Goal: Task Accomplishment & Management: Manage account settings

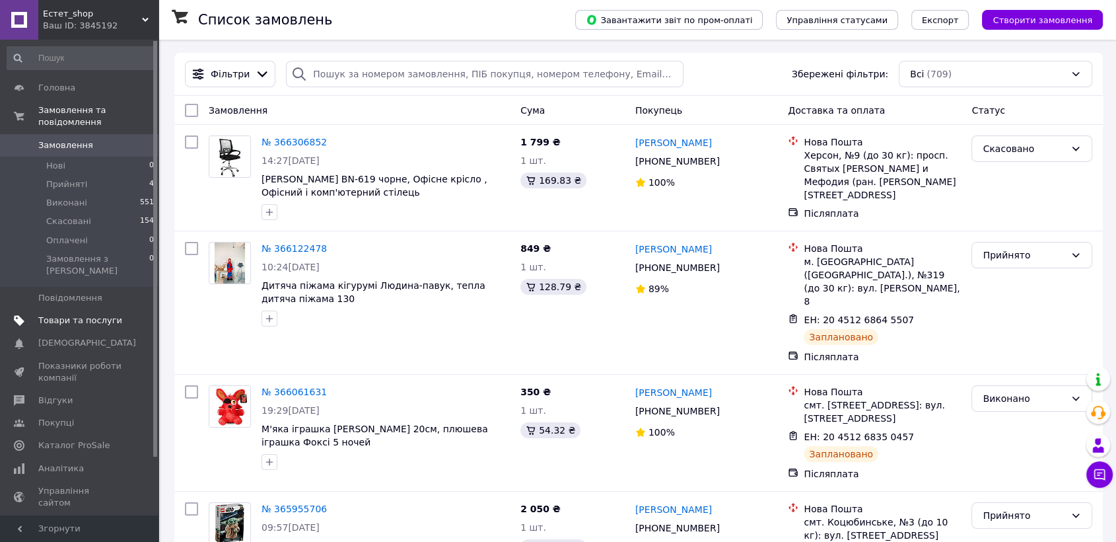
click at [94, 309] on link "Товари та послуги" at bounding box center [81, 320] width 162 height 22
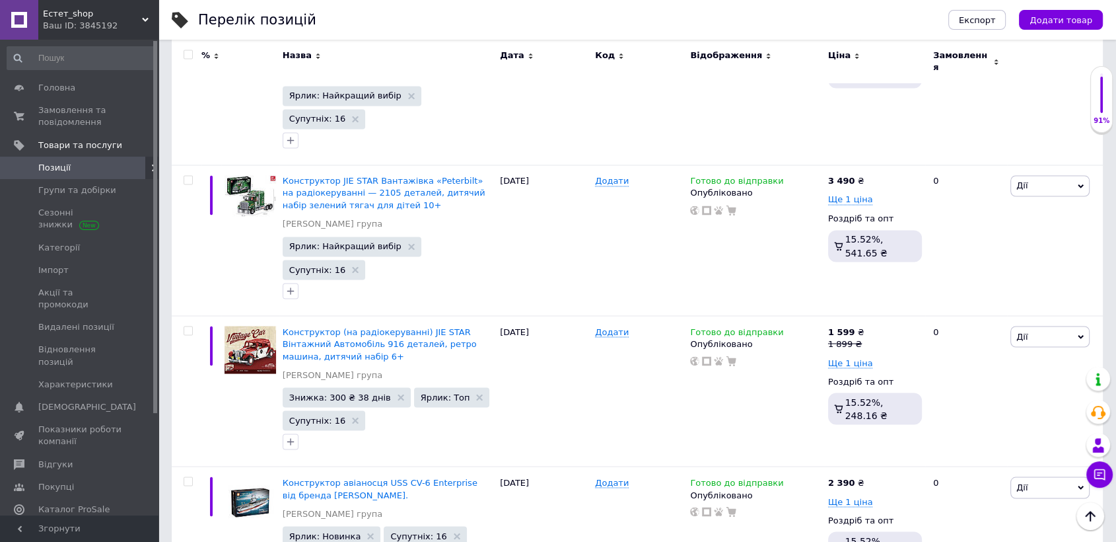
scroll to position [2285, 0]
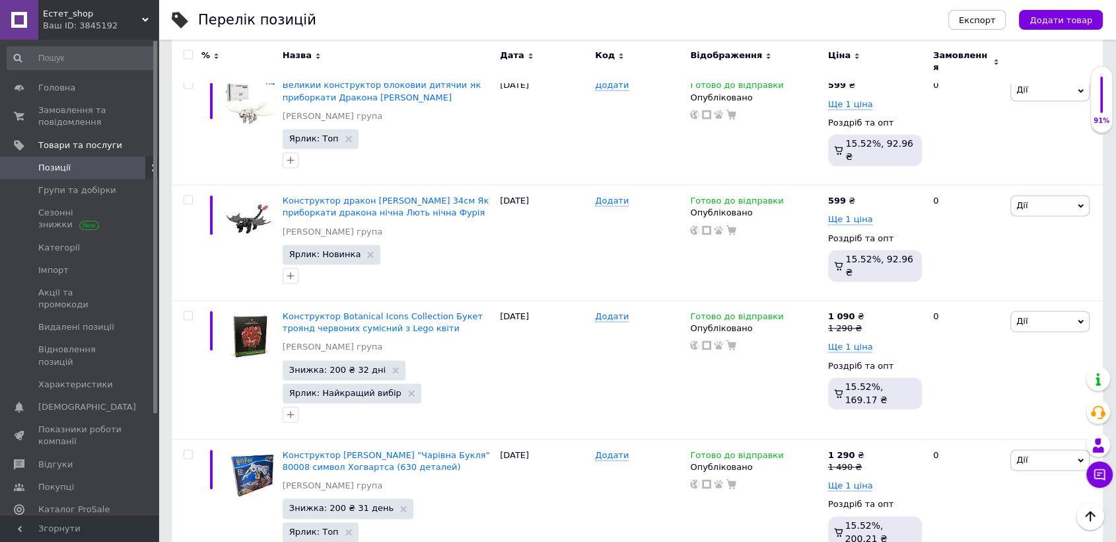
scroll to position [2122, 0]
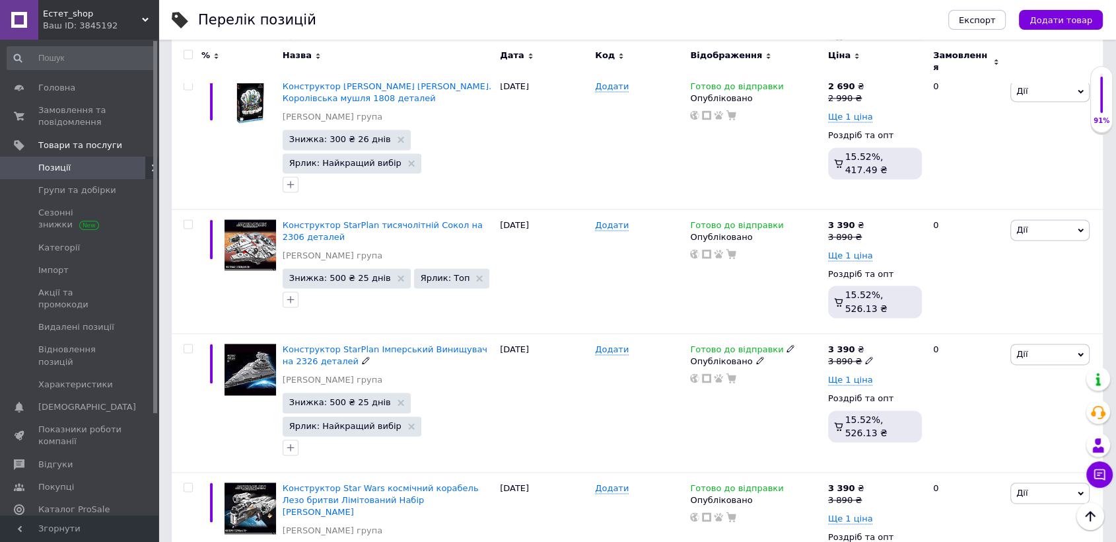
scroll to position [2209, 0]
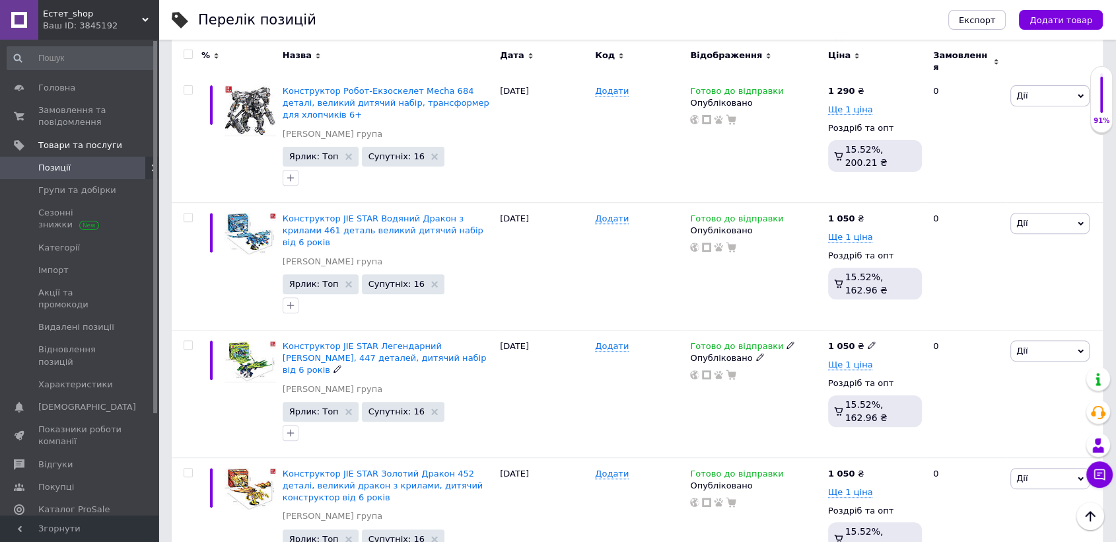
scroll to position [83, 0]
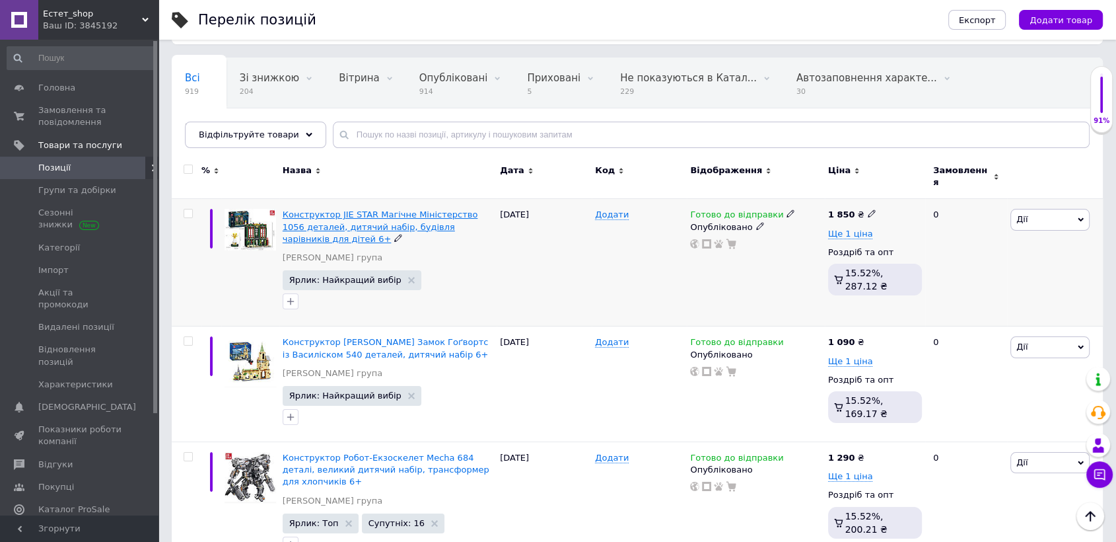
click at [324, 214] on span "Конструктор JIE STAR Магічне Міністерство 1056 деталей, дитячий набір, будівля …" at bounding box center [381, 226] width 196 height 34
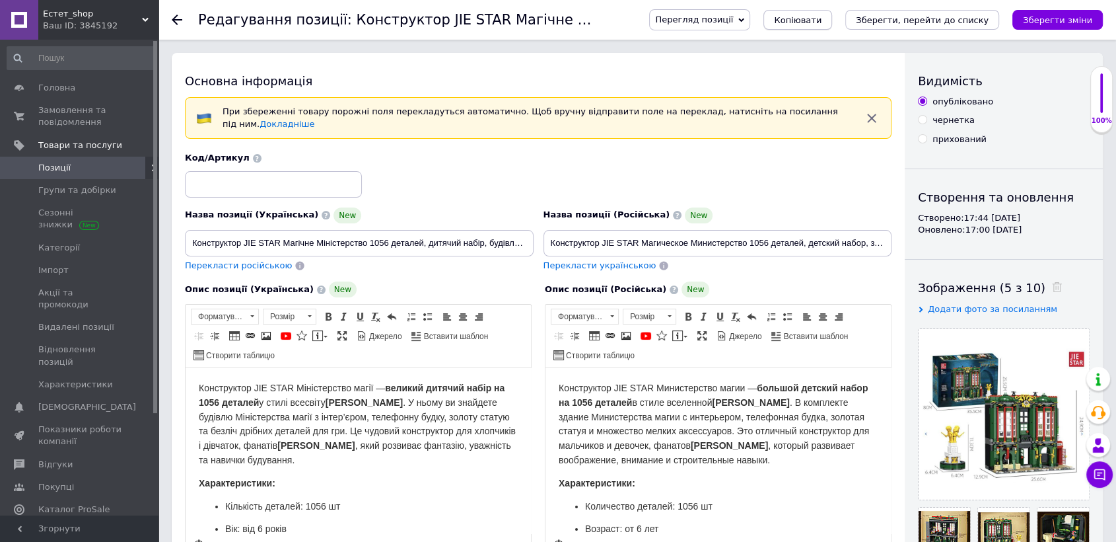
click at [822, 22] on span "Копіювати" at bounding box center [798, 20] width 48 height 10
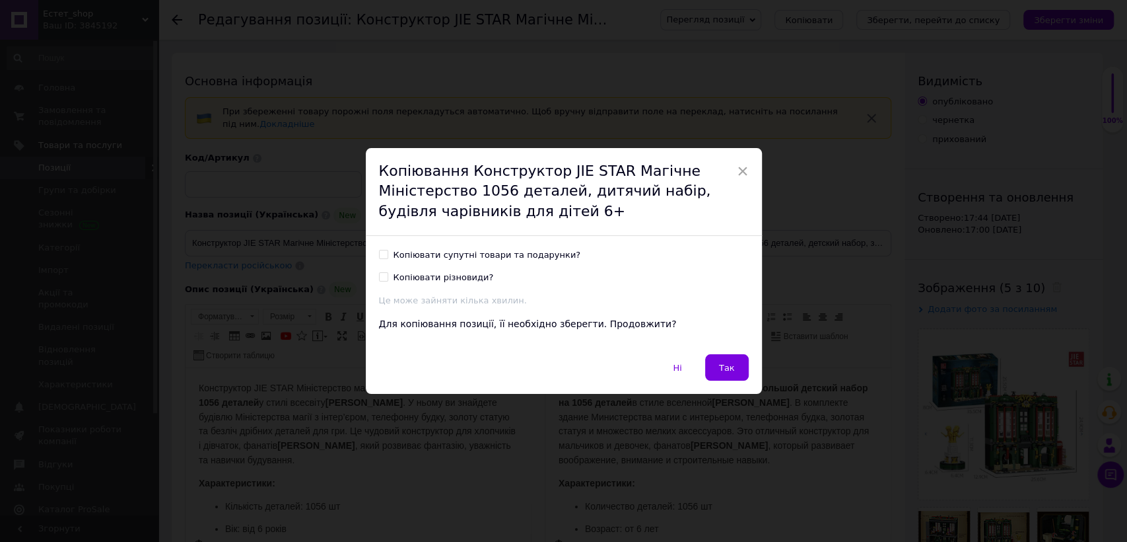
click at [380, 253] on input "Копіювати супутні товари та подарунки?" at bounding box center [383, 254] width 9 height 9
checkbox input "true"
click at [379, 276] on input "Копіювати різновиди?" at bounding box center [383, 276] width 9 height 9
checkbox input "true"
drag, startPoint x: 180, startPoint y: 9, endPoint x: 725, endPoint y: 370, distance: 654.3
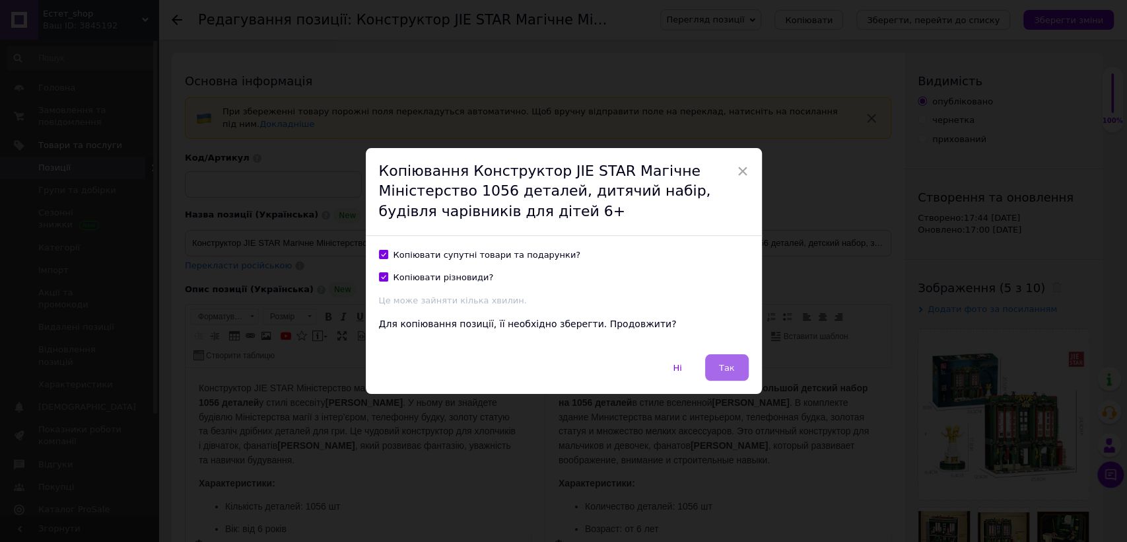
click at [725, 370] on span "Так" at bounding box center [727, 368] width 16 height 10
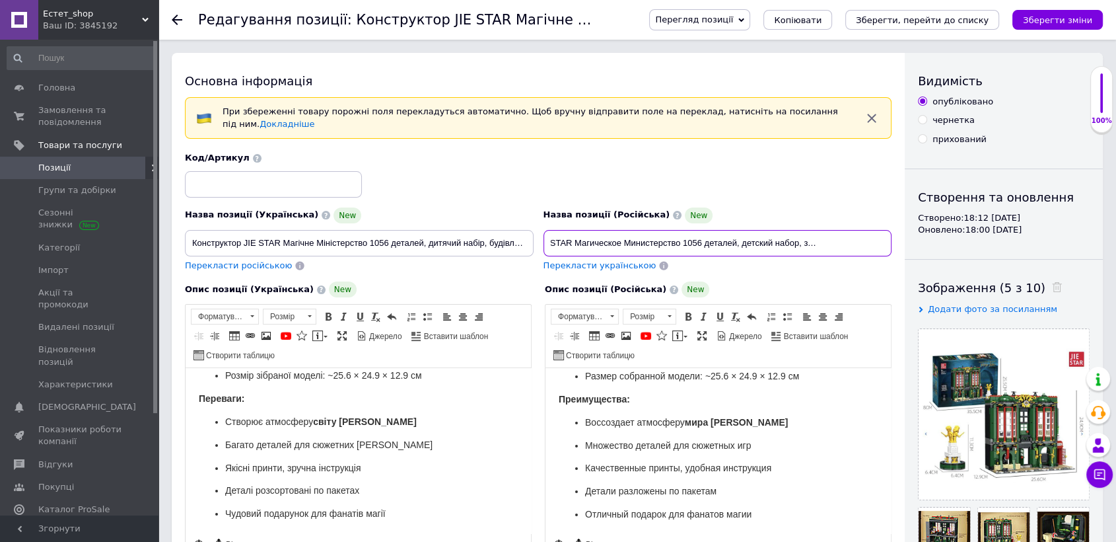
scroll to position [0, 125]
drag, startPoint x: 549, startPoint y: 232, endPoint x: 896, endPoint y: 231, distance: 347.4
click at [896, 231] on div "Основна інформація При збереженні товару порожні поля перекладуться автоматично…" at bounding box center [538, 482] width 733 height 858
paste input "Конструктор JIE STAR Меч Тьмы 392 детали, дет"
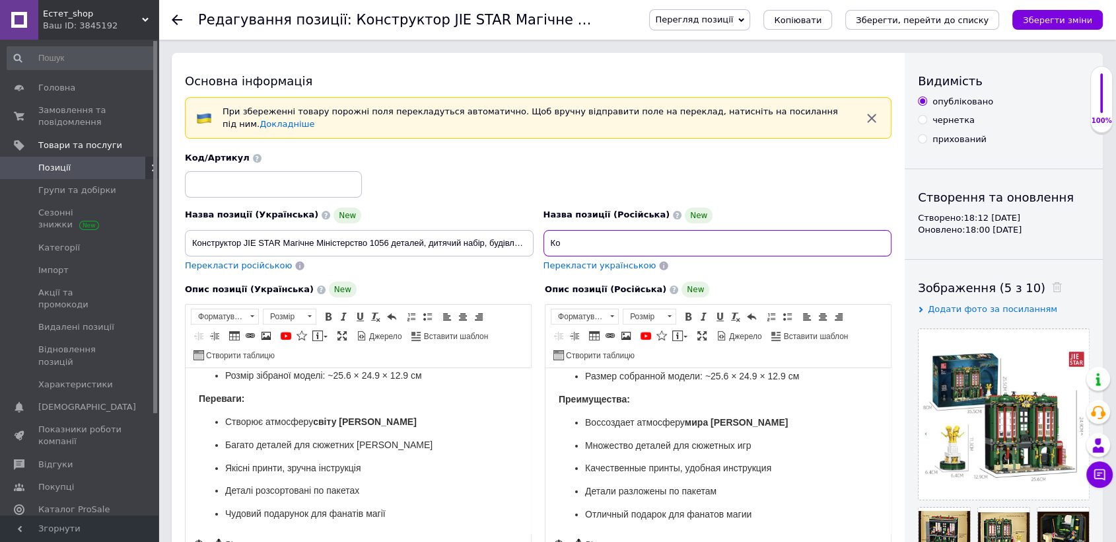
type input "[PERSON_NAME]"
paste input "Конструктор JIE STAR Меч Тьмы 392 детали, детский набор, конструктор с мечом дл…"
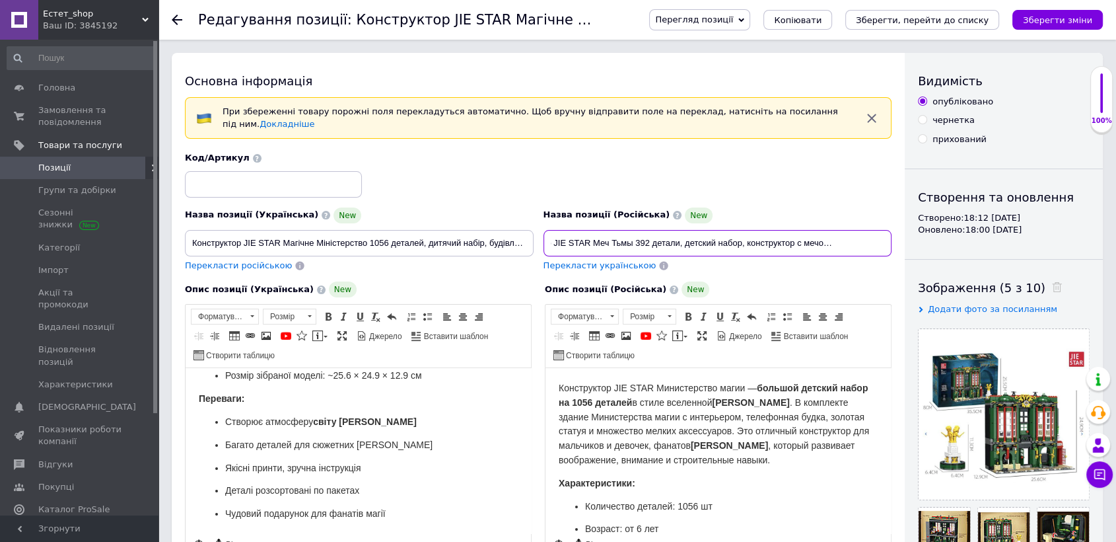
type input "Конструктор JIE STAR Меч Тьмы 392 детали, детский набор, конструктор с мечом дл…"
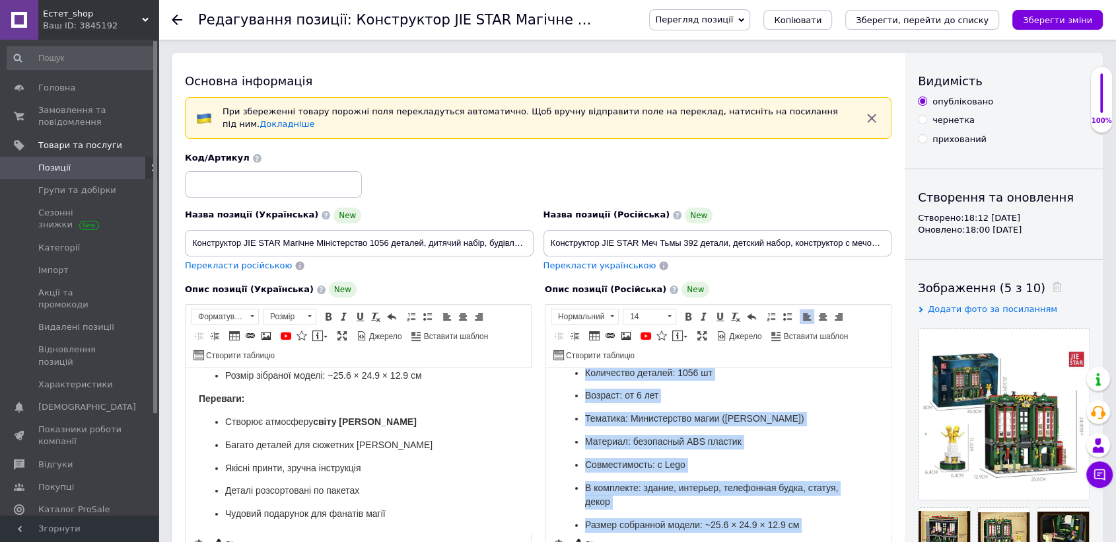
scroll to position [282, 0]
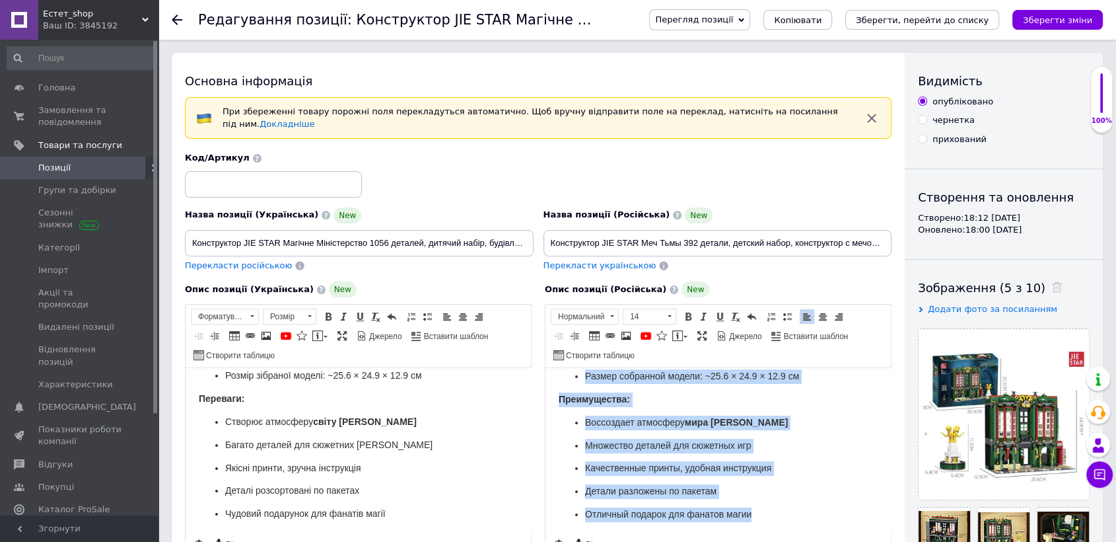
drag, startPoint x: 553, startPoint y: 383, endPoint x: 783, endPoint y: 515, distance: 265.7
click at [783, 515] on html "Конструктор JIE STAR Министерство магии — большой детский набор на 1056 деталей…" at bounding box center [718, 310] width 345 height 449
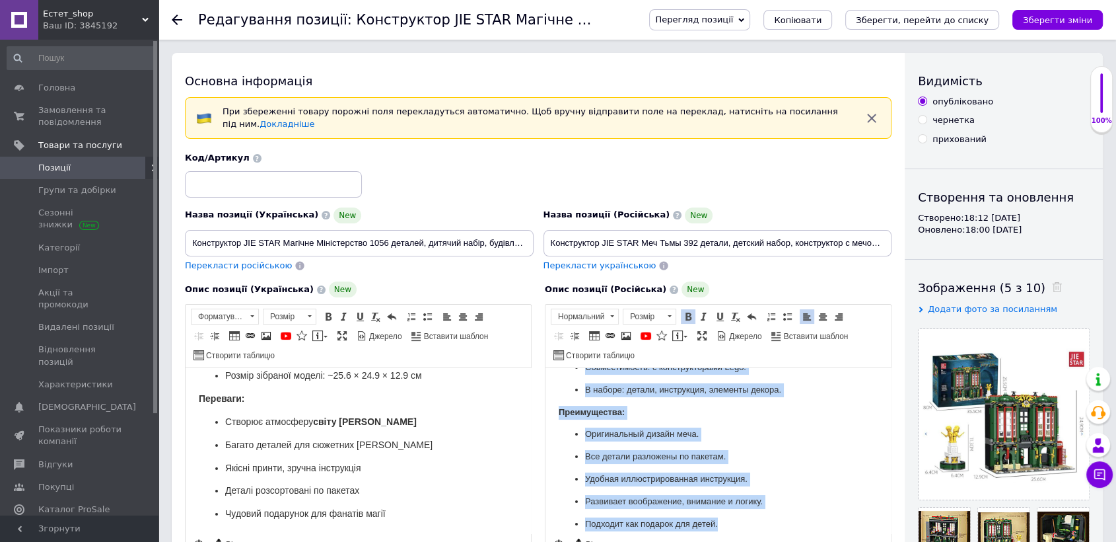
scroll to position [211, 0]
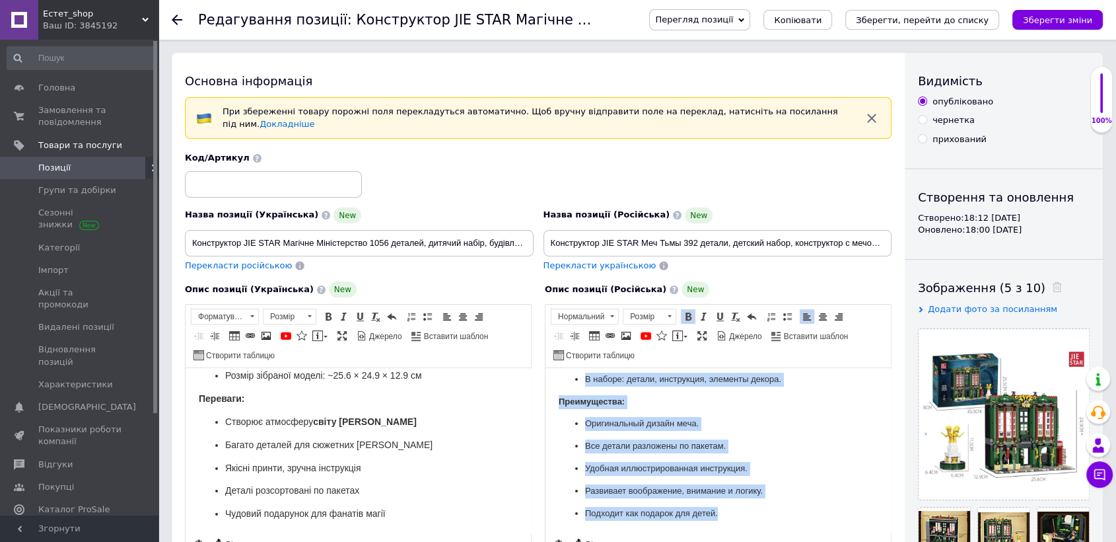
drag, startPoint x: 555, startPoint y: 384, endPoint x: 777, endPoint y: 522, distance: 261.1
click at [777, 522] on html "Конструктор JIE STAR Меч Тьмы — 392 детали, детский набор для мальчиков и девоч…" at bounding box center [718, 345] width 345 height 376
click at [670, 309] on span at bounding box center [669, 316] width 13 height 15
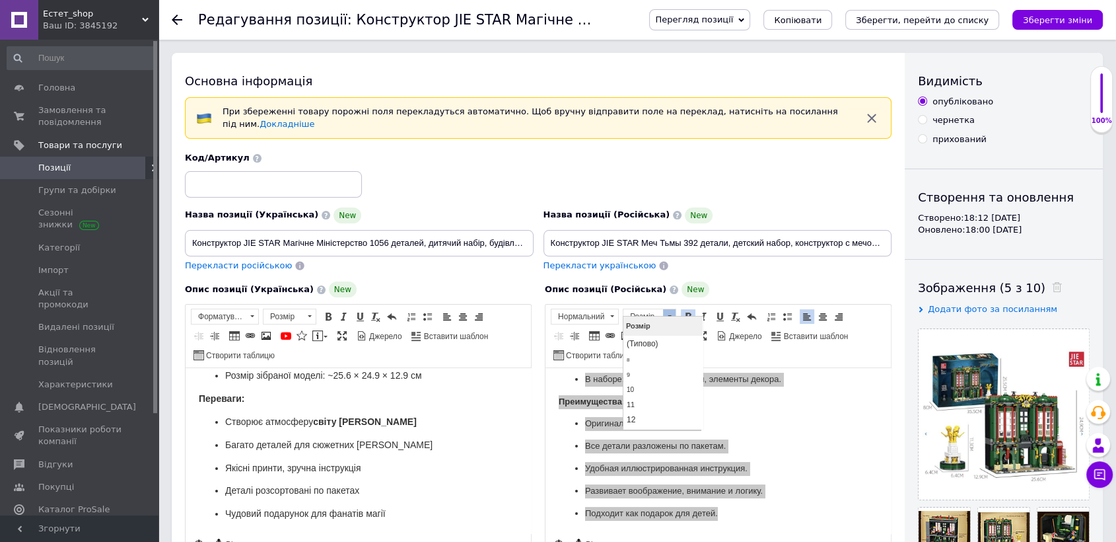
scroll to position [29, 0]
click at [674, 406] on link "14" at bounding box center [662, 406] width 78 height 16
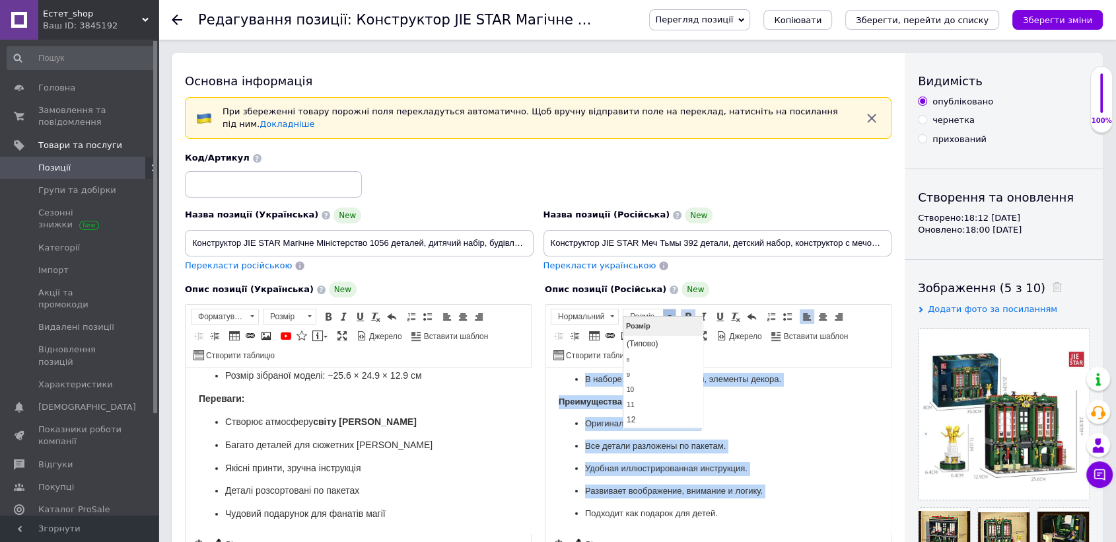
scroll to position [205, 0]
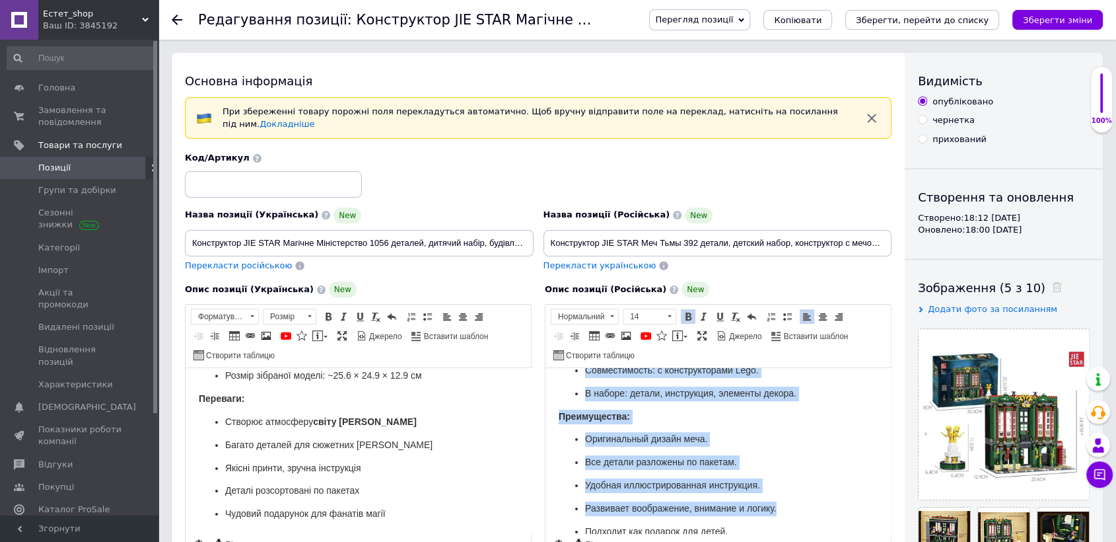
click at [791, 442] on p "Оригинальный дизайн меча." at bounding box center [718, 439] width 266 height 15
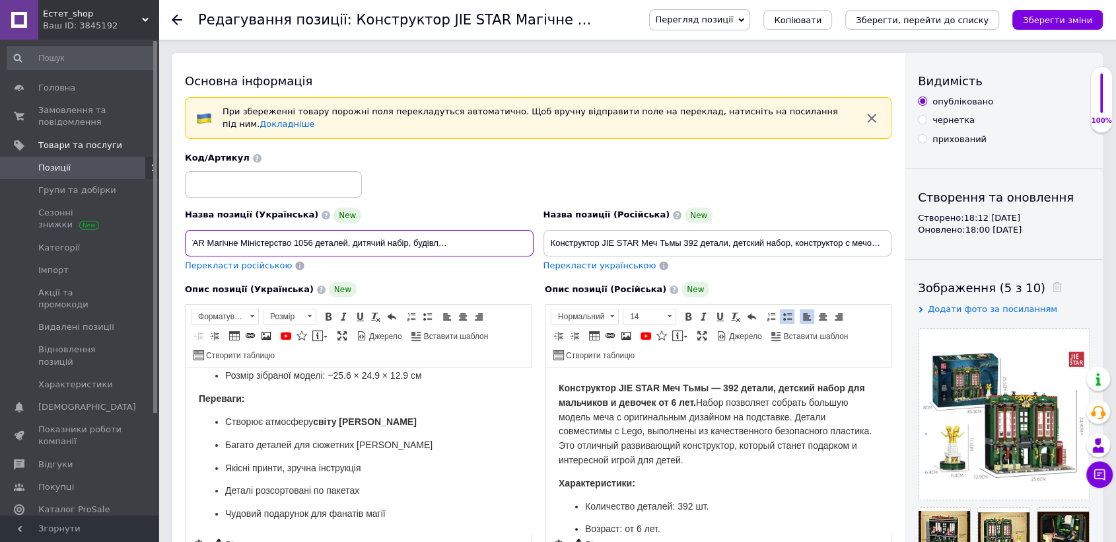
scroll to position [0, 89]
drag, startPoint x: 190, startPoint y: 232, endPoint x: 538, endPoint y: 242, distance: 348.2
click at [540, 244] on div "Назва позиції (Українська) New Конструктор JIE STAR Магічне Міністерство 1056 д…" at bounding box center [538, 211] width 717 height 129
paste input "Конструктор JIE STAR Меч Темряви 392 деталі, дитячий набір, конструктор з мечем…"
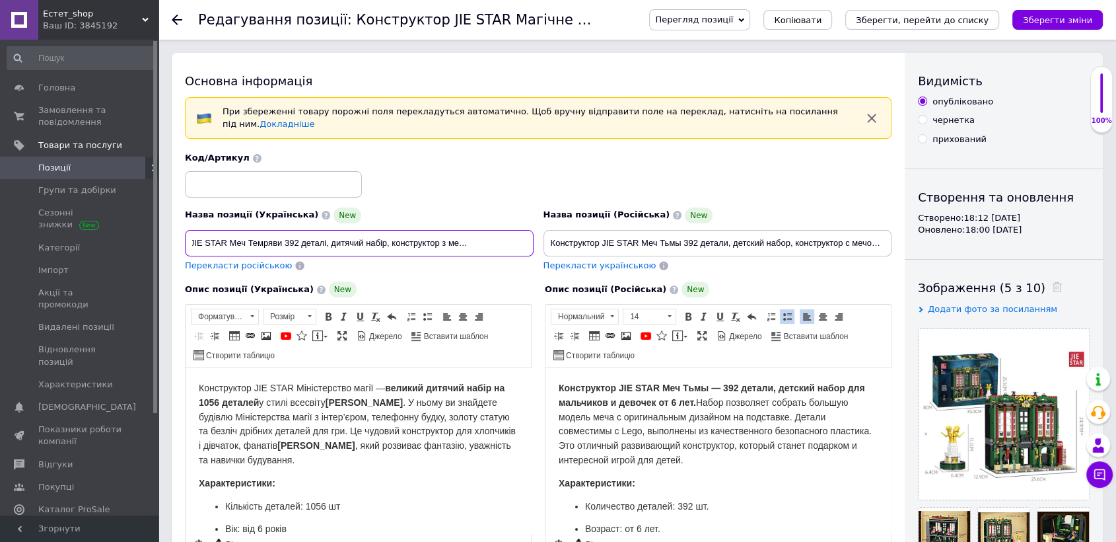
type input "Конструктор JIE STAR Меч Темряви 392 деталі, дитячий набір, конструктор з мечем…"
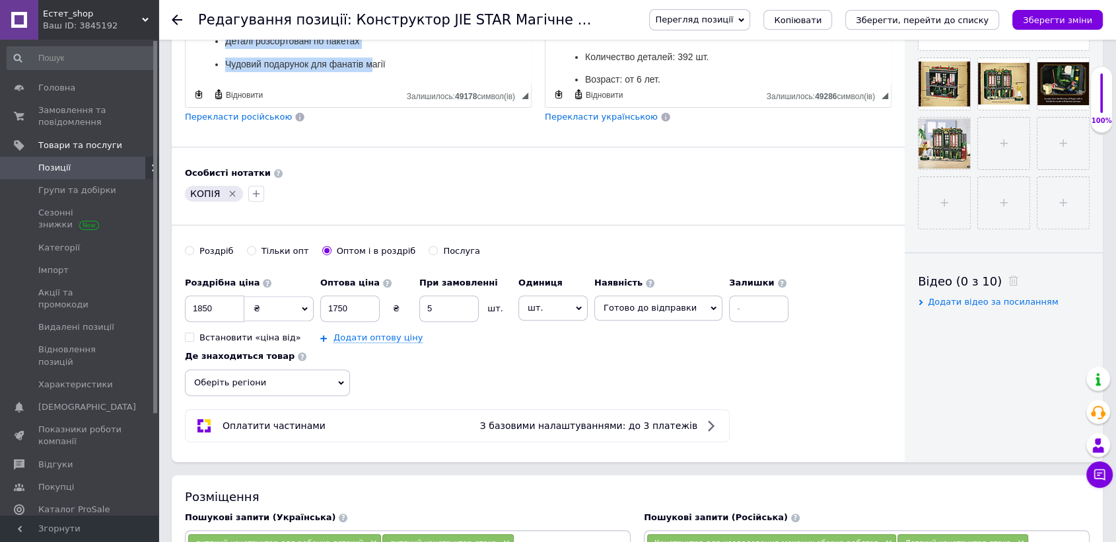
scroll to position [528, 0]
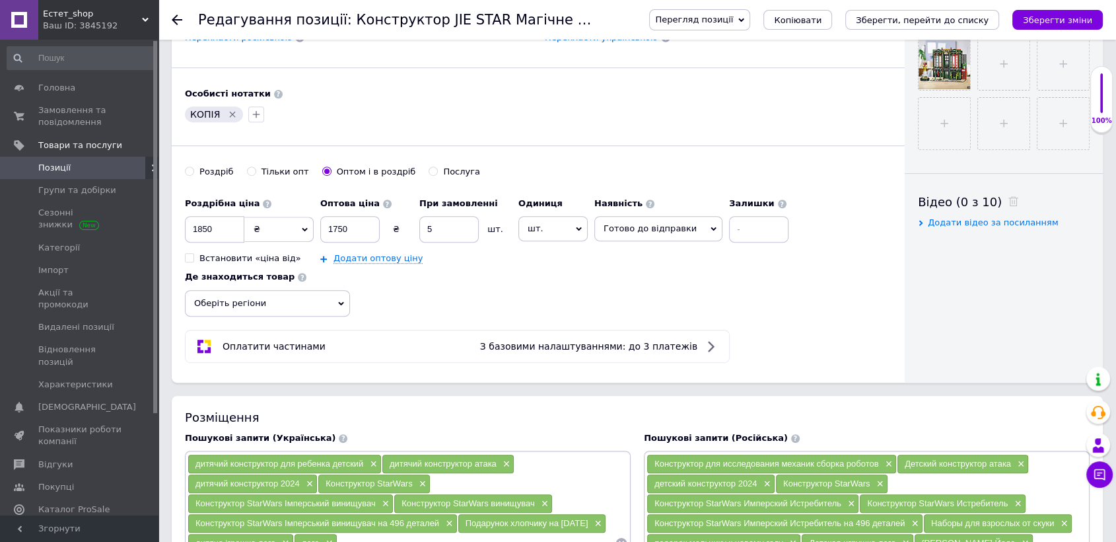
drag, startPoint x: 196, startPoint y: -145, endPoint x: 386, endPoint y: 507, distance: 678.6
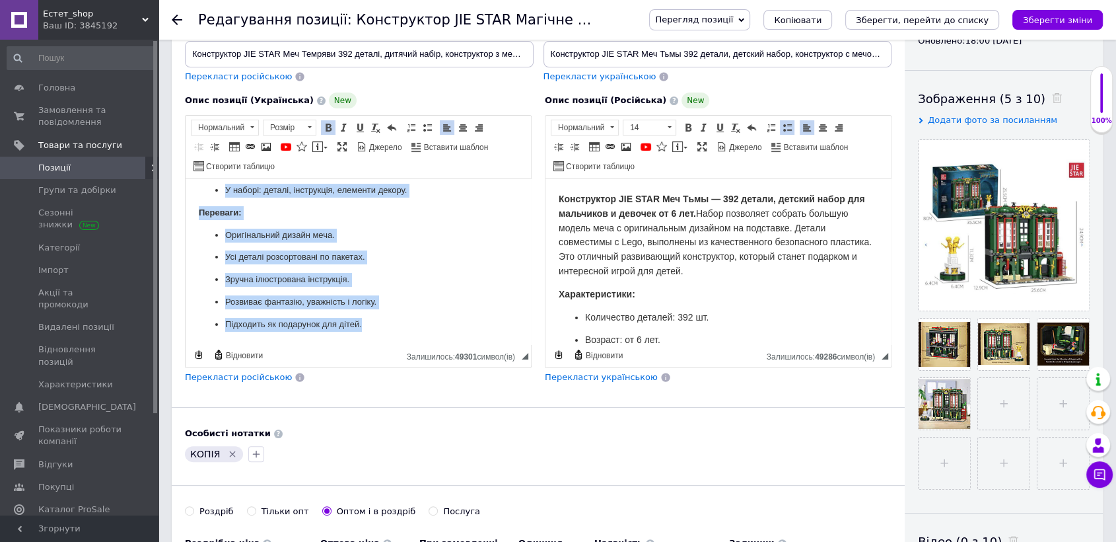
scroll to position [235, 0]
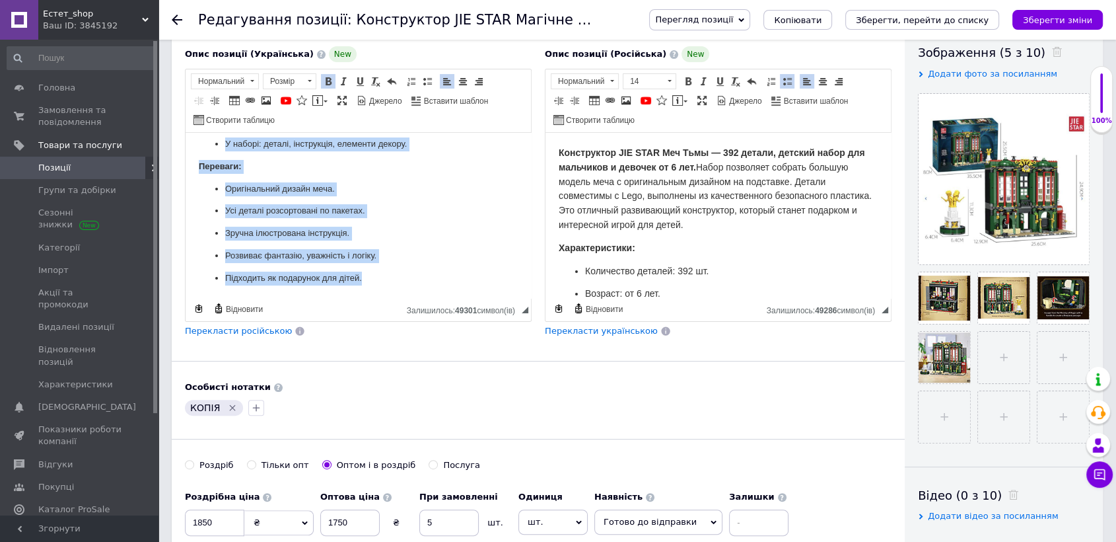
drag, startPoint x: 189, startPoint y: 149, endPoint x: 406, endPoint y: 476, distance: 392.6
click at [406, 299] on html "Конструктор JIE STAR Меч Темряви — 392 деталі, дитячий набір для хлопчиків і ді…" at bounding box center [358, 116] width 345 height 363
click at [308, 80] on span at bounding box center [310, 81] width 4 height 2
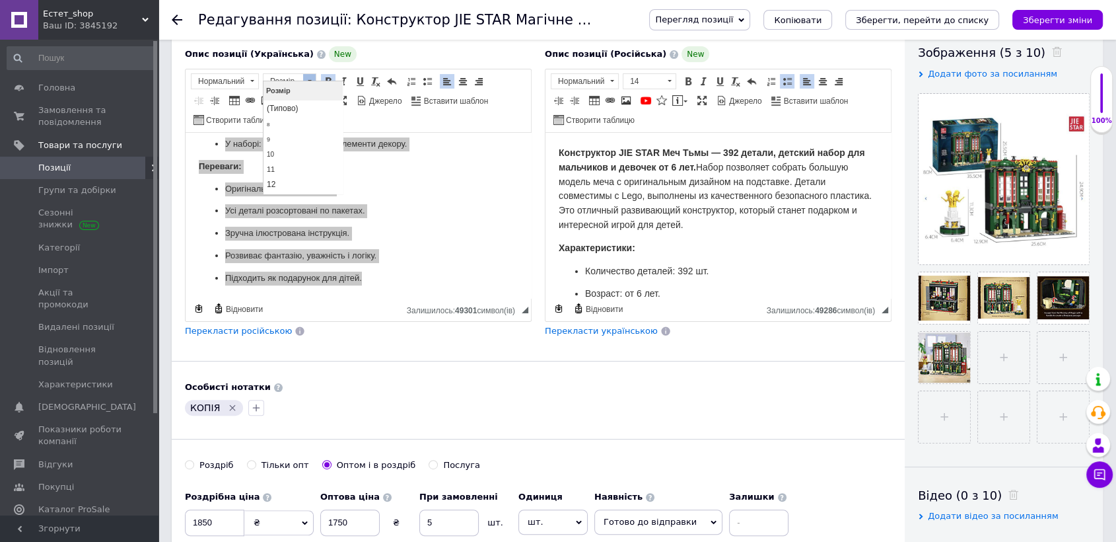
scroll to position [29, 0]
click at [317, 166] on link "14" at bounding box center [303, 170] width 78 height 16
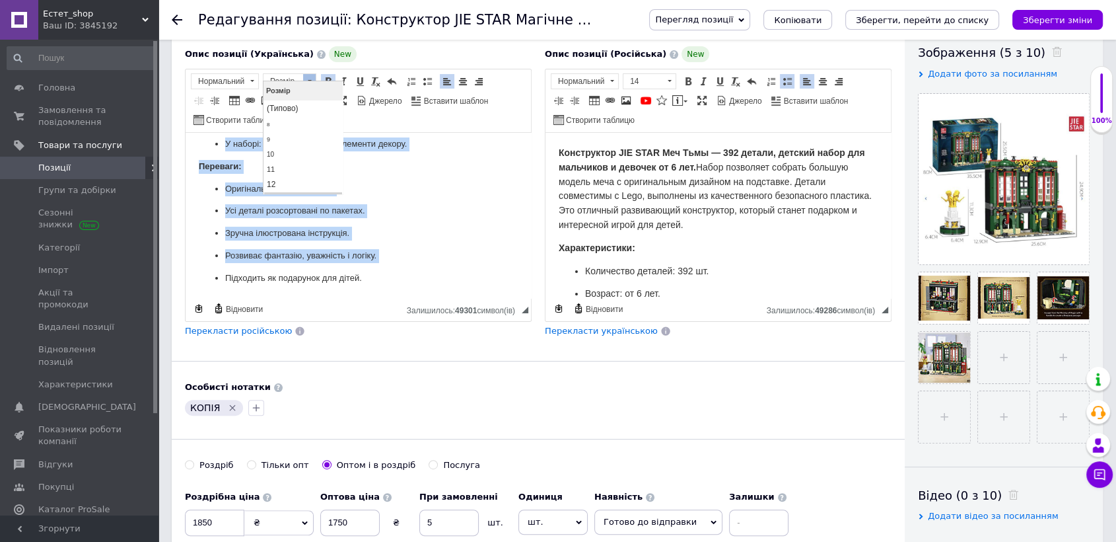
scroll to position [205, 0]
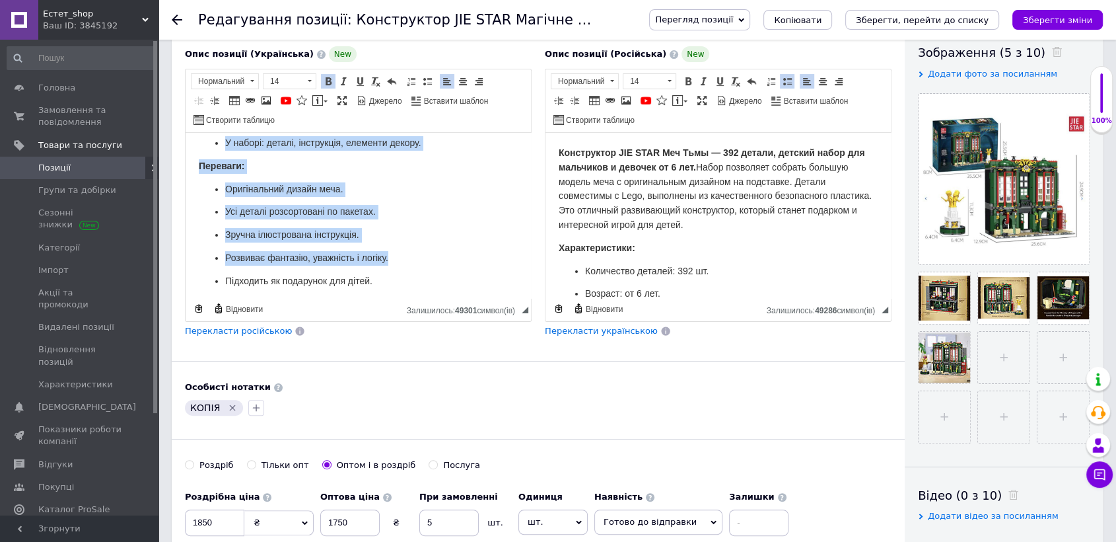
click at [449, 197] on p "Оригінальний дизайн меча." at bounding box center [358, 189] width 266 height 15
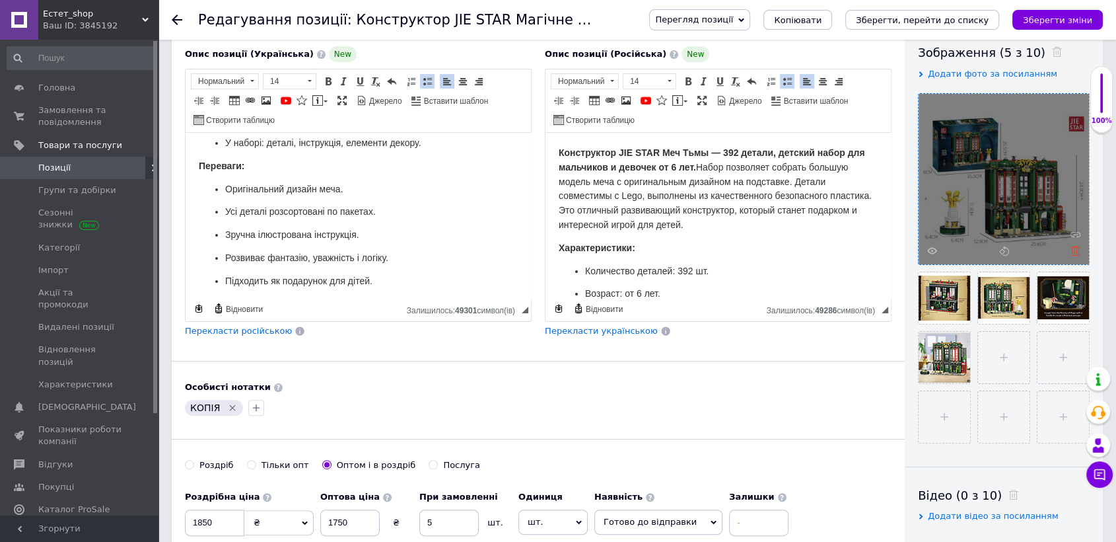
click at [1073, 247] on icon at bounding box center [1076, 251] width 10 height 10
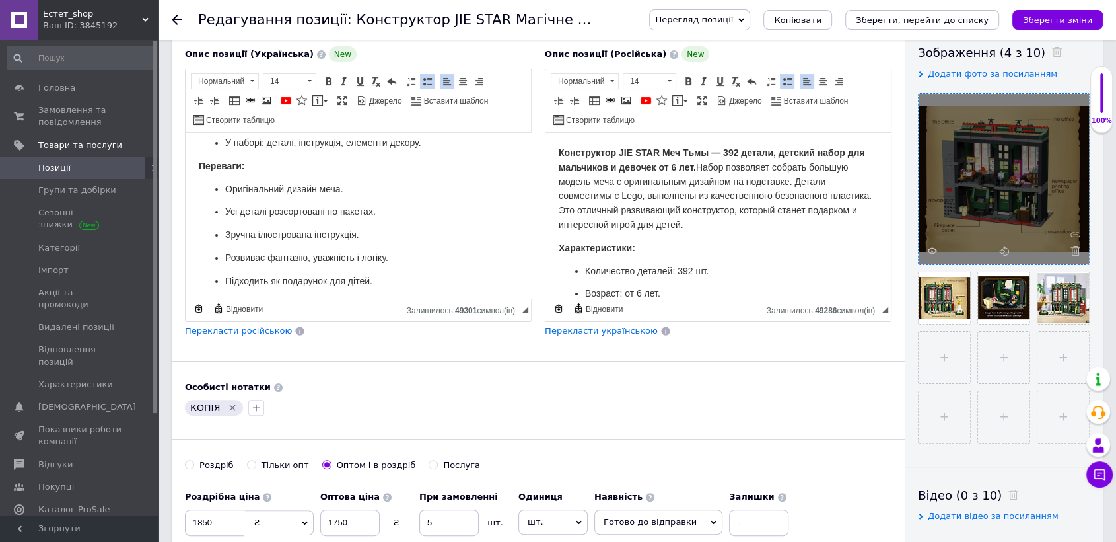
click at [1073, 249] on icon at bounding box center [1076, 251] width 10 height 10
click at [1073, 249] on div at bounding box center [1004, 179] width 170 height 170
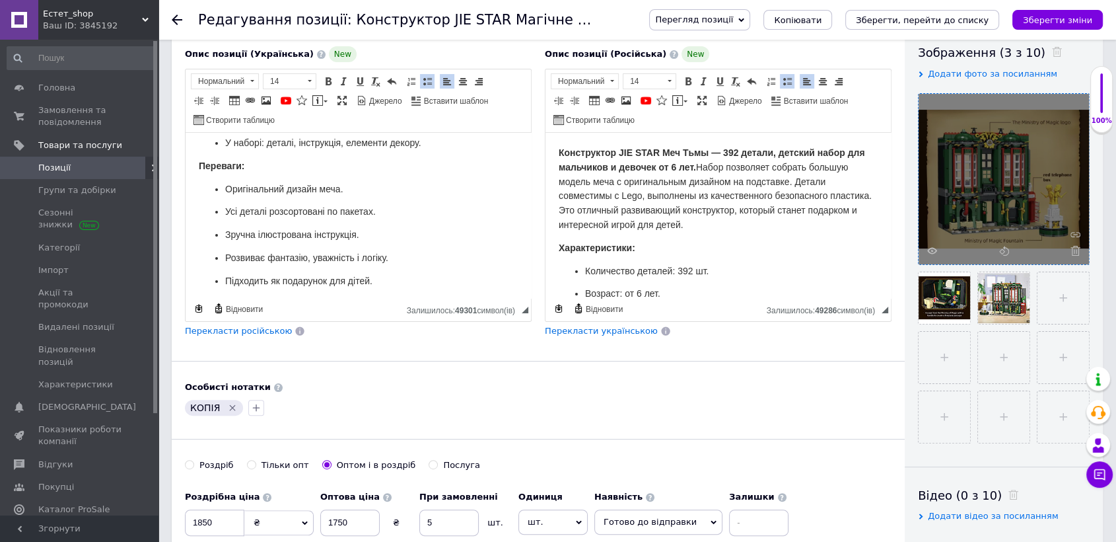
click at [1073, 249] on icon at bounding box center [1076, 251] width 10 height 10
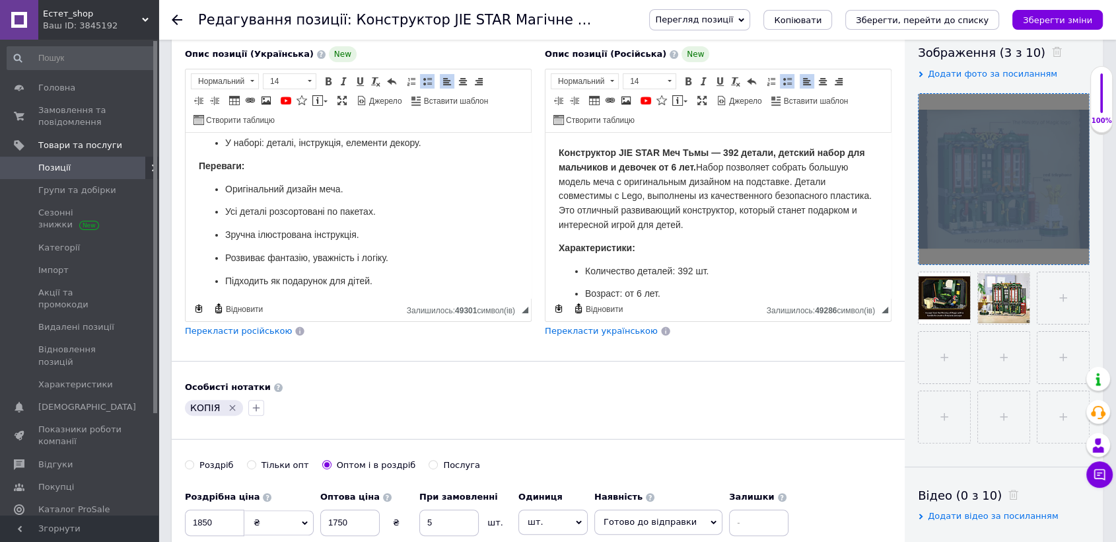
click at [1073, 249] on div at bounding box center [1004, 179] width 170 height 170
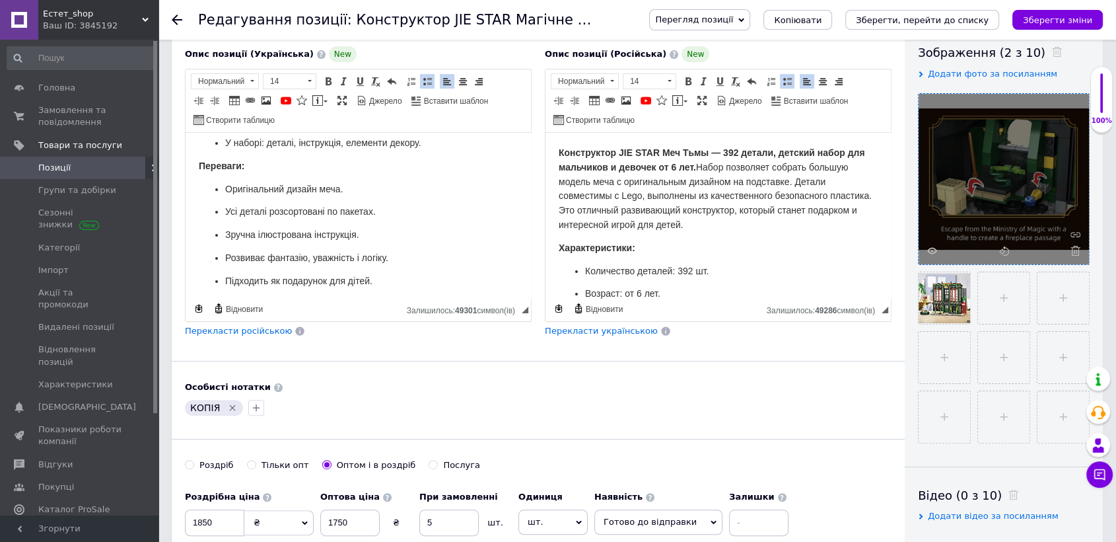
click at [1073, 249] on icon at bounding box center [1076, 251] width 10 height 10
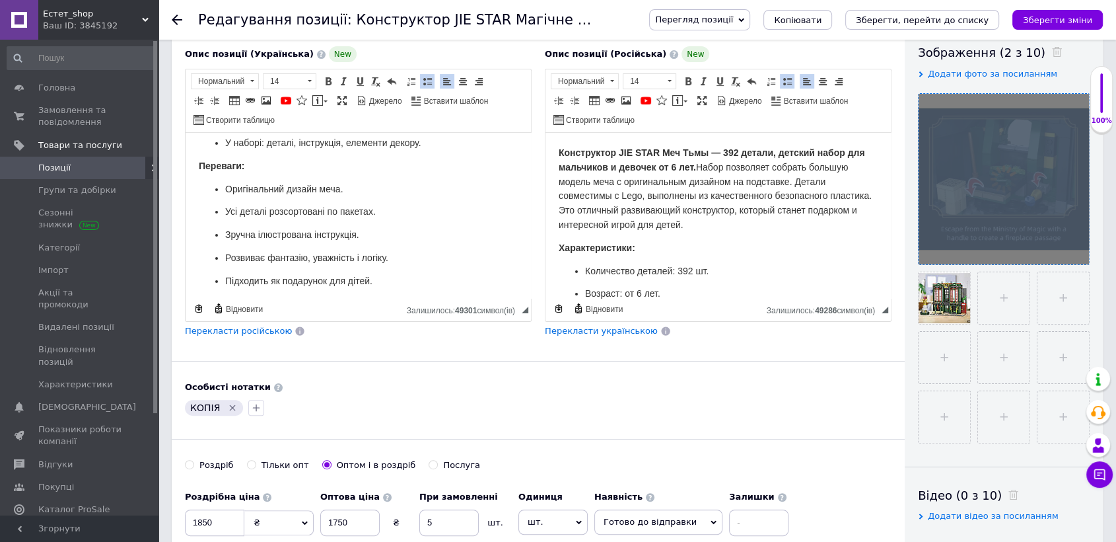
click at [1073, 249] on div at bounding box center [1004, 179] width 170 height 170
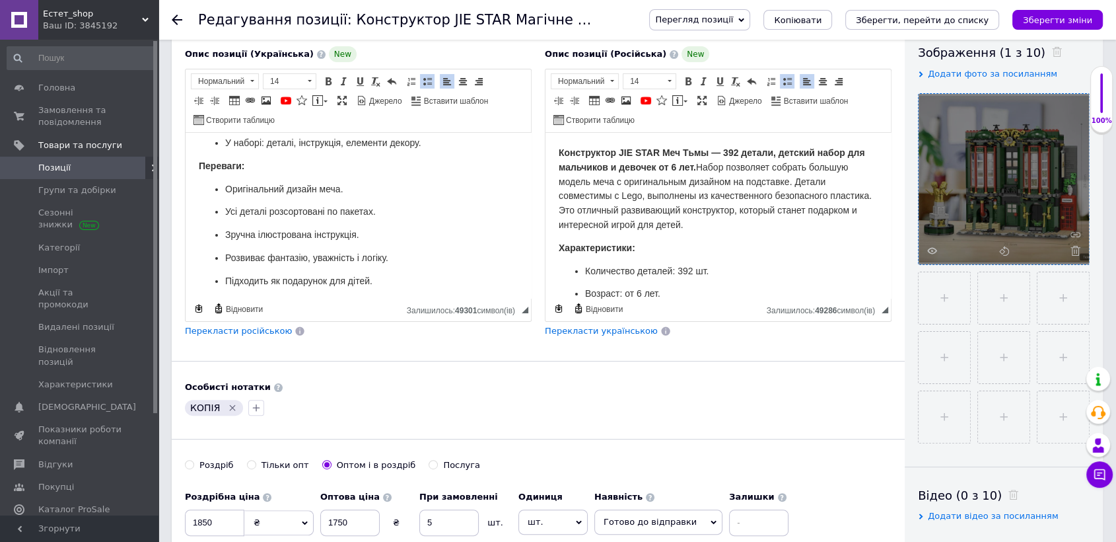
click at [1073, 249] on icon at bounding box center [1076, 251] width 10 height 10
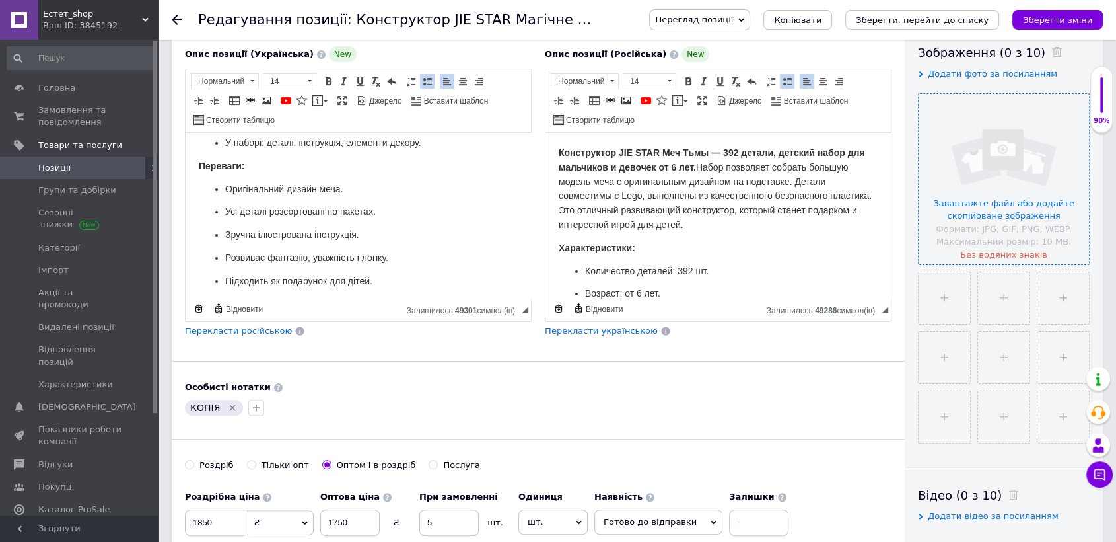
click at [1022, 221] on input "file" at bounding box center [1004, 179] width 170 height 170
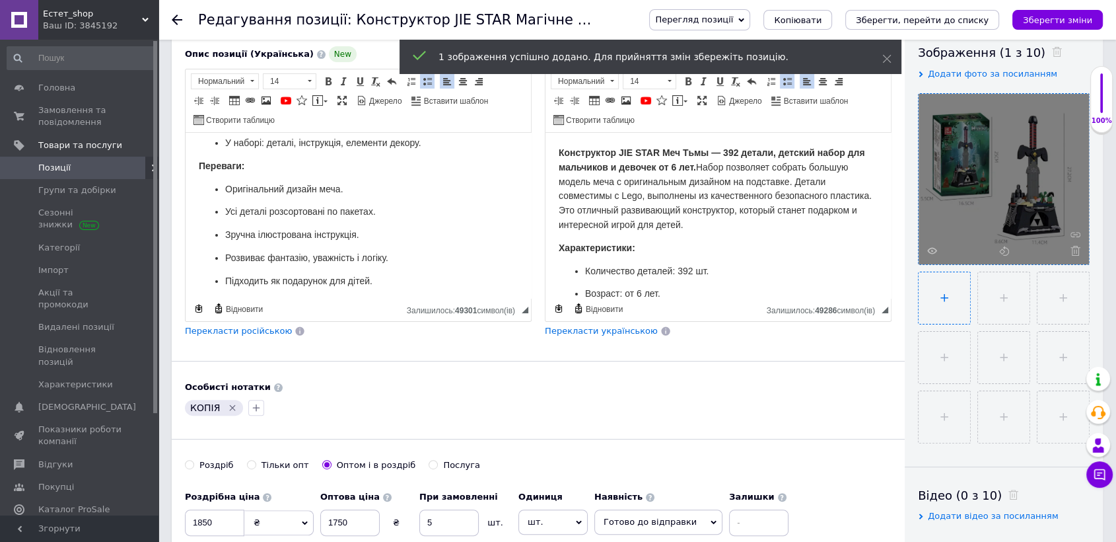
click at [952, 296] on input "file" at bounding box center [945, 298] width 52 height 52
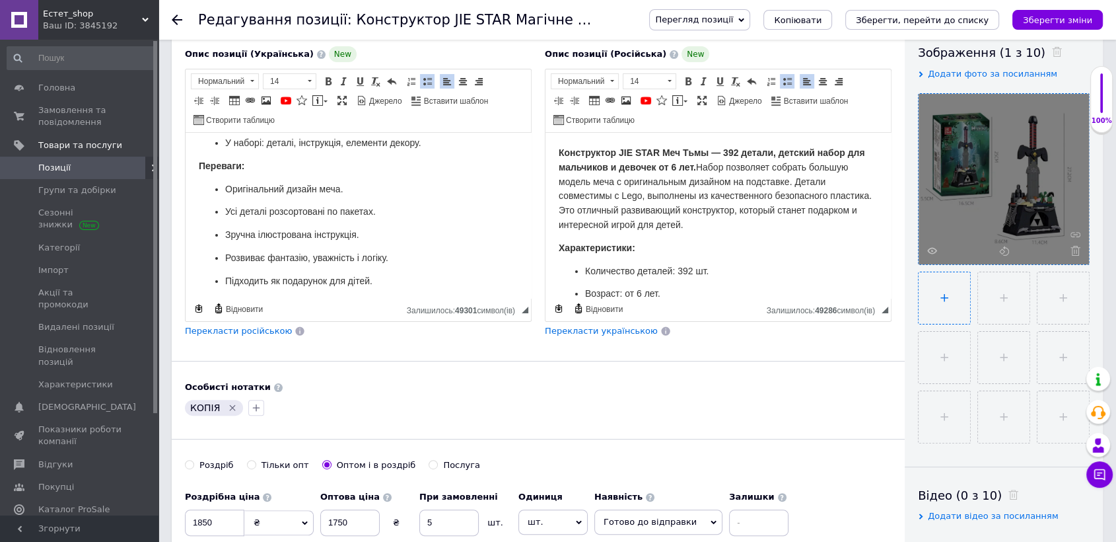
type input "C:\fakepath\photo_2025-10-12_18-06-06 (3).jpg"
click at [227, 402] on icon "Видалити мітку" at bounding box center [232, 407] width 11 height 11
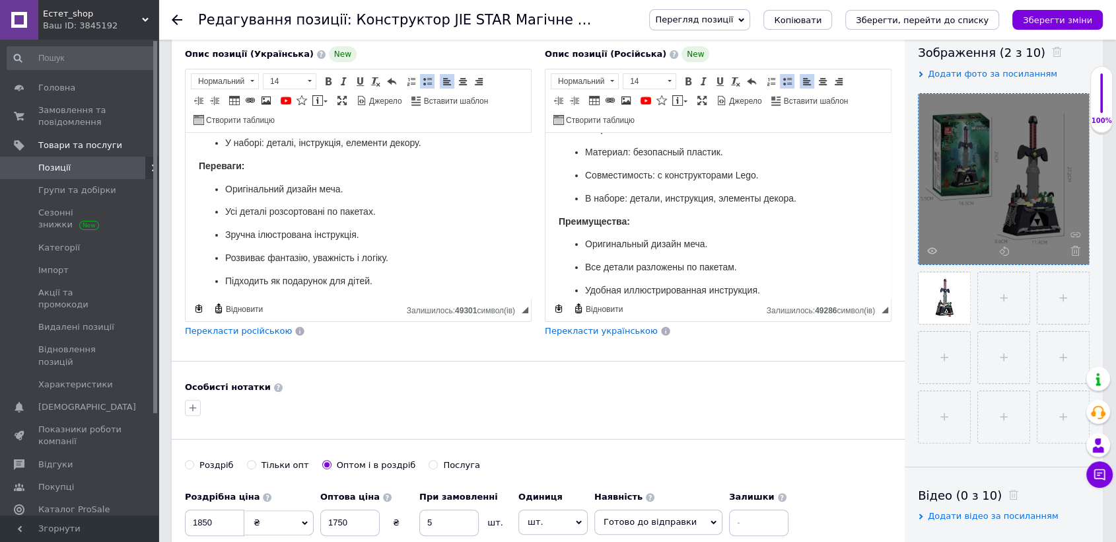
scroll to position [602, 0]
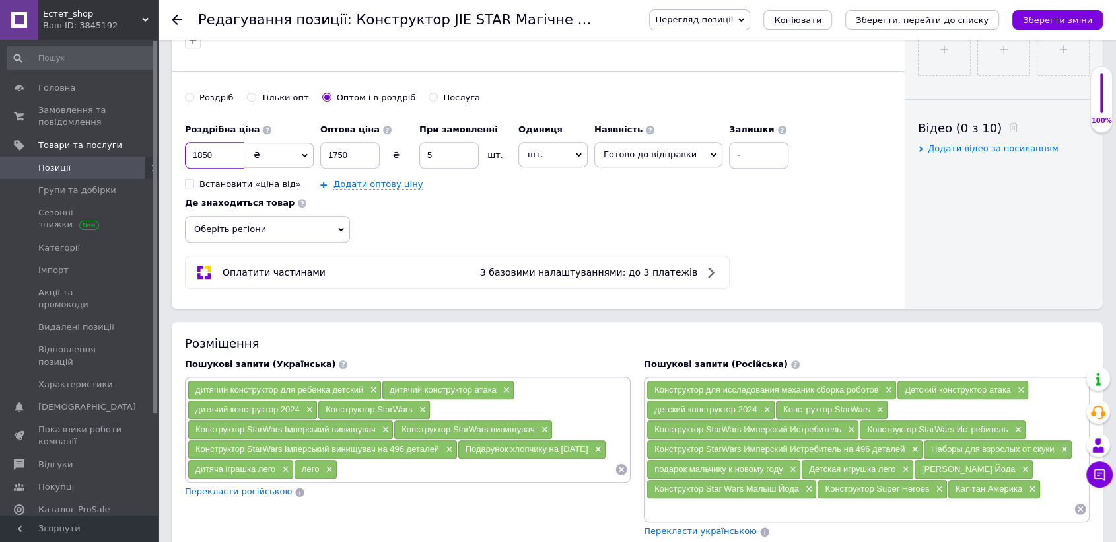
drag, startPoint x: 215, startPoint y: 144, endPoint x: 209, endPoint y: 155, distance: 12.1
click at [214, 148] on input "1850" at bounding box center [214, 155] width 59 height 26
type input "1"
type input "890"
click at [350, 147] on input "1750" at bounding box center [349, 155] width 59 height 26
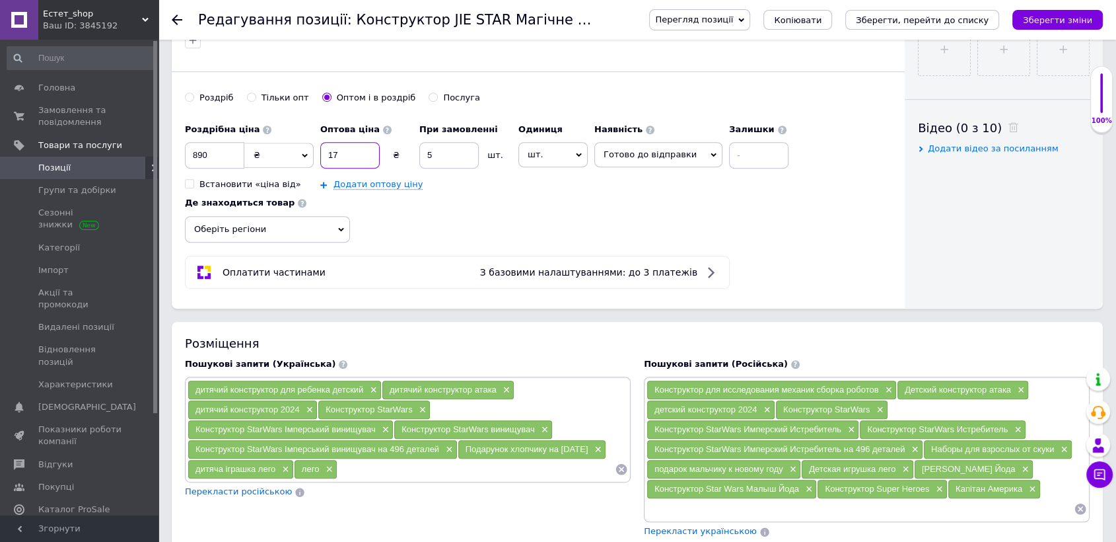
type input "1"
type input "850"
click at [316, 221] on span "Оберіть регіони" at bounding box center [267, 229] width 165 height 26
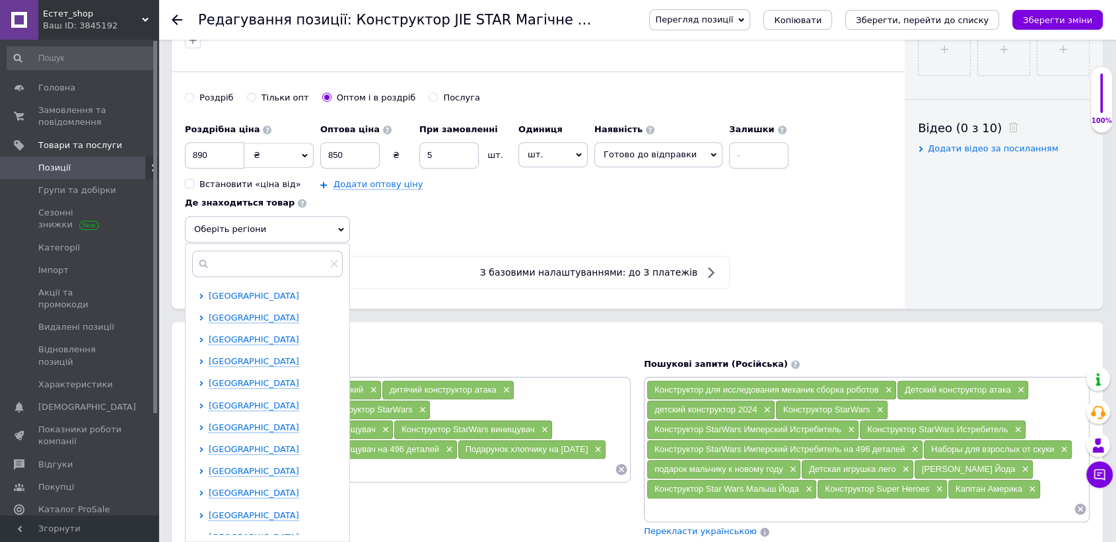
scroll to position [244, 0]
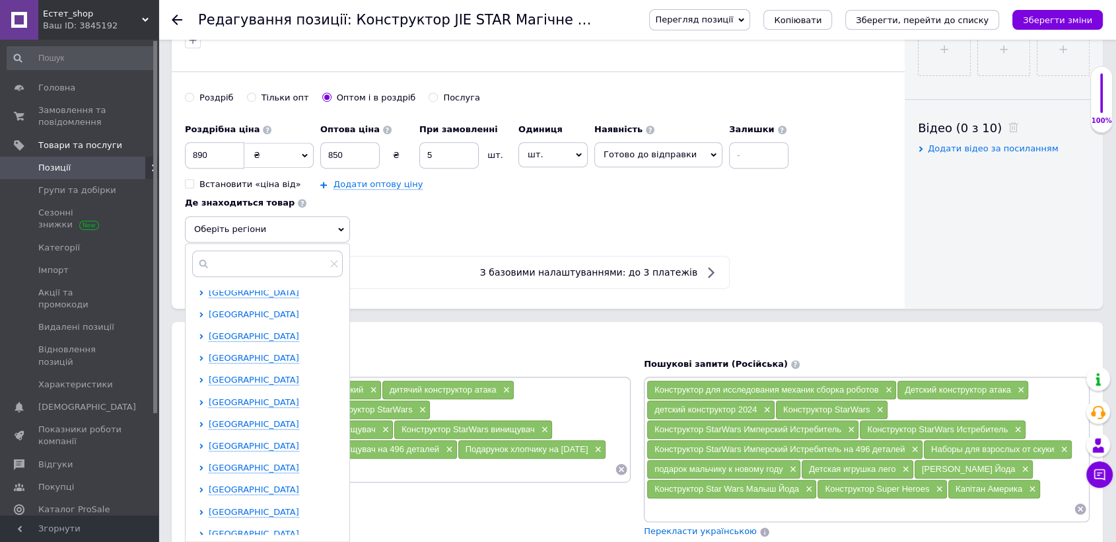
click at [224, 309] on span "[GEOGRAPHIC_DATA]" at bounding box center [254, 314] width 90 height 10
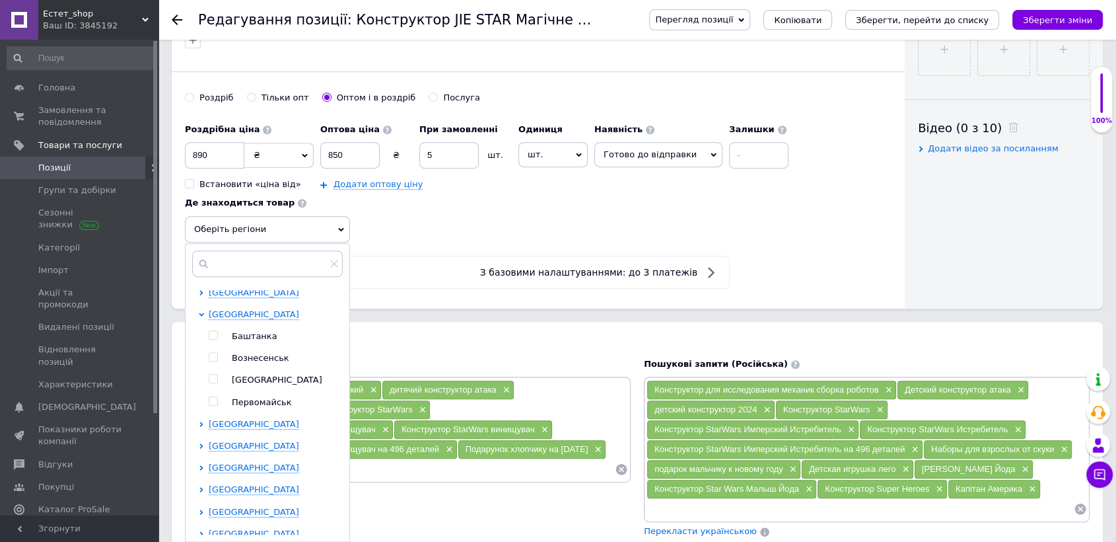
click at [213, 374] on input "checkbox" at bounding box center [213, 378] width 9 height 9
checkbox input "true"
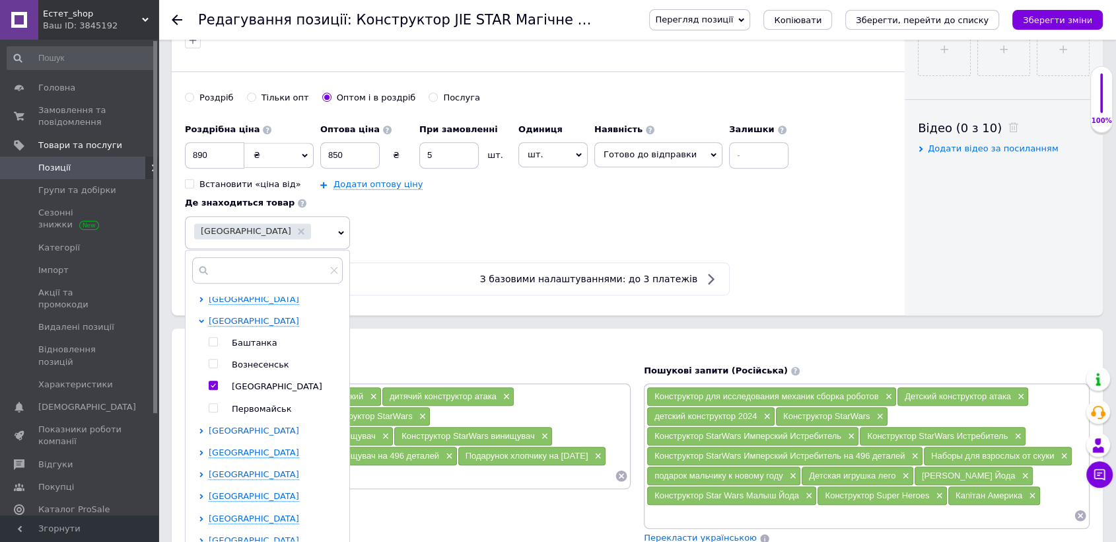
click at [221, 425] on span "[GEOGRAPHIC_DATA]" at bounding box center [254, 430] width 90 height 10
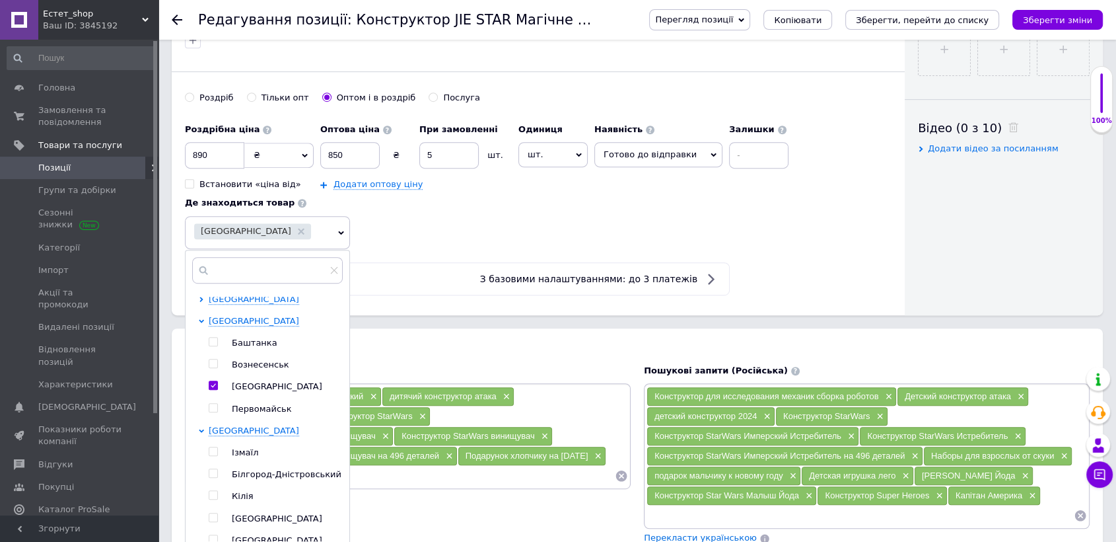
click at [214, 513] on input "checkbox" at bounding box center [213, 517] width 9 height 9
checkbox input "true"
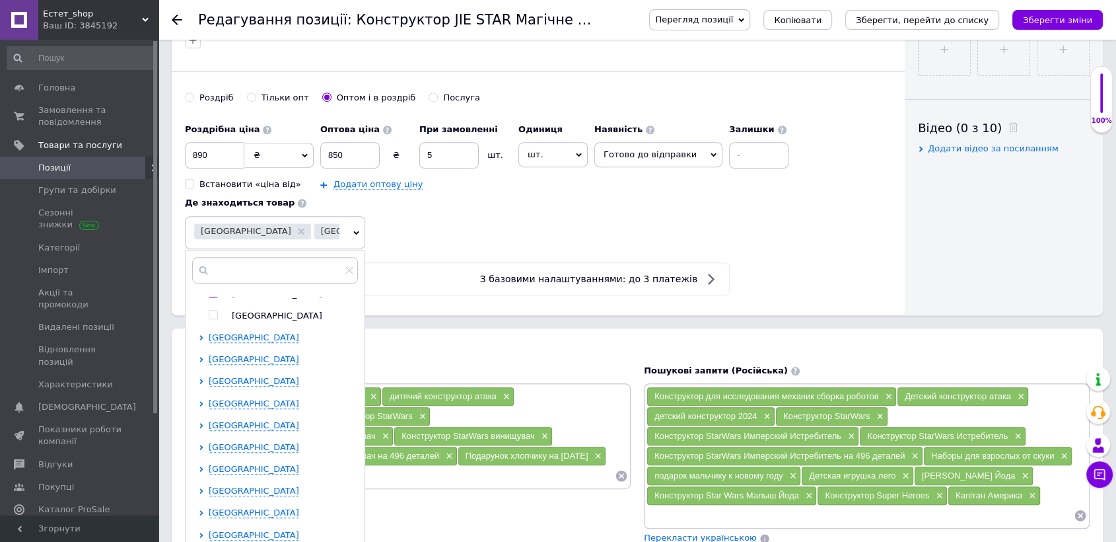
scroll to position [969, 0]
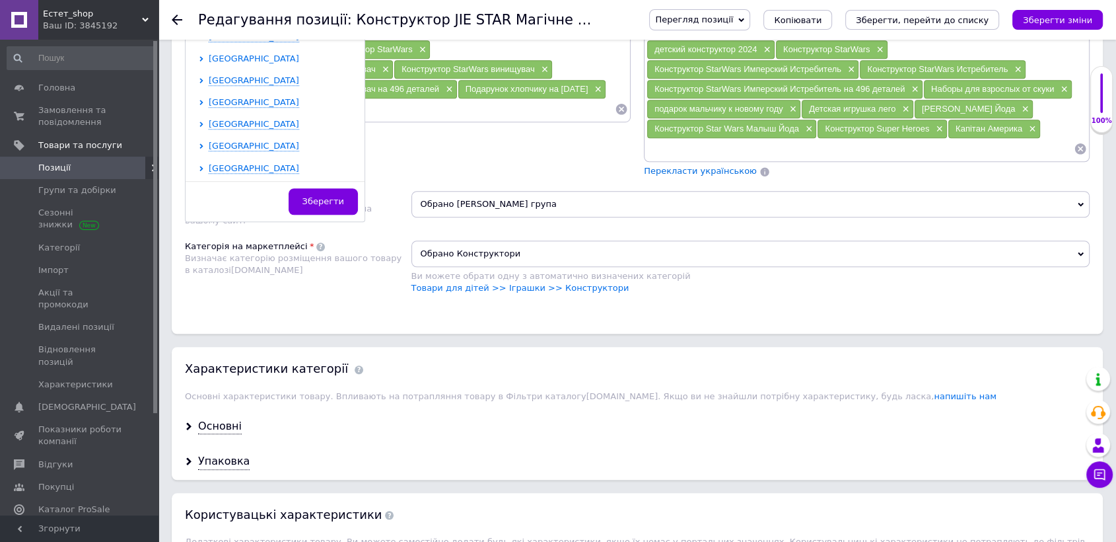
click at [238, 53] on span "[GEOGRAPHIC_DATA]" at bounding box center [254, 58] width 90 height 10
click at [213, 140] on input "checkbox" at bounding box center [213, 144] width 9 height 9
checkbox input "true"
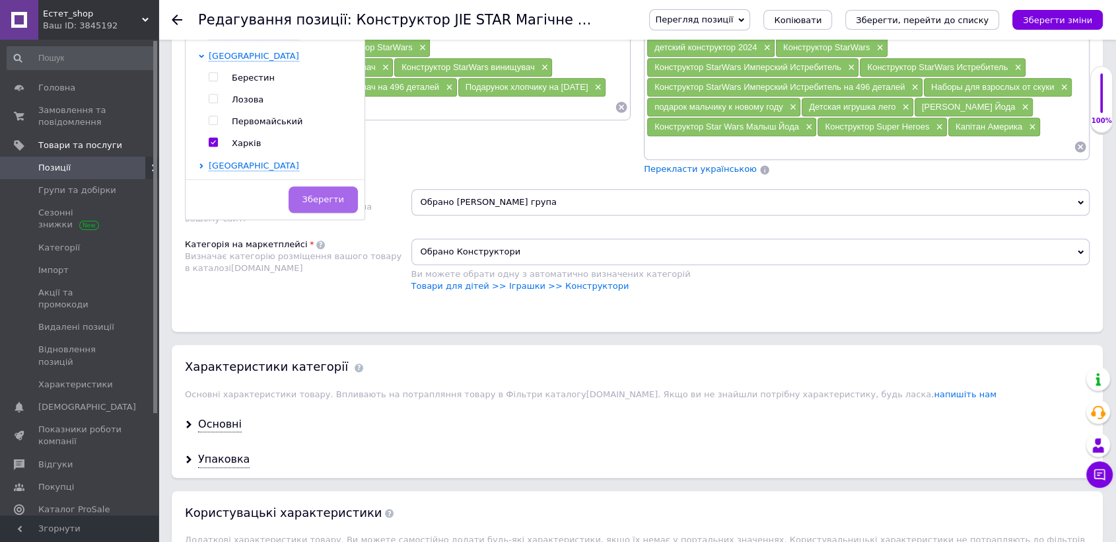
click at [314, 194] on span "Зберегти" at bounding box center [323, 199] width 42 height 10
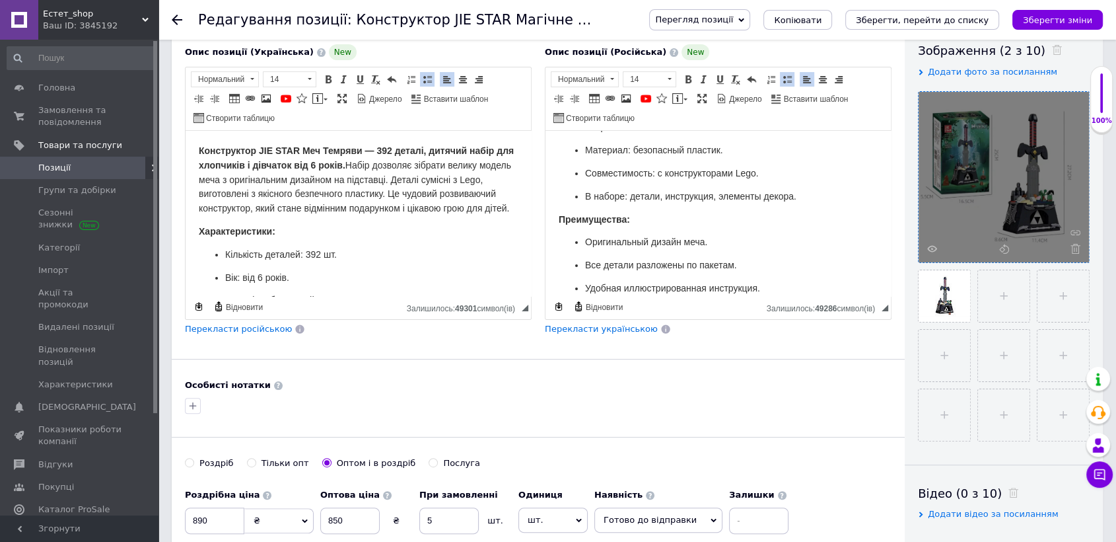
scroll to position [0, 0]
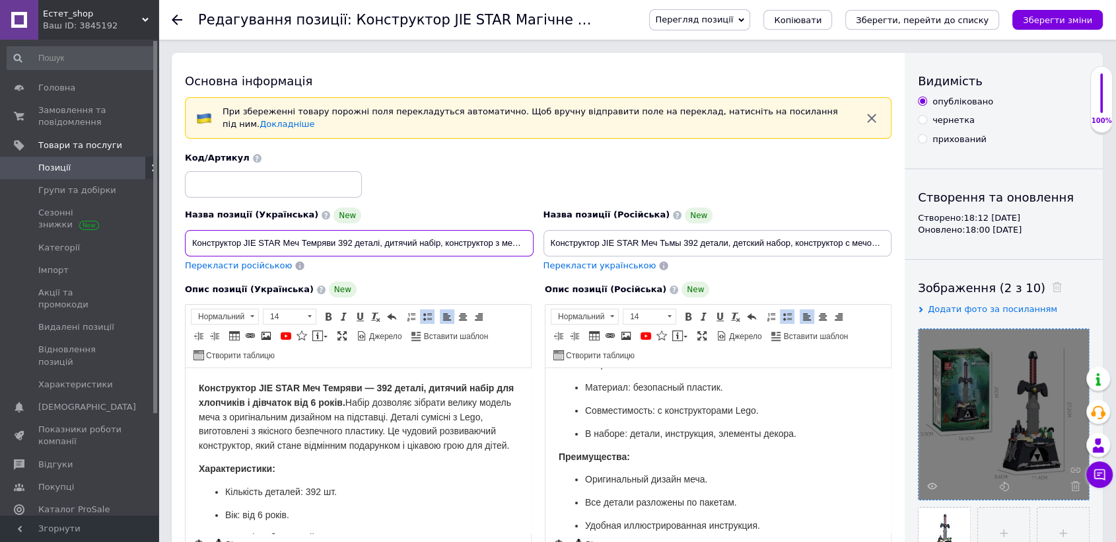
drag, startPoint x: 189, startPoint y: 234, endPoint x: 337, endPoint y: 228, distance: 148.1
click at [337, 230] on input "Конструктор JIE STAR Меч Темряви 392 деталі, дитячий набір, конструктор з мечем…" at bounding box center [359, 243] width 349 height 26
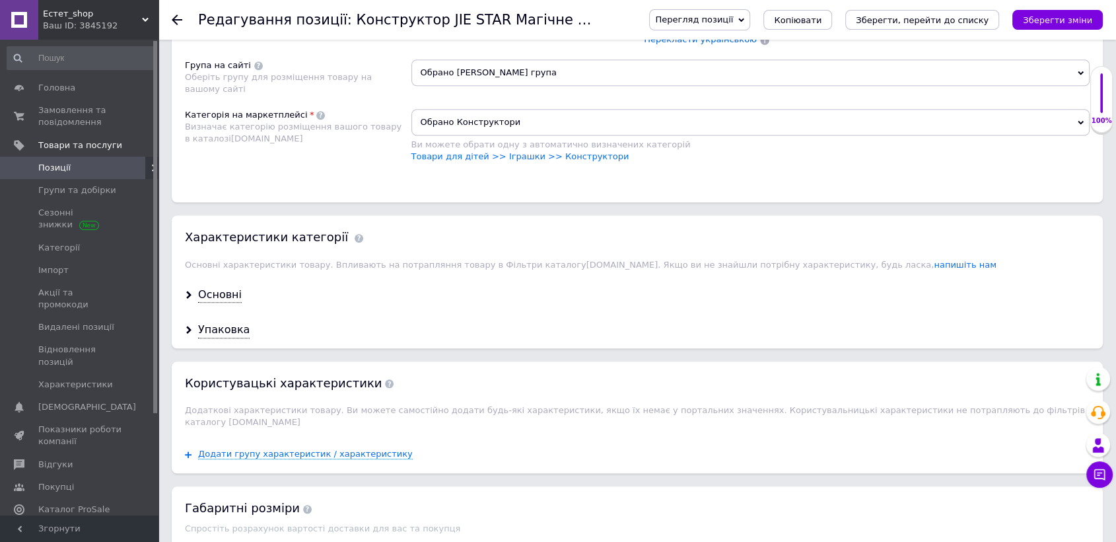
scroll to position [734, 0]
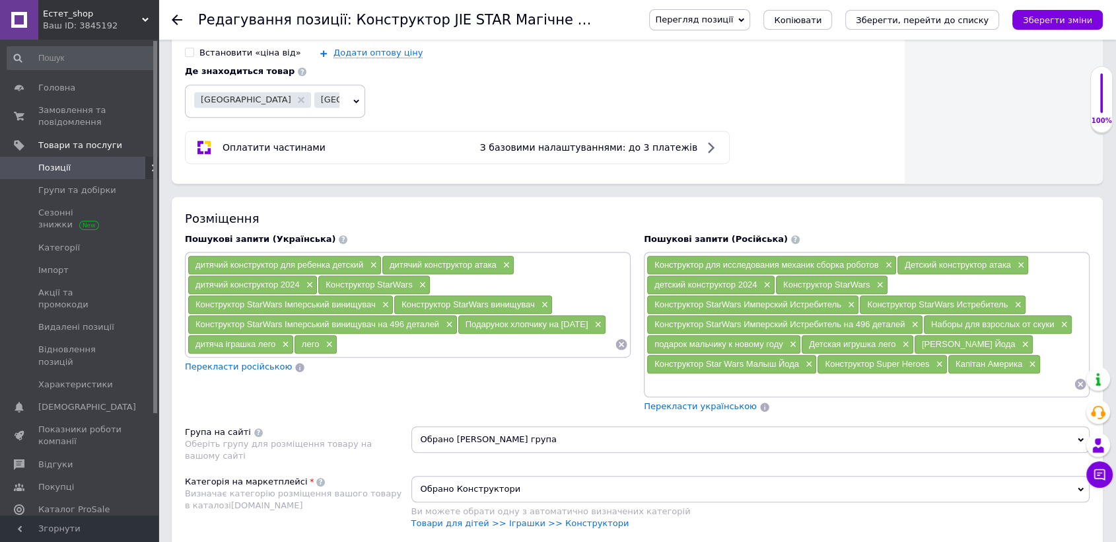
click at [355, 334] on input at bounding box center [476, 344] width 277 height 20
paste input "Конструктор JIE STAR Меч Темряви"
type input "Конструктор JIE STAR Меч Темряви"
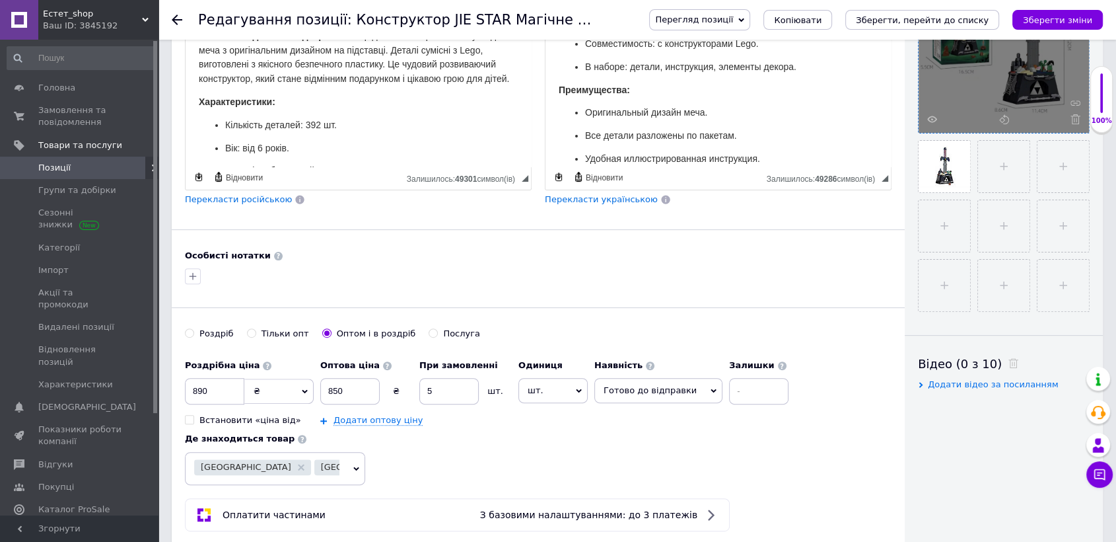
scroll to position [0, 0]
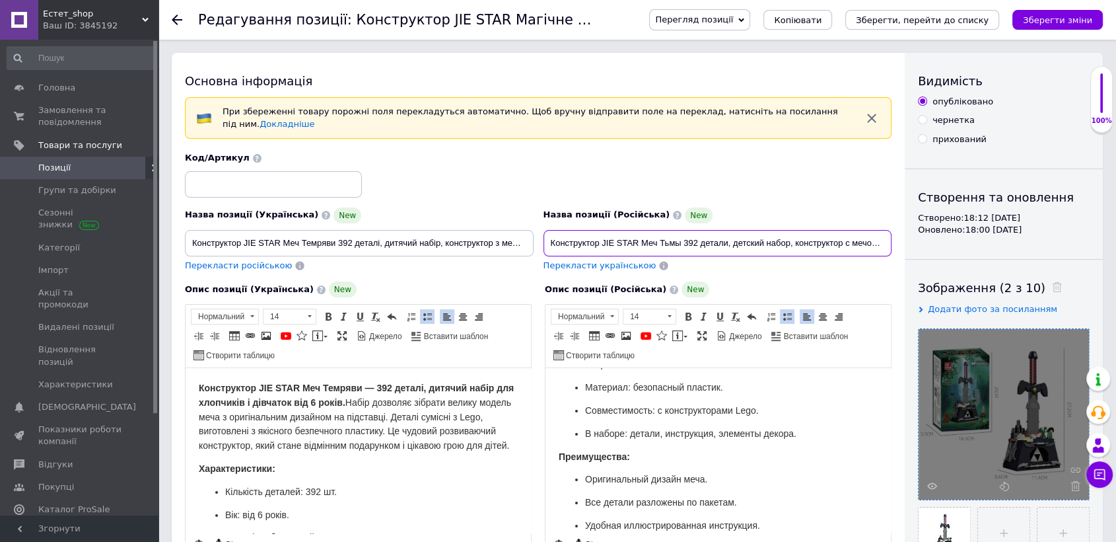
drag, startPoint x: 545, startPoint y: 235, endPoint x: 678, endPoint y: 238, distance: 133.5
click at [678, 238] on input "Конструктор JIE STAR Меч Тьмы 392 детали, детский набор, конструктор с мечом дл…" at bounding box center [718, 243] width 349 height 26
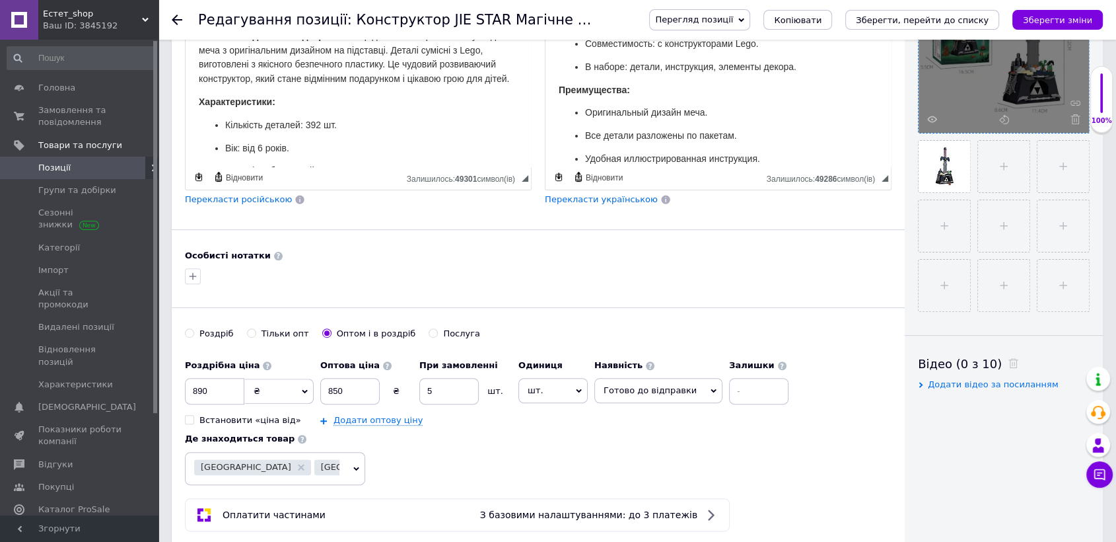
scroll to position [734, 0]
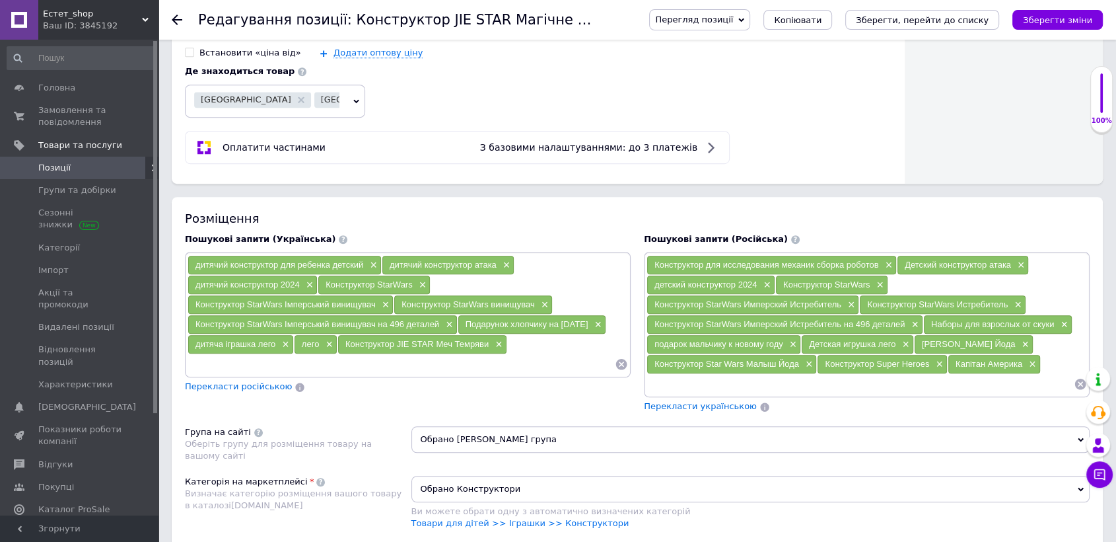
click at [673, 374] on input at bounding box center [860, 384] width 427 height 20
paste input "Конструктор JIE STAR Меч Тьмы"
type input "Конструктор JIE STAR Меч Тьмы"
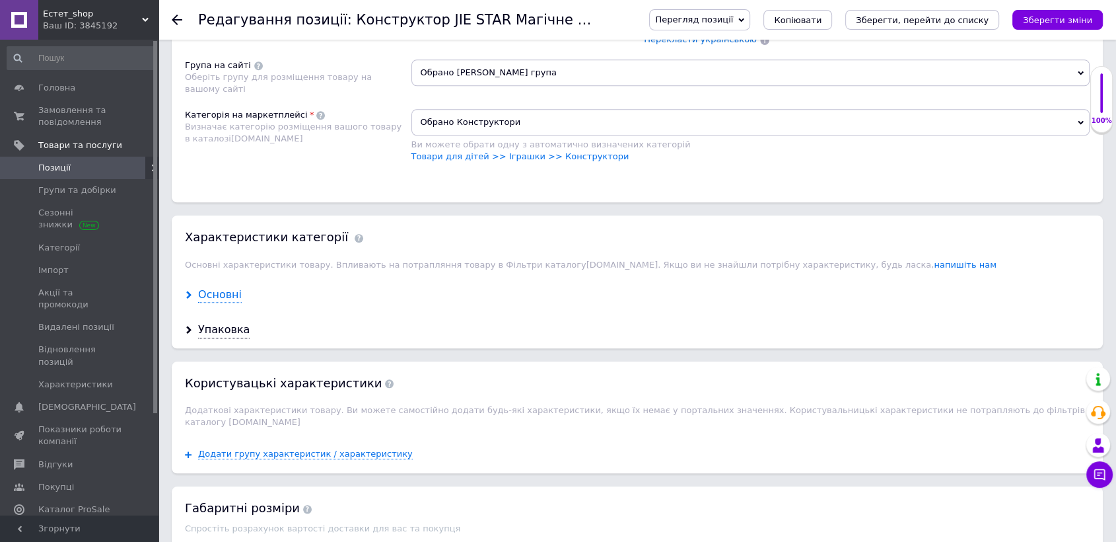
click at [215, 287] on div "Основні" at bounding box center [220, 294] width 44 height 15
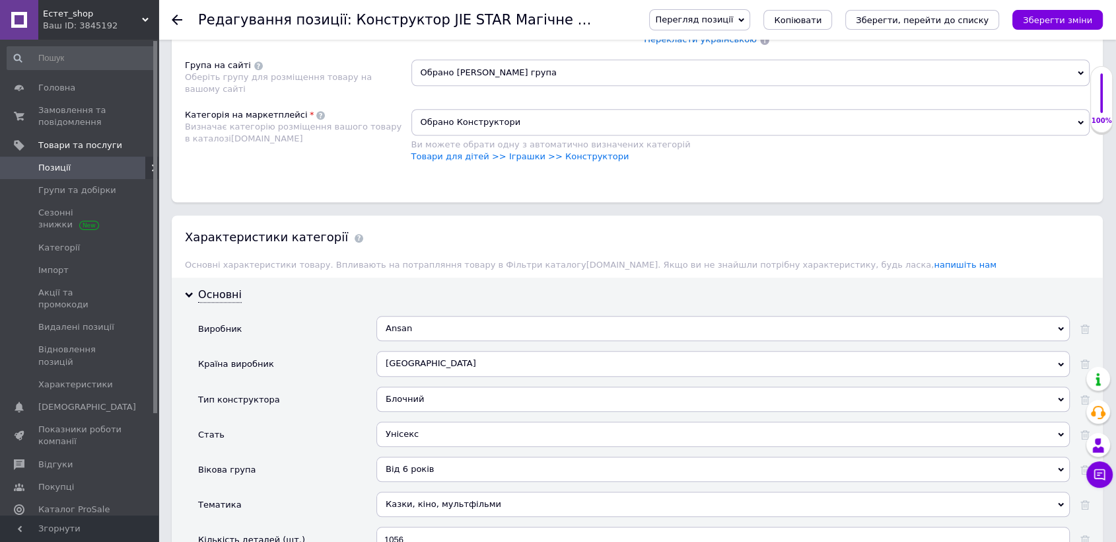
drag, startPoint x: 385, startPoint y: 316, endPoint x: 407, endPoint y: 313, distance: 22.0
click at [407, 316] on div "Ansan" at bounding box center [722, 328] width 693 height 25
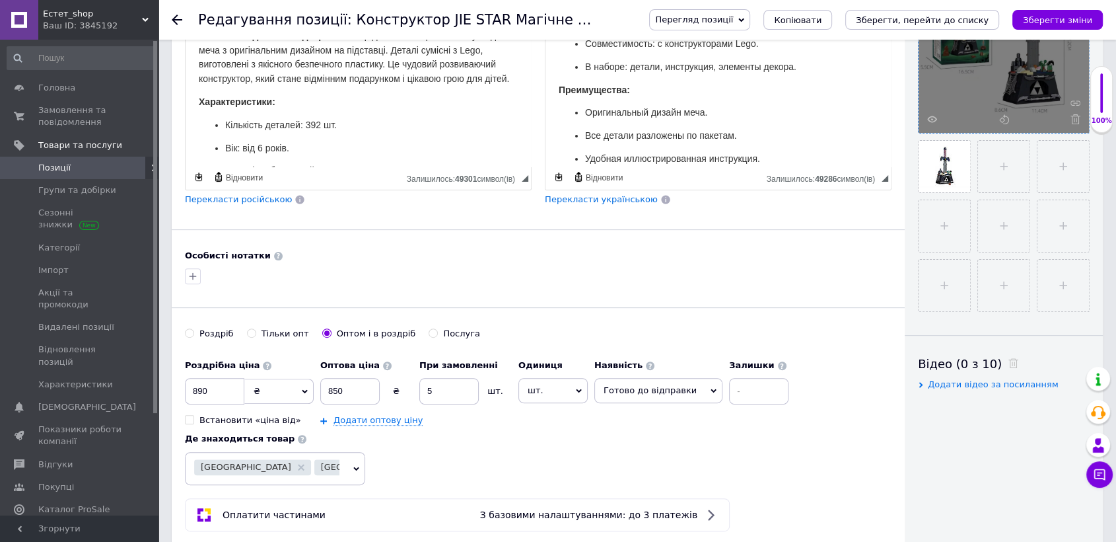
scroll to position [0, 0]
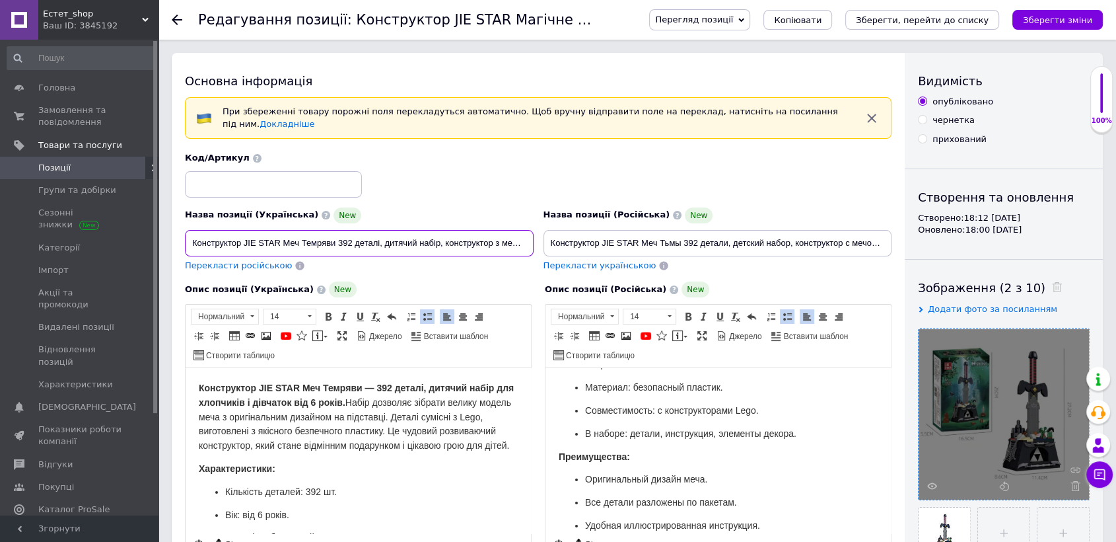
drag, startPoint x: 246, startPoint y: 232, endPoint x: 280, endPoint y: 233, distance: 34.4
click at [280, 233] on input "Конструктор JIE STAR Меч Темряви 392 деталі, дитячий набір, конструктор з мечем…" at bounding box center [359, 243] width 349 height 26
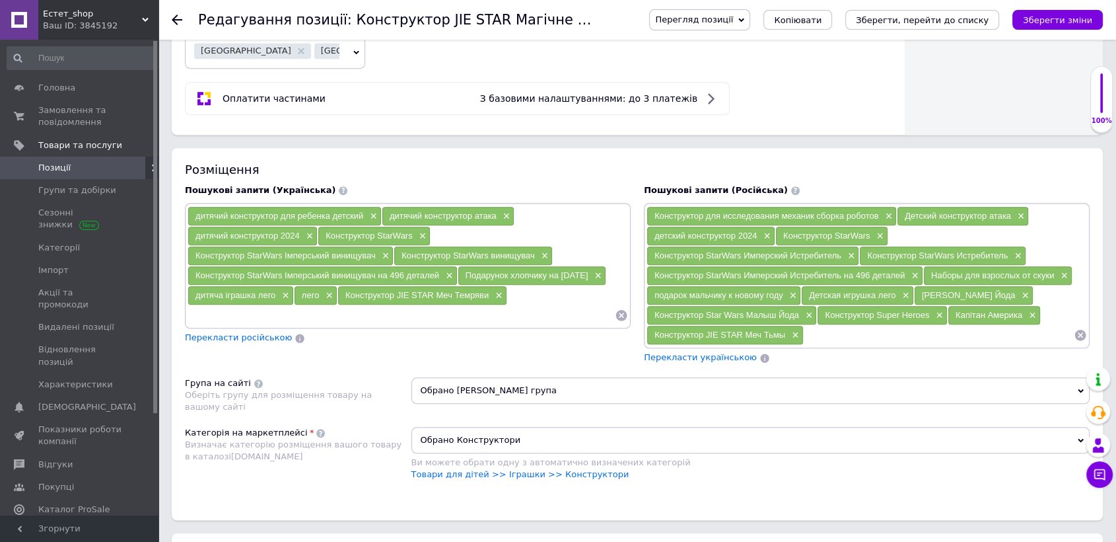
scroll to position [1100, 0]
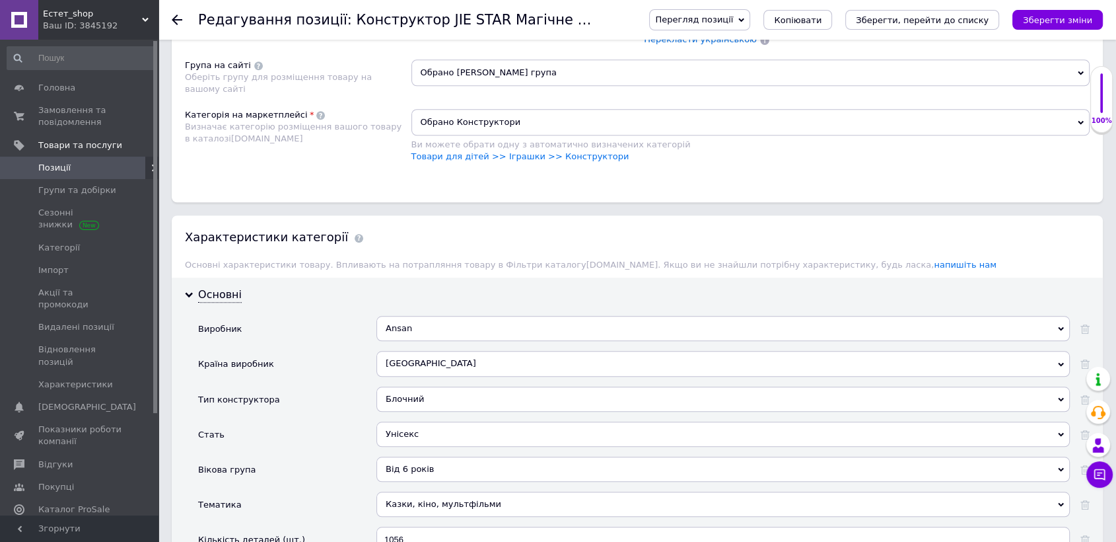
click at [408, 316] on div "Ansan" at bounding box center [722, 328] width 693 height 25
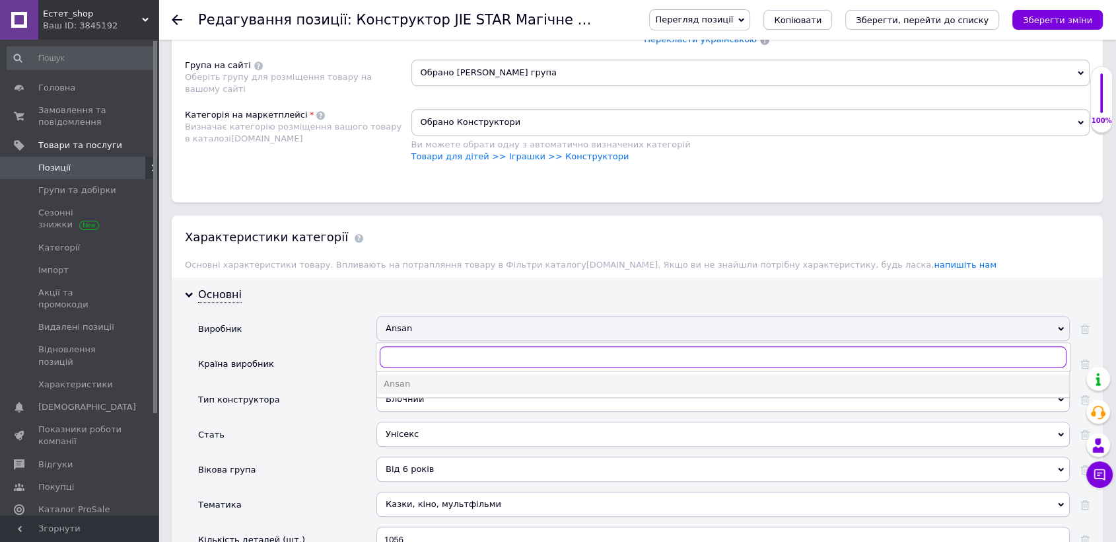
paste input "IE STAR"
type input "IE STAR"
click at [421, 378] on div "JIE STAR" at bounding box center [723, 384] width 679 height 12
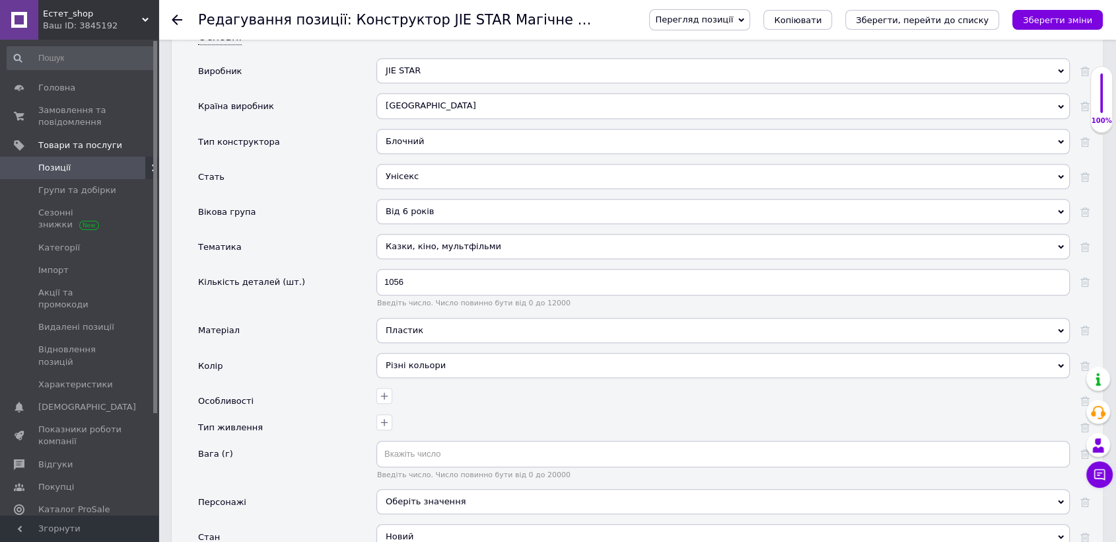
scroll to position [1376, 0]
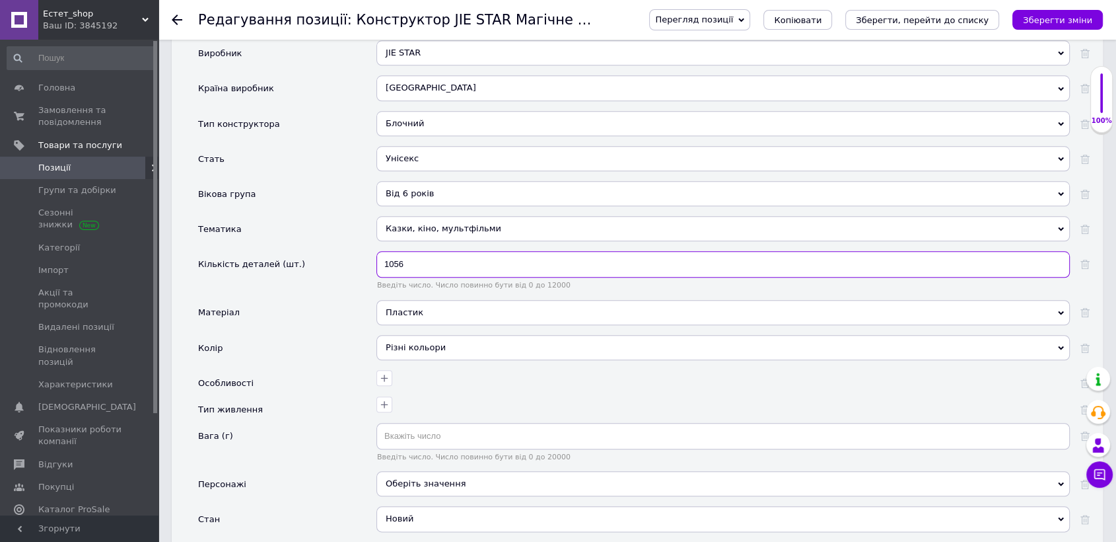
click at [413, 251] on input "1056" at bounding box center [722, 264] width 693 height 26
type input "1"
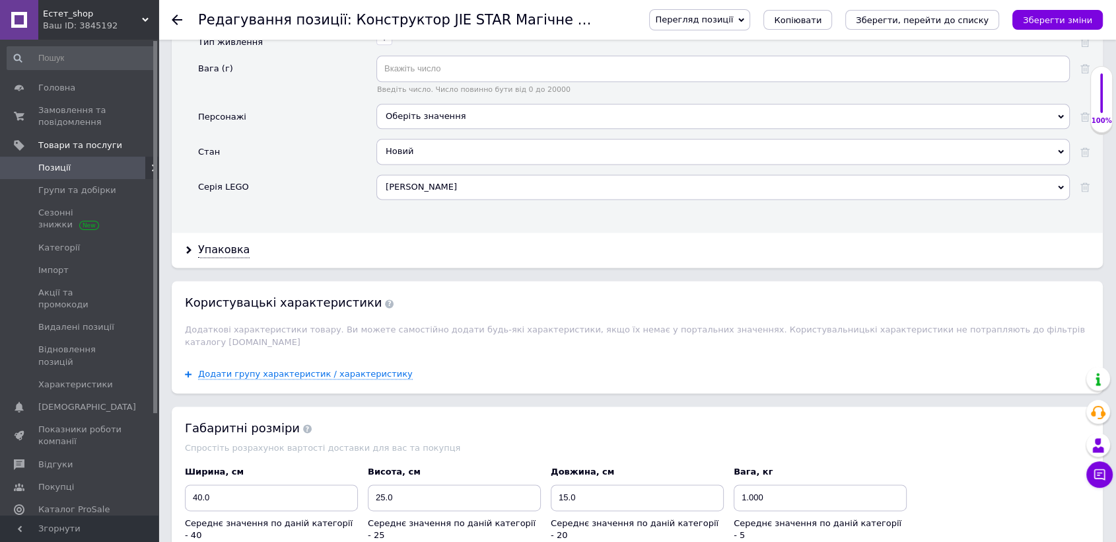
scroll to position [2031, 0]
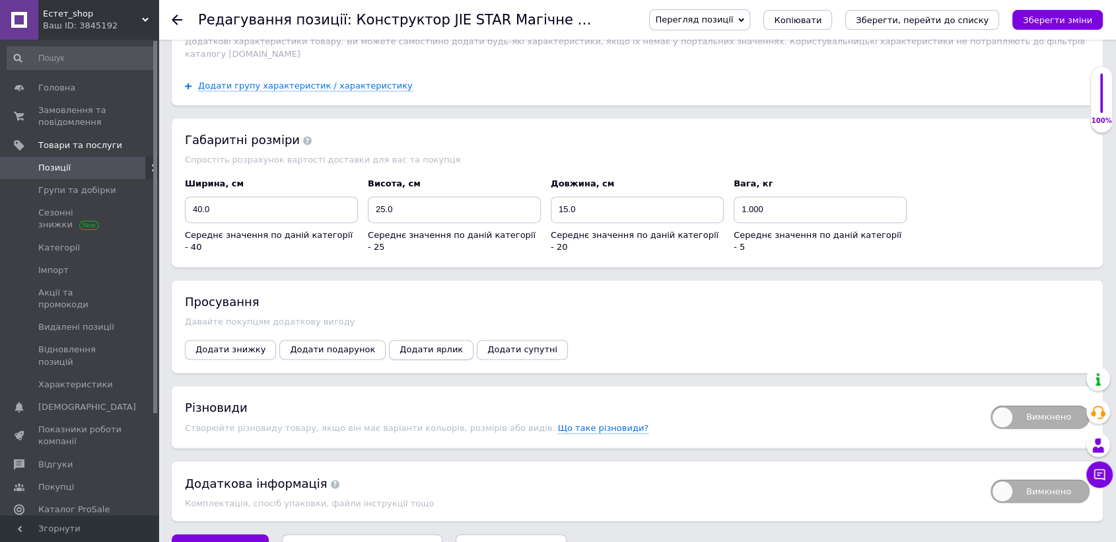
type input "392"
click at [400, 344] on span "Додати ярлик" at bounding box center [431, 349] width 63 height 10
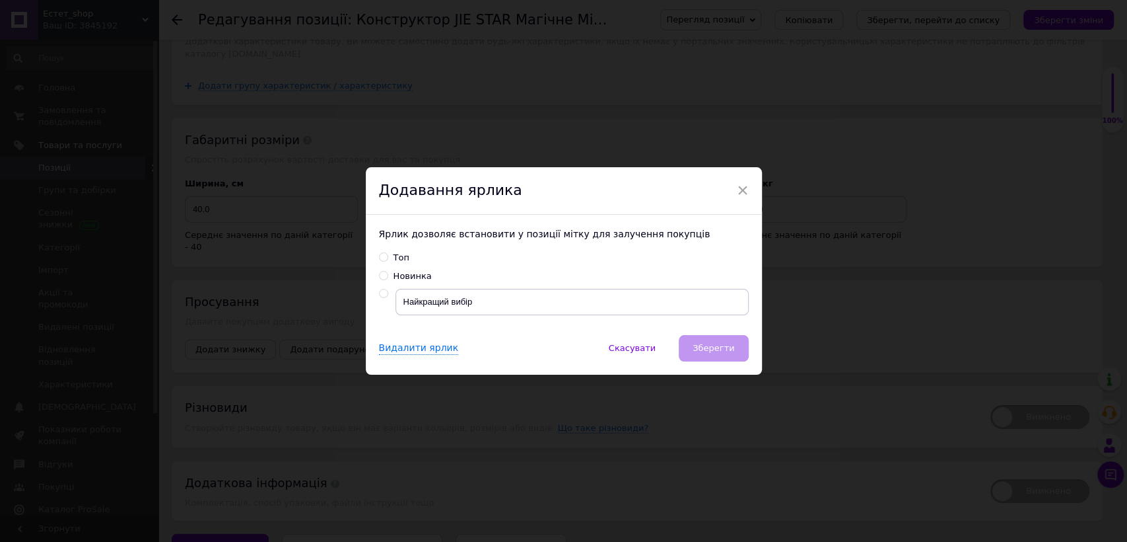
click at [383, 256] on input "Топ" at bounding box center [383, 256] width 9 height 9
radio input "true"
click at [728, 345] on span "Зберегти" at bounding box center [714, 348] width 42 height 10
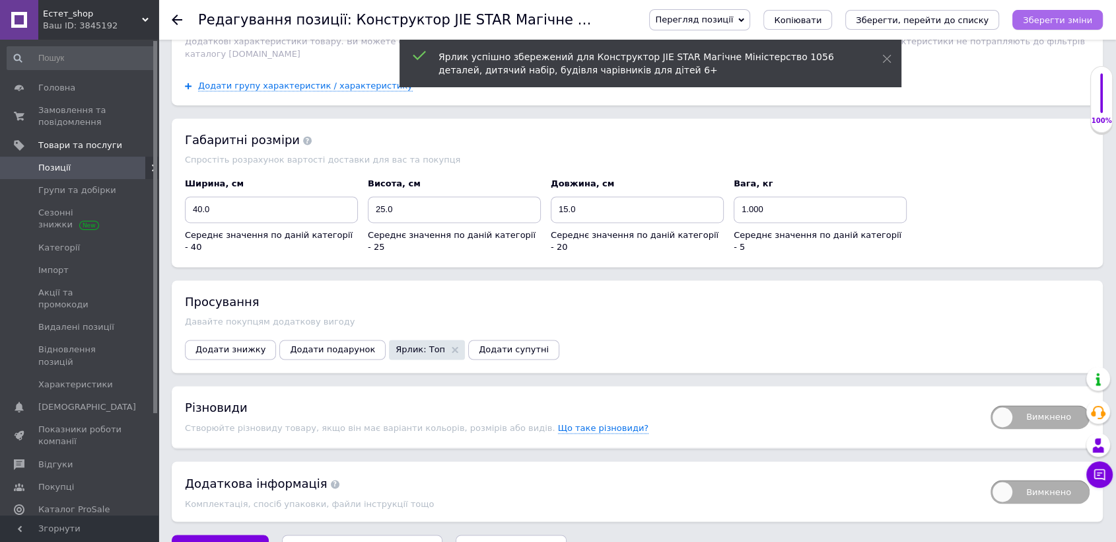
click at [1079, 20] on icon "Зберегти зміни" at bounding box center [1057, 20] width 69 height 10
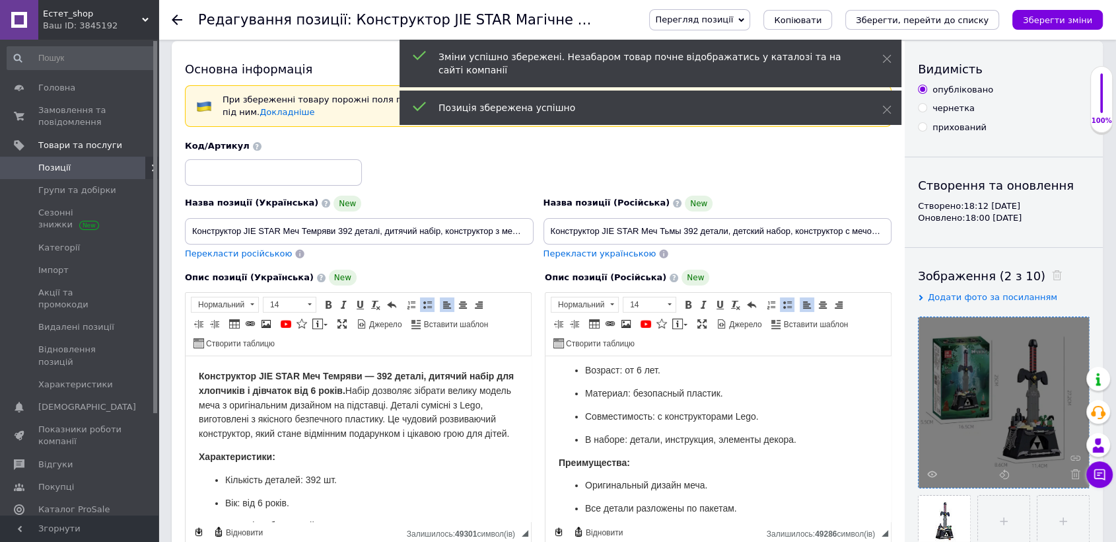
scroll to position [0, 0]
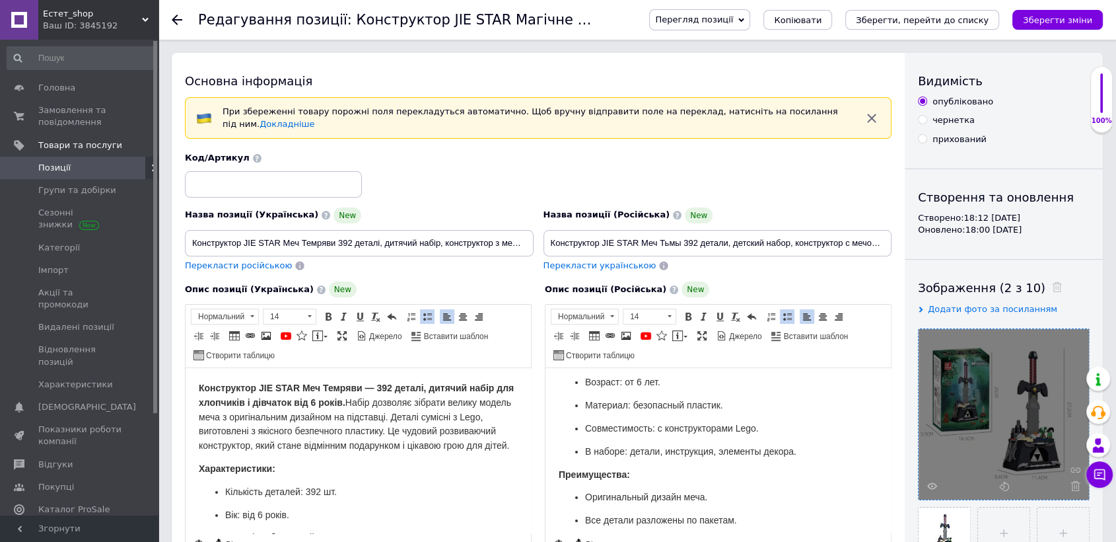
click at [733, 17] on span "Перегляд позиції" at bounding box center [694, 20] width 78 height 10
click at [743, 44] on li "Зберегти та переглянути на сайті" at bounding box center [753, 45] width 207 height 18
click at [822, 15] on span "Копіювати" at bounding box center [798, 20] width 48 height 10
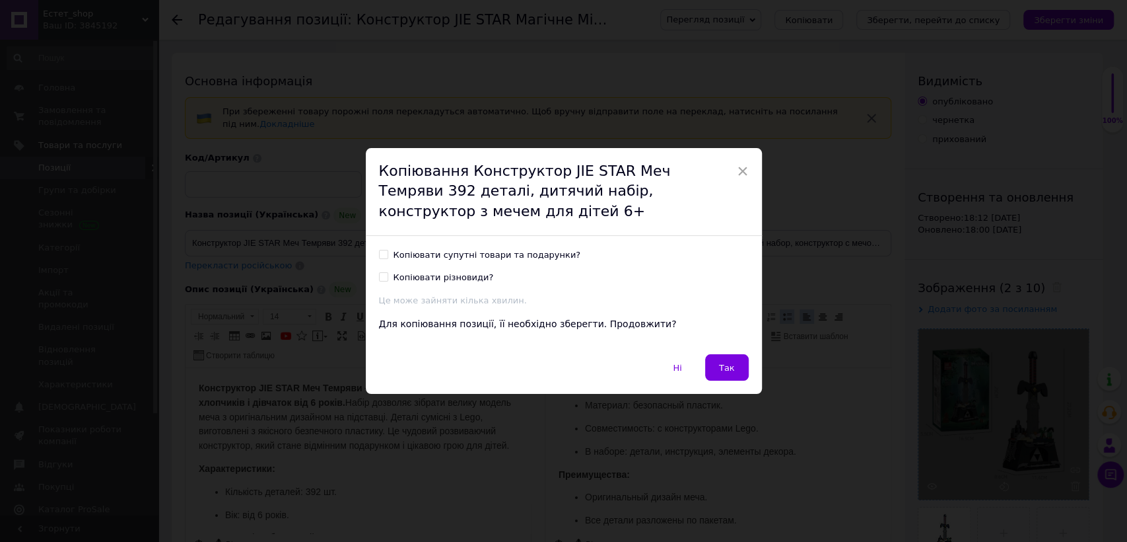
click at [380, 255] on input "Копіювати супутні товари та подарунки?" at bounding box center [383, 254] width 9 height 9
checkbox input "true"
click at [379, 279] on input "Копіювати різновиди?" at bounding box center [383, 276] width 9 height 9
checkbox input "true"
click at [724, 363] on span "Так" at bounding box center [727, 368] width 16 height 10
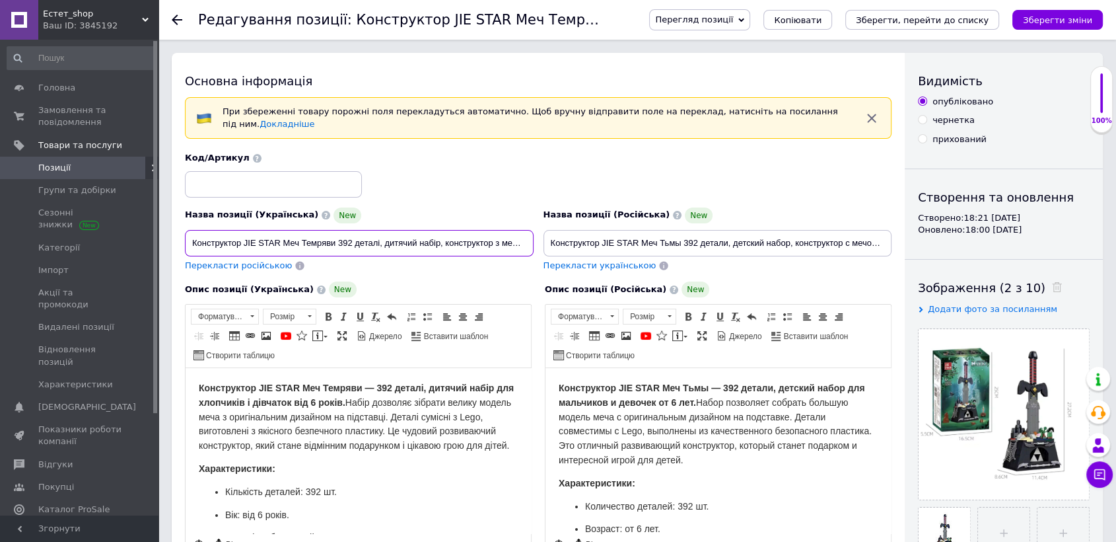
scroll to position [0, 53]
drag, startPoint x: 205, startPoint y: 236, endPoint x: 528, endPoint y: 243, distance: 322.4
click at [528, 243] on input "Конструктор JIE STAR Меч Темряви 392 деталі, дитячий набір, конструктор з мечем…" at bounding box center [359, 243] width 349 height 26
paste input "Конструктор JIE STAR [PERSON_NAME] 455 деталей, дитячий набір, конструктор з ме…"
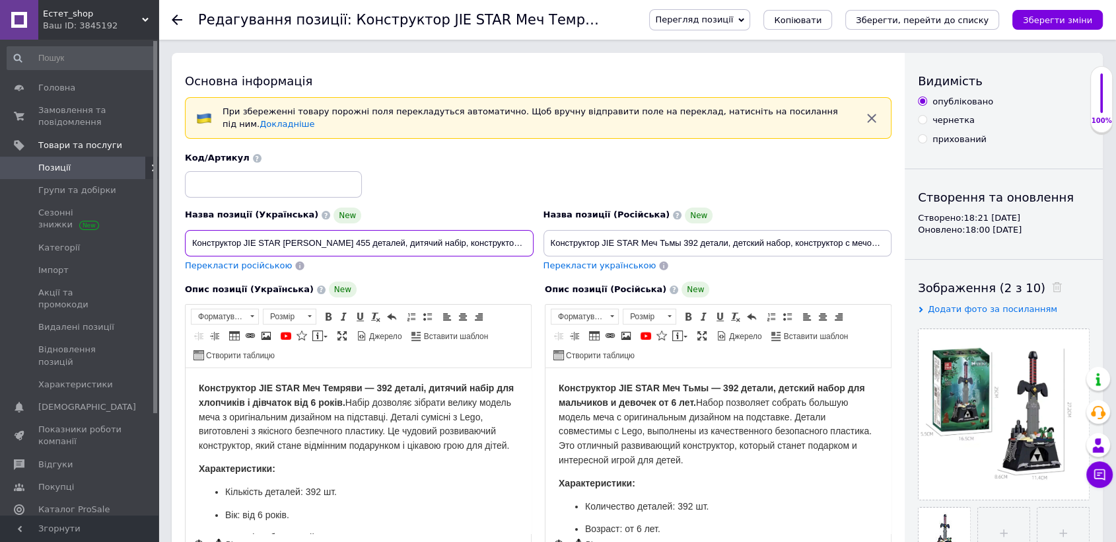
scroll to position [0, 67]
type input "Конструктор JIE STAR [PERSON_NAME] 455 деталей, дитячий набір, конструктор з ме…"
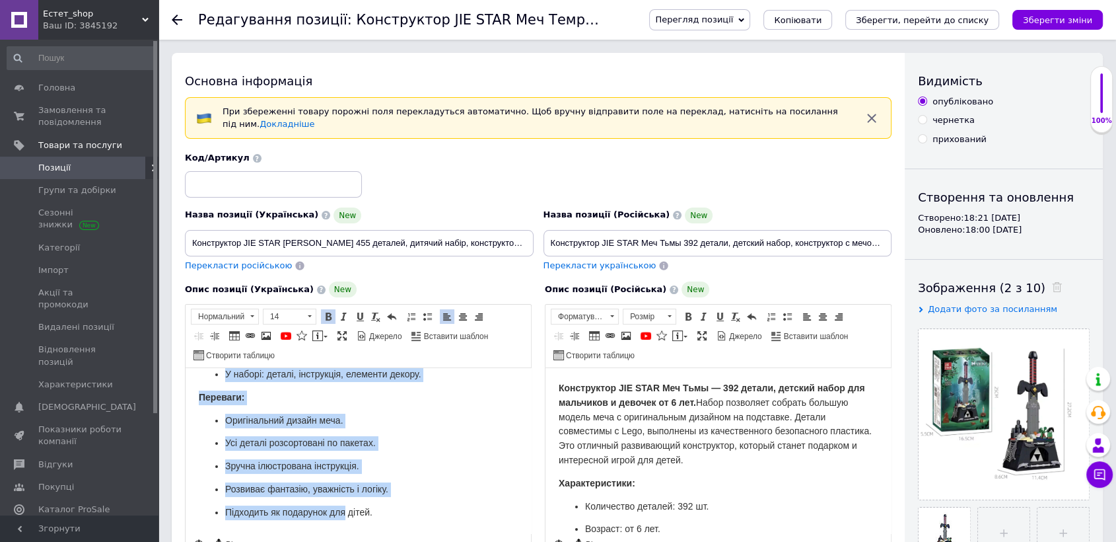
scroll to position [67, 0]
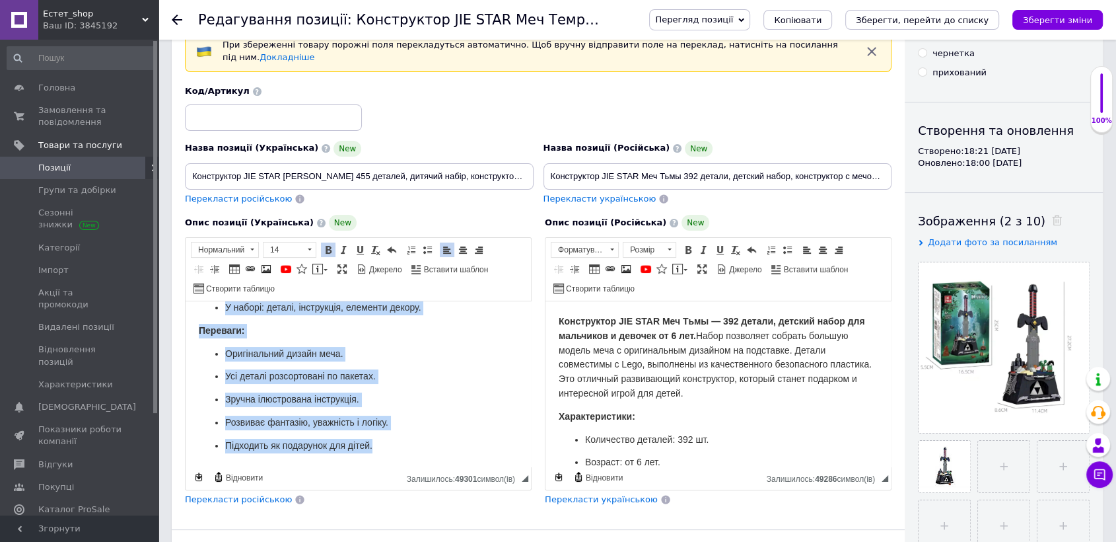
drag, startPoint x: 193, startPoint y: 323, endPoint x: 408, endPoint y: 523, distance: 293.5
click at [408, 466] on html "Конструктор JIE STAR Меч Темряви — 392 деталі, дитячий набір для хлопчиків і ді…" at bounding box center [358, 279] width 345 height 374
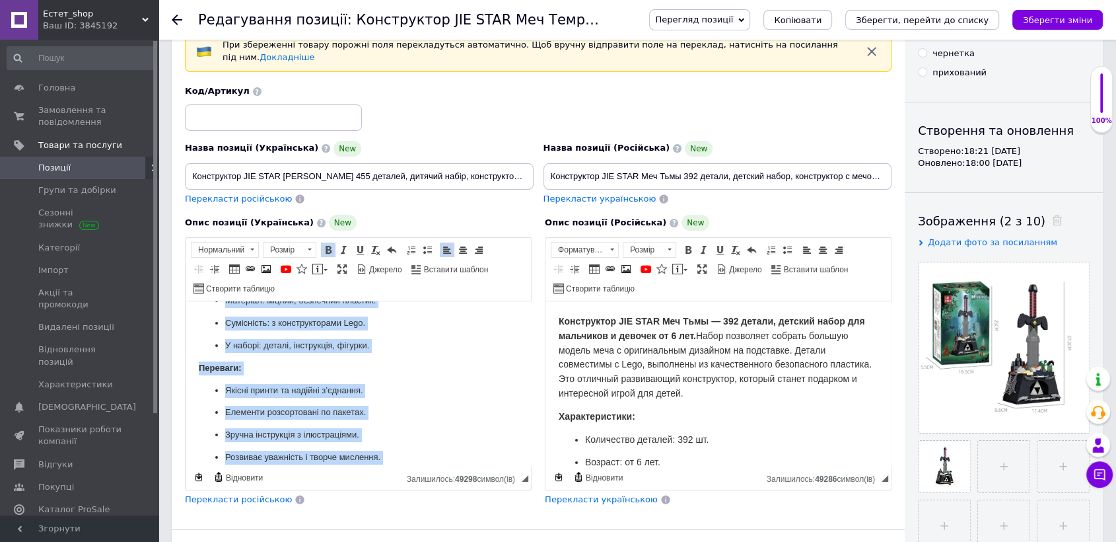
scroll to position [197, 0]
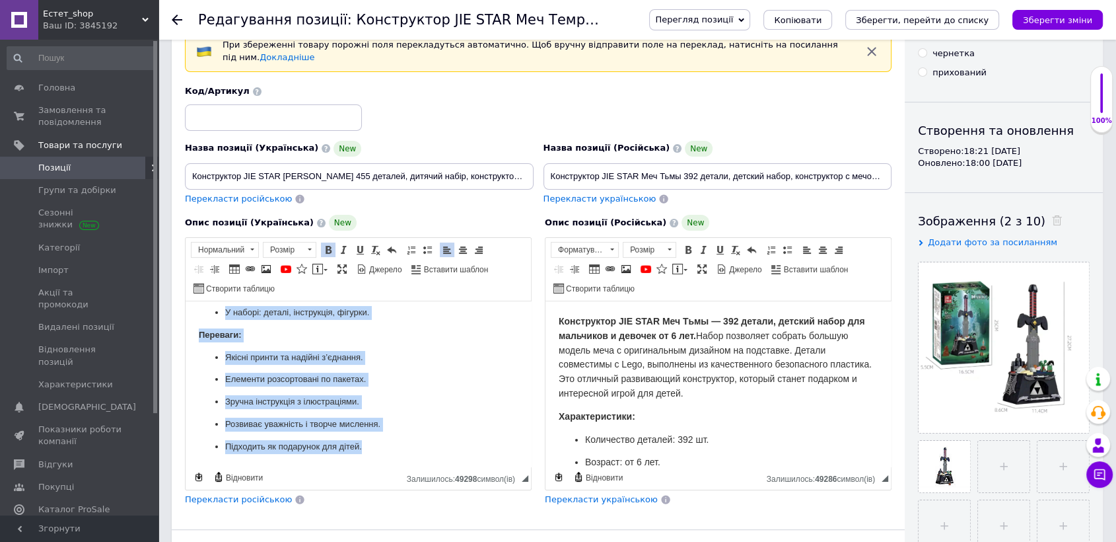
drag, startPoint x: 190, startPoint y: 312, endPoint x: 377, endPoint y: 456, distance: 236.1
click at [377, 456] on html "Конструктор JIE STAR [PERSON_NAME] — 455 деталей, дитячий набір, конструктор з …" at bounding box center [358, 285] width 345 height 363
click at [307, 242] on span at bounding box center [309, 249] width 13 height 15
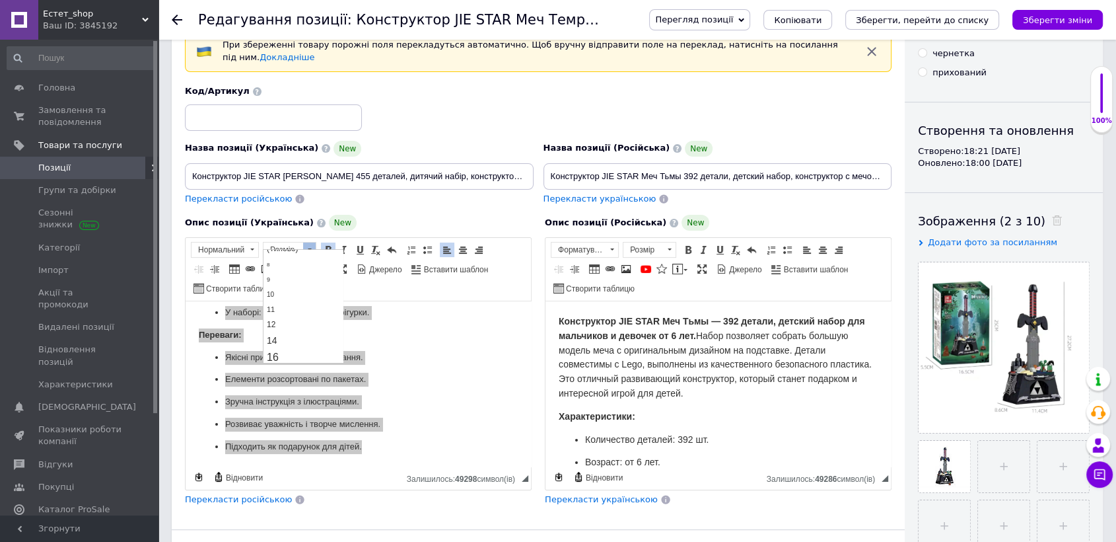
scroll to position [29, 0]
click at [315, 338] on link "14" at bounding box center [303, 340] width 78 height 16
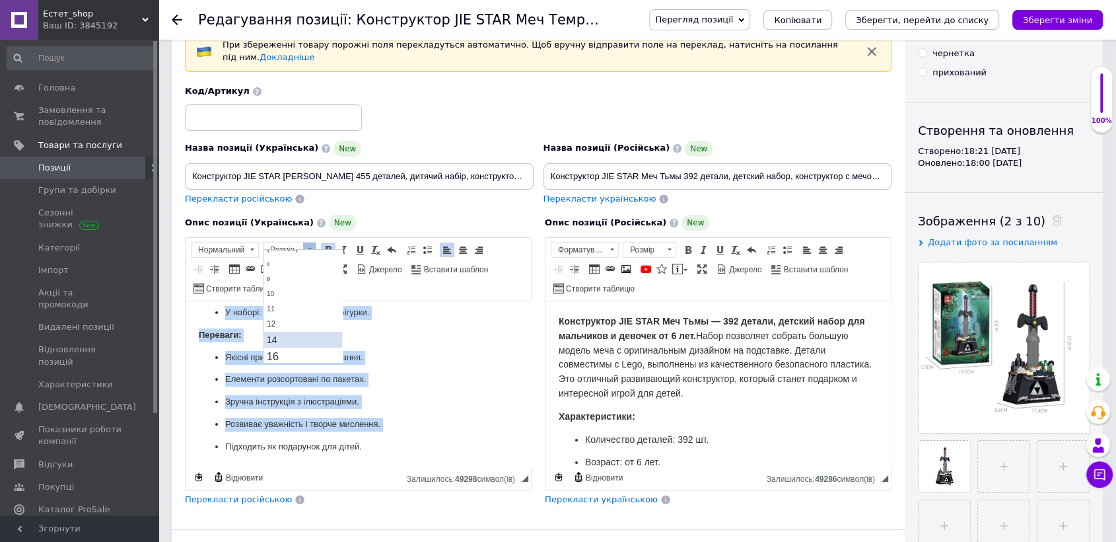
scroll to position [205, 0]
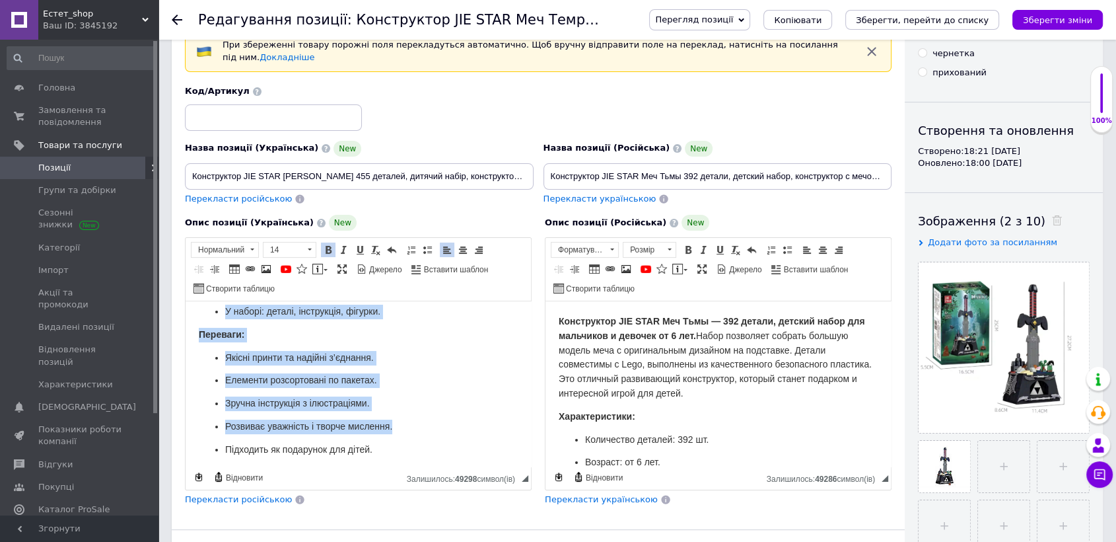
click at [462, 365] on p "Якісні принти та надійні з’єднання." at bounding box center [358, 358] width 266 height 15
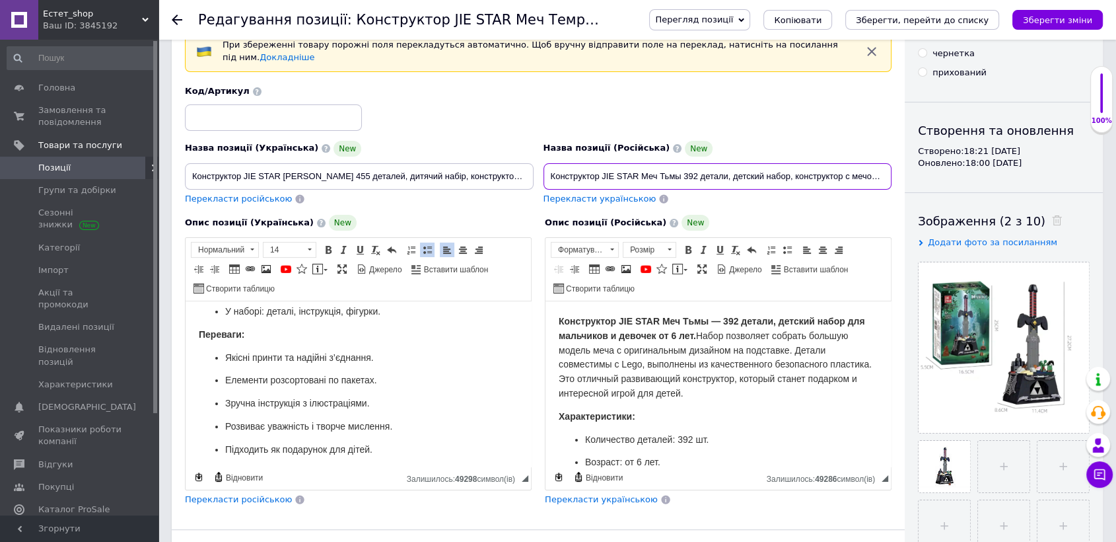
scroll to position [0, 48]
drag, startPoint x: 548, startPoint y: 167, endPoint x: 892, endPoint y: 166, distance: 344.8
click at [892, 166] on div "Назва позиції (Російська) New Конструктор JIE STAR Меч Тьмы 392 детали, детский…" at bounding box center [717, 172] width 359 height 75
paste input "Конструктор JIE STAR Мастер Меча 455 деталей, детский набор, конструктор с мечо…"
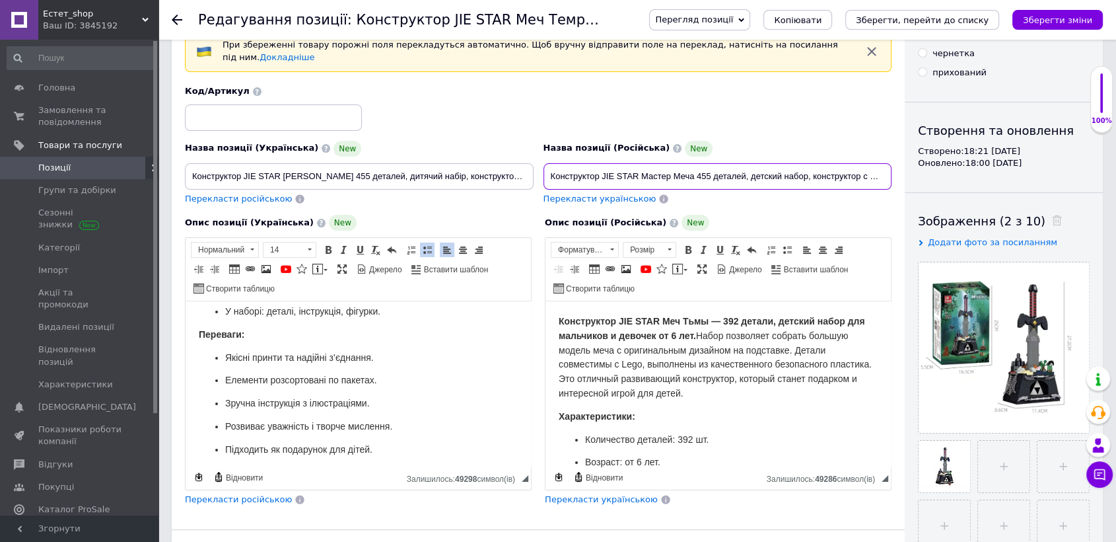
scroll to position [0, 53]
type input "Конструктор JIE STAR Мастер Меча 455 деталей, детский набор, конструктор с мечо…"
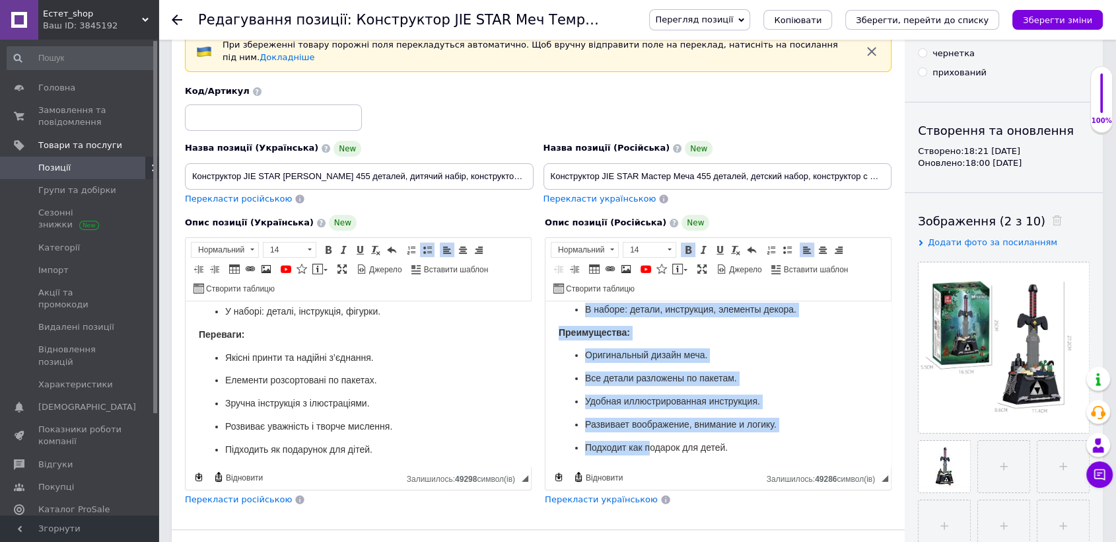
scroll to position [222, 0]
drag, startPoint x: 572, startPoint y: 322, endPoint x: 730, endPoint y: 437, distance: 195.3
click at [748, 444] on html "Конструктор JIE STAR Меч Тьмы — 392 детали, детский набор для мальчиков и девоч…" at bounding box center [718, 273] width 345 height 388
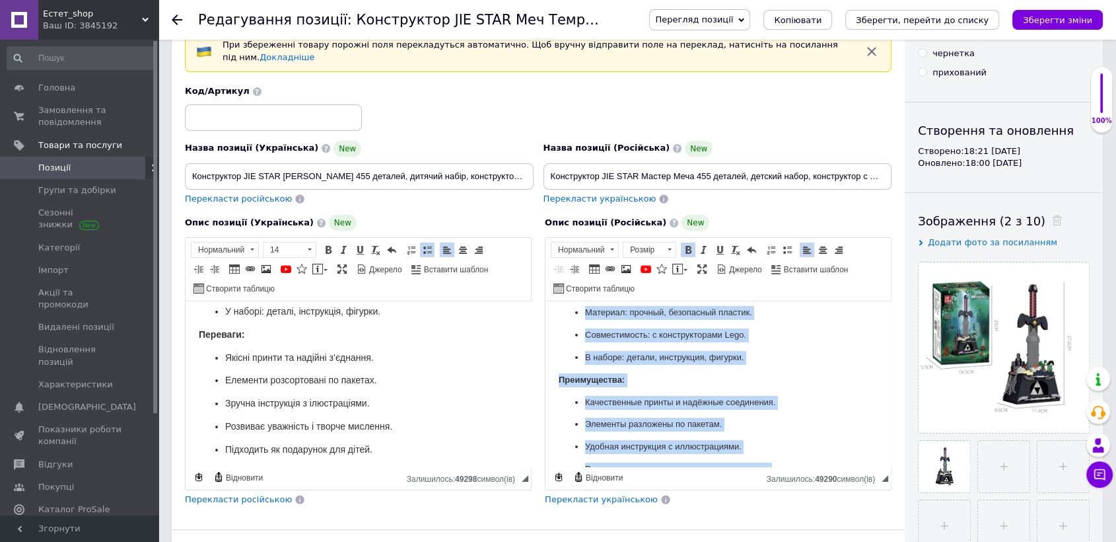
scroll to position [197, 0]
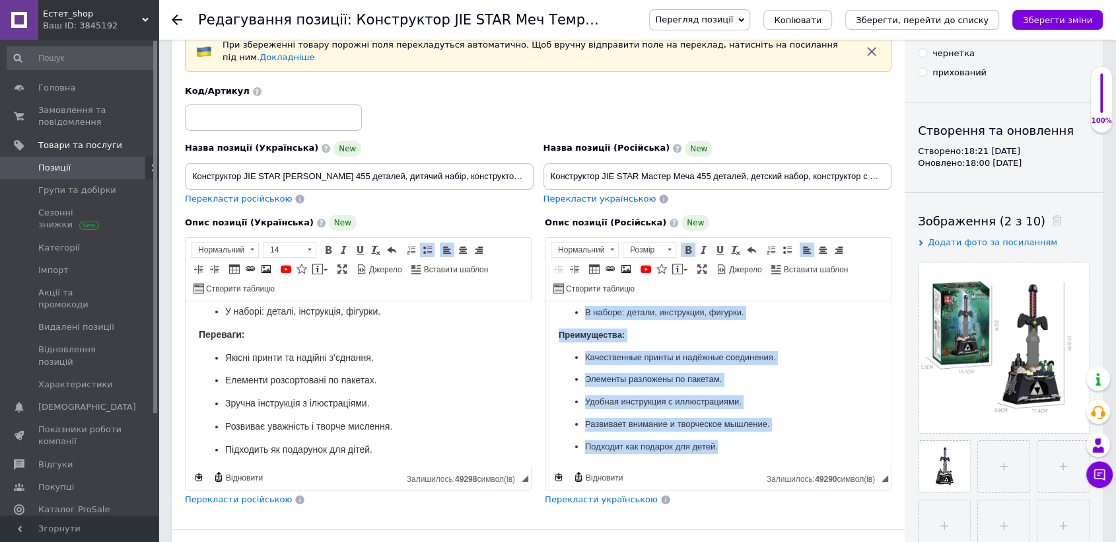
drag, startPoint x: 560, startPoint y: 314, endPoint x: 754, endPoint y: 443, distance: 232.5
click at [756, 444] on html "Конструктор JIE STAR [PERSON_NAME] — 455 деталей, детский набор, конструктор с …" at bounding box center [718, 285] width 345 height 363
click at [672, 242] on span at bounding box center [669, 249] width 13 height 15
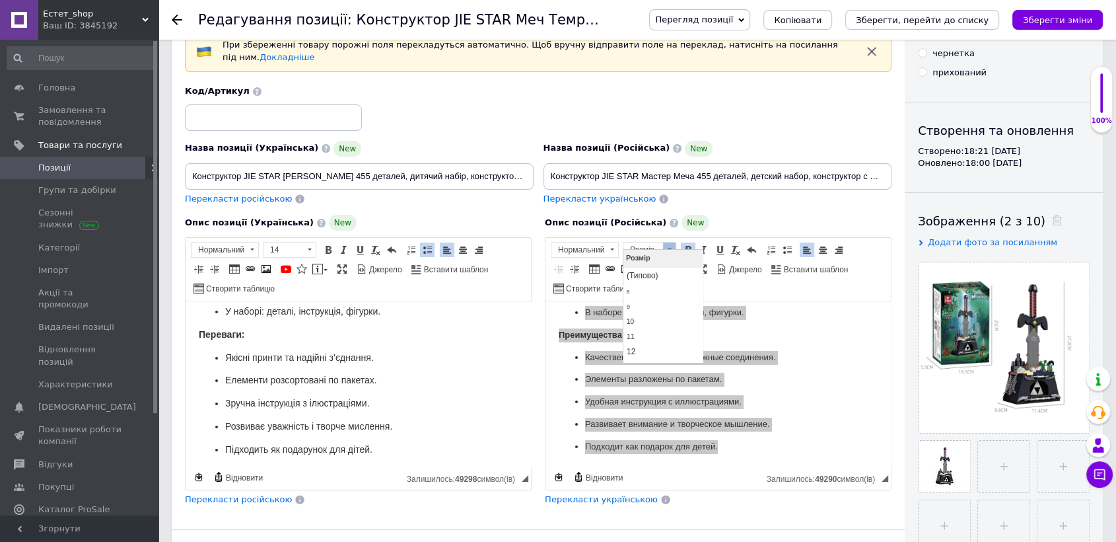
scroll to position [29, 0]
click at [678, 339] on link "14" at bounding box center [662, 340] width 78 height 16
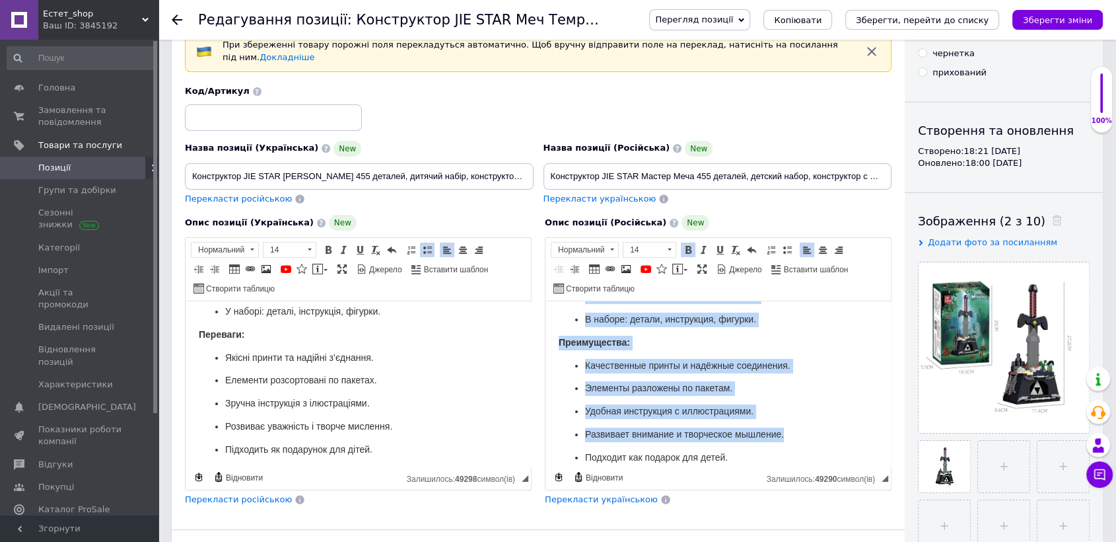
scroll to position [205, 0]
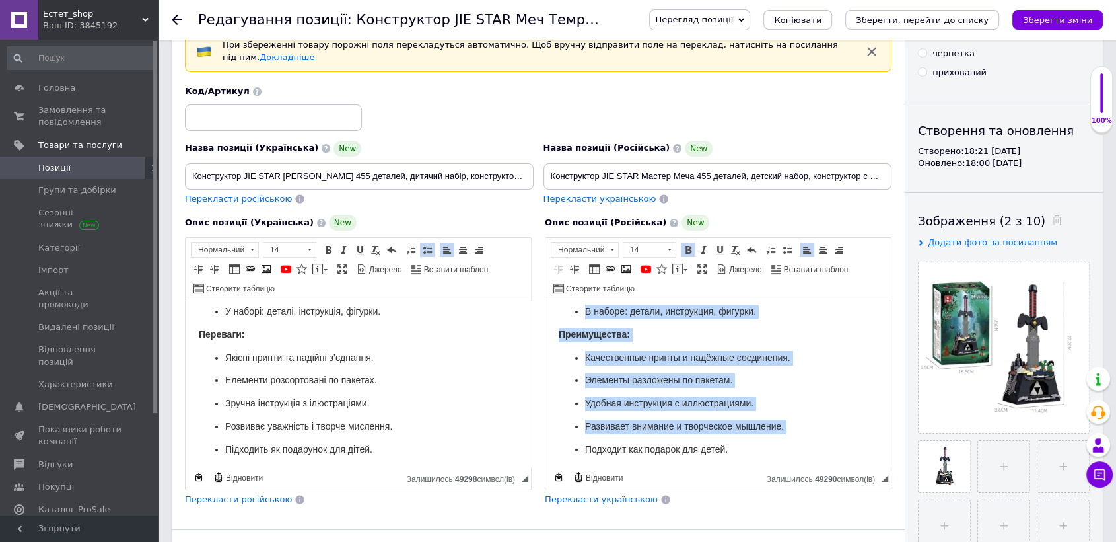
click at [818, 365] on p "Качественные принты и надёжные соединения." at bounding box center [718, 358] width 266 height 15
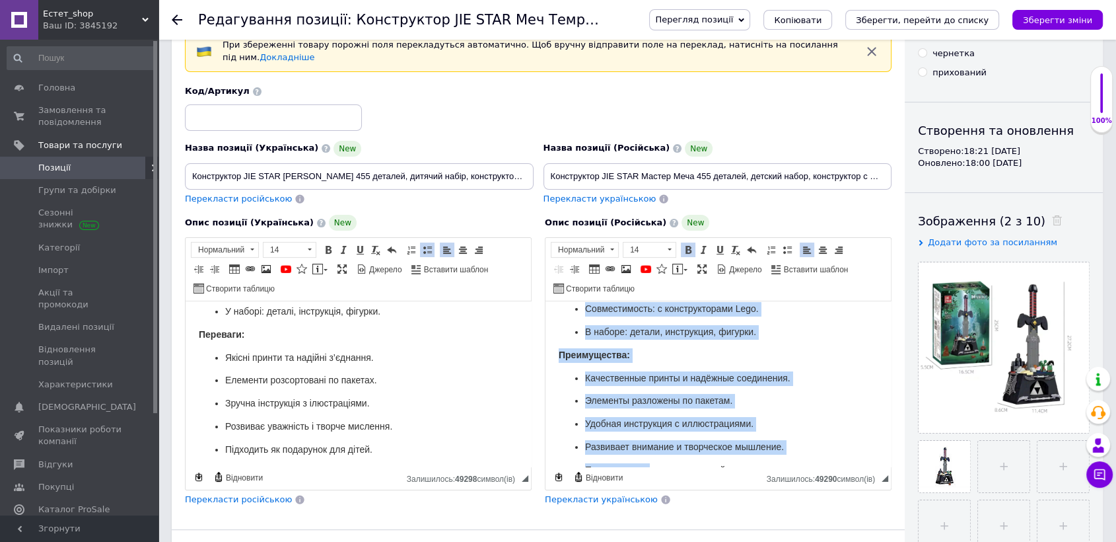
scroll to position [222, 0]
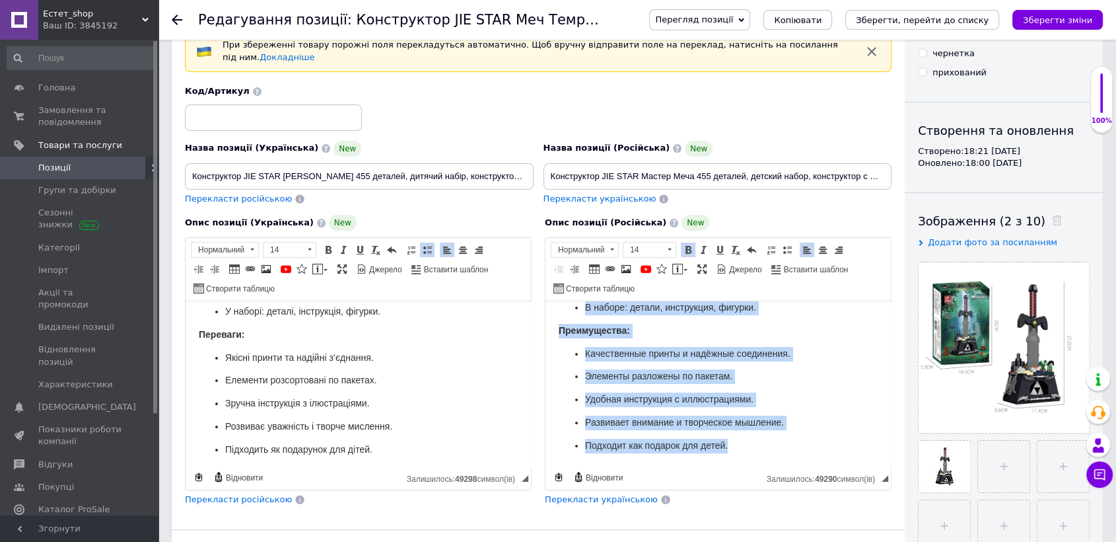
drag, startPoint x: 555, startPoint y: 320, endPoint x: 738, endPoint y: 443, distance: 220.0
click at [744, 446] on html "Конструктор JIE STAR [PERSON_NAME] — 455 деталей, детский набор, конструктор с …" at bounding box center [718, 279] width 345 height 374
click at [661, 242] on span "14" at bounding box center [643, 249] width 40 height 15
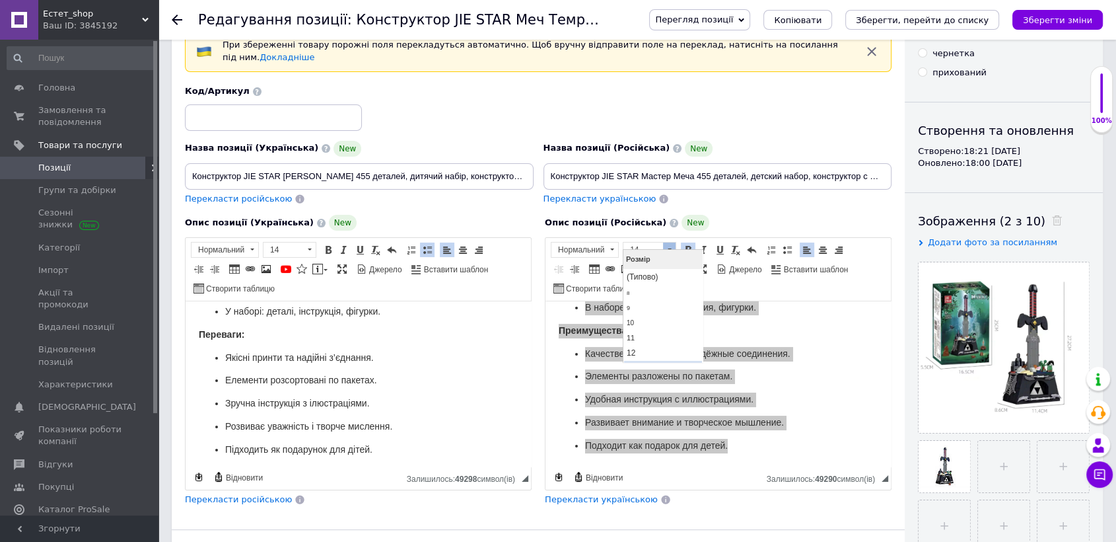
scroll to position [12, 0]
click at [658, 356] on link "14" at bounding box center [662, 357] width 78 height 16
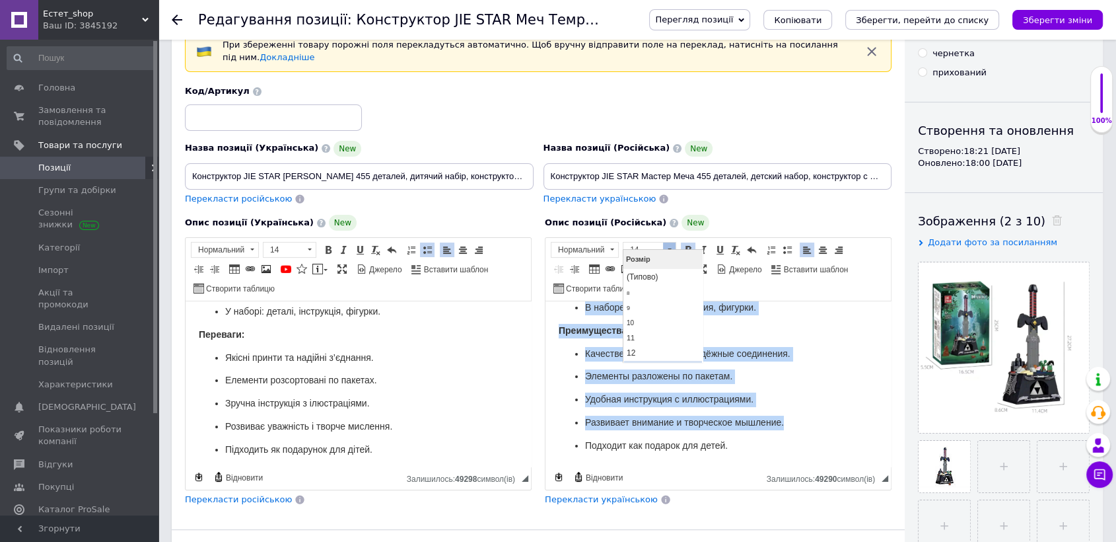
scroll to position [209, 0]
click at [828, 339] on p "Преимущества:" at bounding box center [718, 331] width 319 height 15
click at [836, 339] on p "Преимущества:" at bounding box center [718, 331] width 319 height 15
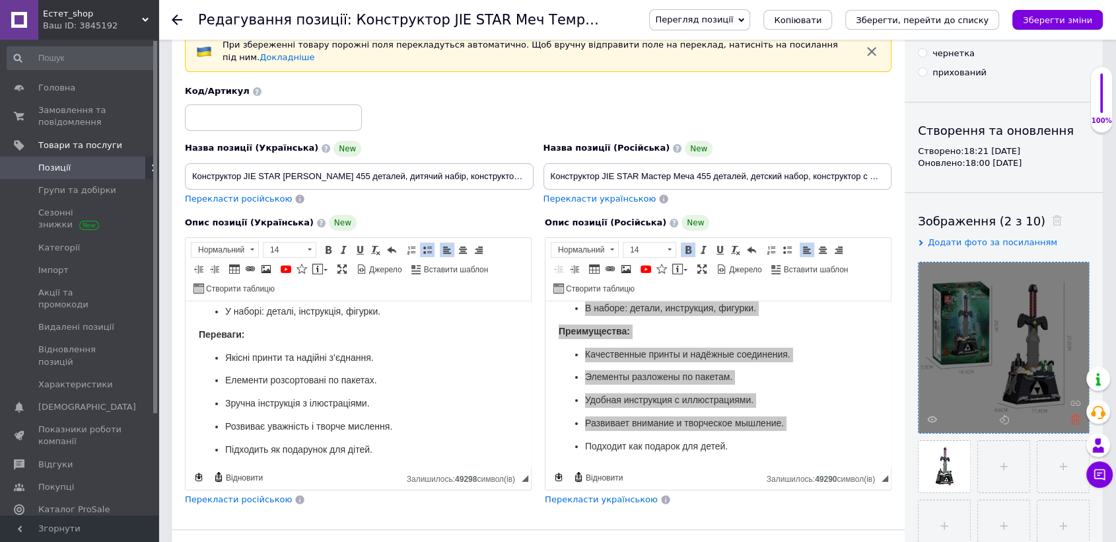
click at [1073, 419] on icon at bounding box center [1076, 419] width 10 height 10
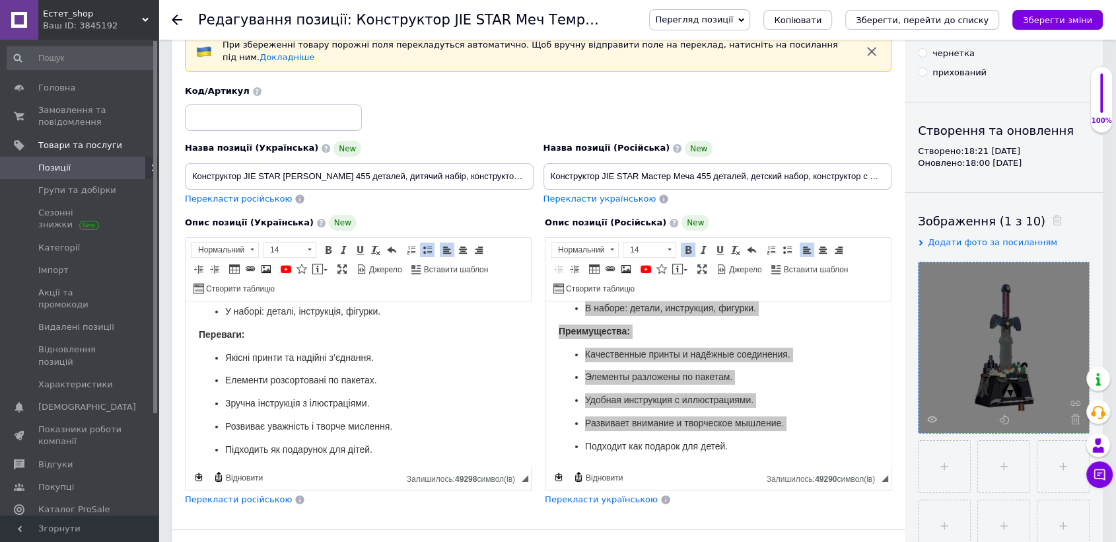
click at [1073, 419] on icon at bounding box center [1076, 419] width 10 height 10
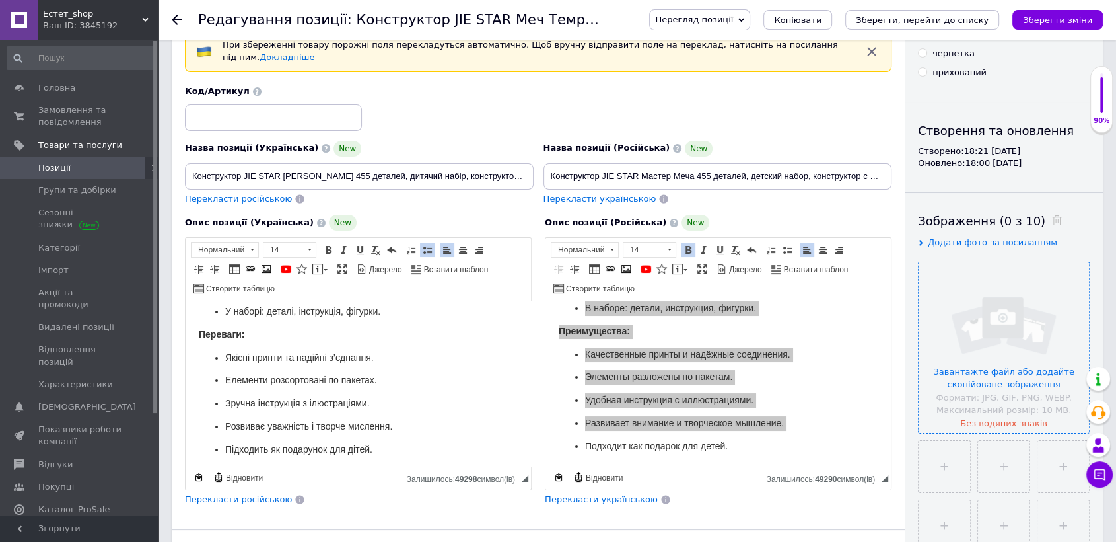
click at [982, 352] on input "file" at bounding box center [1004, 347] width 170 height 170
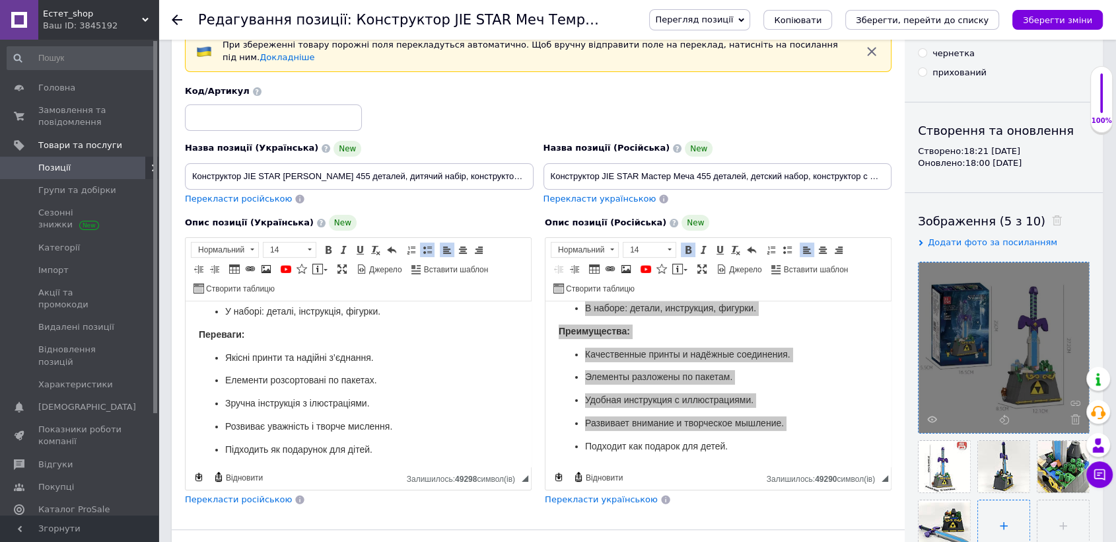
scroll to position [433, 0]
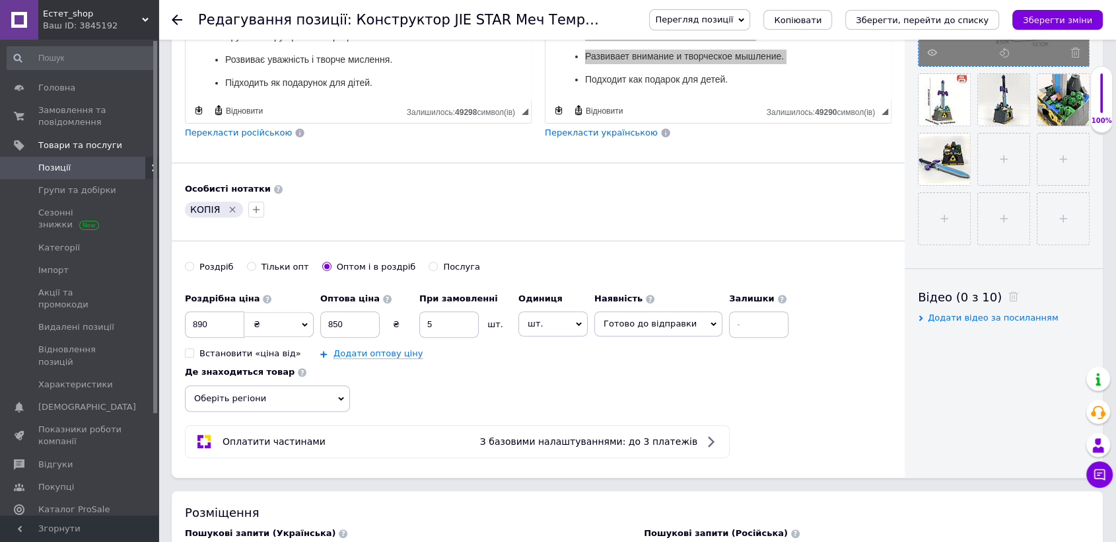
click at [232, 204] on icon "Видалити мітку" at bounding box center [232, 209] width 11 height 11
click at [217, 313] on input "890" at bounding box center [214, 324] width 59 height 26
type input "8"
type input "950"
click at [348, 311] on input "850" at bounding box center [349, 324] width 59 height 26
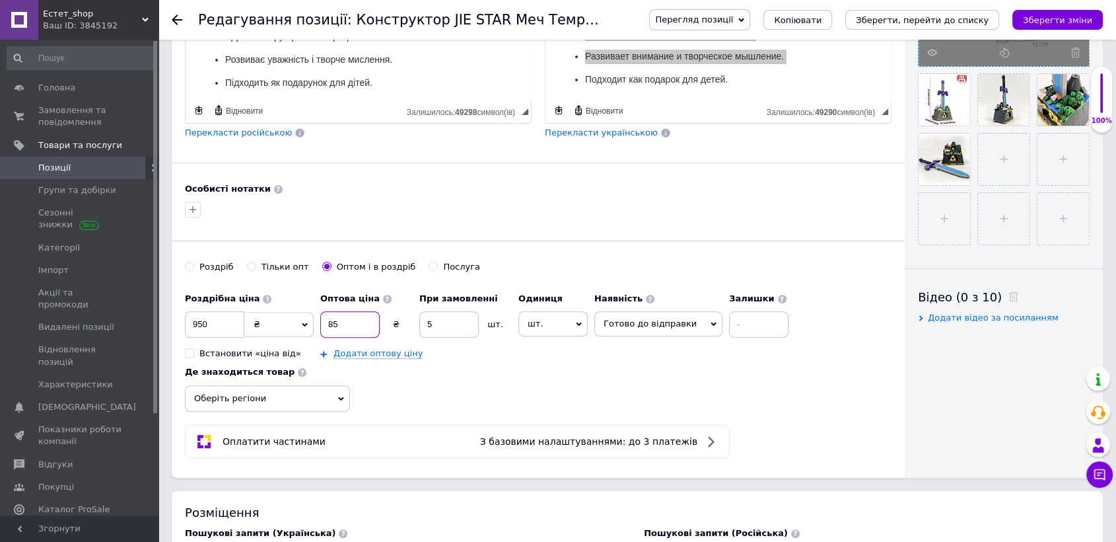
type input "8"
type input "900"
click at [301, 390] on span "Оберіть регіони" at bounding box center [267, 398] width 165 height 26
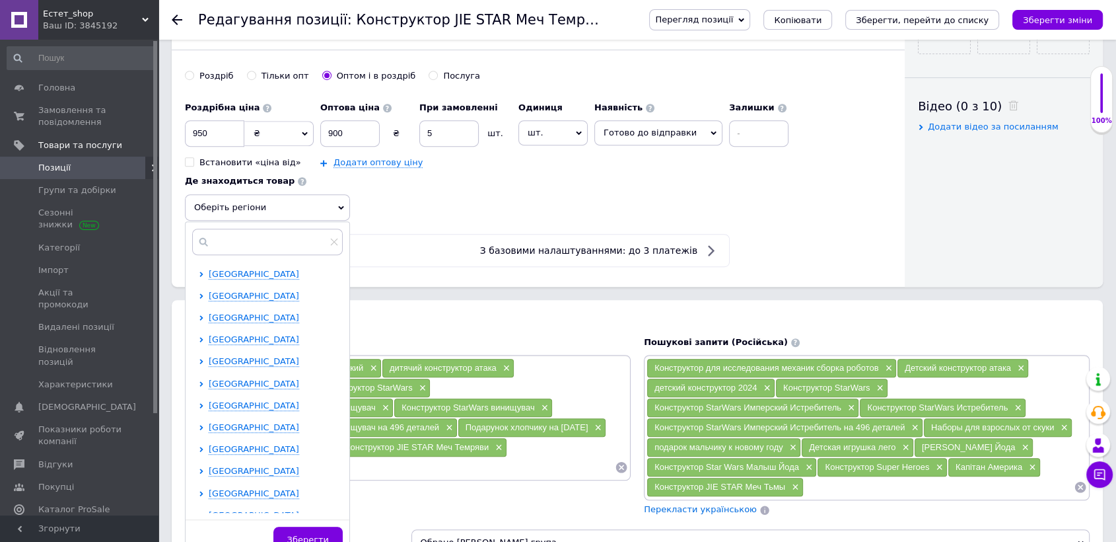
scroll to position [800, 0]
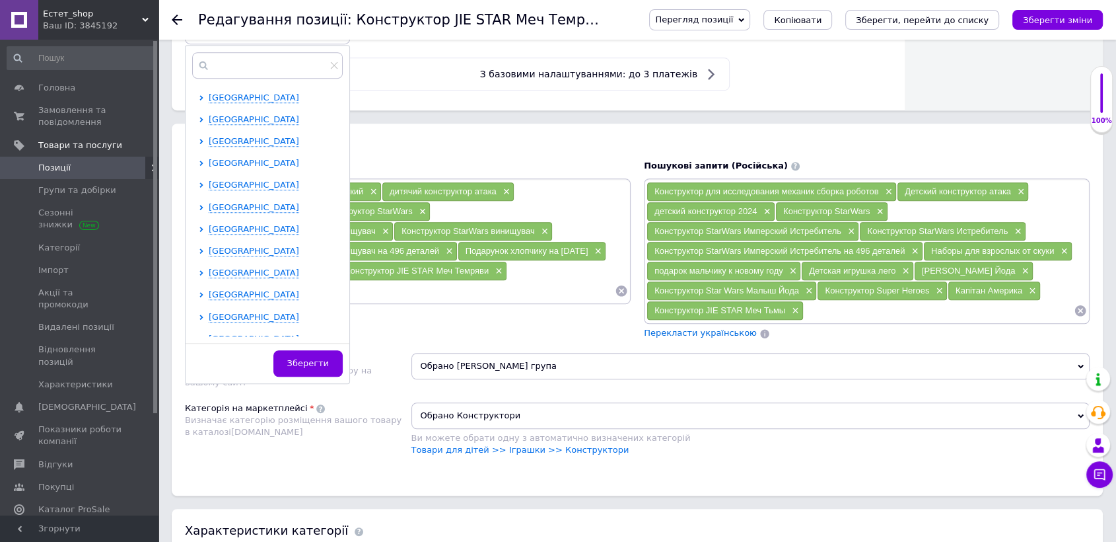
click at [241, 158] on span "[GEOGRAPHIC_DATA]" at bounding box center [254, 163] width 90 height 10
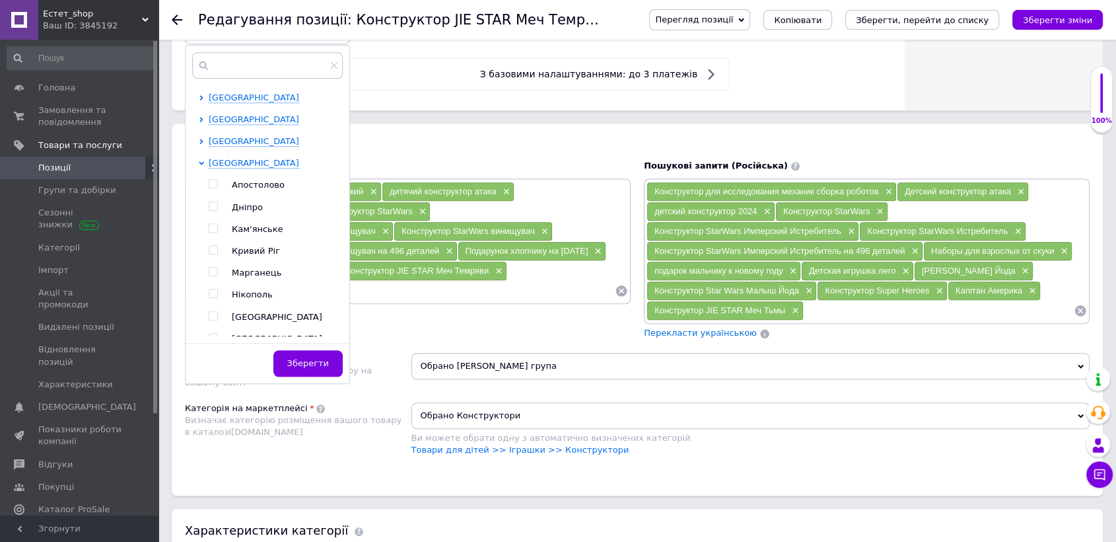
click at [211, 202] on input "checkbox" at bounding box center [213, 206] width 9 height 9
checkbox input "true"
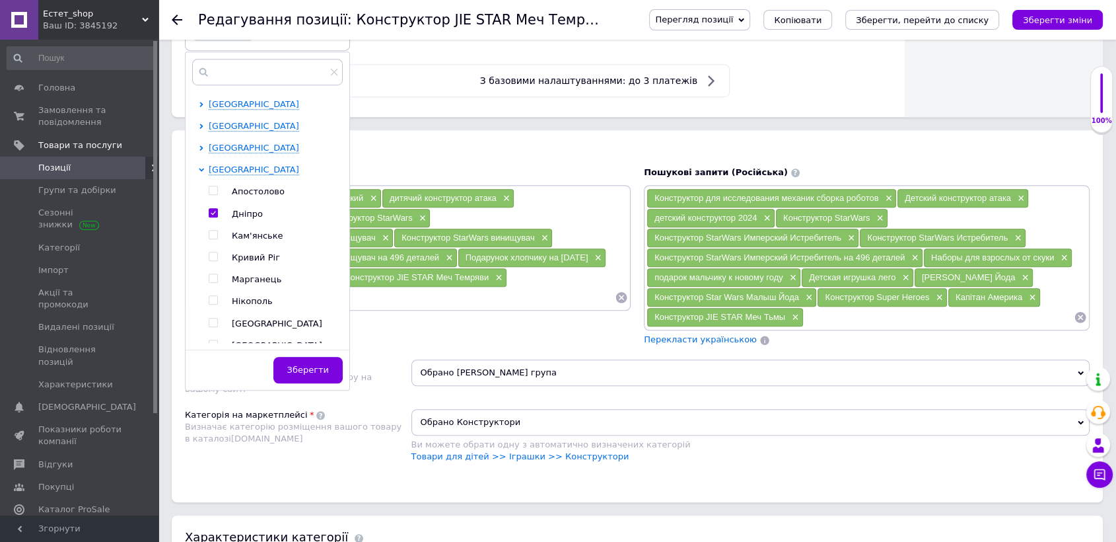
scroll to position [244, 0]
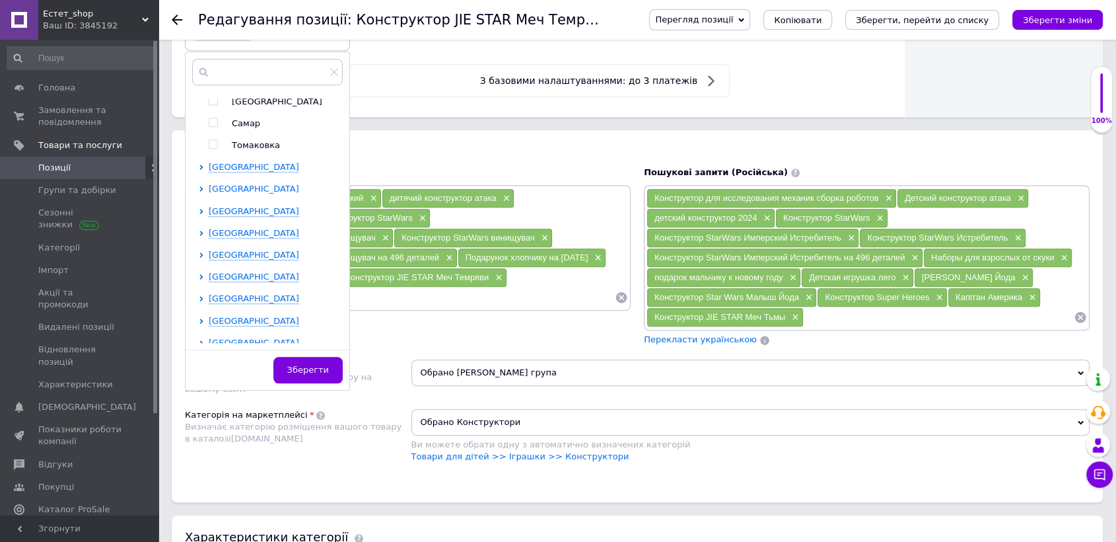
click at [234, 184] on span "[GEOGRAPHIC_DATA]" at bounding box center [254, 189] width 90 height 10
click at [213, 228] on input "checkbox" at bounding box center [213, 232] width 9 height 9
checkbox input "true"
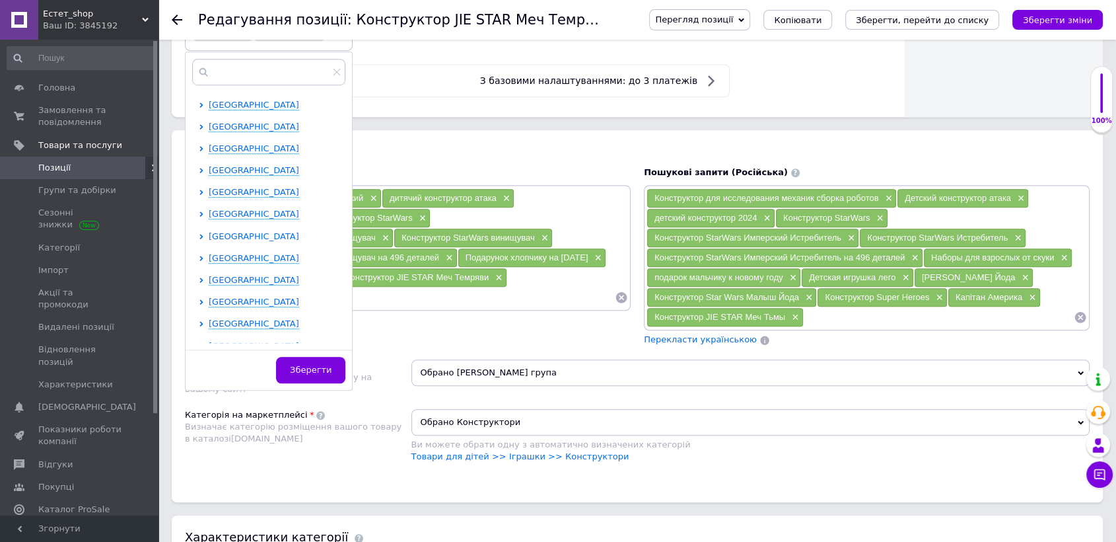
scroll to position [579, 0]
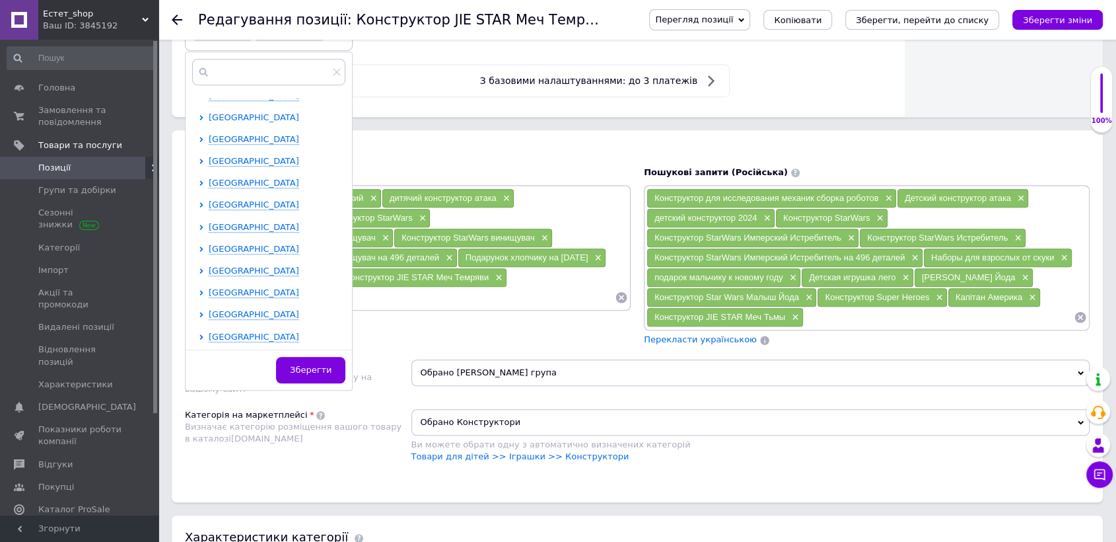
click at [234, 112] on span "[GEOGRAPHIC_DATA]" at bounding box center [254, 117] width 90 height 10
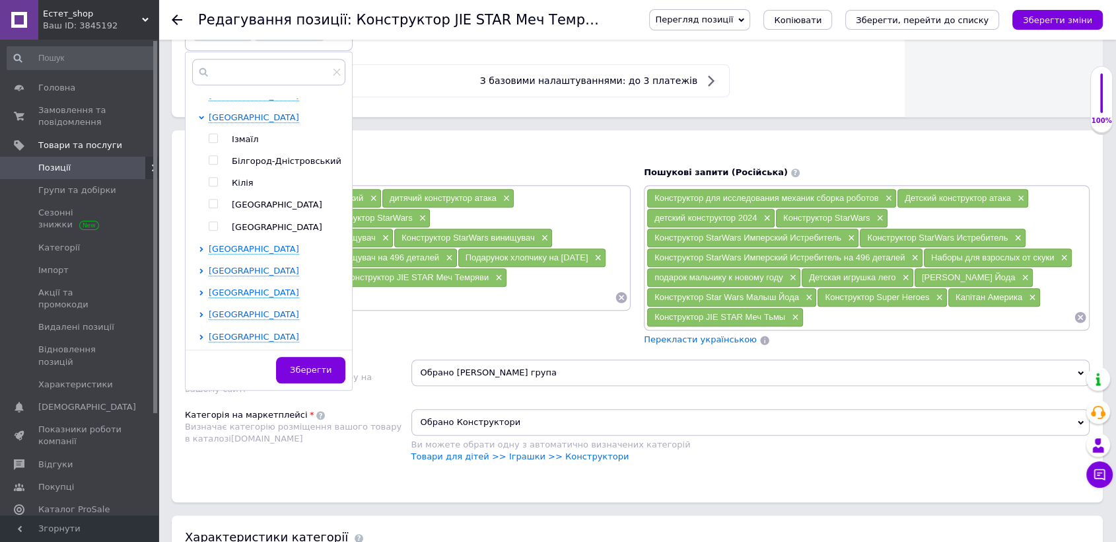
click at [212, 199] on input "checkbox" at bounding box center [213, 203] width 9 height 9
checkbox input "true"
click at [337, 369] on button "Зберегти" at bounding box center [323, 370] width 69 height 26
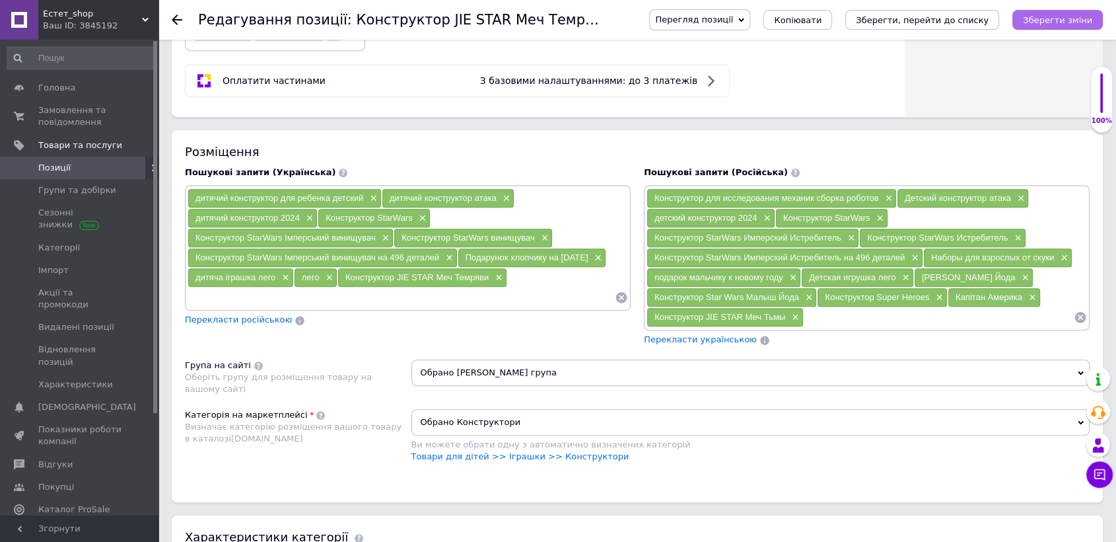
click at [1041, 23] on icon "Зберегти зміни" at bounding box center [1057, 20] width 69 height 10
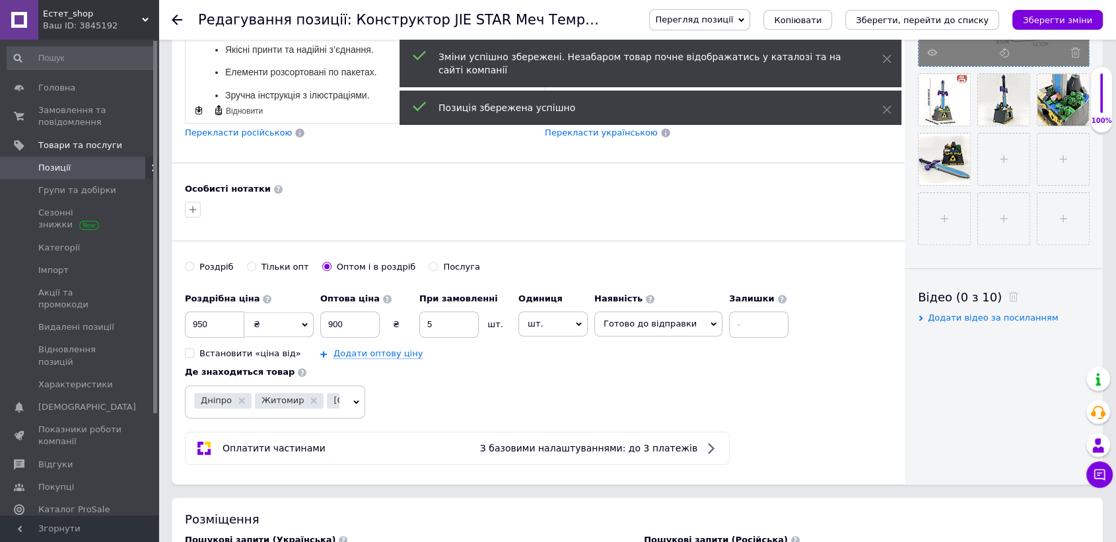
scroll to position [67, 0]
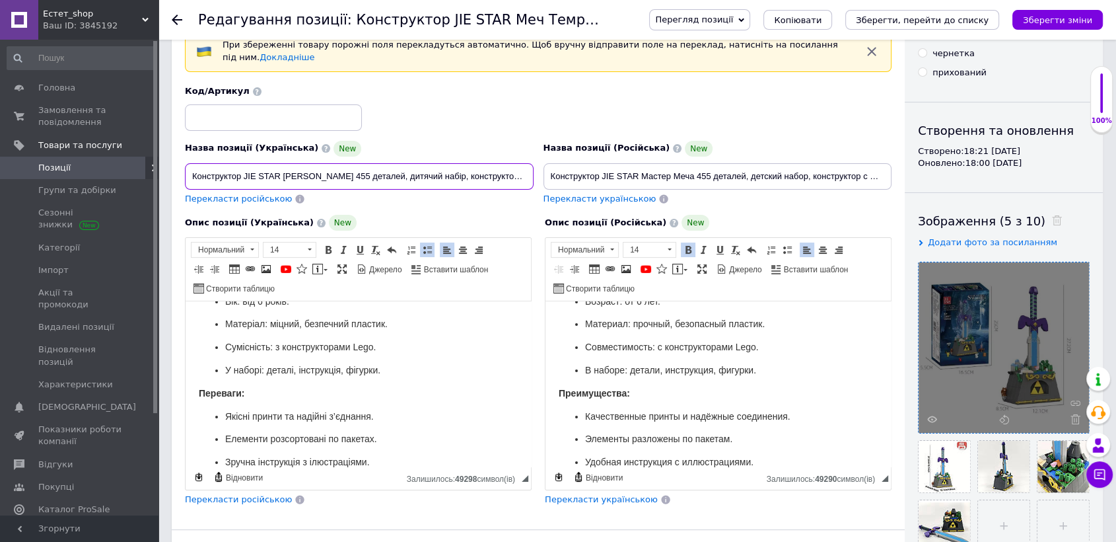
drag, startPoint x: 189, startPoint y: 165, endPoint x: 341, endPoint y: 164, distance: 151.9
click at [341, 164] on input "Конструктор JIE STAR [PERSON_NAME] 455 деталей, дитячий набір, конструктор з ме…" at bounding box center [359, 176] width 349 height 26
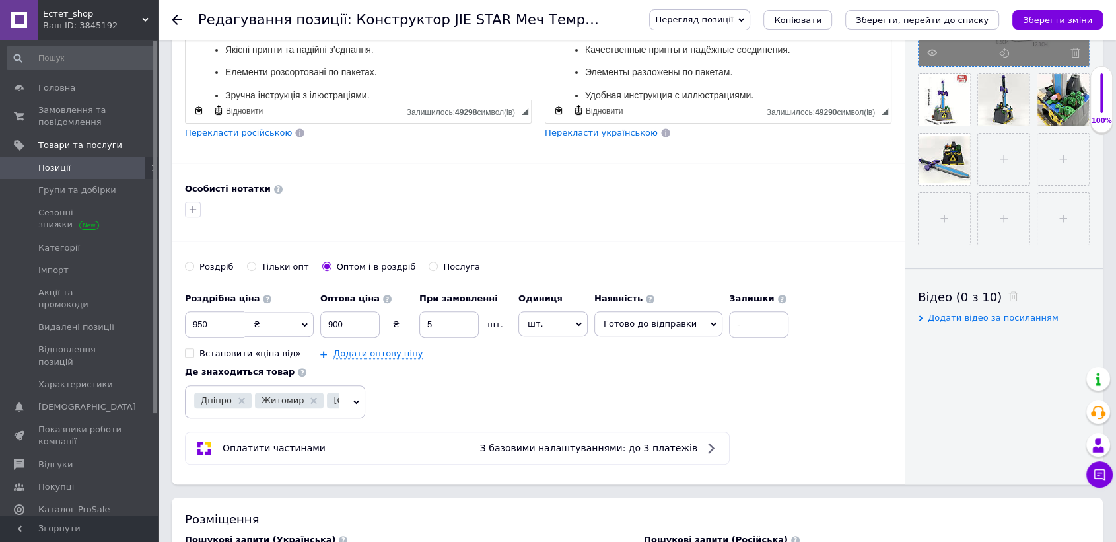
scroll to position [800, 0]
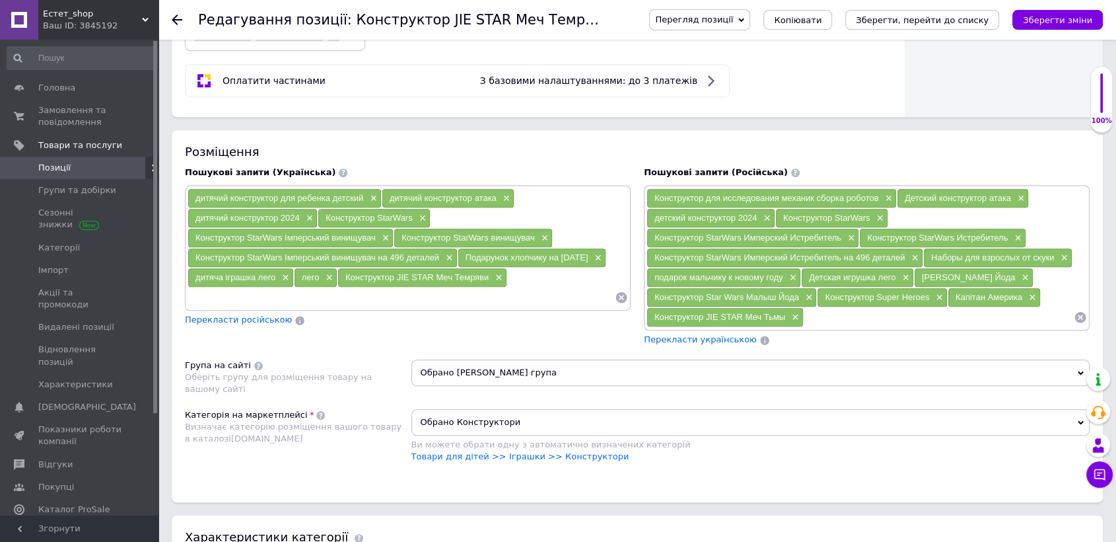
click at [262, 291] on input at bounding box center [401, 297] width 427 height 20
paste input "Конструктор JIE STAR [PERSON_NAME]"
type input "Конструктор JIE STAR [PERSON_NAME]"
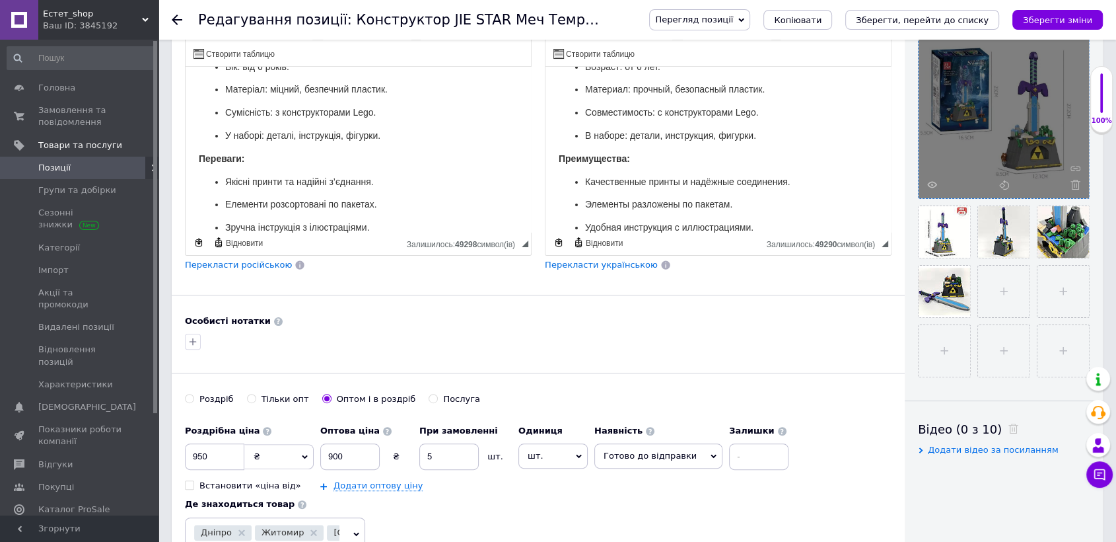
scroll to position [67, 0]
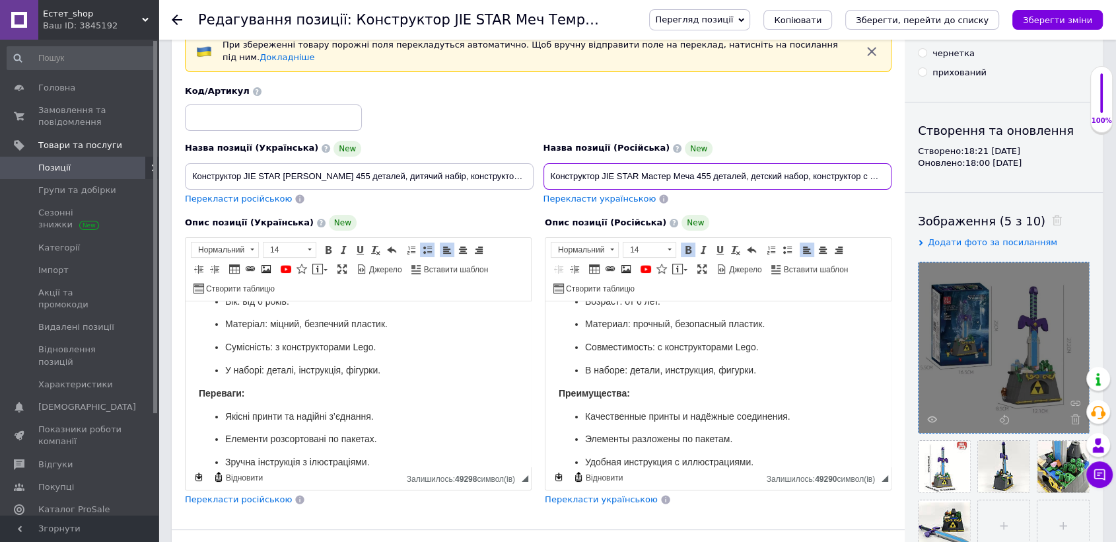
drag, startPoint x: 546, startPoint y: 164, endPoint x: 695, endPoint y: 168, distance: 149.3
click at [695, 168] on input "Конструктор JIE STAR Мастер Меча 455 деталей, детский набор, конструктор с мечо…" at bounding box center [718, 176] width 349 height 26
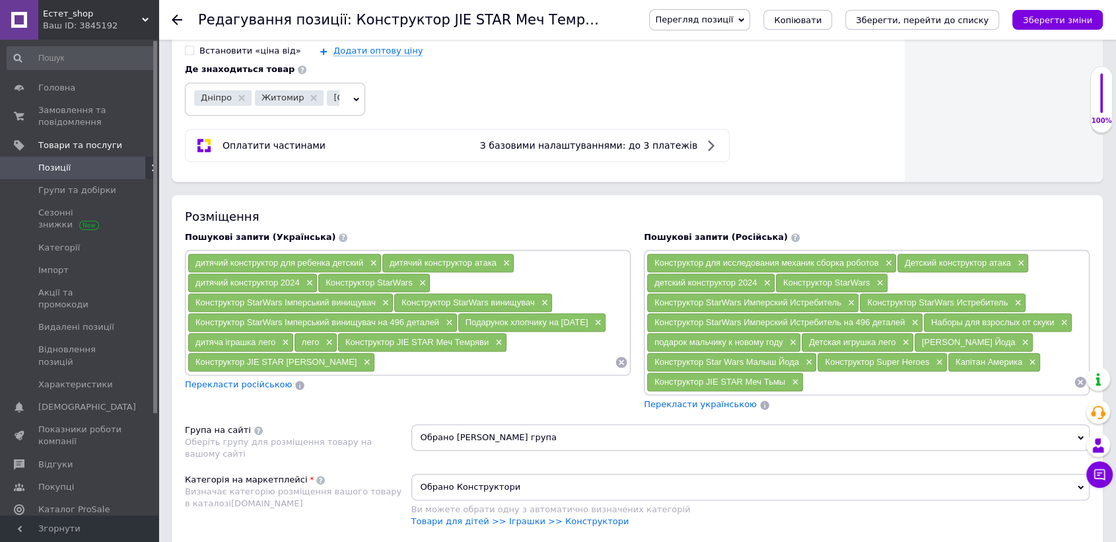
scroll to position [800, 0]
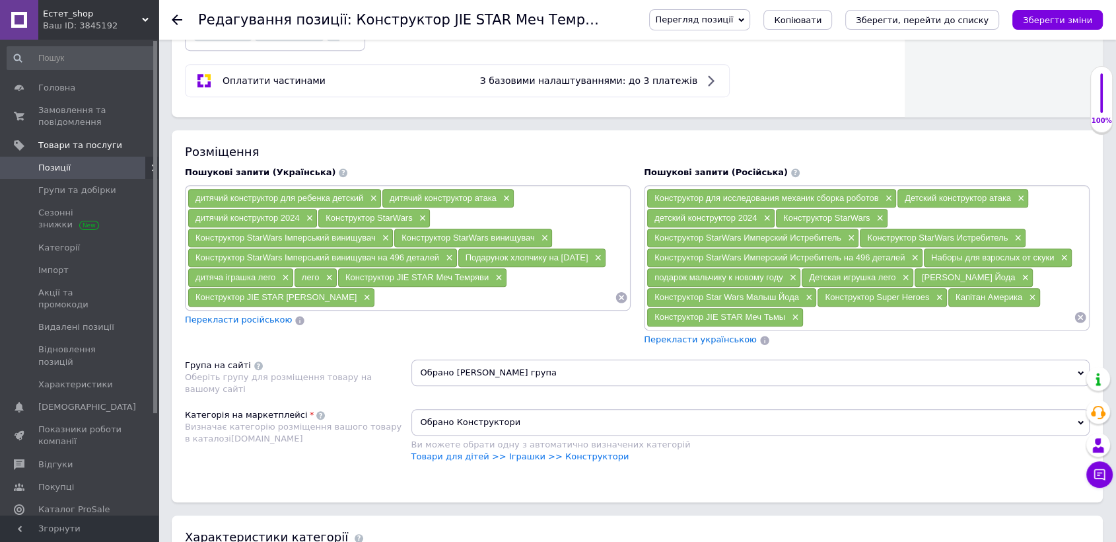
click at [841, 310] on input at bounding box center [939, 317] width 270 height 20
paste input "Конструктор JIE STAR [PERSON_NAME]"
type input "Конструктор JIE STAR [PERSON_NAME]"
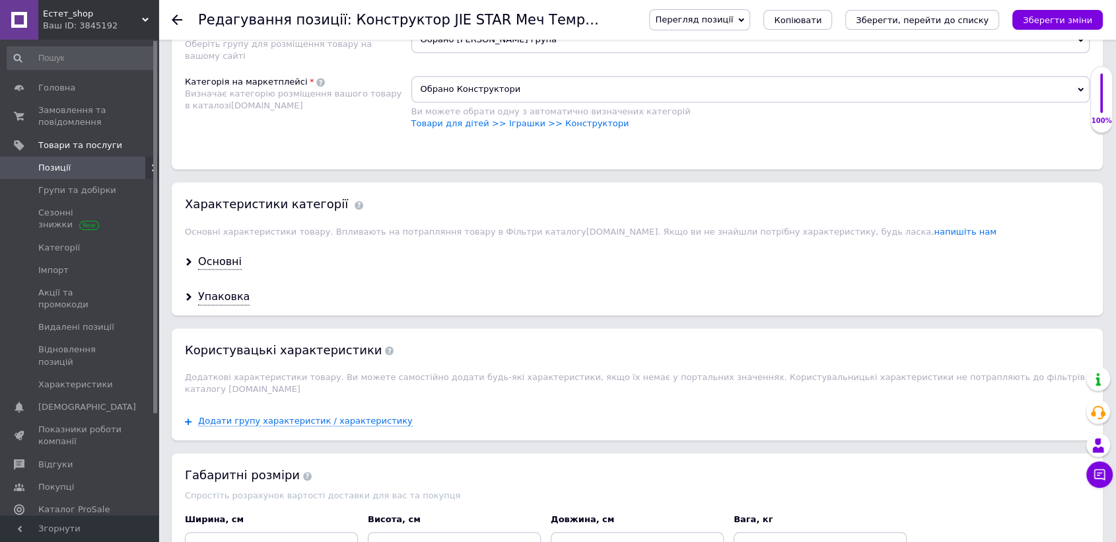
scroll to position [1168, 0]
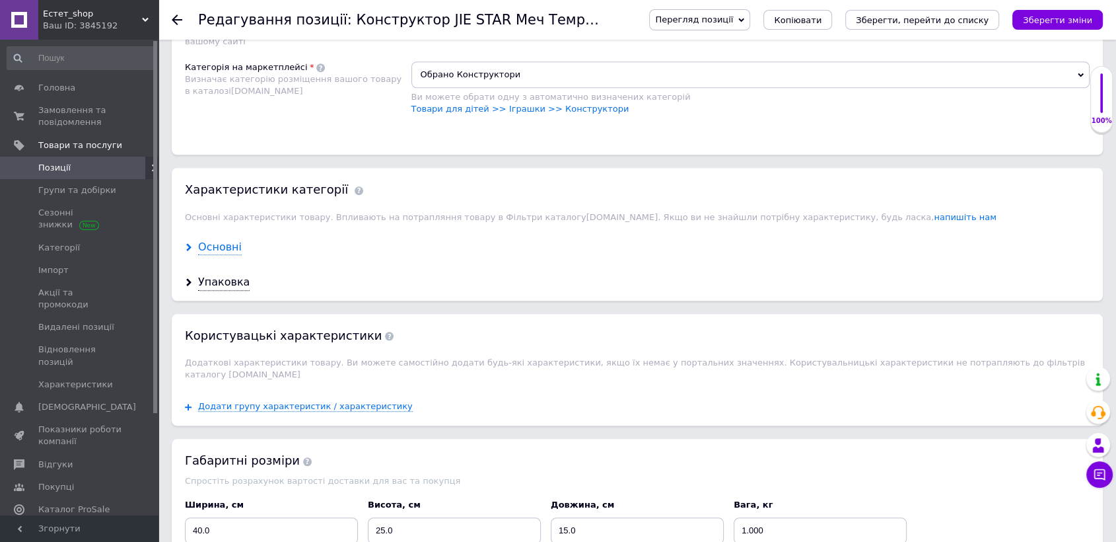
click at [224, 240] on div "Основні" at bounding box center [220, 247] width 44 height 15
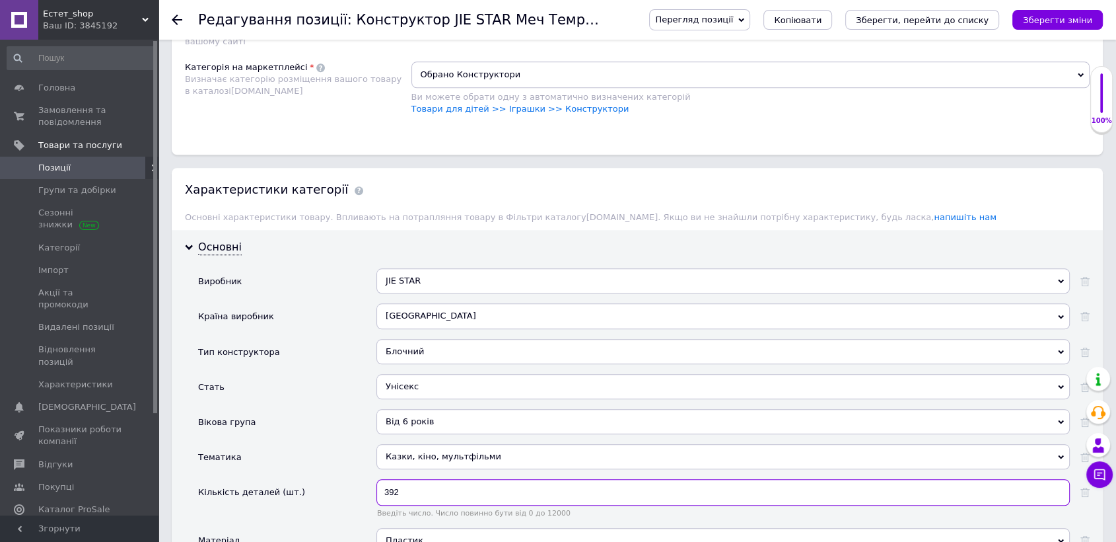
click at [417, 479] on input "392" at bounding box center [722, 492] width 693 height 26
type input "3"
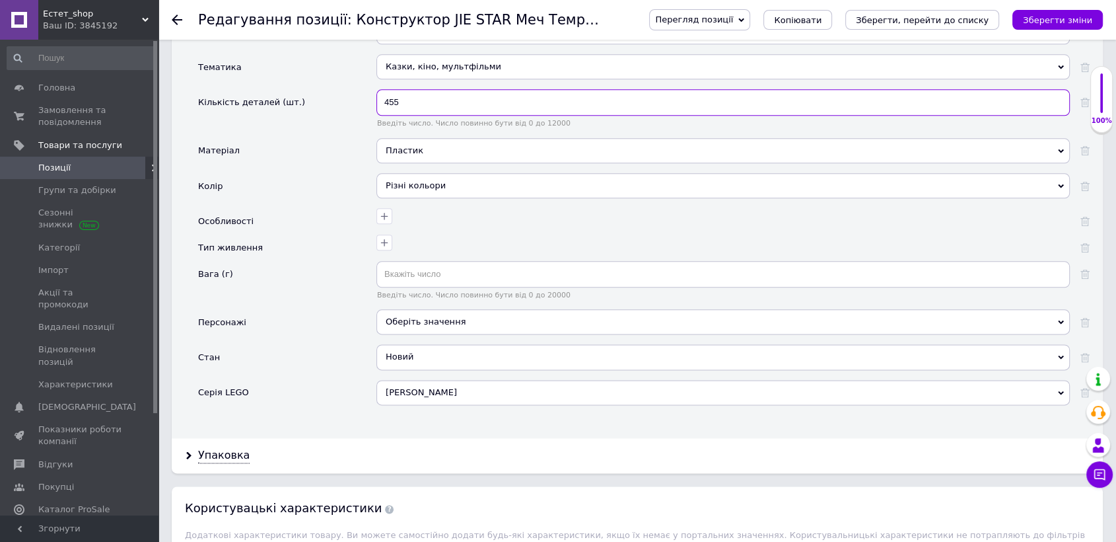
scroll to position [1924, 0]
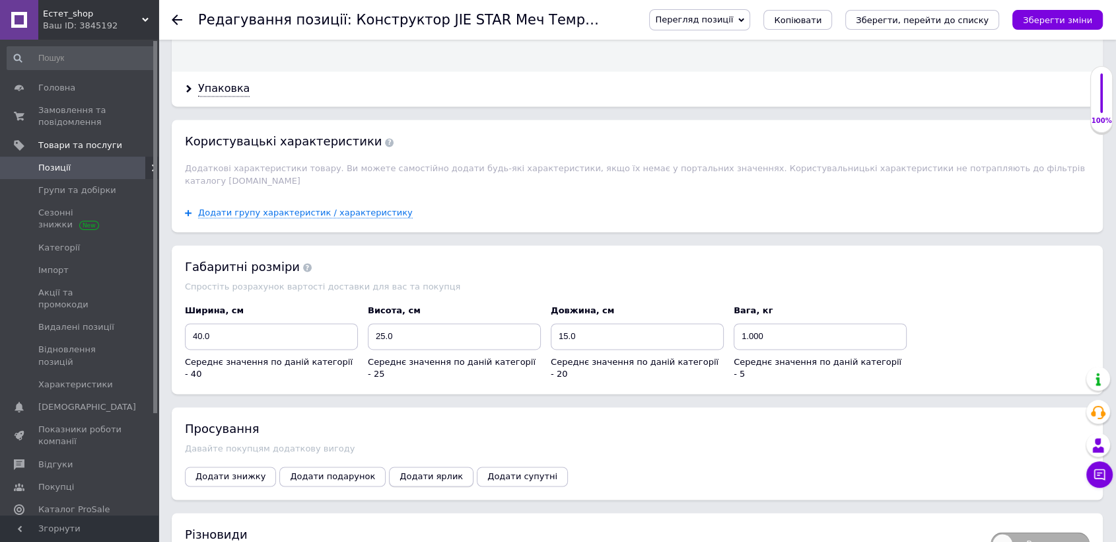
type input "455"
click at [409, 471] on span "Додати ярлик" at bounding box center [431, 476] width 63 height 10
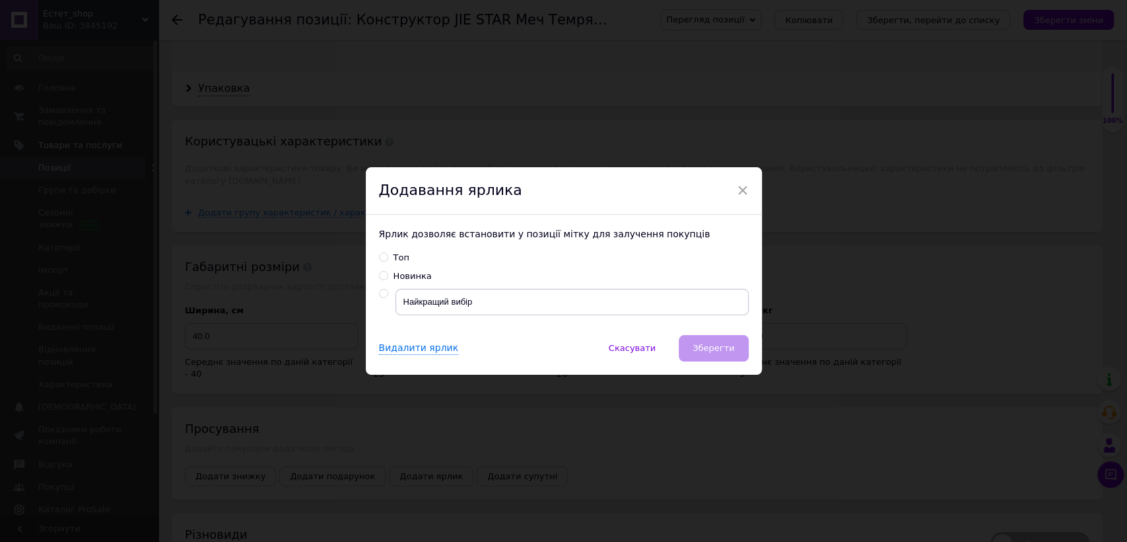
click at [382, 295] on input "radio" at bounding box center [383, 293] width 9 height 9
radio input "true"
click at [717, 349] on span "Зберегти" at bounding box center [714, 348] width 42 height 10
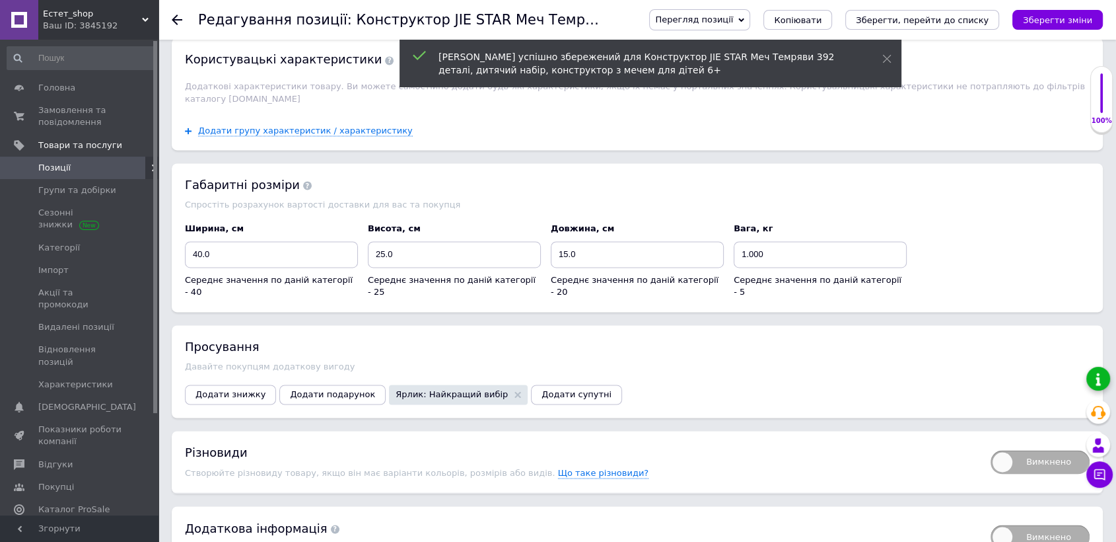
scroll to position [2051, 0]
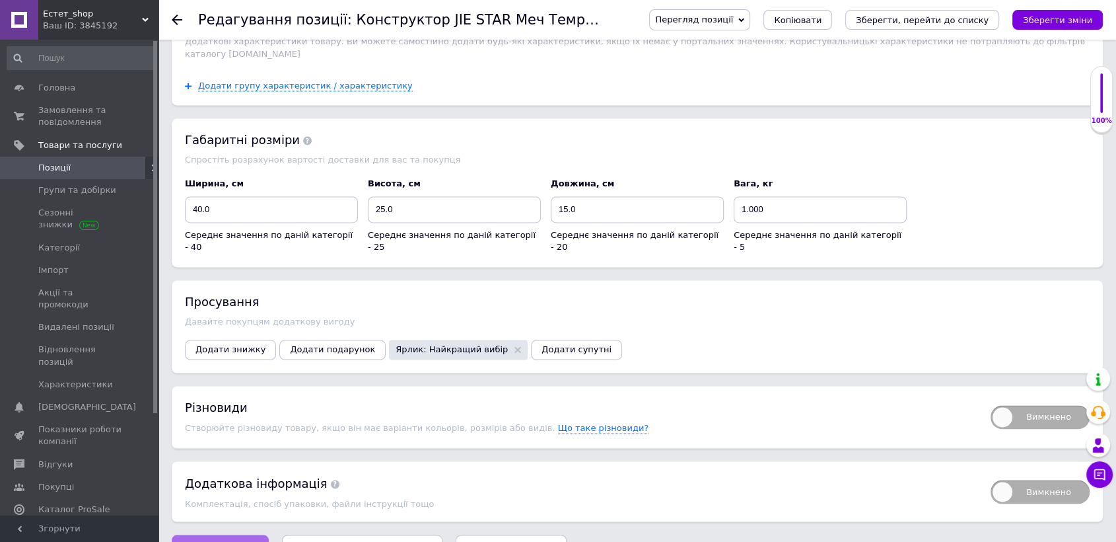
click at [232, 541] on span "Зберегти зміни" at bounding box center [220, 547] width 69 height 10
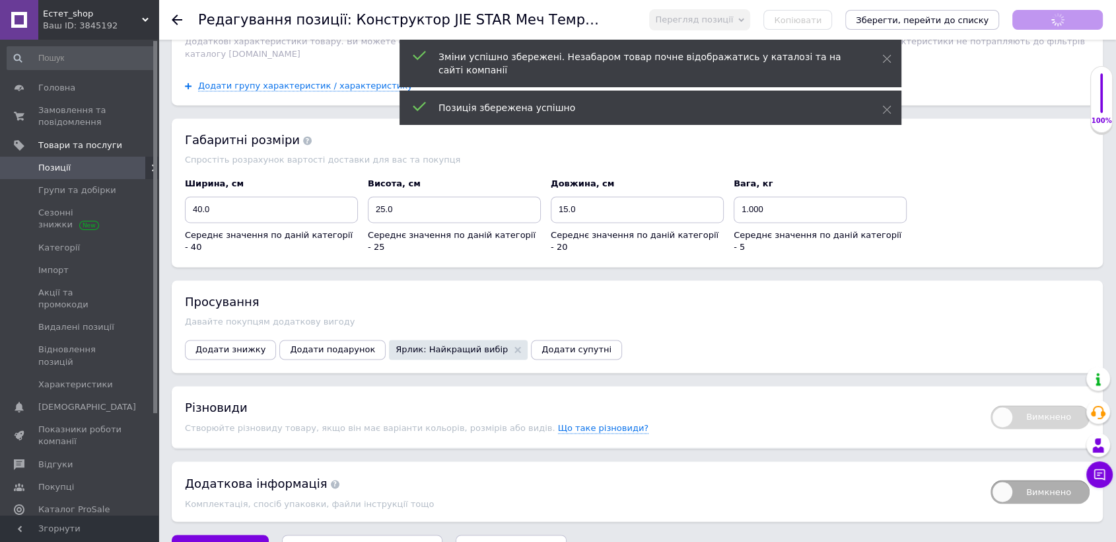
scroll to position [147, 0]
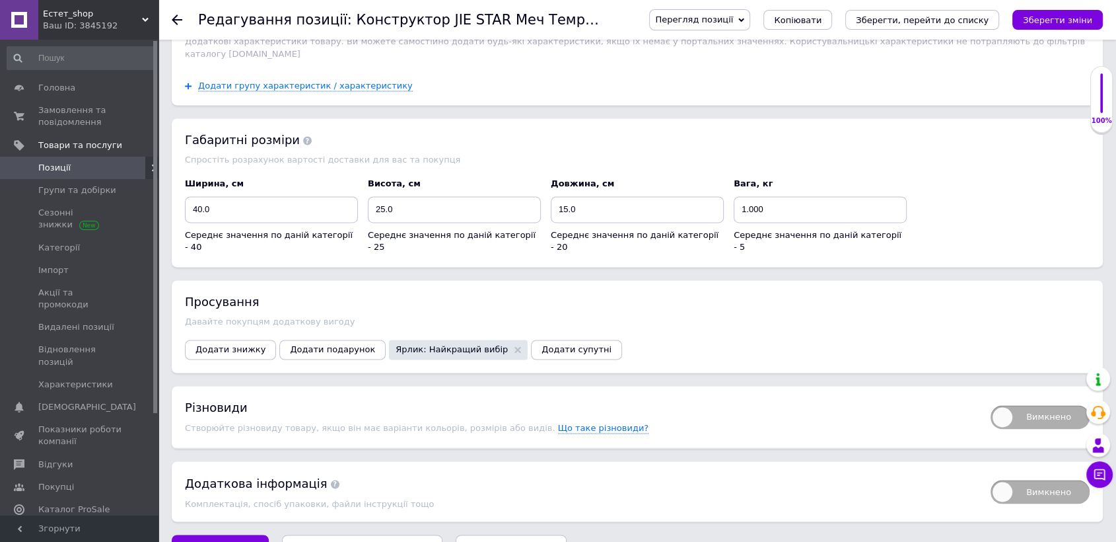
click at [729, 17] on span "Перегляд позиції" at bounding box center [694, 20] width 78 height 10
click at [731, 38] on li "Зберегти та переглянути на сайті" at bounding box center [753, 45] width 207 height 18
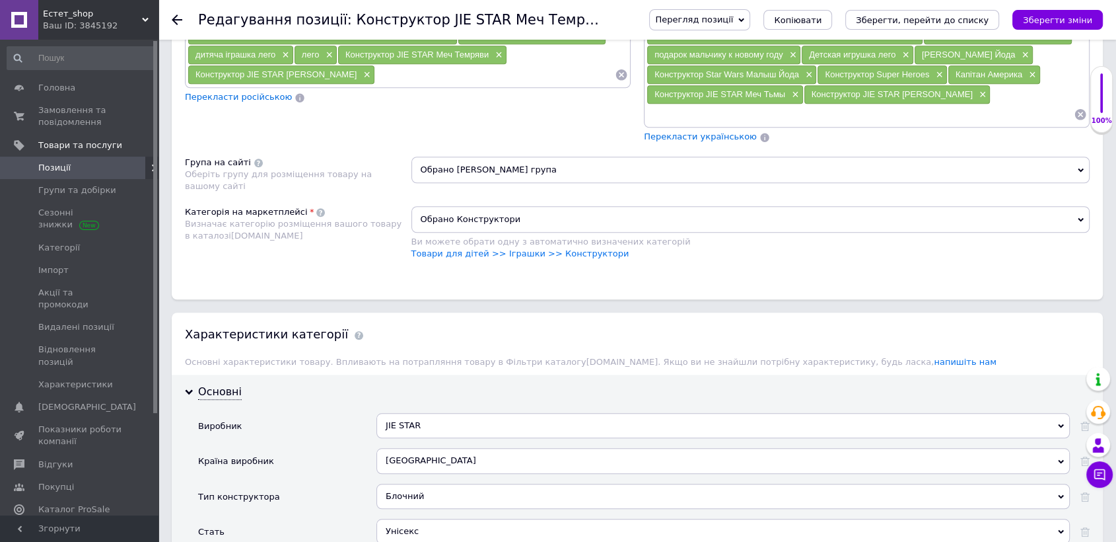
scroll to position [0, 0]
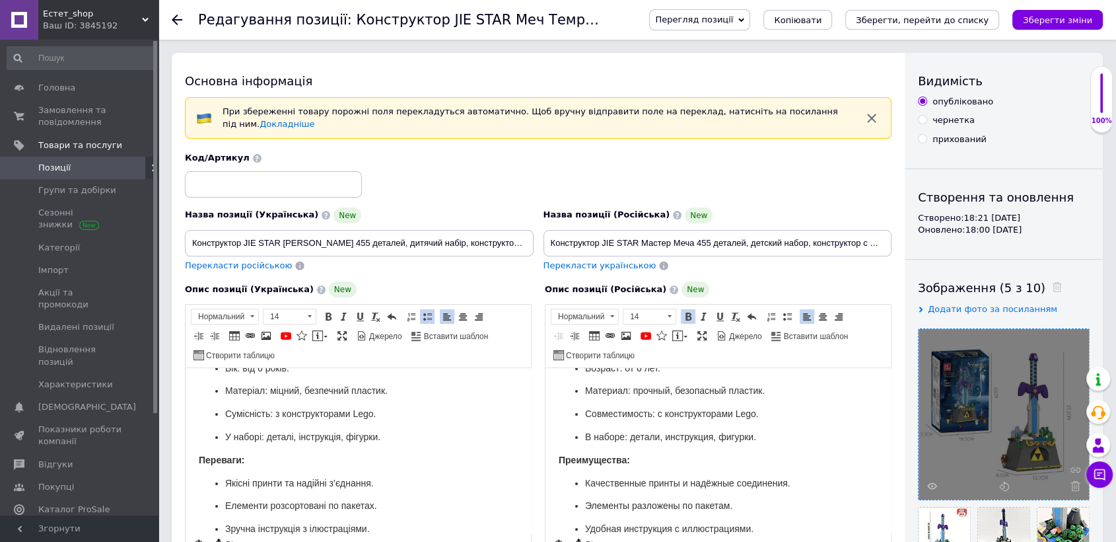
click at [176, 21] on icon at bounding box center [177, 20] width 11 height 11
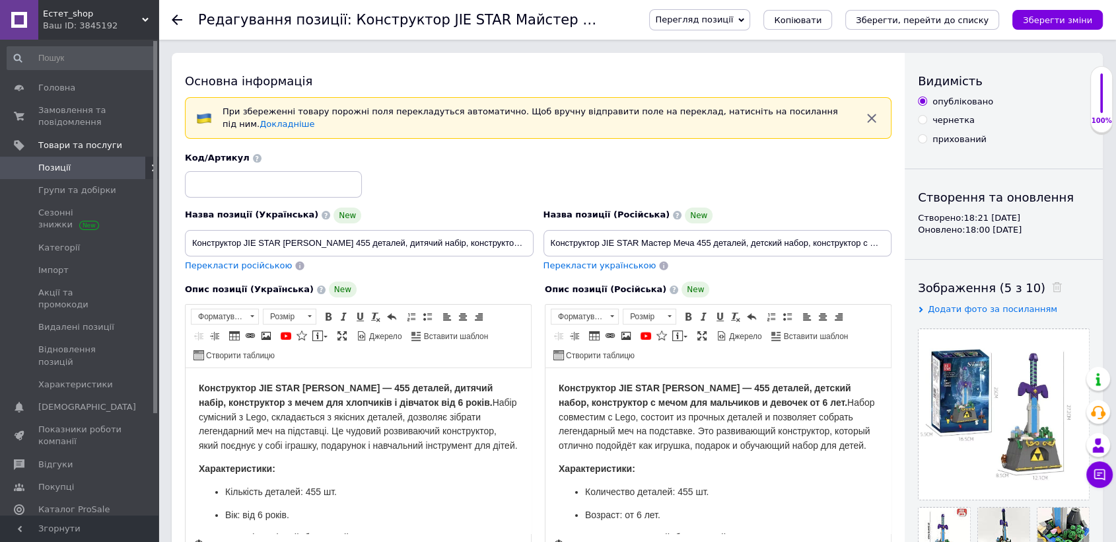
click at [172, 20] on icon at bounding box center [177, 20] width 11 height 11
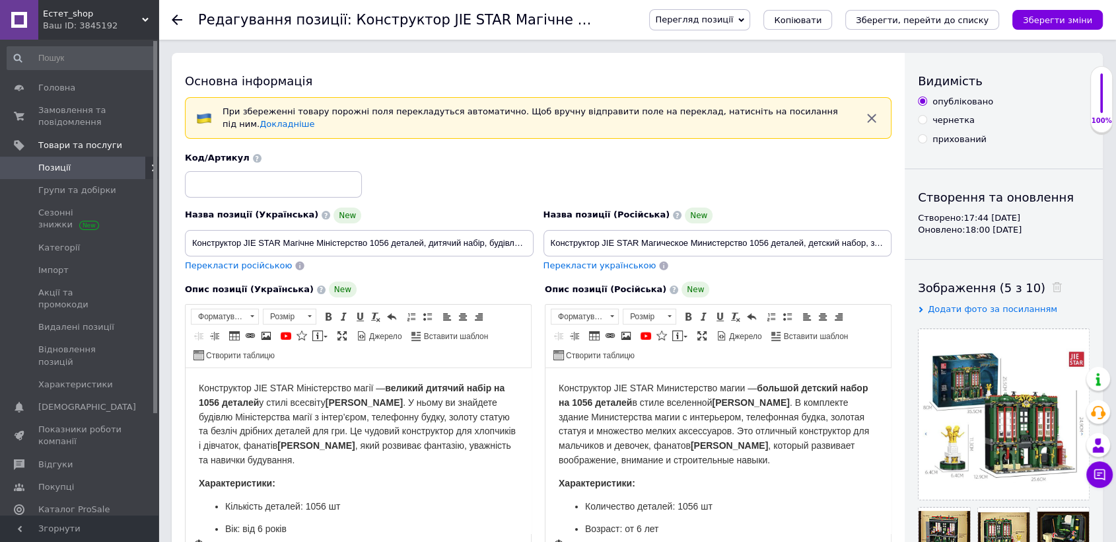
click at [180, 24] on icon at bounding box center [177, 20] width 11 height 11
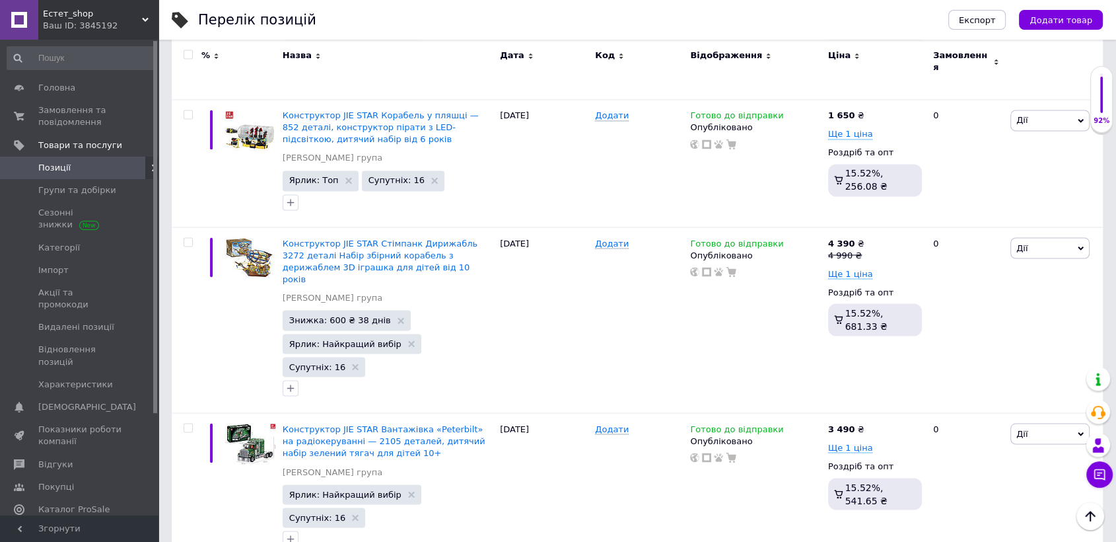
scroll to position [2285, 0]
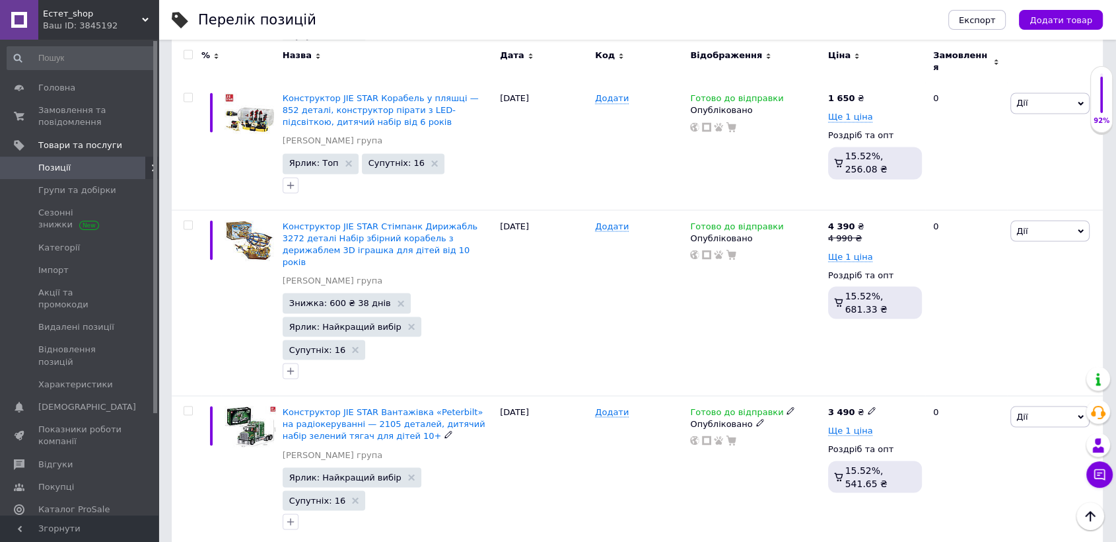
click at [324, 406] on span "Конструктор JIE STAR Вантажівка «Peterbilt» на радіокеруванні — 2105 деталей, д…" at bounding box center [384, 423] width 203 height 34
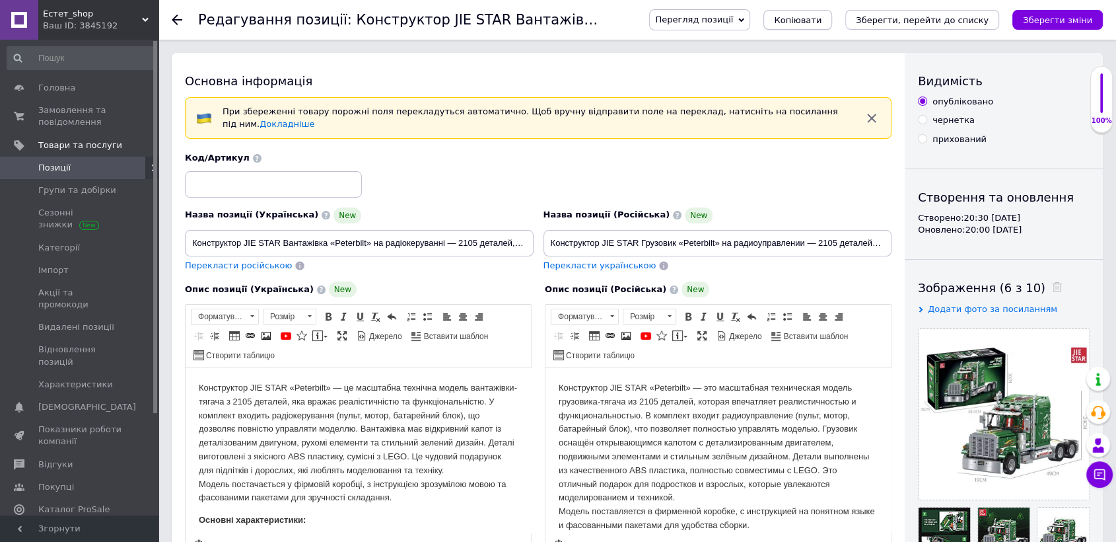
click at [832, 13] on button "Копіювати" at bounding box center [798, 20] width 69 height 20
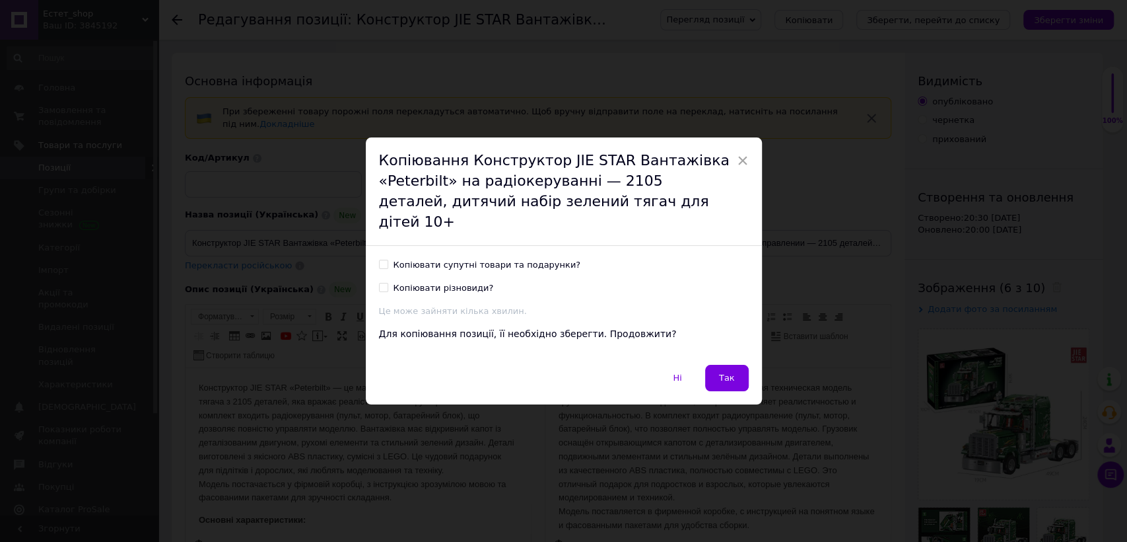
click at [381, 260] on input "Копіювати супутні товари та подарунки?" at bounding box center [383, 264] width 9 height 9
checkbox input "true"
click at [383, 283] on input "Копіювати різновиди?" at bounding box center [383, 287] width 9 height 9
checkbox input "true"
drag, startPoint x: 723, startPoint y: 374, endPoint x: 711, endPoint y: 356, distance: 21.4
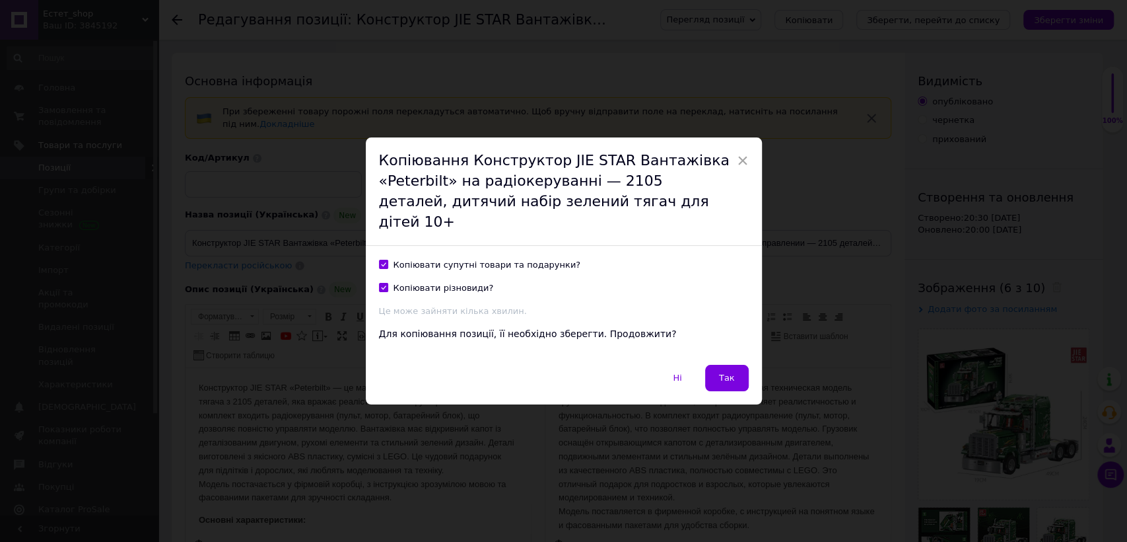
click at [721, 368] on button "Так" at bounding box center [727, 378] width 44 height 26
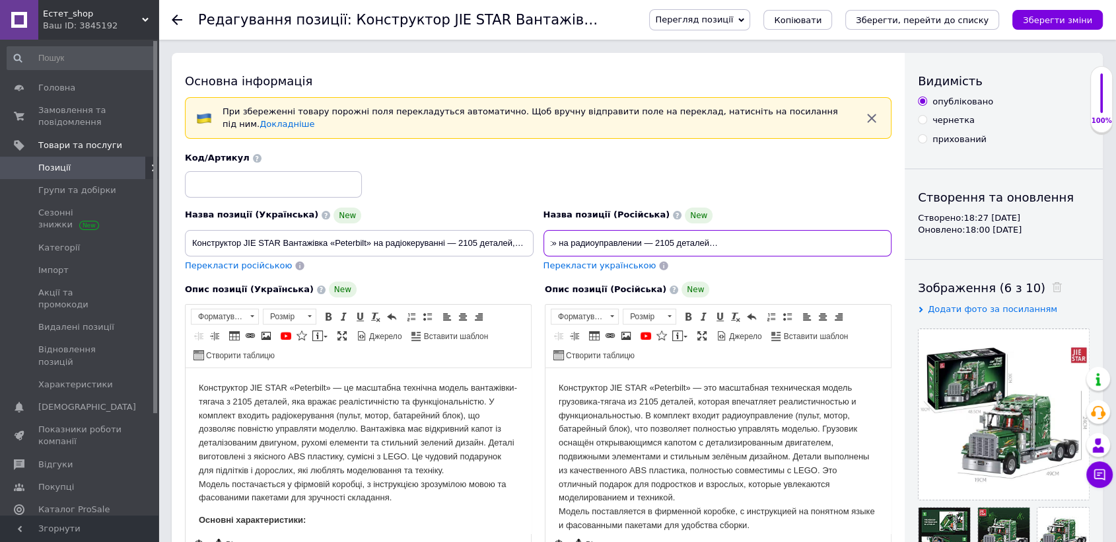
scroll to position [0, 169]
drag, startPoint x: 545, startPoint y: 231, endPoint x: 892, endPoint y: 231, distance: 346.7
click at [892, 231] on div "Назва позиції (Російська) New Конструктор JIE STAR Грузовик «Peterbilt» на ради…" at bounding box center [717, 239] width 359 height 75
paste input "Конструктор JIE STAR Бензовоз с топливной станцией 721 деталь, детский набор, г…"
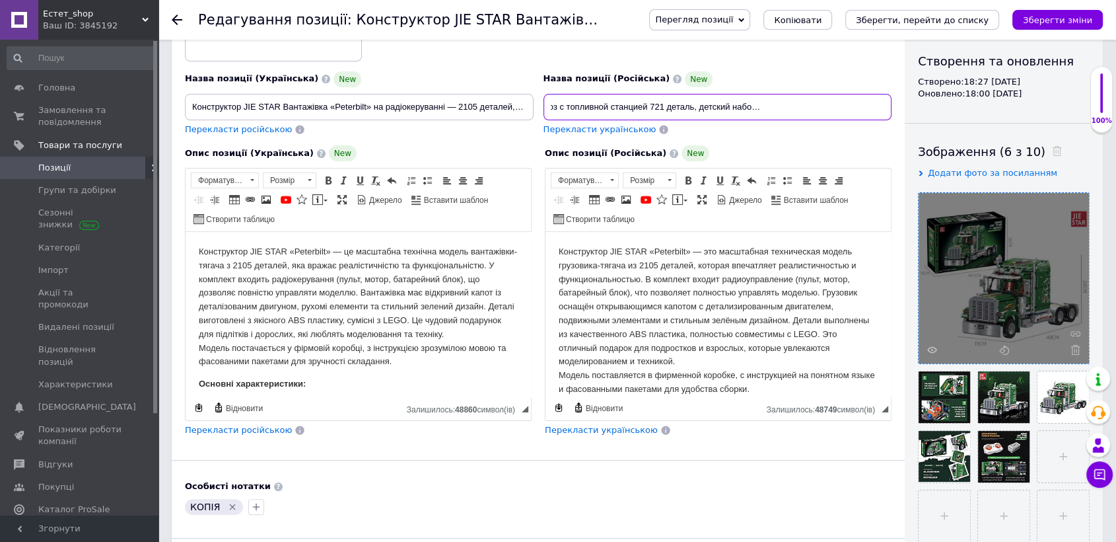
scroll to position [153, 0]
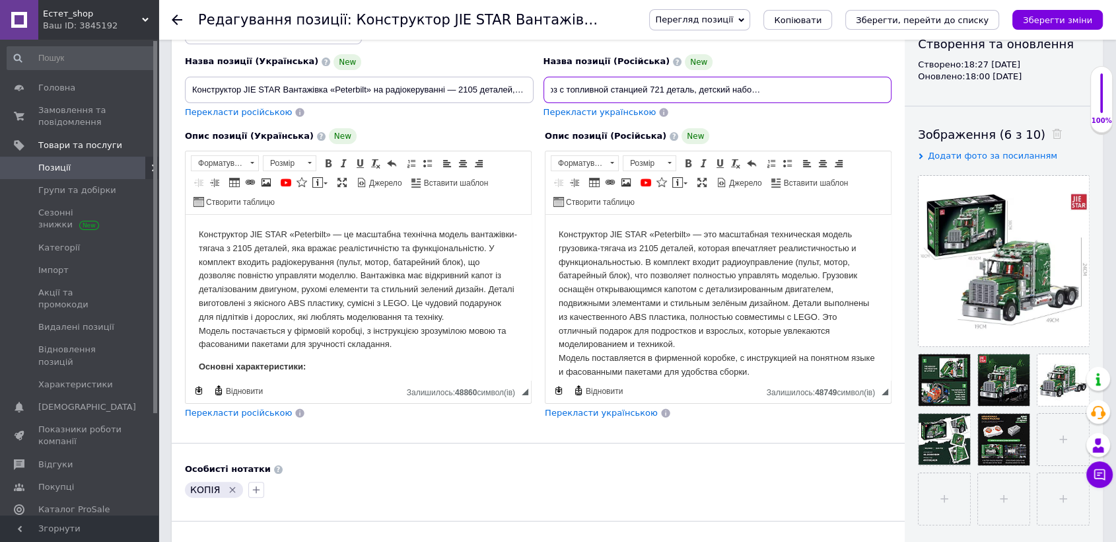
type input "Конструктор JIE STAR Бензовоз с топливной станцией 721 деталь, детский набор, г…"
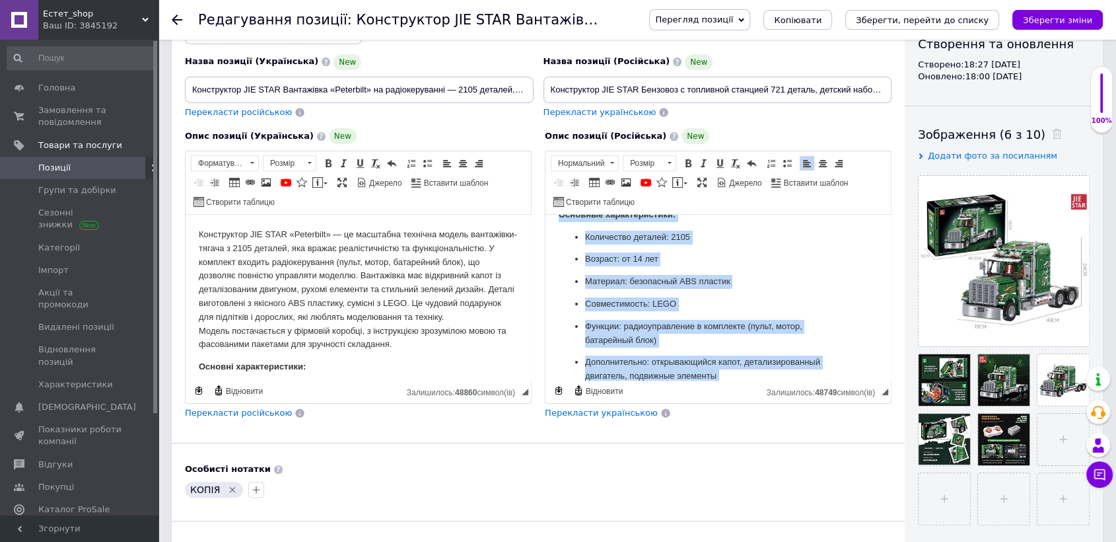
scroll to position [366, 0]
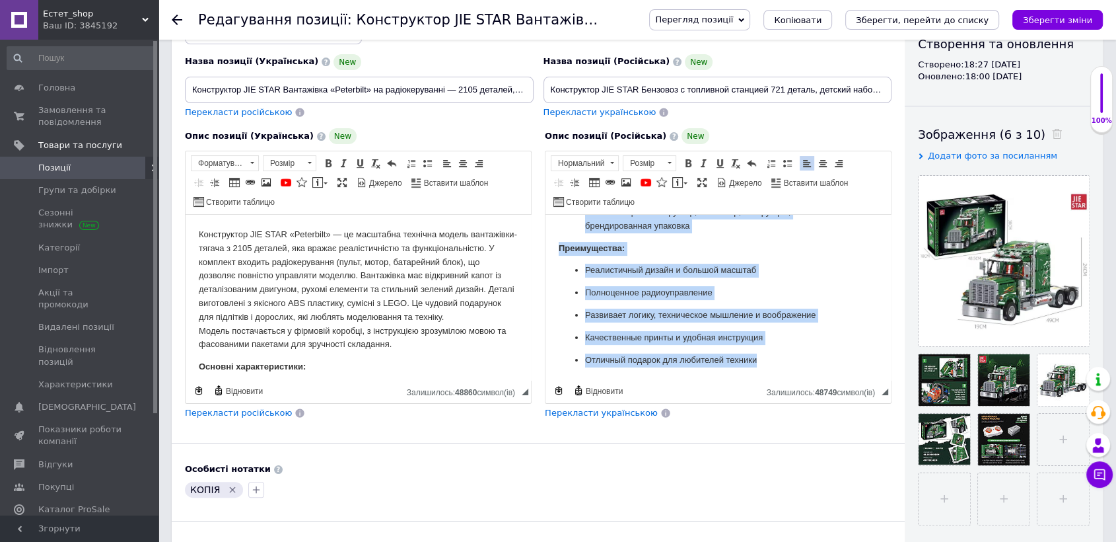
drag, startPoint x: 557, startPoint y: 231, endPoint x: 797, endPoint y: 371, distance: 277.6
click at [797, 372] on html "Конструктор JIE STAR «Peterbilt» — это масштабная техническая модель грузовика-…" at bounding box center [718, 114] width 345 height 531
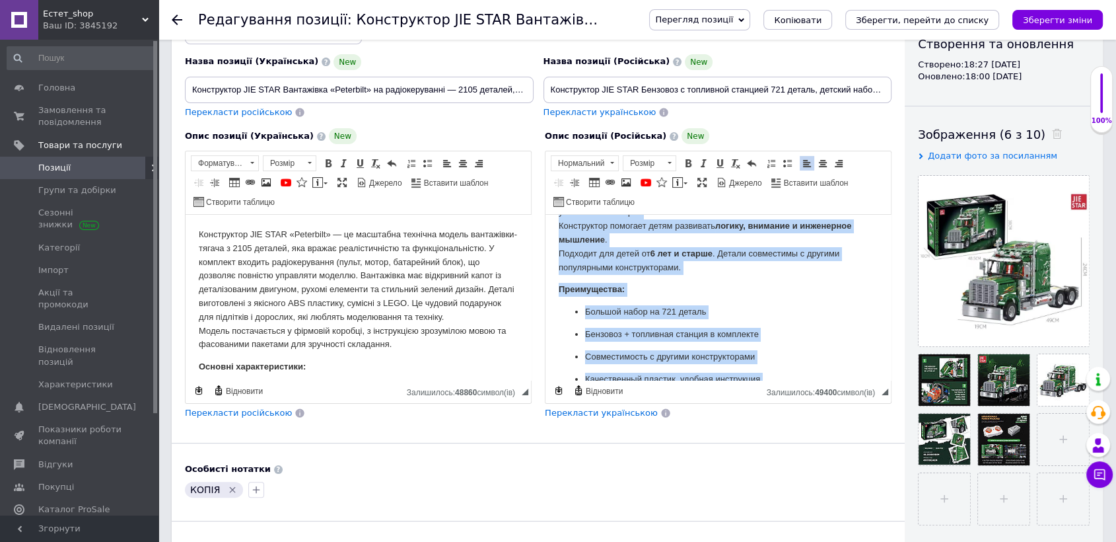
scroll to position [105, 0]
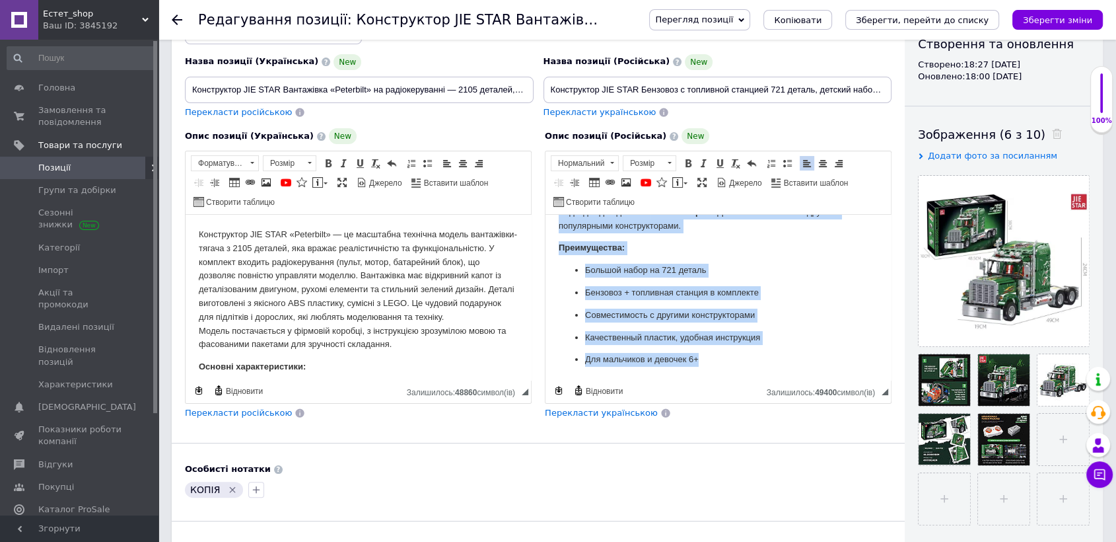
drag, startPoint x: 550, startPoint y: 238, endPoint x: 726, endPoint y: 367, distance: 218.4
click at [726, 367] on html "Конструктор JIE STAR Бензовоз с топливной станцией — это реалистичная игрушечна…" at bounding box center [718, 245] width 345 height 270
click at [663, 156] on span at bounding box center [669, 163] width 13 height 15
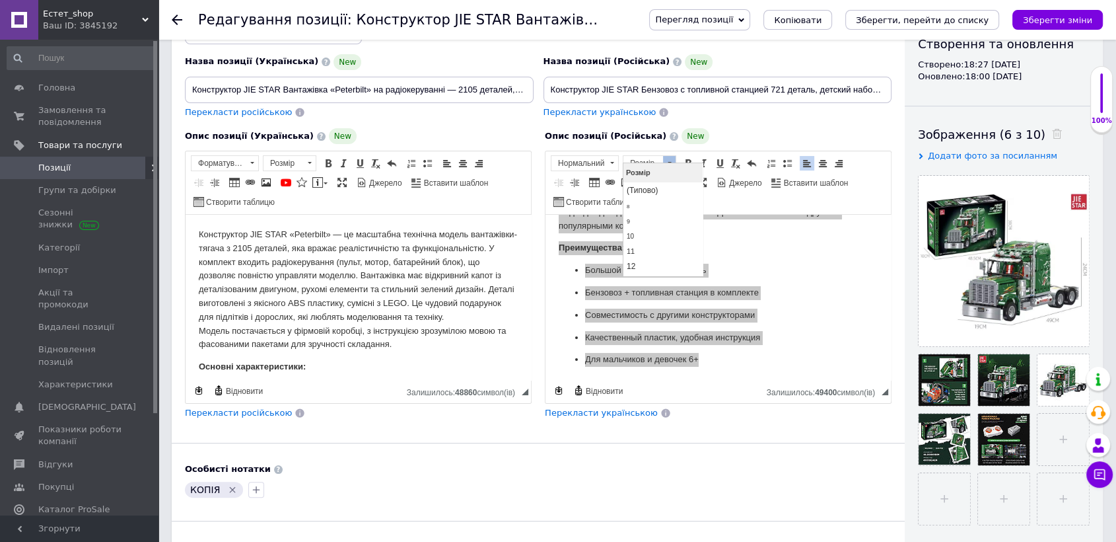
scroll to position [29, 0]
click at [679, 254] on link "14" at bounding box center [662, 253] width 78 height 16
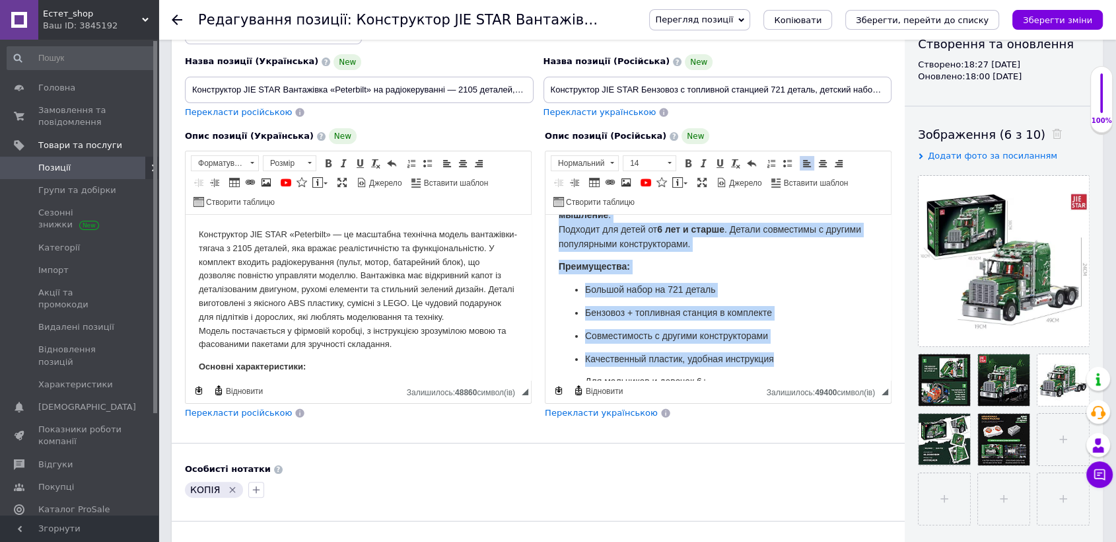
scroll to position [0, 0]
click at [792, 278] on body "Конструктор JIE STAR Бензовоз с топливной станцией — это реалистичная игрушечна…" at bounding box center [718, 262] width 319 height 253
click at [800, 280] on body "Конструктор JIE STAR Бензовоз с топливной станцией — это реалистичная игрушечна…" at bounding box center [718, 262] width 319 height 253
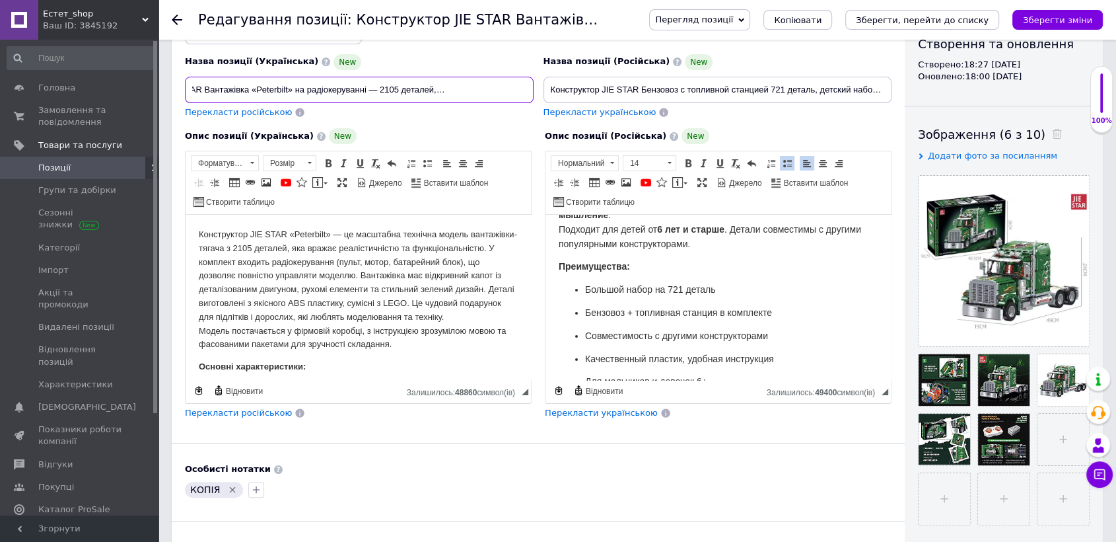
scroll to position [0, 162]
drag, startPoint x: 188, startPoint y: 75, endPoint x: 530, endPoint y: 92, distance: 342.5
click at [530, 92] on input "Конструктор JIE STAR Вантажівка «Peterbilt» на радіокеруванні — 2105 деталей, д…" at bounding box center [359, 90] width 349 height 26
paste input "Конструктор JIE STAR Бензовоз з паливною станцією 721 деталь, дитячий набір, ва…"
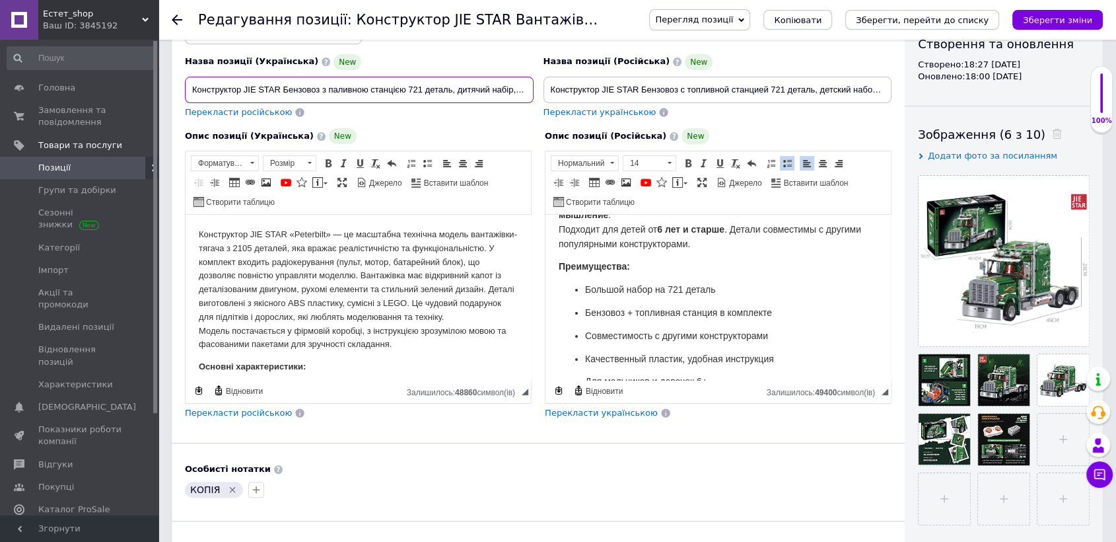
scroll to position [0, 119]
type input "Конструктор JIE STAR Бензовоз з паливною станцією 721 деталь, дитячий набір, ва…"
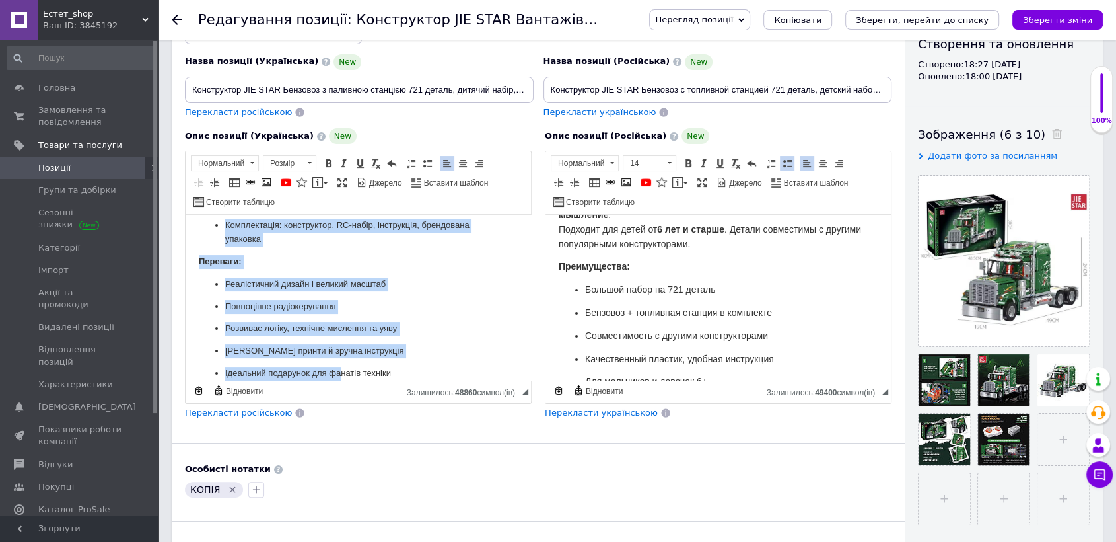
scroll to position [353, 0]
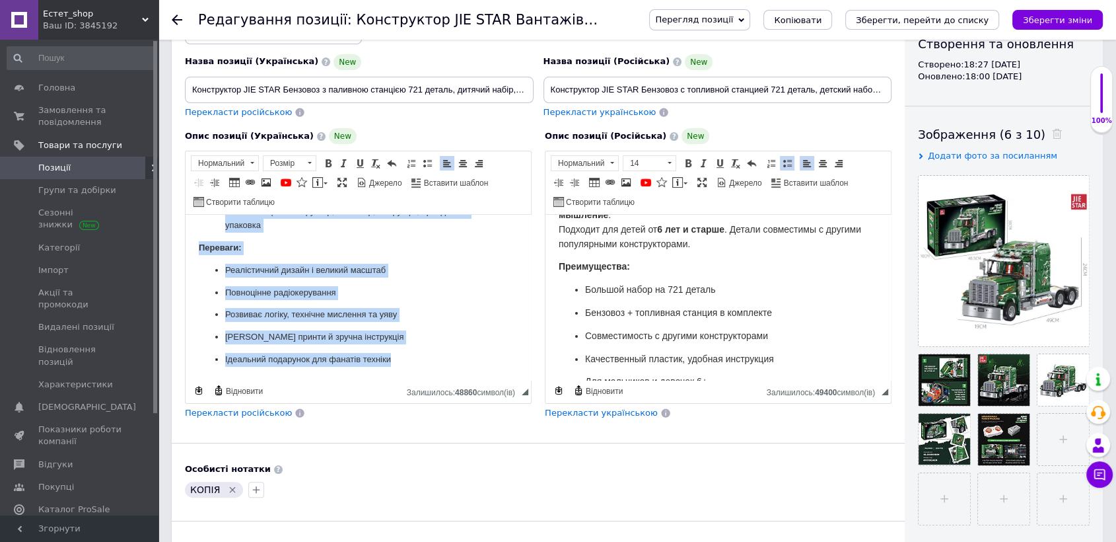
drag, startPoint x: 196, startPoint y: 231, endPoint x: 406, endPoint y: 355, distance: 243.4
click at [419, 363] on html "Конструктор JIE STAR «Peterbilt» — це масштабна технічна модель вантажівки-тяга…" at bounding box center [358, 128] width 345 height 504
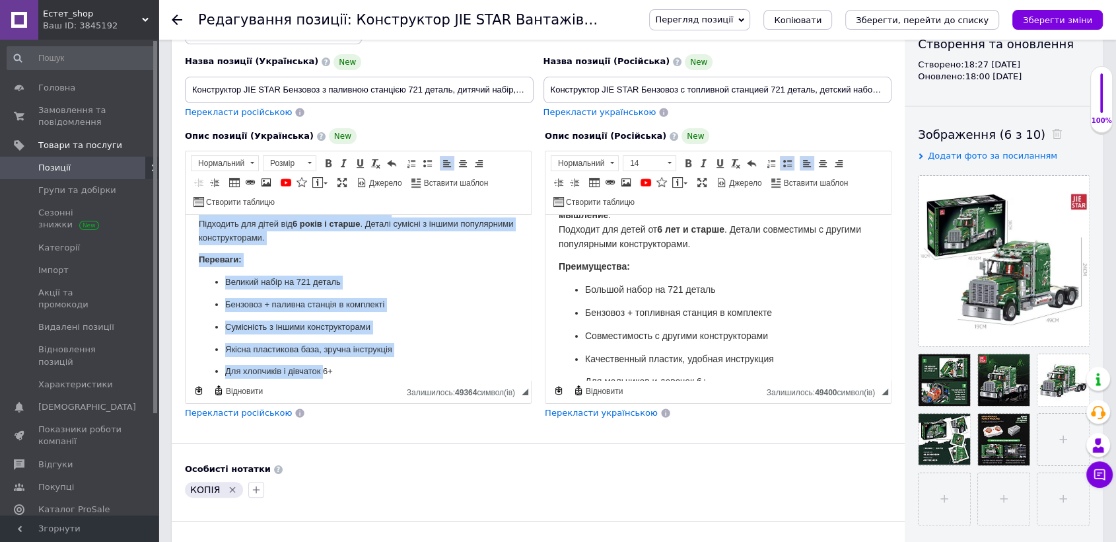
scroll to position [105, 0]
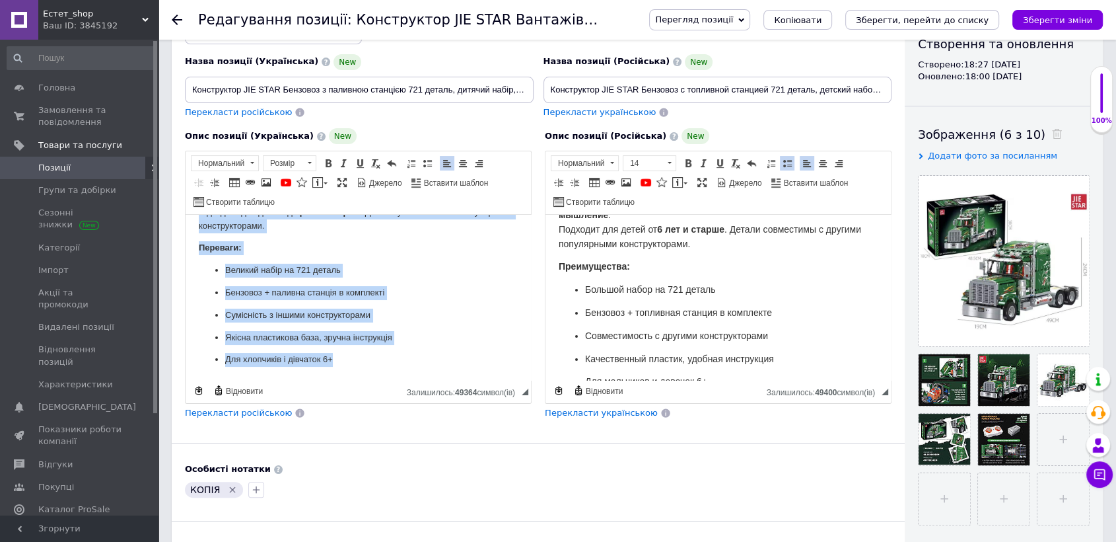
drag, startPoint x: 186, startPoint y: 231, endPoint x: 369, endPoint y: 369, distance: 228.8
click at [369, 369] on html "Конструктор JIE STAR Бензовоз з паливною станцією — це реалістична іграшкова мо…" at bounding box center [358, 245] width 345 height 270
click at [308, 162] on span at bounding box center [310, 163] width 4 height 2
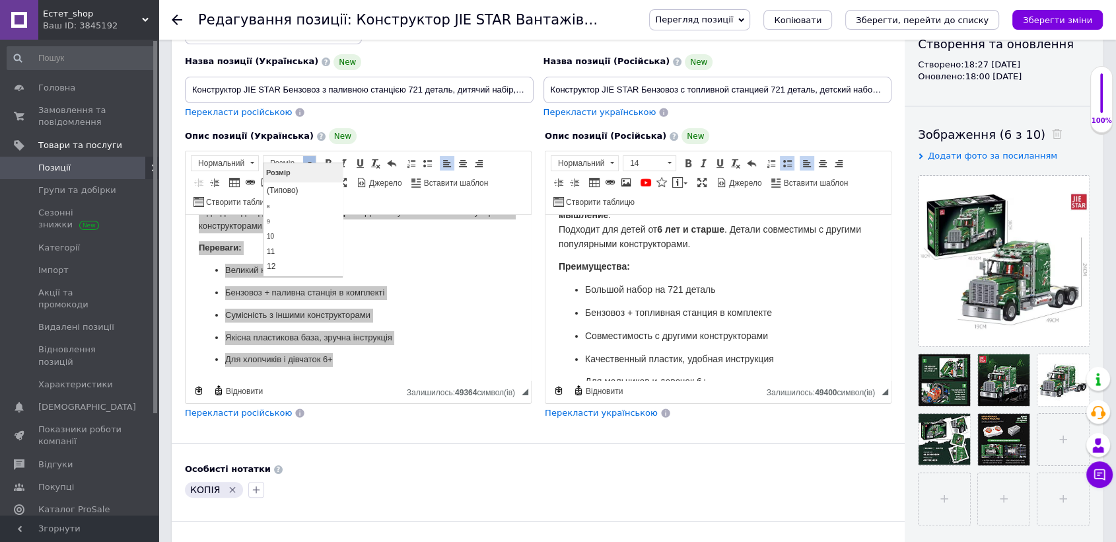
scroll to position [29, 0]
click at [320, 250] on link "14" at bounding box center [303, 253] width 78 height 16
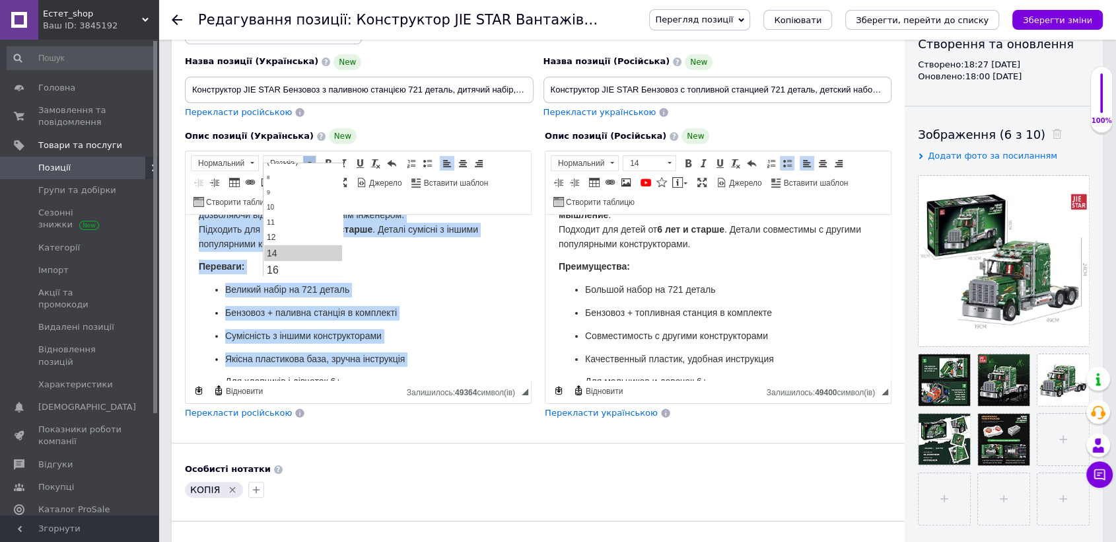
scroll to position [0, 0]
click at [468, 286] on p "Великий набір на 721 деталь" at bounding box center [358, 290] width 266 height 15
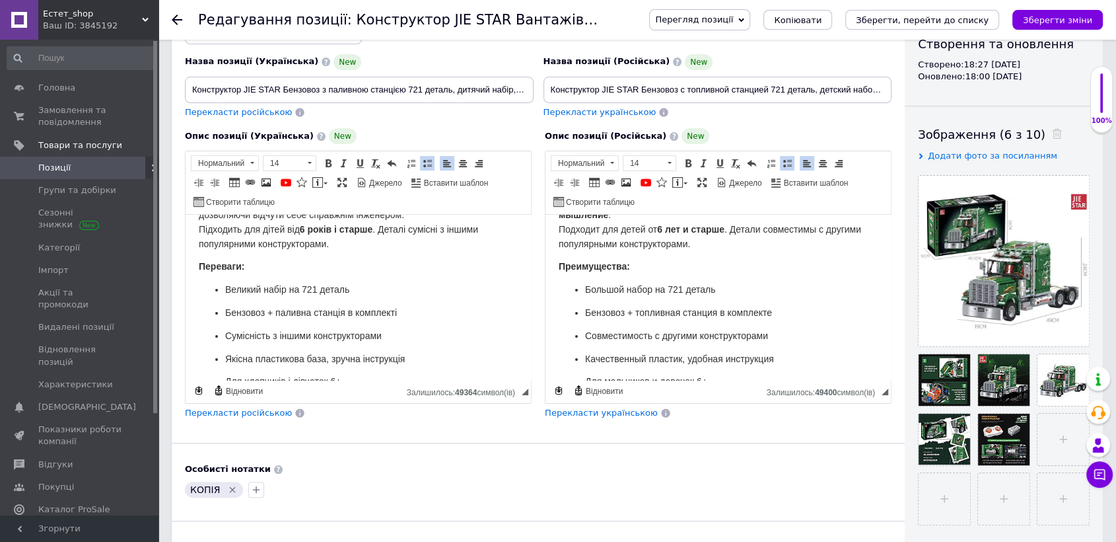
click at [230, 484] on icon "Видалити мітку" at bounding box center [232, 489] width 11 height 11
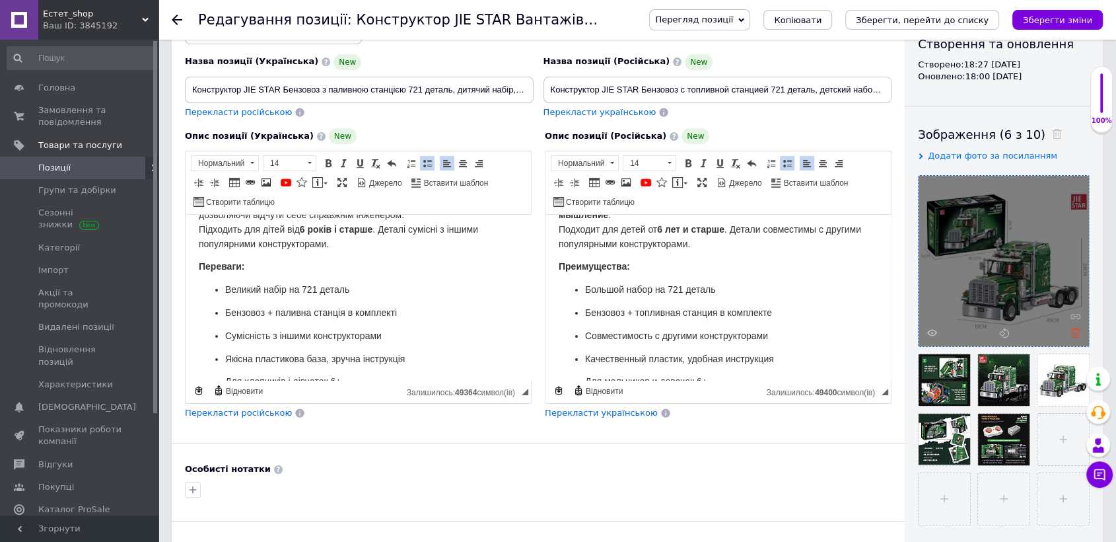
click at [1074, 334] on use at bounding box center [1076, 333] width 10 height 10
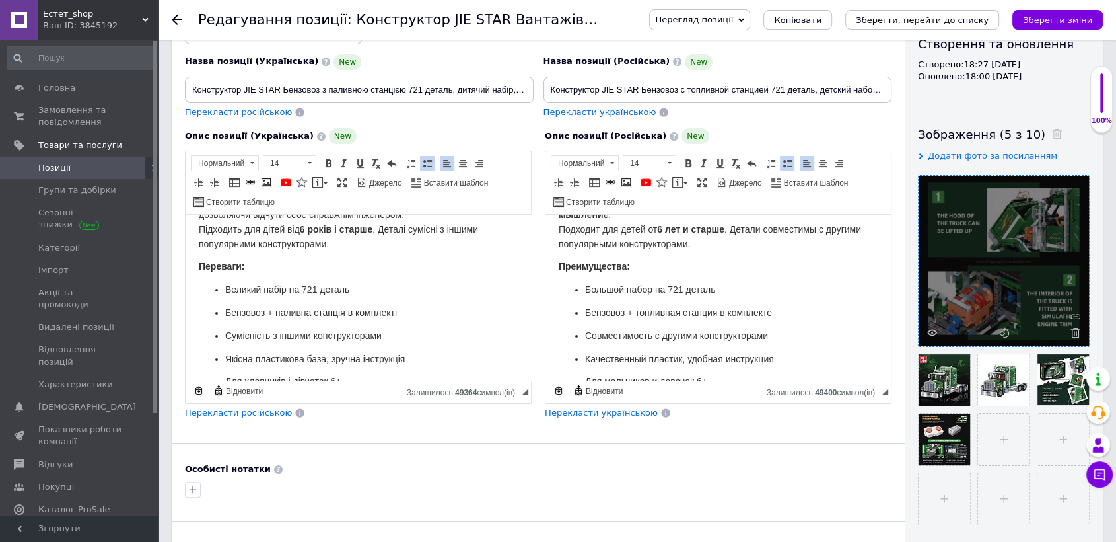
click at [1074, 334] on use at bounding box center [1076, 333] width 10 height 10
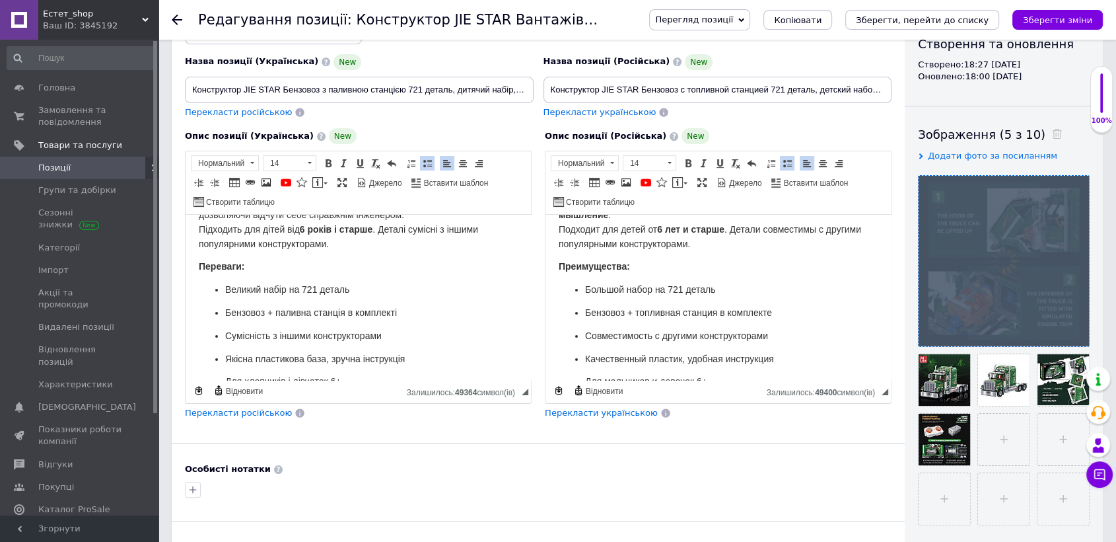
click at [1074, 334] on div at bounding box center [1004, 261] width 170 height 170
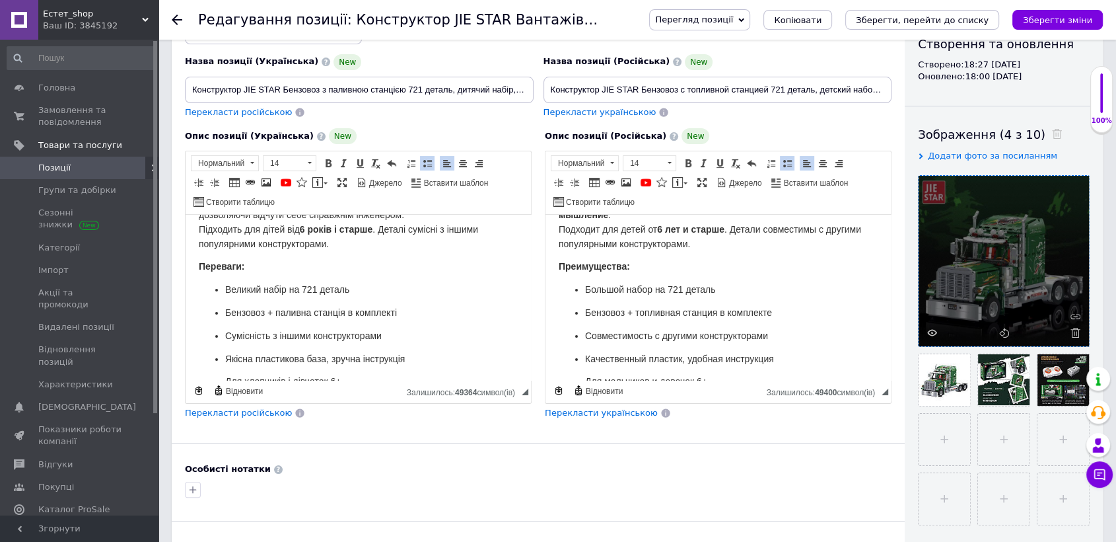
click at [1074, 334] on use at bounding box center [1076, 333] width 10 height 10
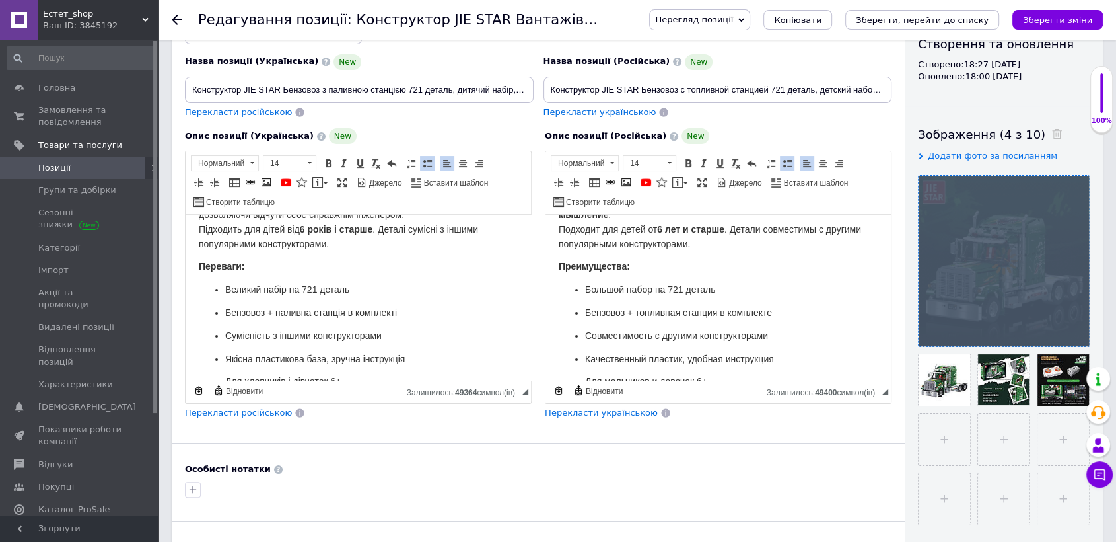
click at [1074, 334] on div at bounding box center [1004, 261] width 170 height 170
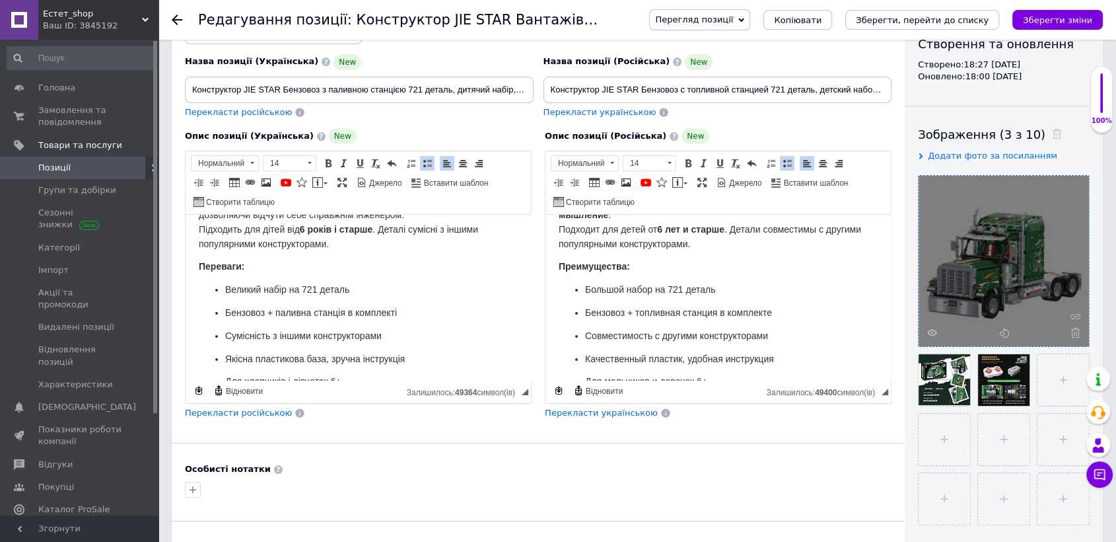
click at [1073, 334] on icon at bounding box center [1076, 333] width 10 height 10
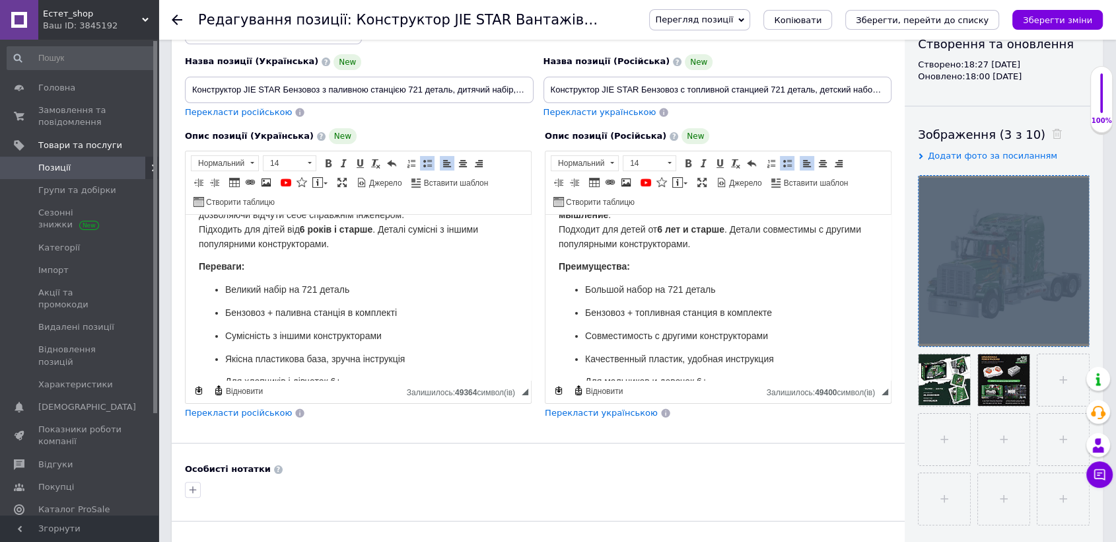
click at [1073, 334] on div at bounding box center [1004, 261] width 170 height 170
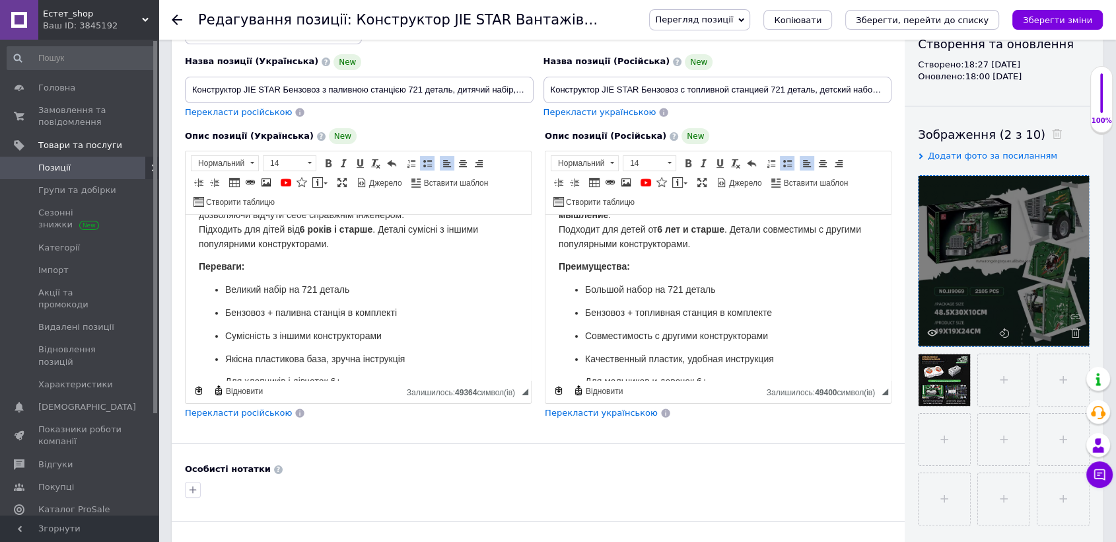
click at [1073, 334] on icon at bounding box center [1076, 333] width 10 height 10
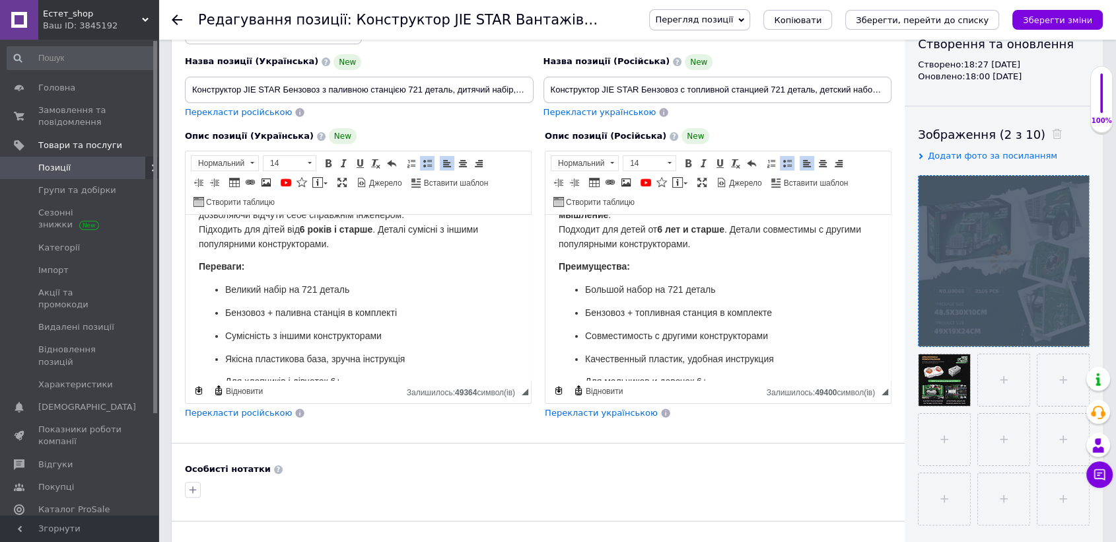
click at [1073, 334] on div at bounding box center [1004, 261] width 170 height 170
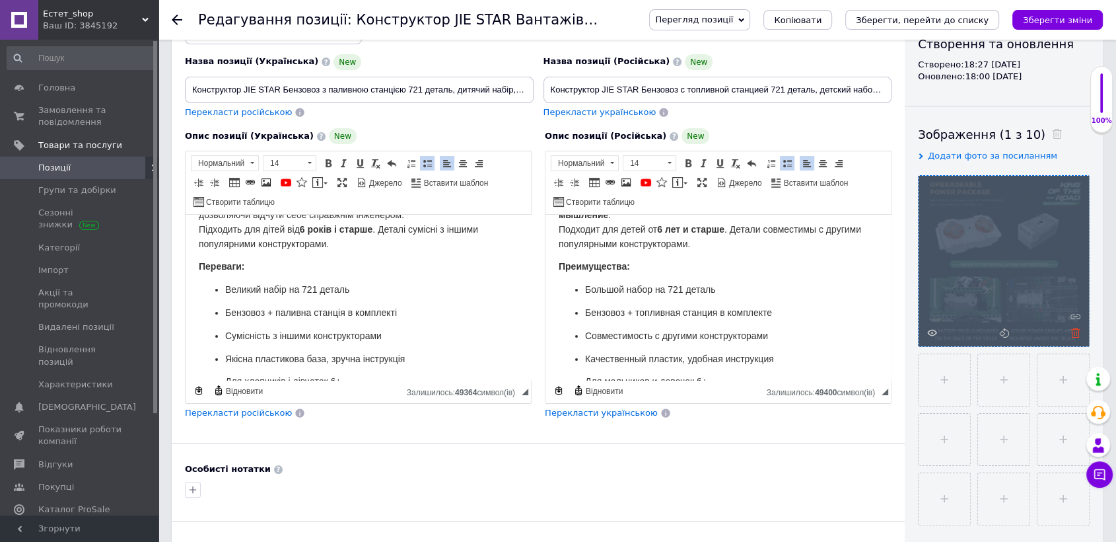
click at [1071, 334] on icon at bounding box center [1076, 333] width 10 height 10
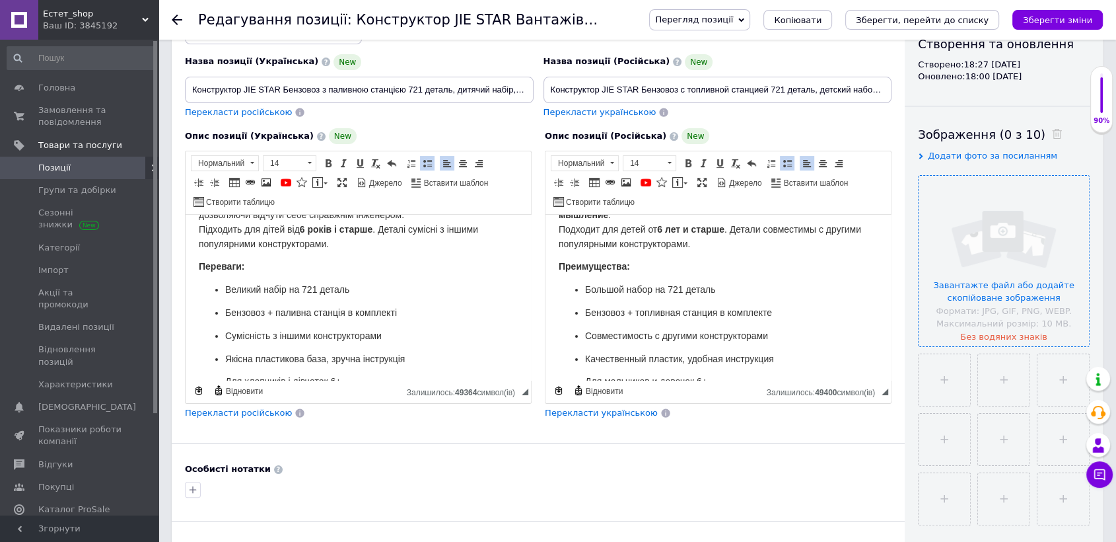
click at [1034, 271] on input "file" at bounding box center [1004, 261] width 170 height 170
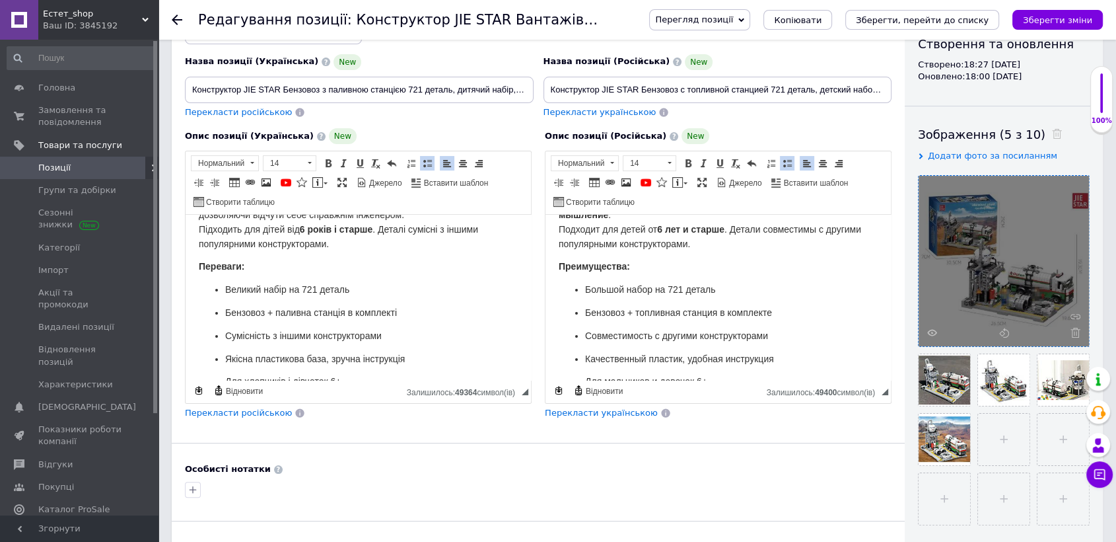
click at [1038, 12] on button "Зберегти зміни" at bounding box center [1058, 20] width 90 height 20
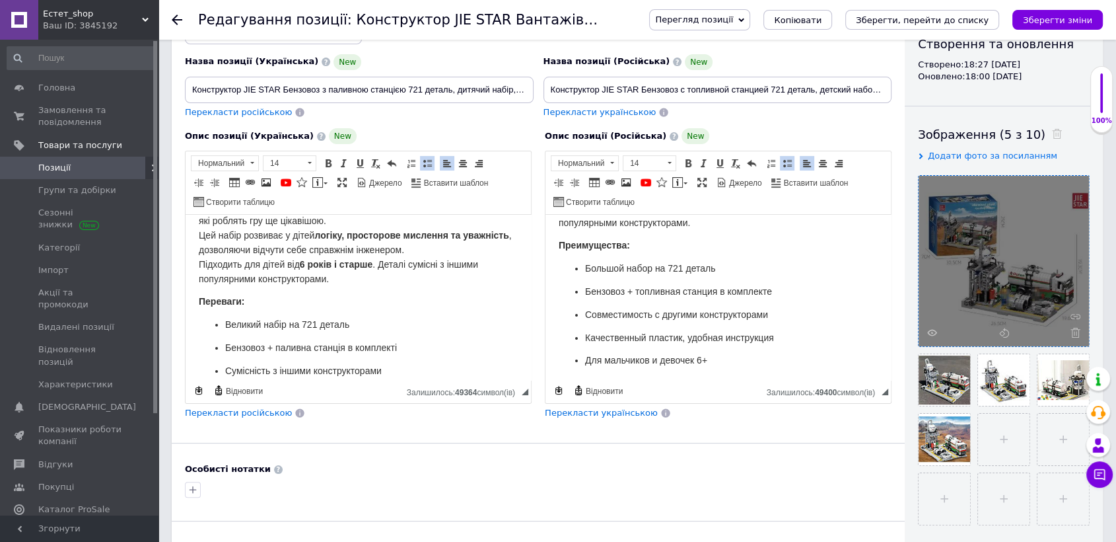
scroll to position [520, 0]
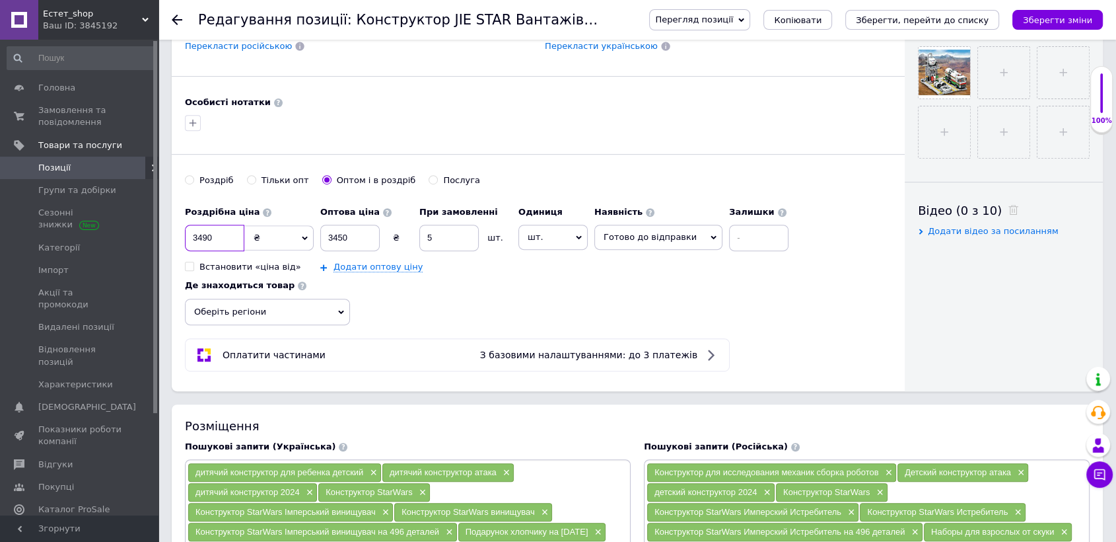
click at [219, 229] on input "3490" at bounding box center [214, 238] width 59 height 26
type input "3"
type input "1399"
click at [355, 230] on input "3450" at bounding box center [349, 238] width 59 height 26
type input "3"
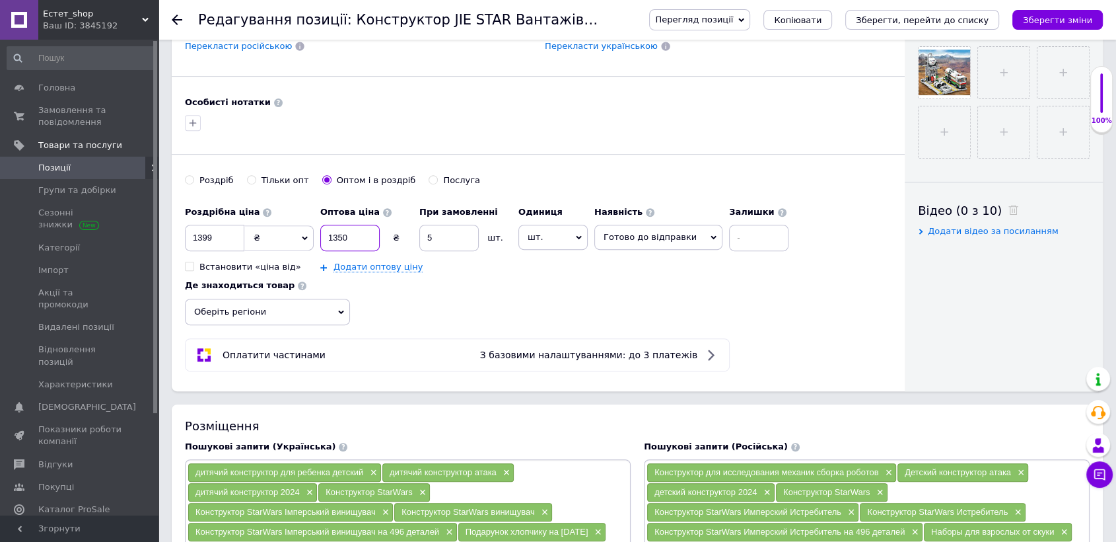
type input "1350"
click at [315, 299] on span "Оберіть регіони" at bounding box center [267, 312] width 165 height 26
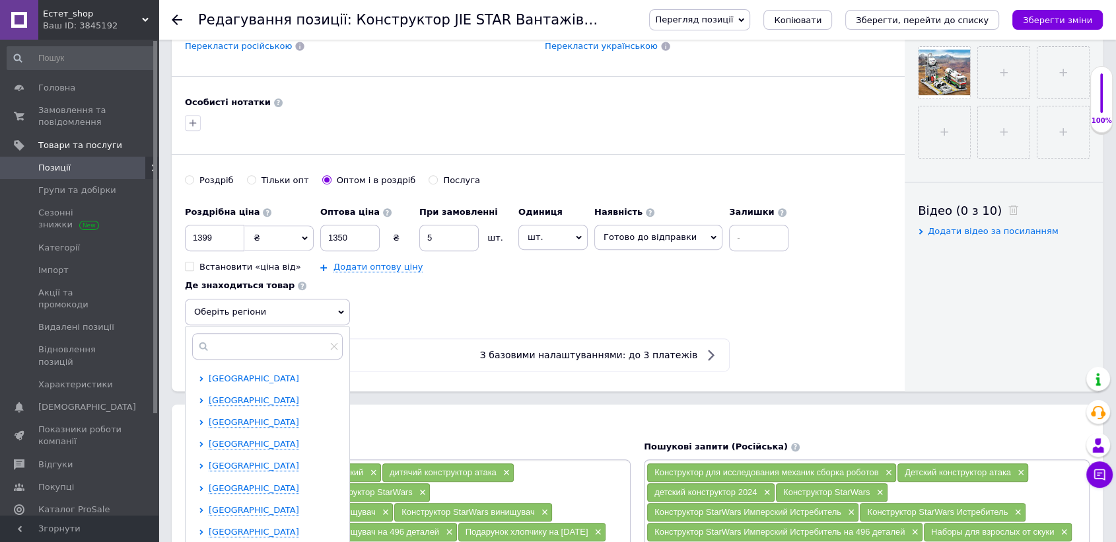
click at [277, 373] on span "[GEOGRAPHIC_DATA]" at bounding box center [254, 378] width 90 height 10
click at [209, 395] on input "checkbox" at bounding box center [213, 399] width 9 height 9
checkbox input "true"
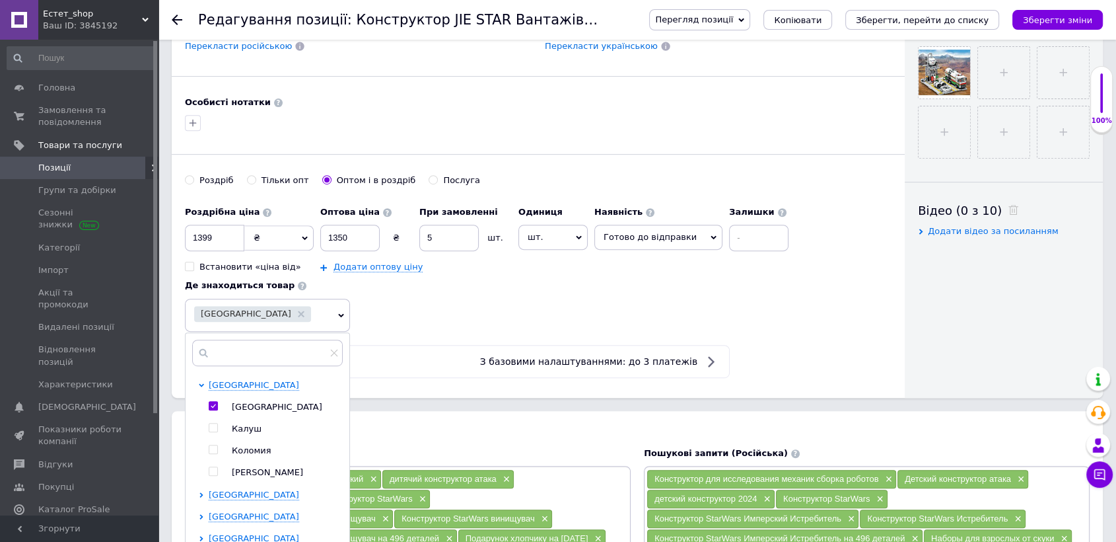
scroll to position [244, 0]
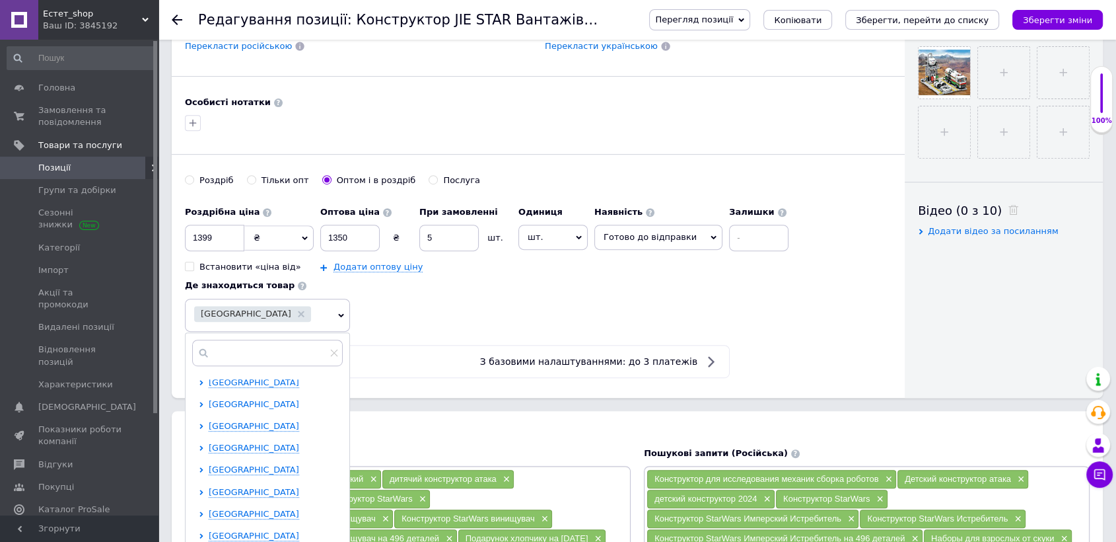
click at [237, 399] on span "[GEOGRAPHIC_DATA]" at bounding box center [254, 404] width 90 height 10
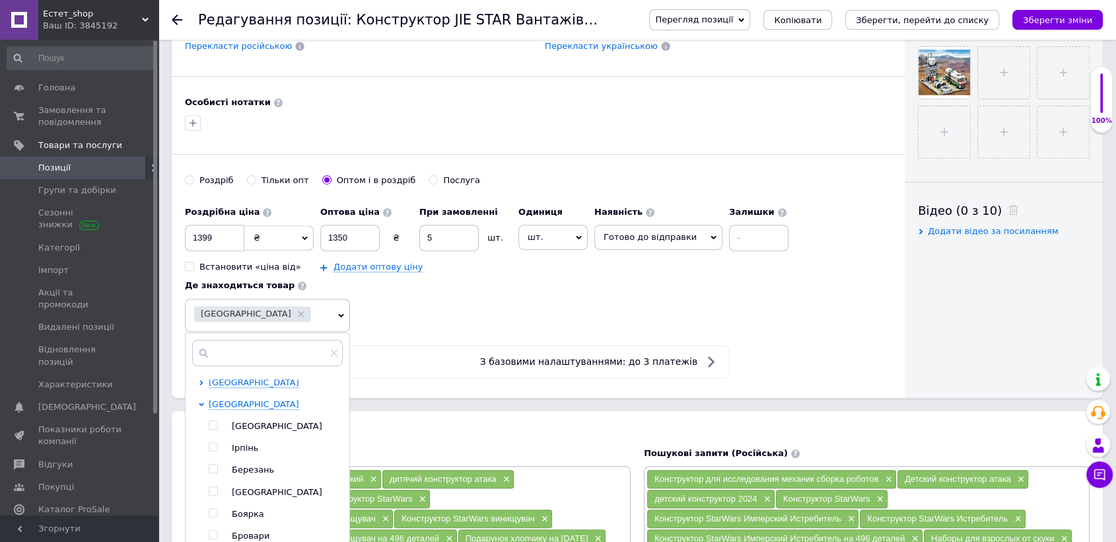
click at [213, 421] on input "checkbox" at bounding box center [213, 425] width 9 height 9
checkbox input "true"
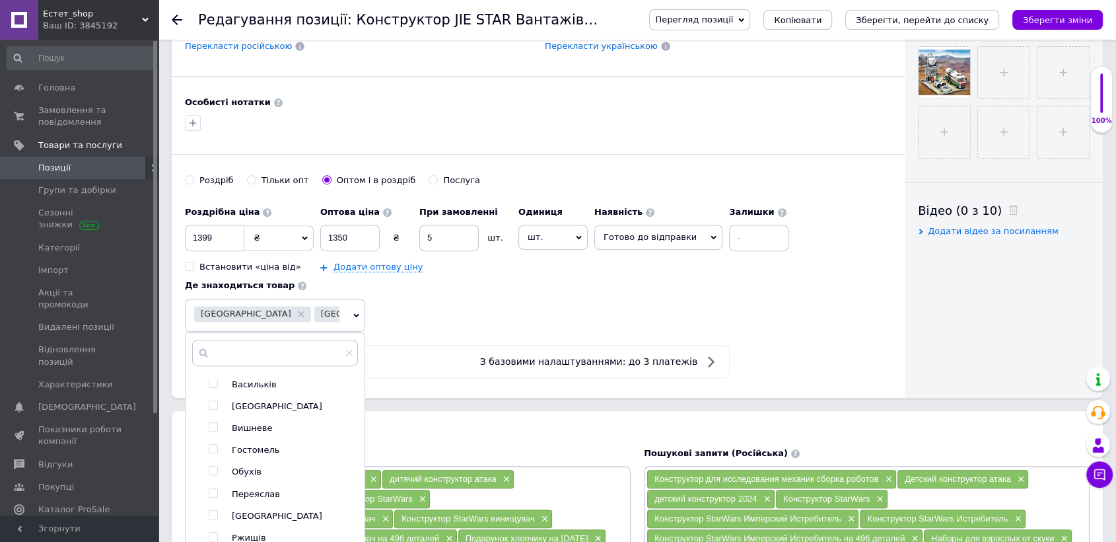
scroll to position [820, 0]
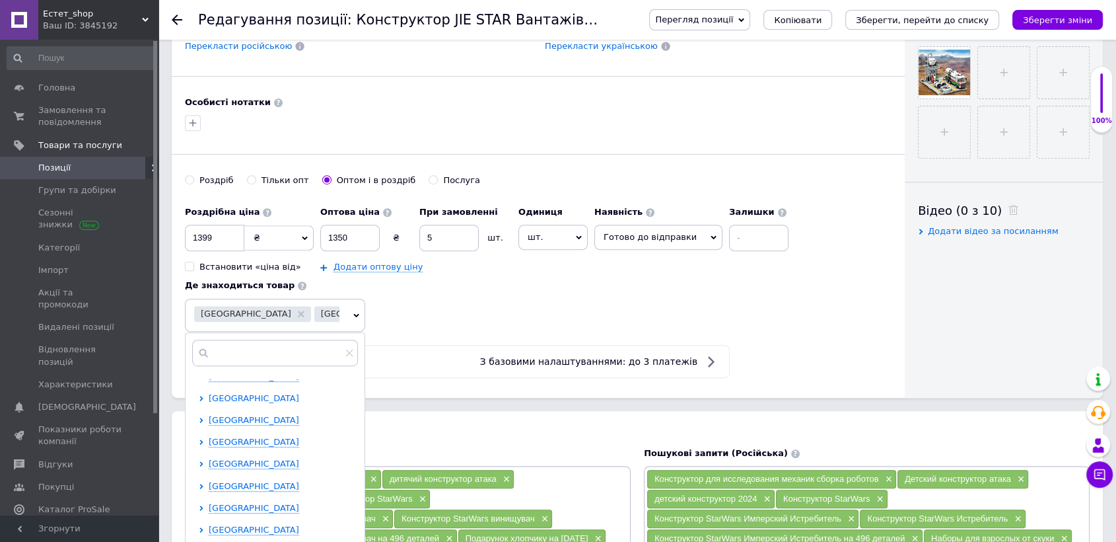
click at [259, 393] on span "[GEOGRAPHIC_DATA]" at bounding box center [254, 398] width 90 height 10
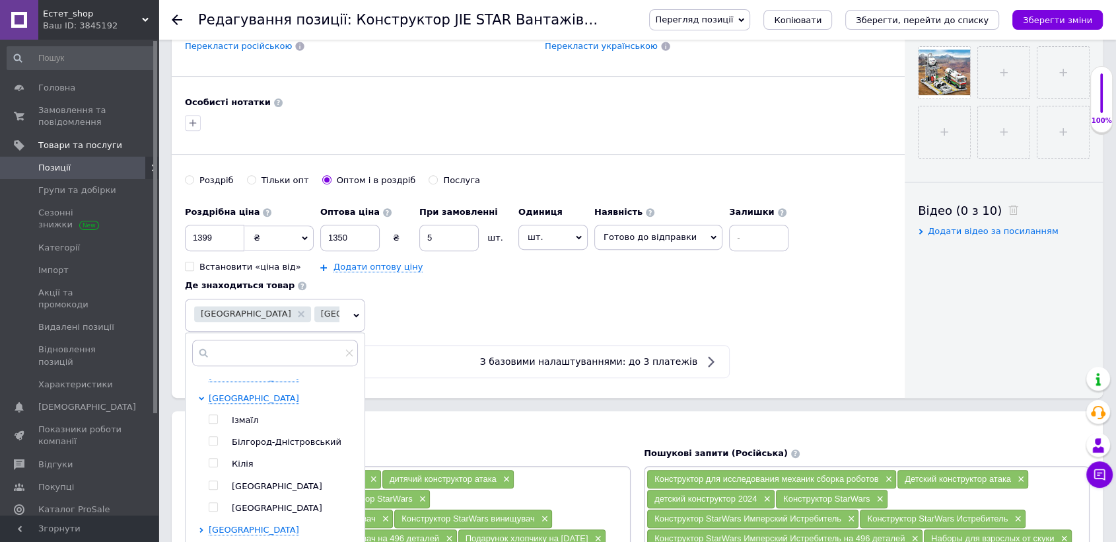
drag, startPoint x: 213, startPoint y: 472, endPoint x: 336, endPoint y: 451, distance: 125.2
click at [214, 481] on input "checkbox" at bounding box center [213, 485] width 9 height 9
checkbox input "true"
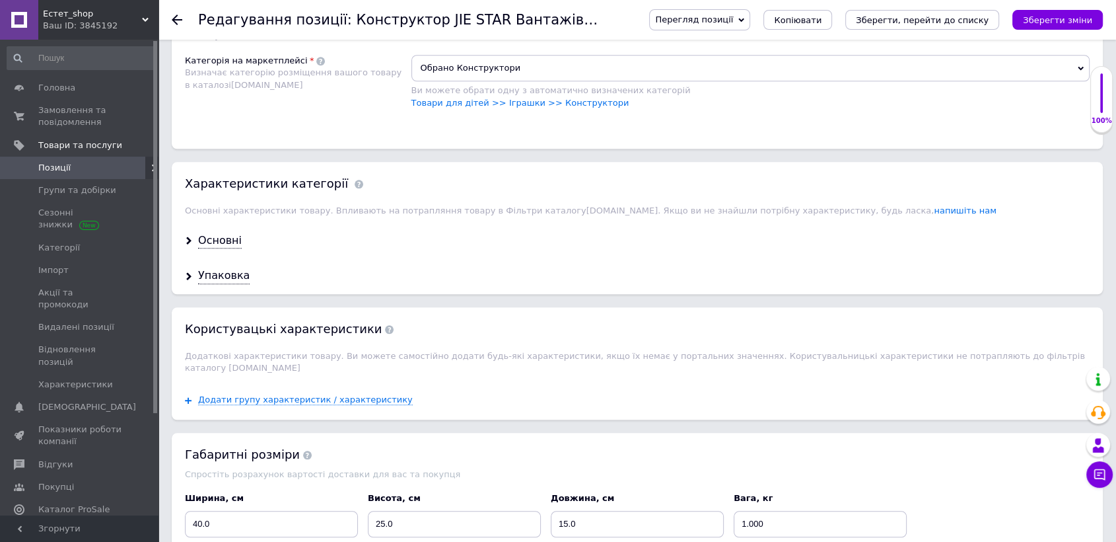
scroll to position [887, 0]
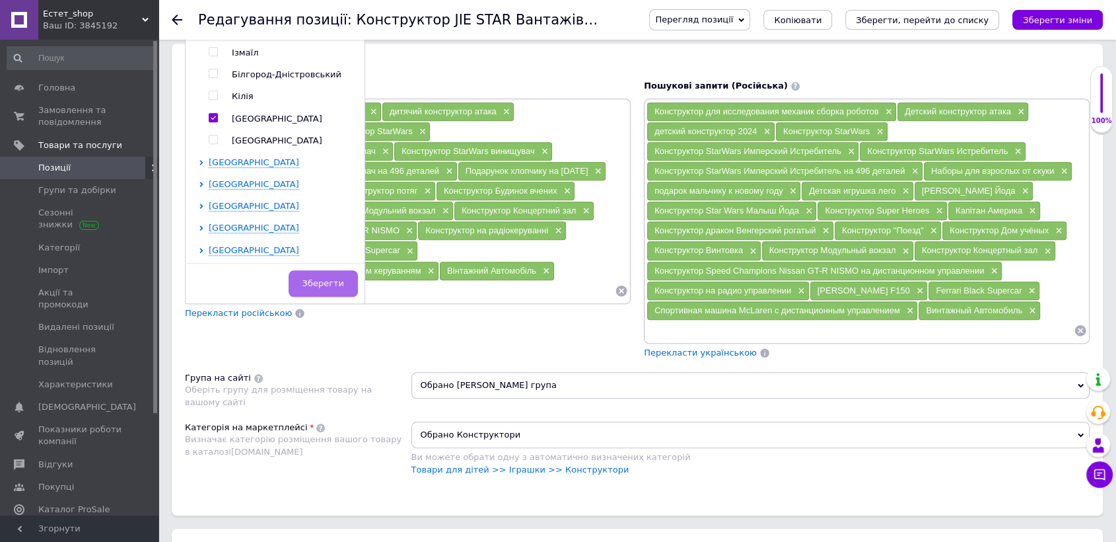
click at [337, 279] on span "Зберегти" at bounding box center [323, 283] width 42 height 10
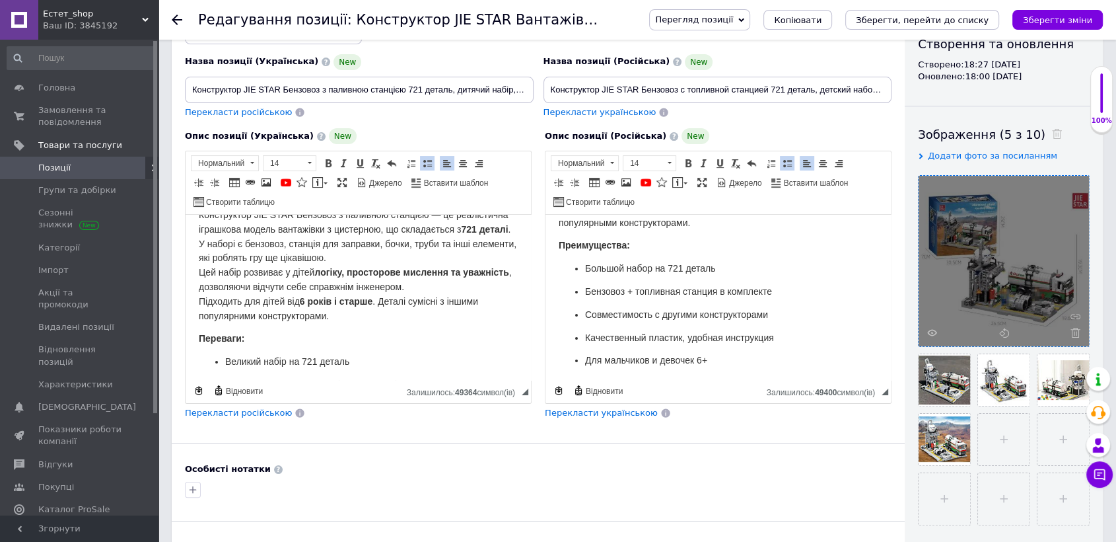
scroll to position [0, 0]
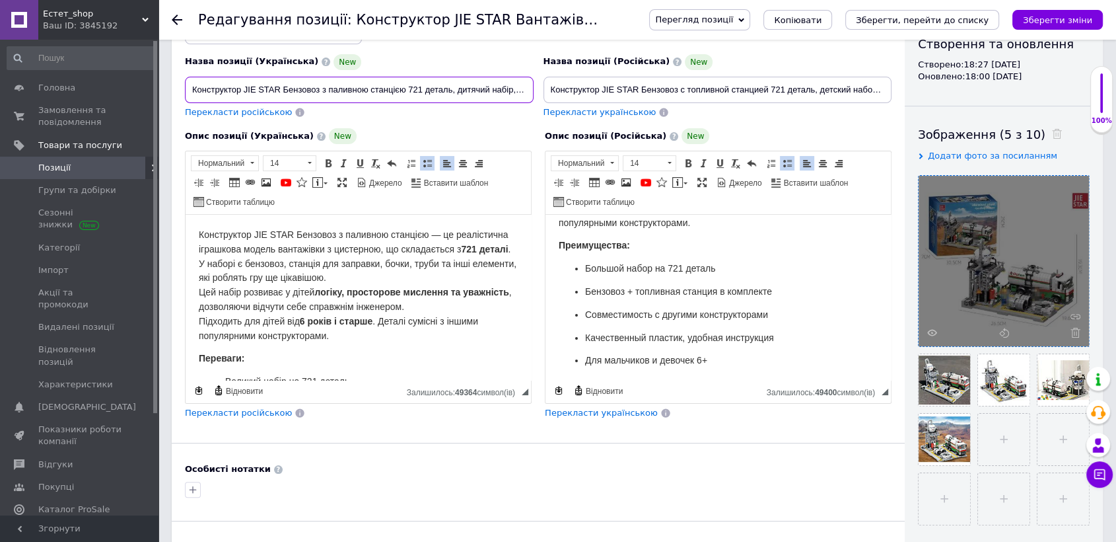
drag, startPoint x: 188, startPoint y: 81, endPoint x: 320, endPoint y: 88, distance: 132.3
click at [320, 88] on input "Конструктор JIE STAR Бензовоз з паливною станцією 721 деталь, дитячий набір, ва…" at bounding box center [359, 90] width 349 height 26
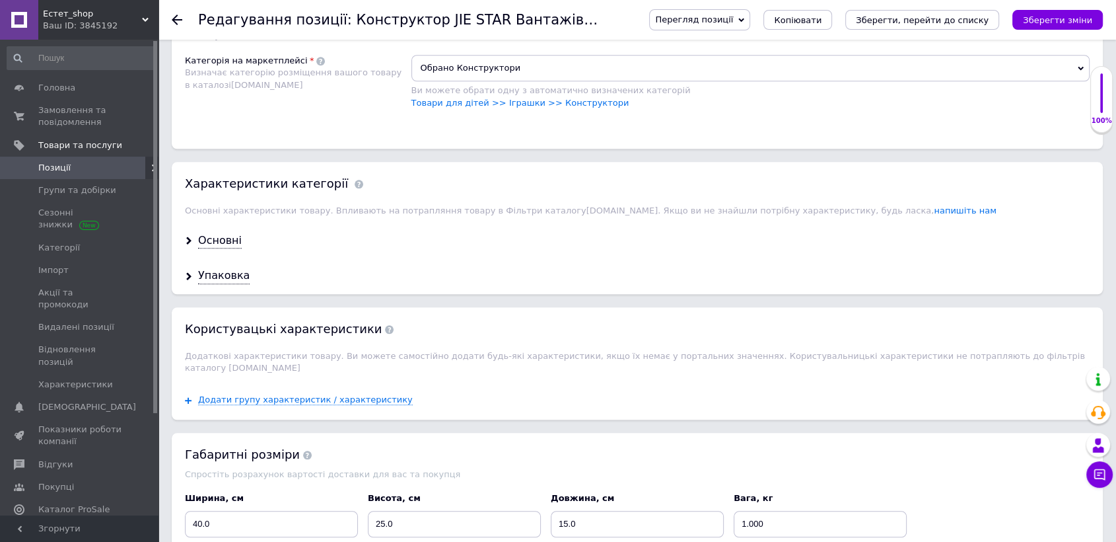
scroll to position [887, 0]
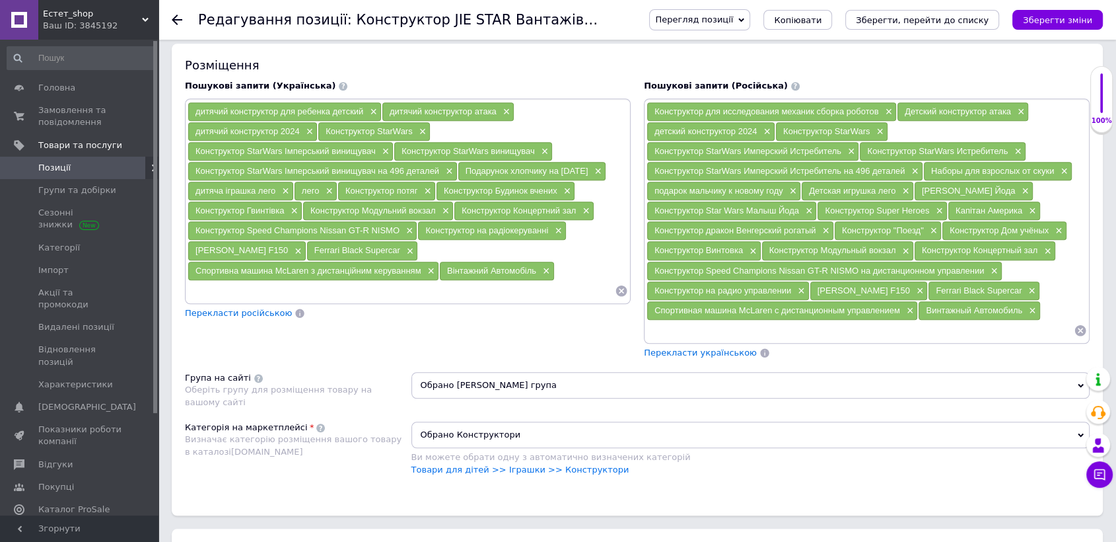
click at [230, 281] on input at bounding box center [401, 291] width 427 height 20
paste input "Конструктор JIE STAR Бензовоз"
type input "Конструктор JIE STAR Бензовоз"
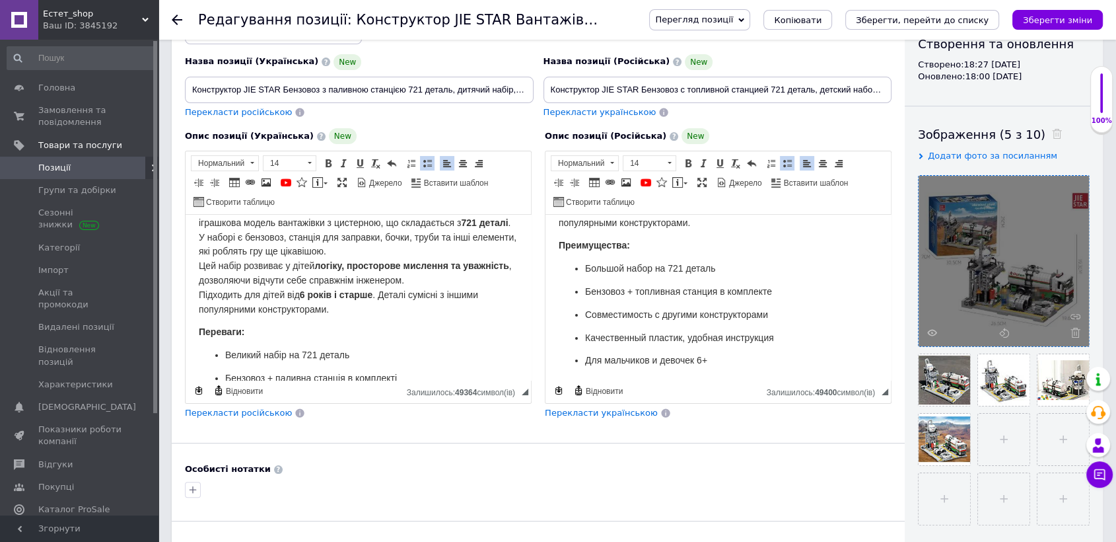
scroll to position [0, 0]
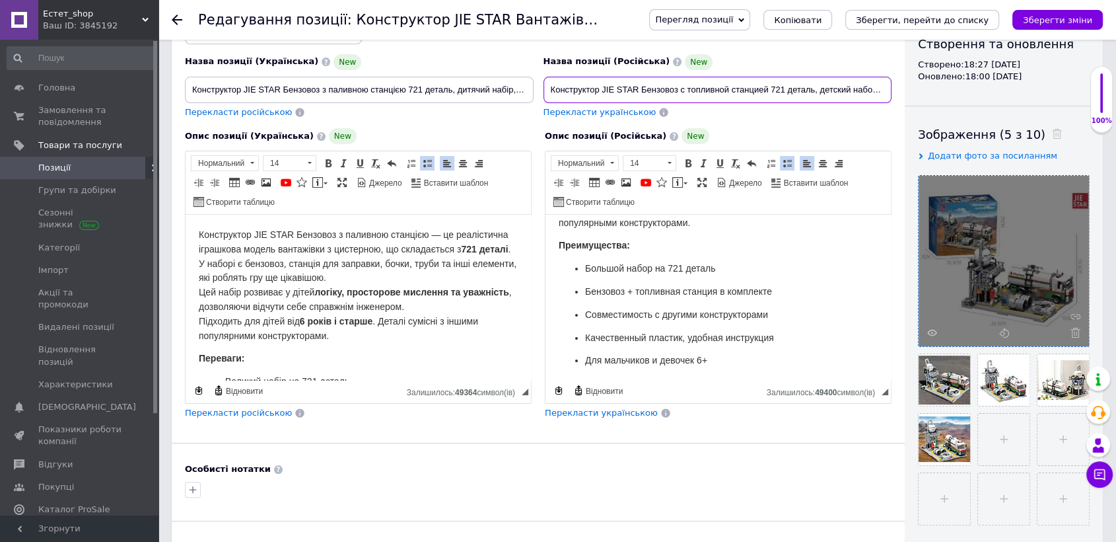
drag, startPoint x: 544, startPoint y: 79, endPoint x: 679, endPoint y: 88, distance: 135.0
click at [679, 88] on input "Конструктор JIE STAR Бензовоз с топливной станцией 721 деталь, детский набор, г…" at bounding box center [718, 90] width 349 height 26
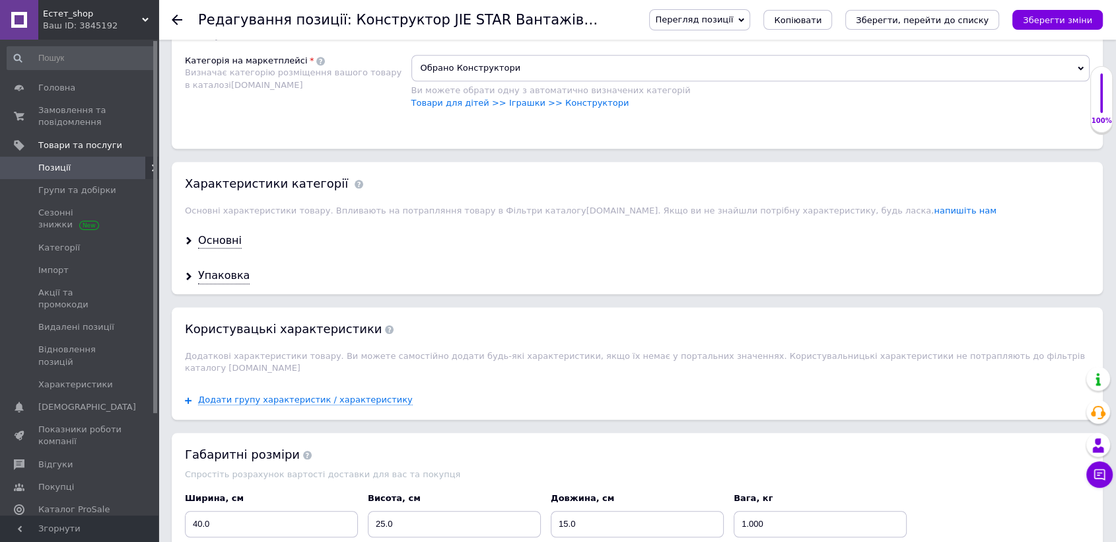
scroll to position [887, 0]
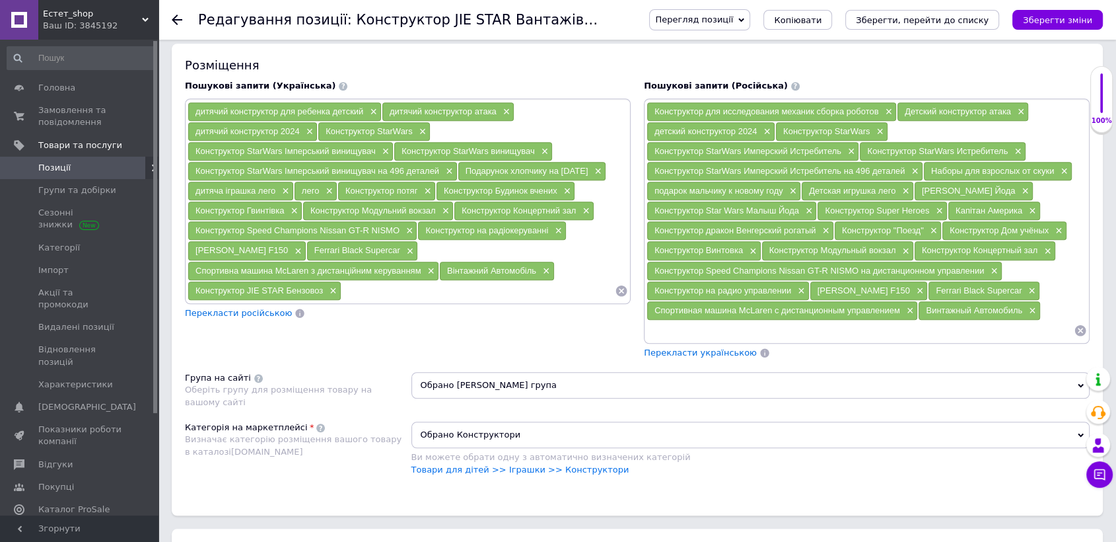
click at [664, 323] on input at bounding box center [860, 330] width 427 height 20
paste input "Конструктор JIE STAR Бензовоз"
type input "Конструктор JIE STAR Бензовоз"
click at [1051, 15] on icon "Зберегти зміни" at bounding box center [1057, 20] width 69 height 10
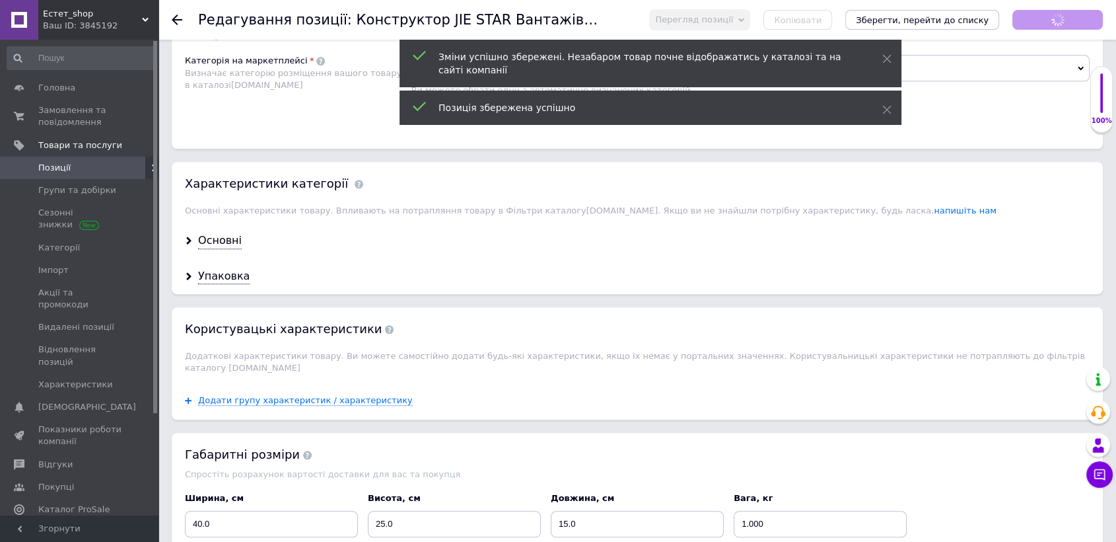
scroll to position [57, 0]
click at [232, 233] on div "Основні" at bounding box center [220, 240] width 44 height 15
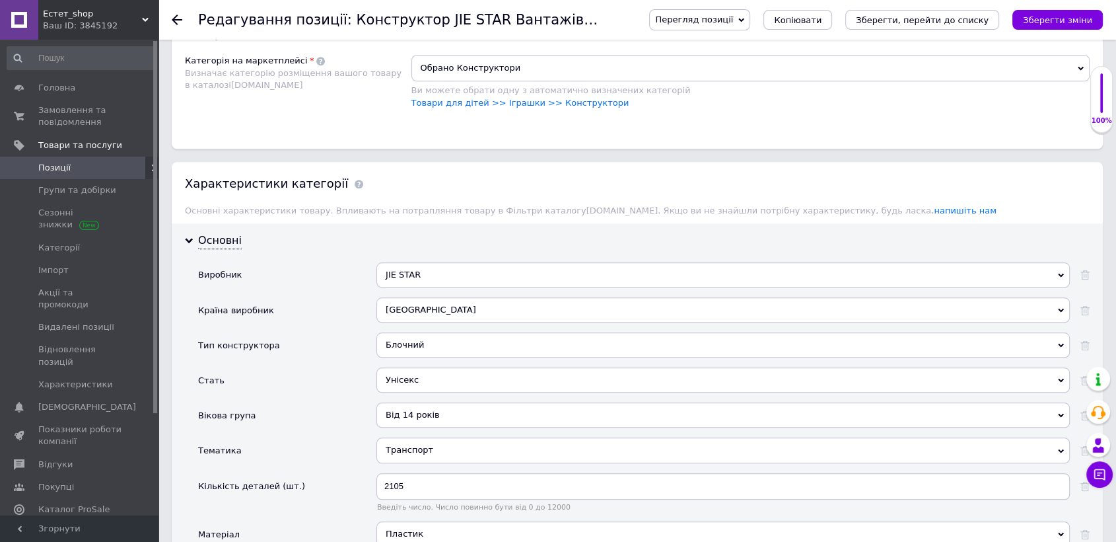
click at [431, 402] on div "Від 14 років" at bounding box center [722, 414] width 693 height 25
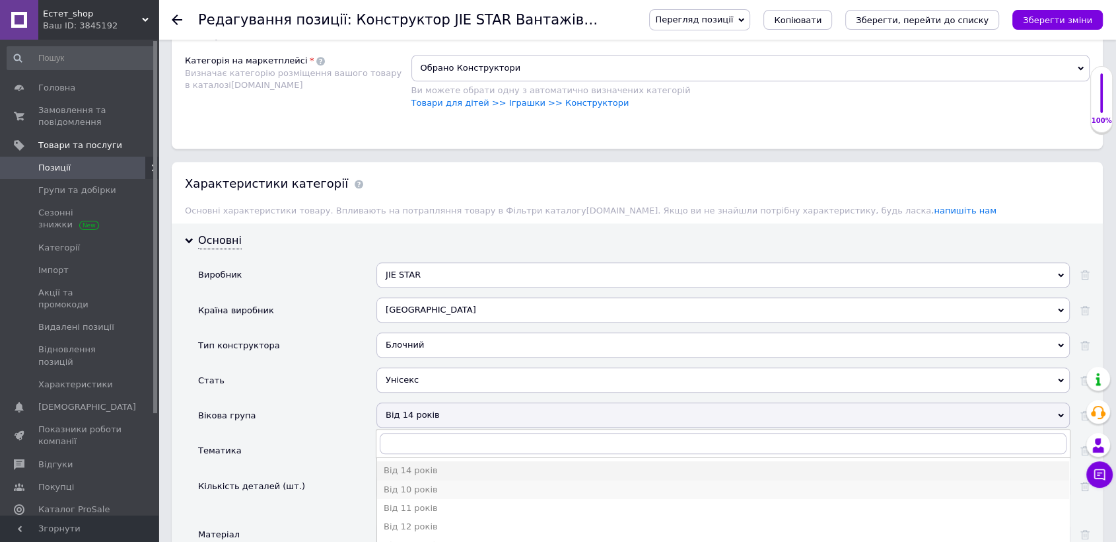
click at [427, 483] on div "Від 10 років" at bounding box center [723, 489] width 679 height 12
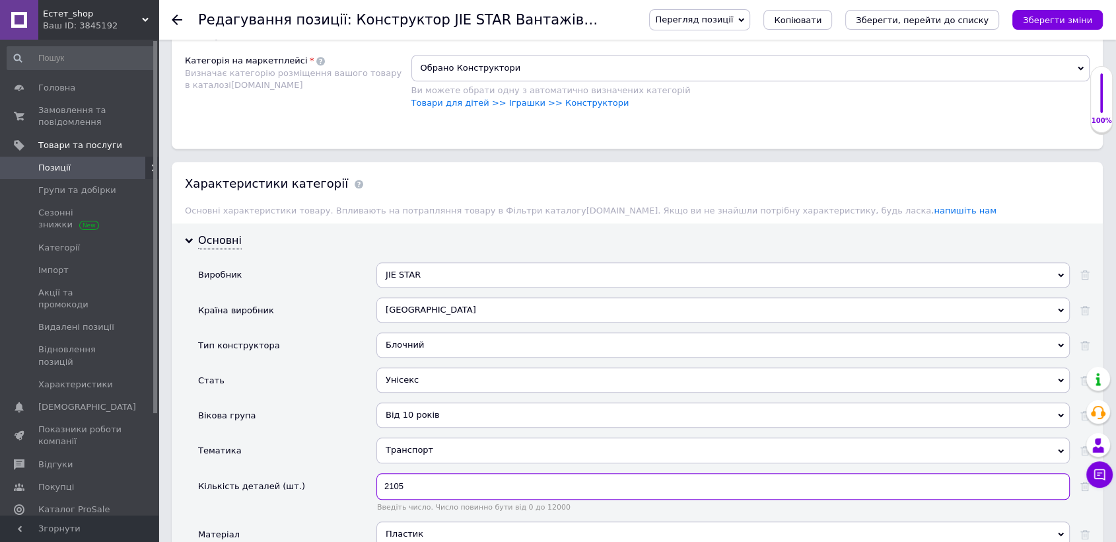
click at [425, 478] on input "2105" at bounding box center [722, 486] width 693 height 26
type input "2"
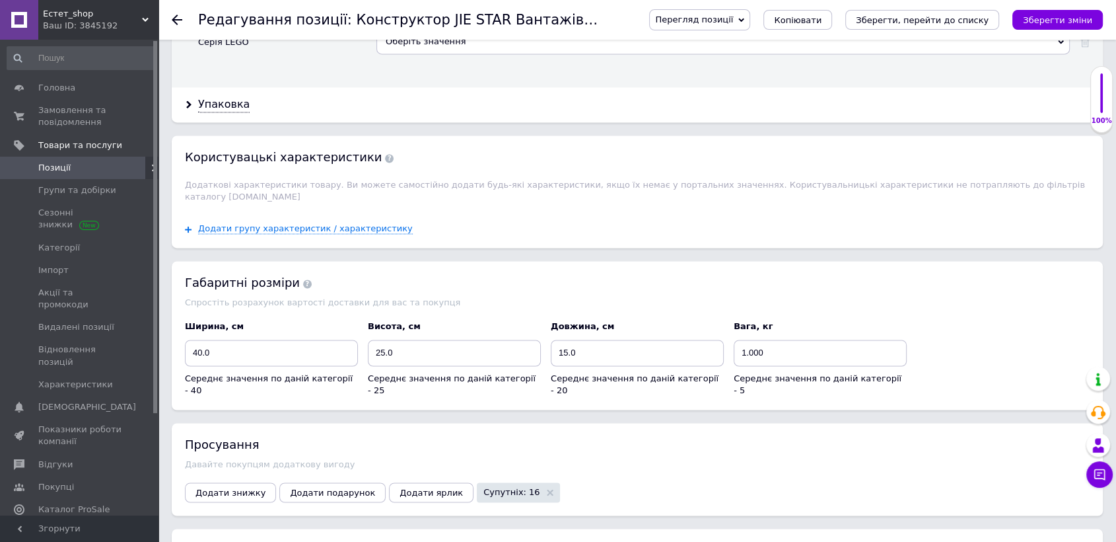
scroll to position [1621, 0]
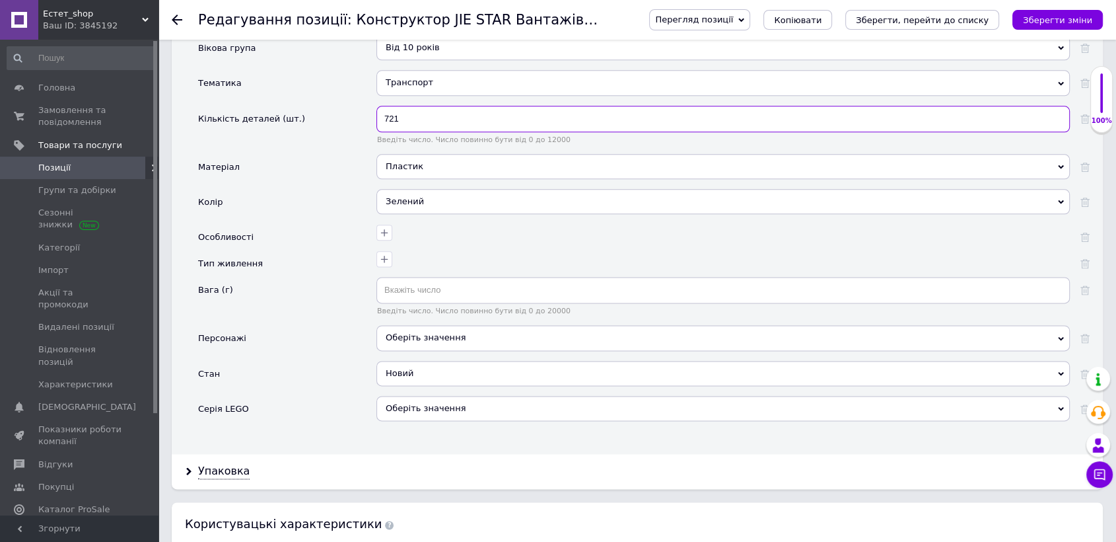
type input "721"
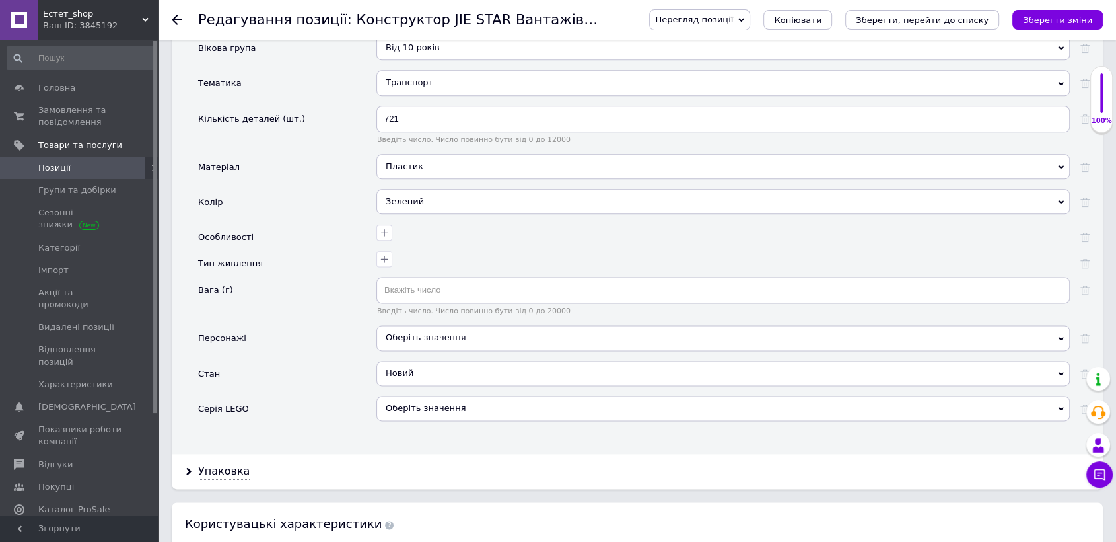
click at [423, 189] on div "Зелений" at bounding box center [722, 201] width 693 height 25
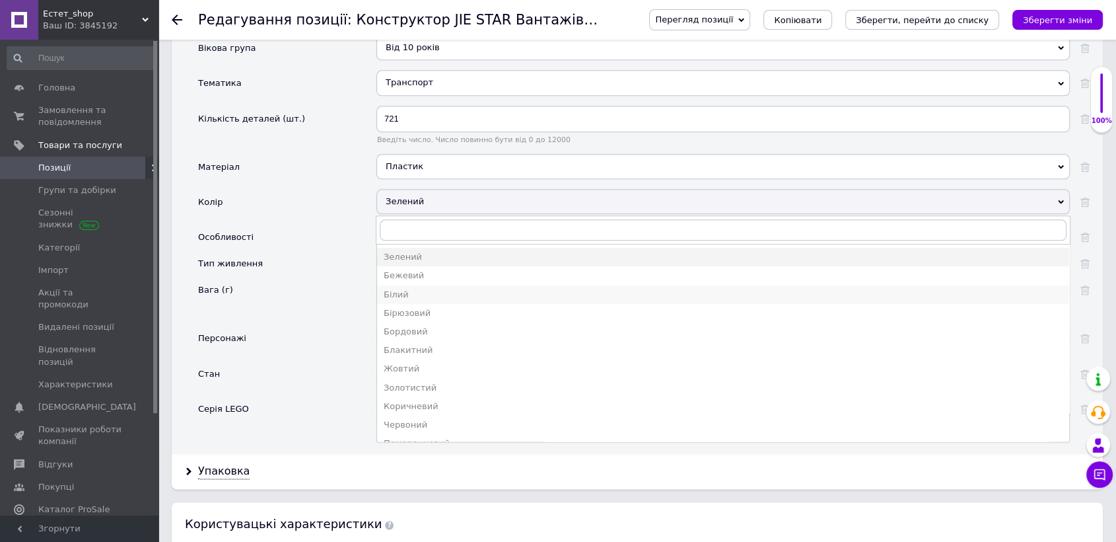
click at [397, 289] on div "Білий" at bounding box center [723, 295] width 679 height 12
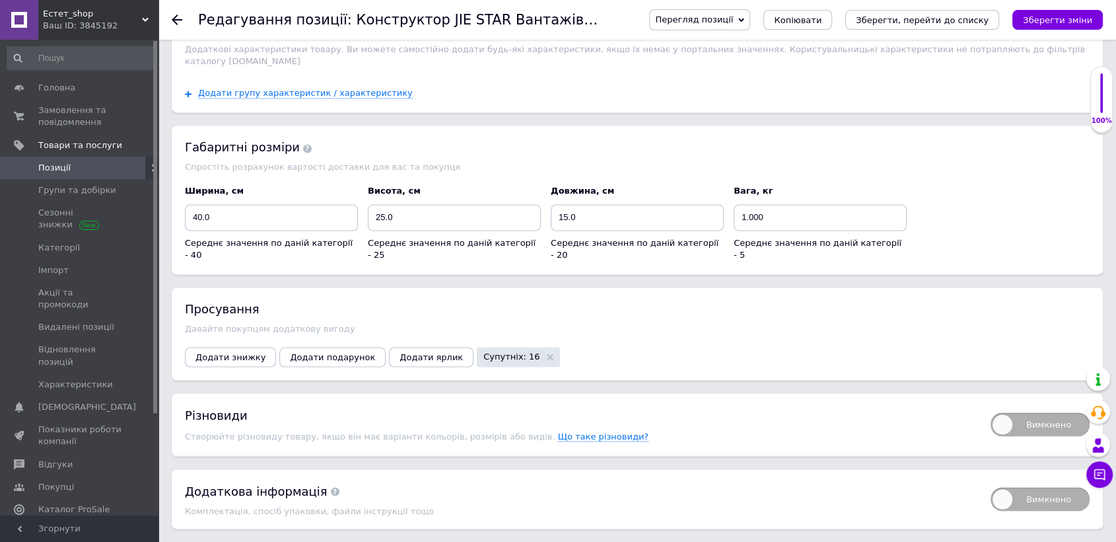
scroll to position [2129, 0]
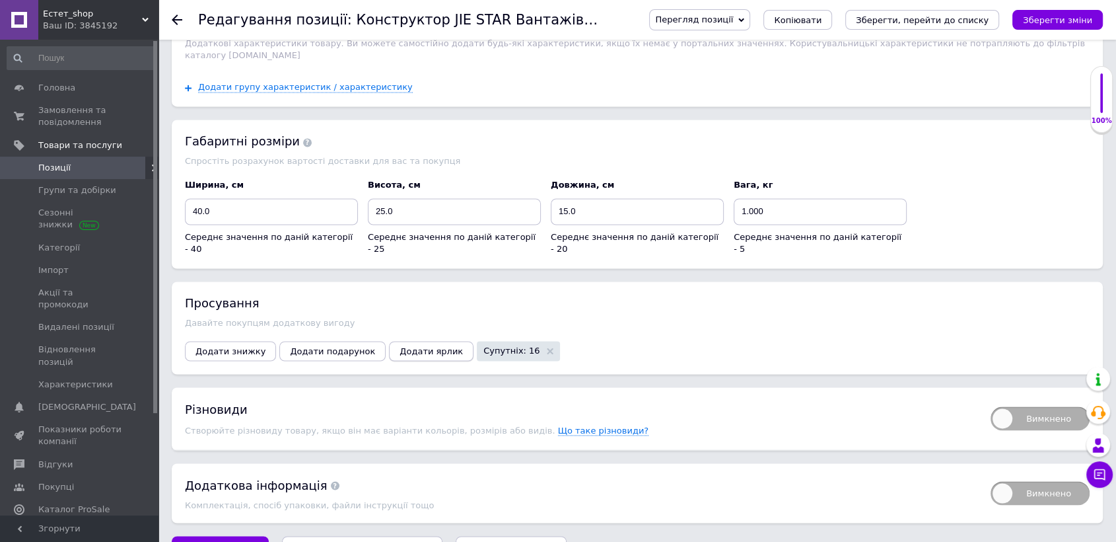
click at [400, 346] on span "Додати ярлик" at bounding box center [431, 351] width 63 height 10
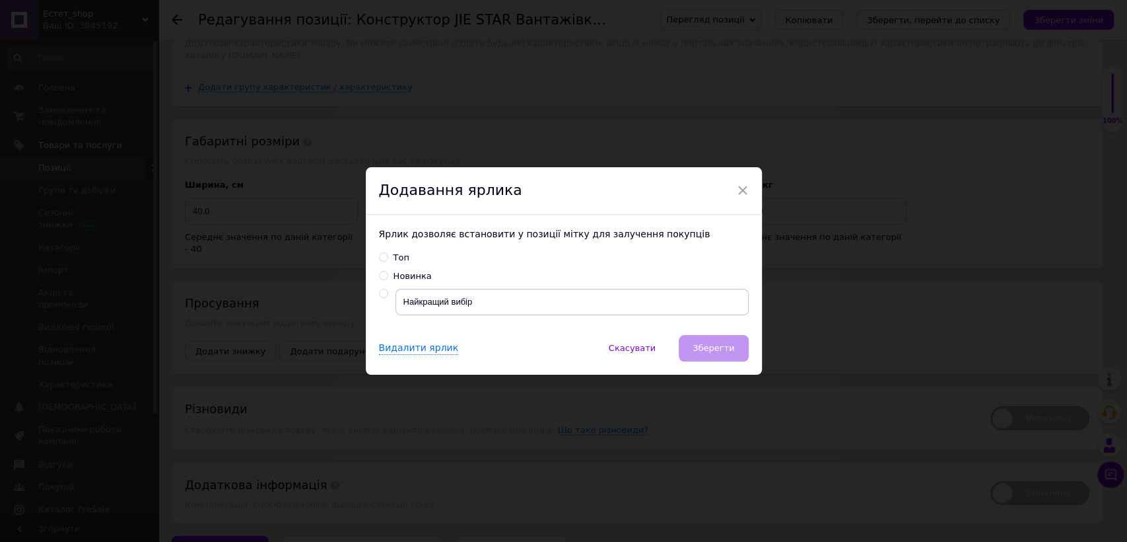
click at [380, 295] on input "radio" at bounding box center [383, 293] width 9 height 9
radio input "true"
drag, startPoint x: 746, startPoint y: 345, endPoint x: 738, endPoint y: 344, distance: 8.0
click at [744, 345] on button "Зберегти" at bounding box center [713, 348] width 69 height 26
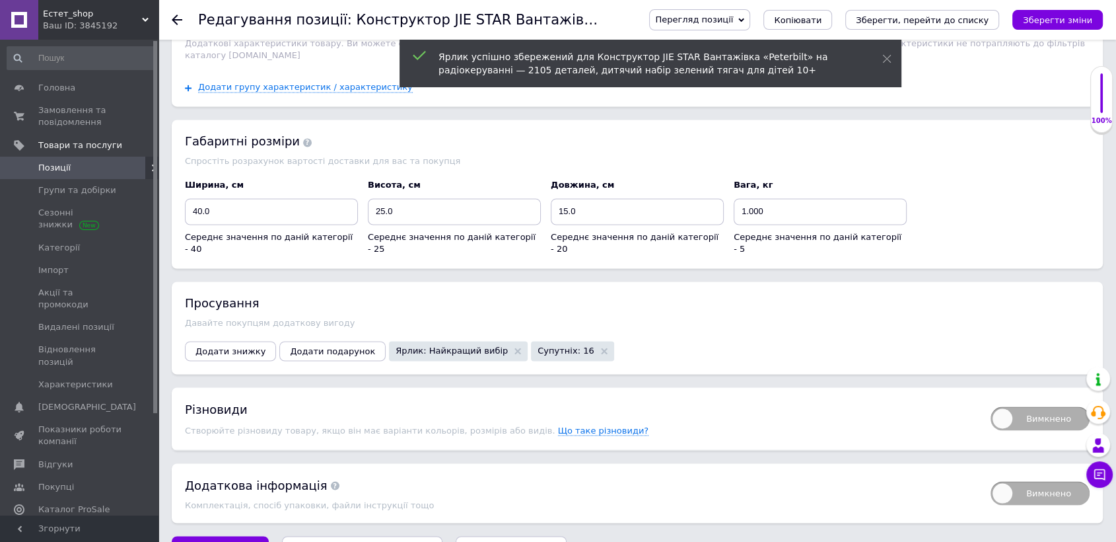
click at [1065, 16] on icon "Зберегти зміни" at bounding box center [1057, 20] width 69 height 10
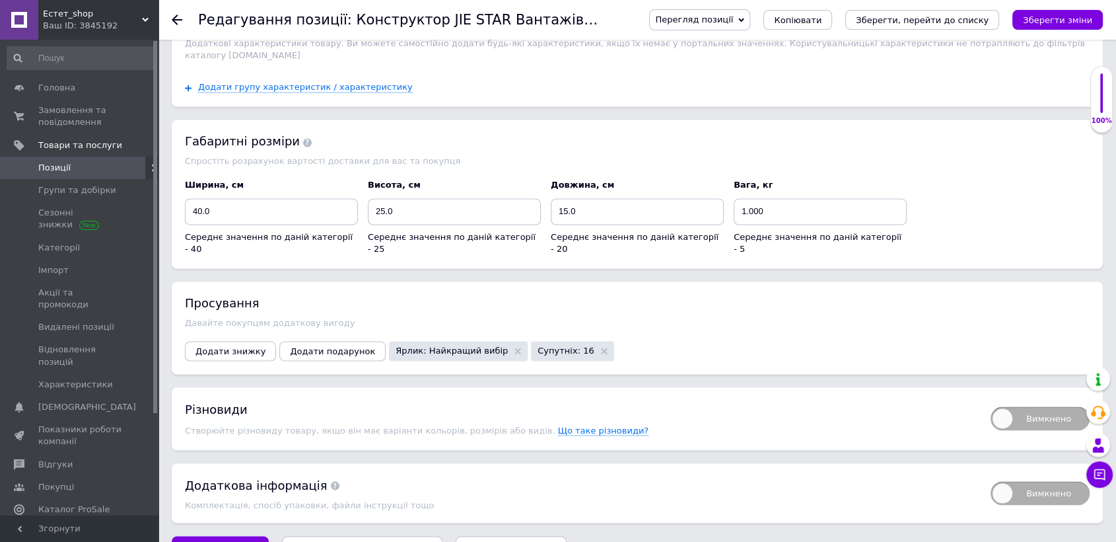
click at [733, 22] on span "Перегляд позиції" at bounding box center [694, 20] width 78 height 10
click at [756, 46] on li "Зберегти та переглянути на сайті" at bounding box center [753, 45] width 207 height 18
click at [170, 17] on div "Редагування позиції: Конструктор JIE STAR Вантажівка «Peterbilt» на радіокерува…" at bounding box center [638, 20] width 958 height 40
click at [175, 20] on use at bounding box center [177, 20] width 11 height 11
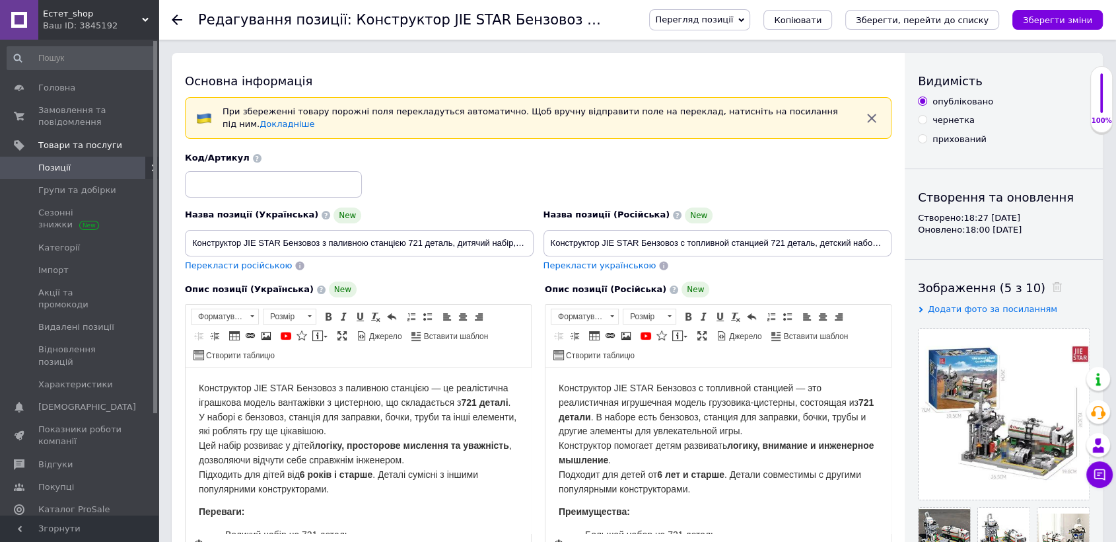
click at [174, 19] on use at bounding box center [177, 20] width 11 height 11
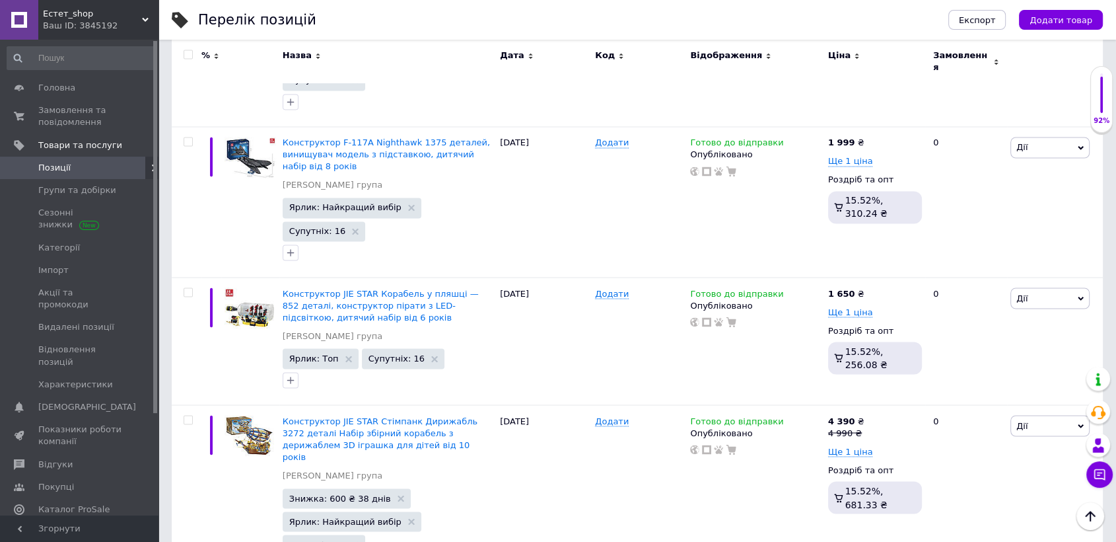
scroll to position [2261, 0]
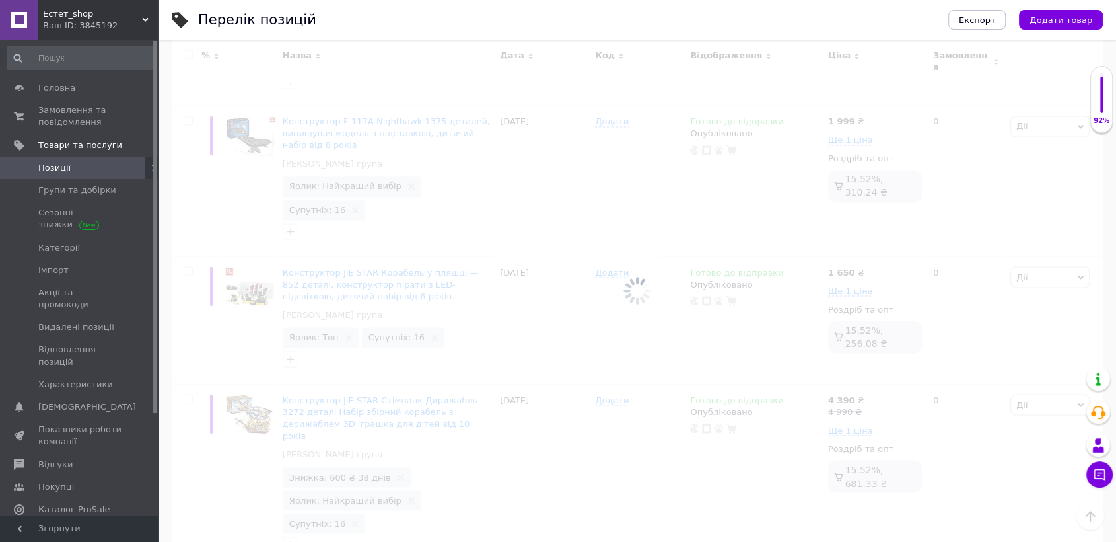
scroll to position [66, 0]
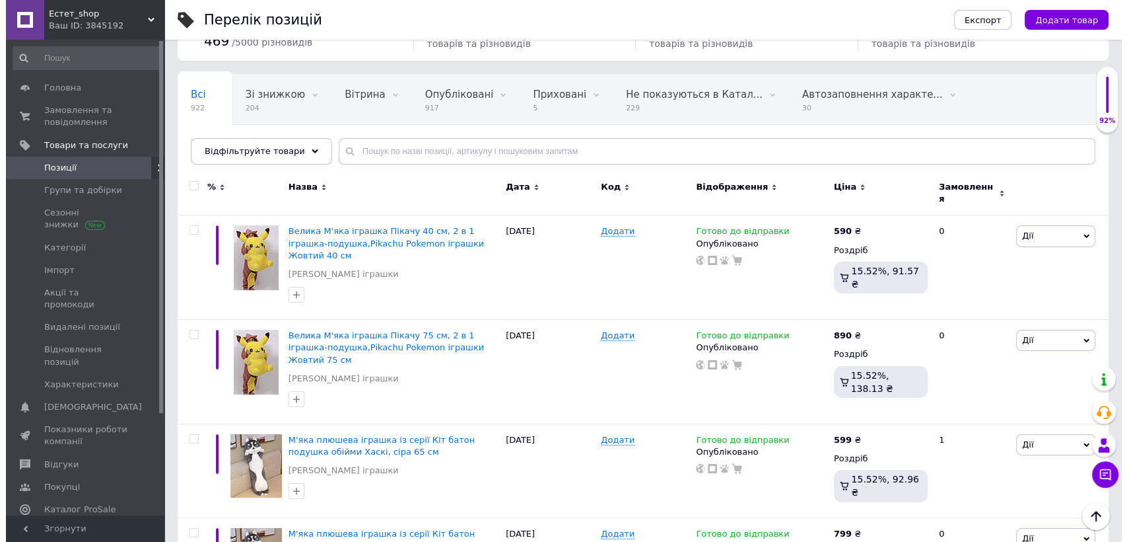
scroll to position [1913, 0]
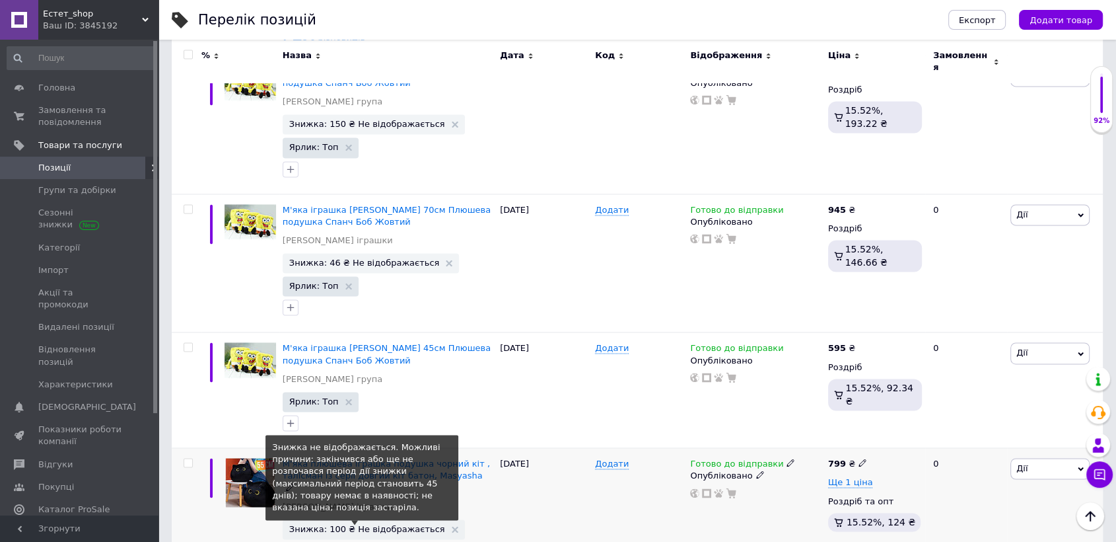
click at [391, 524] on span "Знижка: 100 ₴ Не відображається" at bounding box center [367, 528] width 156 height 9
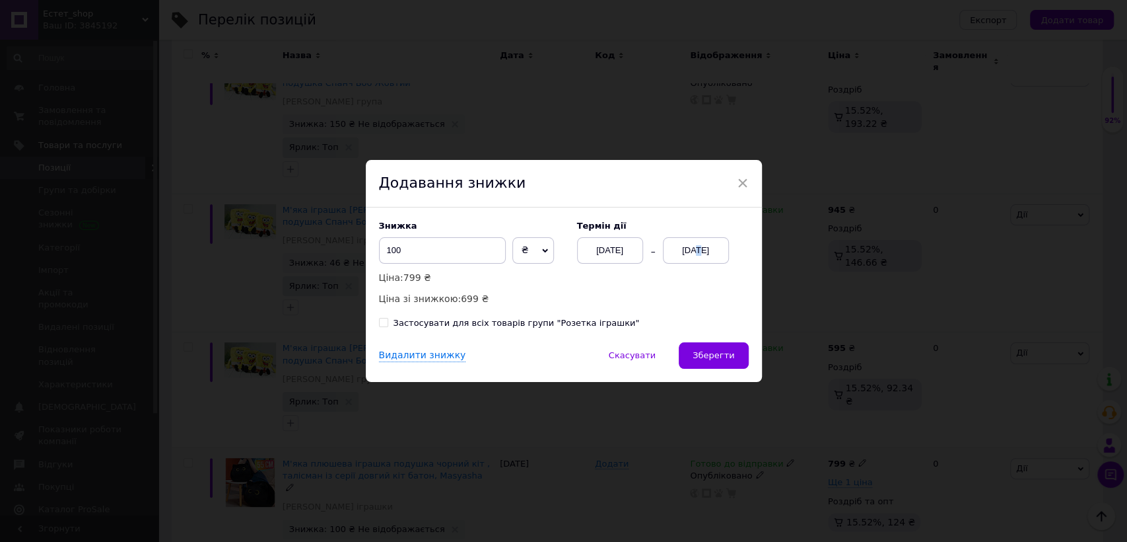
click at [687, 255] on div "[DATE]" at bounding box center [696, 250] width 66 height 26
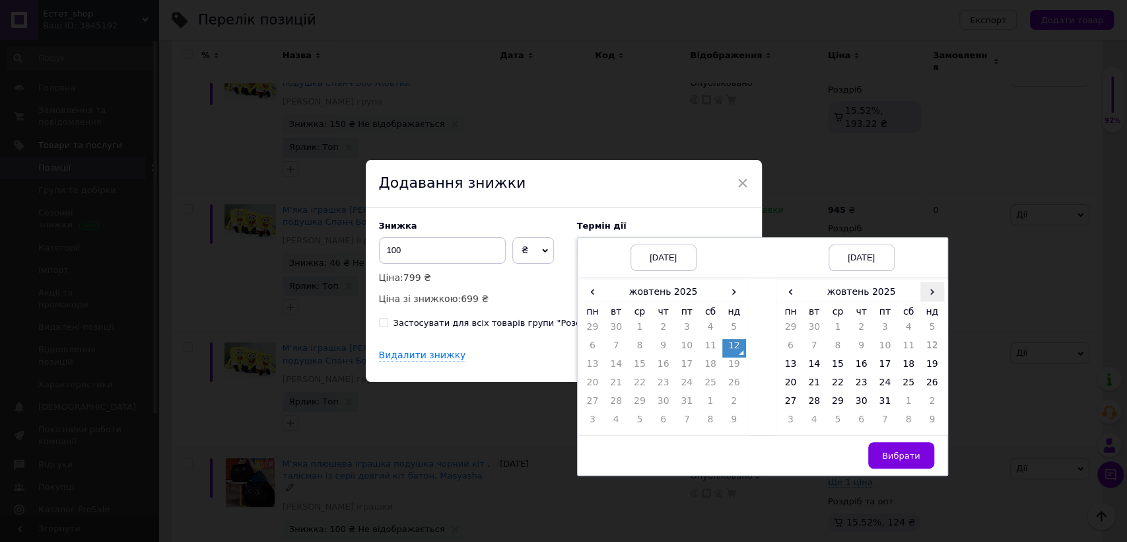
click at [923, 289] on span "›" at bounding box center [933, 291] width 24 height 19
click at [837, 404] on td "26" at bounding box center [838, 403] width 24 height 18
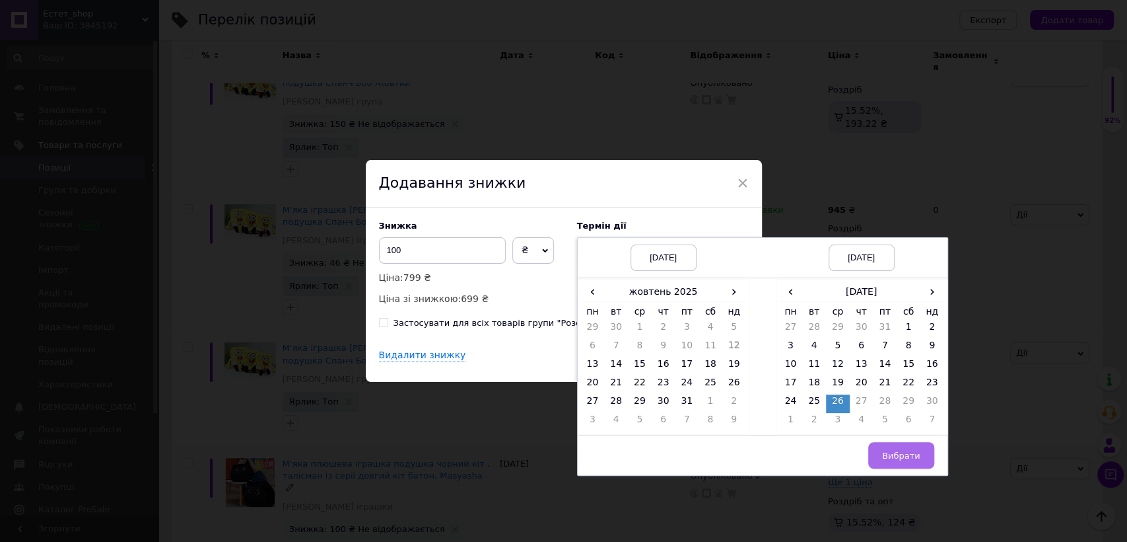
click at [885, 451] on span "Вибрати" at bounding box center [901, 455] width 38 height 10
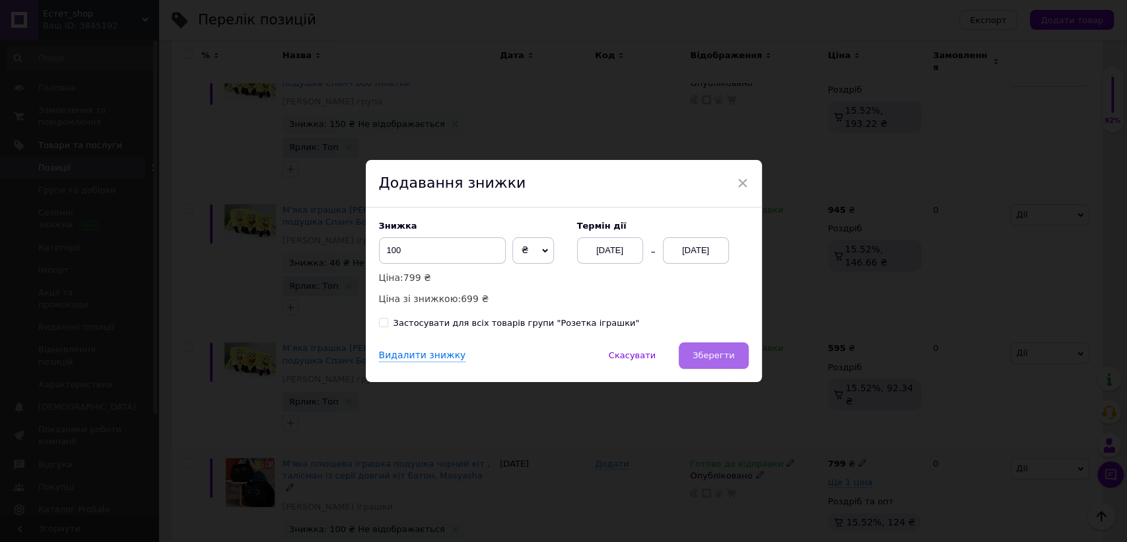
click at [732, 350] on span "Зберегти" at bounding box center [714, 355] width 42 height 10
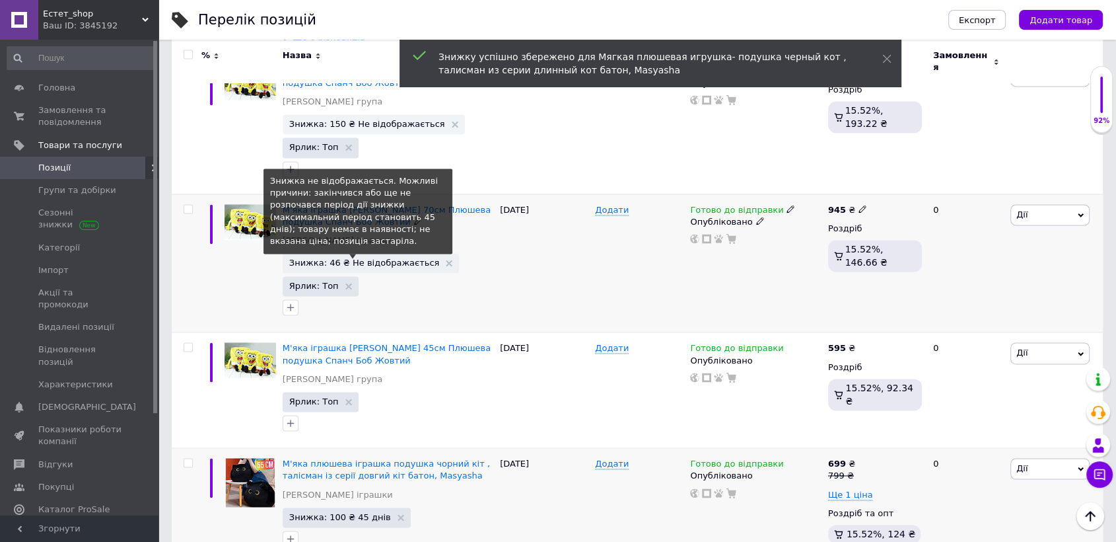
click at [382, 258] on span "Знижка: 46 ₴ Не відображається" at bounding box center [364, 262] width 151 height 9
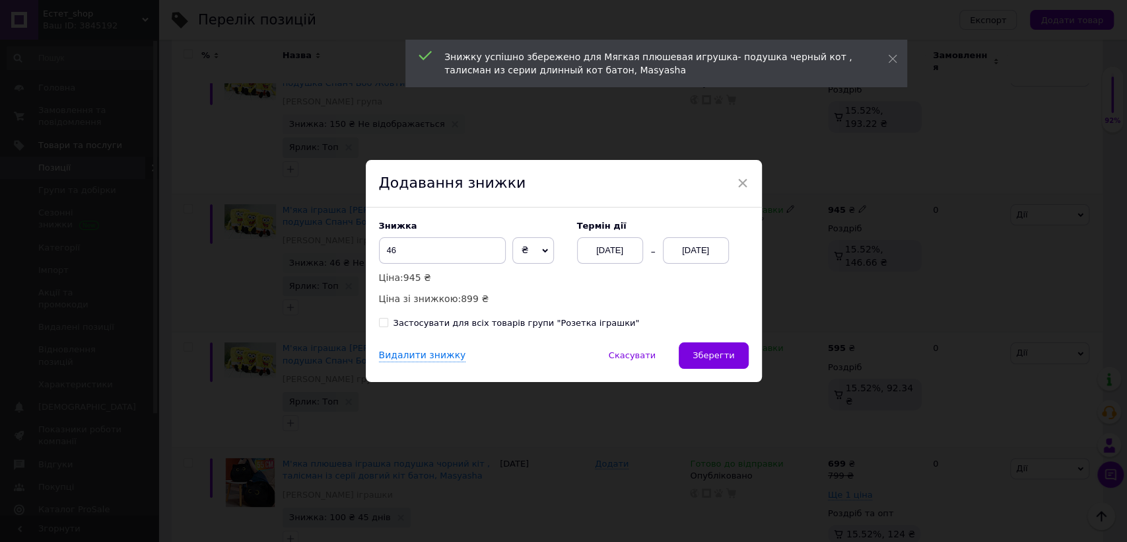
click at [698, 242] on div "[DATE]" at bounding box center [696, 250] width 66 height 26
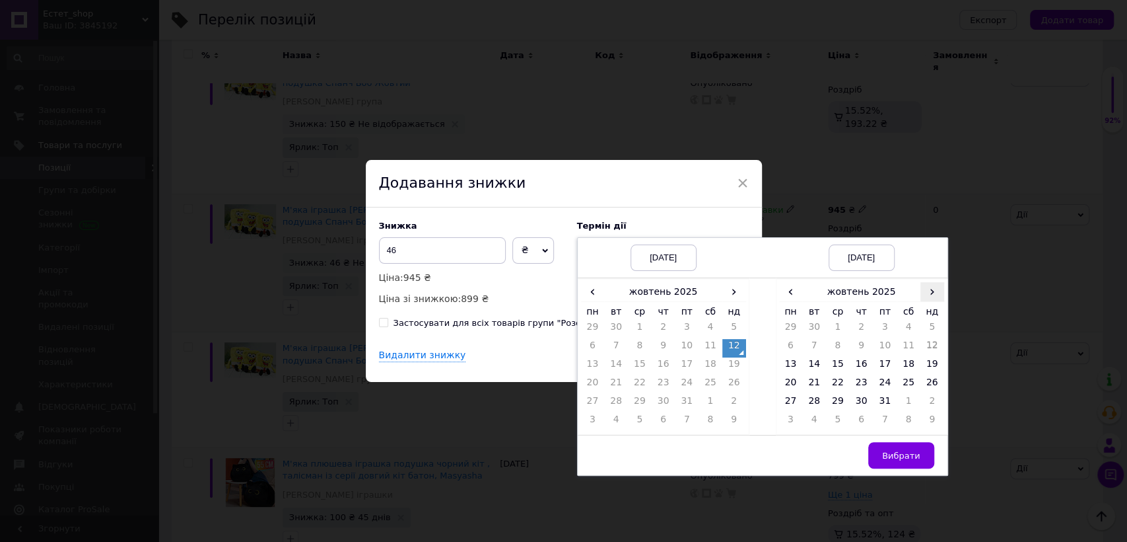
click at [931, 295] on span "›" at bounding box center [933, 291] width 24 height 19
click at [840, 402] on td "26" at bounding box center [838, 403] width 24 height 18
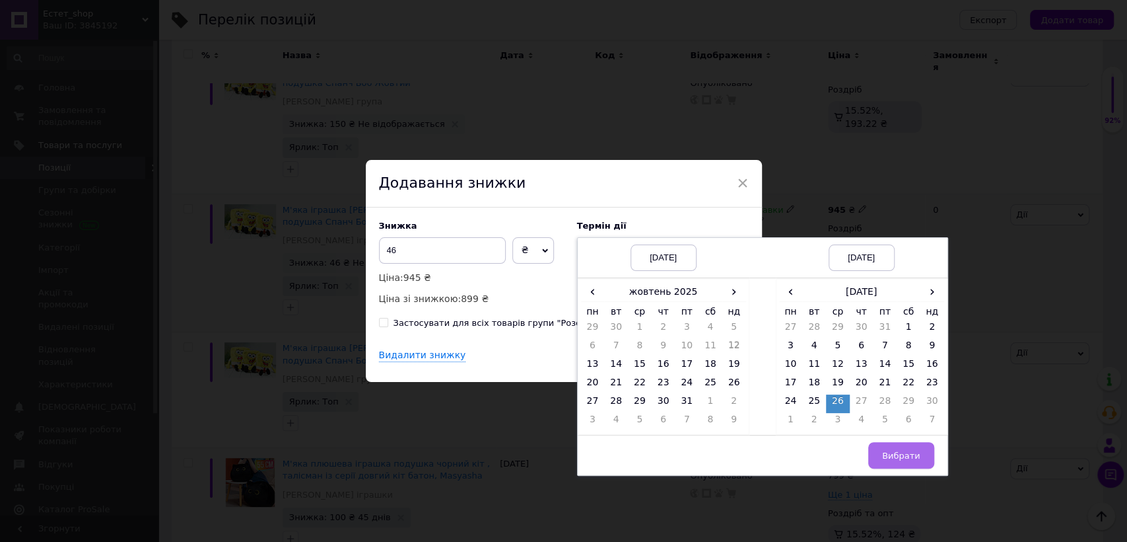
drag, startPoint x: 909, startPoint y: 453, endPoint x: 902, endPoint y: 450, distance: 7.7
click at [909, 452] on span "Вибрати" at bounding box center [901, 455] width 38 height 10
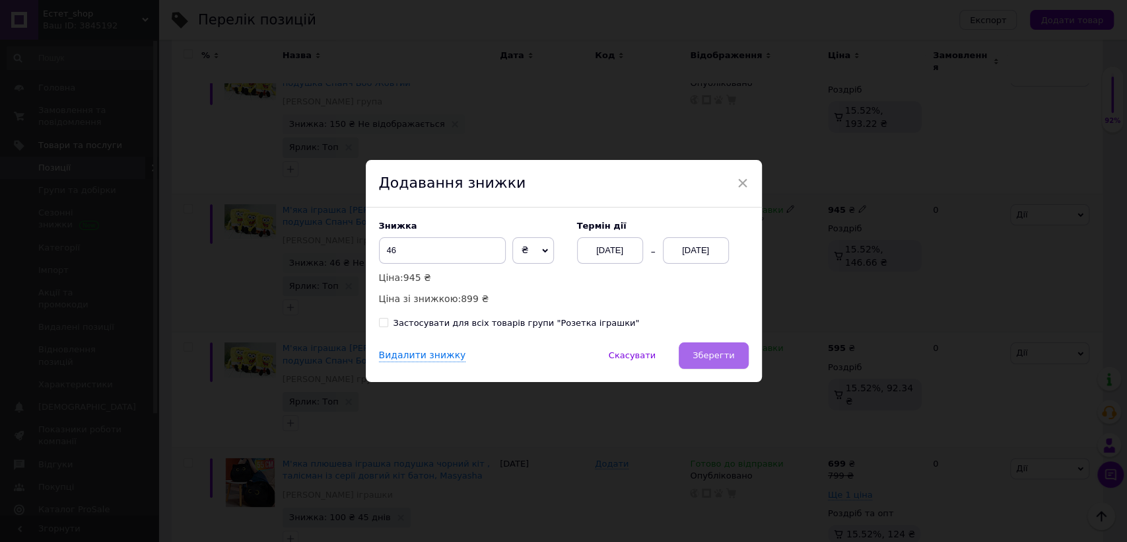
click at [728, 358] on span "Зберегти" at bounding box center [714, 355] width 42 height 10
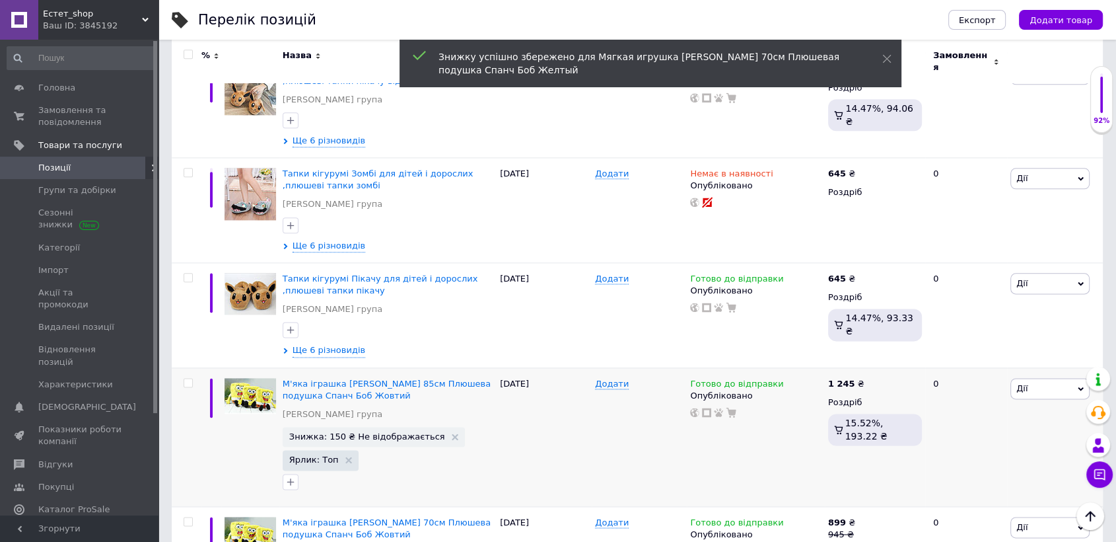
scroll to position [1595, 0]
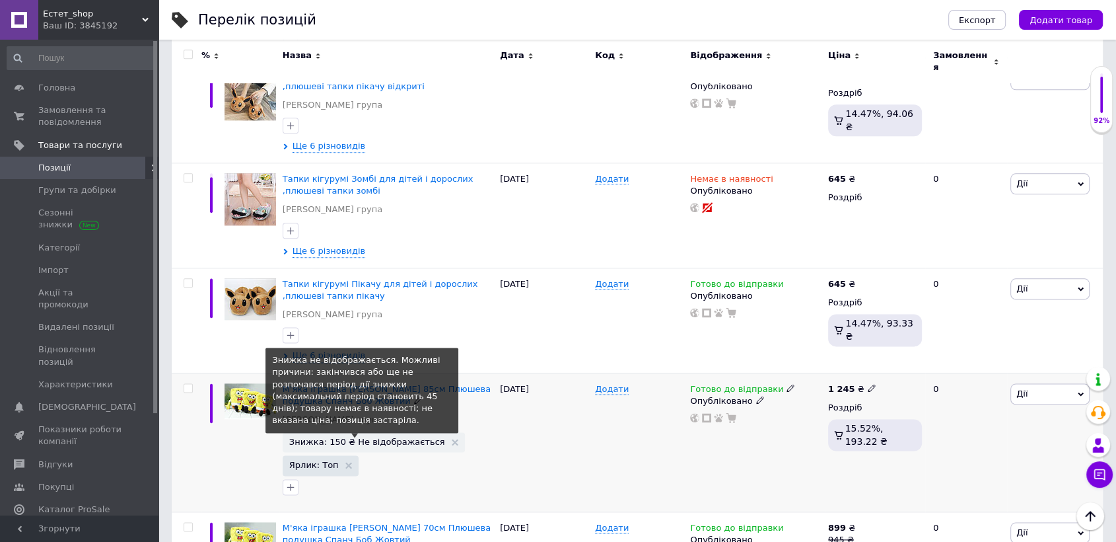
click at [397, 437] on span "Знижка: 150 ₴ Не відображається" at bounding box center [367, 441] width 156 height 9
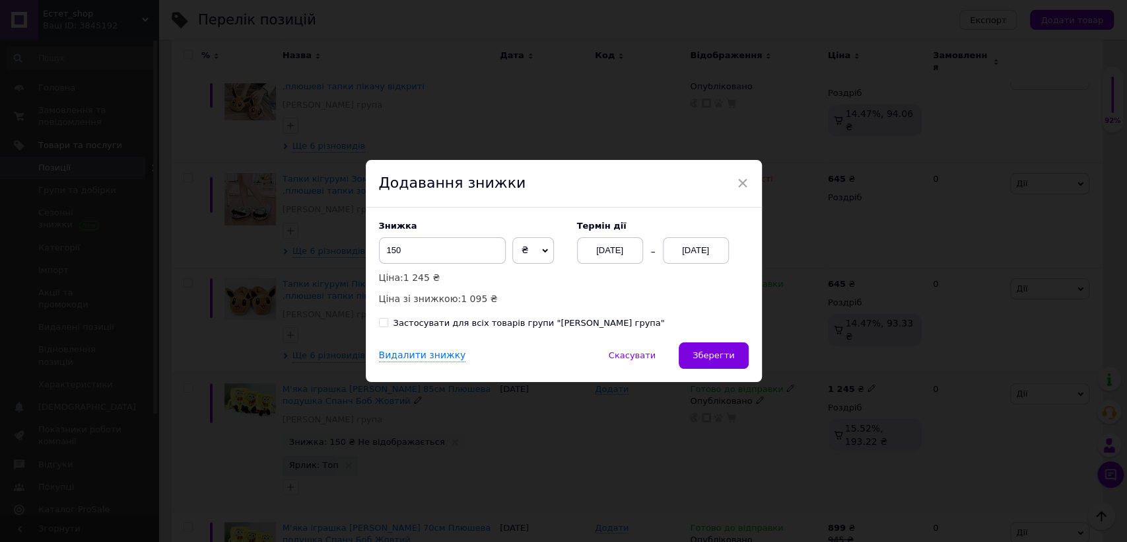
click at [698, 254] on div "[DATE]" at bounding box center [696, 250] width 66 height 26
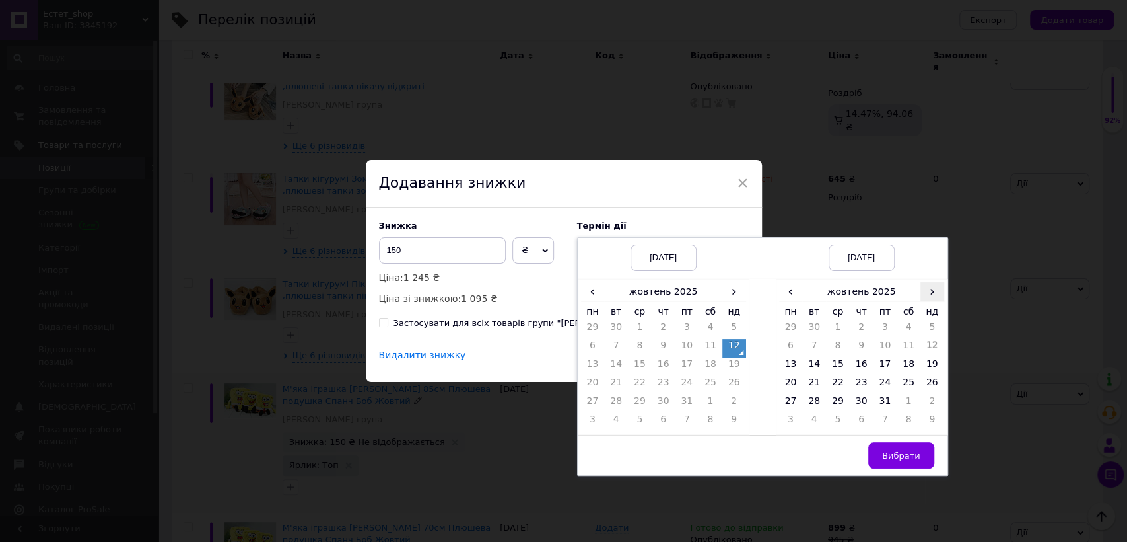
click at [928, 290] on span "›" at bounding box center [933, 291] width 24 height 19
click at [837, 401] on td "26" at bounding box center [838, 403] width 24 height 18
drag, startPoint x: 901, startPoint y: 457, endPoint x: 890, endPoint y: 443, distance: 17.8
click at [902, 456] on span "Вибрати" at bounding box center [901, 455] width 38 height 10
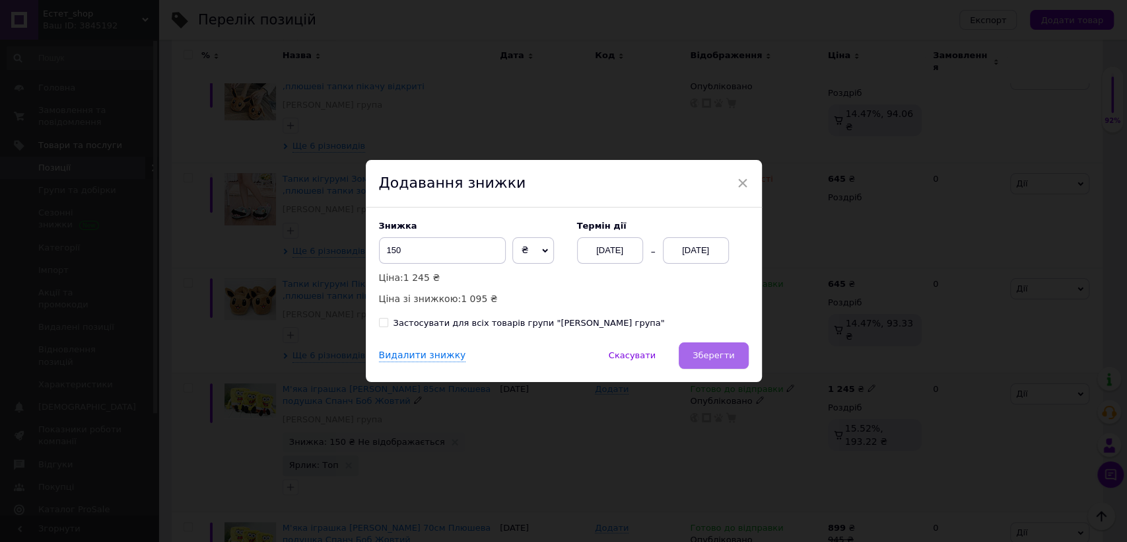
click at [729, 355] on span "Зберегти" at bounding box center [714, 355] width 42 height 10
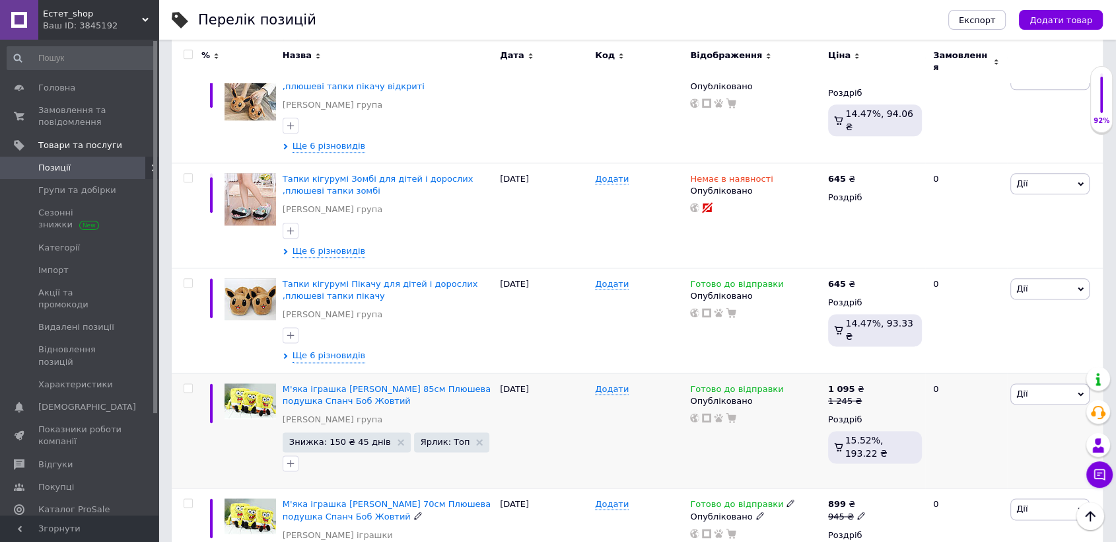
scroll to position [1867, 0]
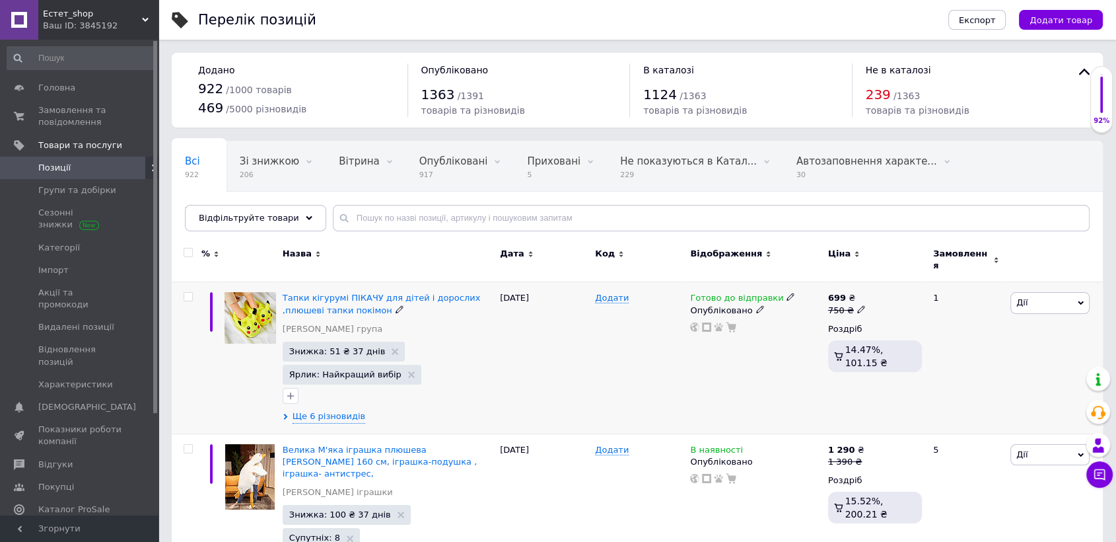
scroll to position [66, 0]
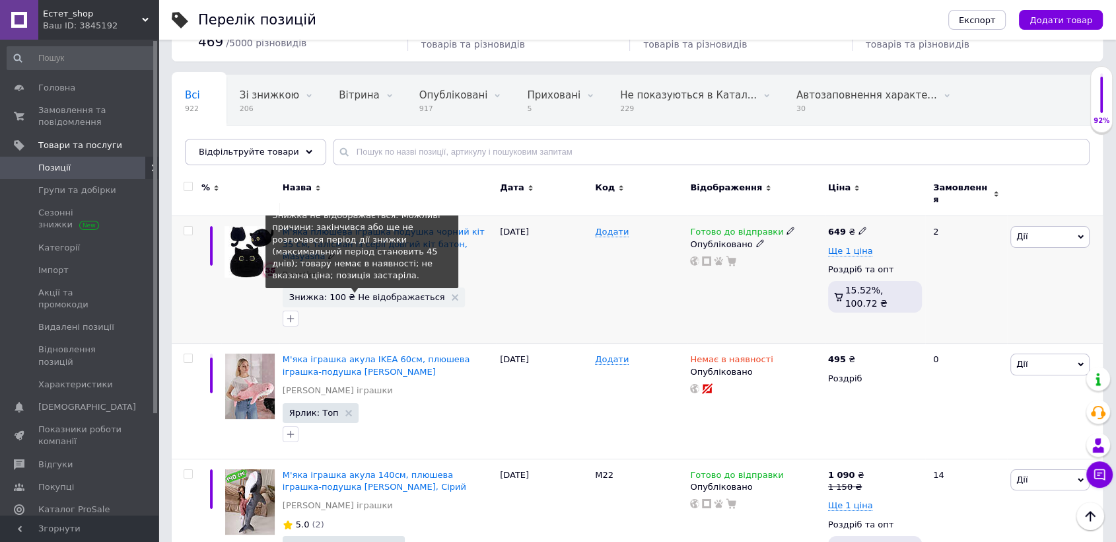
click at [375, 293] on span "Знижка: 100 ₴ Не відображається" at bounding box center [367, 297] width 156 height 9
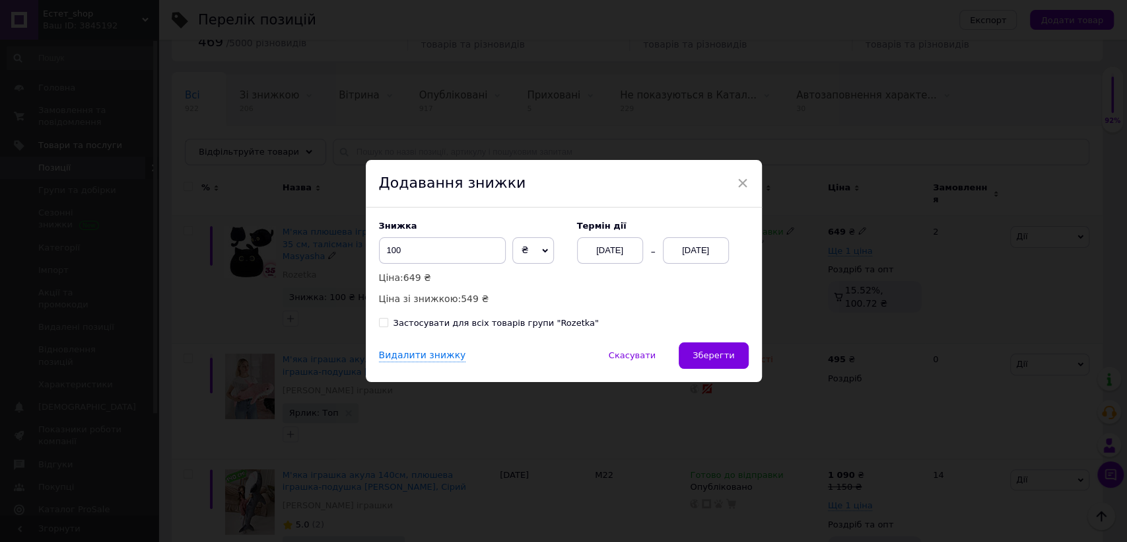
click at [705, 254] on div "[DATE]" at bounding box center [696, 250] width 66 height 26
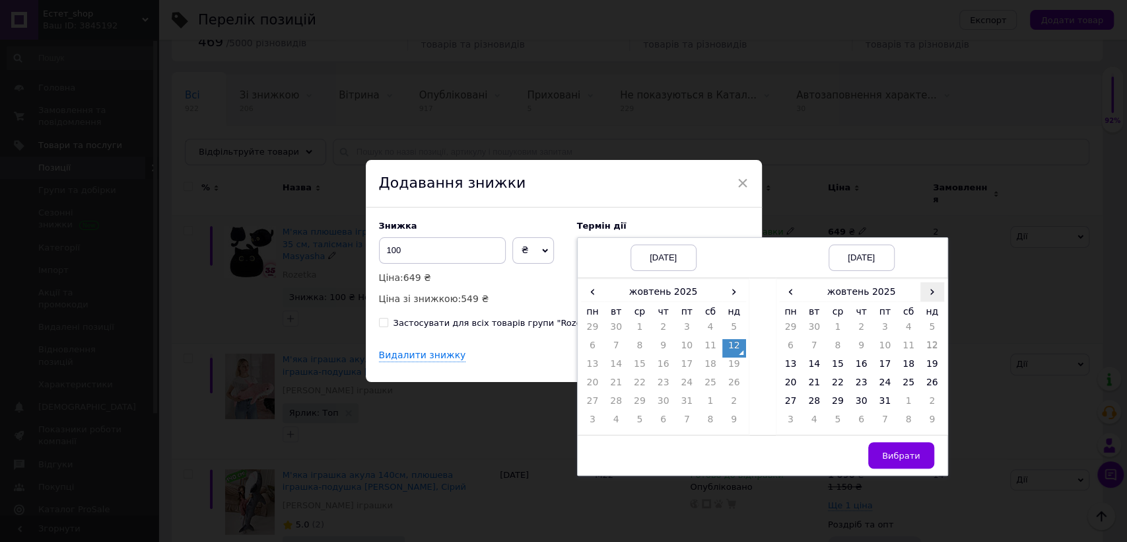
click at [926, 287] on span "›" at bounding box center [933, 291] width 24 height 19
click at [835, 403] on td "26" at bounding box center [838, 403] width 24 height 18
drag, startPoint x: 893, startPoint y: 455, endPoint x: 882, endPoint y: 439, distance: 19.6
click at [892, 448] on button "Вибрати" at bounding box center [902, 455] width 66 height 26
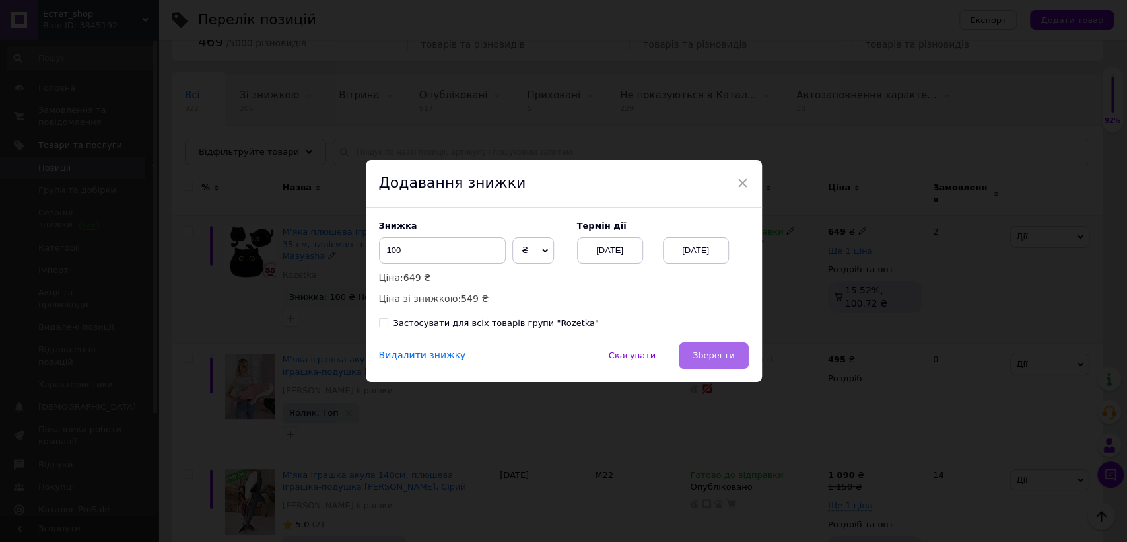
click at [719, 353] on span "Зберегти" at bounding box center [714, 355] width 42 height 10
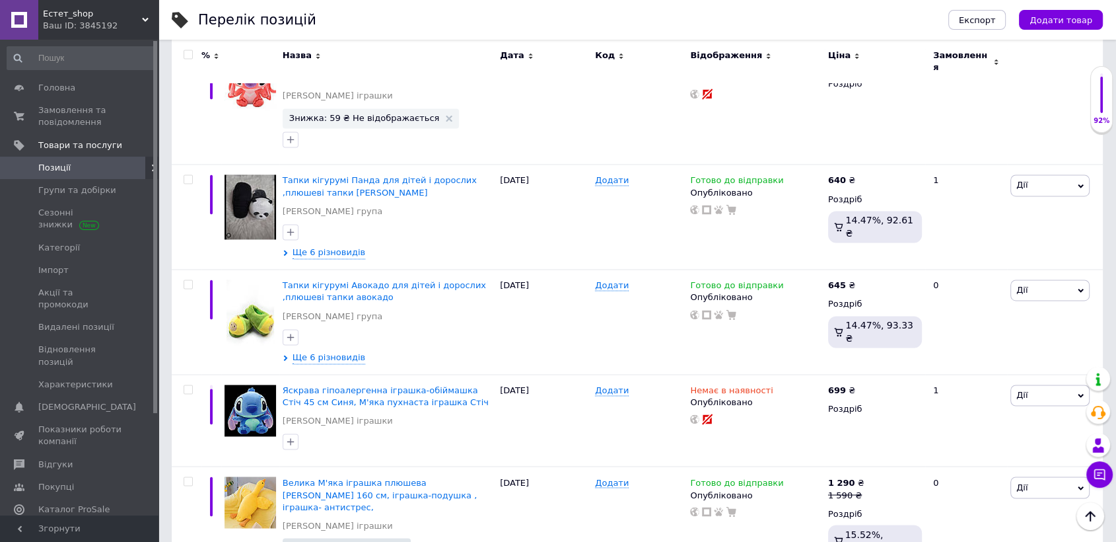
scroll to position [2056, 0]
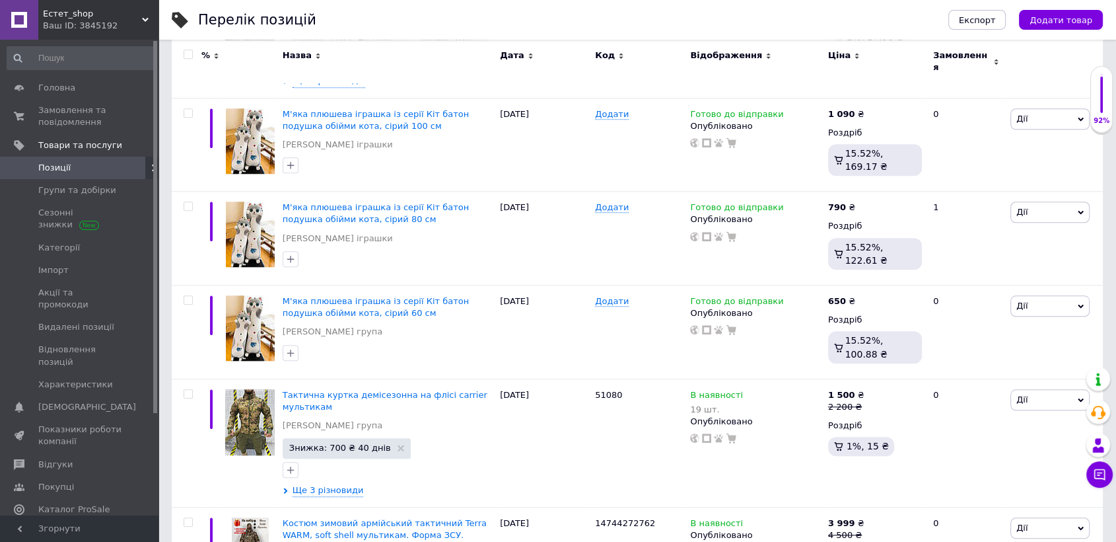
scroll to position [2110, 0]
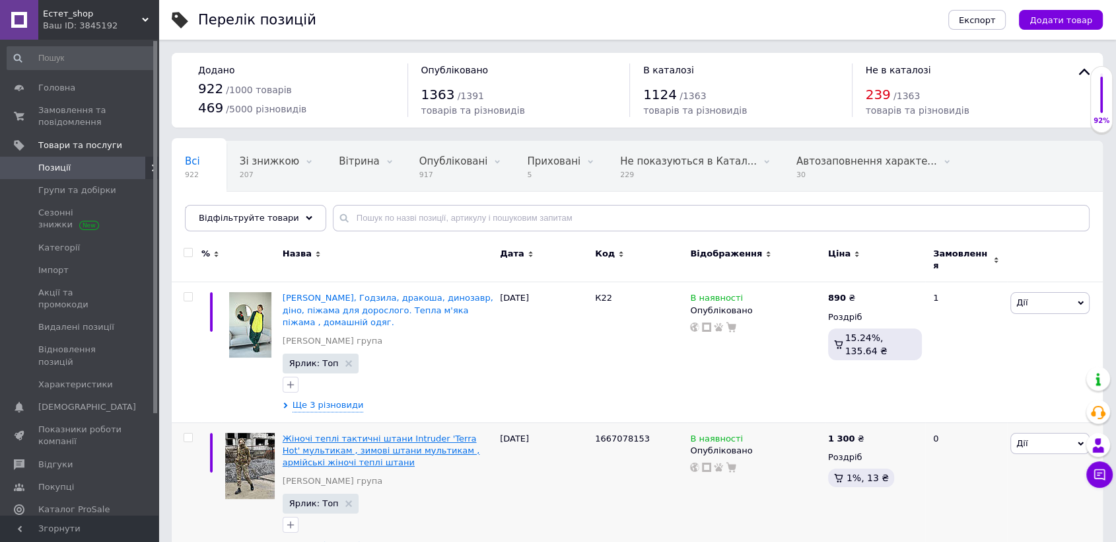
scroll to position [2121, 0]
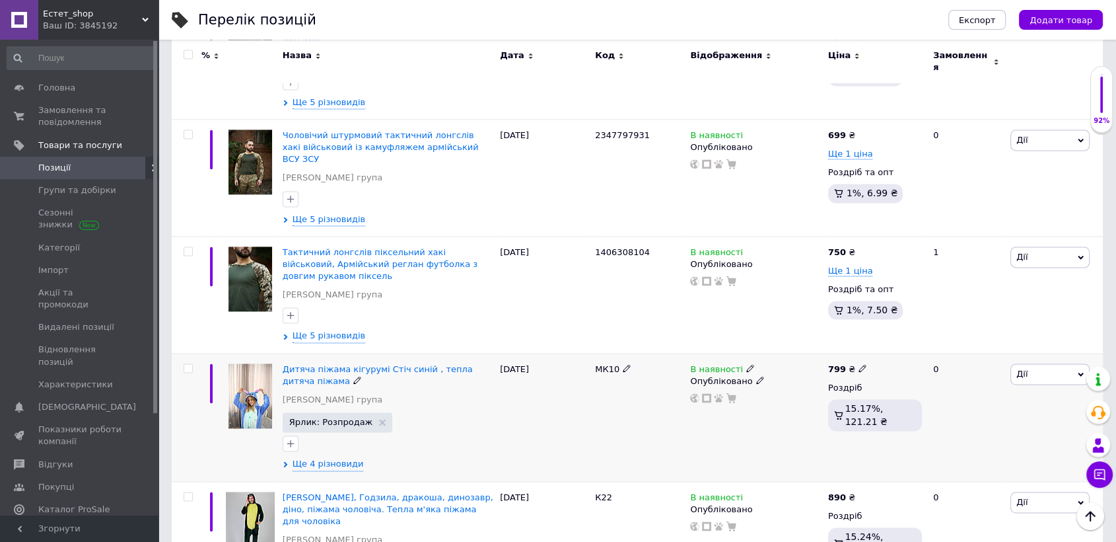
scroll to position [1873, 0]
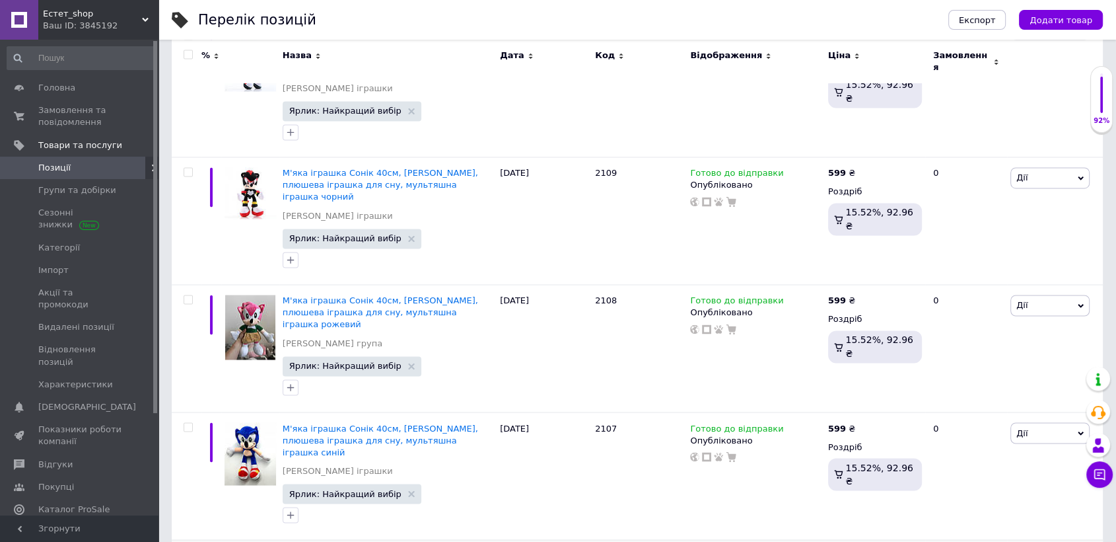
scroll to position [2129, 0]
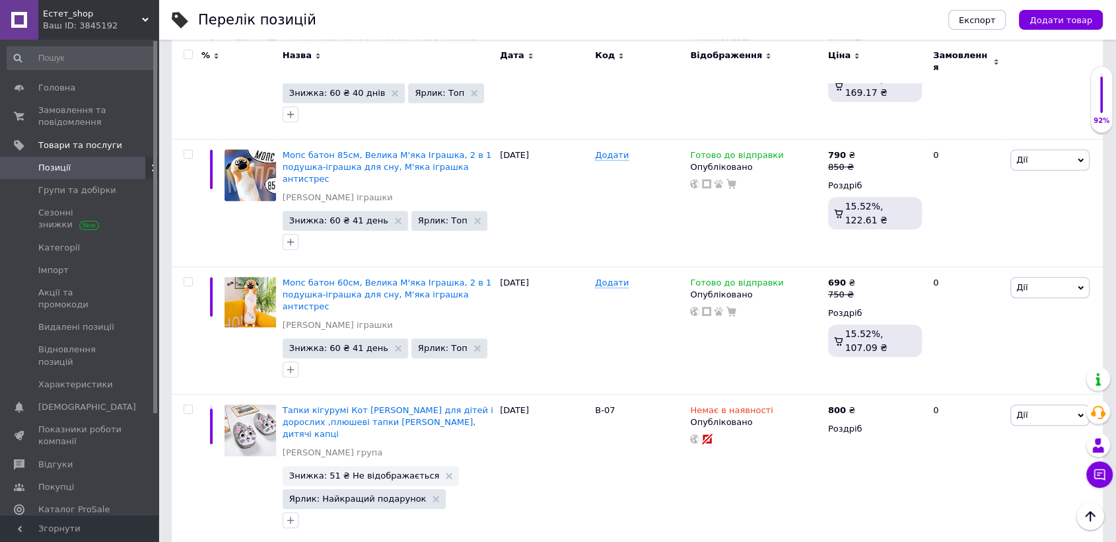
scroll to position [2310, 0]
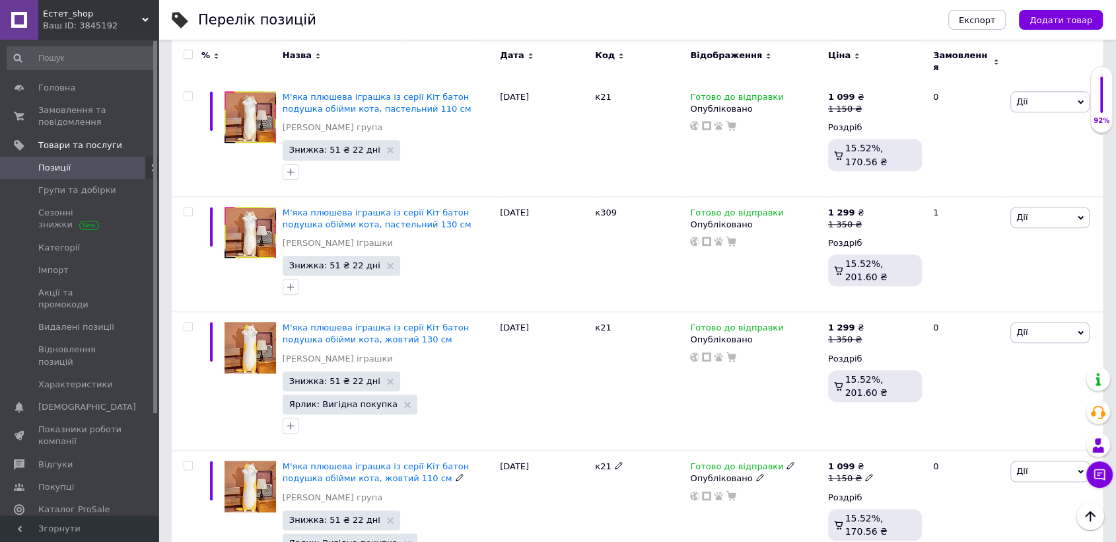
scroll to position [2299, 0]
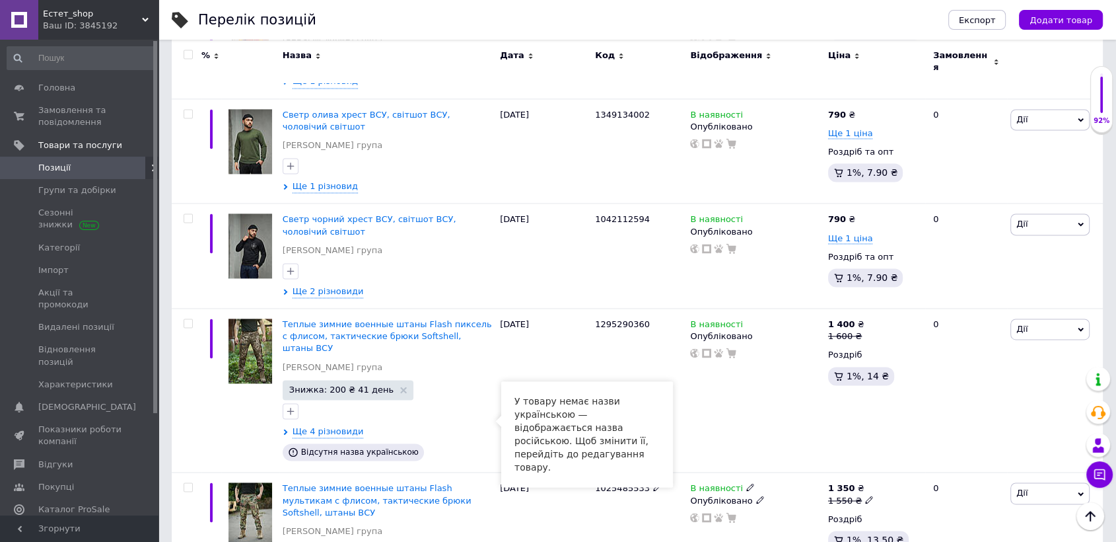
scroll to position [2152, 0]
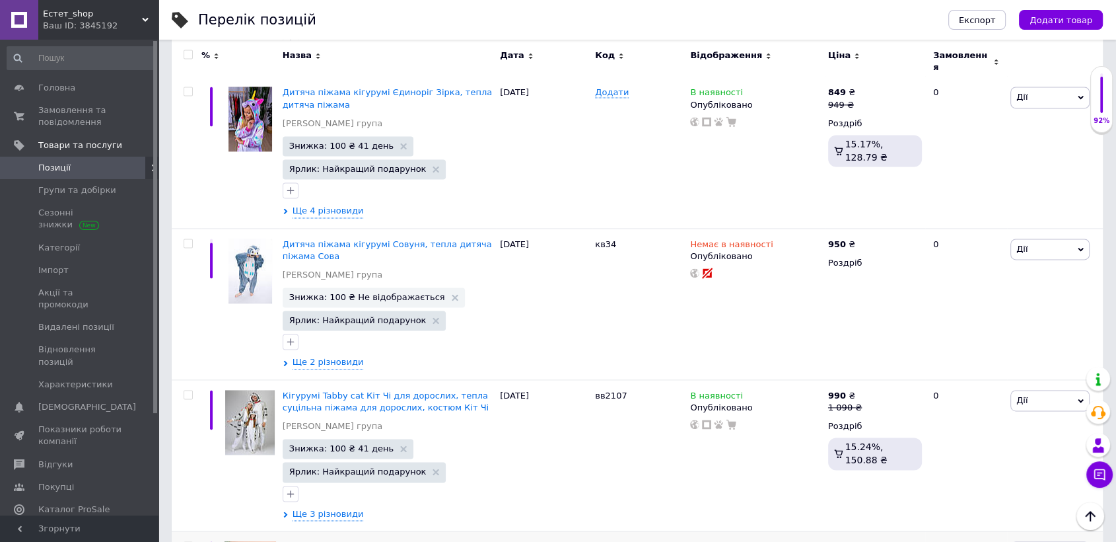
scroll to position [2443, 0]
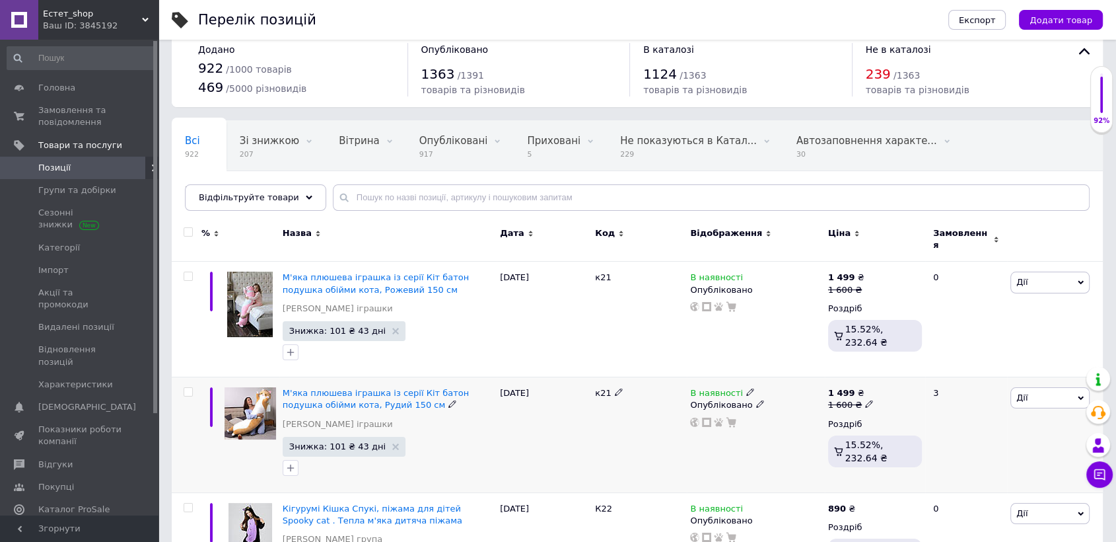
scroll to position [367, 0]
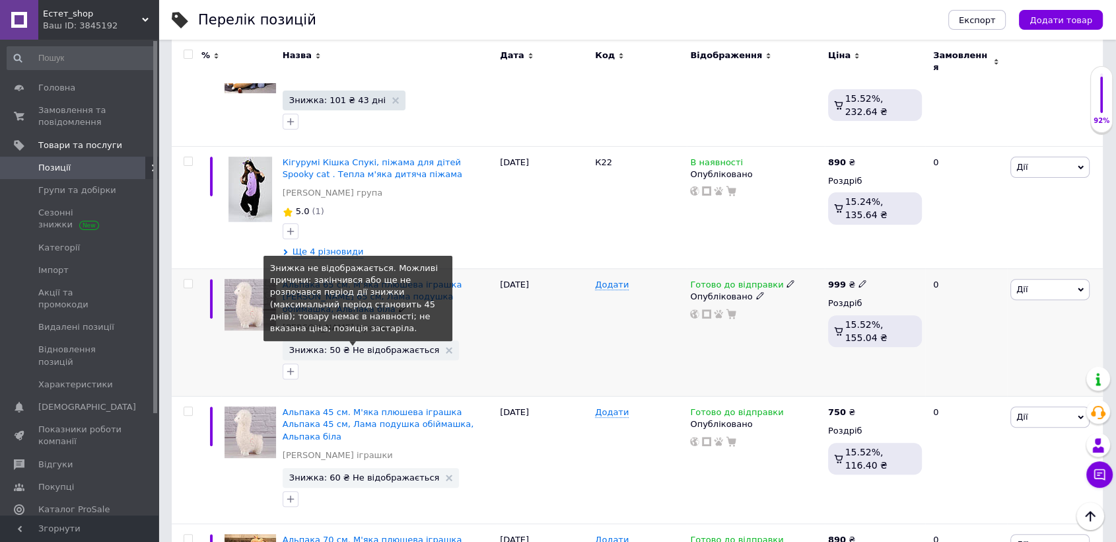
click at [388, 345] on span "Знижка: 50 ₴ Не відображається" at bounding box center [364, 349] width 151 height 9
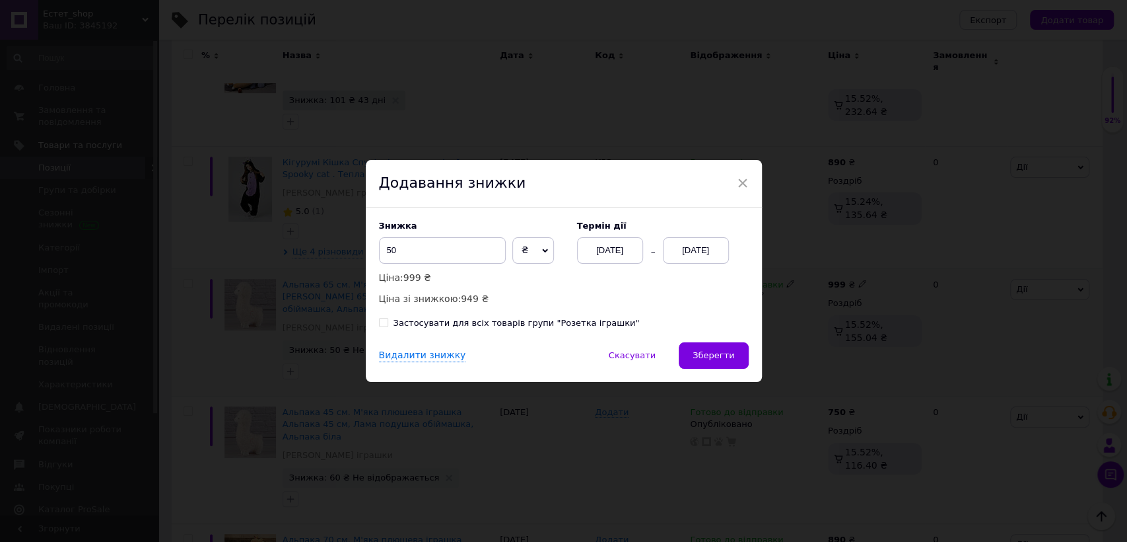
click at [688, 247] on div "[DATE]" at bounding box center [696, 250] width 66 height 26
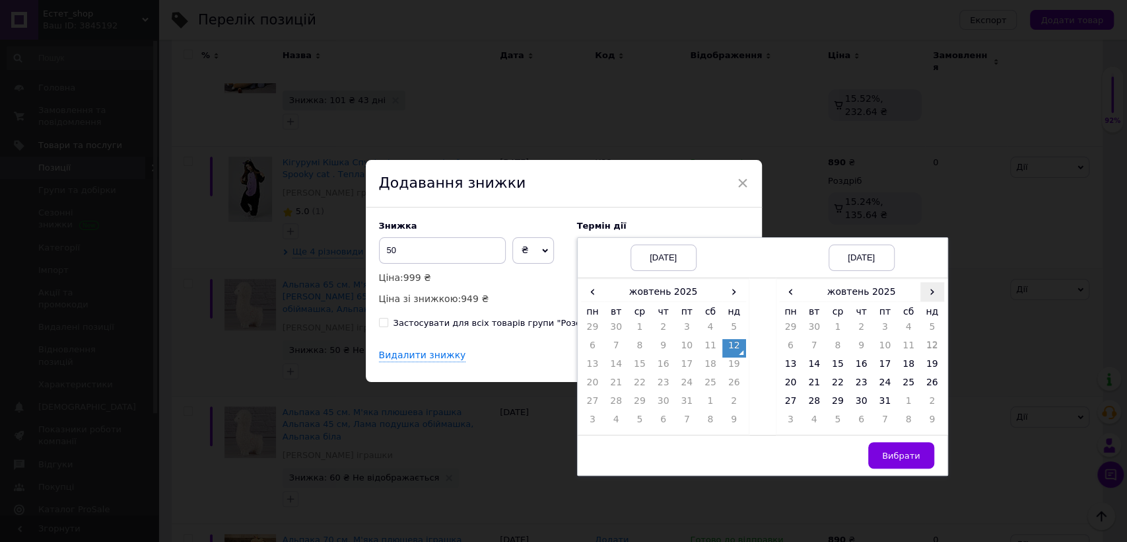
click at [933, 289] on span "›" at bounding box center [933, 291] width 24 height 19
click at [838, 404] on td "26" at bounding box center [838, 403] width 24 height 18
drag, startPoint x: 897, startPoint y: 454, endPoint x: 888, endPoint y: 443, distance: 14.5
click at [898, 451] on span "Вибрати" at bounding box center [901, 455] width 38 height 10
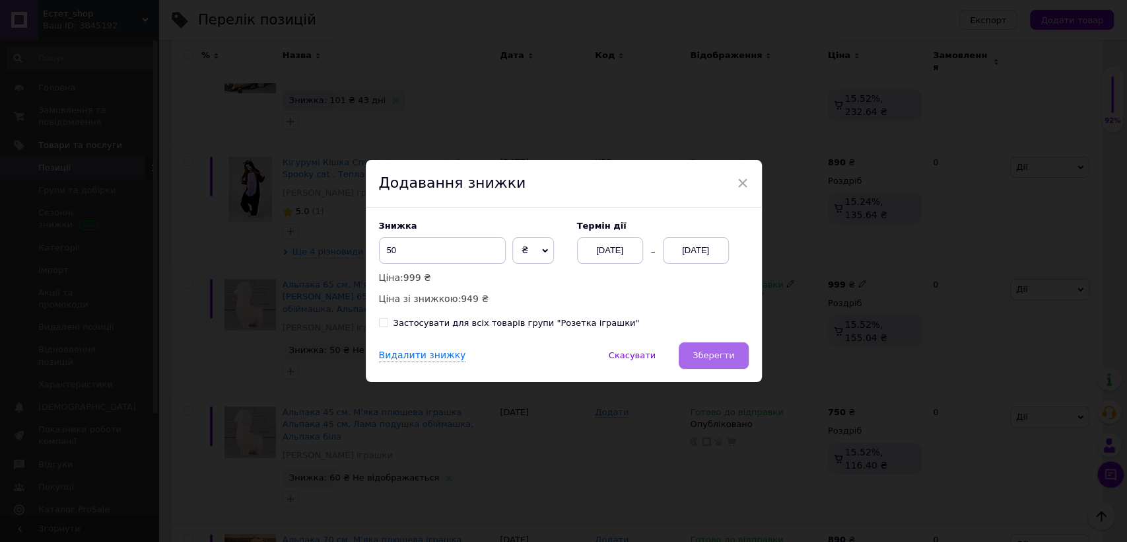
drag, startPoint x: 729, startPoint y: 353, endPoint x: 707, endPoint y: 342, distance: 24.2
click at [728, 351] on span "Зберегти" at bounding box center [714, 355] width 42 height 10
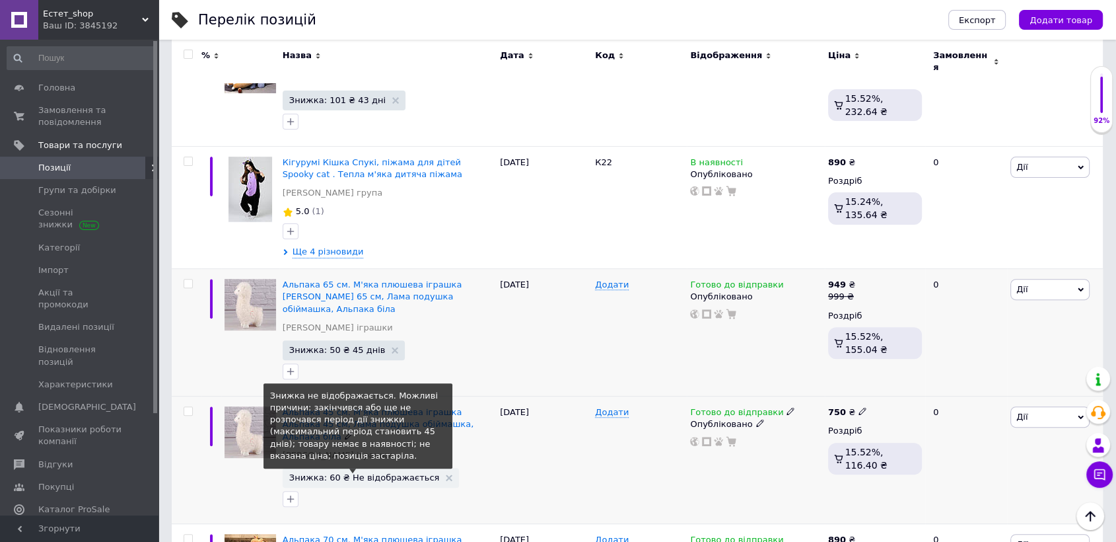
click at [398, 473] on span "Знижка: 60 ₴ Не відображається" at bounding box center [364, 477] width 151 height 9
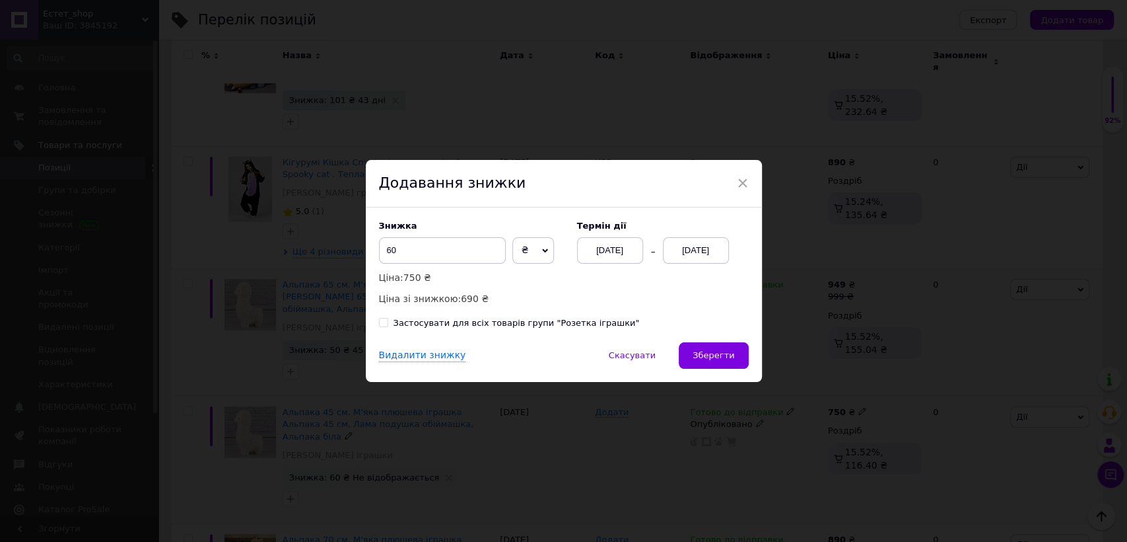
click at [688, 252] on div "[DATE]" at bounding box center [696, 250] width 66 height 26
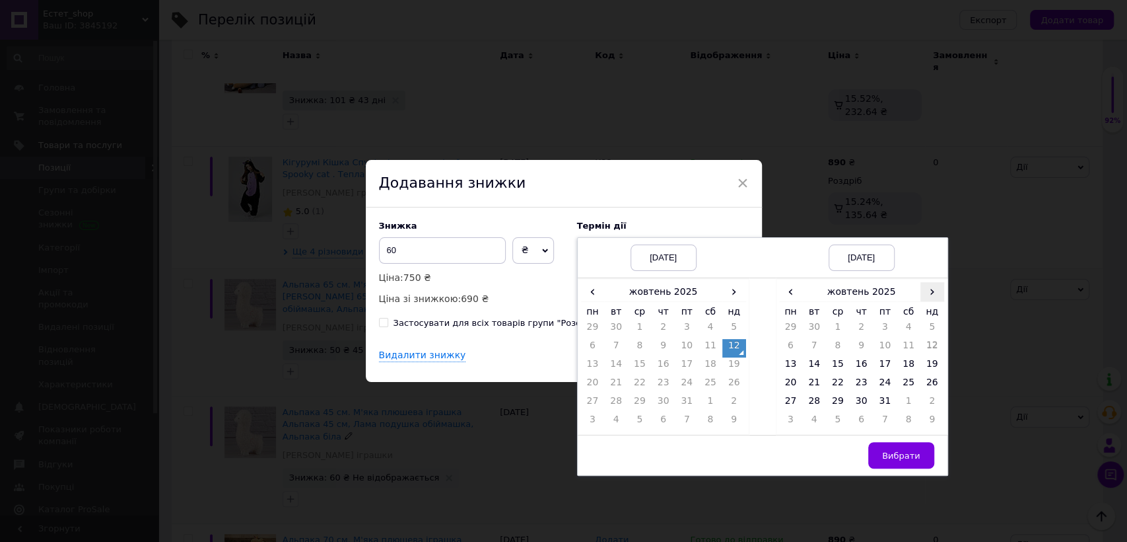
click at [931, 289] on span "›" at bounding box center [933, 291] width 24 height 19
click at [835, 402] on td "26" at bounding box center [838, 403] width 24 height 18
click at [888, 450] on span "Вибрати" at bounding box center [901, 455] width 38 height 10
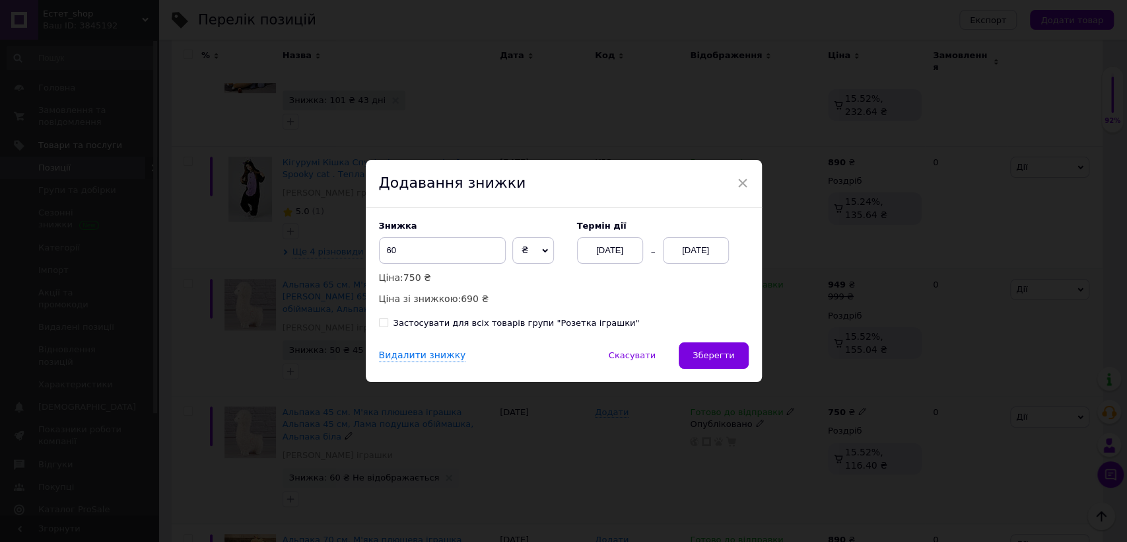
click at [710, 348] on button "Зберегти" at bounding box center [713, 355] width 69 height 26
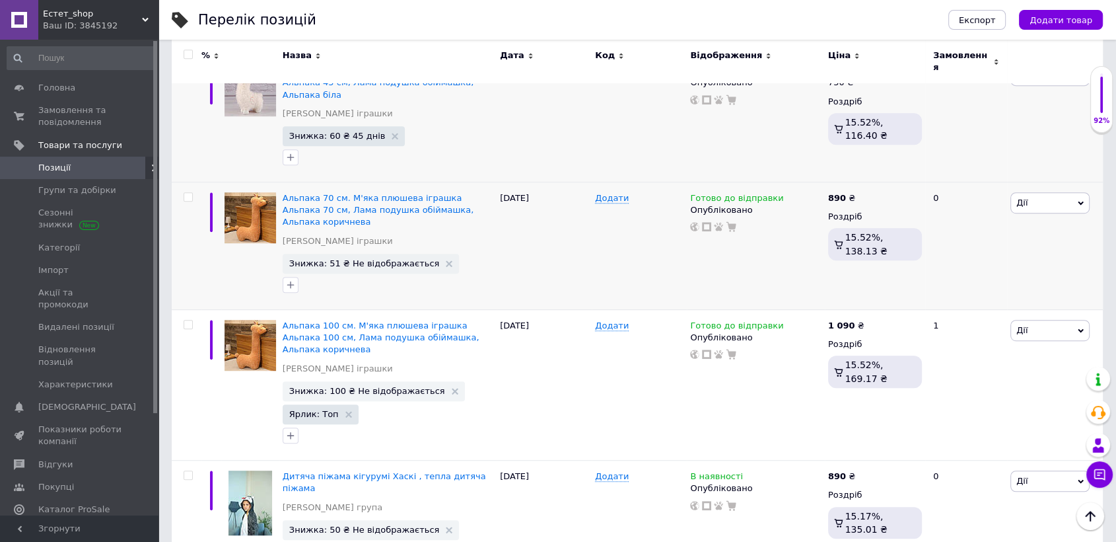
scroll to position [714, 0]
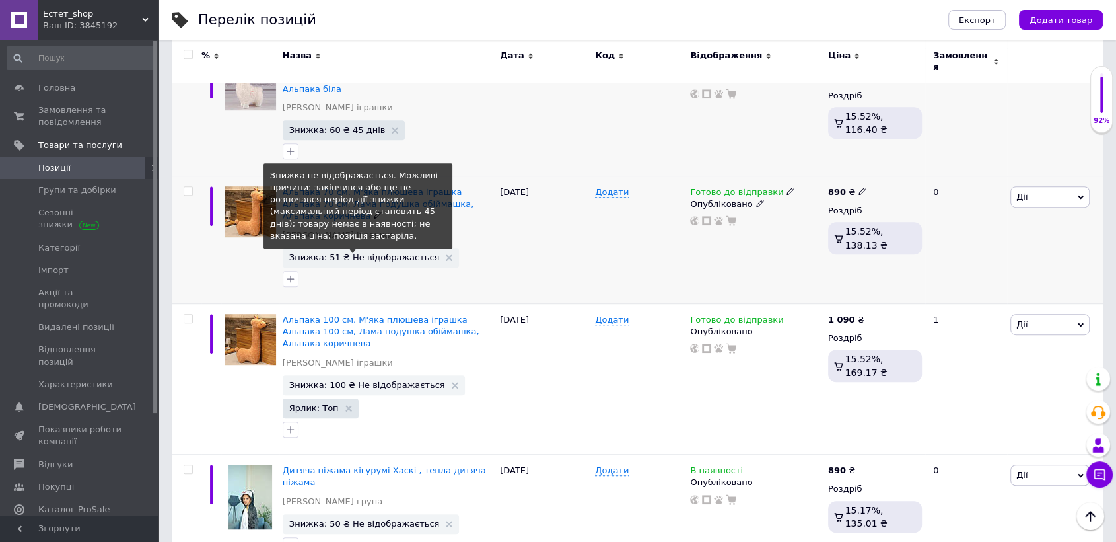
click at [356, 253] on span "Знижка: 51 ₴ Не відображається" at bounding box center [364, 257] width 151 height 9
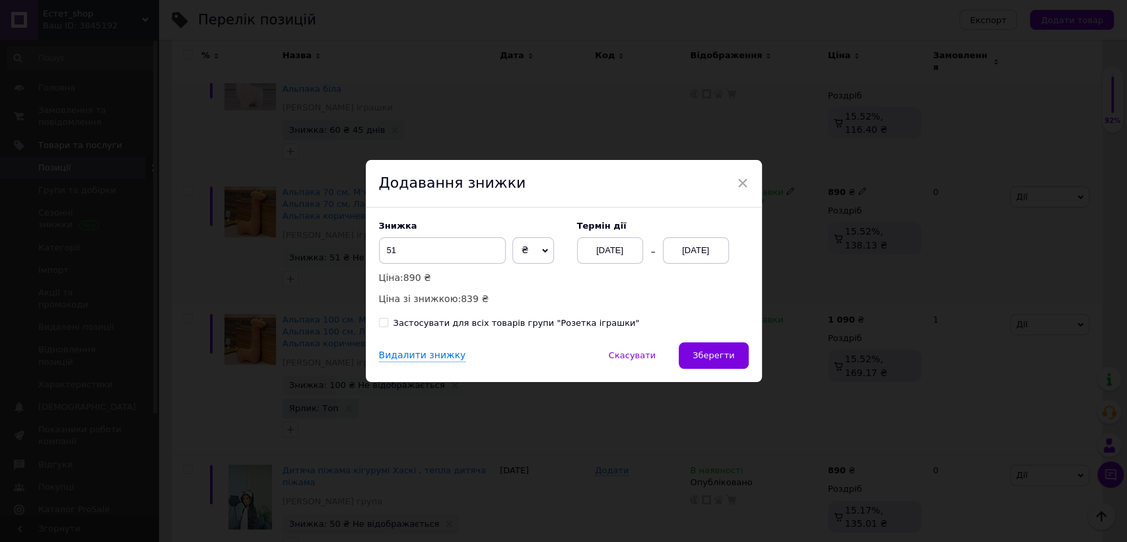
click at [686, 246] on div "[DATE]" at bounding box center [696, 250] width 66 height 26
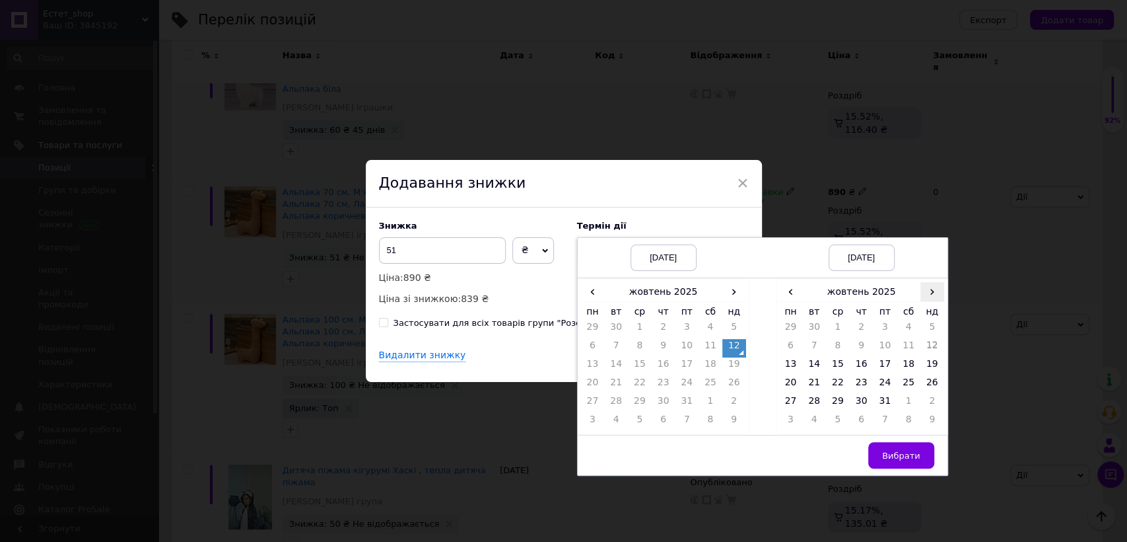
click at [925, 292] on span "›" at bounding box center [933, 291] width 24 height 19
click at [830, 403] on td "26" at bounding box center [838, 403] width 24 height 18
click at [910, 450] on span "Вибрати" at bounding box center [901, 455] width 38 height 10
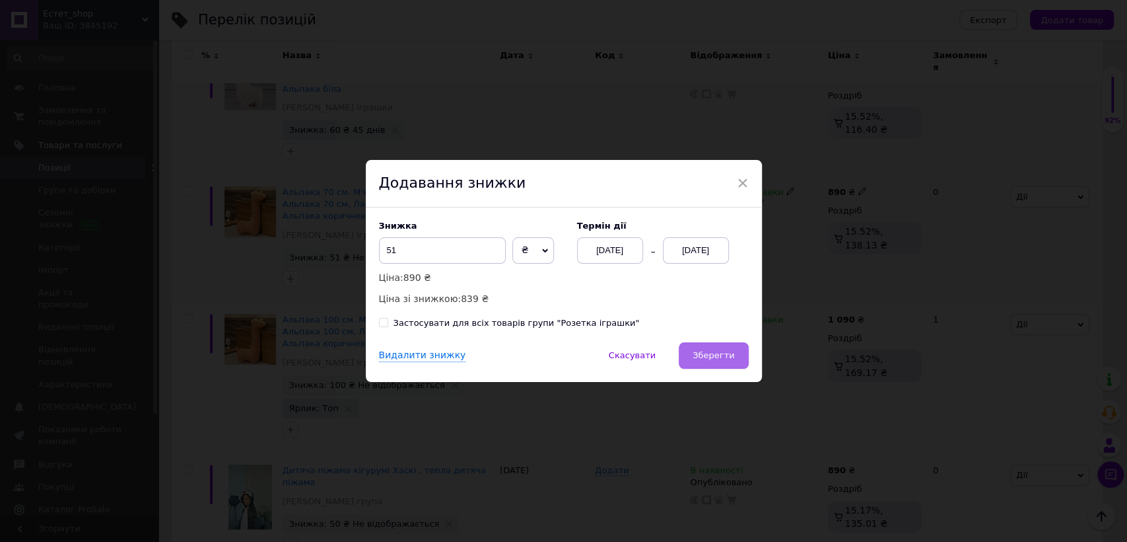
drag, startPoint x: 736, startPoint y: 359, endPoint x: 727, endPoint y: 352, distance: 11.4
click at [735, 359] on button "Зберегти" at bounding box center [713, 355] width 69 height 26
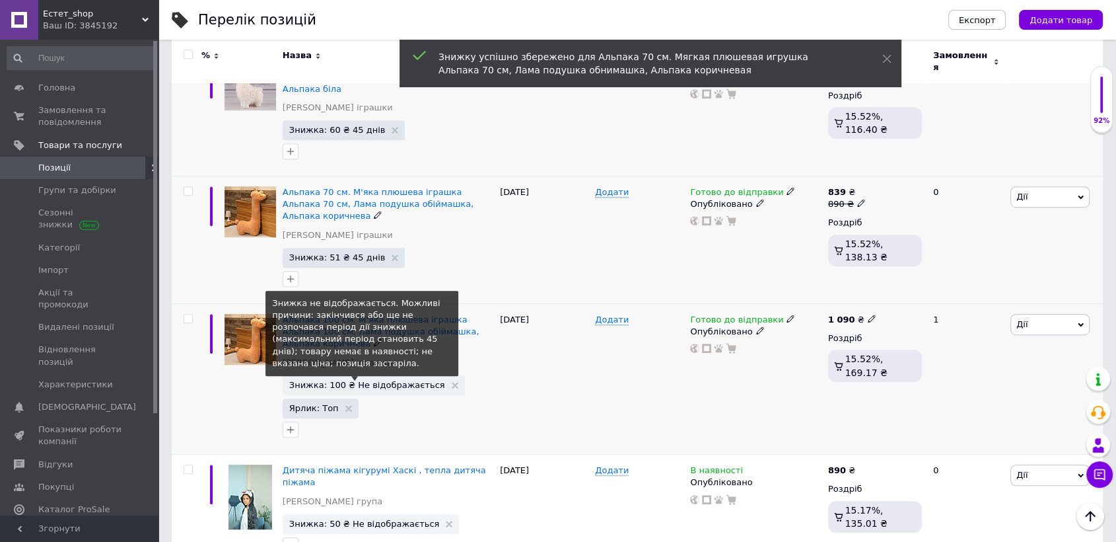
click at [386, 380] on span "Знижка: 100 ₴ Не відображається" at bounding box center [367, 384] width 156 height 9
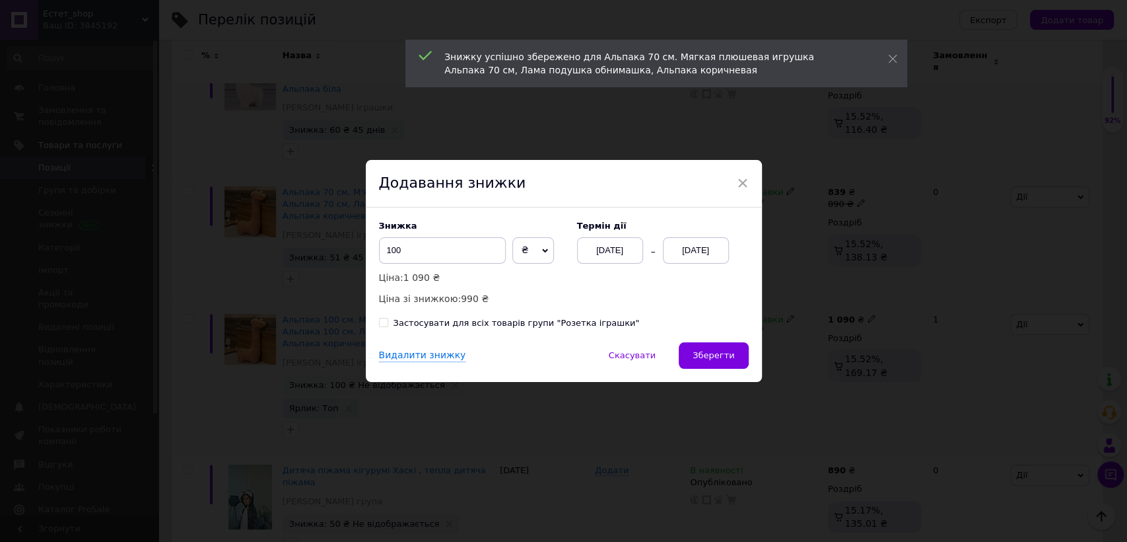
click at [690, 251] on div "[DATE]" at bounding box center [696, 250] width 66 height 26
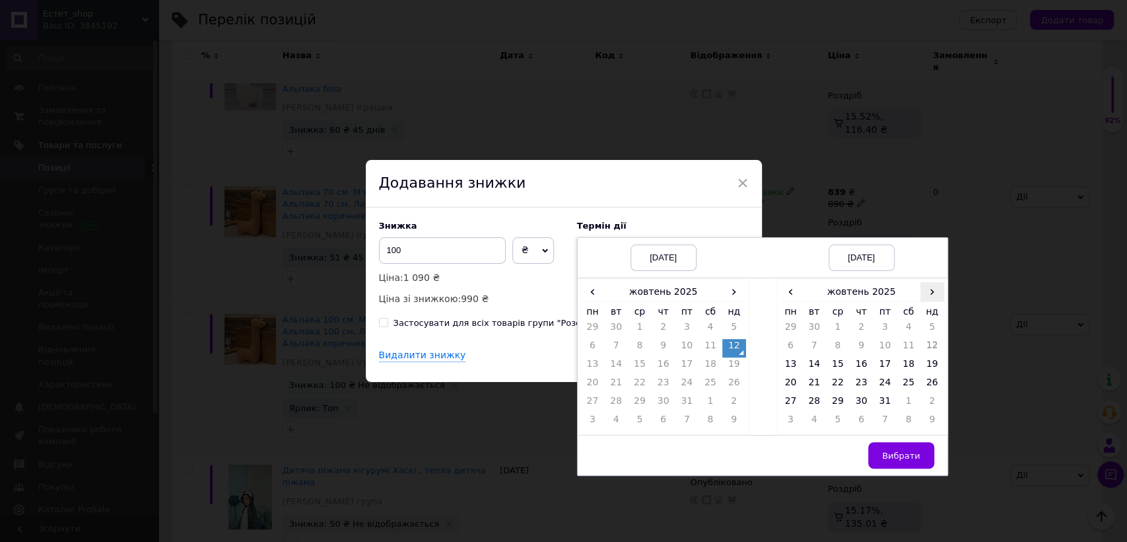
click at [929, 295] on span "›" at bounding box center [933, 291] width 24 height 19
click at [836, 403] on td "26" at bounding box center [838, 403] width 24 height 18
drag, startPoint x: 917, startPoint y: 456, endPoint x: 909, endPoint y: 449, distance: 11.2
click at [917, 452] on span "Вибрати" at bounding box center [901, 455] width 38 height 10
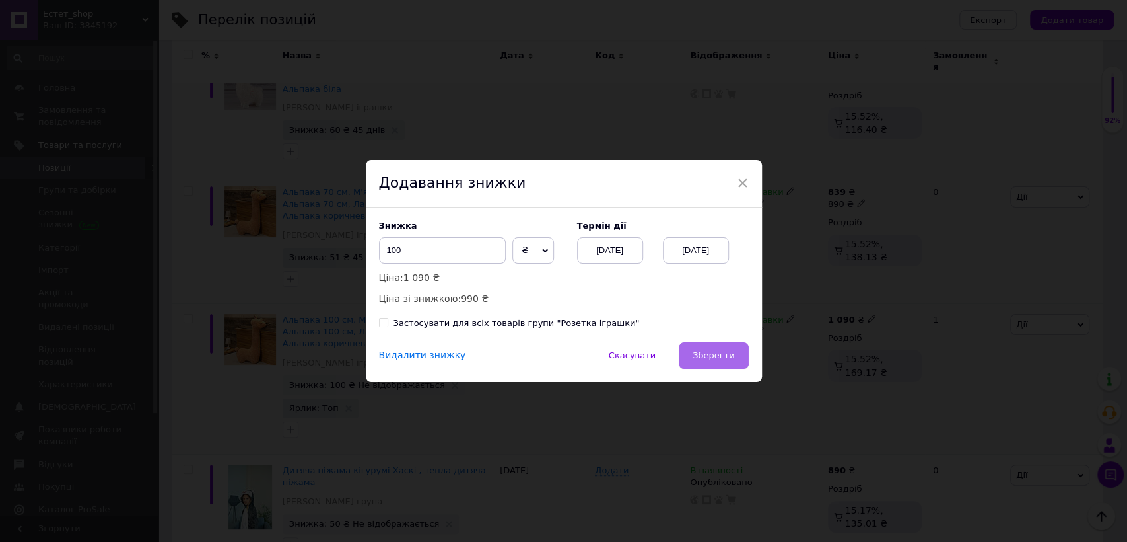
click at [724, 357] on span "Зберегти" at bounding box center [714, 355] width 42 height 10
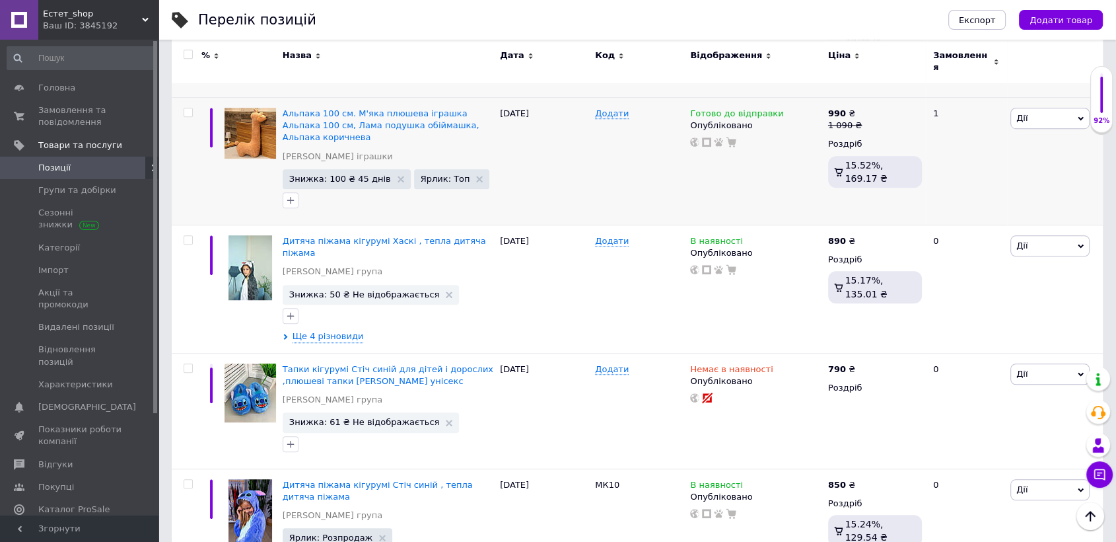
scroll to position [927, 0]
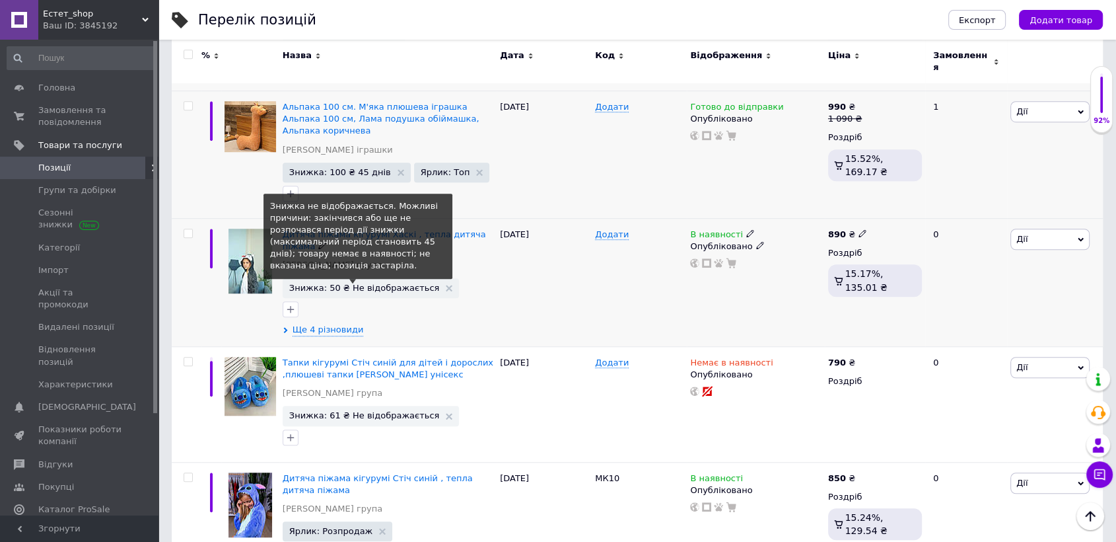
click at [400, 283] on span "Знижка: 50 ₴ Не відображається" at bounding box center [364, 287] width 151 height 9
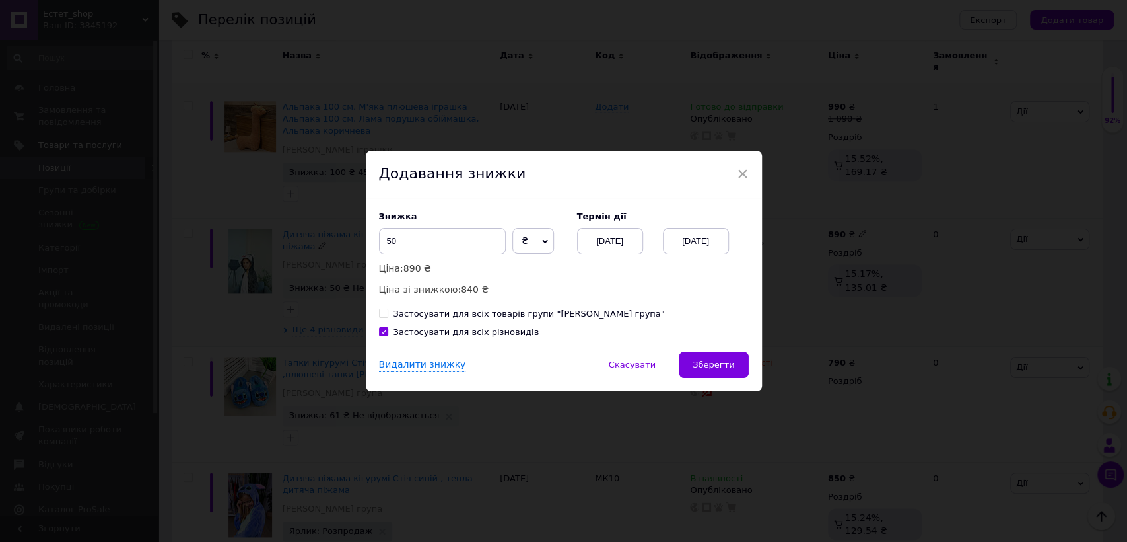
click at [700, 239] on div "[DATE]" at bounding box center [696, 241] width 66 height 26
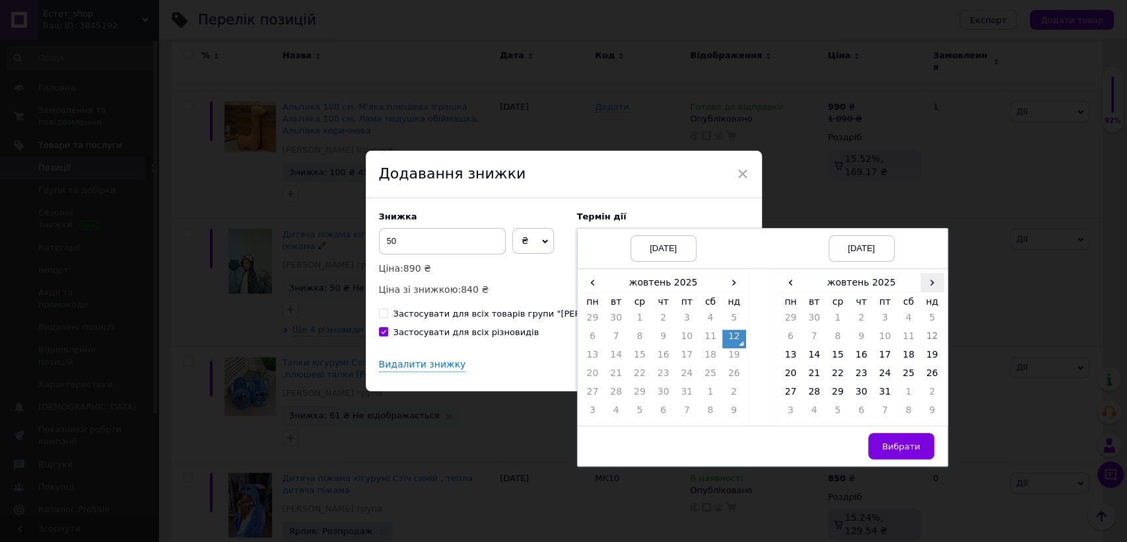
drag, startPoint x: 935, startPoint y: 281, endPoint x: 920, endPoint y: 281, distance: 15.2
click at [933, 281] on span "›" at bounding box center [933, 282] width 24 height 19
drag, startPoint x: 833, startPoint y: 390, endPoint x: 850, endPoint y: 403, distance: 21.3
click at [834, 390] on td "26" at bounding box center [838, 394] width 24 height 18
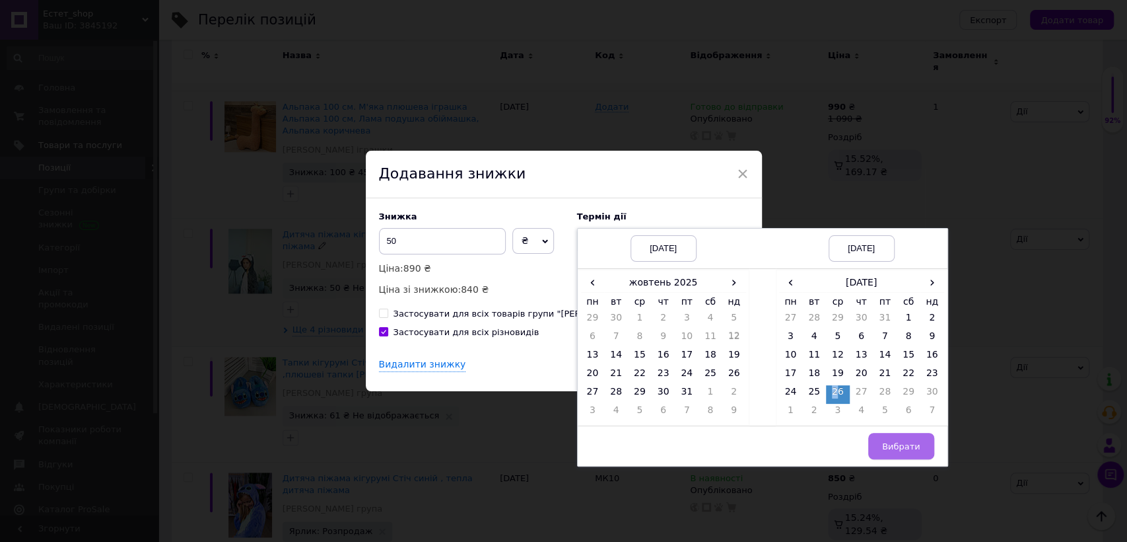
click at [909, 441] on span "Вибрати" at bounding box center [901, 446] width 38 height 10
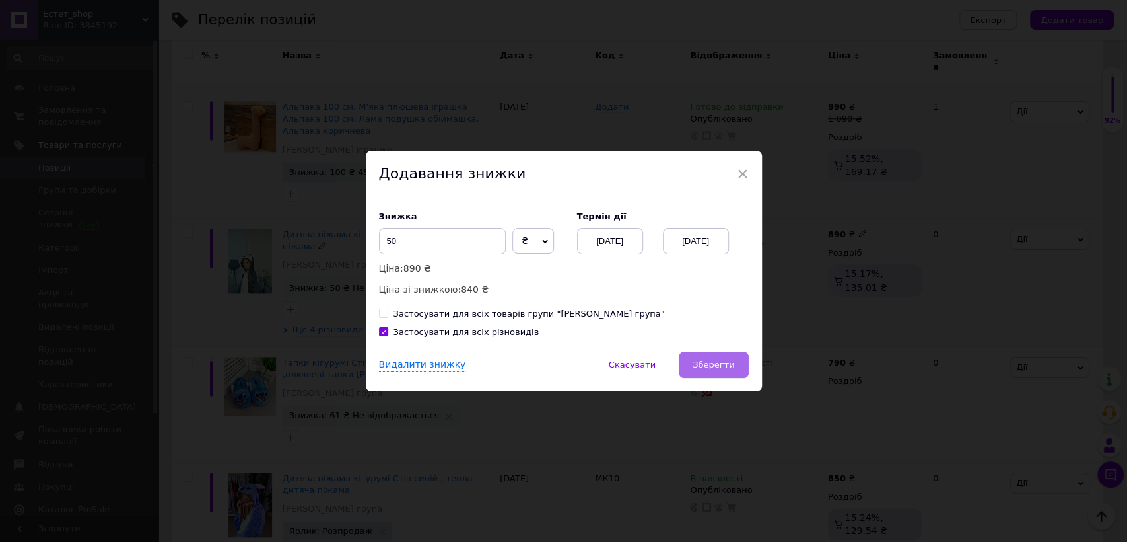
click at [727, 371] on button "Зберегти" at bounding box center [713, 364] width 69 height 26
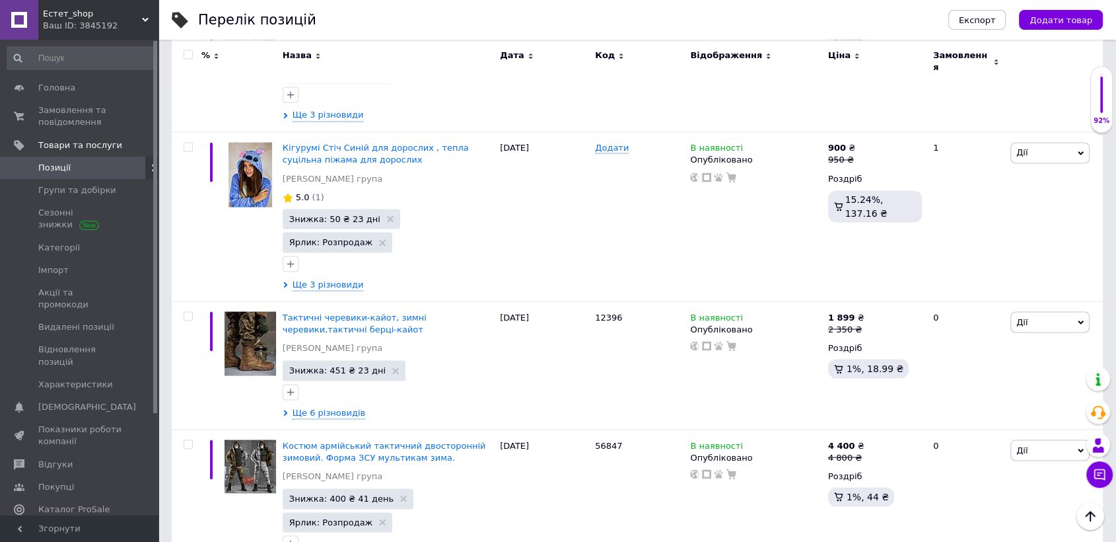
scroll to position [2289, 0]
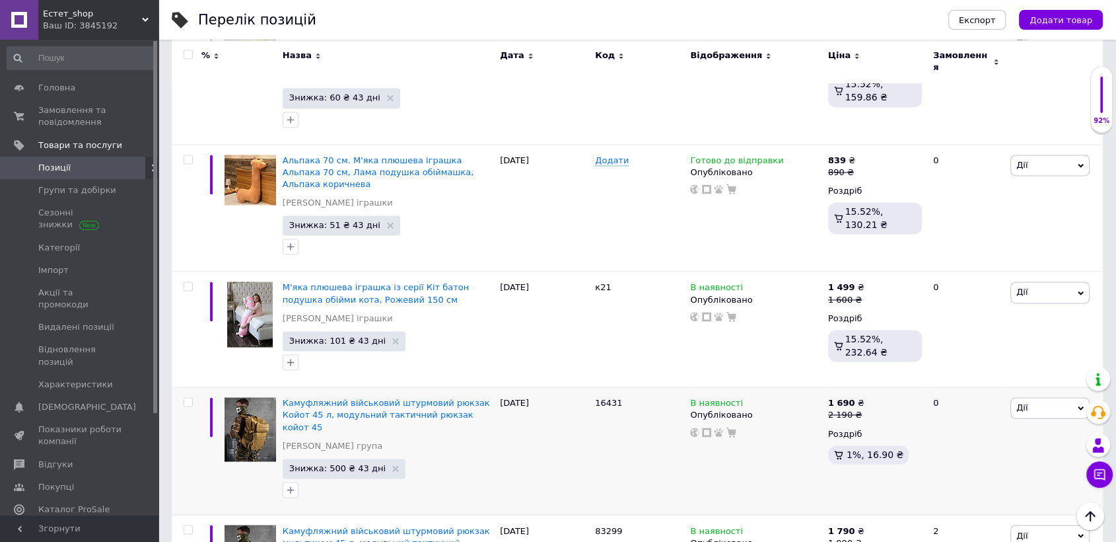
scroll to position [2066, 0]
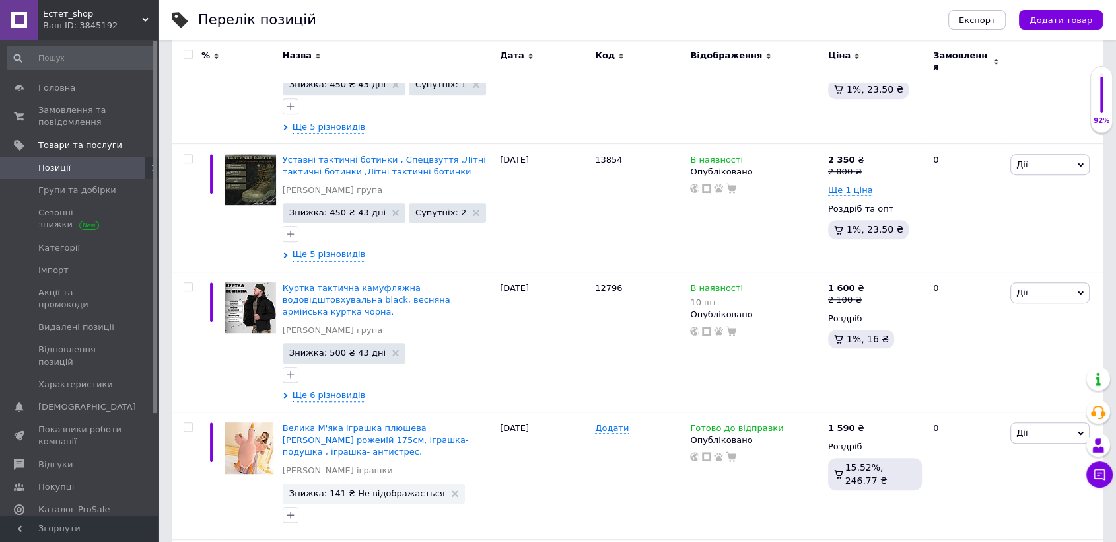
scroll to position [734, 0]
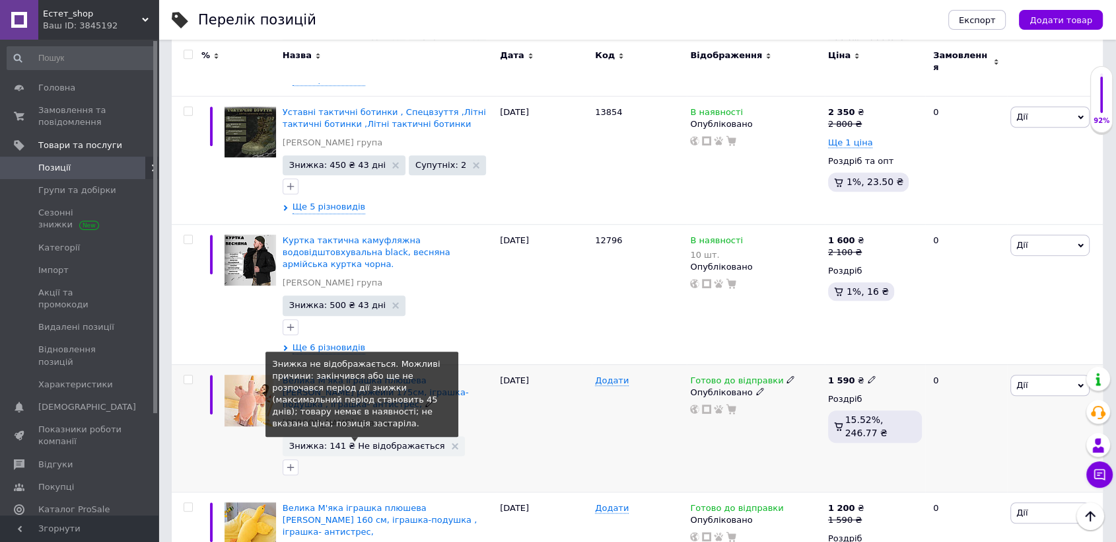
click at [377, 441] on span "Знижка: 141 ₴ Не відображається" at bounding box center [367, 445] width 156 height 9
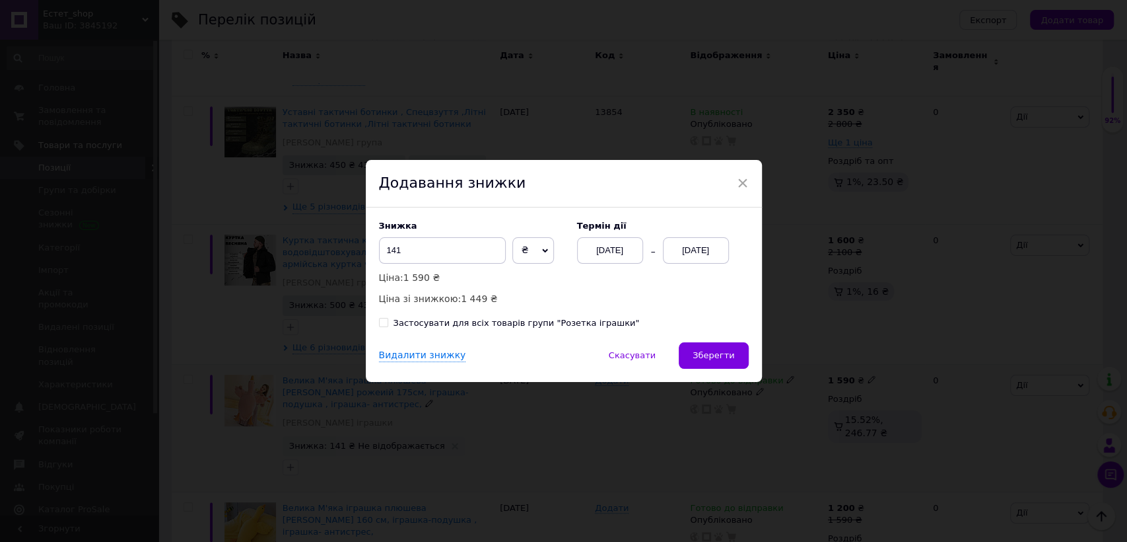
click at [682, 254] on div "[DATE]" at bounding box center [696, 250] width 66 height 26
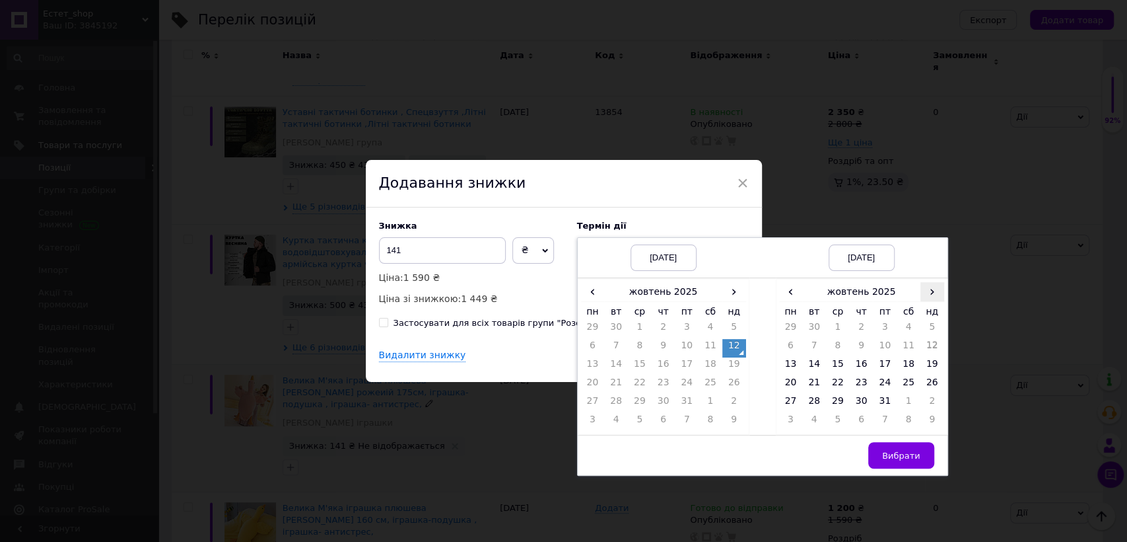
click at [927, 295] on span "›" at bounding box center [933, 291] width 24 height 19
click at [842, 400] on td "26" at bounding box center [838, 403] width 24 height 18
drag, startPoint x: 899, startPoint y: 453, endPoint x: 892, endPoint y: 445, distance: 10.3
click at [899, 451] on span "Вибрати" at bounding box center [901, 455] width 38 height 10
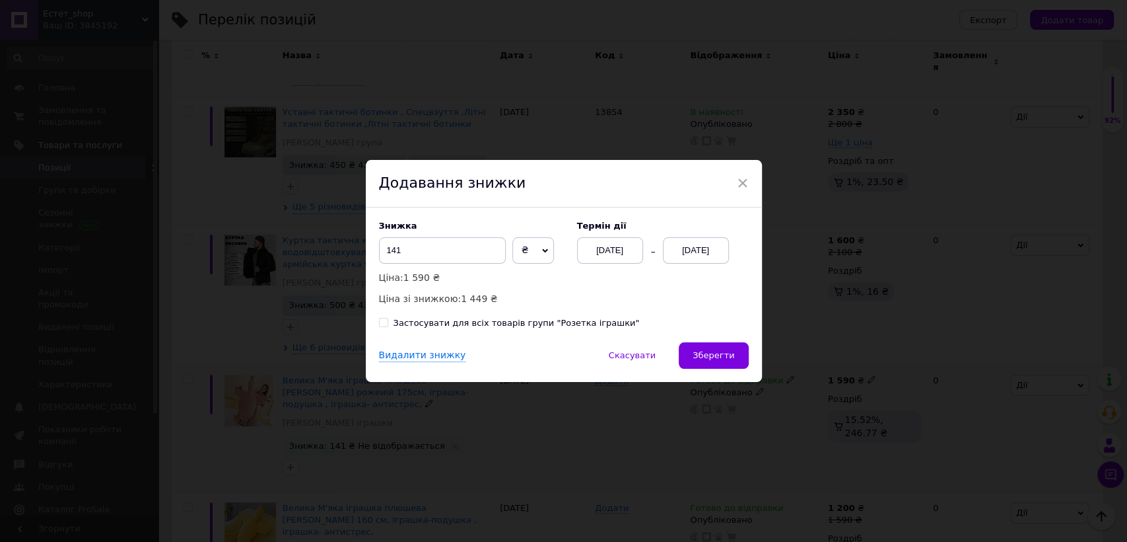
click at [705, 349] on button "Зберегти" at bounding box center [713, 355] width 69 height 26
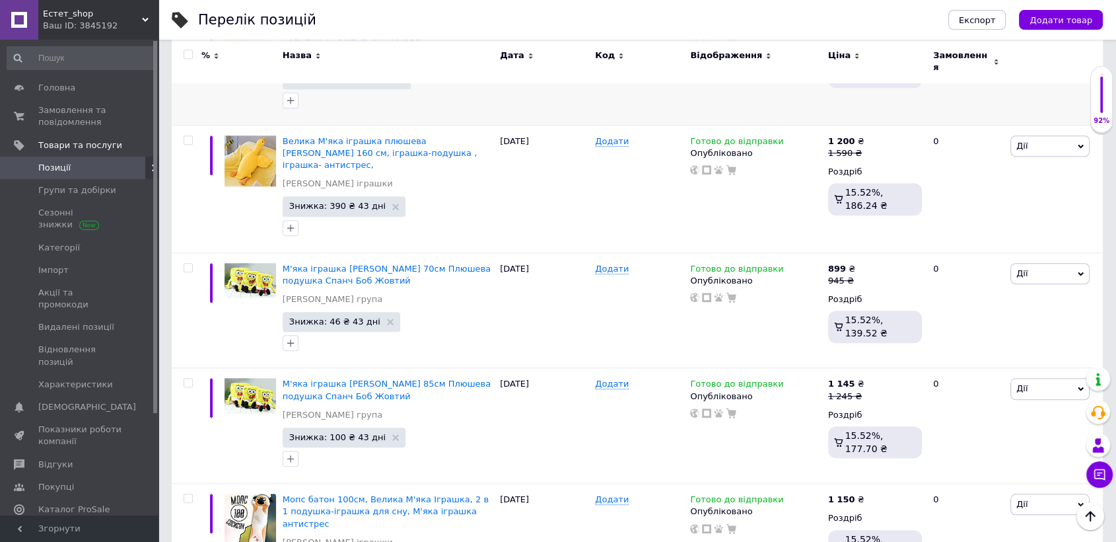
scroll to position [2065, 0]
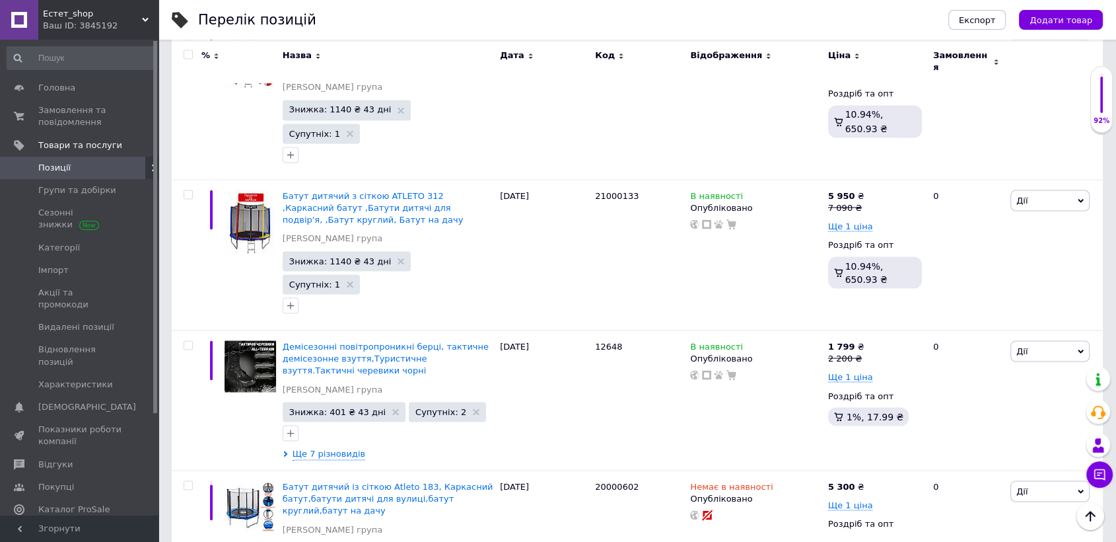
scroll to position [2406, 0]
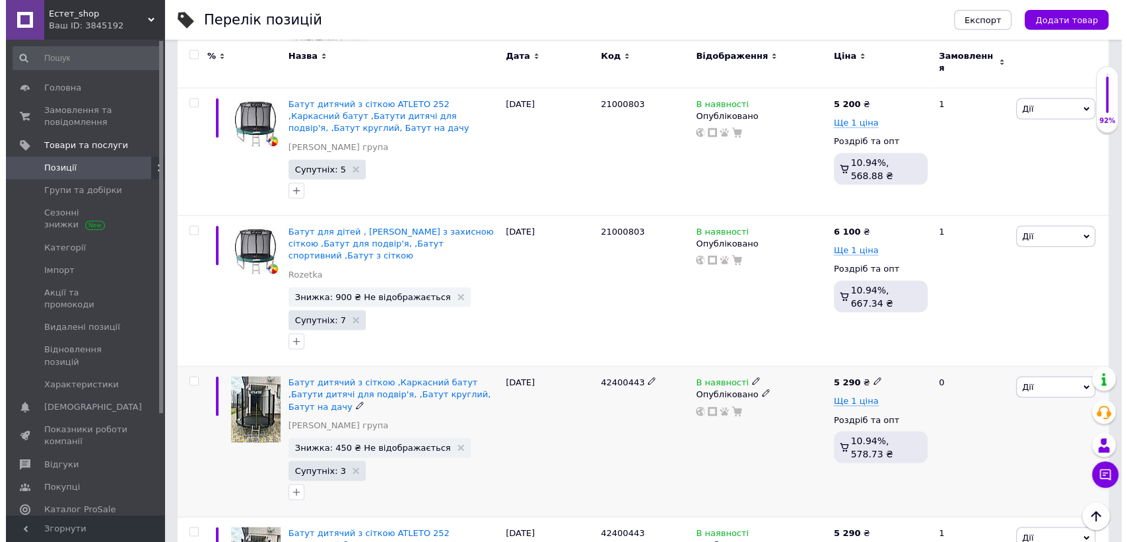
scroll to position [2491, 0]
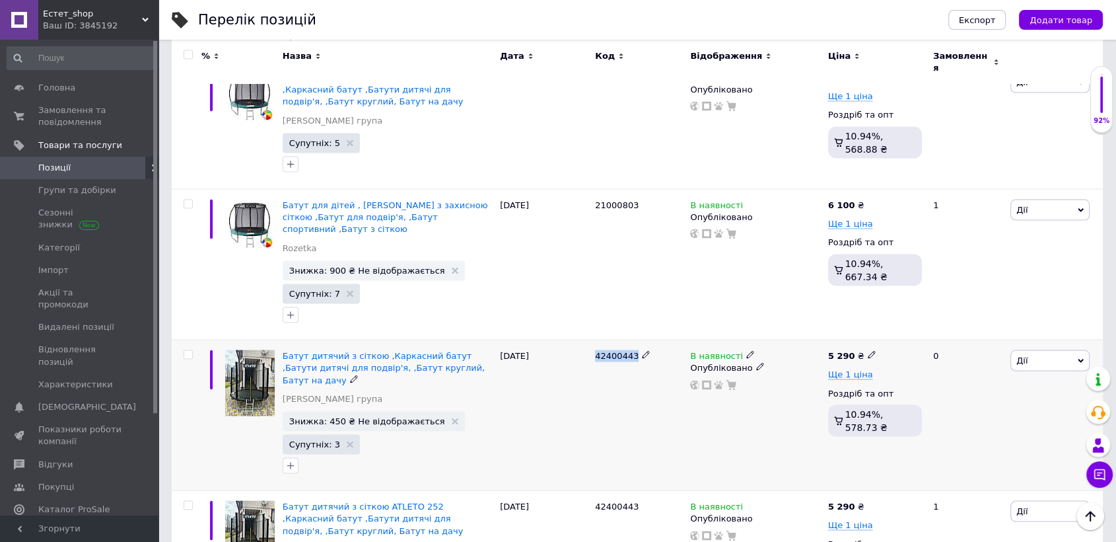
drag, startPoint x: 595, startPoint y: 213, endPoint x: 635, endPoint y: 212, distance: 39.6
click at [635, 349] on div "42400443" at bounding box center [639, 355] width 89 height 12
copy div "42400443"
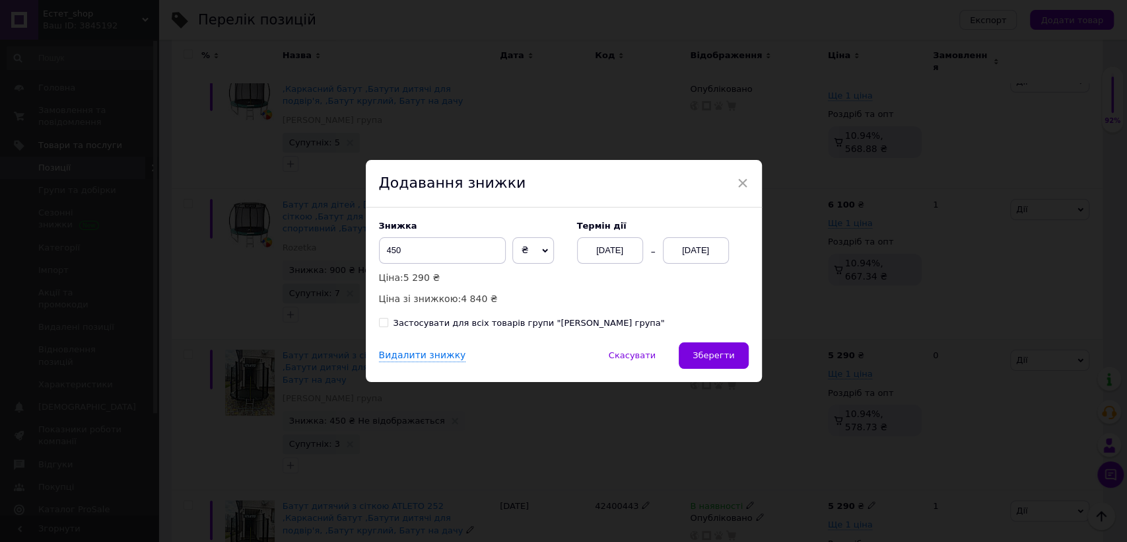
click at [703, 252] on div "[DATE]" at bounding box center [696, 250] width 66 height 26
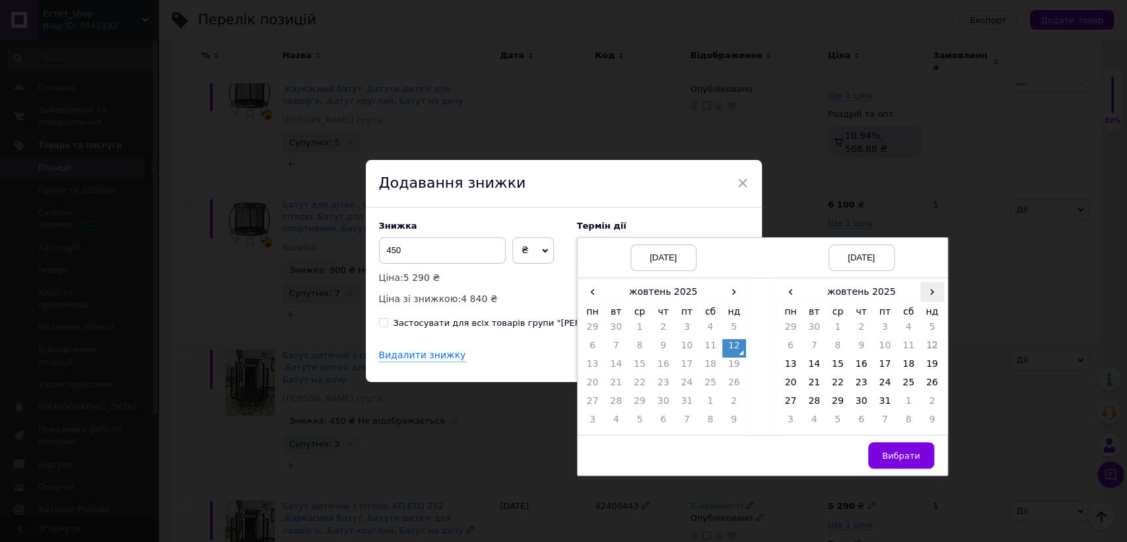
click at [931, 293] on span "›" at bounding box center [933, 291] width 24 height 19
click at [832, 404] on td "26" at bounding box center [838, 403] width 24 height 18
drag, startPoint x: 896, startPoint y: 462, endPoint x: 876, endPoint y: 444, distance: 27.2
click at [894, 458] on button "Вибрати" at bounding box center [902, 455] width 66 height 26
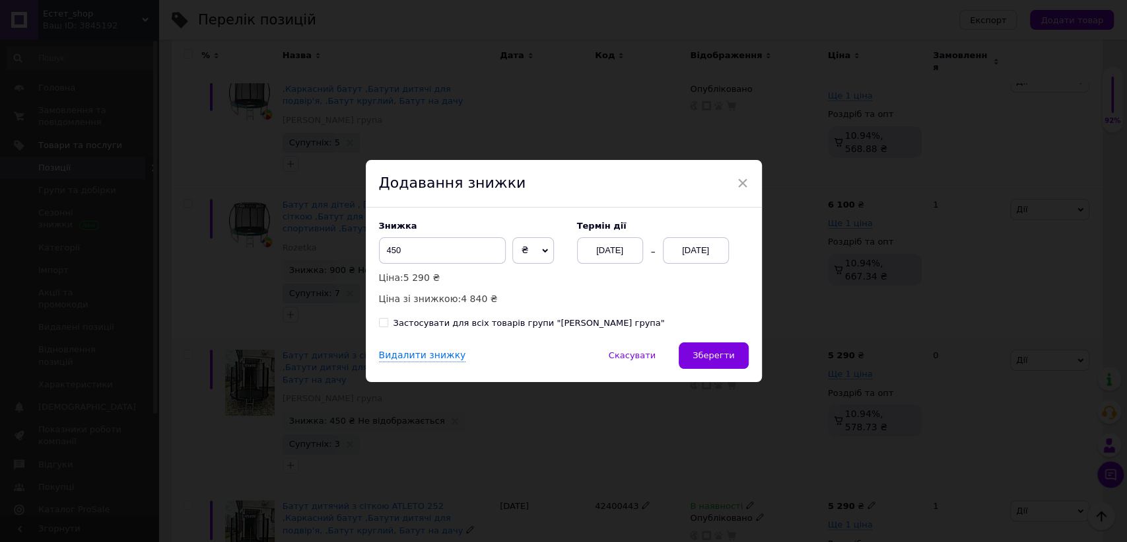
click at [707, 351] on span "Зберегти" at bounding box center [714, 355] width 42 height 10
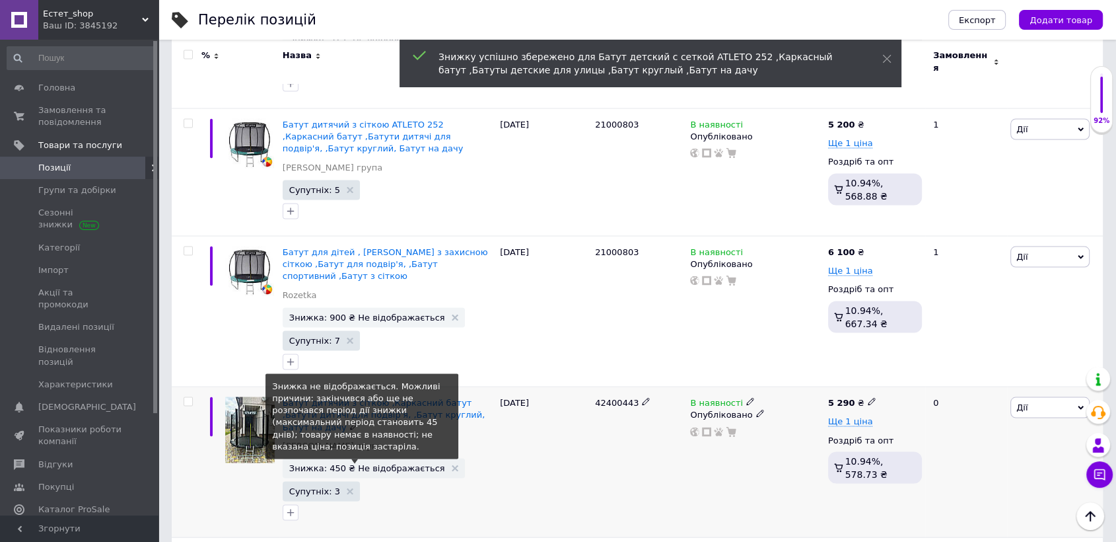
click at [396, 463] on span "Знижка: 450 ₴ Не відображається" at bounding box center [367, 467] width 156 height 9
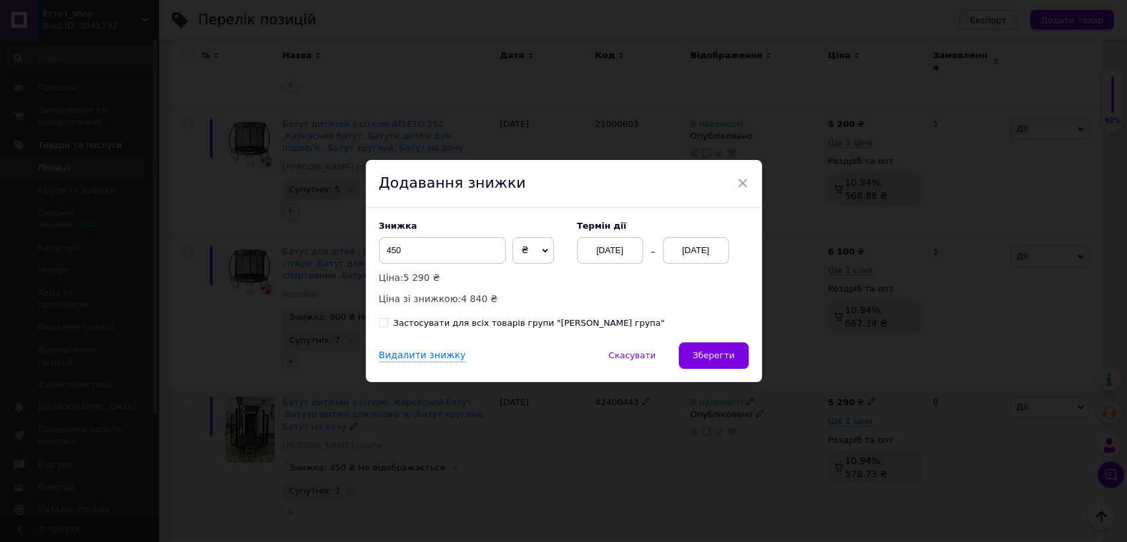
click at [694, 247] on div "[DATE]" at bounding box center [696, 250] width 66 height 26
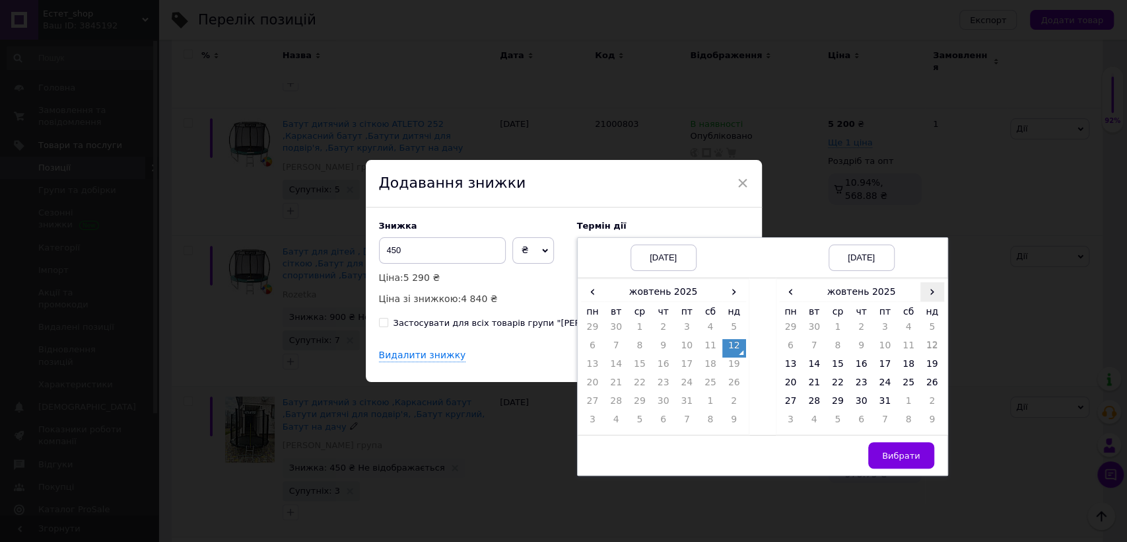
click at [937, 292] on span "›" at bounding box center [933, 291] width 24 height 19
click at [839, 400] on td "26" at bounding box center [838, 403] width 24 height 18
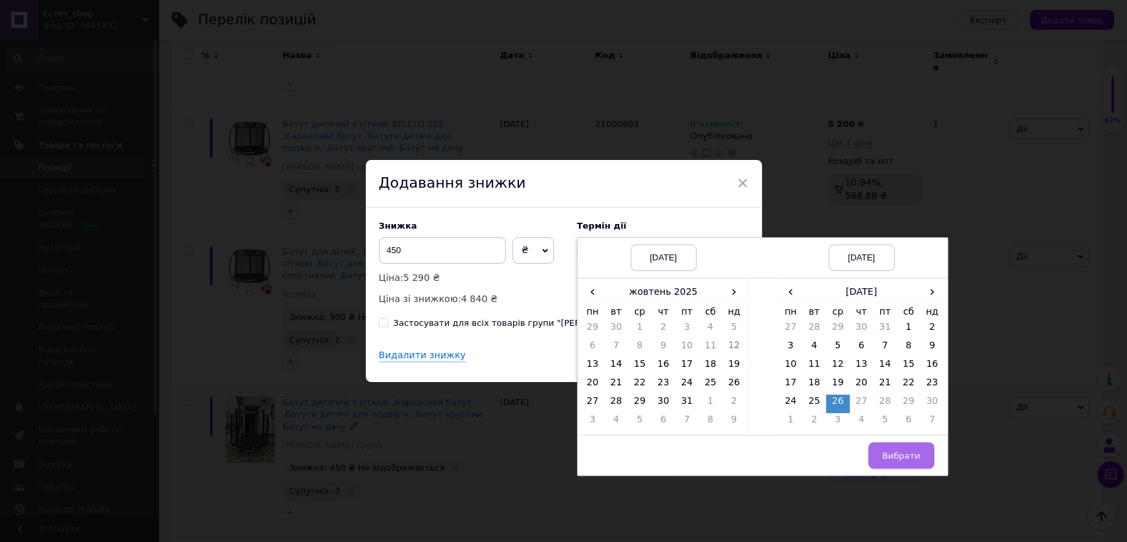
click at [900, 448] on button "Вибрати" at bounding box center [902, 455] width 66 height 26
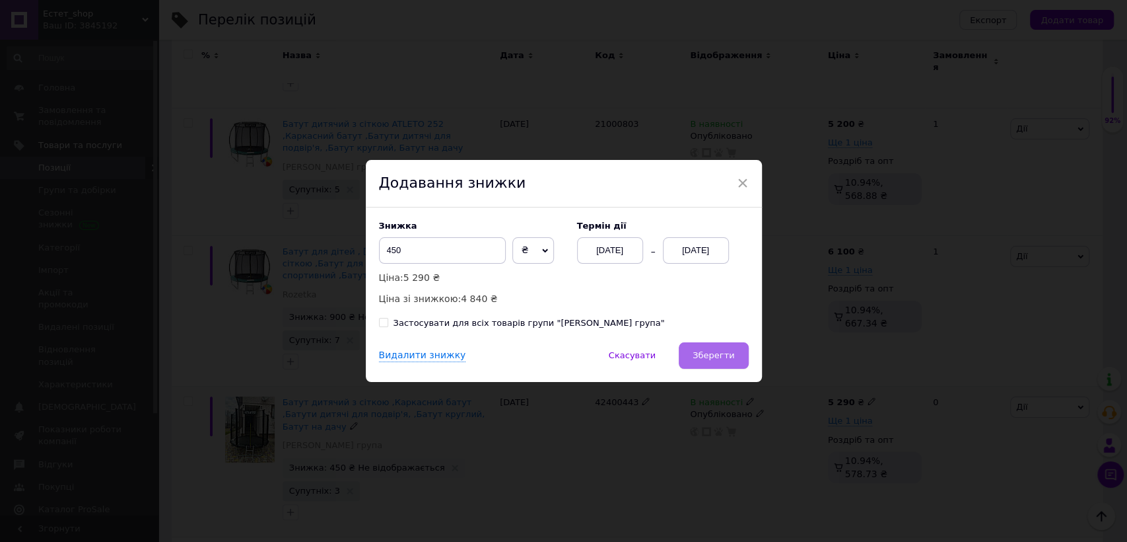
click at [736, 356] on button "Зберегти" at bounding box center [713, 355] width 69 height 26
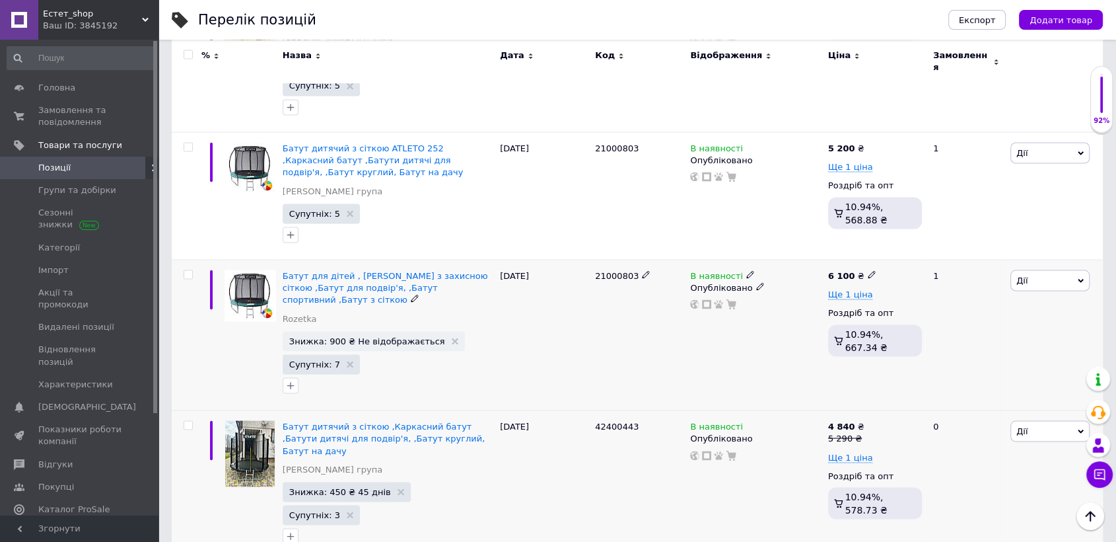
drag, startPoint x: 591, startPoint y: 147, endPoint x: 639, endPoint y: 145, distance: 47.6
click at [639, 260] on div "Батут для дітей , Батут з захисною сіткою ,Батут для подвір'я, ,Батут спортивни…" at bounding box center [637, 335] width 931 height 151
copy div "21000803"
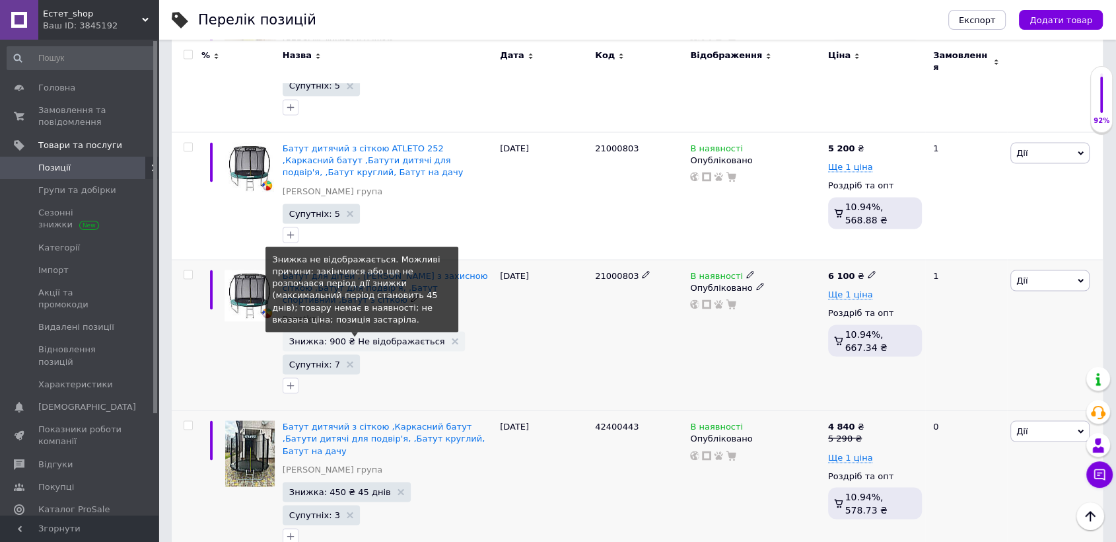
click at [386, 336] on span "Знижка: 900 ₴ Не відображається" at bounding box center [367, 340] width 156 height 9
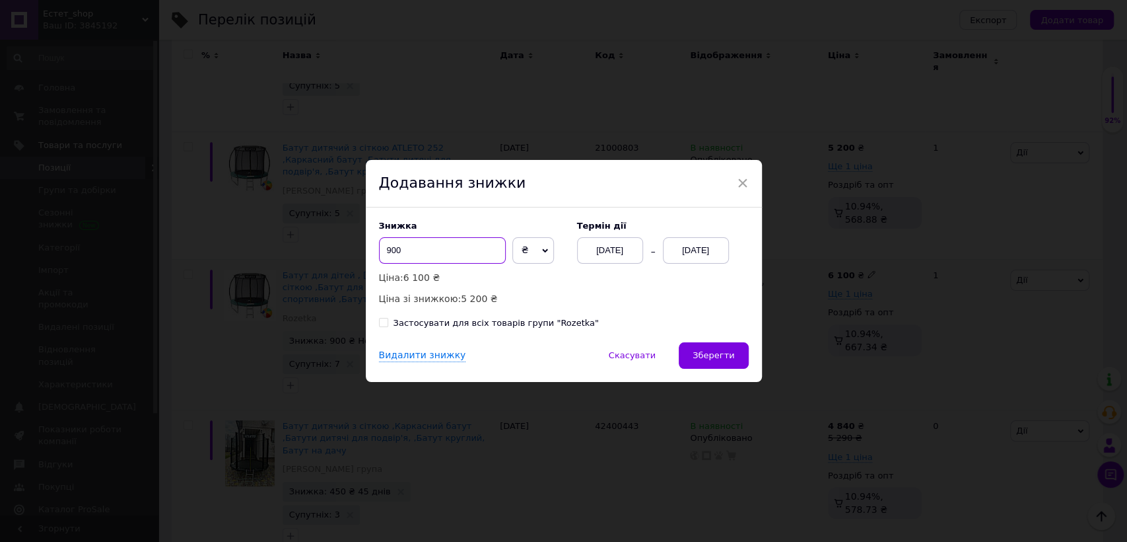
click at [389, 250] on input "900" at bounding box center [442, 250] width 127 height 26
type input "800"
click at [704, 253] on div "[DATE]" at bounding box center [696, 250] width 66 height 26
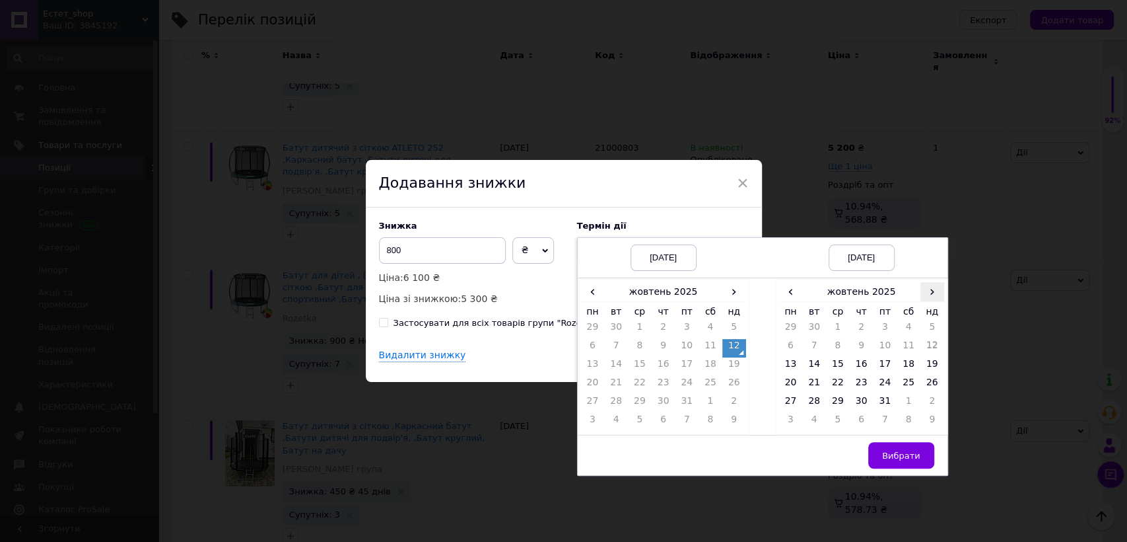
click at [923, 291] on span "›" at bounding box center [933, 291] width 24 height 19
click at [843, 402] on td "26" at bounding box center [838, 403] width 24 height 18
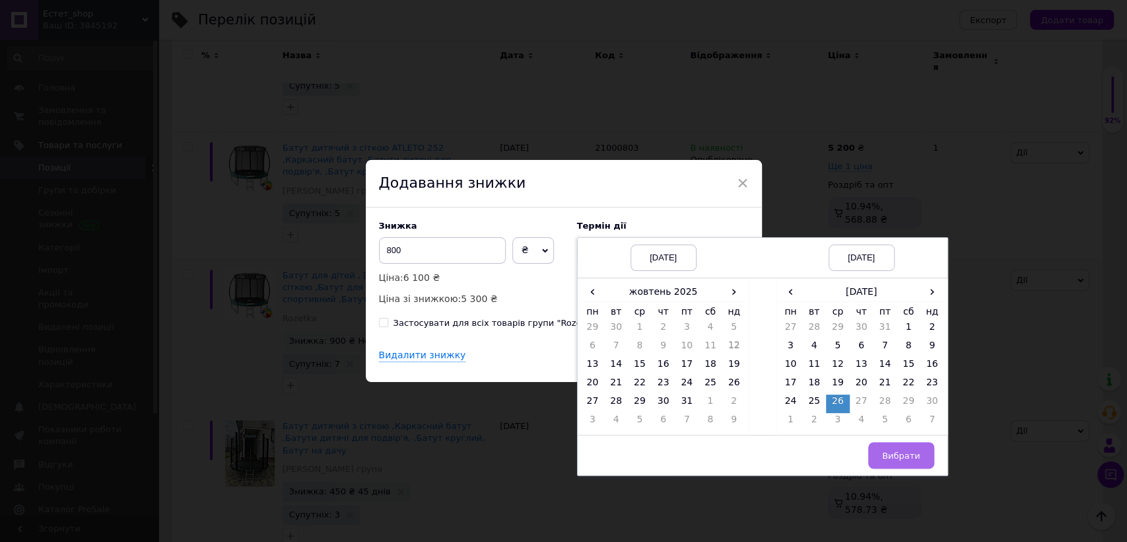
drag, startPoint x: 909, startPoint y: 455, endPoint x: 874, endPoint y: 443, distance: 37.2
click at [908, 455] on span "Вибрати" at bounding box center [901, 455] width 38 height 10
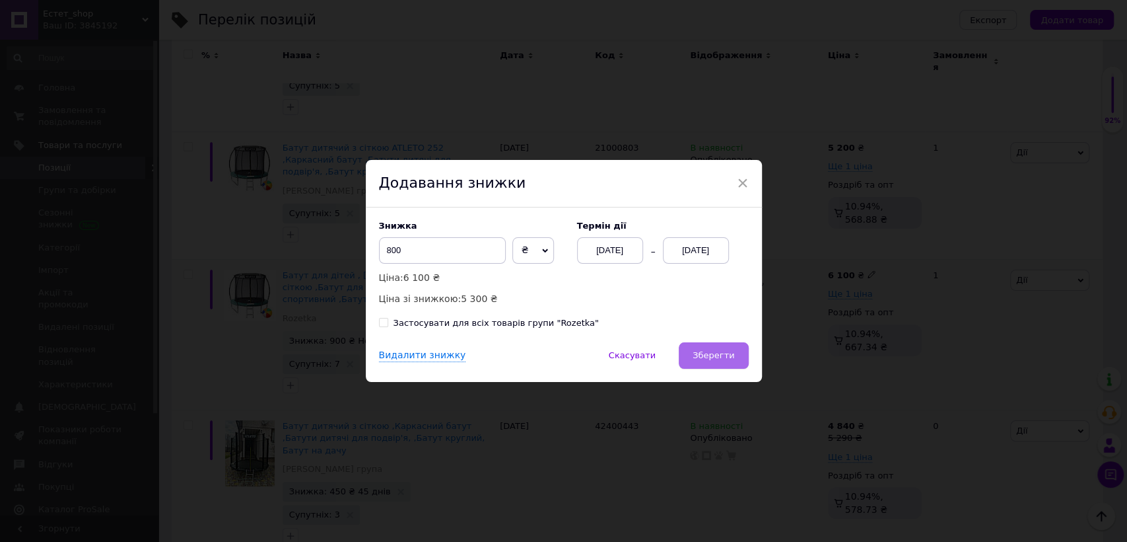
click at [730, 359] on span "Зберегти" at bounding box center [714, 355] width 42 height 10
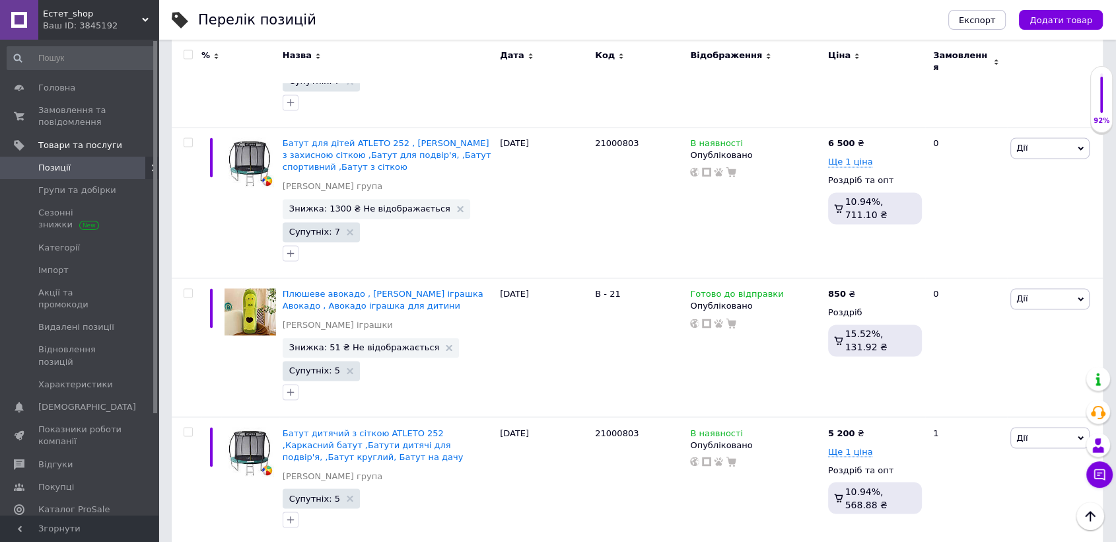
scroll to position [2126, 0]
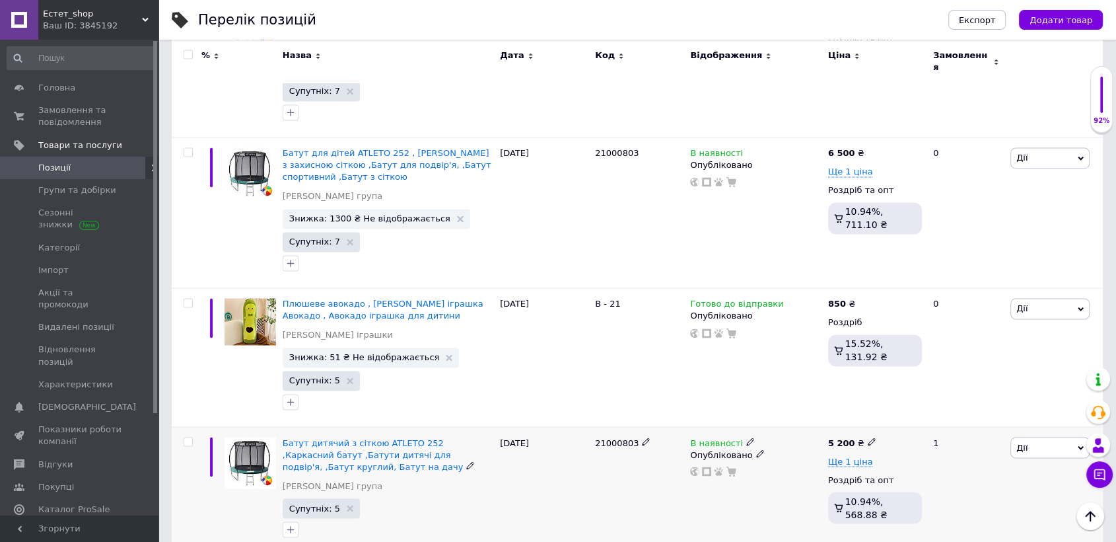
click at [868, 437] on icon at bounding box center [872, 441] width 8 height 8
click at [901, 414] on input "5200" at bounding box center [931, 427] width 100 height 26
click at [898, 414] on input "5200" at bounding box center [931, 427] width 100 height 26
type input "5300"
click at [764, 427] on div "В наявності Опубліковано" at bounding box center [756, 490] width 138 height 127
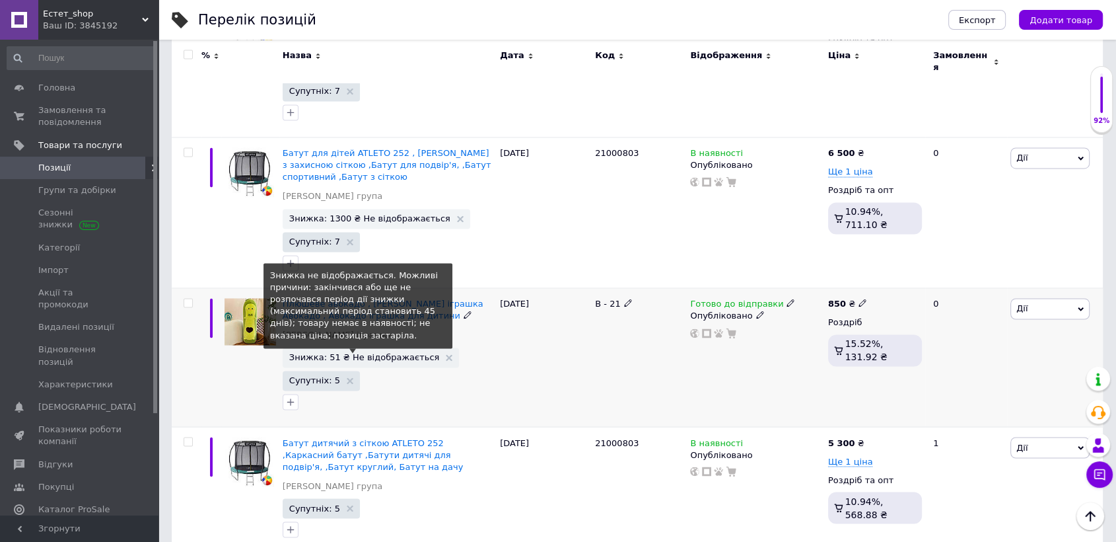
click at [358, 353] on span "Знижка: 51 ₴ Не відображається" at bounding box center [364, 357] width 151 height 9
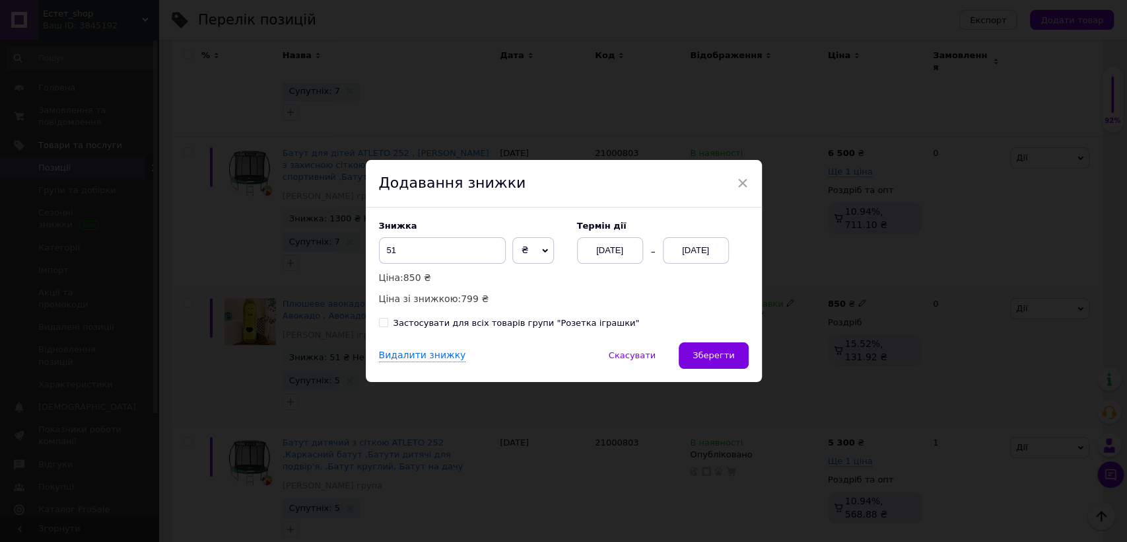
click at [684, 251] on div "[DATE]" at bounding box center [696, 250] width 66 height 26
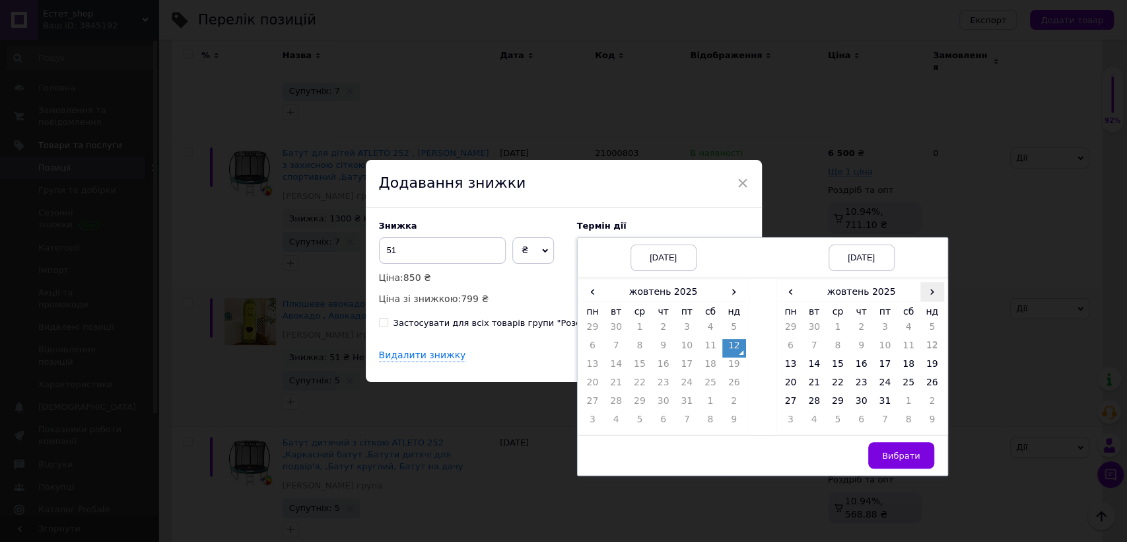
click at [925, 291] on span "›" at bounding box center [933, 291] width 24 height 19
click at [834, 401] on td "26" at bounding box center [838, 403] width 24 height 18
click at [900, 454] on span "Вибрати" at bounding box center [901, 455] width 38 height 10
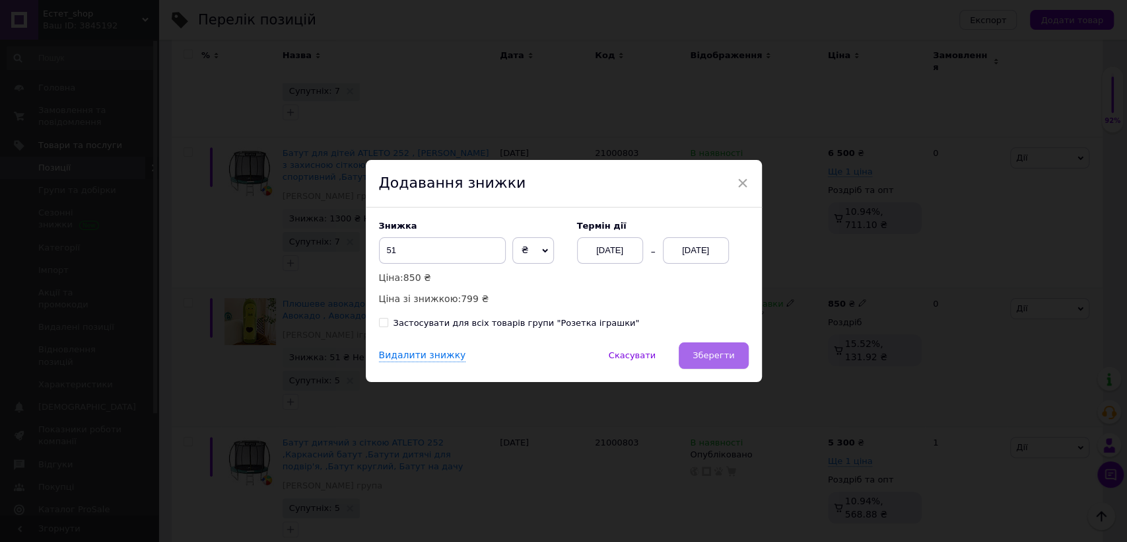
click at [719, 355] on span "Зберегти" at bounding box center [714, 355] width 42 height 10
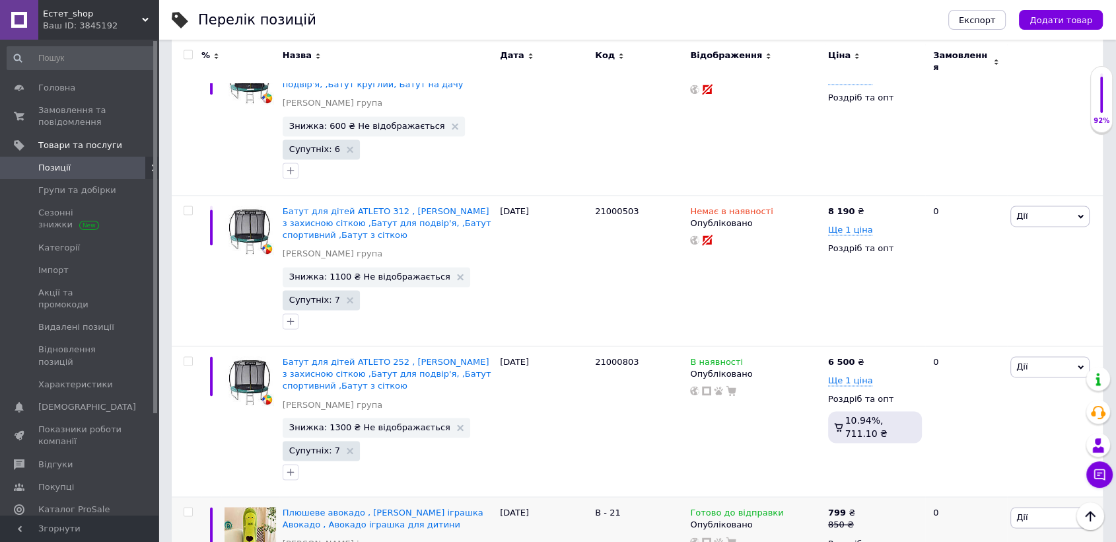
scroll to position [1903, 0]
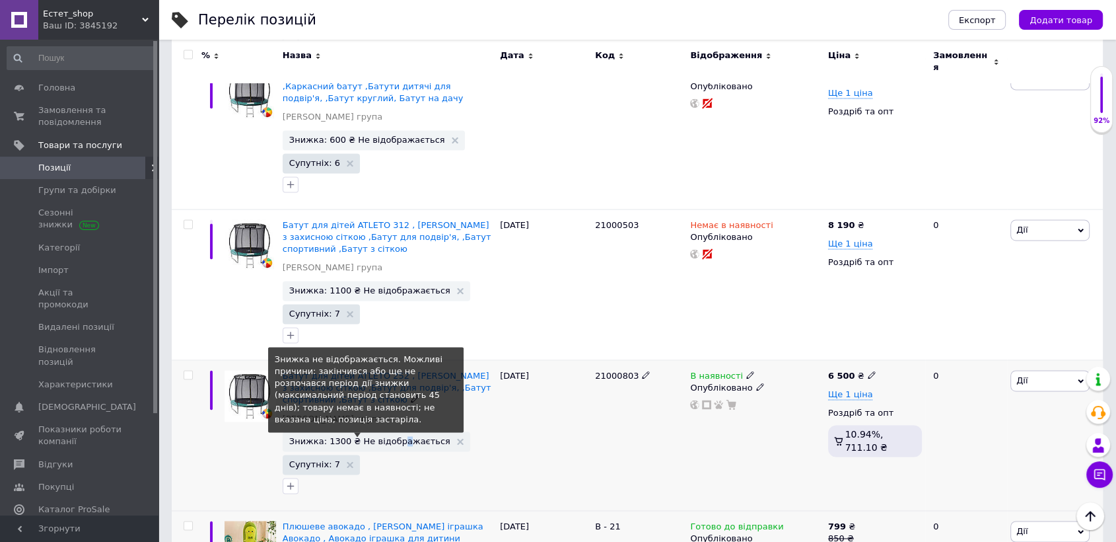
click at [394, 437] on span "Знижка: 1300 ₴ Не відображається" at bounding box center [369, 441] width 161 height 9
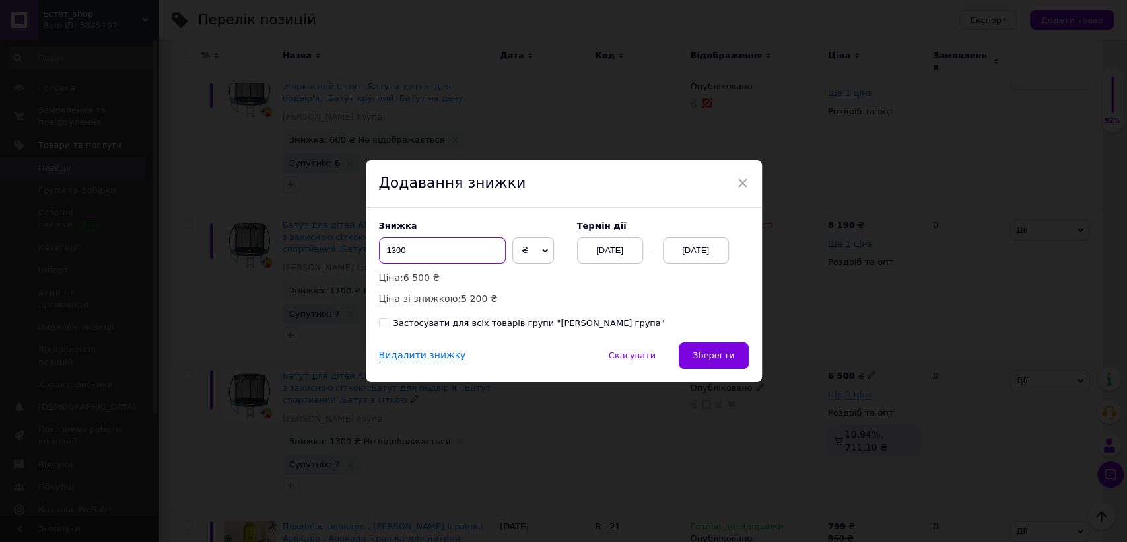
click at [394, 252] on input "1300" at bounding box center [442, 250] width 127 height 26
type input "1200"
click at [720, 359] on span "Зберегти" at bounding box center [714, 355] width 42 height 10
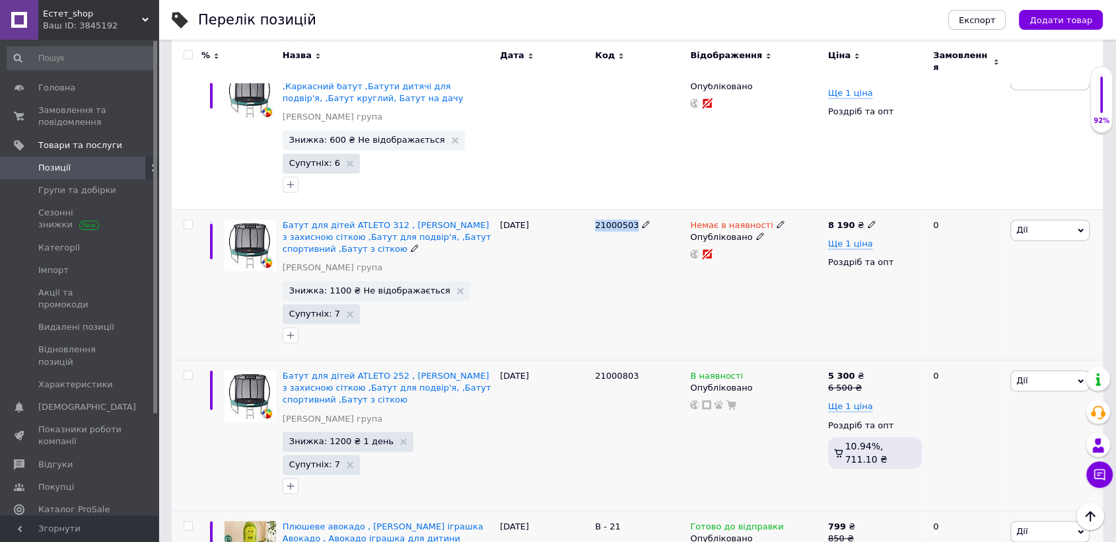
drag, startPoint x: 592, startPoint y: 113, endPoint x: 632, endPoint y: 124, distance: 41.0
click at [632, 209] on div "21000503" at bounding box center [639, 284] width 95 height 151
copy span "21000503"
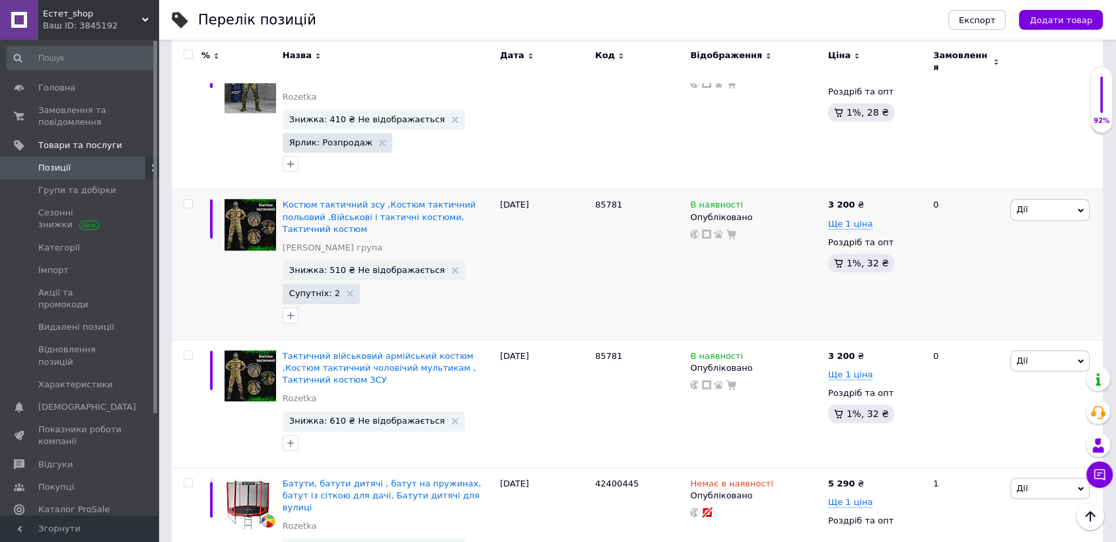
scroll to position [1187, 0]
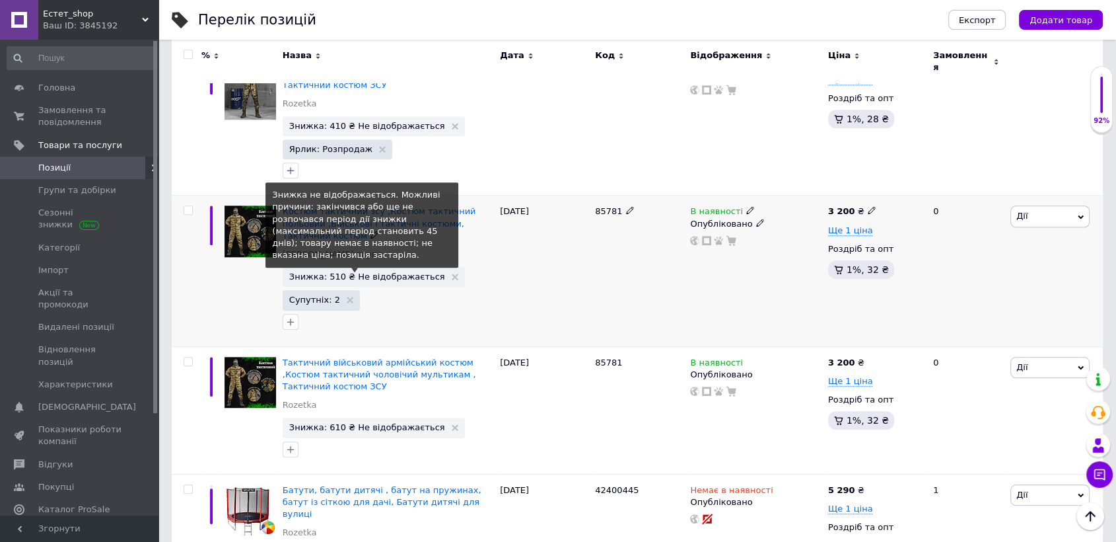
click at [374, 272] on span "Знижка: 510 ₴ Не відображається" at bounding box center [367, 276] width 156 height 9
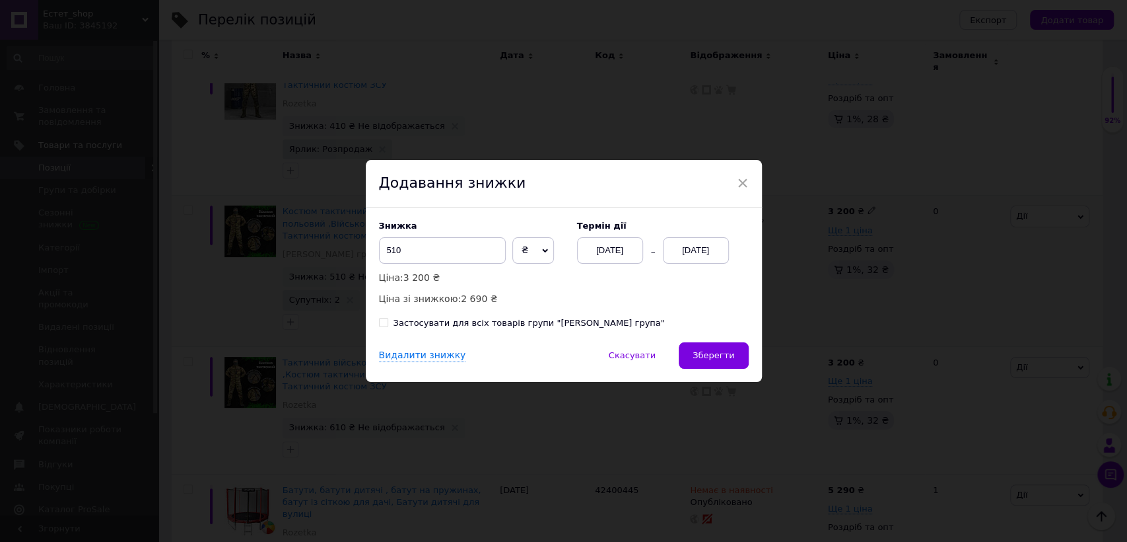
click at [690, 244] on div "[DATE]" at bounding box center [696, 250] width 66 height 26
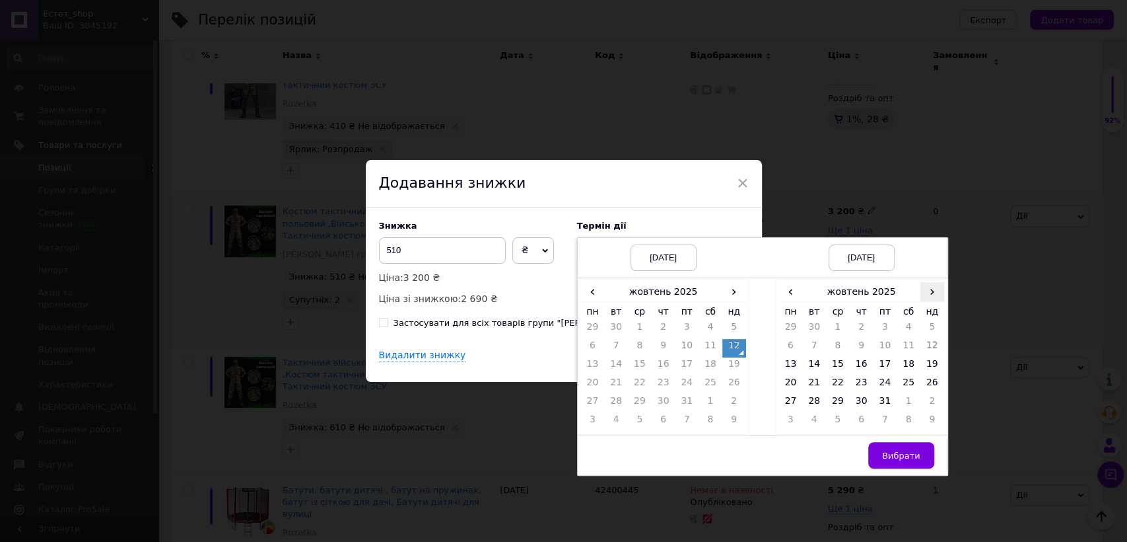
click at [930, 295] on span "›" at bounding box center [933, 291] width 24 height 19
click at [841, 404] on td "26" at bounding box center [838, 403] width 24 height 18
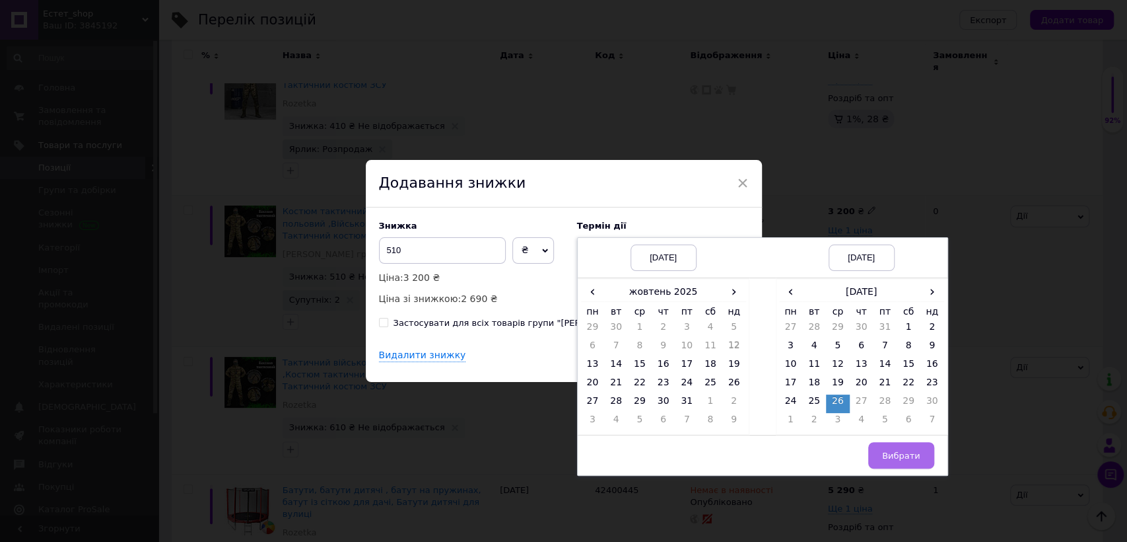
drag, startPoint x: 904, startPoint y: 452, endPoint x: 883, endPoint y: 438, distance: 25.1
click at [904, 452] on span "Вибрати" at bounding box center [901, 455] width 38 height 10
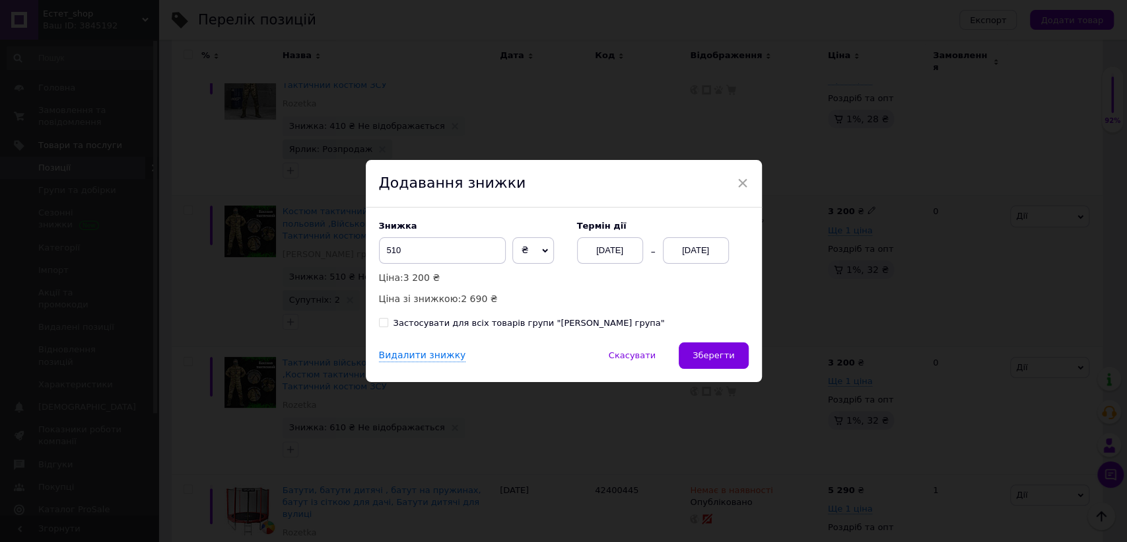
drag, startPoint x: 719, startPoint y: 361, endPoint x: 713, endPoint y: 351, distance: 11.0
click at [719, 361] on button "Зберегти" at bounding box center [713, 355] width 69 height 26
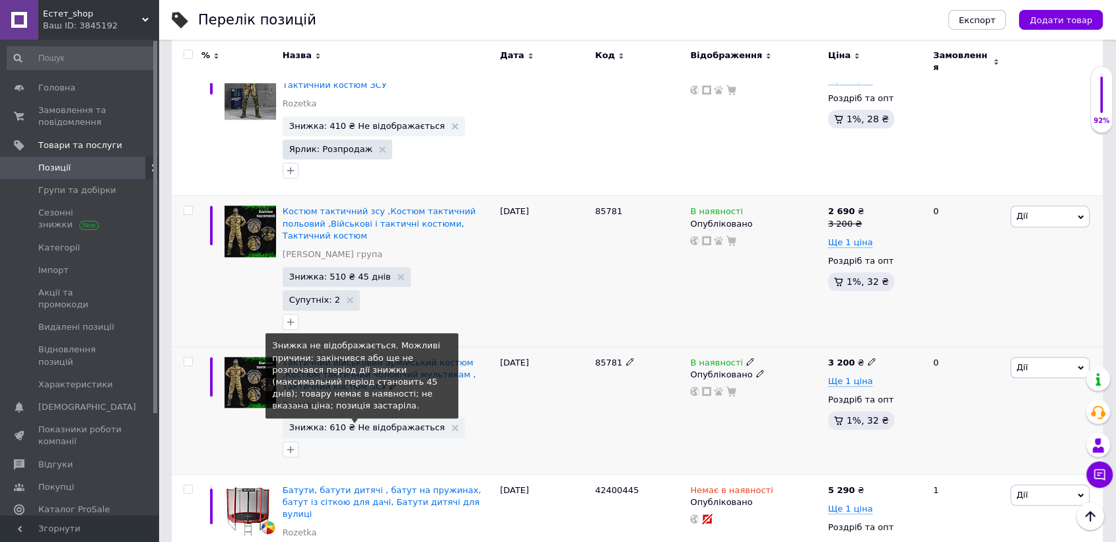
click at [394, 423] on span "Знижка: 610 ₴ Не відображається" at bounding box center [367, 427] width 156 height 9
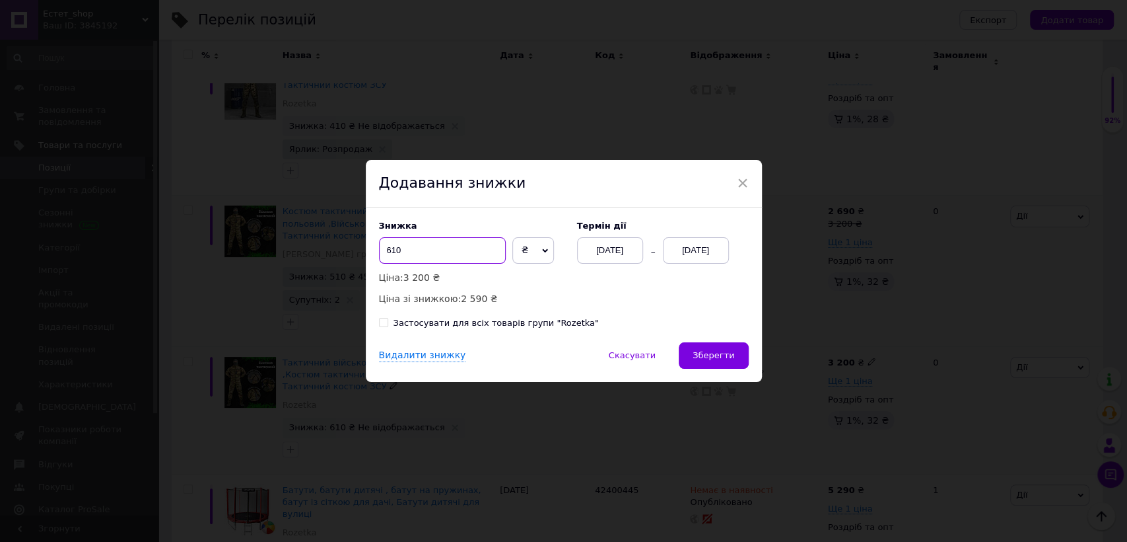
click at [391, 251] on input "610" at bounding box center [442, 250] width 127 height 26
type input "510"
click at [698, 249] on div "[DATE]" at bounding box center [696, 250] width 66 height 26
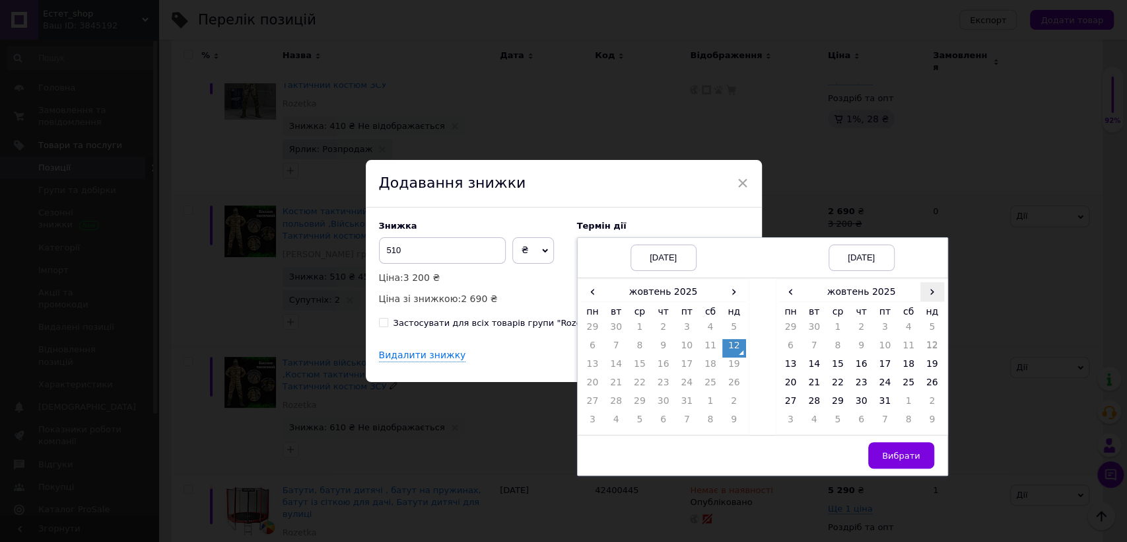
click at [930, 287] on span "›" at bounding box center [933, 291] width 24 height 19
click at [844, 406] on td "26" at bounding box center [838, 403] width 24 height 18
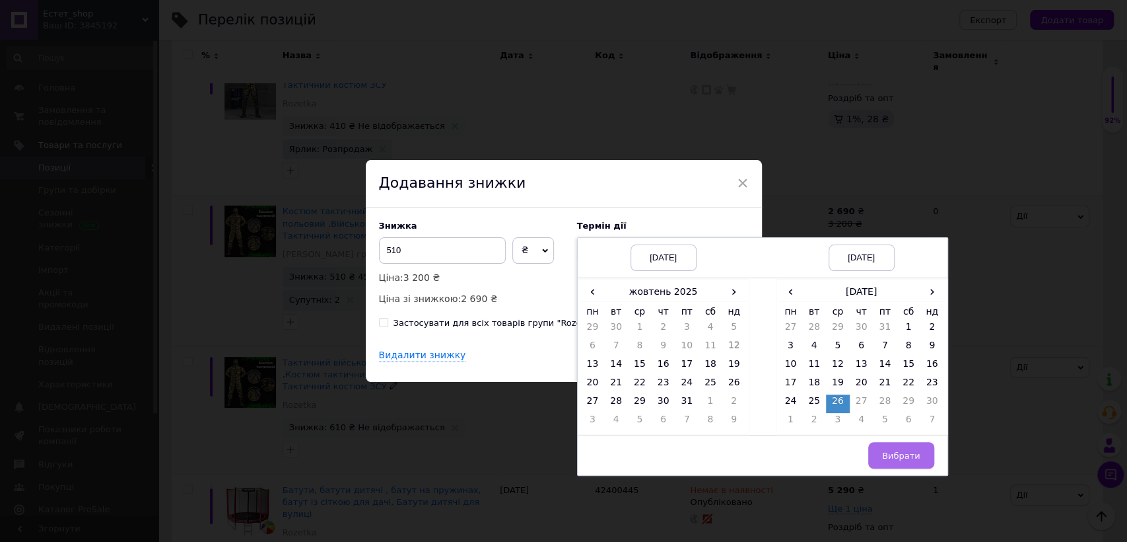
drag, startPoint x: 914, startPoint y: 460, endPoint x: 886, endPoint y: 424, distance: 45.6
click at [914, 459] on span "Вибрати" at bounding box center [901, 455] width 38 height 10
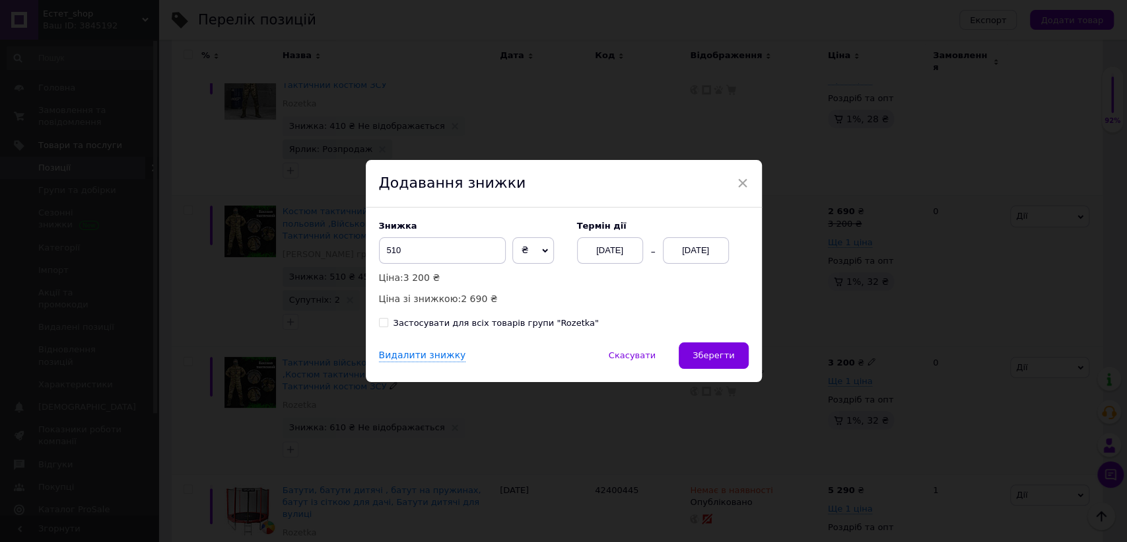
click at [732, 355] on span "Зберегти" at bounding box center [714, 355] width 42 height 10
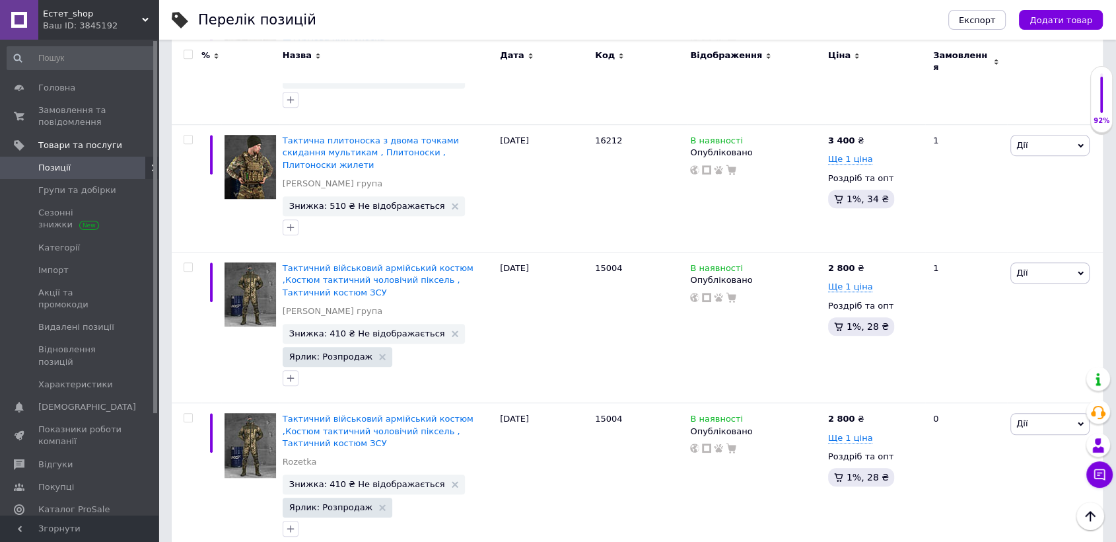
scroll to position [819, 0]
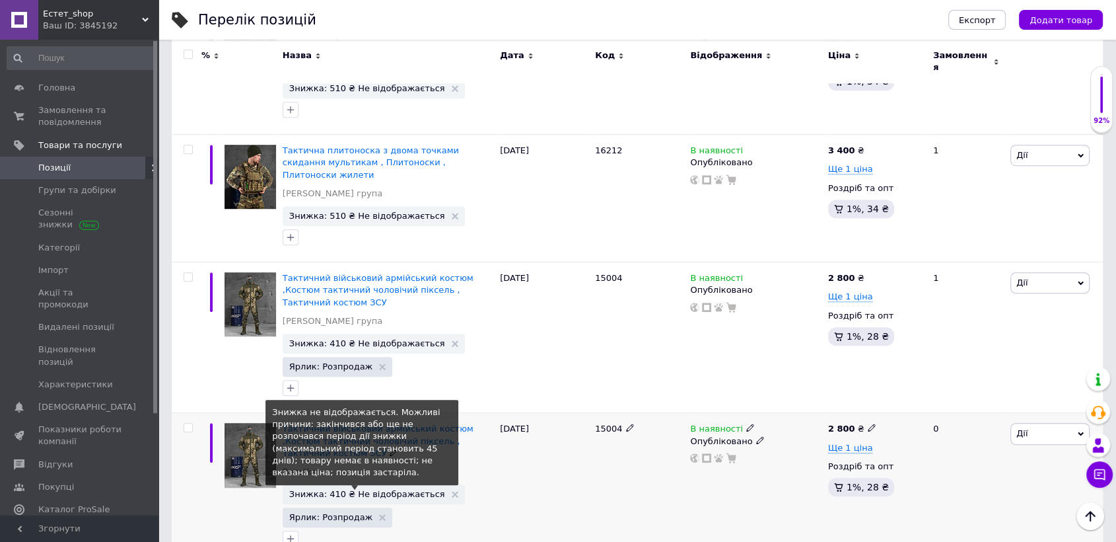
click at [396, 489] on span "Знижка: 410 ₴ Не відображається" at bounding box center [367, 493] width 156 height 9
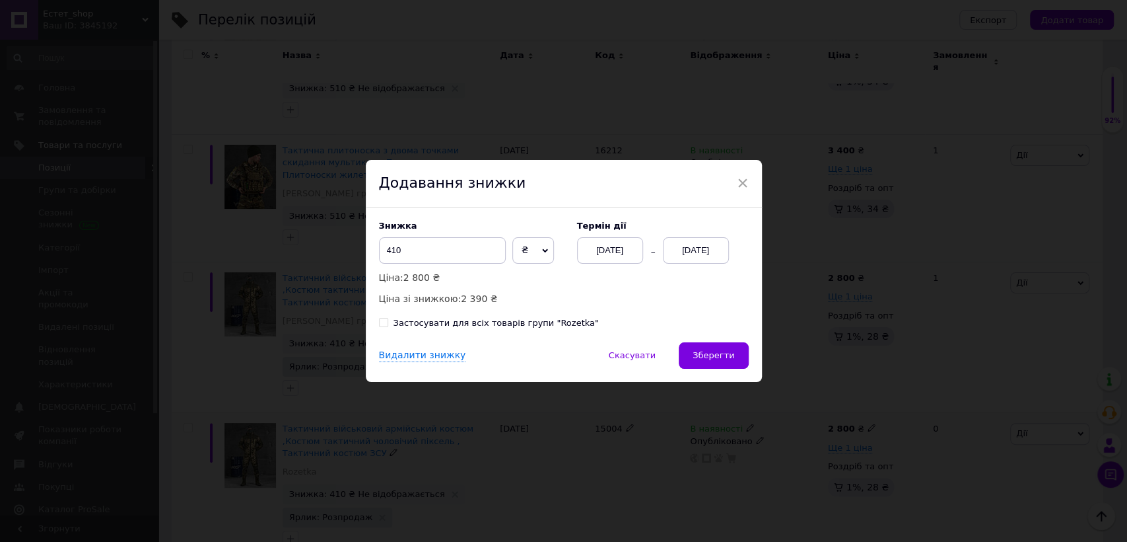
click at [679, 251] on div "[DATE]" at bounding box center [696, 250] width 66 height 26
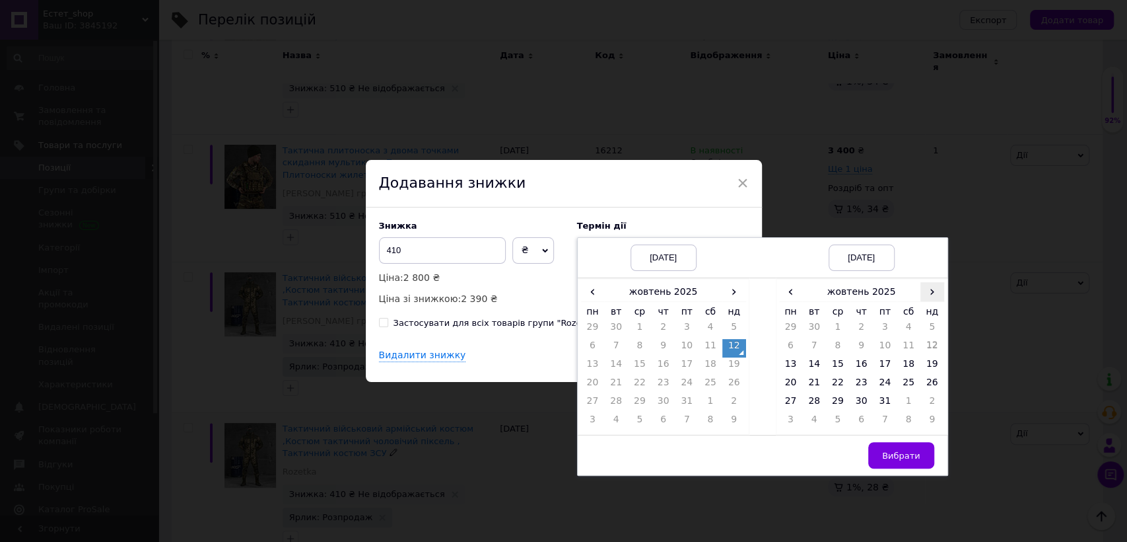
click at [924, 295] on span "›" at bounding box center [933, 291] width 24 height 19
click at [836, 402] on td "26" at bounding box center [838, 403] width 24 height 18
drag, startPoint x: 899, startPoint y: 457, endPoint x: 886, endPoint y: 443, distance: 18.7
click at [898, 454] on span "Вибрати" at bounding box center [901, 455] width 38 height 10
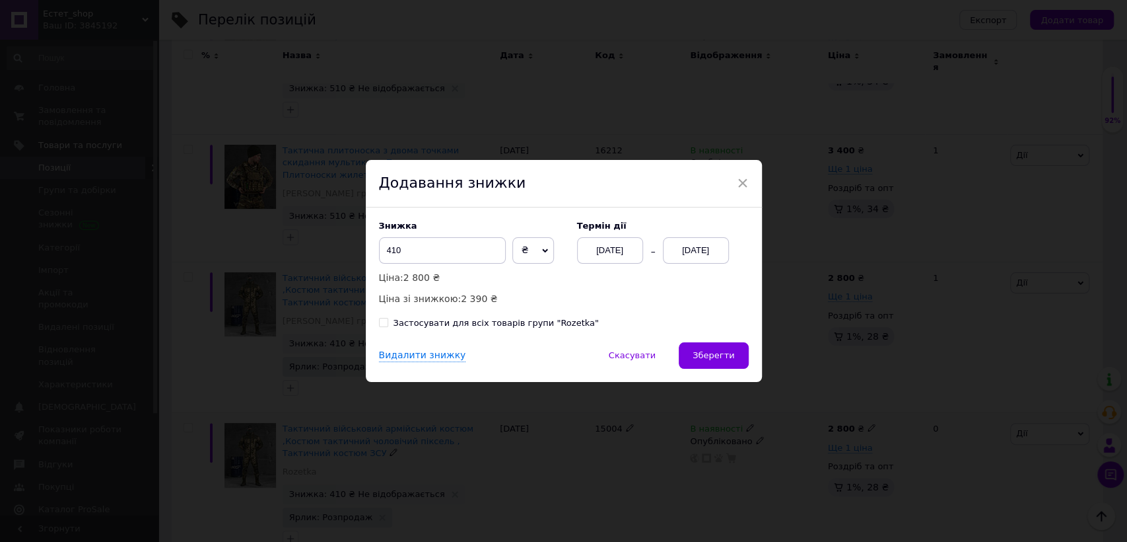
click at [729, 355] on span "Зберегти" at bounding box center [714, 355] width 42 height 10
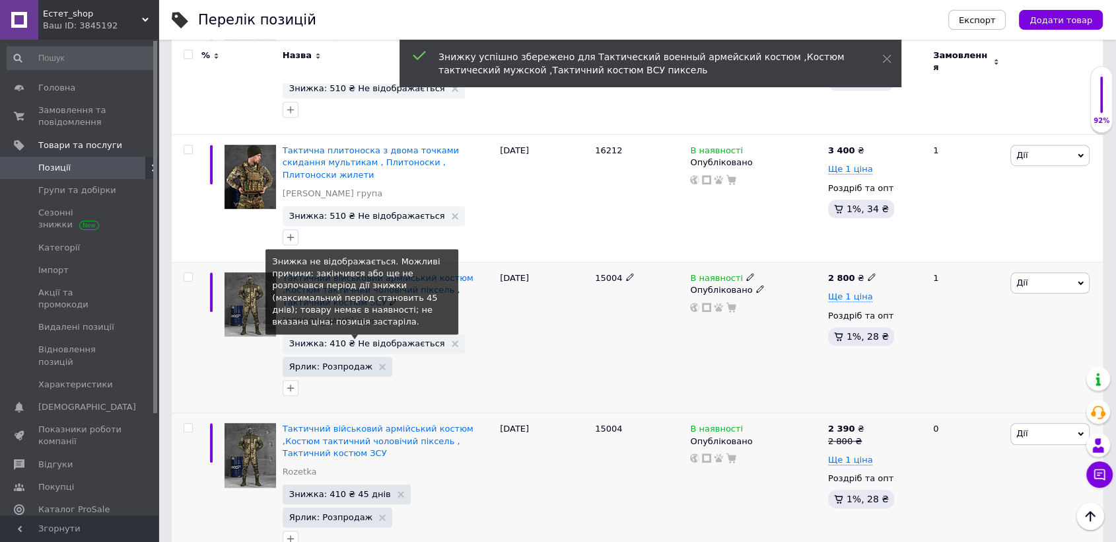
click at [396, 339] on span "Знижка: 410 ₴ Не відображається" at bounding box center [367, 343] width 156 height 9
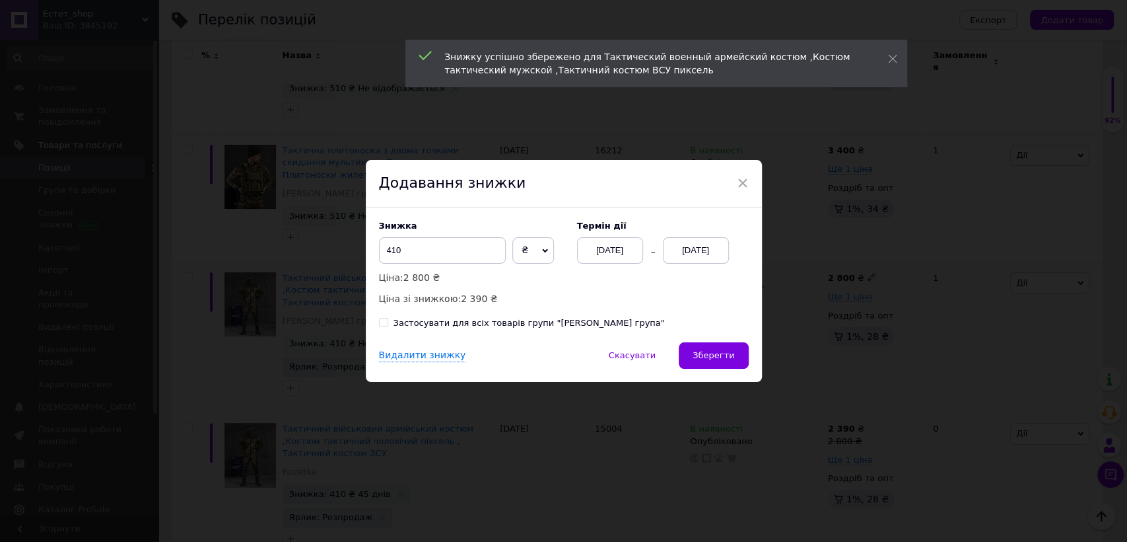
click at [699, 252] on div "[DATE]" at bounding box center [696, 250] width 66 height 26
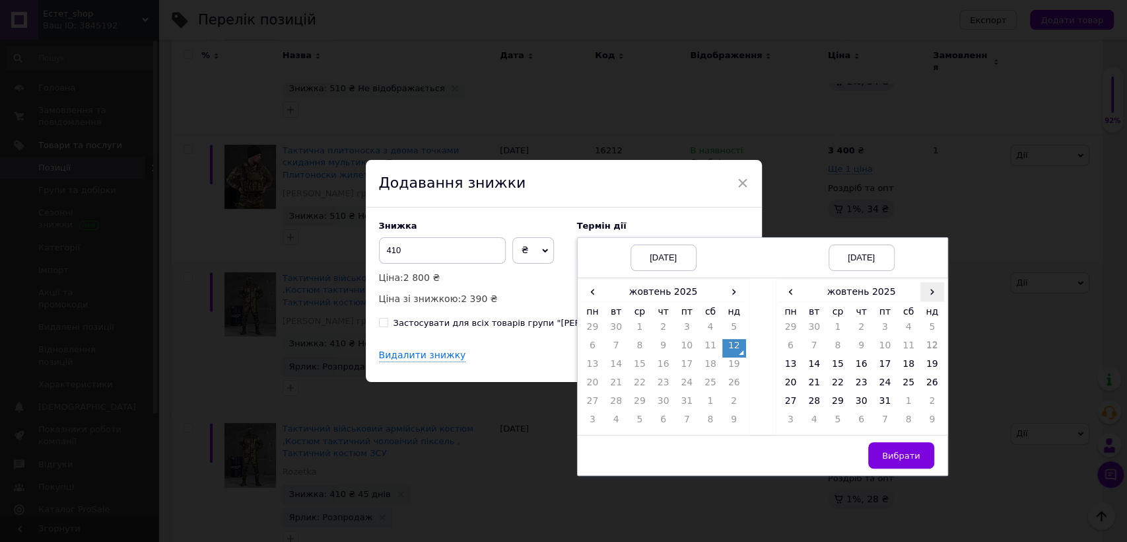
click at [928, 294] on span "›" at bounding box center [933, 291] width 24 height 19
click at [840, 407] on td "26" at bounding box center [838, 403] width 24 height 18
drag, startPoint x: 911, startPoint y: 461, endPoint x: 907, endPoint y: 453, distance: 8.9
click at [909, 457] on span "Вибрати" at bounding box center [901, 455] width 38 height 10
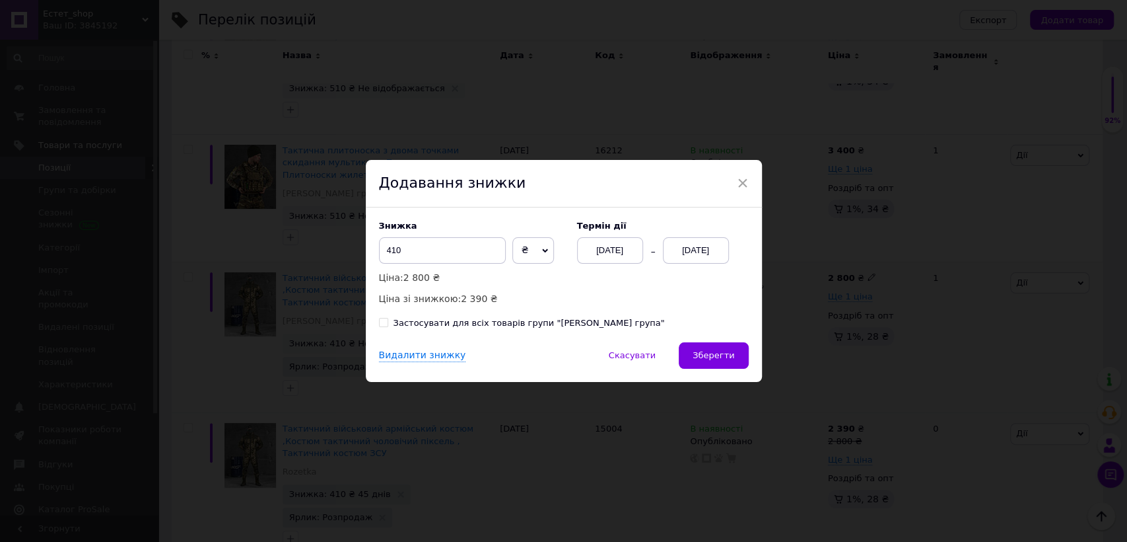
click at [734, 361] on button "Зберегти" at bounding box center [713, 355] width 69 height 26
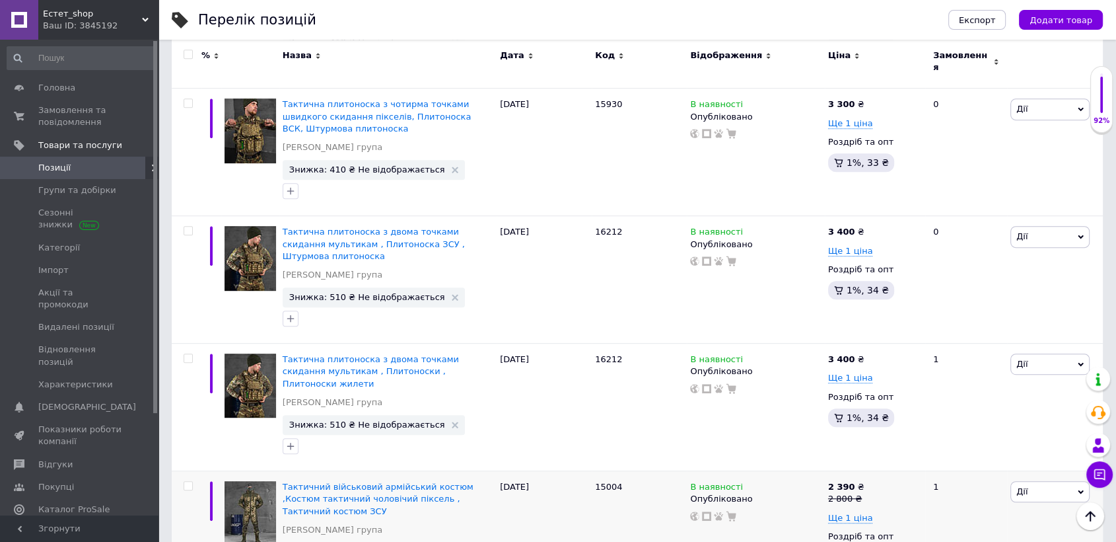
scroll to position [584, 0]
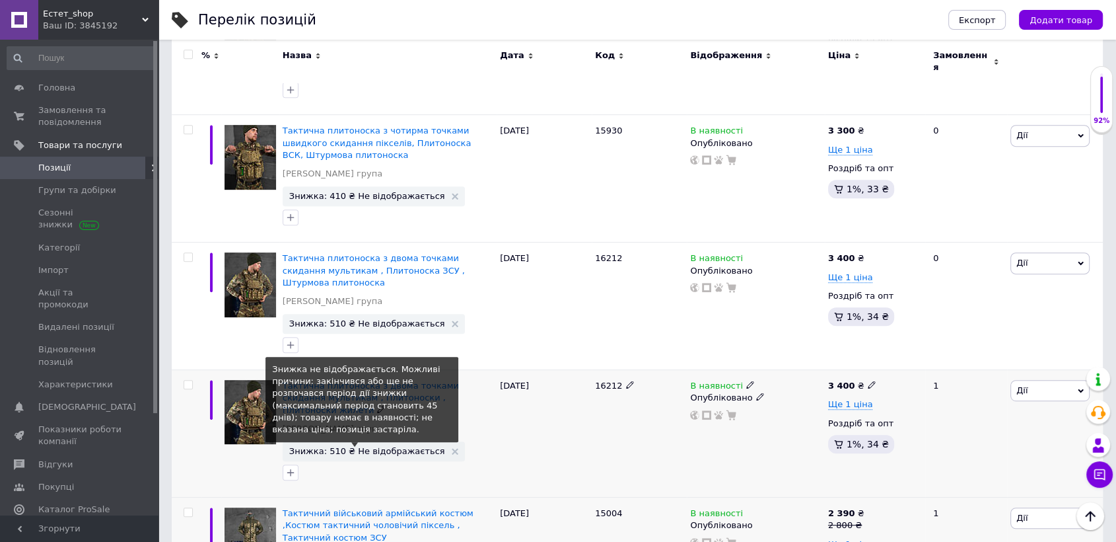
click at [380, 446] on span "Знижка: 510 ₴ Не відображається" at bounding box center [367, 450] width 156 height 9
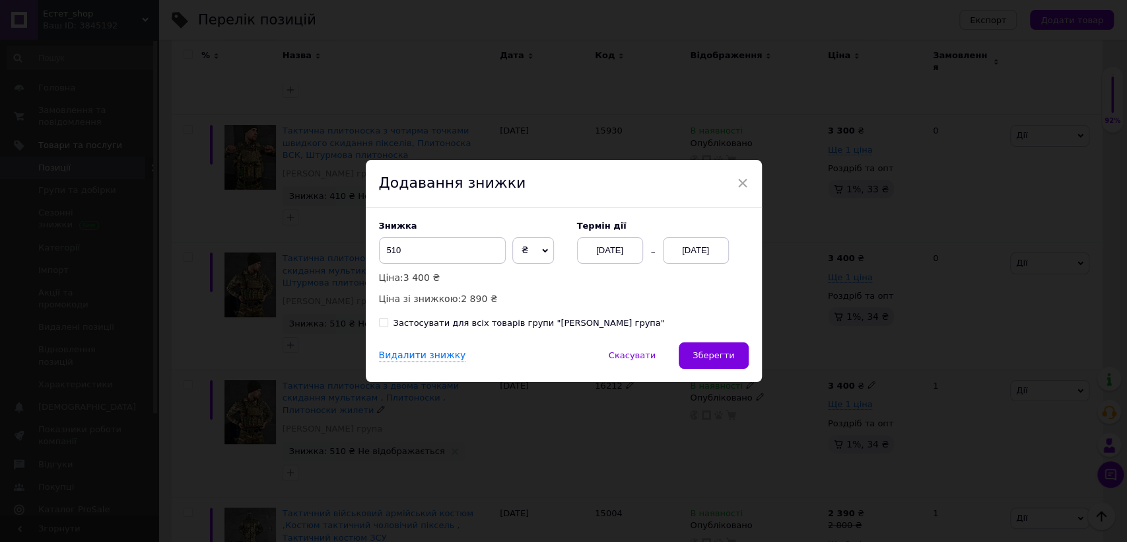
click at [689, 248] on div "[DATE]" at bounding box center [696, 250] width 66 height 26
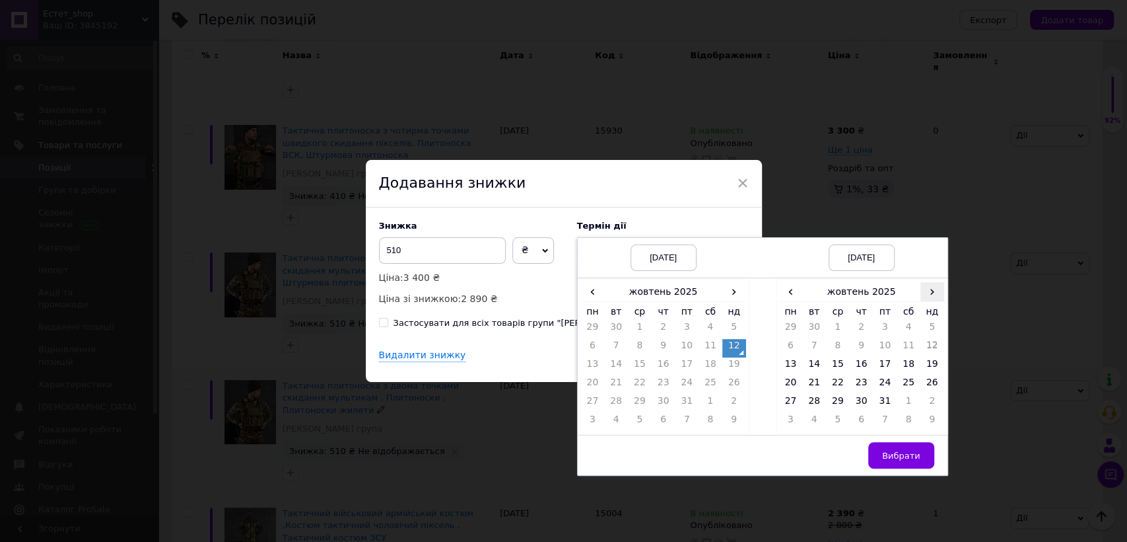
click at [939, 294] on span "›" at bounding box center [933, 291] width 24 height 19
click at [839, 403] on td "26" at bounding box center [838, 403] width 24 height 18
click at [880, 450] on button "Вибрати" at bounding box center [902, 455] width 66 height 26
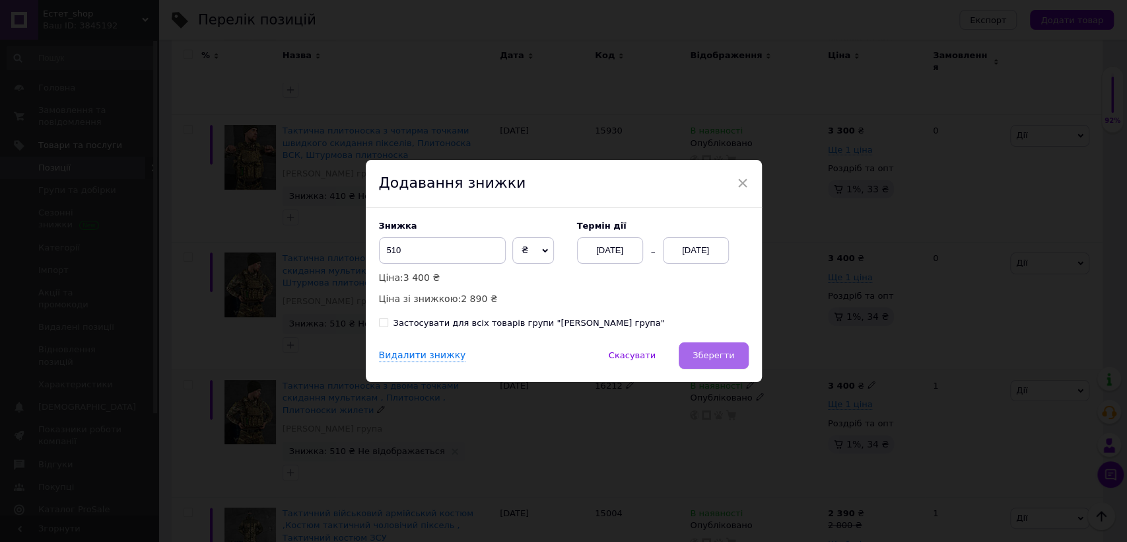
click at [707, 357] on span "Зберегти" at bounding box center [714, 355] width 42 height 10
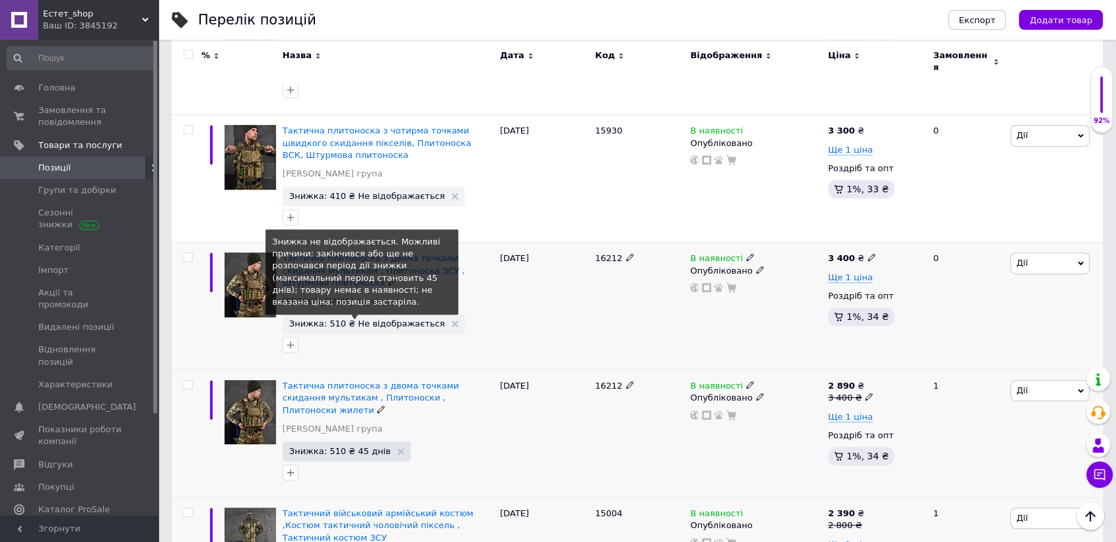
click at [396, 319] on span "Знижка: 510 ₴ Не відображається" at bounding box center [367, 323] width 156 height 9
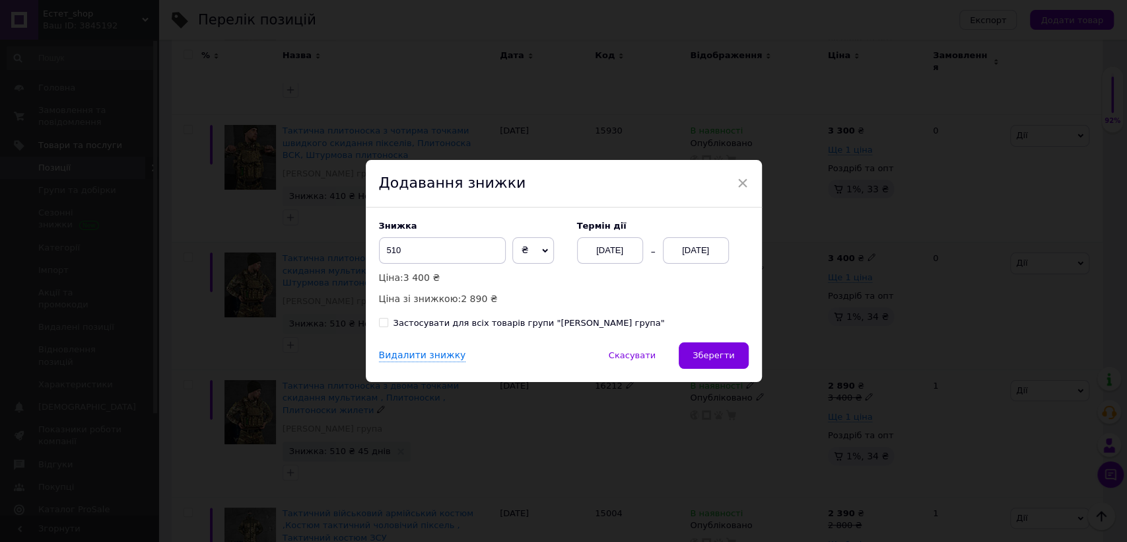
click at [693, 248] on div "[DATE]" at bounding box center [696, 250] width 66 height 26
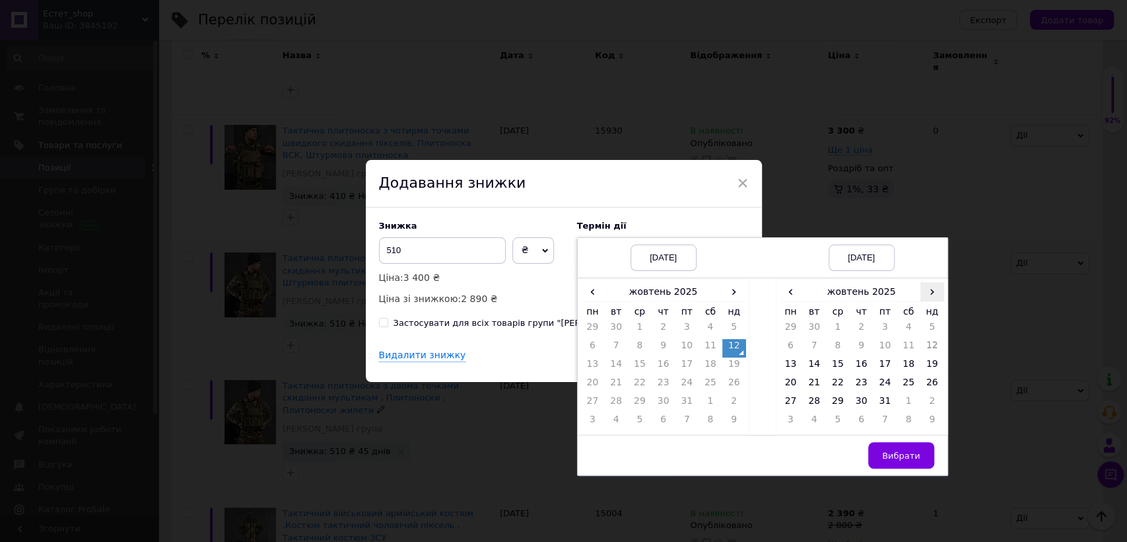
click at [930, 294] on span "›" at bounding box center [933, 291] width 24 height 19
click at [839, 402] on td "26" at bounding box center [838, 403] width 24 height 18
drag, startPoint x: 908, startPoint y: 452, endPoint x: 847, endPoint y: 421, distance: 68.8
click at [907, 453] on span "Вибрати" at bounding box center [901, 455] width 38 height 10
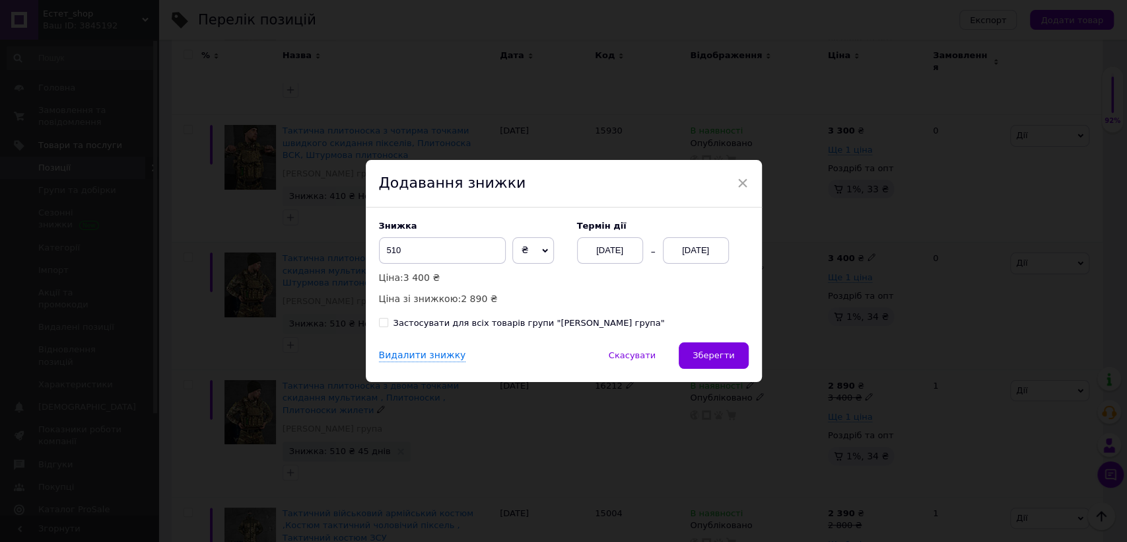
click at [724, 351] on span "Зберегти" at bounding box center [714, 355] width 42 height 10
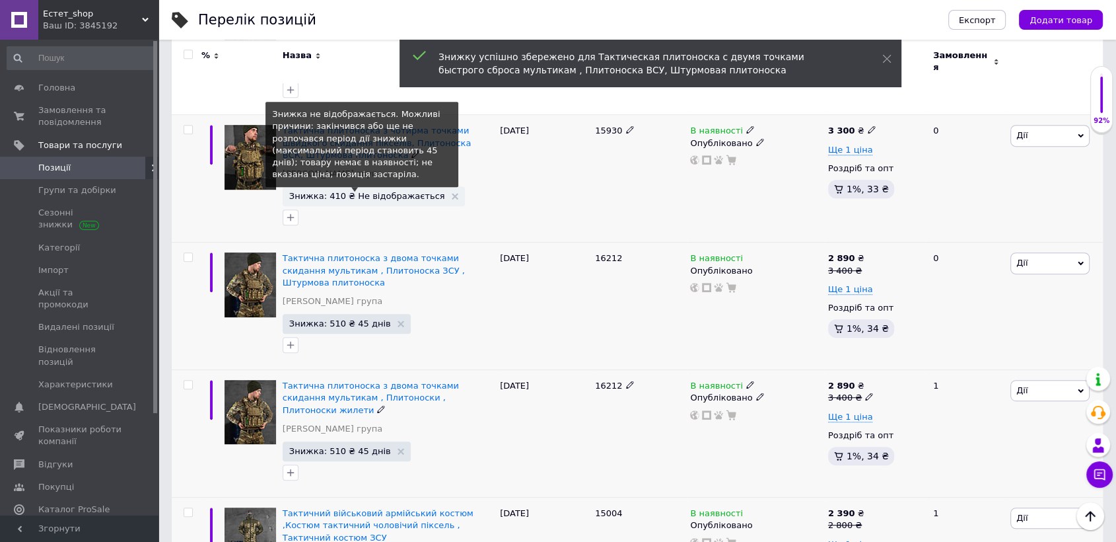
click at [389, 192] on span "Знижка: 410 ₴ Не відображається" at bounding box center [367, 196] width 156 height 9
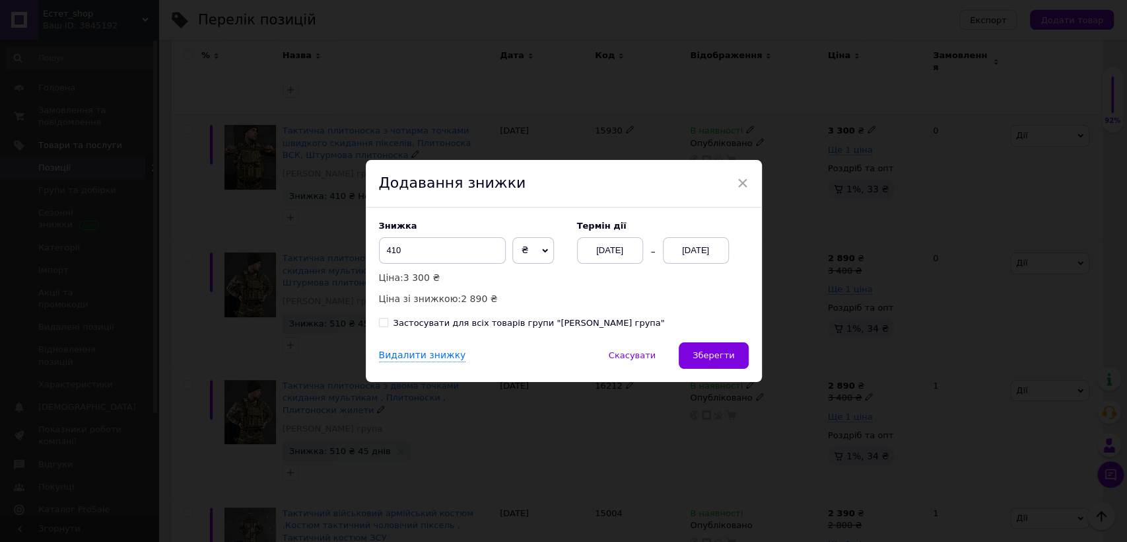
click at [713, 250] on div "[DATE]" at bounding box center [696, 250] width 66 height 26
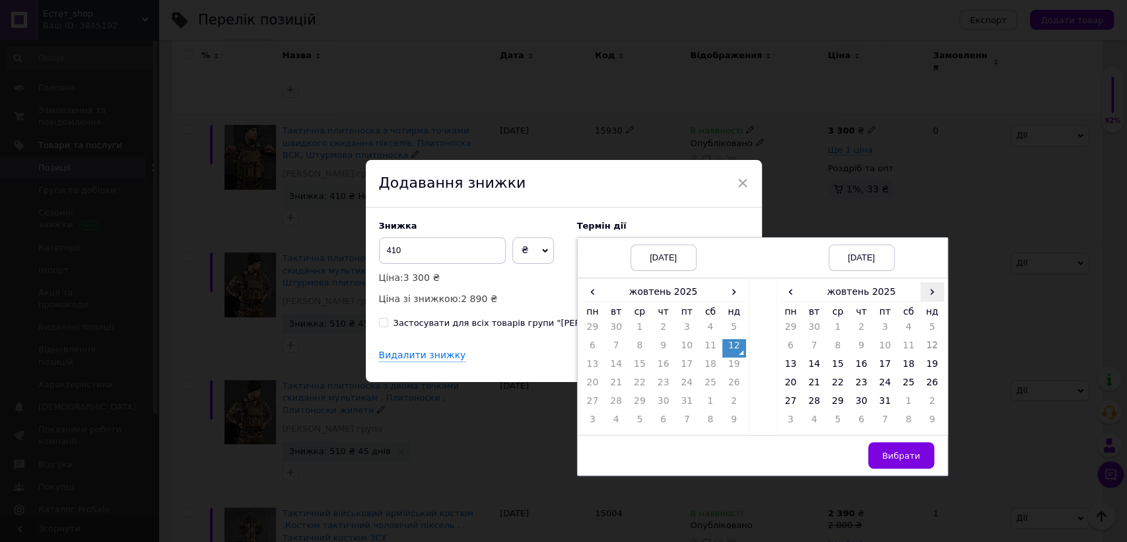
click at [929, 293] on span "›" at bounding box center [933, 291] width 24 height 19
click at [830, 403] on td "26" at bounding box center [838, 403] width 24 height 18
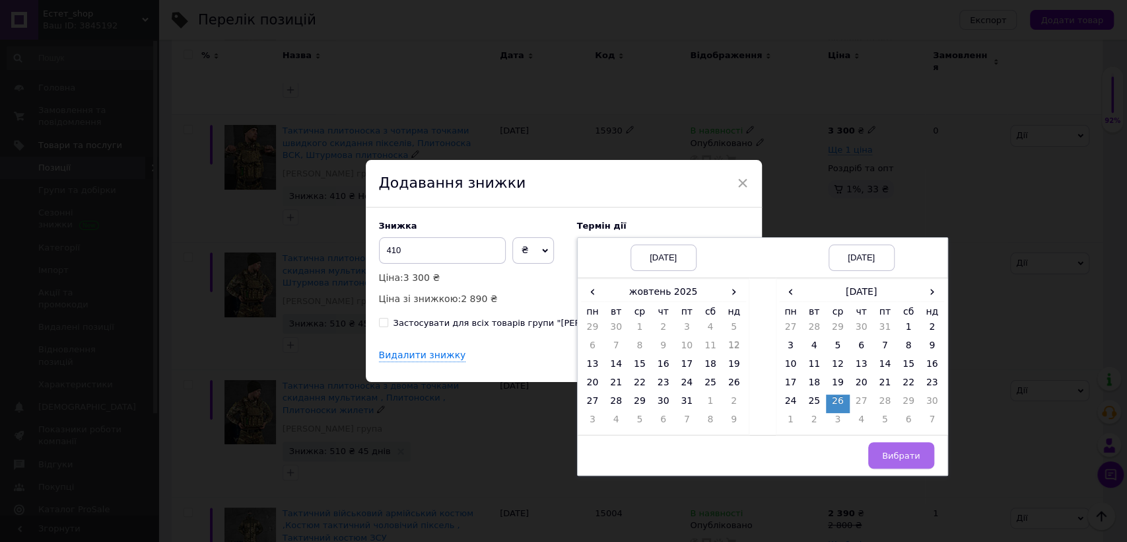
drag, startPoint x: 906, startPoint y: 457, endPoint x: 872, endPoint y: 435, distance: 41.0
click at [906, 456] on span "Вибрати" at bounding box center [901, 455] width 38 height 10
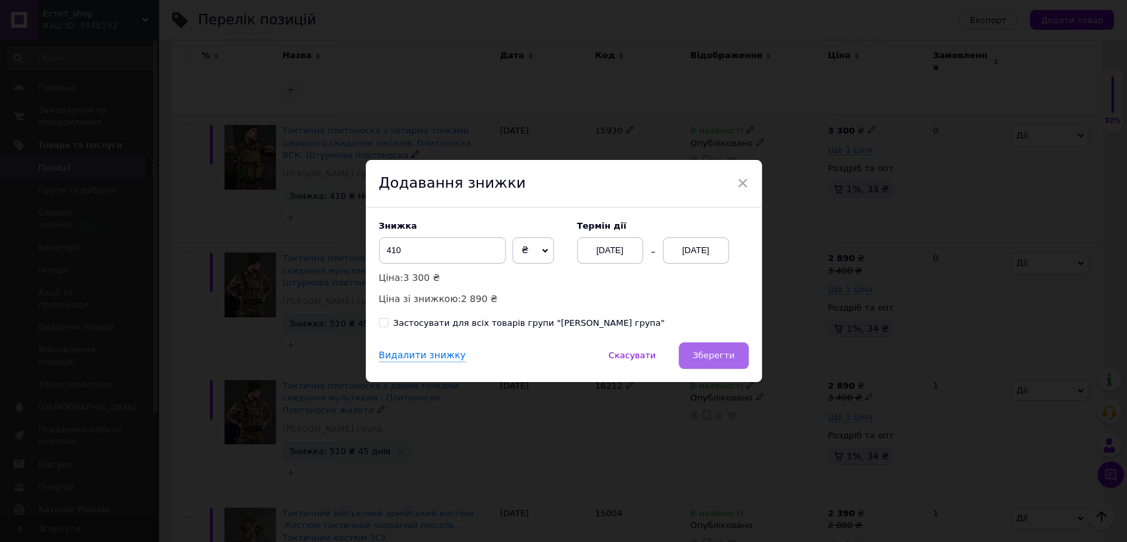
click at [738, 361] on button "Зберегти" at bounding box center [713, 355] width 69 height 26
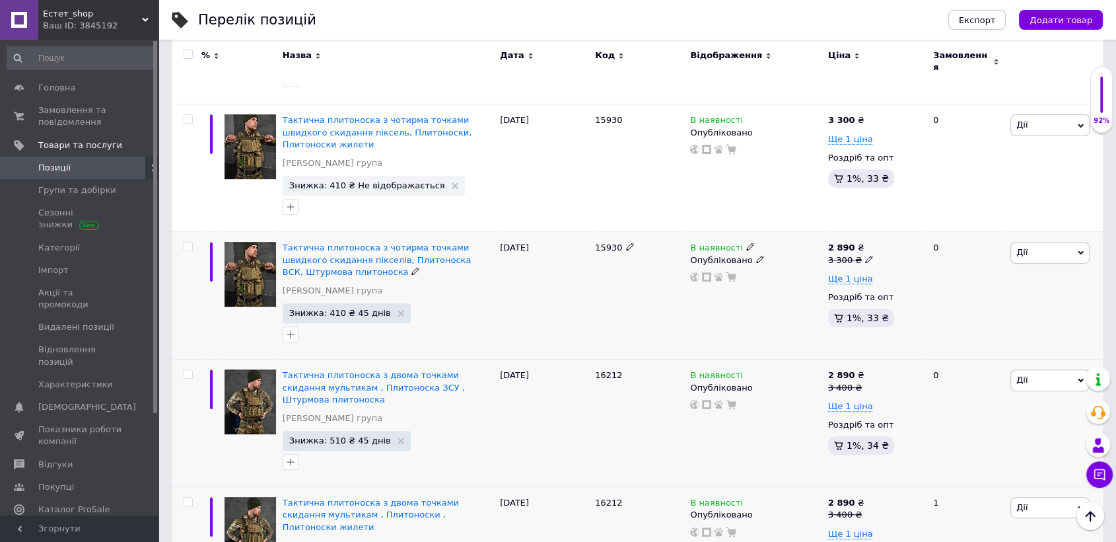
scroll to position [464, 0]
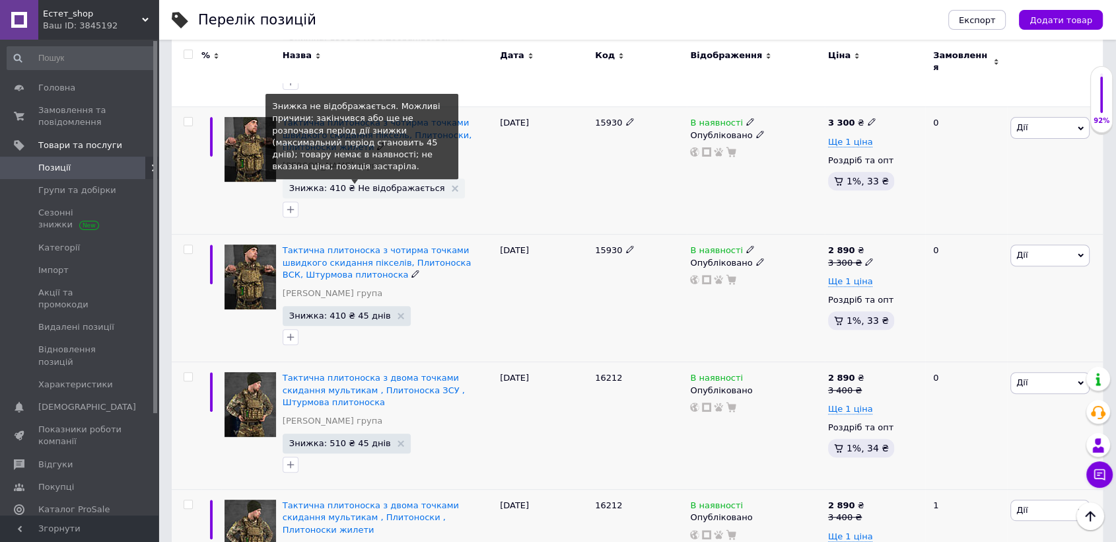
click at [344, 184] on span "Знижка: 410 ₴ Не відображається" at bounding box center [367, 188] width 156 height 9
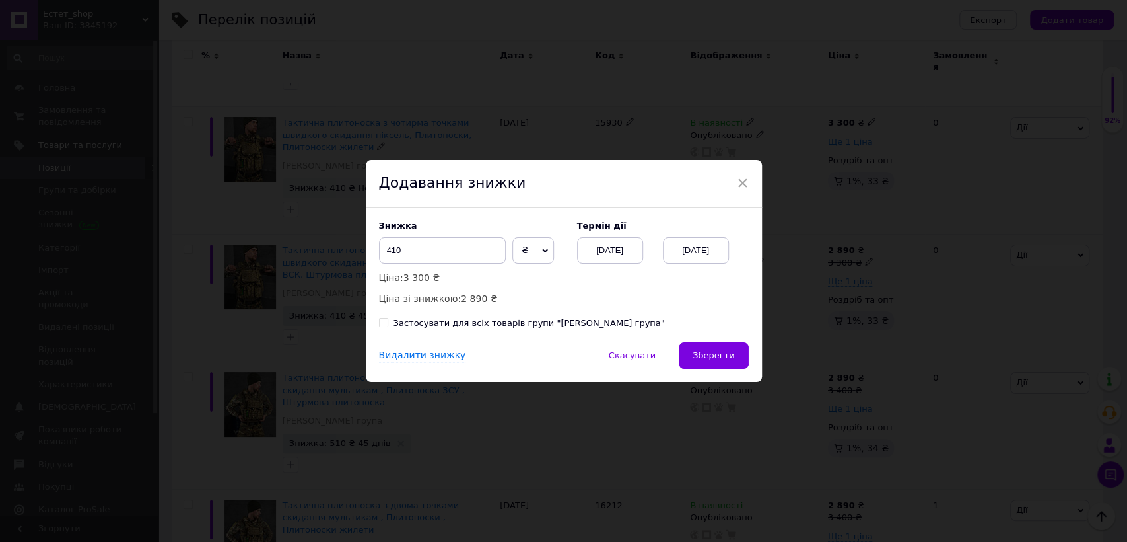
click at [684, 250] on div "[DATE]" at bounding box center [696, 250] width 66 height 26
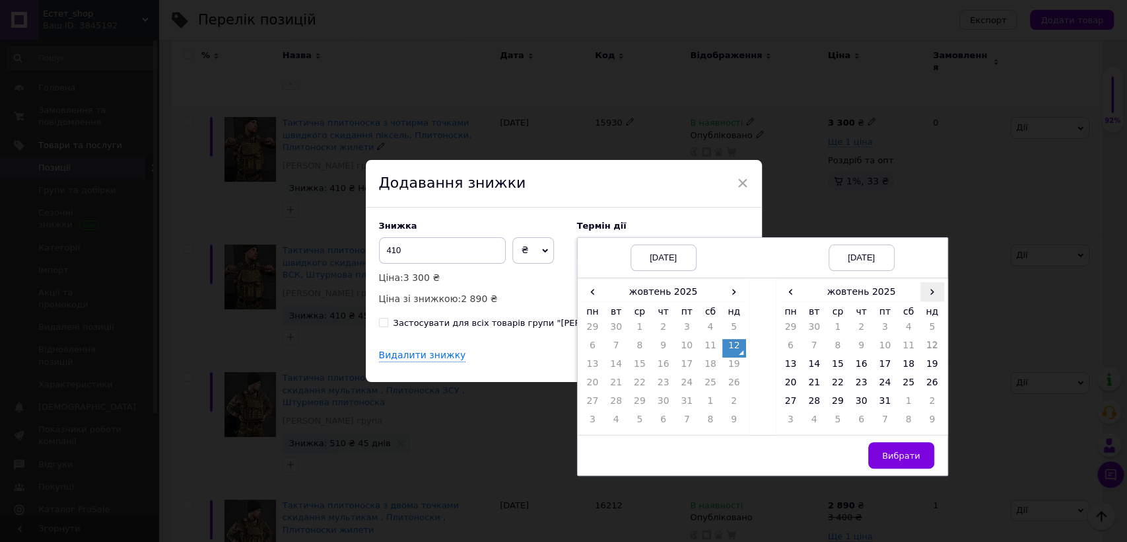
click at [935, 295] on span "›" at bounding box center [933, 291] width 24 height 19
drag, startPoint x: 837, startPoint y: 397, endPoint x: 862, endPoint y: 427, distance: 39.4
click at [837, 396] on td "26" at bounding box center [838, 403] width 24 height 18
drag, startPoint x: 895, startPoint y: 448, endPoint x: 874, endPoint y: 435, distance: 25.3
click at [892, 445] on button "Вибрати" at bounding box center [902, 455] width 66 height 26
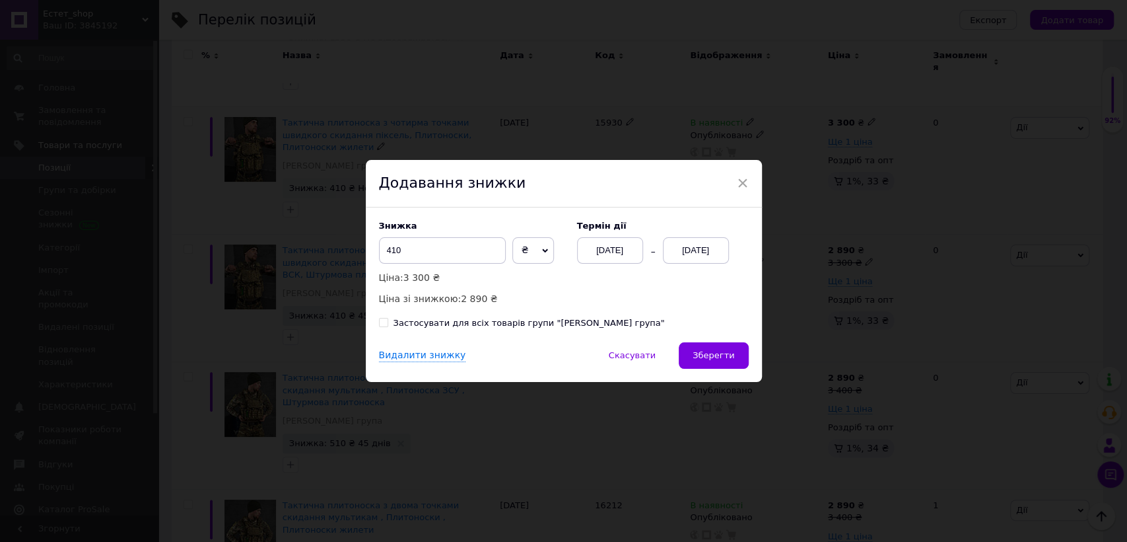
click at [715, 355] on span "Зберегти" at bounding box center [714, 355] width 42 height 10
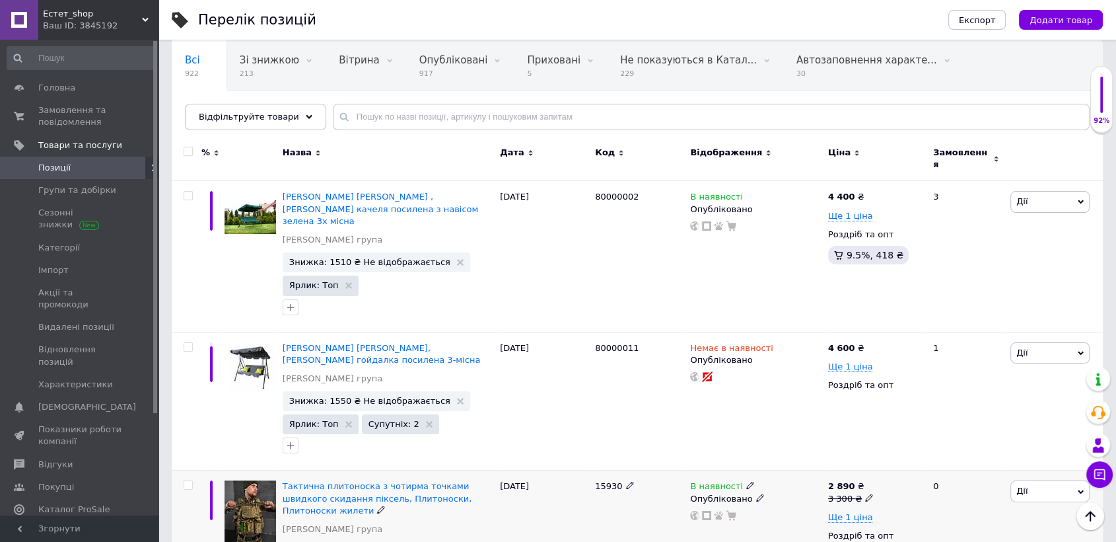
scroll to position [98, 0]
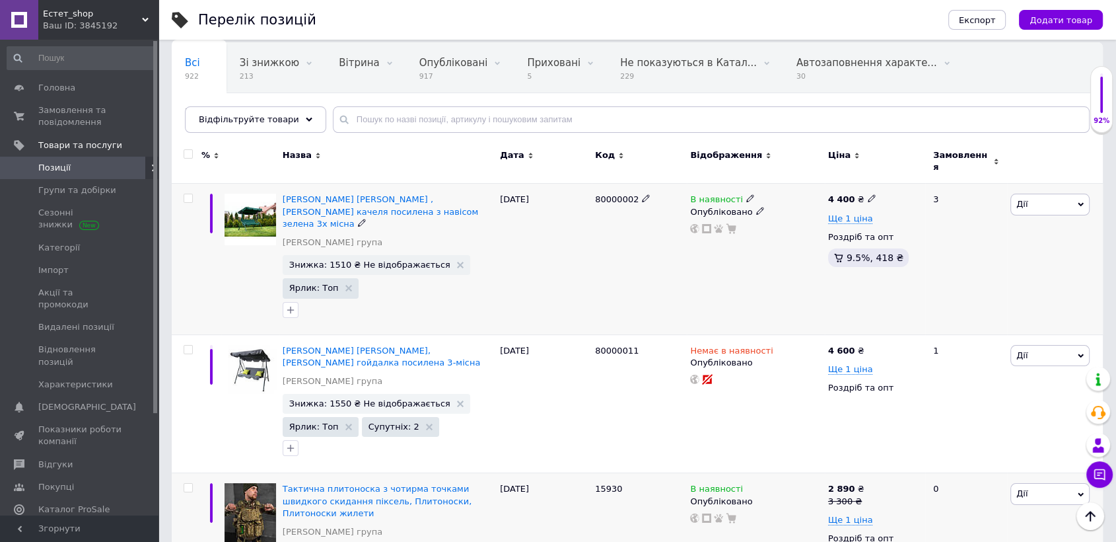
drag, startPoint x: 590, startPoint y: 190, endPoint x: 639, endPoint y: 193, distance: 48.3
click at [639, 193] on div "[PERSON_NAME] гойдалка ,садова качеля посилена з навісом зелена 3х місна [PERSO…" at bounding box center [637, 259] width 931 height 151
copy div "80000002"
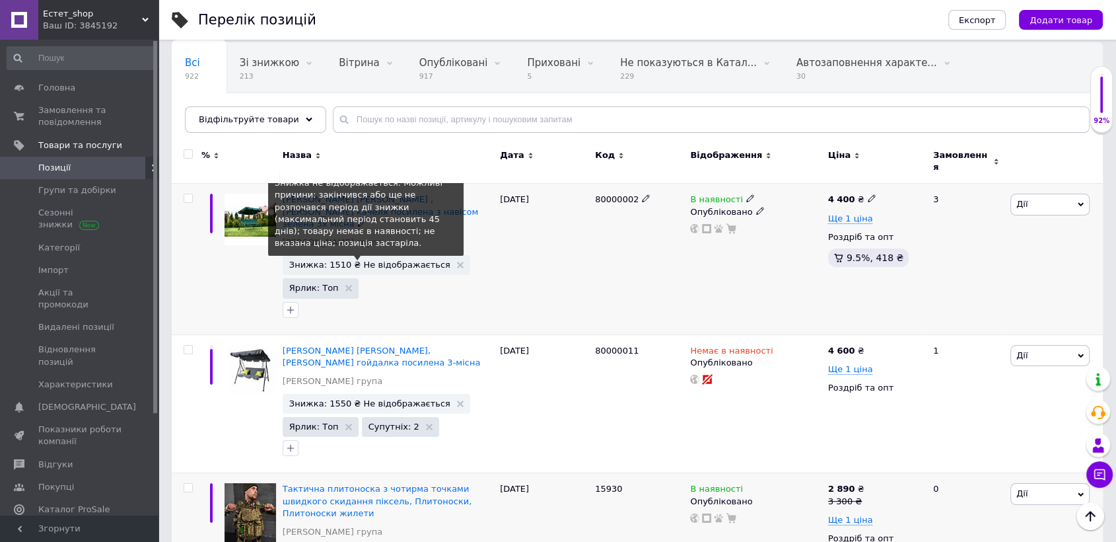
click at [381, 260] on span "Знижка: 1510 ₴ Не відображається" at bounding box center [369, 264] width 161 height 9
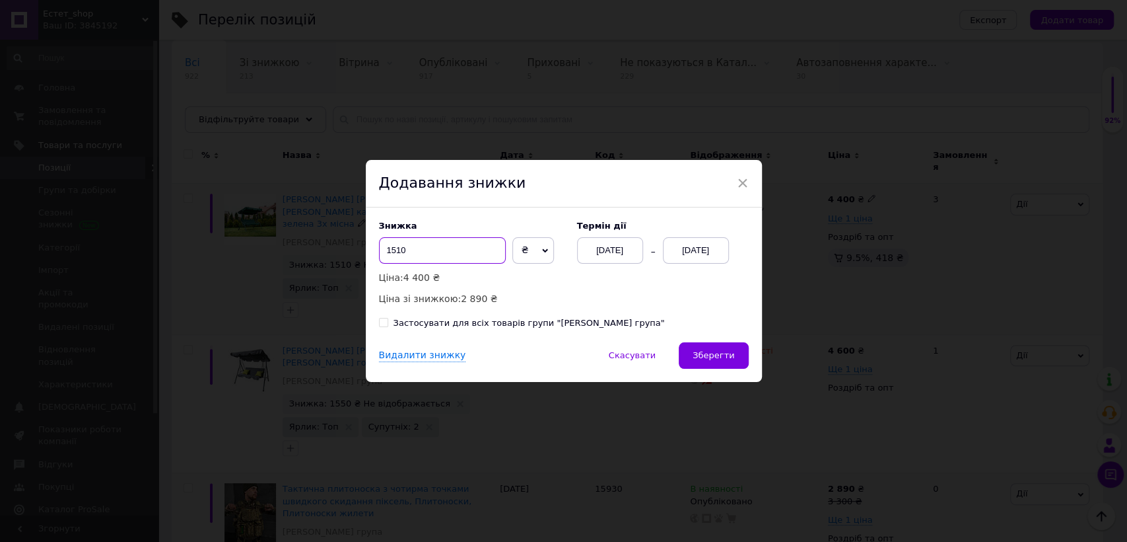
click at [394, 248] on input "1510" at bounding box center [442, 250] width 127 height 26
type input "1410"
click at [701, 250] on div "[DATE]" at bounding box center [696, 250] width 66 height 26
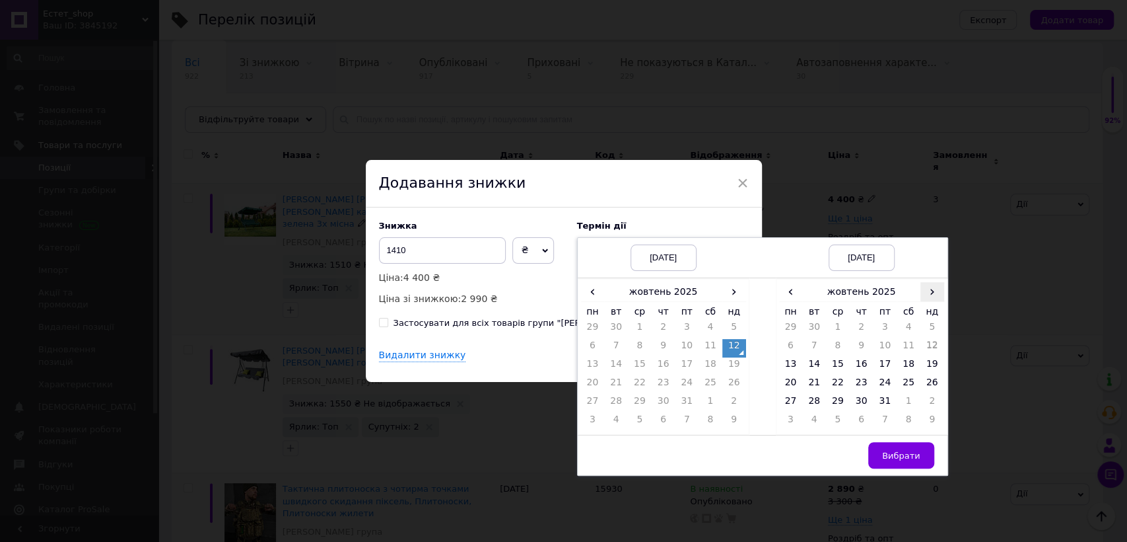
click at [933, 294] on span "›" at bounding box center [933, 291] width 24 height 19
click at [835, 398] on td "26" at bounding box center [838, 403] width 24 height 18
click at [898, 460] on button "Вибрати" at bounding box center [902, 455] width 66 height 26
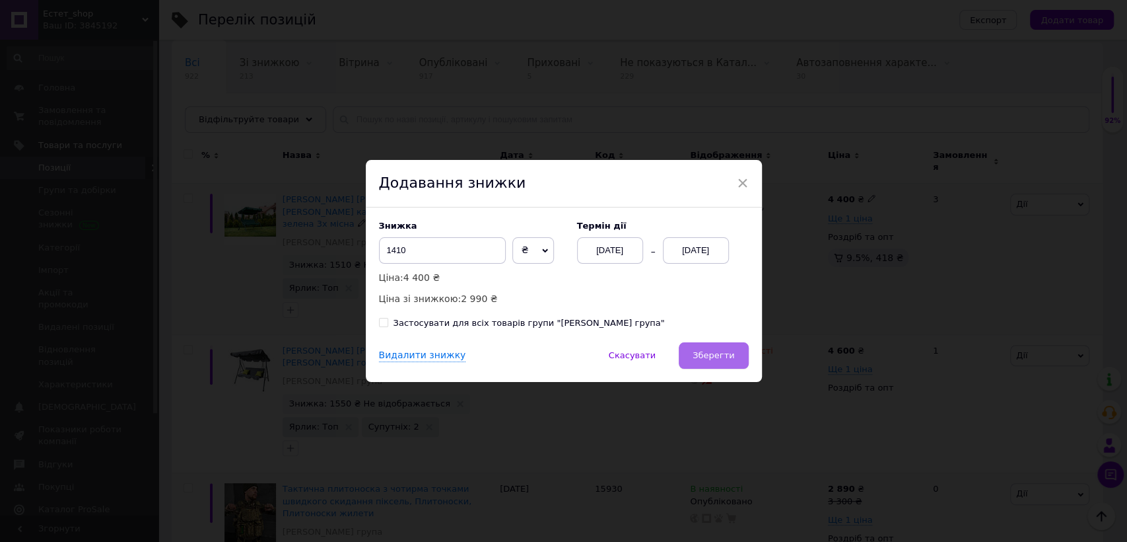
click at [723, 357] on span "Зберегти" at bounding box center [714, 355] width 42 height 10
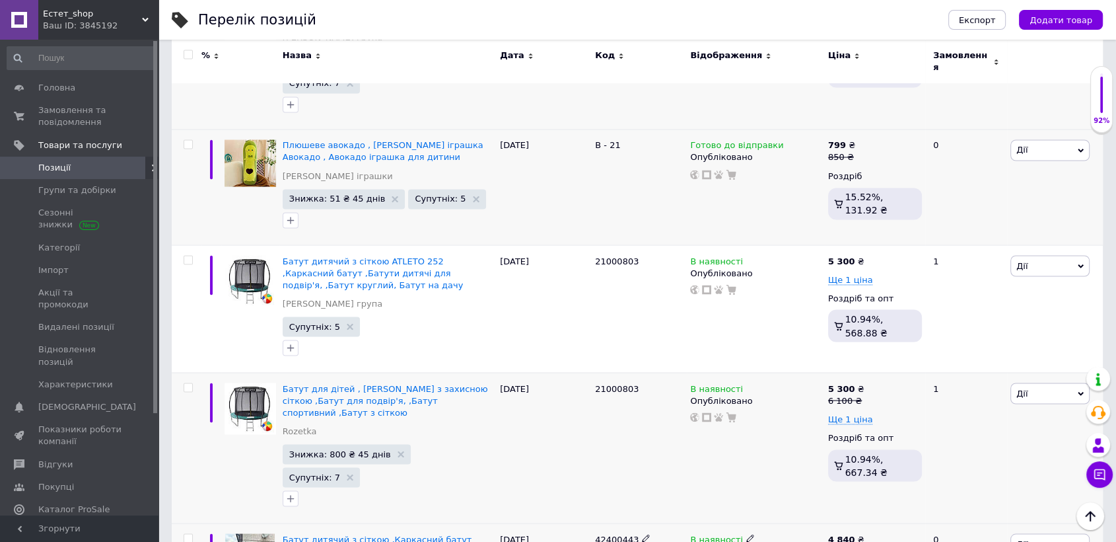
scroll to position [2329, 0]
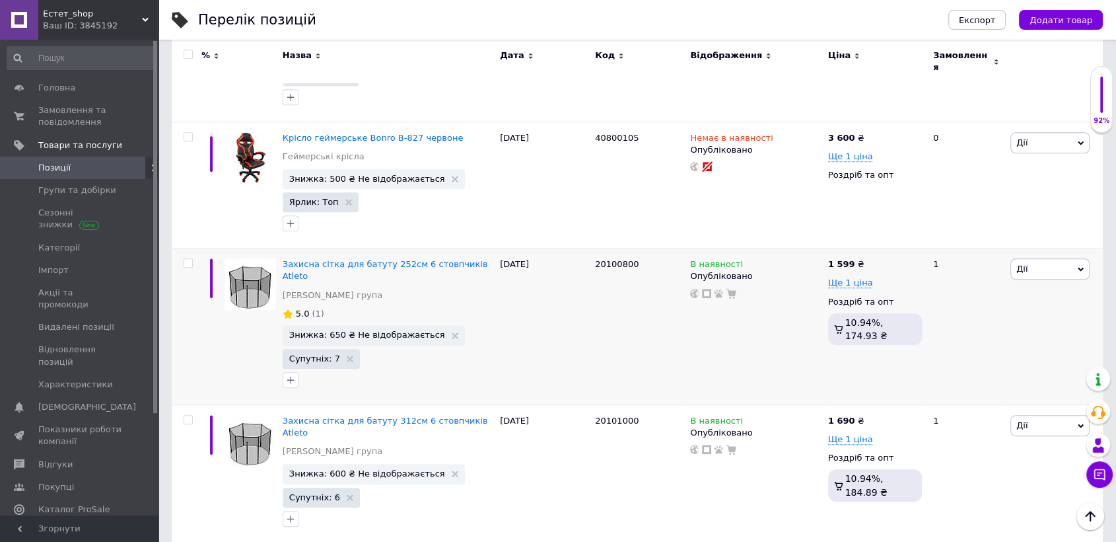
scroll to position [1054, 0]
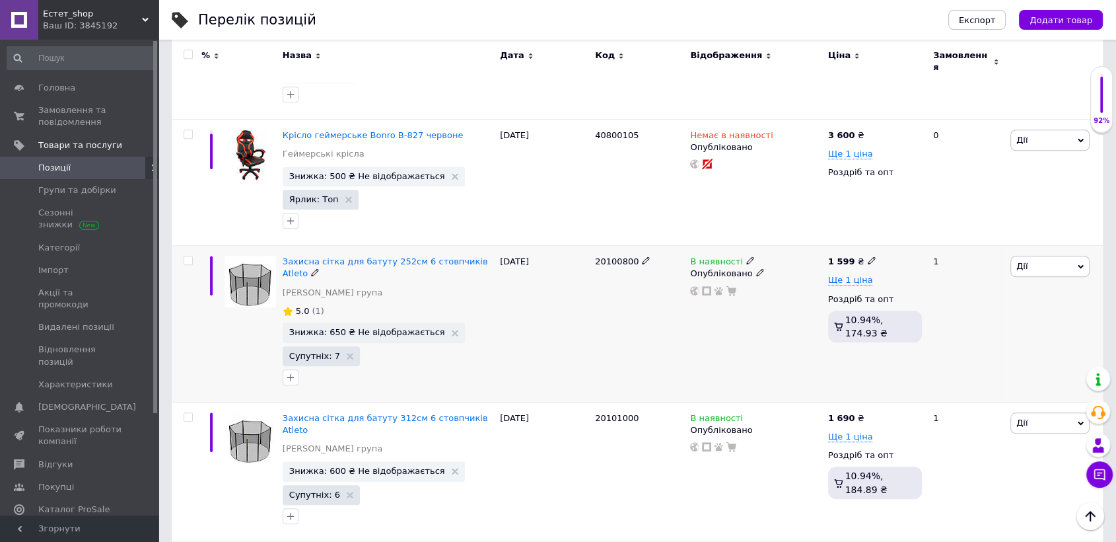
drag, startPoint x: 587, startPoint y: 213, endPoint x: 635, endPoint y: 214, distance: 48.9
click at [635, 246] on div "Захисна сітка для батуту 252см 6 стовпчиків Atleto [PERSON_NAME] група 5.0 (1) …" at bounding box center [637, 324] width 931 height 157
copy div "20100800"
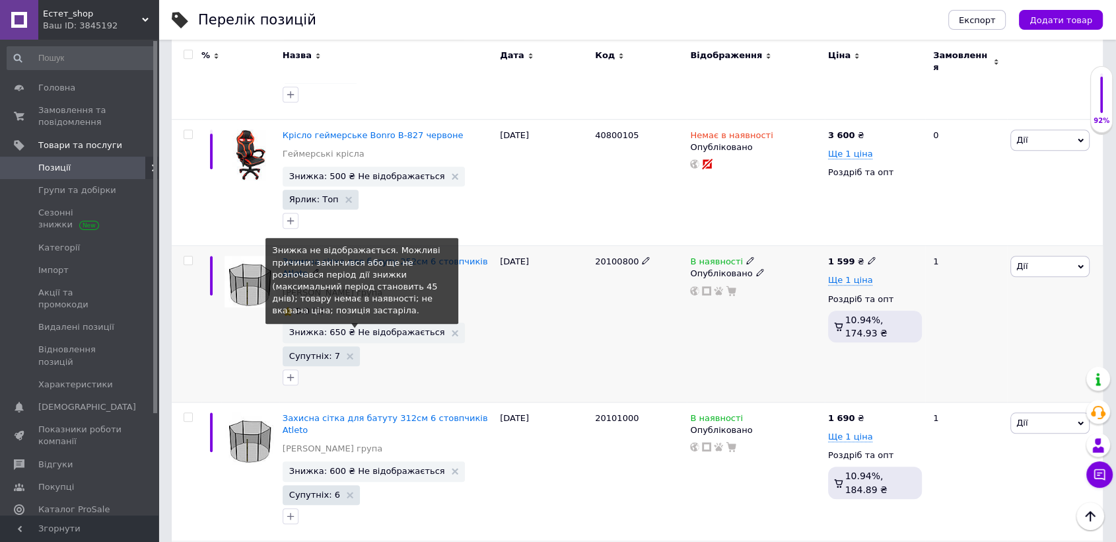
click at [408, 328] on span "Знижка: 650 ₴ Не відображається" at bounding box center [367, 332] width 156 height 9
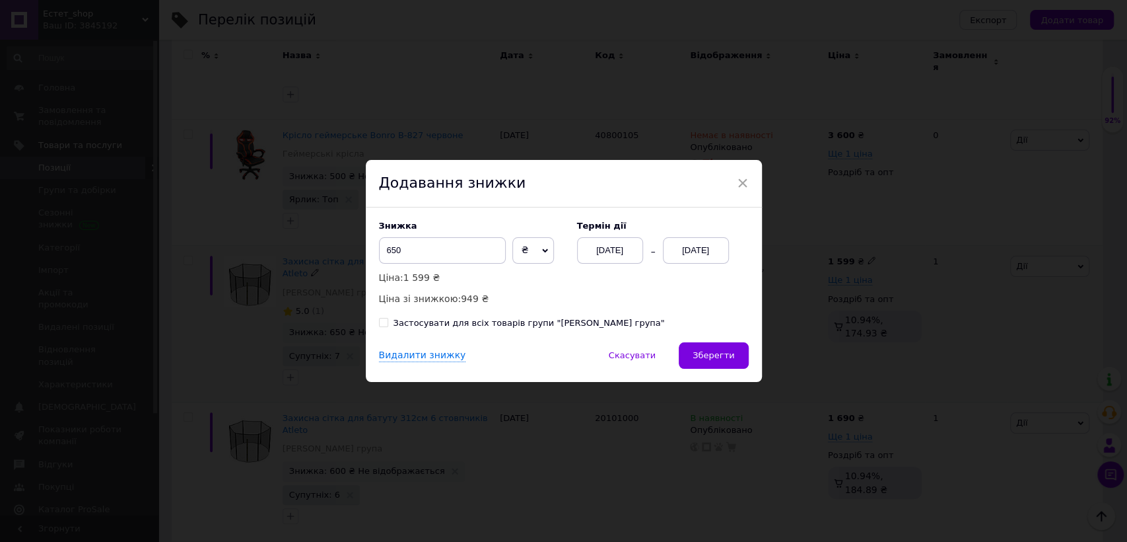
click at [678, 253] on div "[DATE]" at bounding box center [696, 250] width 66 height 26
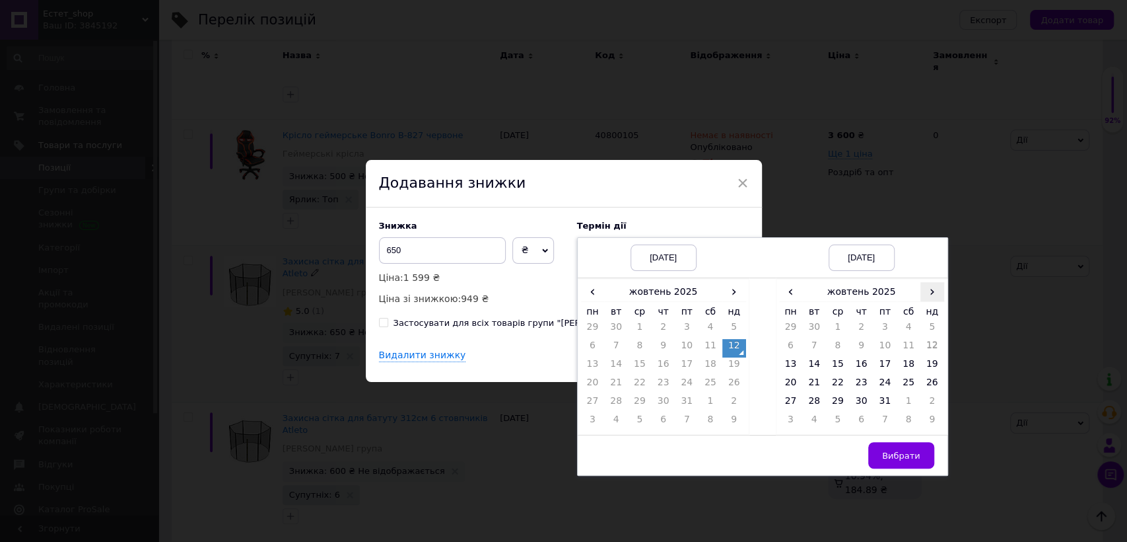
click at [929, 292] on span "›" at bounding box center [933, 291] width 24 height 19
click at [843, 404] on td "26" at bounding box center [838, 403] width 24 height 18
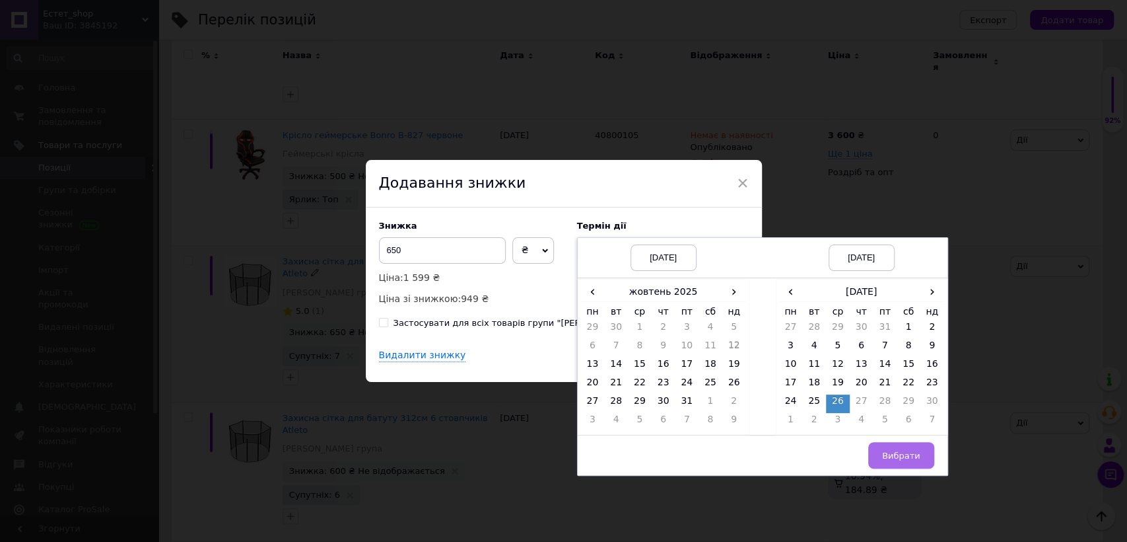
drag, startPoint x: 894, startPoint y: 454, endPoint x: 846, endPoint y: 424, distance: 57.0
click at [894, 454] on span "Вибрати" at bounding box center [901, 455] width 38 height 10
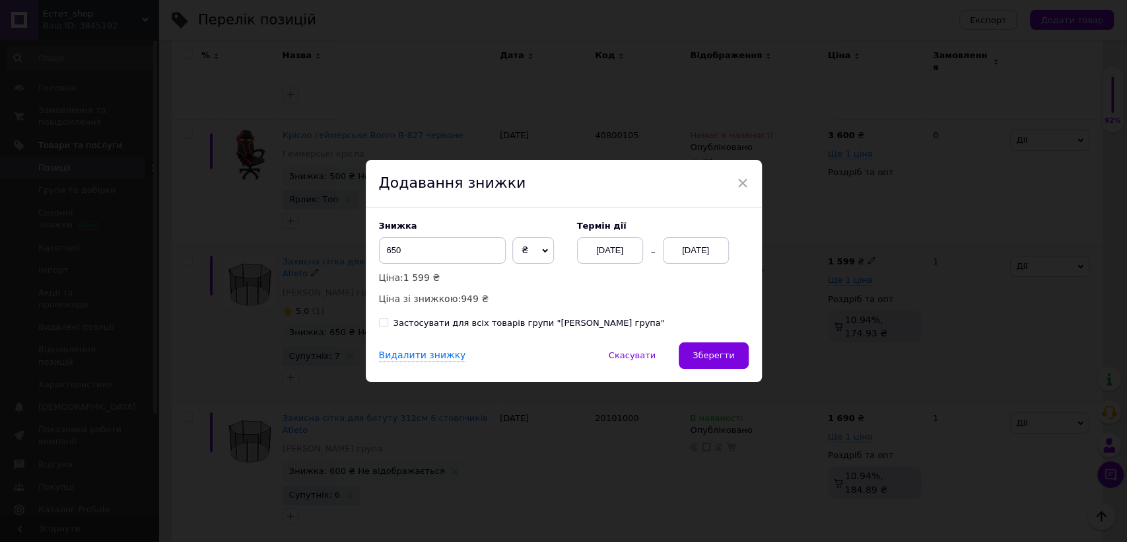
click at [712, 355] on span "Зберегти" at bounding box center [714, 355] width 42 height 10
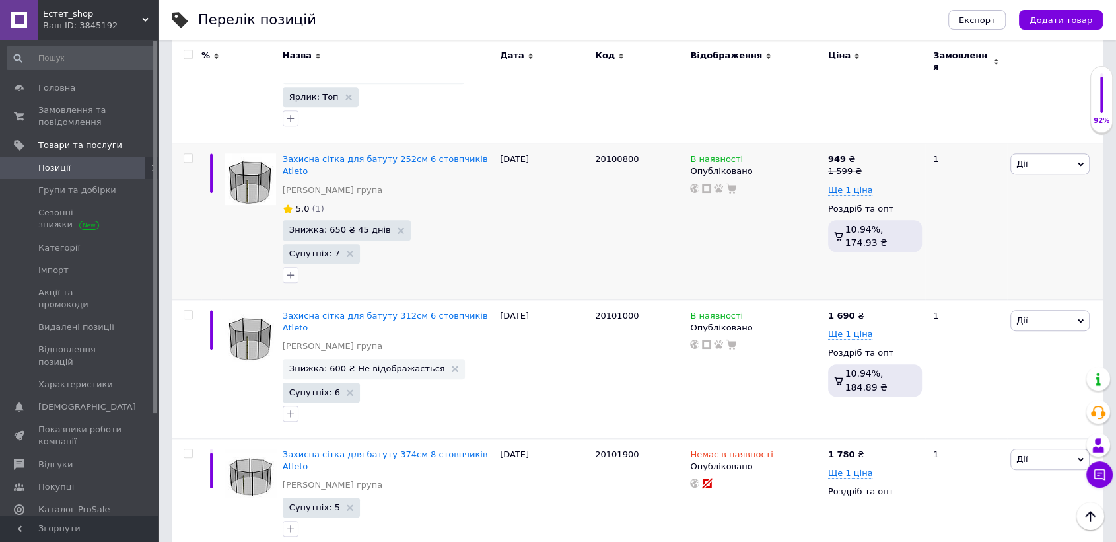
scroll to position [1159, 0]
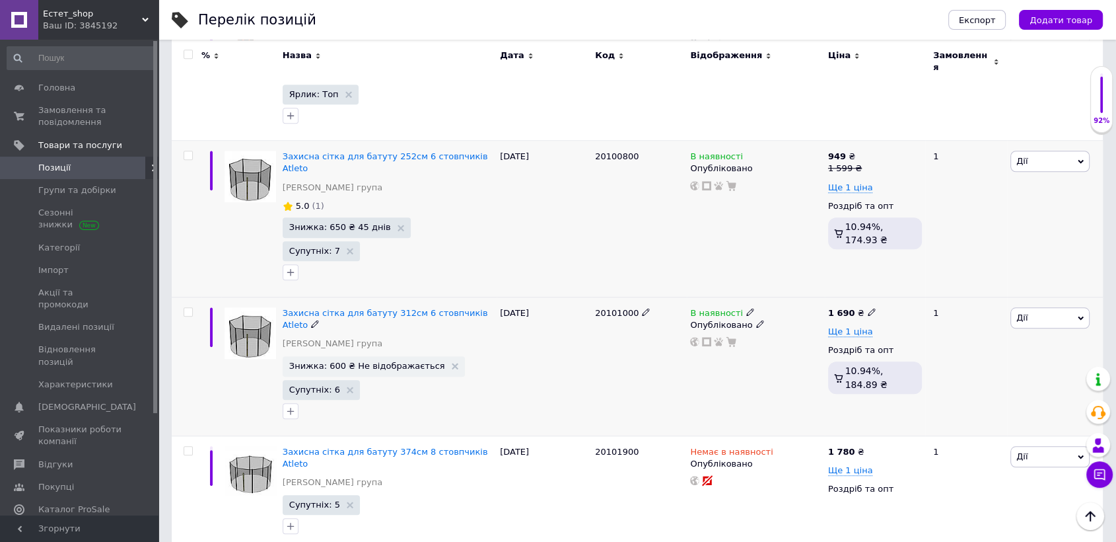
drag, startPoint x: 590, startPoint y: 231, endPoint x: 631, endPoint y: 236, distance: 41.9
click at [631, 297] on div "Захисна сітка для батуту 312см 6 стовпчиків Atleto [PERSON_NAME] група Знижка: …" at bounding box center [637, 366] width 931 height 139
copy div "20101000"
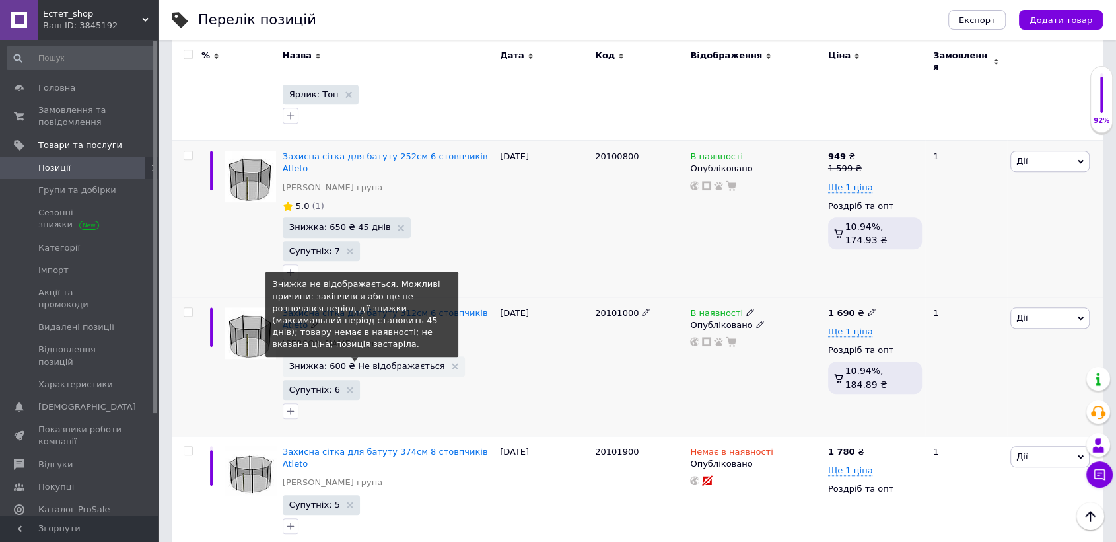
click at [389, 361] on span "Знижка: 600 ₴ Не відображається" at bounding box center [367, 365] width 156 height 9
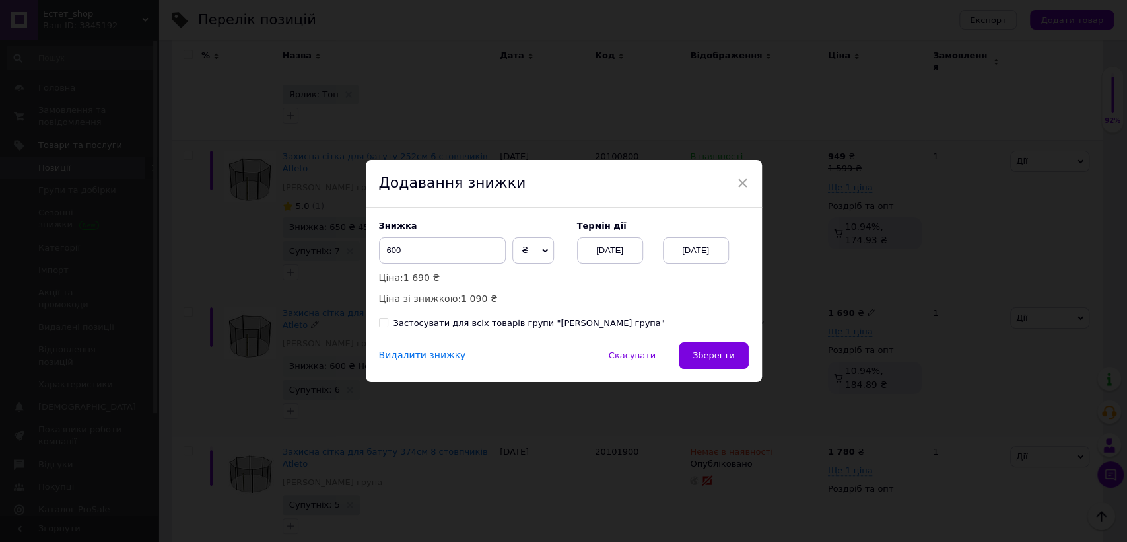
click at [689, 246] on div "[DATE]" at bounding box center [696, 250] width 66 height 26
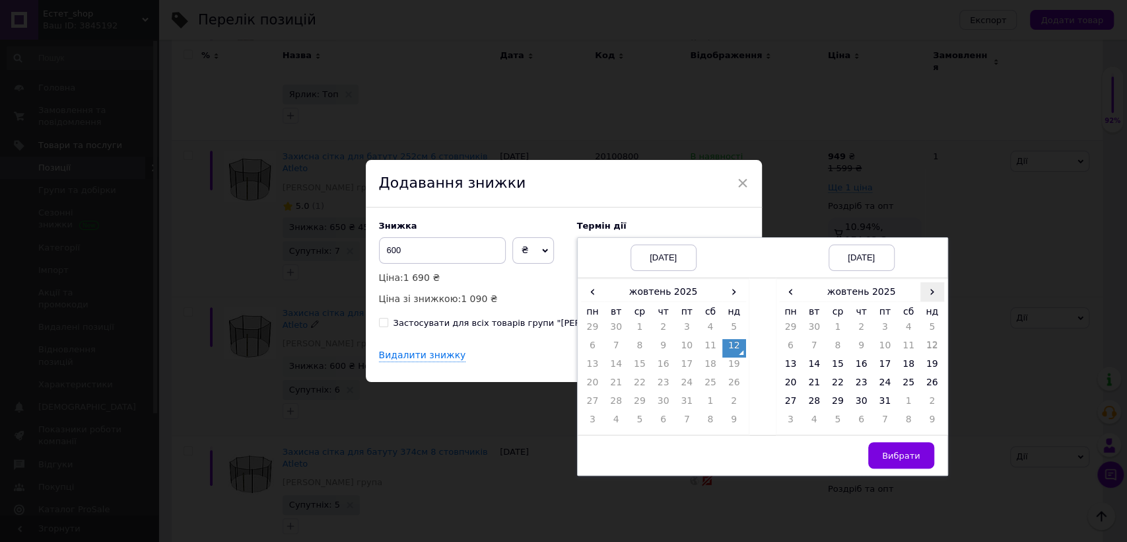
click at [935, 295] on span "›" at bounding box center [933, 291] width 24 height 19
click at [837, 404] on td "26" at bounding box center [838, 403] width 24 height 18
drag, startPoint x: 901, startPoint y: 456, endPoint x: 859, endPoint y: 438, distance: 45.5
click at [902, 456] on span "Вибрати" at bounding box center [901, 455] width 38 height 10
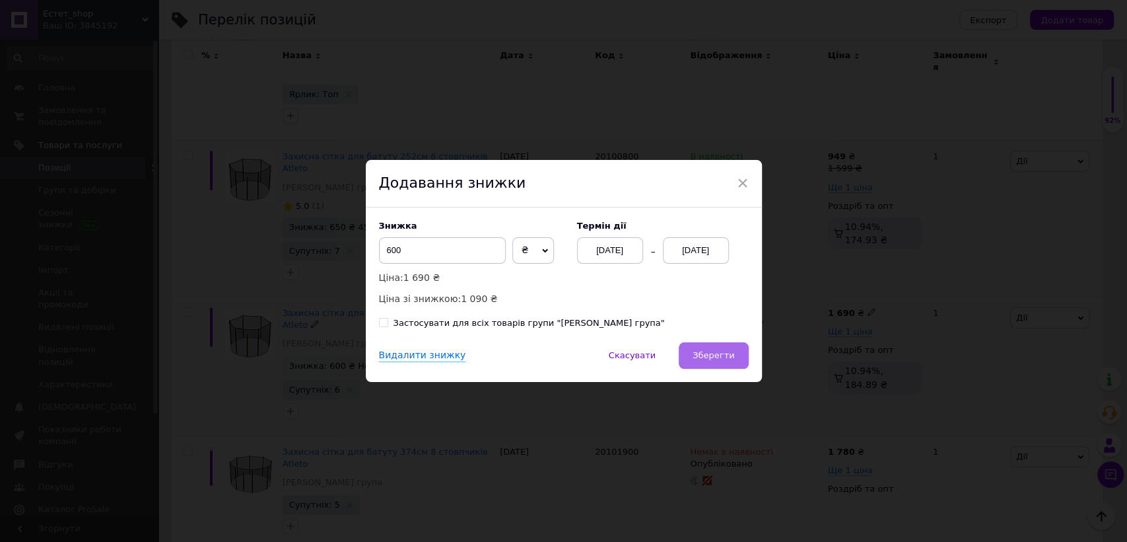
click at [713, 361] on button "Зберегти" at bounding box center [713, 355] width 69 height 26
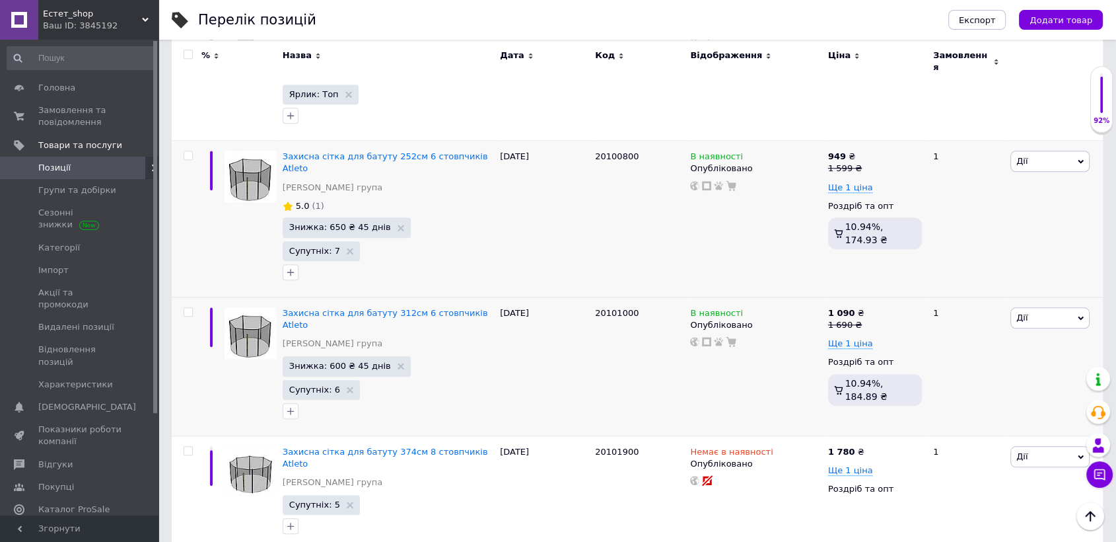
drag, startPoint x: 594, startPoint y: 450, endPoint x: 636, endPoint y: 448, distance: 41.7
copy div "20121900"
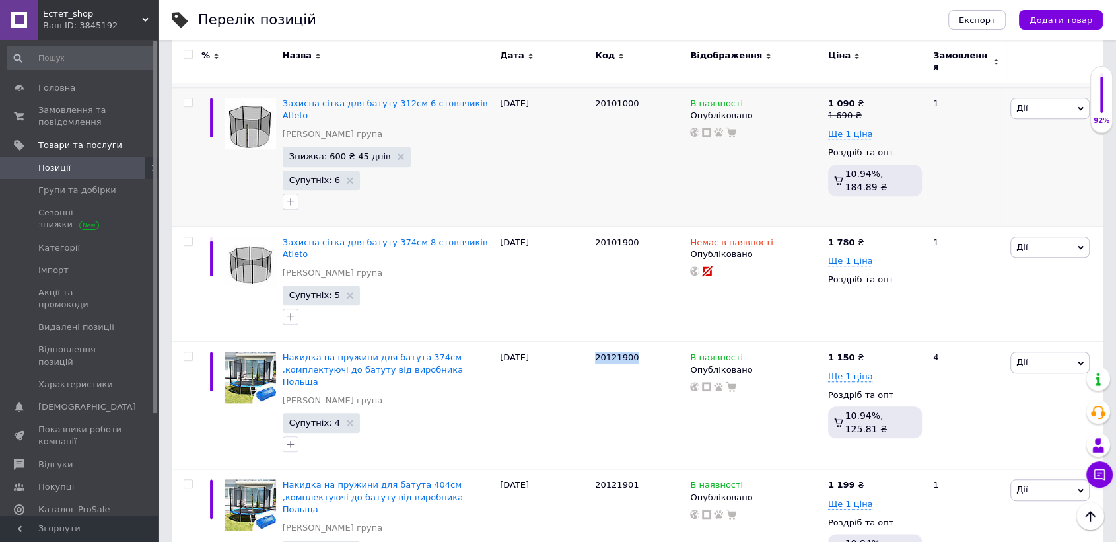
scroll to position [1376, 0]
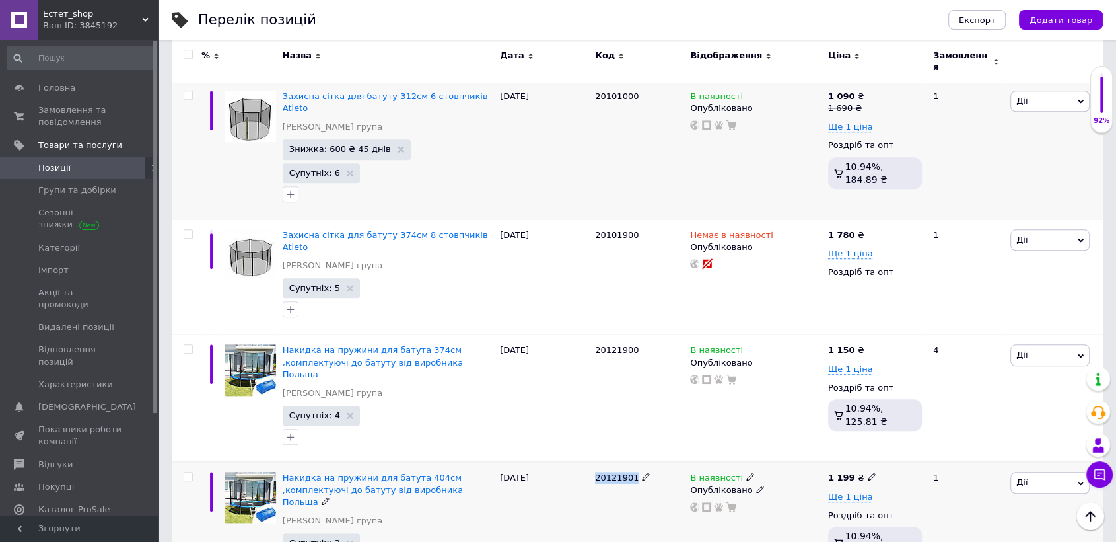
drag, startPoint x: 594, startPoint y: 345, endPoint x: 631, endPoint y: 345, distance: 37.7
click at [631, 462] on div "20121901" at bounding box center [639, 525] width 95 height 127
copy span "20121901"
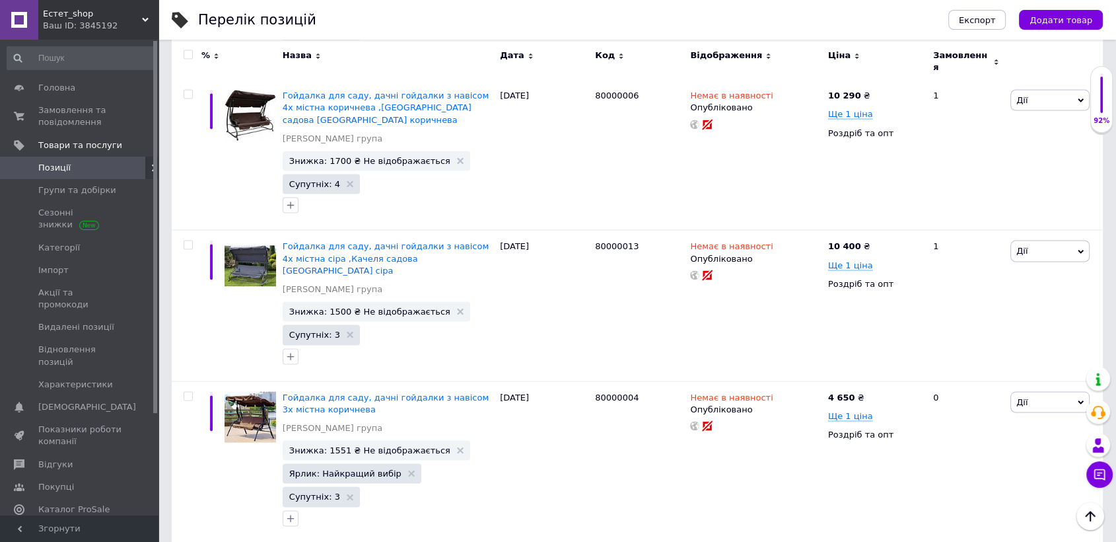
scroll to position [2432, 0]
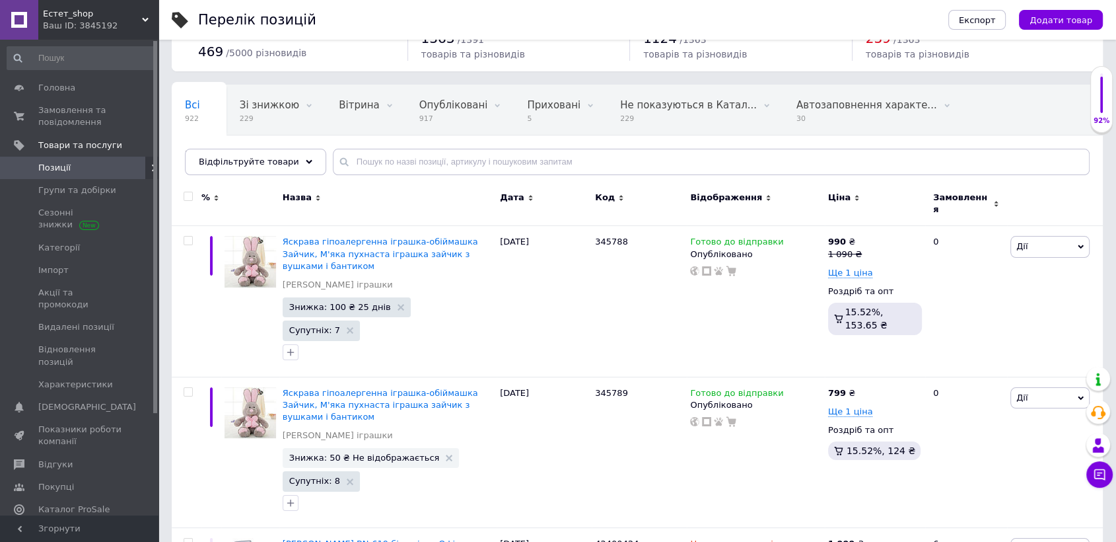
scroll to position [47, 0]
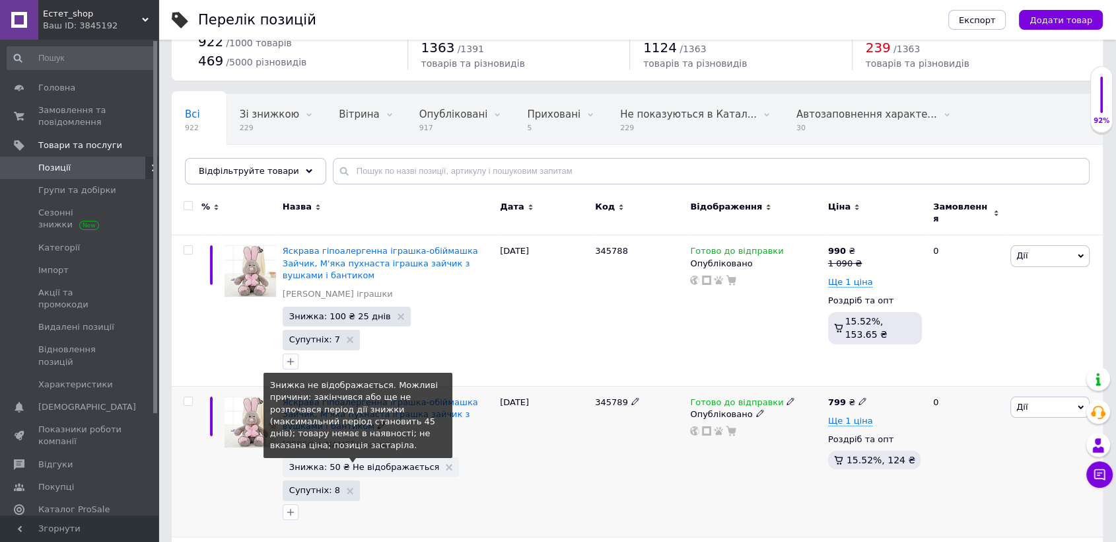
click at [392, 462] on span "Знижка: 50 ₴ Не відображається" at bounding box center [364, 466] width 151 height 9
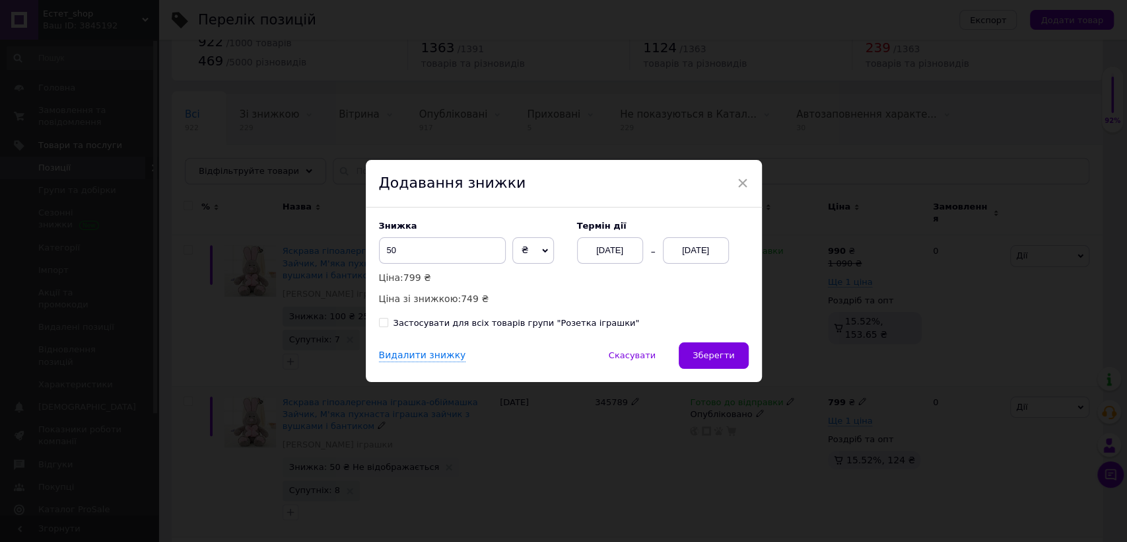
click at [676, 243] on div "[DATE]" at bounding box center [696, 250] width 66 height 26
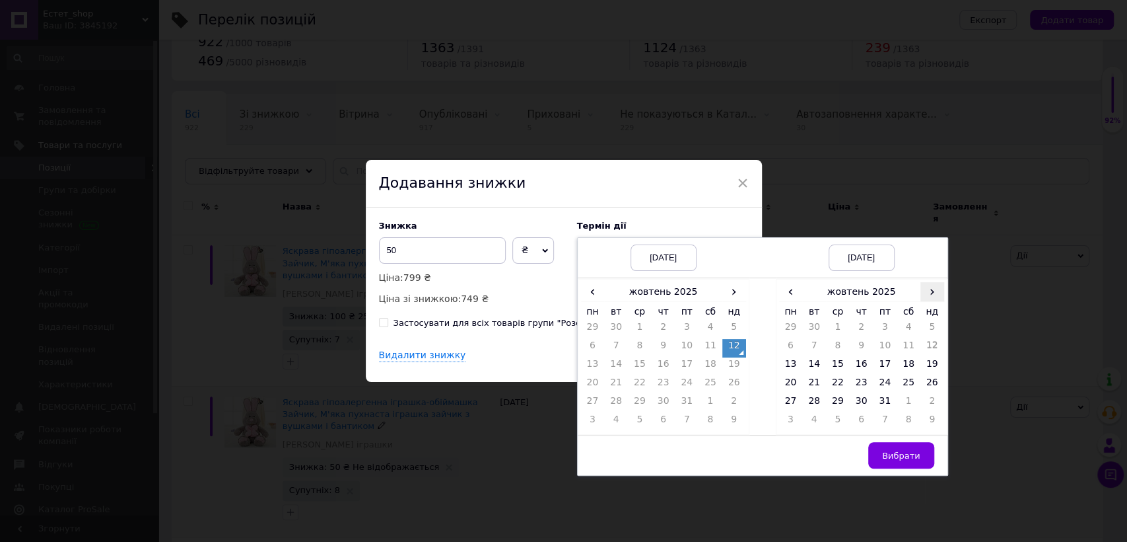
click at [929, 291] on span "›" at bounding box center [933, 291] width 24 height 19
click at [844, 404] on td "26" at bounding box center [838, 403] width 24 height 18
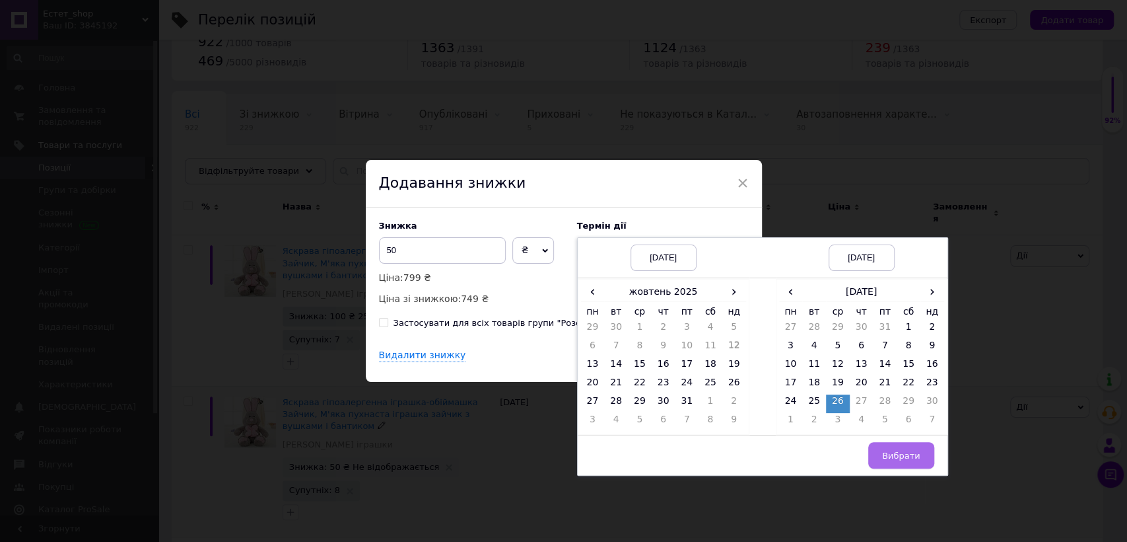
click at [898, 453] on span "Вибрати" at bounding box center [901, 455] width 38 height 10
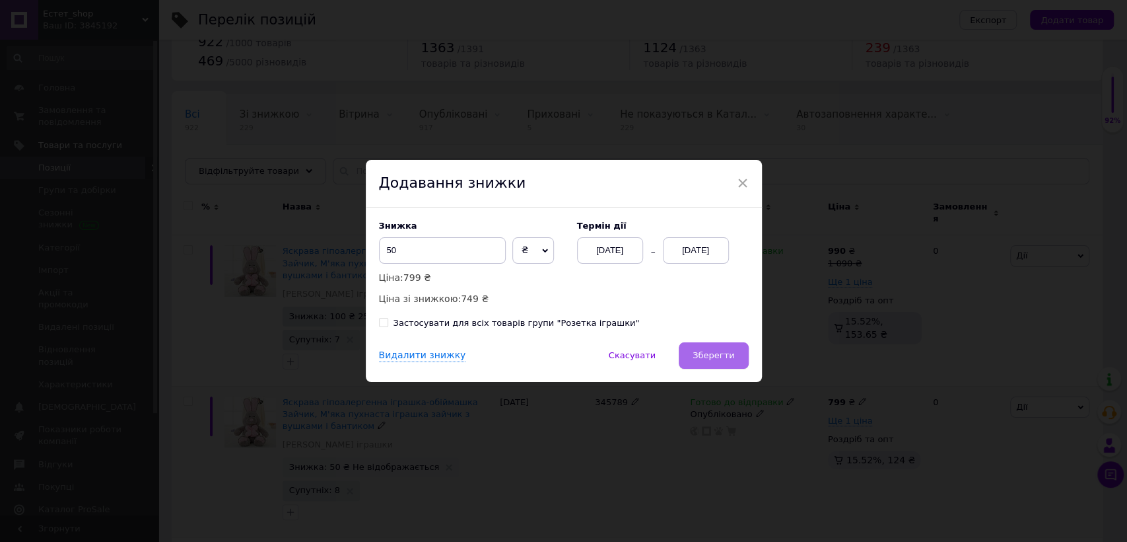
click at [734, 352] on button "Зберегти" at bounding box center [713, 355] width 69 height 26
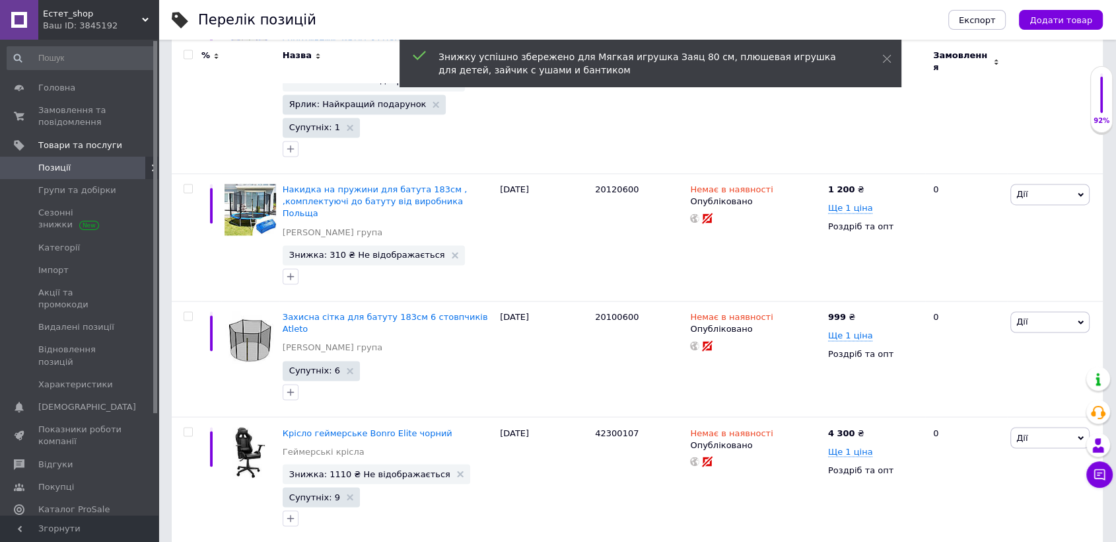
scroll to position [2248, 0]
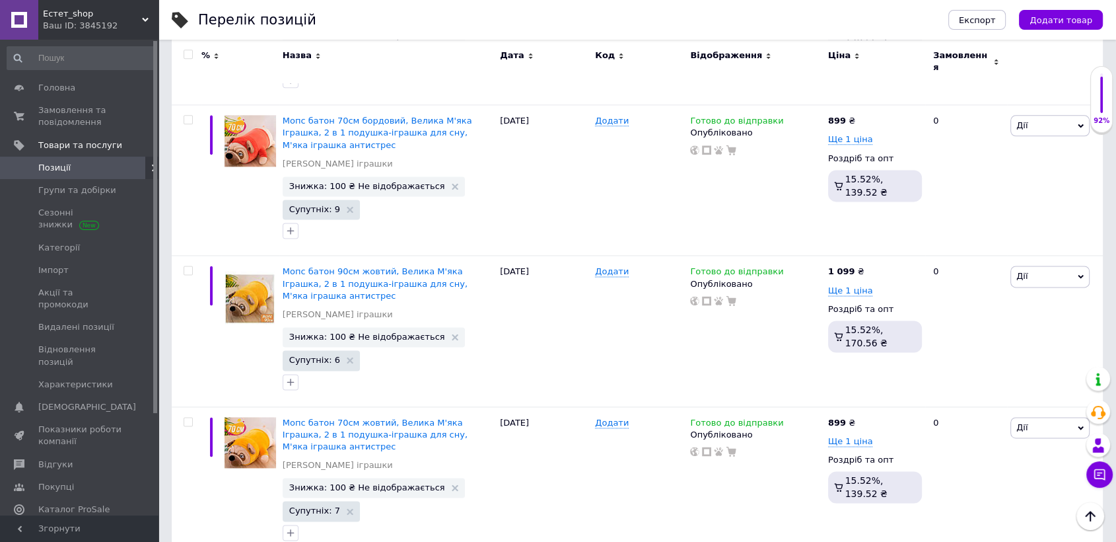
scroll to position [1709, 0]
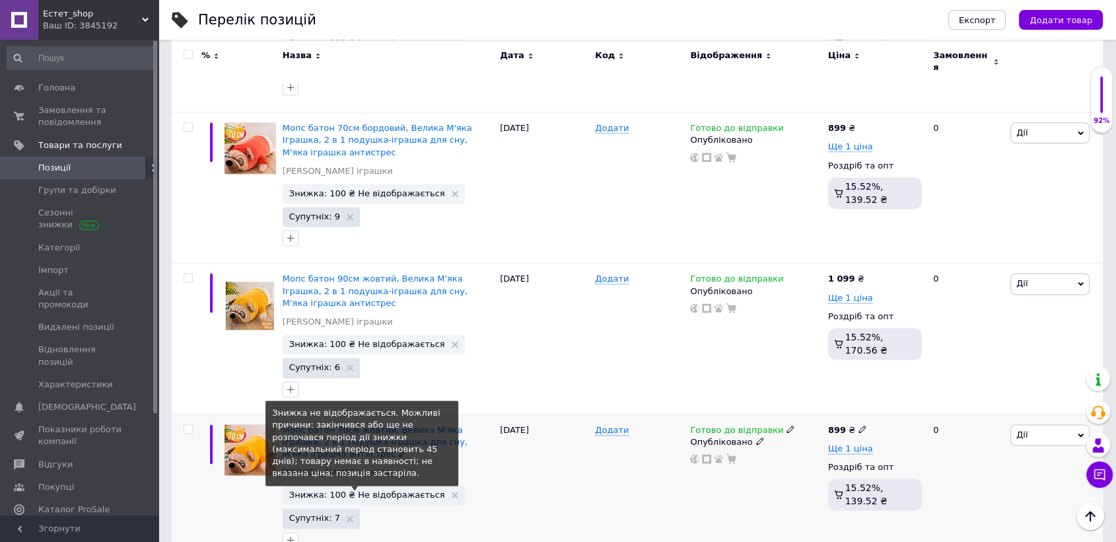
click at [386, 490] on span "Знижка: 100 ₴ Не відображається" at bounding box center [367, 494] width 156 height 9
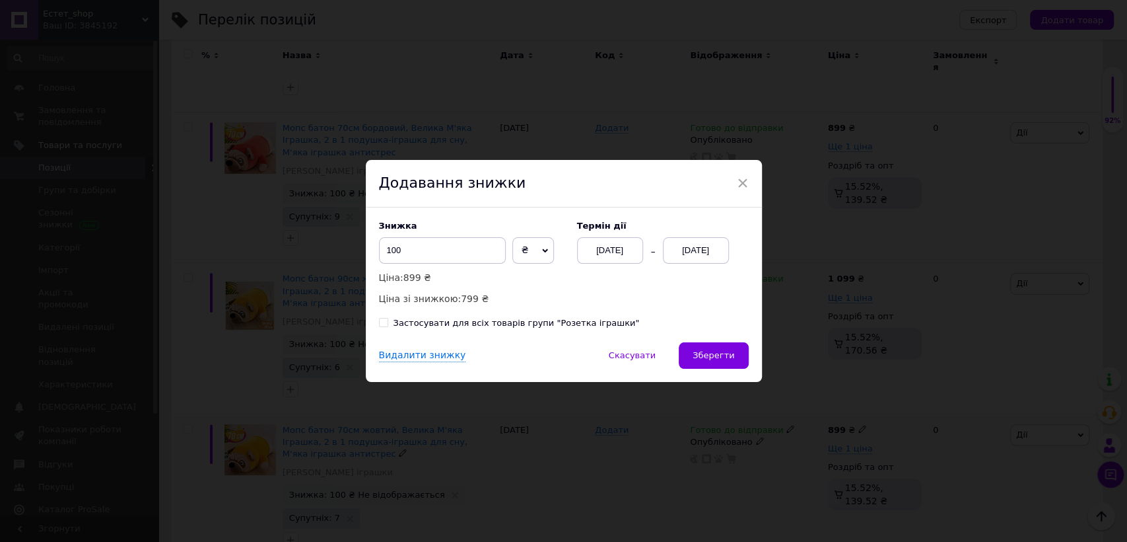
click at [684, 245] on div "[DATE]" at bounding box center [696, 250] width 66 height 26
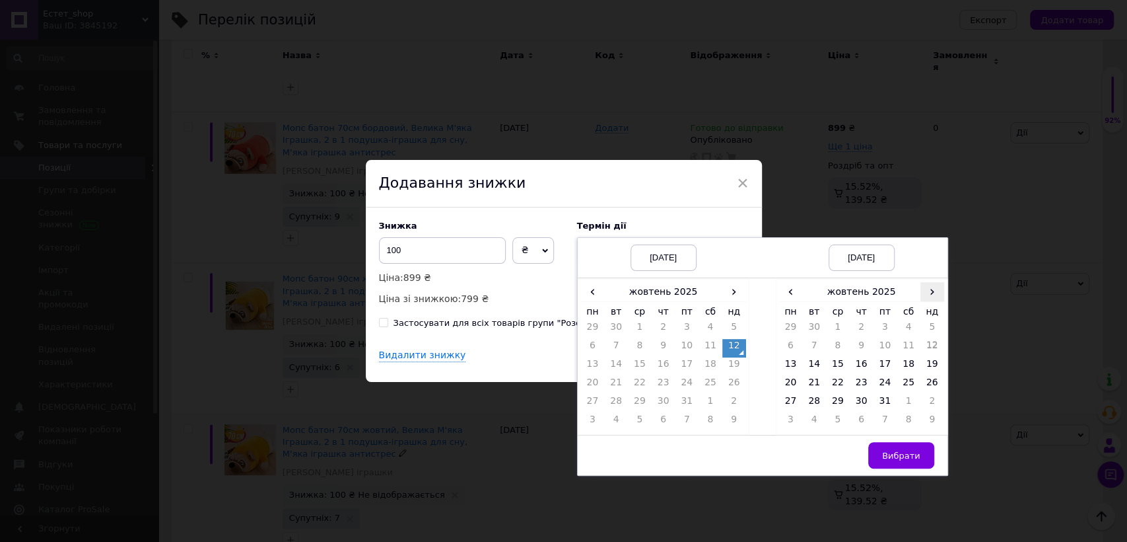
click at [932, 292] on span "›" at bounding box center [933, 291] width 24 height 19
click at [834, 404] on td "26" at bounding box center [838, 403] width 24 height 18
drag, startPoint x: 895, startPoint y: 459, endPoint x: 854, endPoint y: 434, distance: 48.0
click at [890, 455] on span "Вибрати" at bounding box center [901, 455] width 38 height 10
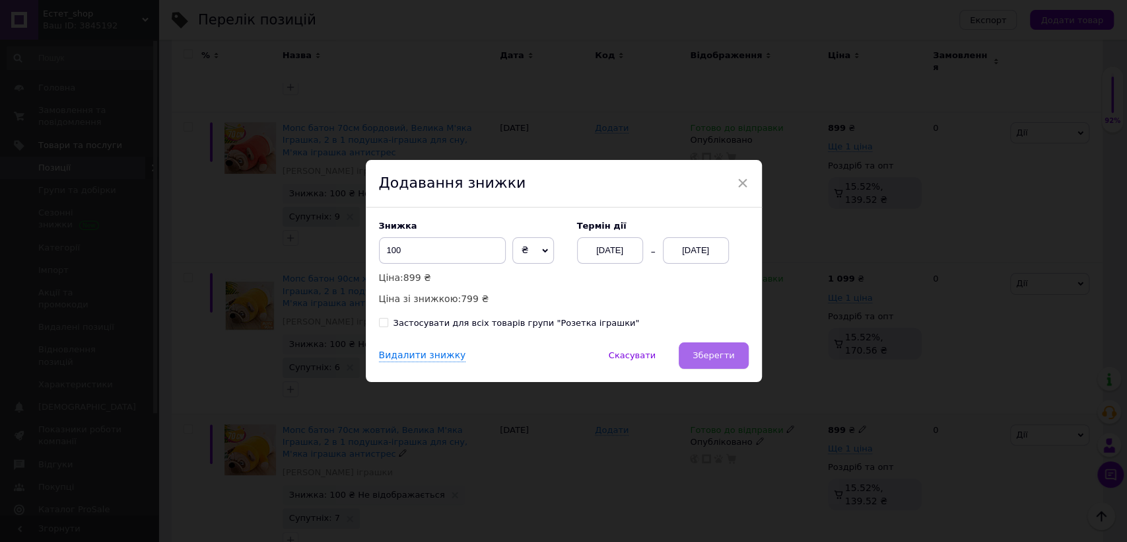
click at [732, 353] on span "Зберегти" at bounding box center [714, 355] width 42 height 10
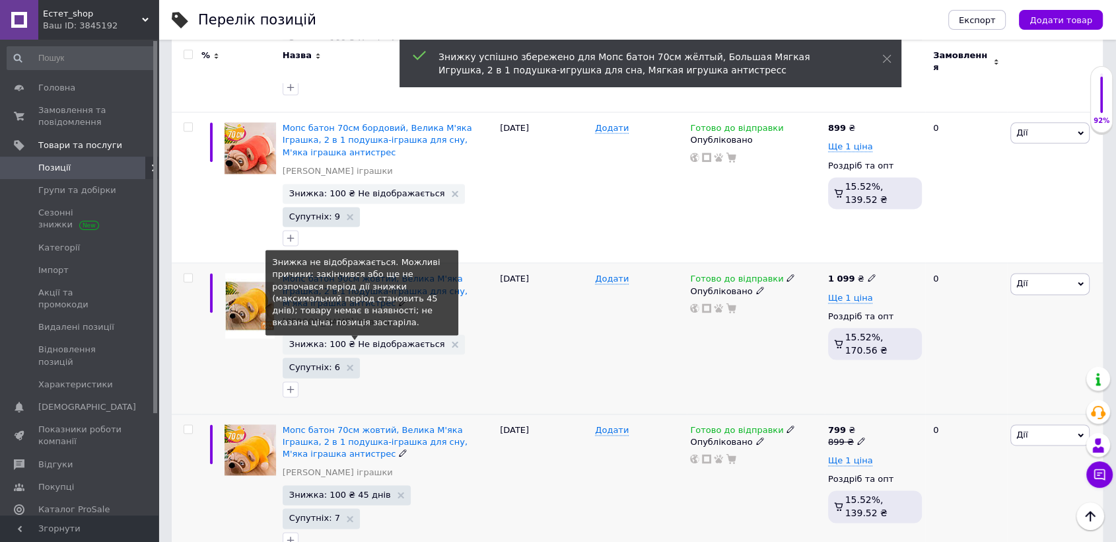
click at [372, 339] on span "Знижка: 100 ₴ Не відображається" at bounding box center [367, 343] width 156 height 9
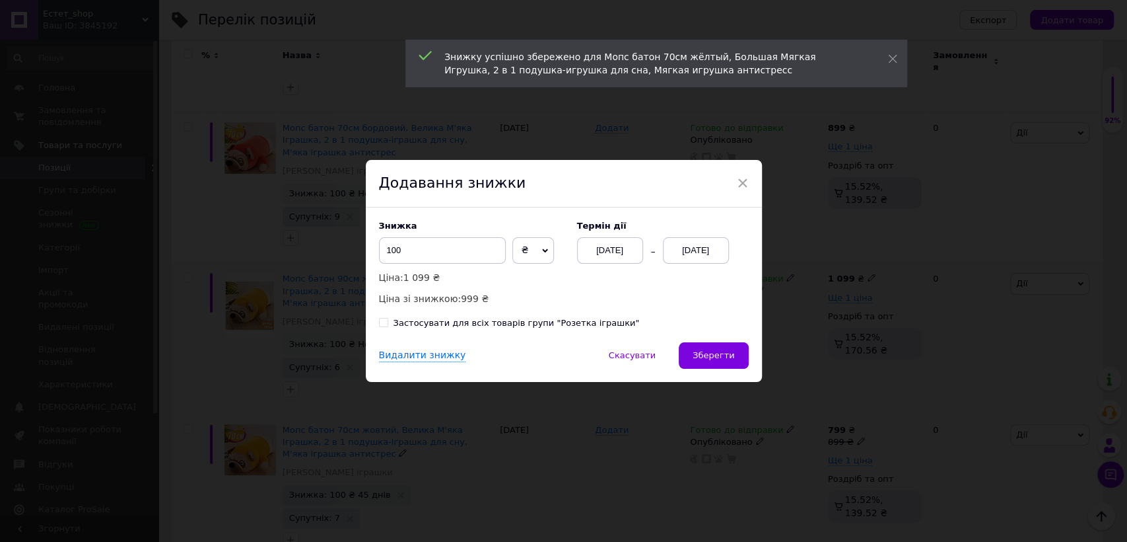
click at [701, 254] on div "[DATE]" at bounding box center [696, 250] width 66 height 26
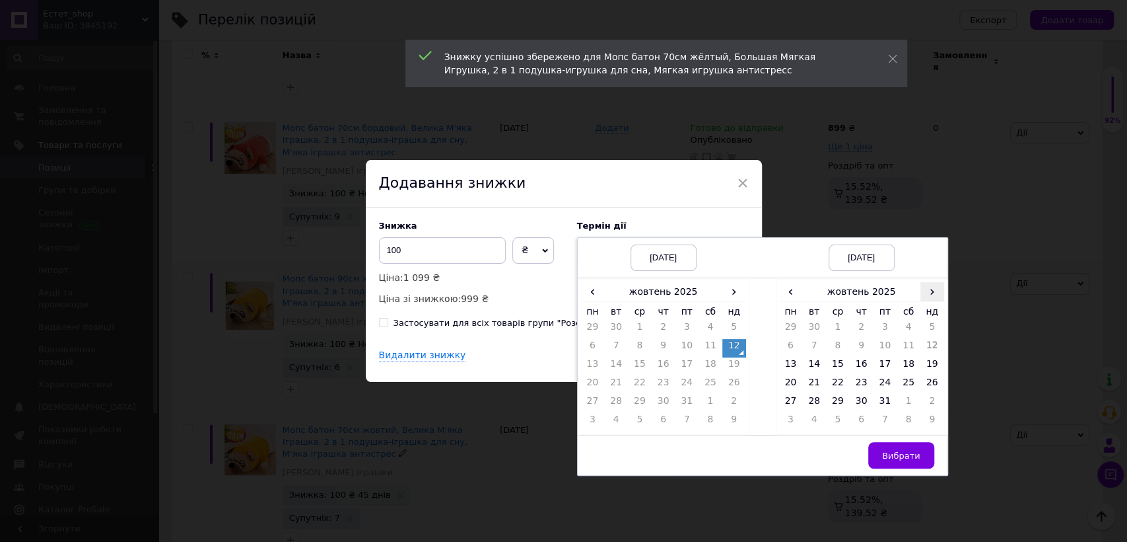
click at [928, 293] on span "›" at bounding box center [933, 291] width 24 height 19
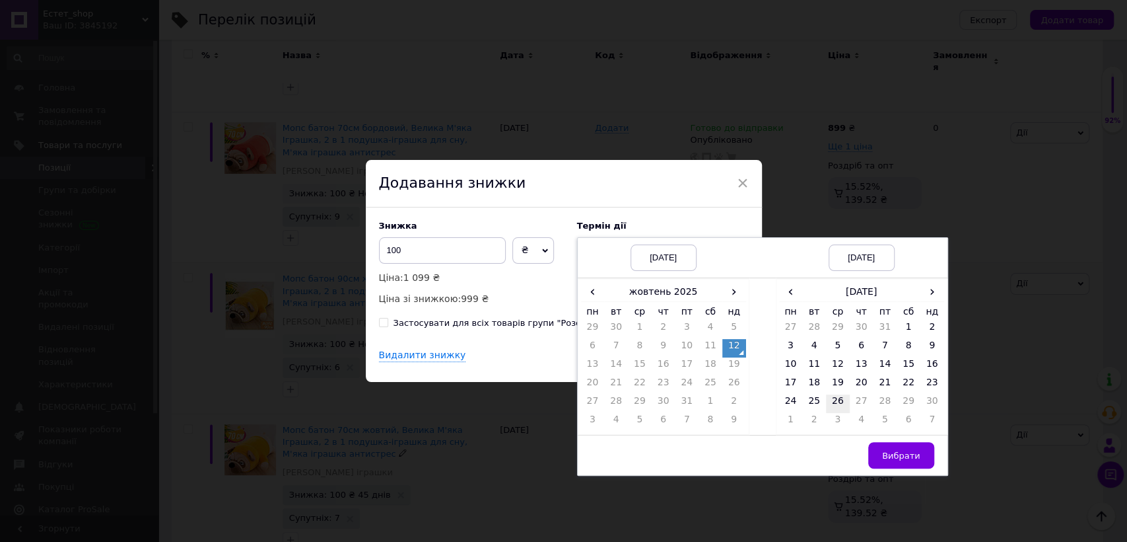
click at [837, 402] on td "26" at bounding box center [838, 403] width 24 height 18
drag, startPoint x: 886, startPoint y: 452, endPoint x: 838, endPoint y: 413, distance: 61.6
click at [886, 451] on span "Вибрати" at bounding box center [901, 455] width 38 height 10
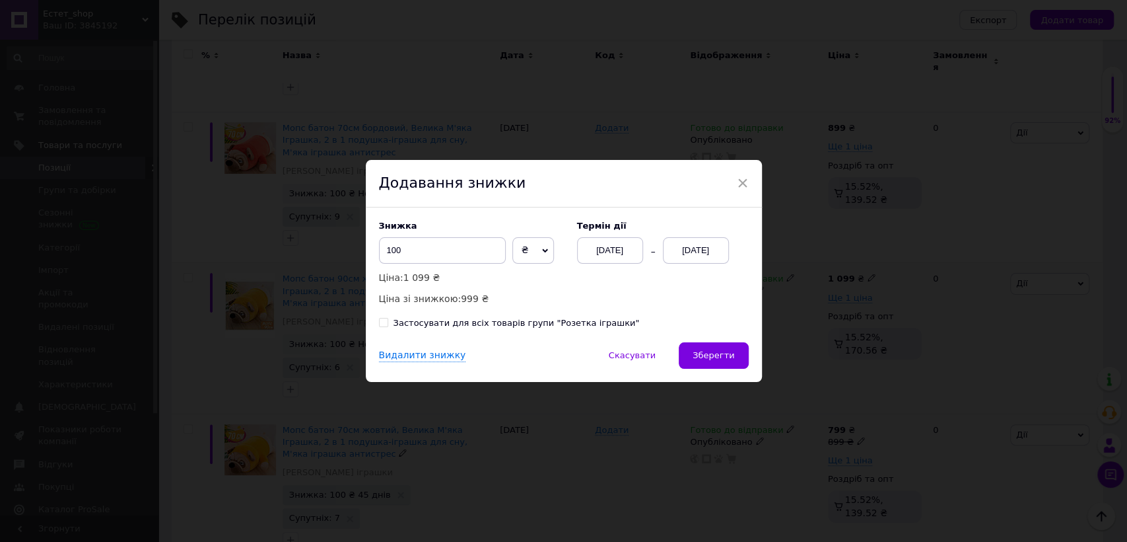
click at [729, 359] on span "Зберегти" at bounding box center [714, 355] width 42 height 10
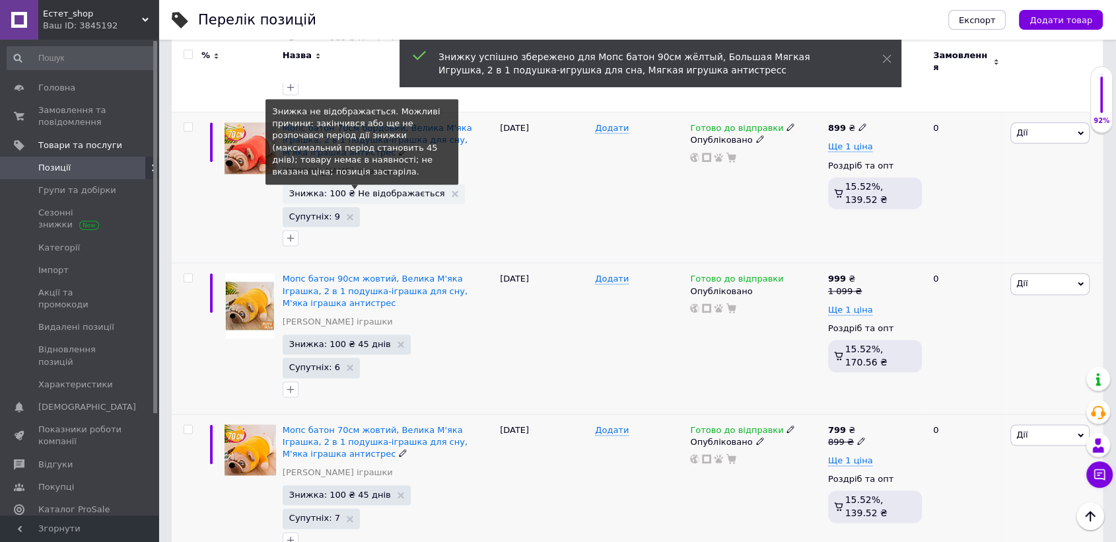
click at [406, 189] on span "Знижка: 100 ₴ Не відображається" at bounding box center [367, 193] width 156 height 9
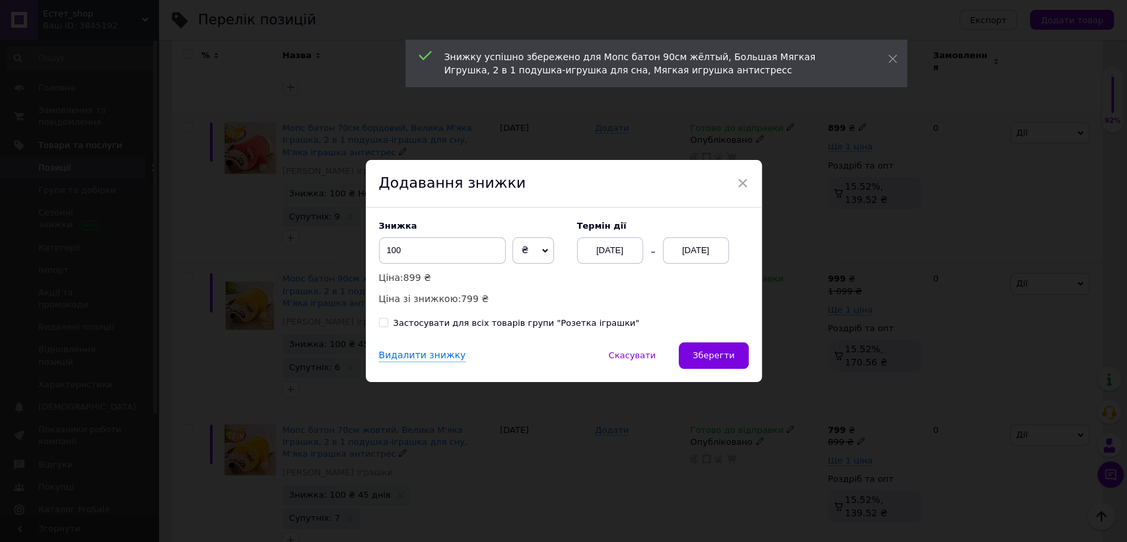
click at [682, 241] on div "[DATE]" at bounding box center [696, 250] width 66 height 26
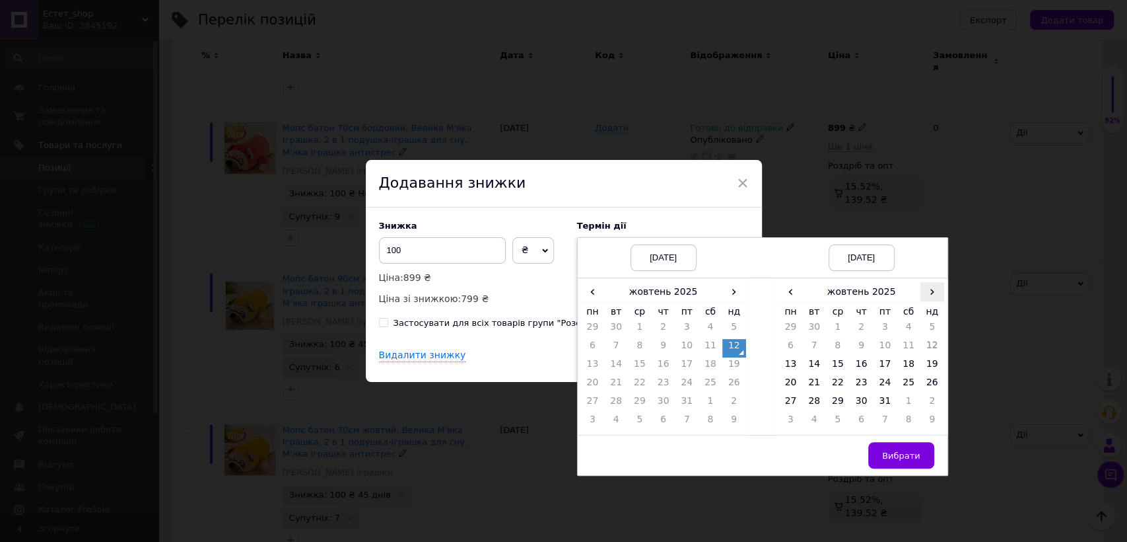
click at [925, 290] on span "›" at bounding box center [933, 291] width 24 height 19
click at [840, 404] on td "26" at bounding box center [838, 403] width 24 height 18
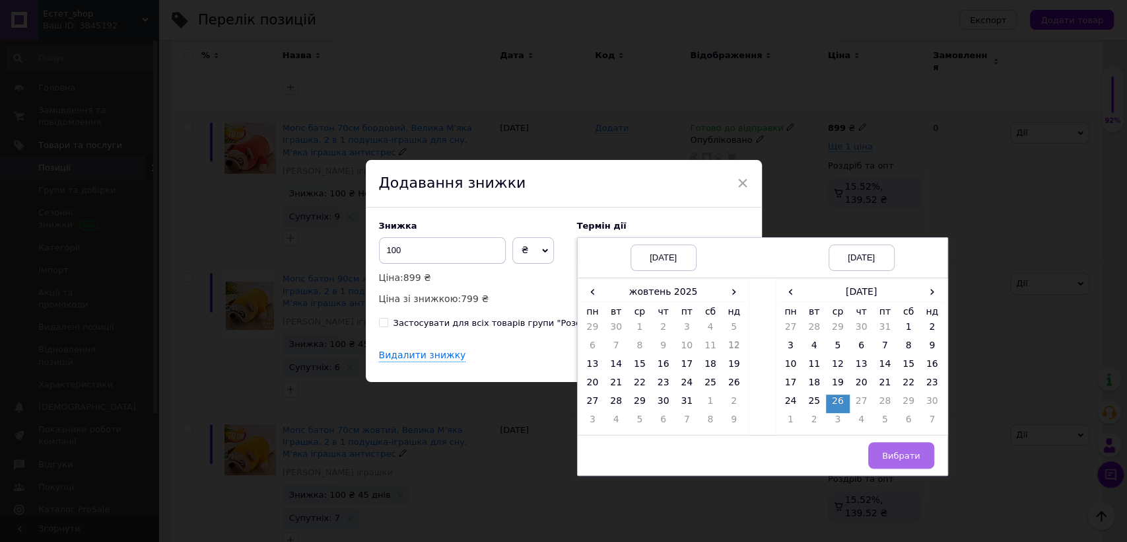
drag, startPoint x: 891, startPoint y: 460, endPoint x: 797, endPoint y: 398, distance: 112.5
click at [890, 458] on span "Вибрати" at bounding box center [901, 455] width 38 height 10
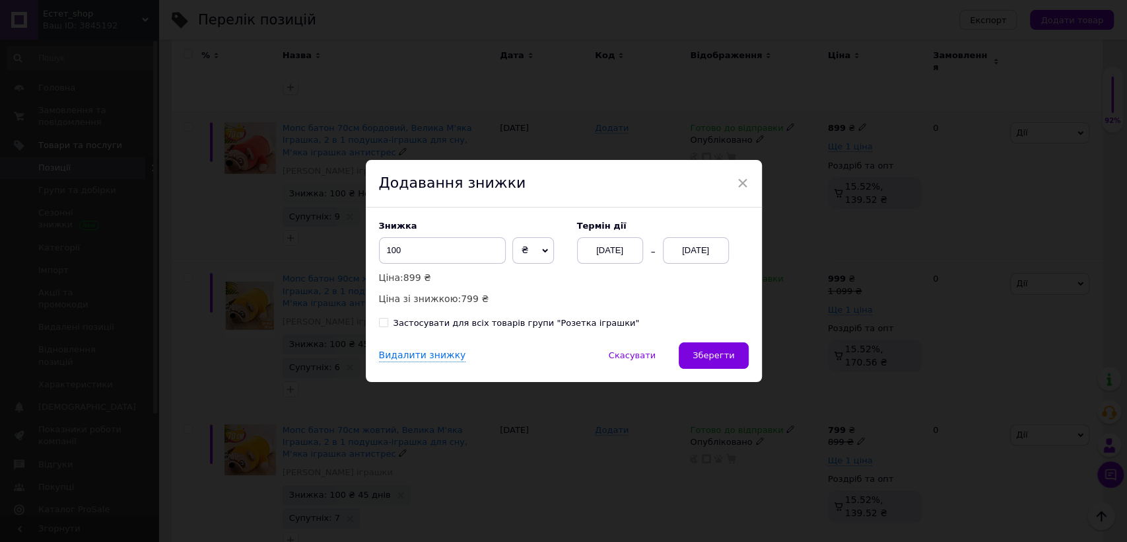
click at [732, 352] on span "Зберегти" at bounding box center [714, 355] width 42 height 10
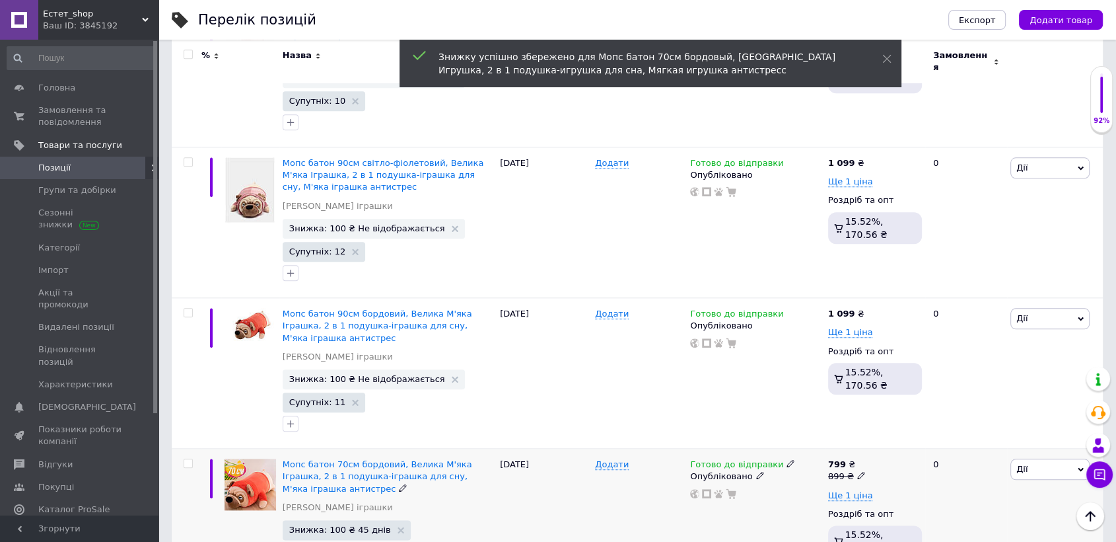
scroll to position [1355, 0]
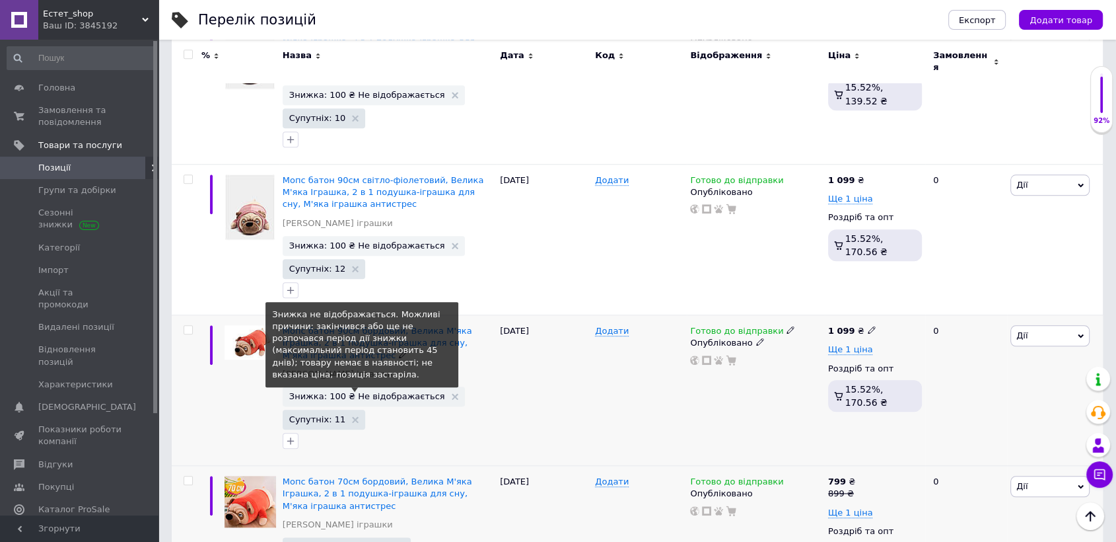
click at [406, 392] on span "Знижка: 100 ₴ Не відображається" at bounding box center [367, 396] width 156 height 9
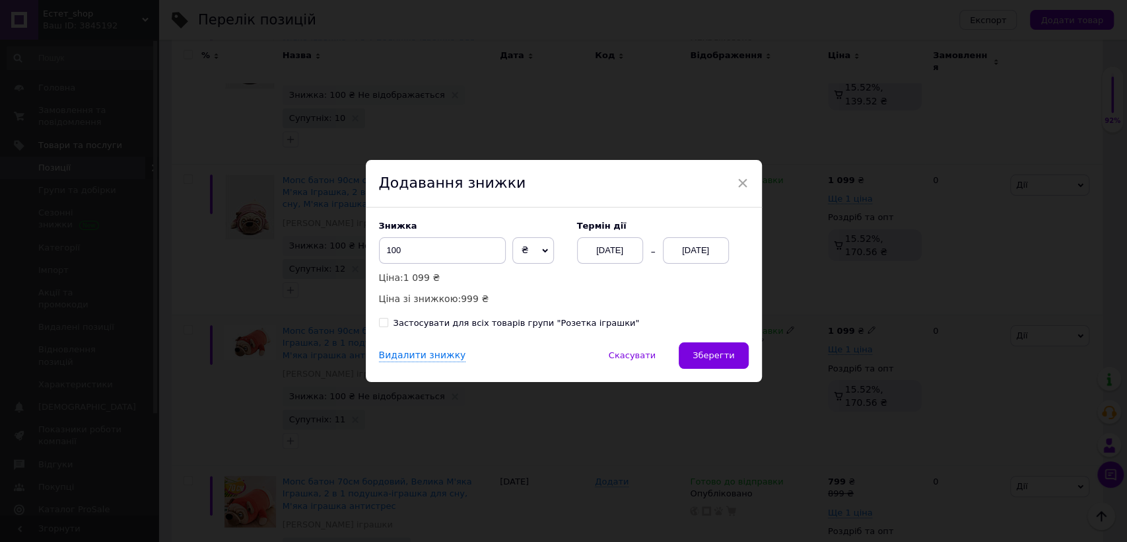
click at [690, 249] on div "[DATE]" at bounding box center [696, 250] width 66 height 26
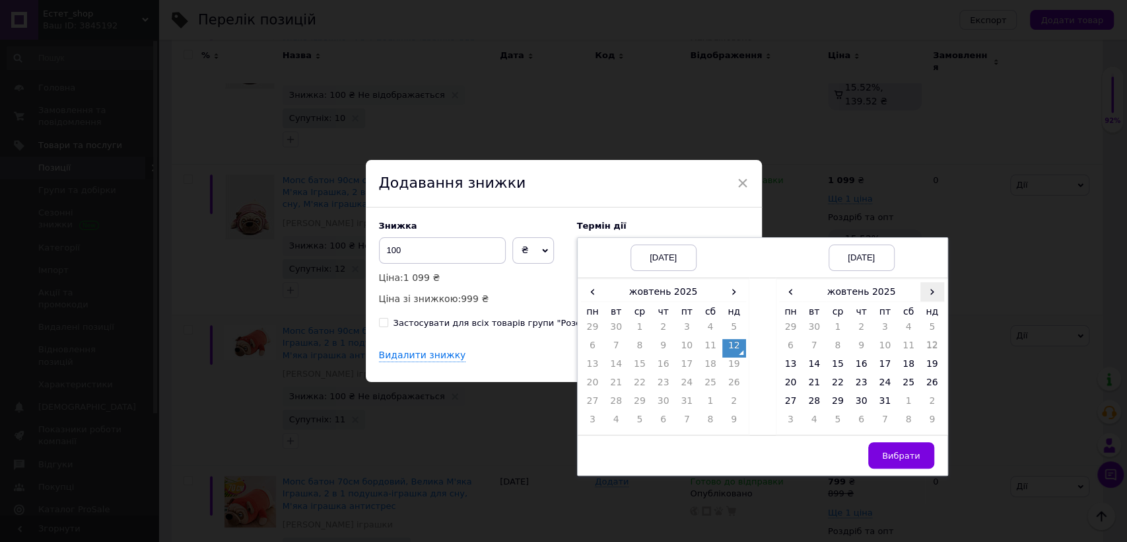
click at [927, 295] on span "›" at bounding box center [933, 291] width 24 height 19
click at [834, 404] on td "26" at bounding box center [838, 403] width 24 height 18
drag, startPoint x: 919, startPoint y: 460, endPoint x: 890, endPoint y: 450, distance: 31.1
click at [913, 458] on button "Вибрати" at bounding box center [902, 455] width 66 height 26
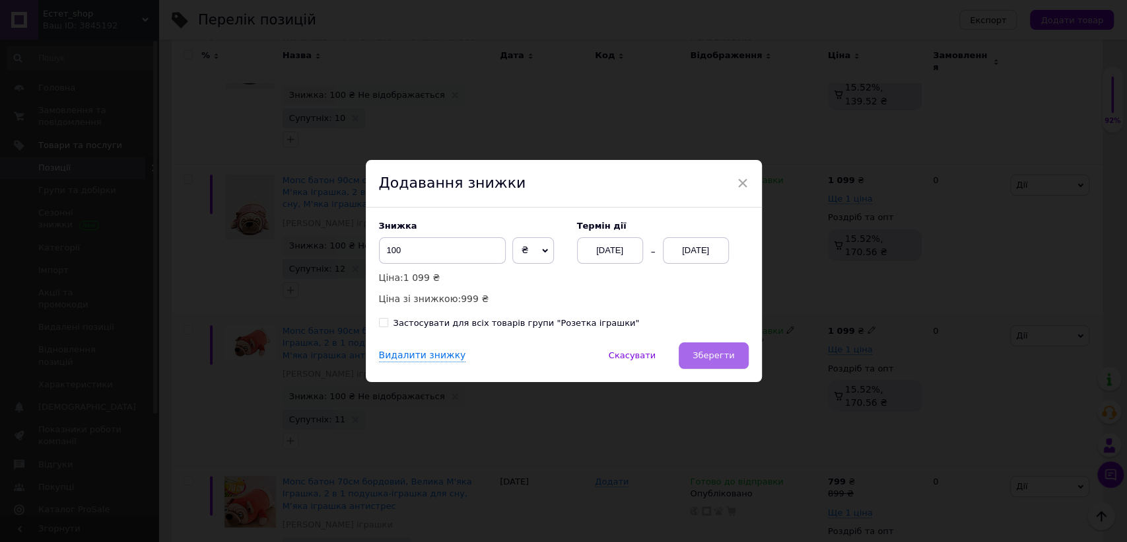
click at [713, 352] on span "Зберегти" at bounding box center [714, 355] width 42 height 10
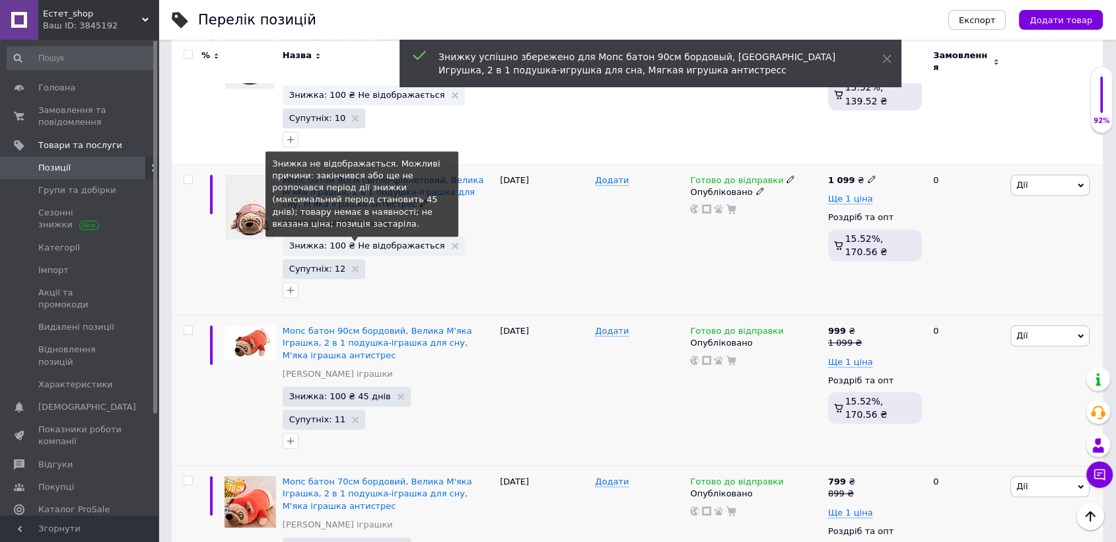
click at [402, 241] on span "Знижка: 100 ₴ Не відображається" at bounding box center [367, 245] width 156 height 9
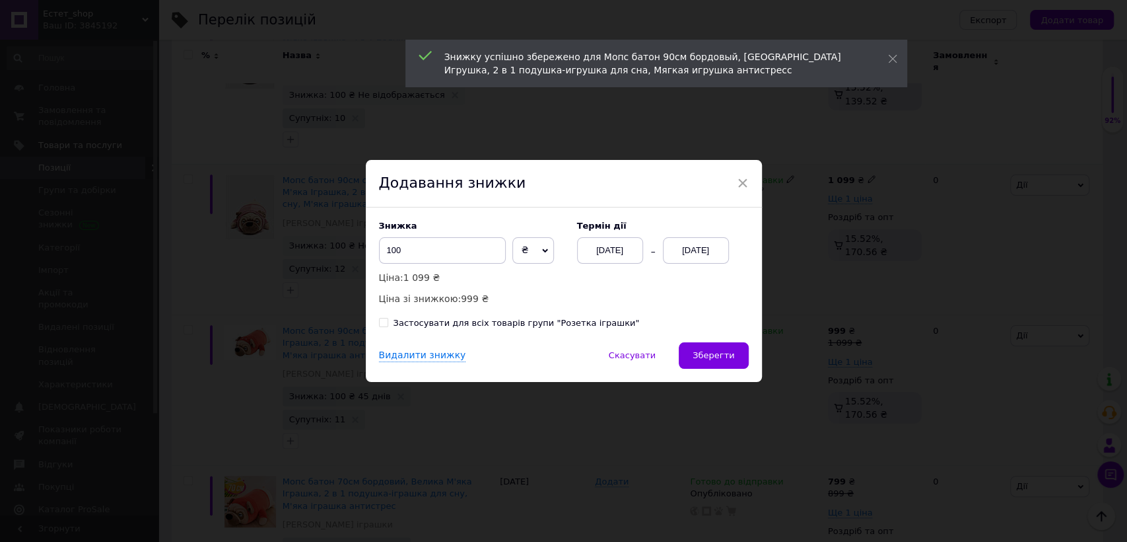
click at [693, 250] on div "[DATE]" at bounding box center [696, 250] width 66 height 26
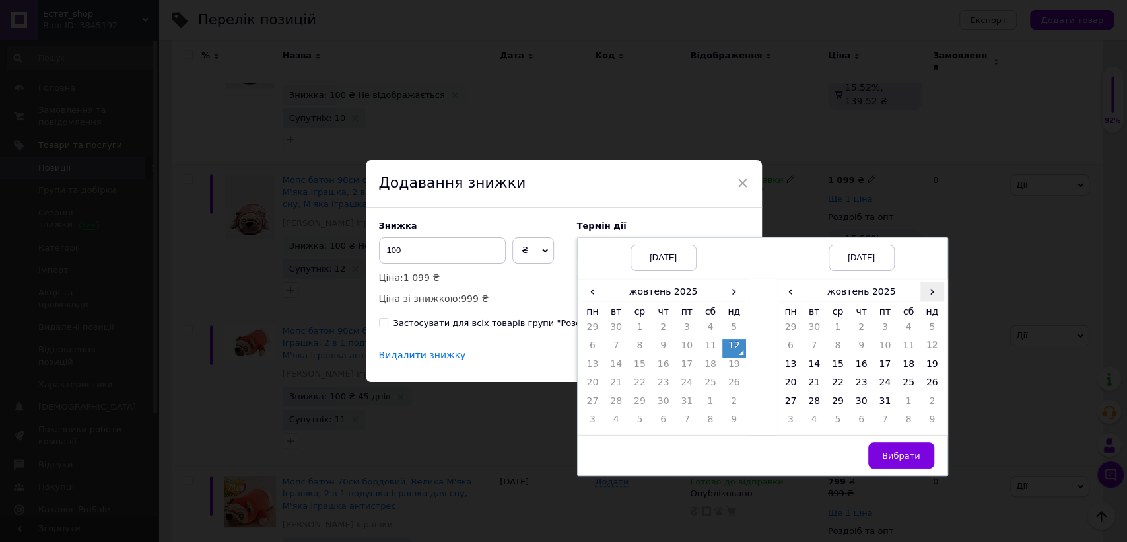
click at [930, 292] on span "›" at bounding box center [933, 291] width 24 height 19
click at [834, 404] on td "26" at bounding box center [838, 403] width 24 height 18
drag, startPoint x: 907, startPoint y: 455, endPoint x: 892, endPoint y: 445, distance: 17.6
click at [902, 450] on span "Вибрати" at bounding box center [901, 455] width 38 height 10
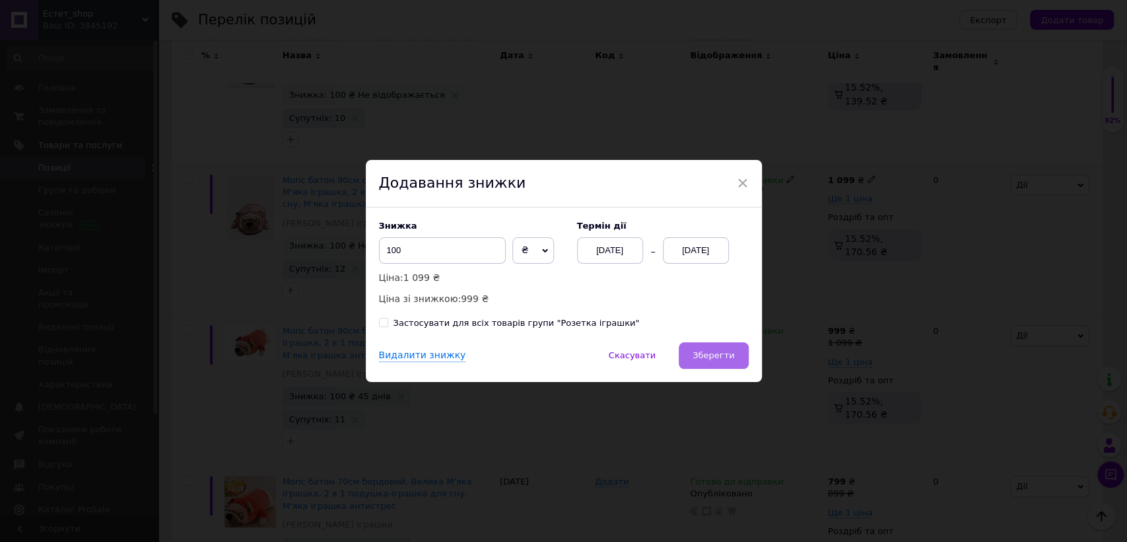
click at [733, 355] on button "Зберегти" at bounding box center [713, 355] width 69 height 26
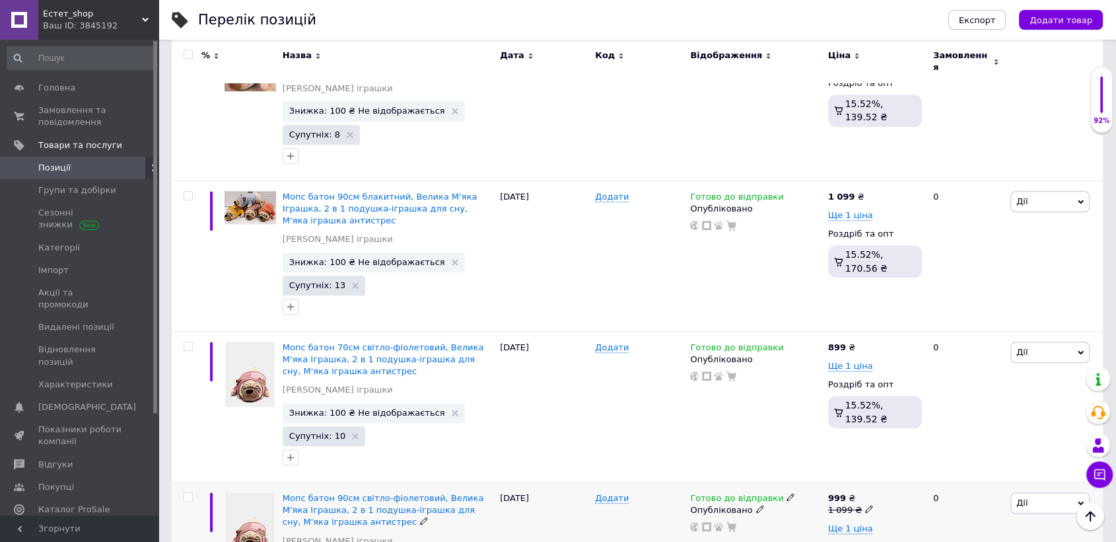
scroll to position [1024, 0]
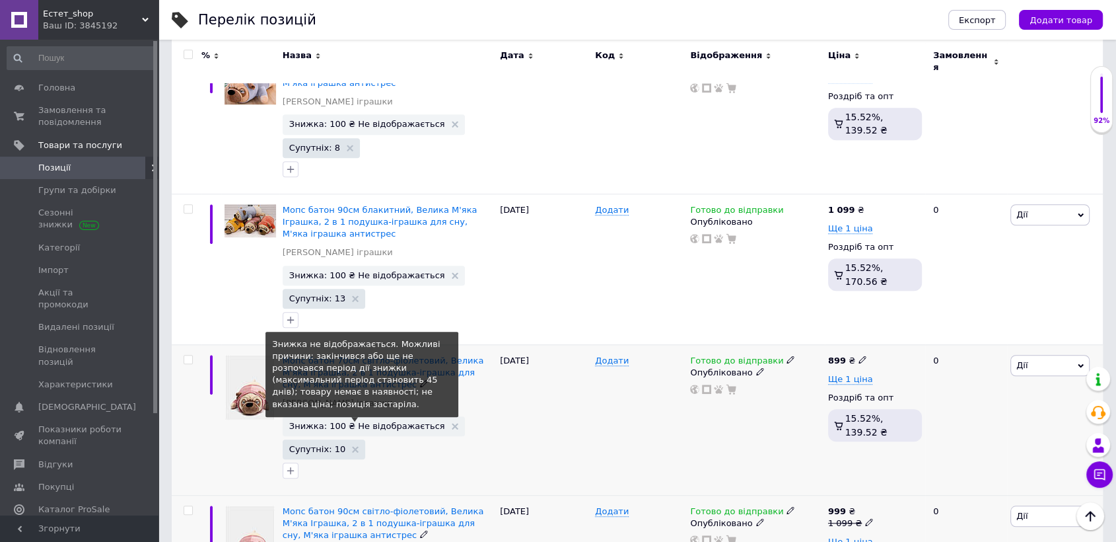
click at [365, 421] on span "Знижка: 100 ₴ Не відображається" at bounding box center [367, 425] width 156 height 9
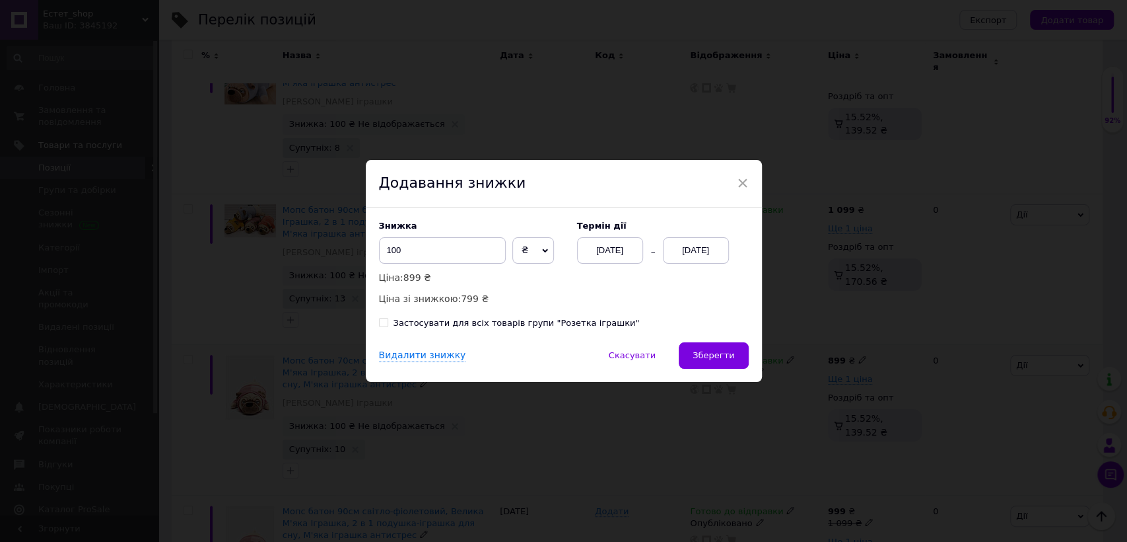
click at [676, 250] on div "[DATE]" at bounding box center [696, 250] width 66 height 26
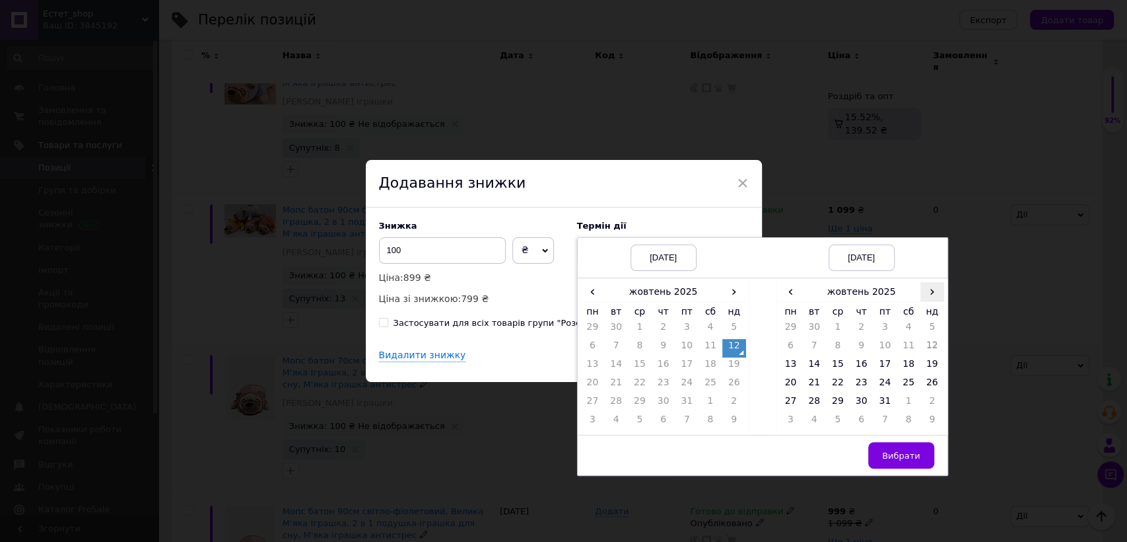
click at [926, 288] on span "›" at bounding box center [933, 291] width 24 height 19
drag, startPoint x: 837, startPoint y: 403, endPoint x: 845, endPoint y: 412, distance: 12.6
click at [838, 403] on td "26" at bounding box center [838, 403] width 24 height 18
click at [885, 446] on button "Вибрати" at bounding box center [902, 455] width 66 height 26
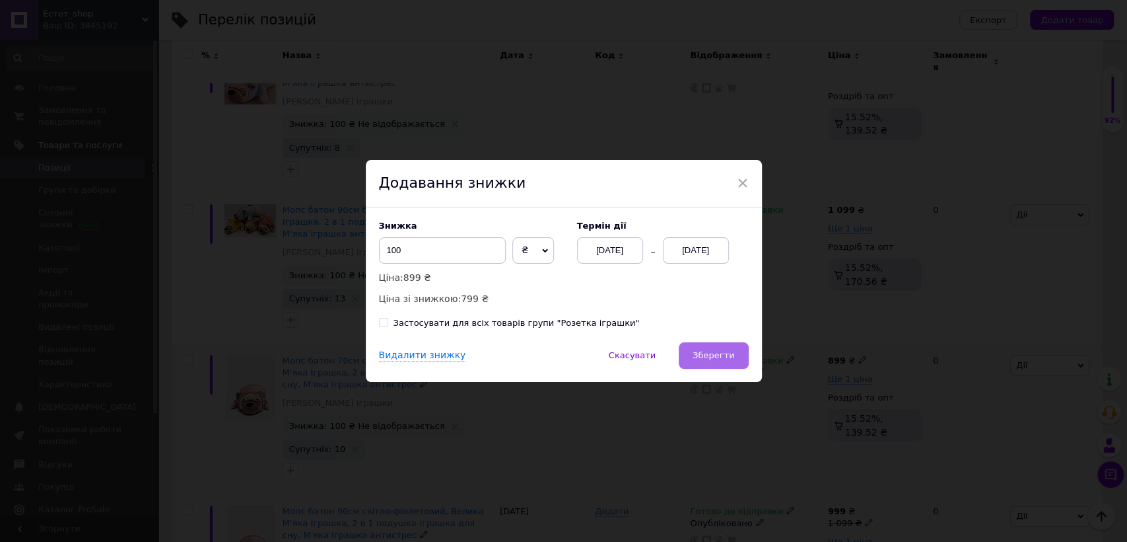
click at [708, 357] on span "Зберегти" at bounding box center [714, 355] width 42 height 10
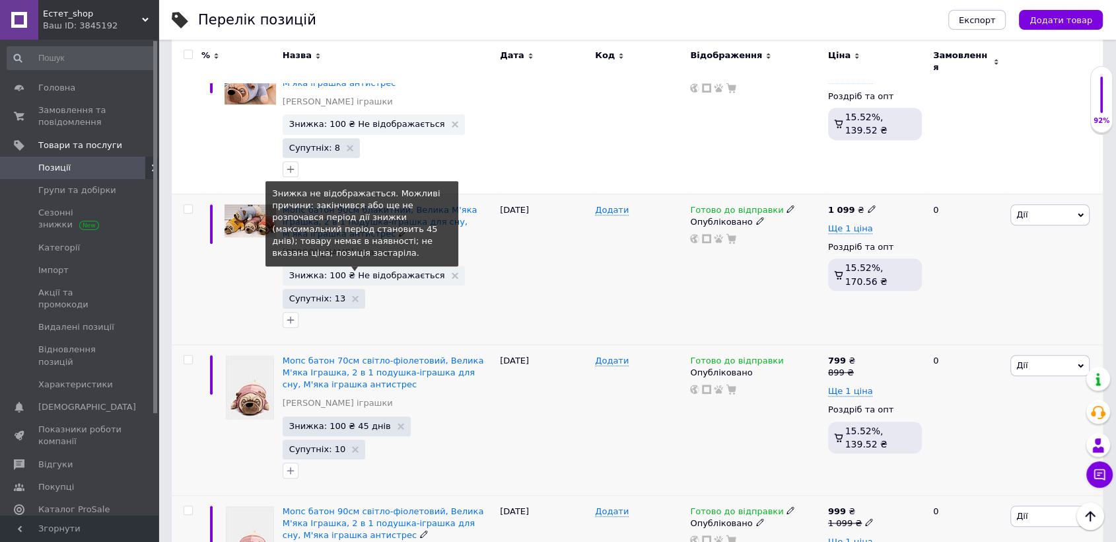
click at [381, 271] on span "Знижка: 100 ₴ Не відображається" at bounding box center [367, 275] width 156 height 9
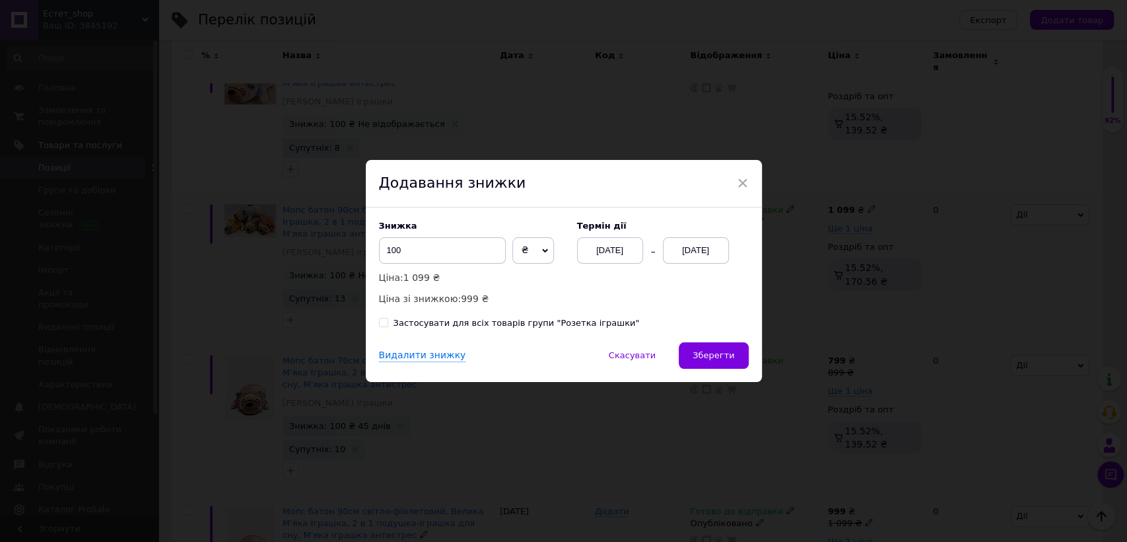
click at [688, 247] on div "[DATE]" at bounding box center [696, 250] width 66 height 26
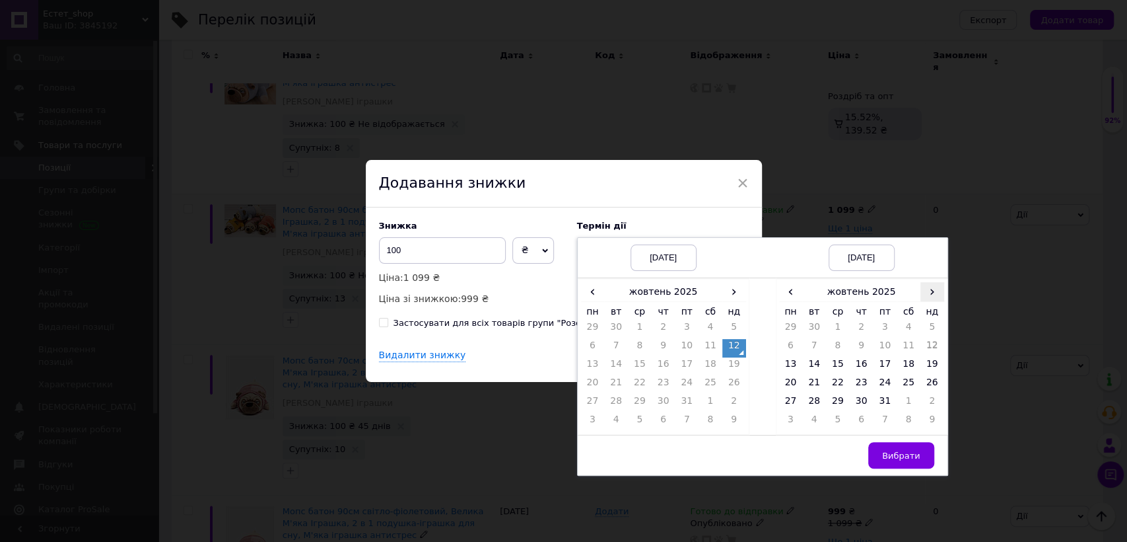
drag, startPoint x: 927, startPoint y: 297, endPoint x: 921, endPoint y: 297, distance: 6.6
click at [927, 296] on span "›" at bounding box center [933, 291] width 24 height 19
click at [836, 400] on td "26" at bounding box center [838, 403] width 24 height 18
drag, startPoint x: 893, startPoint y: 453, endPoint x: 886, endPoint y: 443, distance: 12.5
click at [892, 450] on span "Вибрати" at bounding box center [901, 455] width 38 height 10
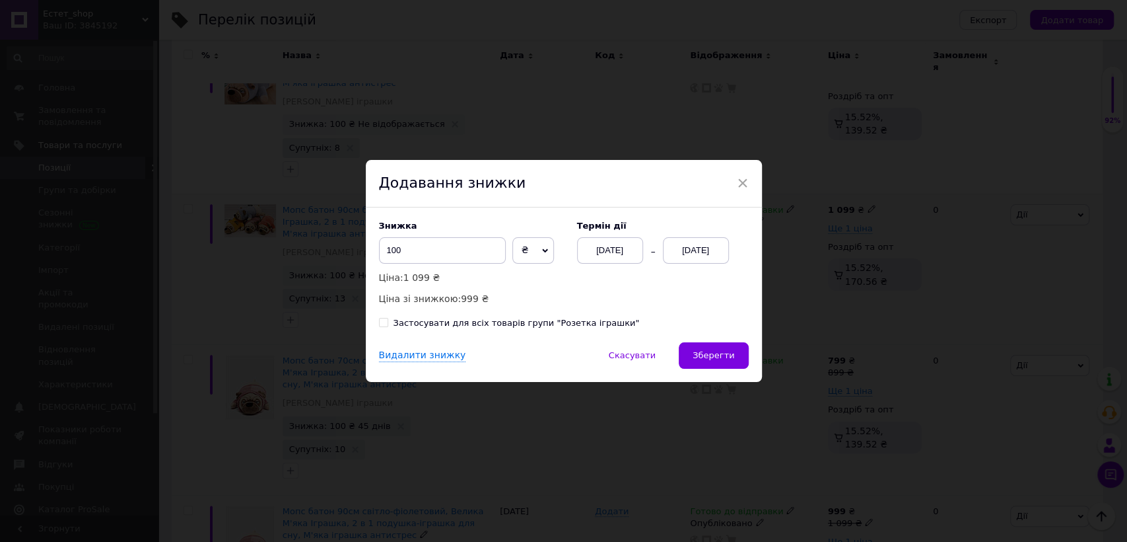
drag, startPoint x: 712, startPoint y: 351, endPoint x: 715, endPoint y: 339, distance: 12.2
click at [715, 348] on button "Зберегти" at bounding box center [713, 355] width 69 height 26
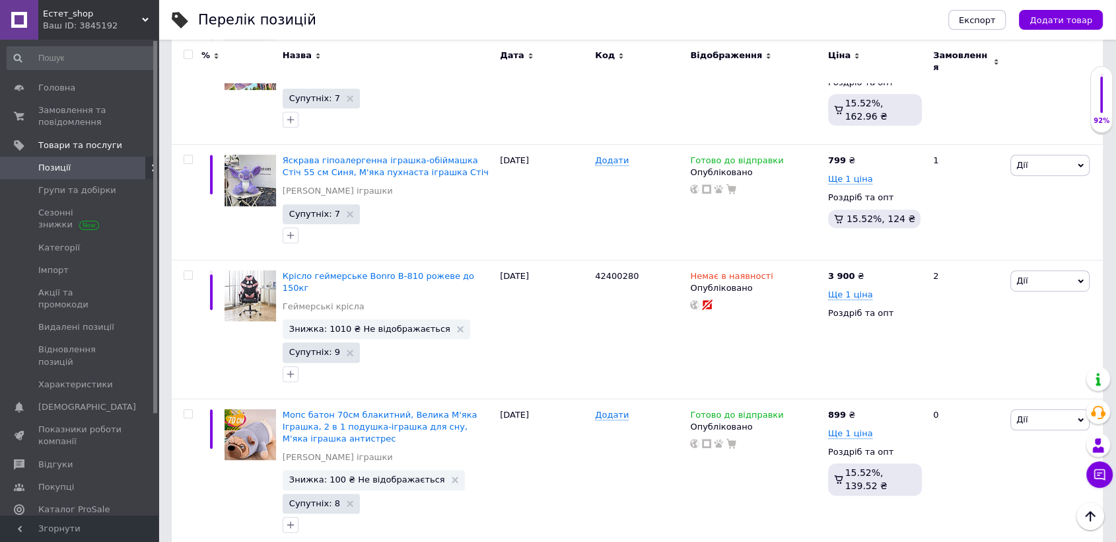
scroll to position [666, 0]
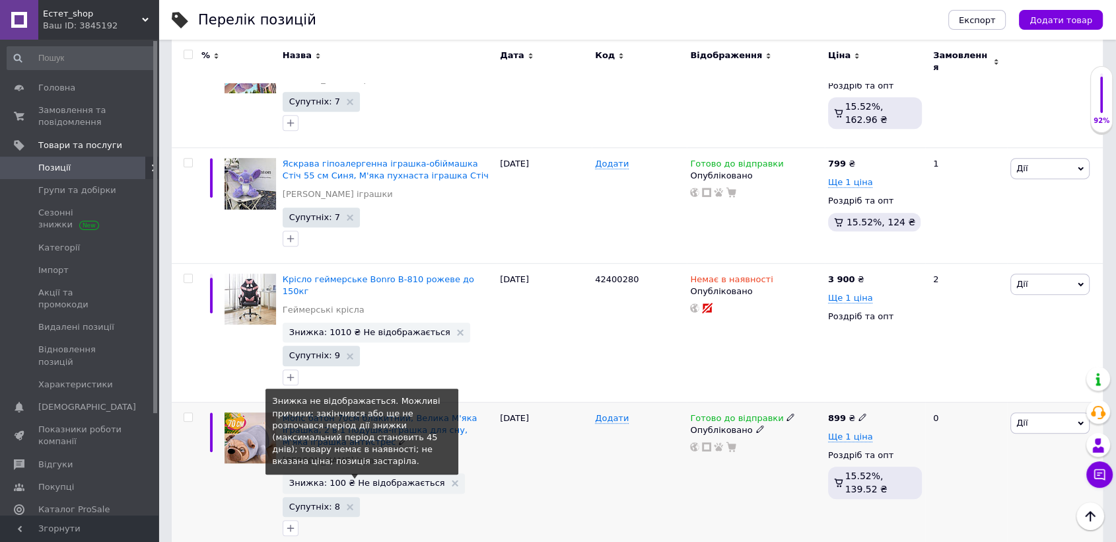
click at [409, 478] on span "Знижка: 100 ₴ Не відображається" at bounding box center [367, 482] width 156 height 9
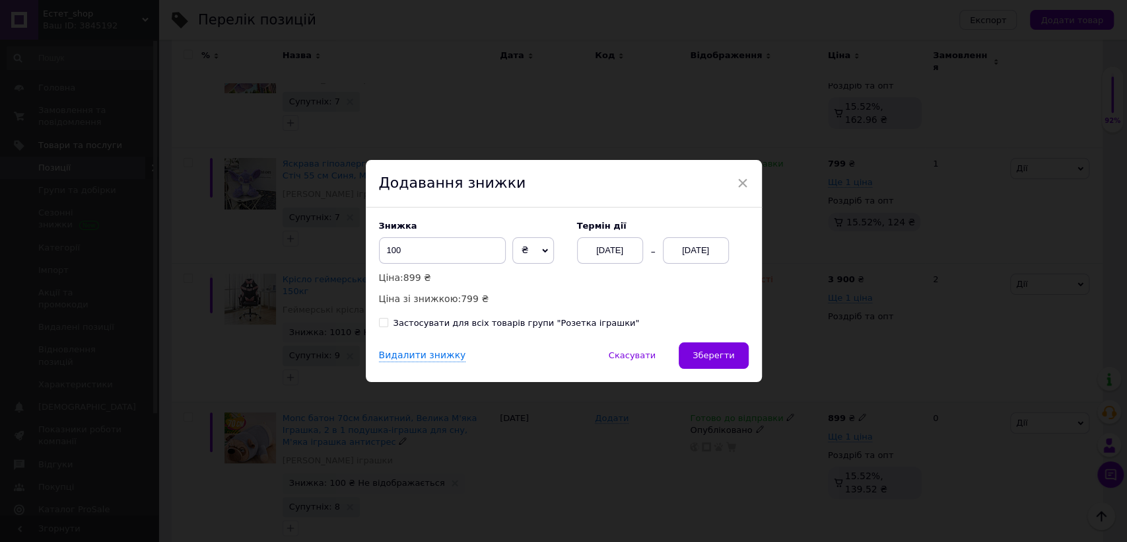
click at [699, 251] on div "[DATE]" at bounding box center [696, 250] width 66 height 26
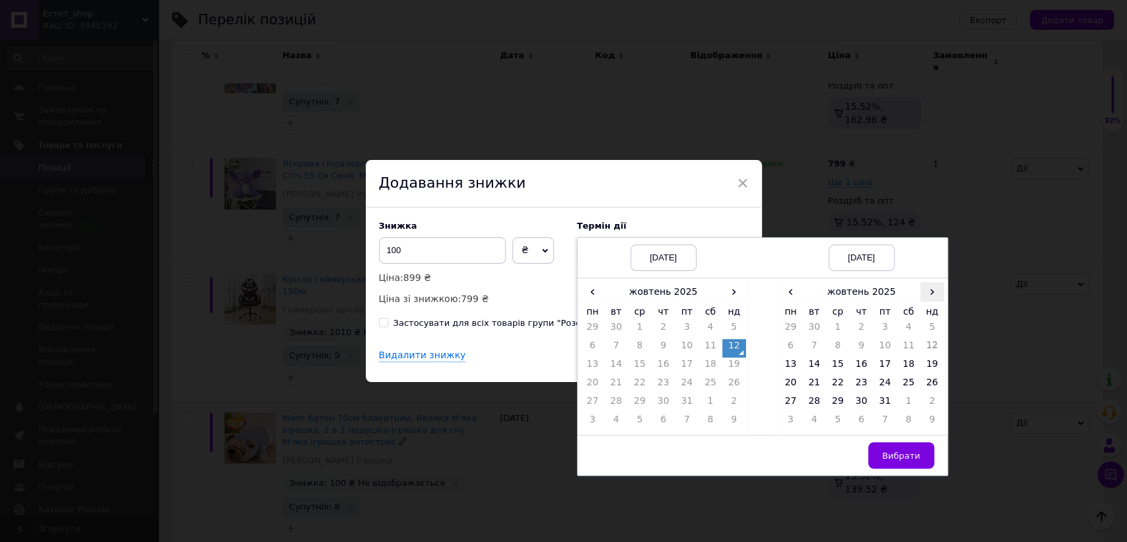
click at [926, 291] on span "›" at bounding box center [933, 291] width 24 height 19
click at [840, 398] on td "26" at bounding box center [838, 403] width 24 height 18
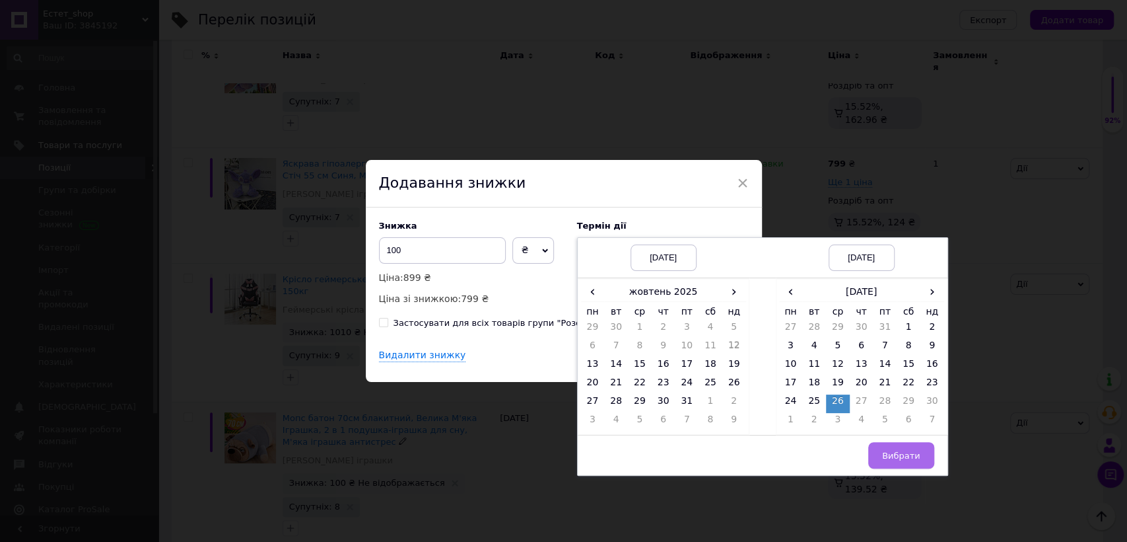
drag, startPoint x: 897, startPoint y: 456, endPoint x: 853, endPoint y: 434, distance: 49.6
click at [892, 454] on span "Вибрати" at bounding box center [901, 455] width 38 height 10
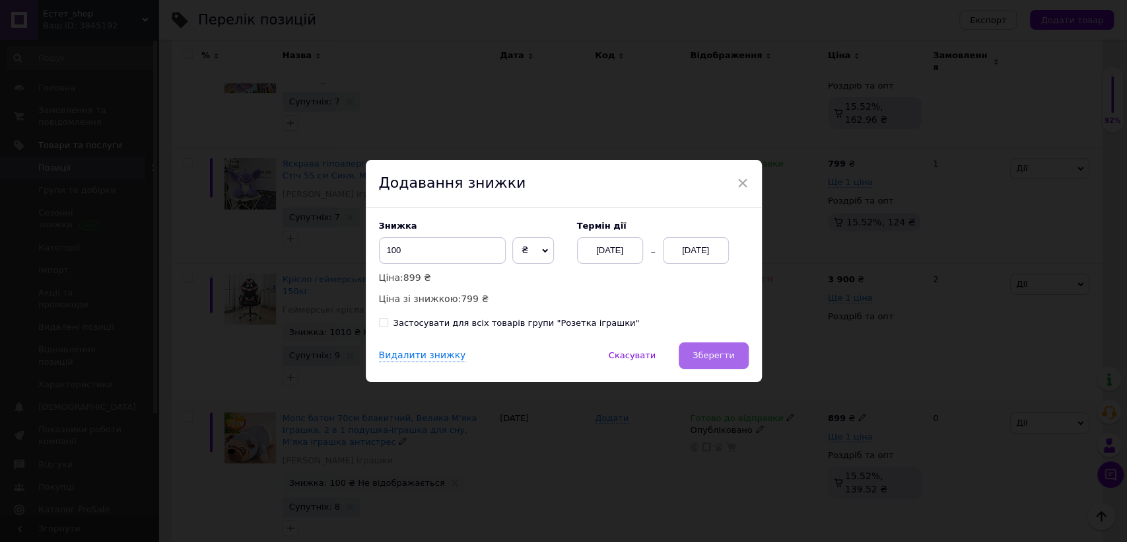
click at [721, 346] on button "Зберегти" at bounding box center [713, 355] width 69 height 26
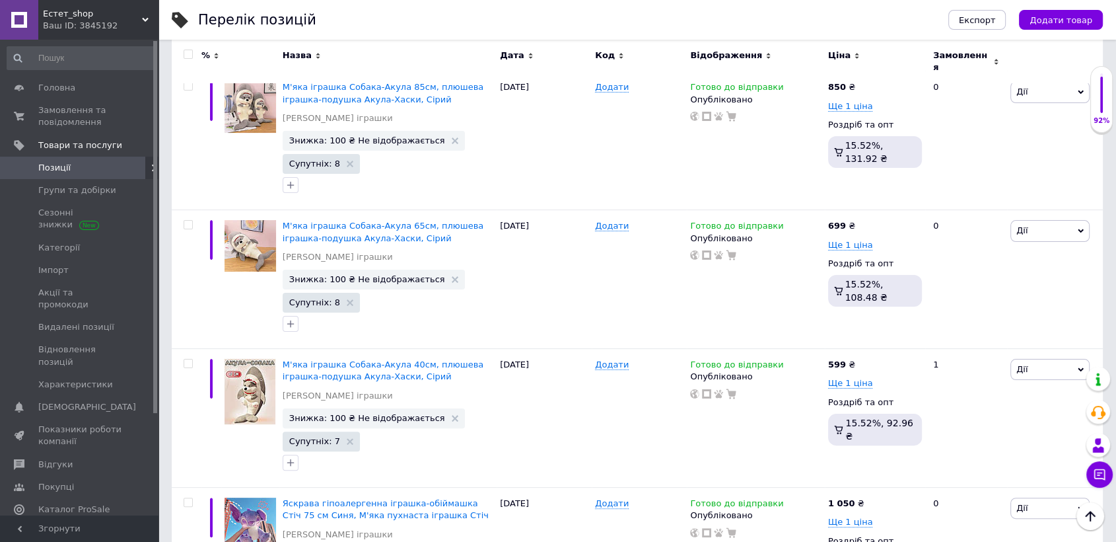
scroll to position [204, 0]
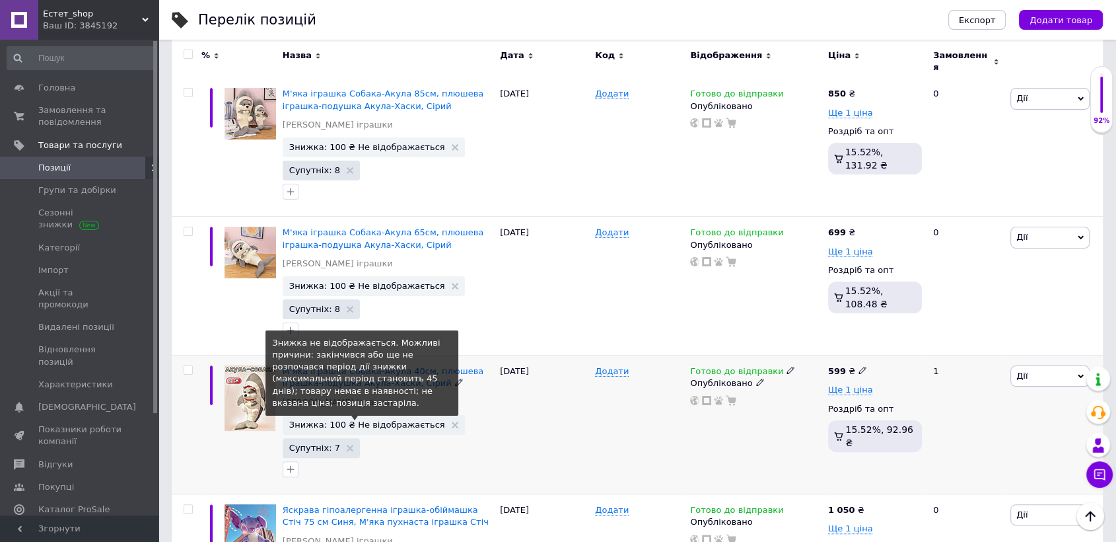
click at [392, 420] on span "Знижка: 100 ₴ Не відображається" at bounding box center [367, 424] width 156 height 9
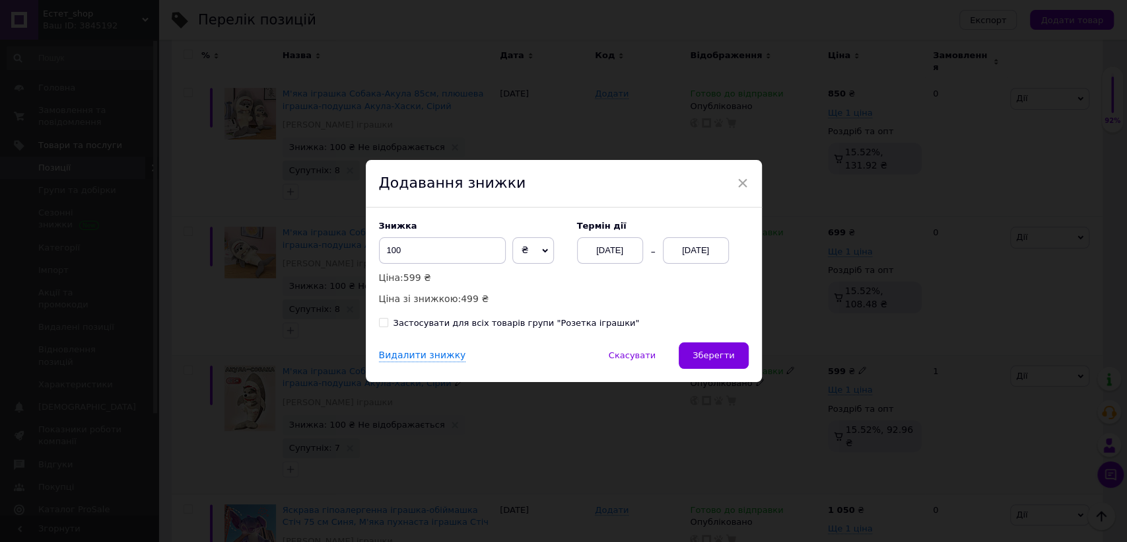
click at [671, 247] on div "[DATE]" at bounding box center [696, 250] width 66 height 26
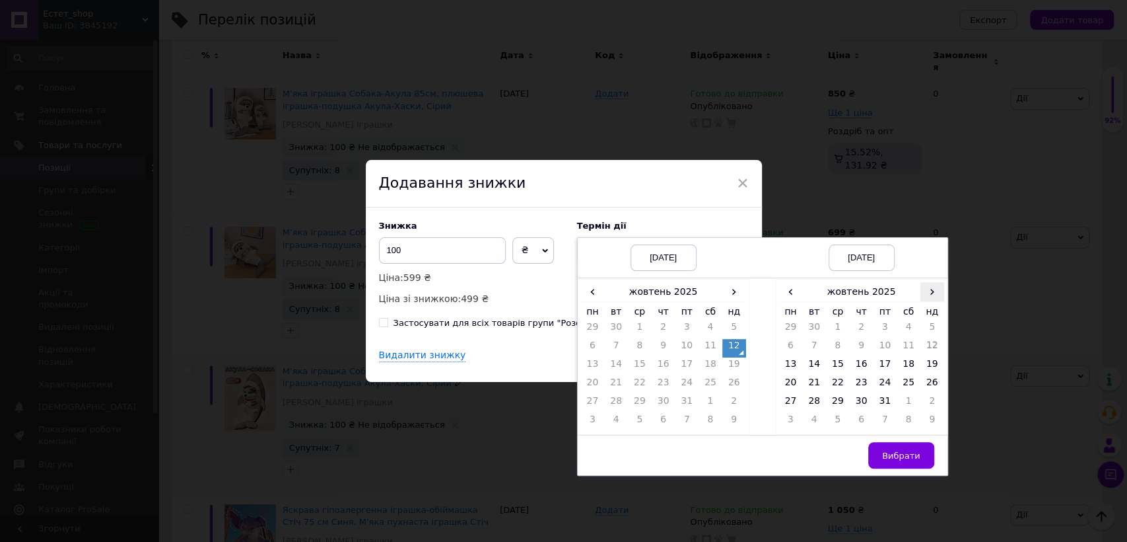
click at [933, 297] on span "›" at bounding box center [933, 291] width 24 height 19
click at [843, 407] on td "26" at bounding box center [838, 403] width 24 height 18
drag, startPoint x: 900, startPoint y: 456, endPoint x: 890, endPoint y: 445, distance: 14.5
click at [900, 454] on span "Вибрати" at bounding box center [901, 455] width 38 height 10
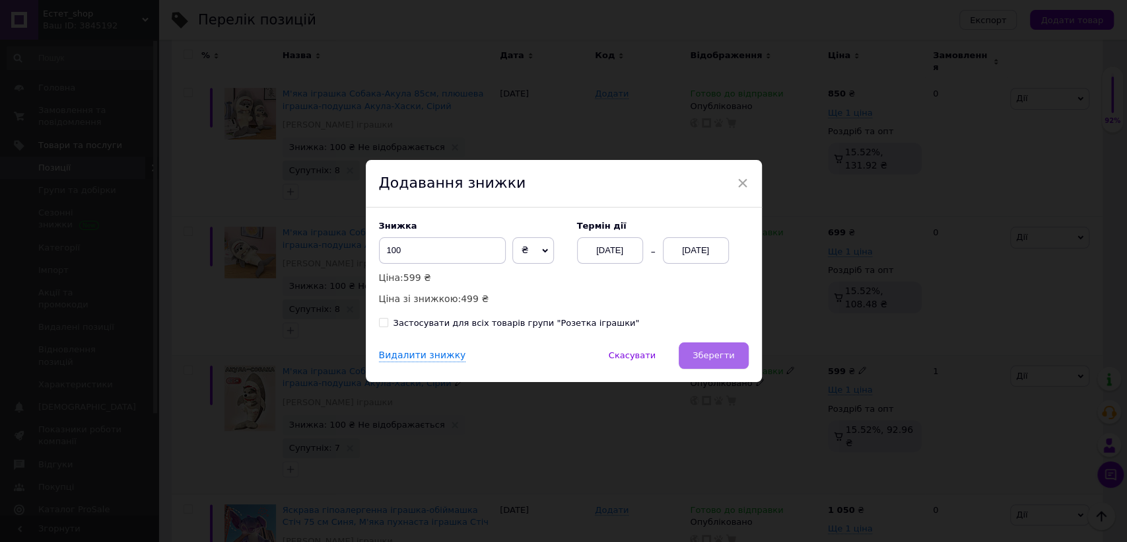
click at [724, 358] on span "Зберегти" at bounding box center [714, 355] width 42 height 10
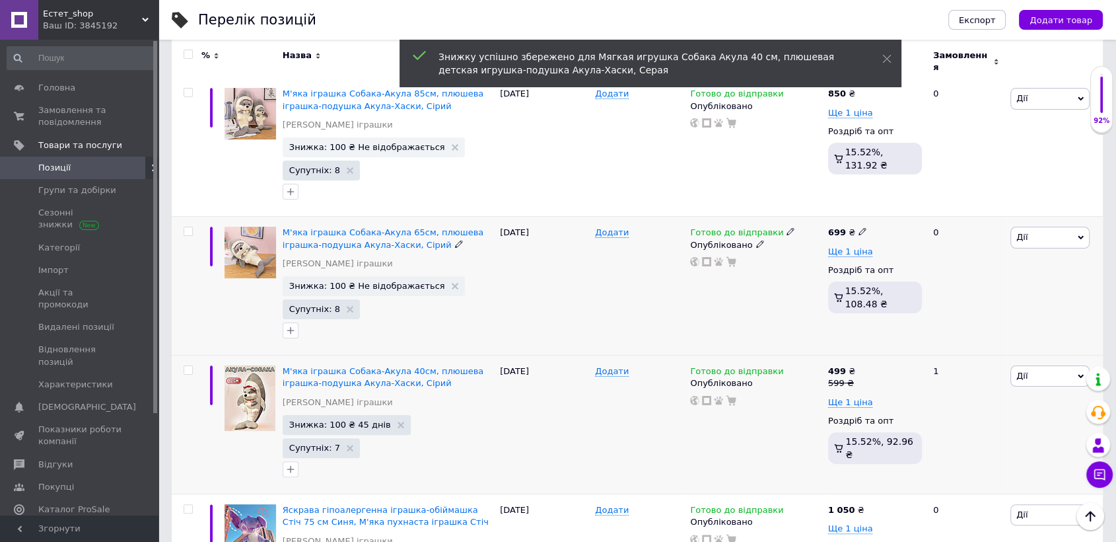
click at [396, 276] on span "Знижка: 100 ₴ Не відображається" at bounding box center [374, 286] width 182 height 20
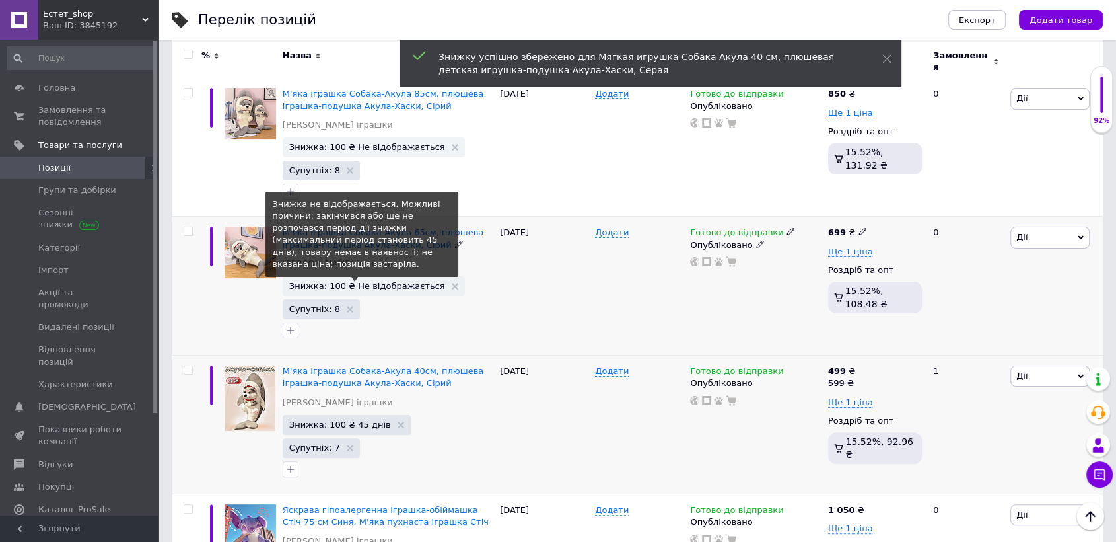
drag, startPoint x: 394, startPoint y: 278, endPoint x: 402, endPoint y: 277, distance: 8.0
click at [402, 281] on span "Знижка: 100 ₴ Не відображається" at bounding box center [367, 285] width 156 height 9
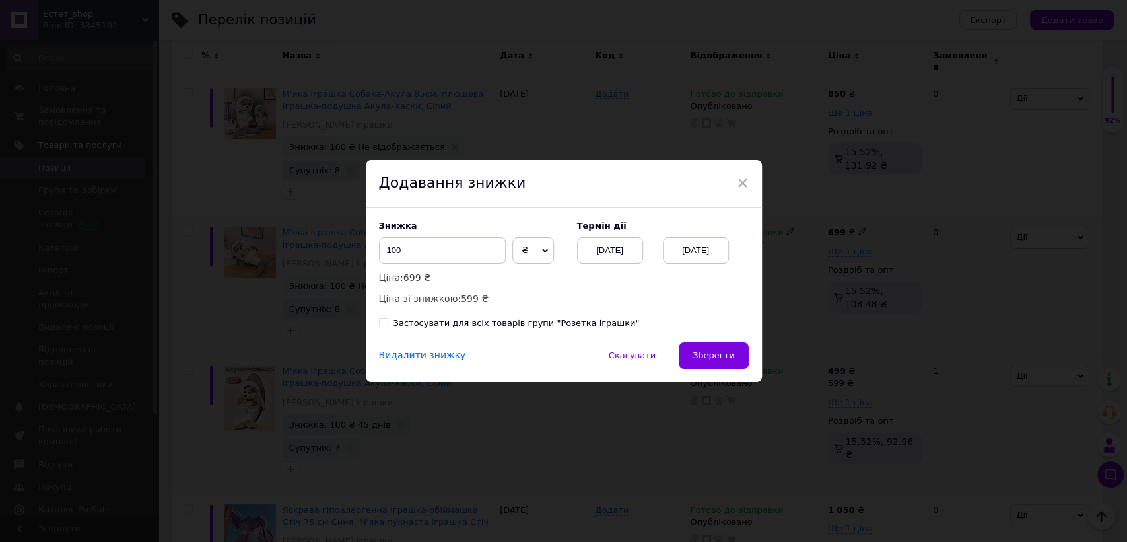
click at [692, 248] on div "[DATE]" at bounding box center [696, 250] width 66 height 26
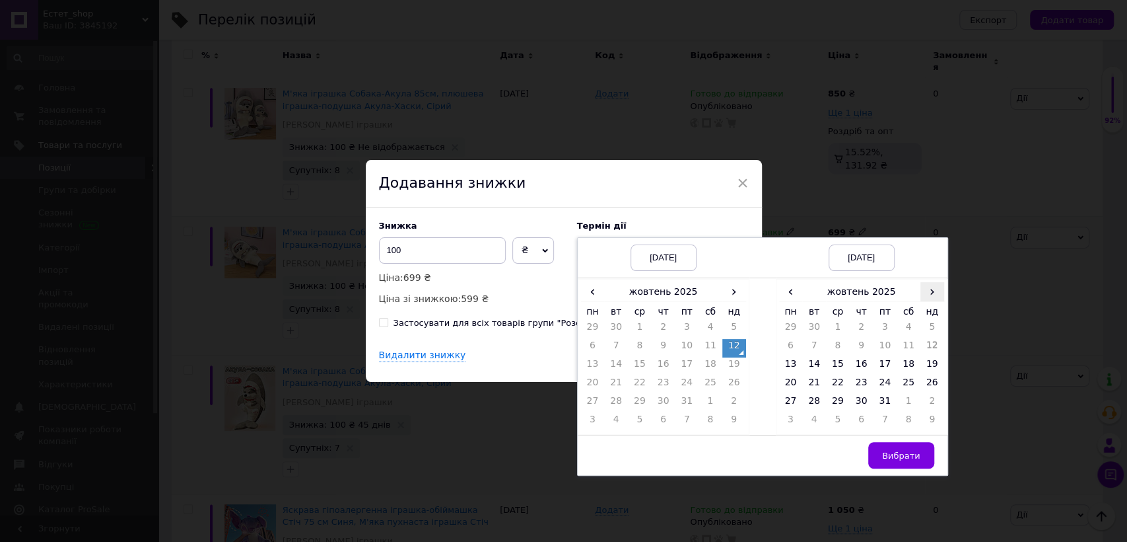
click at [926, 289] on span "›" at bounding box center [933, 291] width 24 height 19
click at [839, 403] on td "26" at bounding box center [838, 403] width 24 height 18
drag, startPoint x: 898, startPoint y: 454, endPoint x: 891, endPoint y: 442, distance: 13.6
click at [898, 451] on span "Вибрати" at bounding box center [901, 455] width 38 height 10
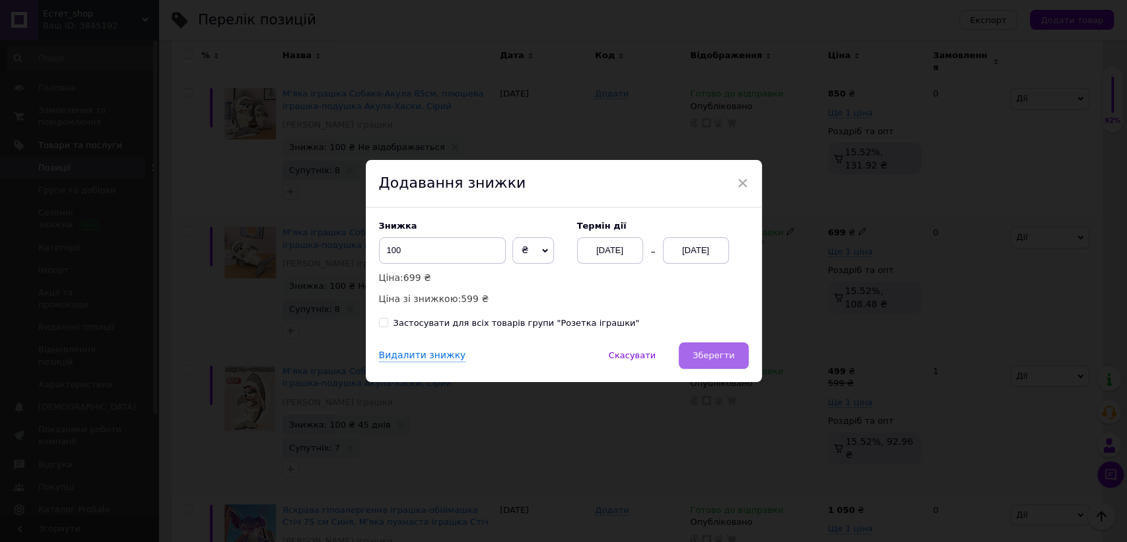
click at [721, 347] on button "Зберегти" at bounding box center [713, 355] width 69 height 26
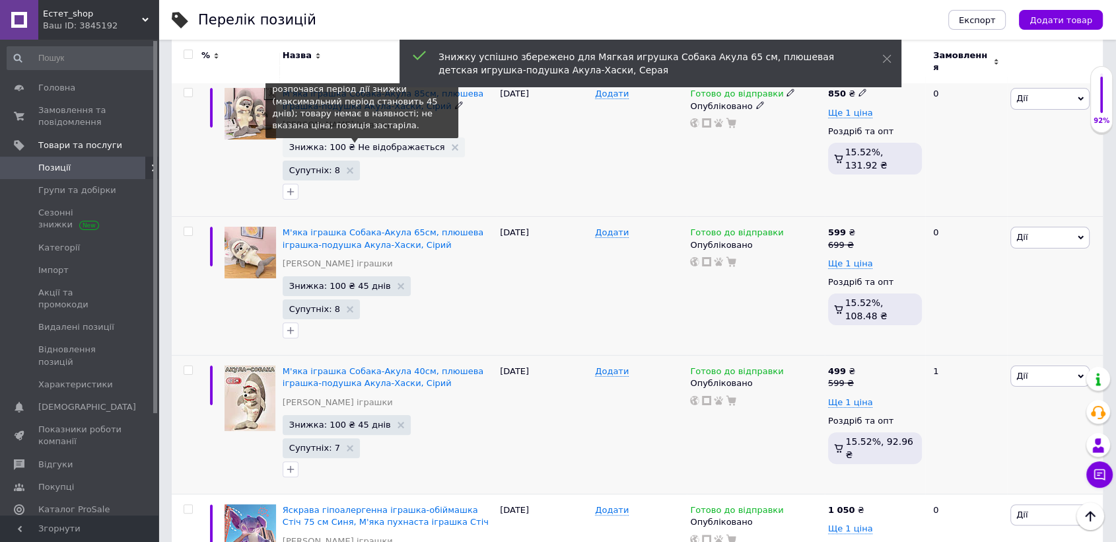
click at [391, 143] on span "Знижка: 100 ₴ Не відображається" at bounding box center [367, 147] width 156 height 9
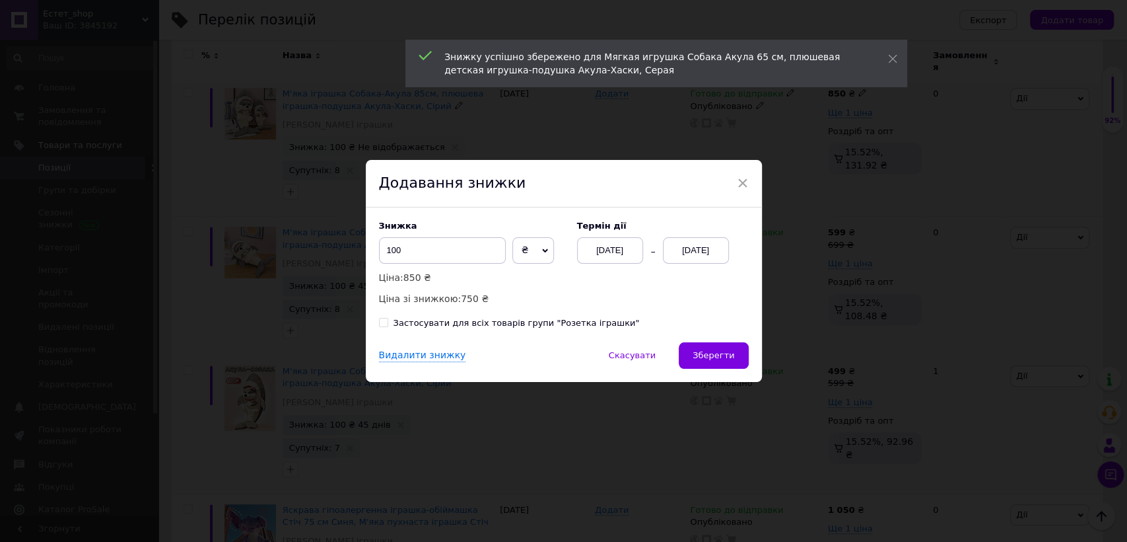
click at [686, 252] on div "[DATE]" at bounding box center [696, 250] width 66 height 26
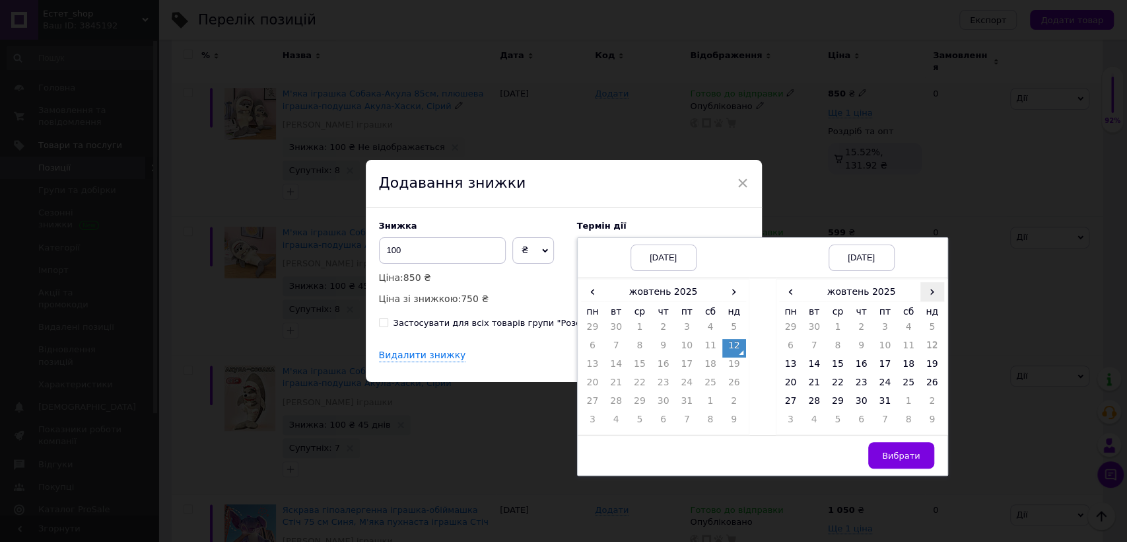
click at [939, 289] on span "›" at bounding box center [933, 291] width 24 height 19
click at [839, 398] on td "26" at bounding box center [838, 403] width 24 height 18
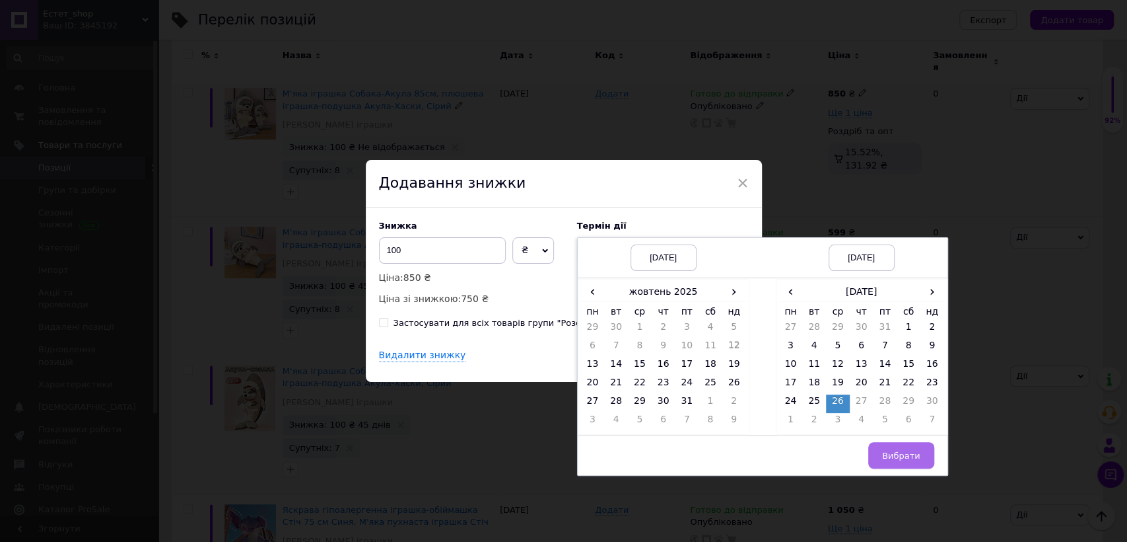
click at [884, 453] on button "Вибрати" at bounding box center [902, 455] width 66 height 26
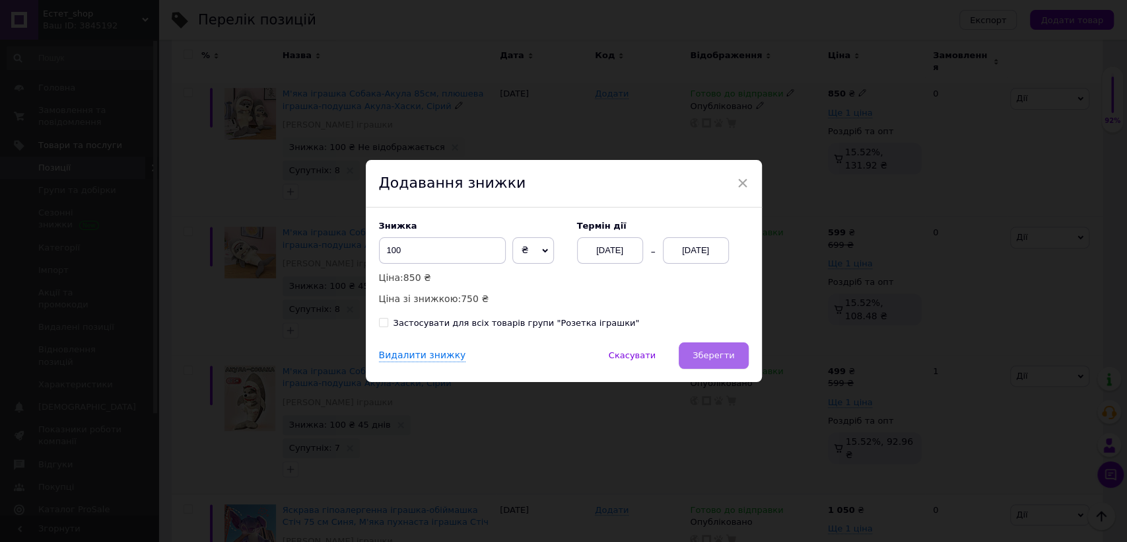
click at [722, 359] on span "Зберегти" at bounding box center [714, 355] width 42 height 10
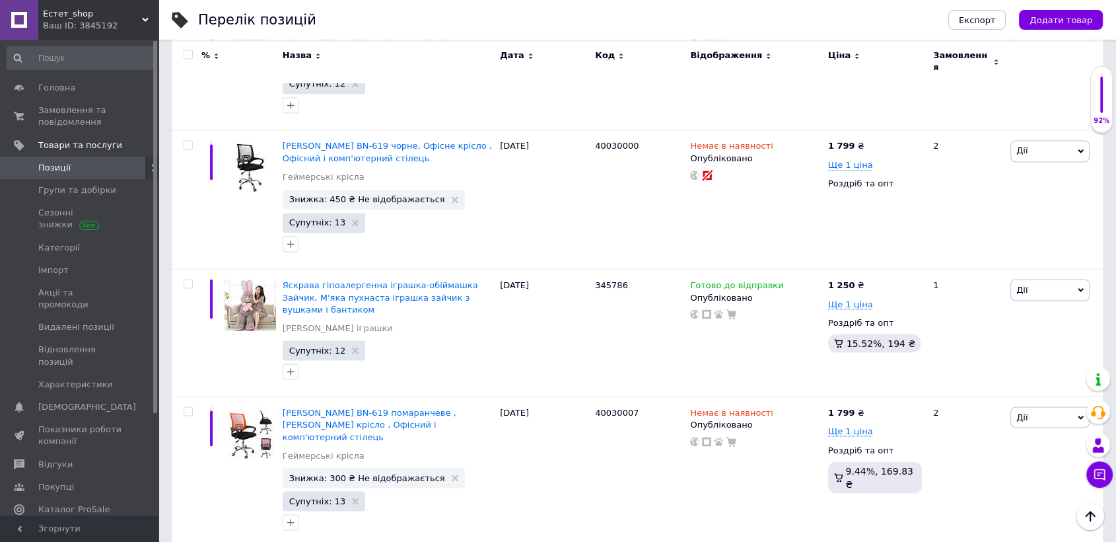
scroll to position [2270, 0]
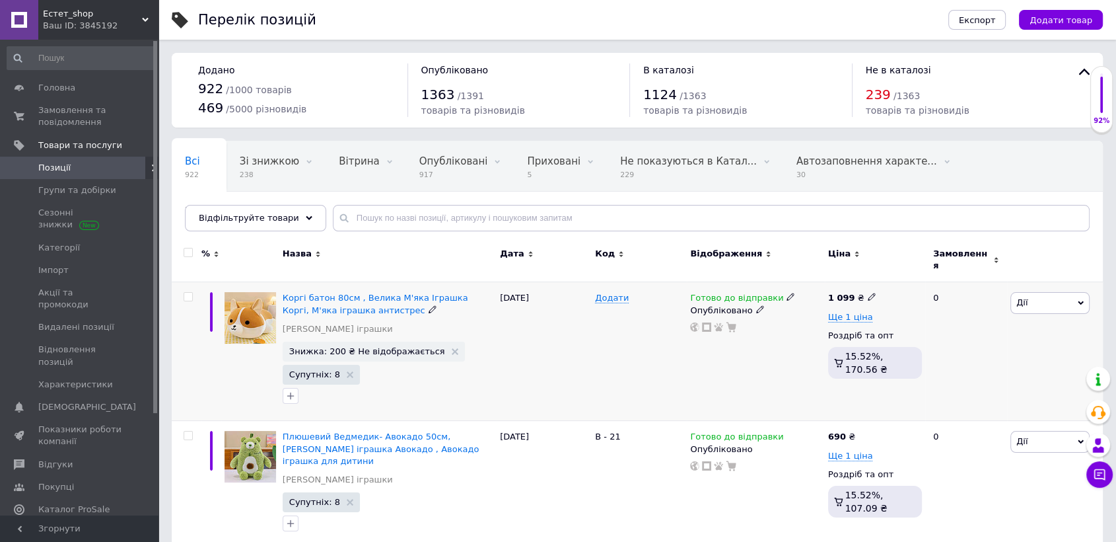
click at [386, 349] on span "Знижка: 200 ₴ Не відображається" at bounding box center [374, 351] width 182 height 20
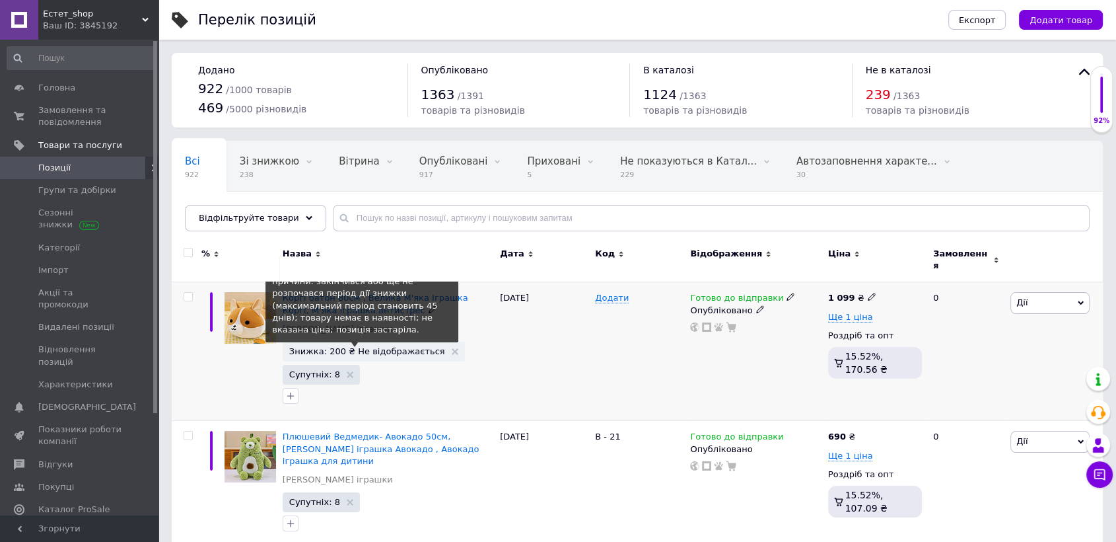
click at [375, 347] on span "Знижка: 200 ₴ Не відображається" at bounding box center [367, 351] width 156 height 9
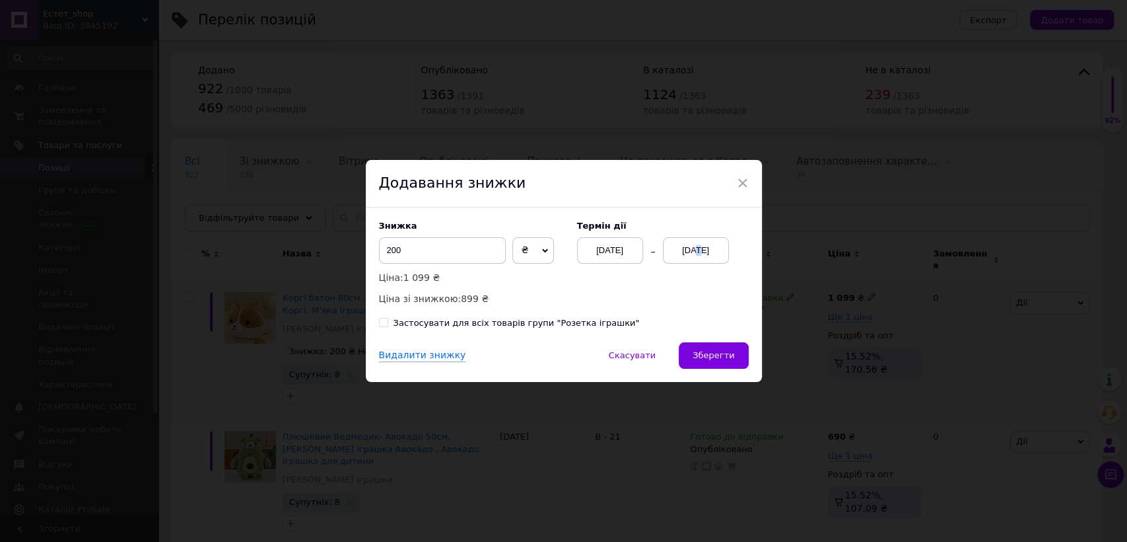
click at [691, 244] on div "[DATE]" at bounding box center [696, 250] width 66 height 26
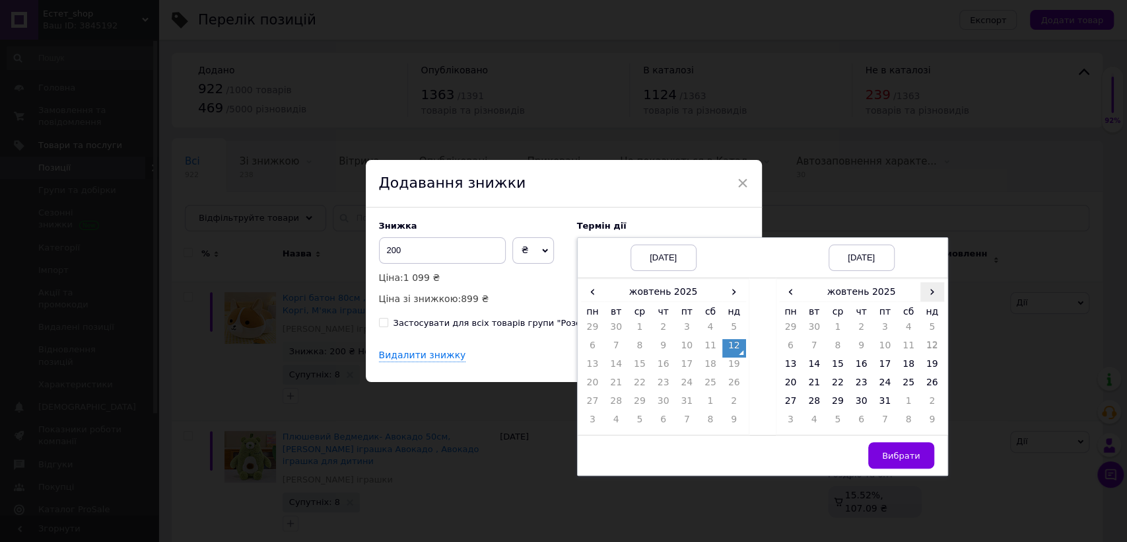
click at [933, 288] on span "›" at bounding box center [933, 291] width 24 height 19
click at [835, 401] on td "26" at bounding box center [838, 403] width 24 height 18
drag, startPoint x: 907, startPoint y: 456, endPoint x: 835, endPoint y: 417, distance: 81.9
click at [907, 452] on span "Вибрати" at bounding box center [901, 455] width 38 height 10
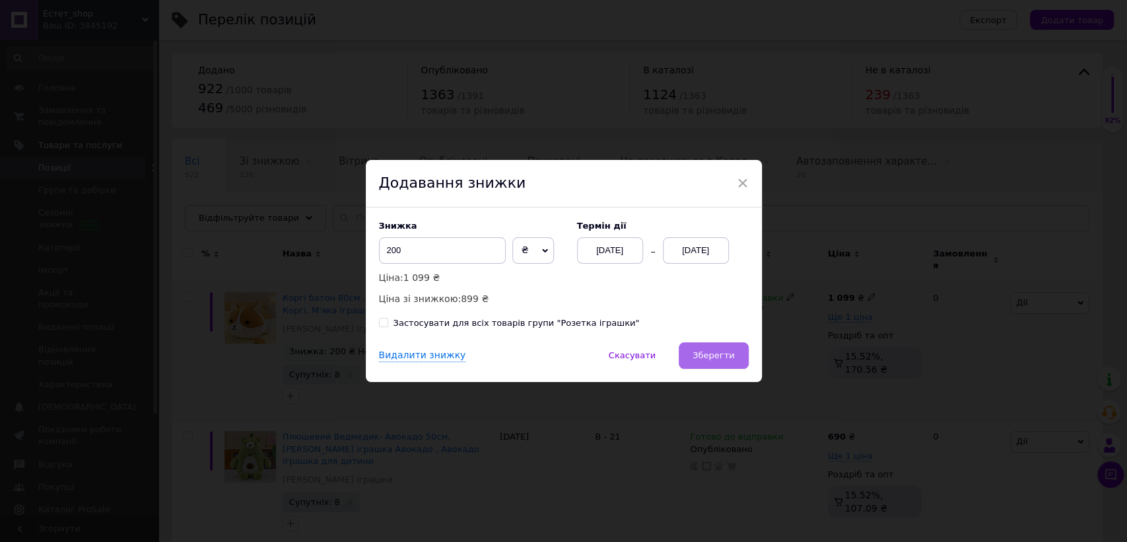
click at [723, 358] on span "Зберегти" at bounding box center [714, 355] width 42 height 10
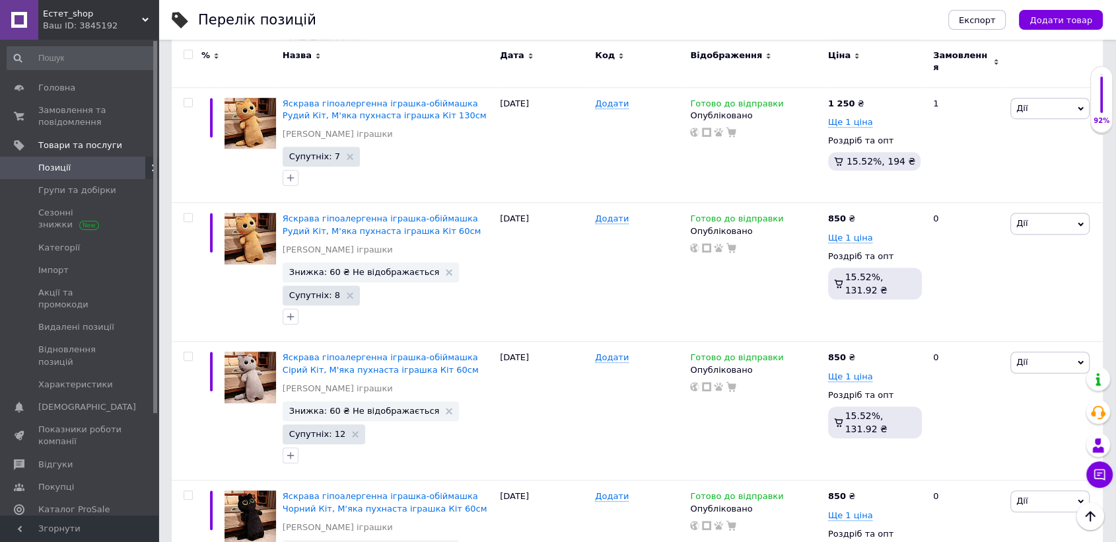
scroll to position [868, 0]
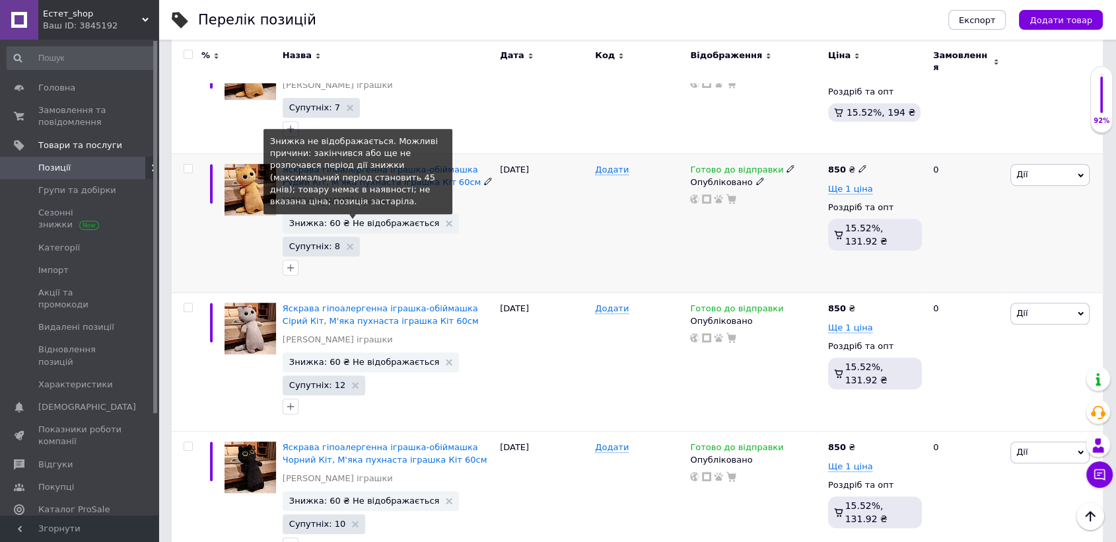
click at [366, 219] on span "Знижка: 60 ₴ Не відображається" at bounding box center [364, 223] width 151 height 9
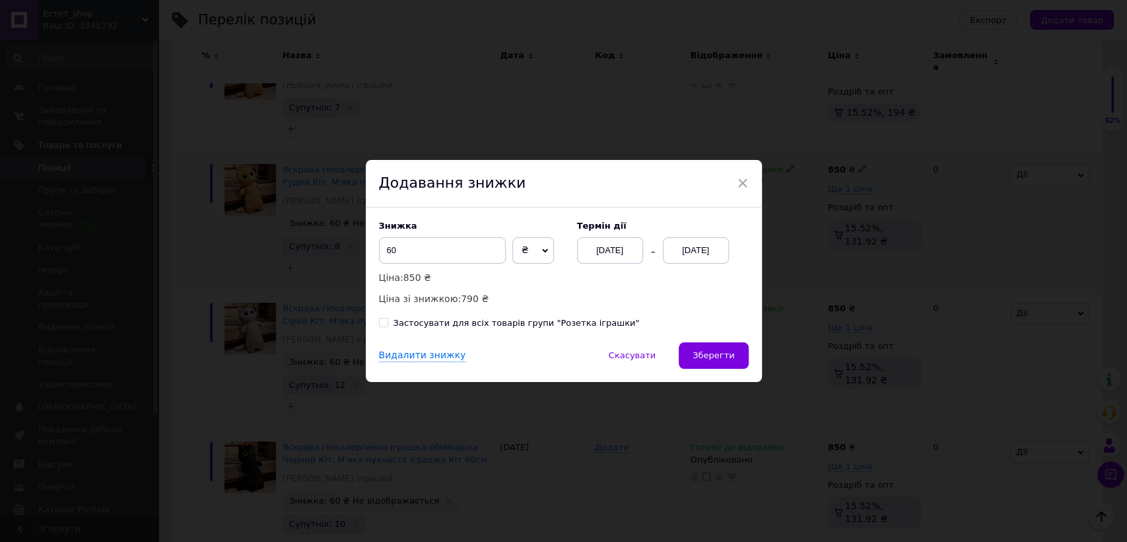
click at [692, 250] on div "[DATE]" at bounding box center [696, 250] width 66 height 26
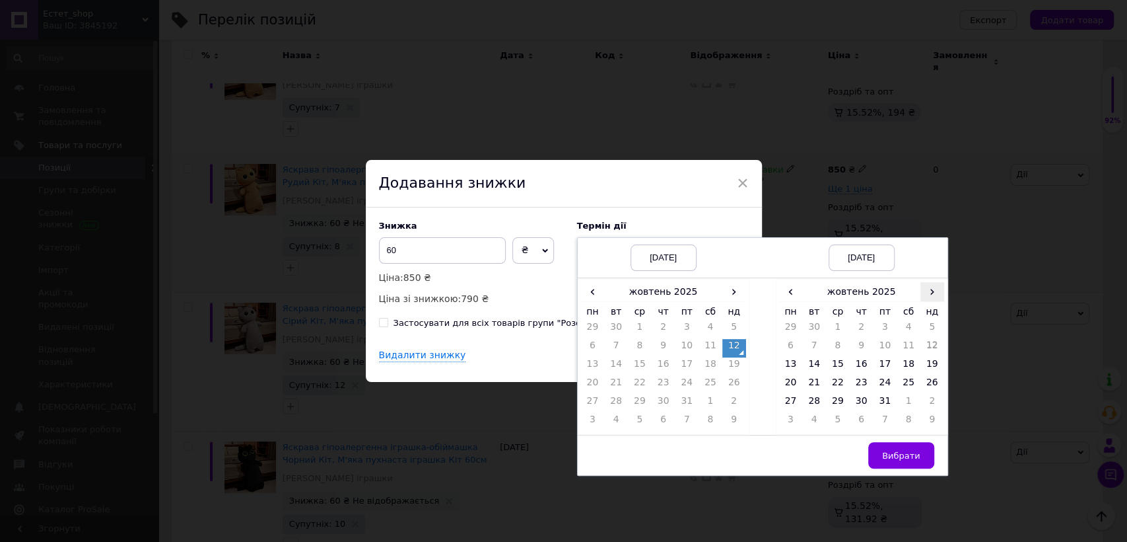
click at [931, 296] on span "›" at bounding box center [933, 291] width 24 height 19
click at [836, 404] on td "26" at bounding box center [838, 403] width 24 height 18
drag, startPoint x: 896, startPoint y: 453, endPoint x: 883, endPoint y: 438, distance: 20.1
click at [896, 450] on span "Вибрати" at bounding box center [901, 455] width 38 height 10
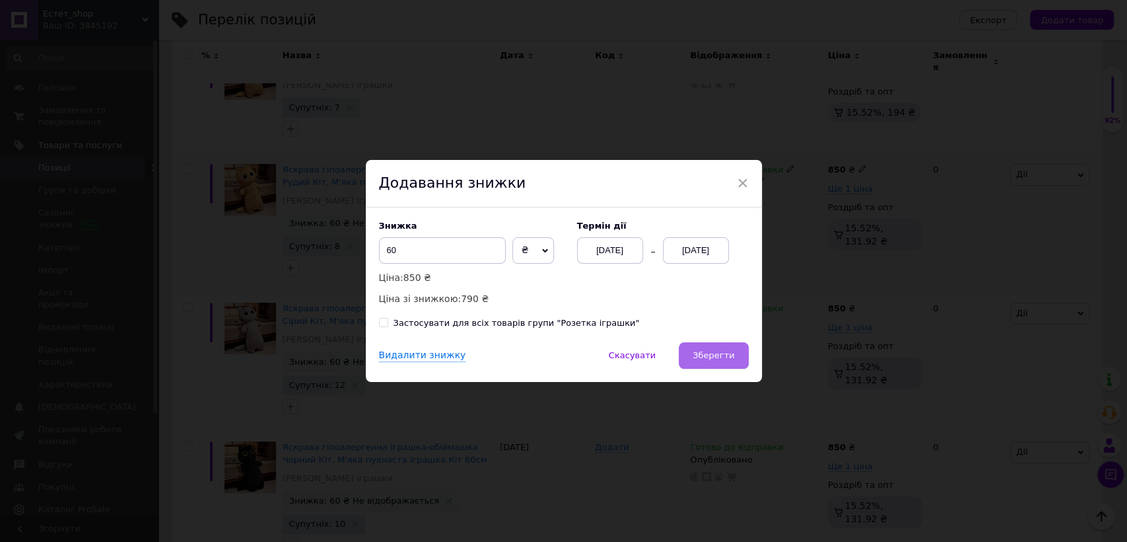
click at [726, 360] on span "Зберегти" at bounding box center [714, 355] width 42 height 10
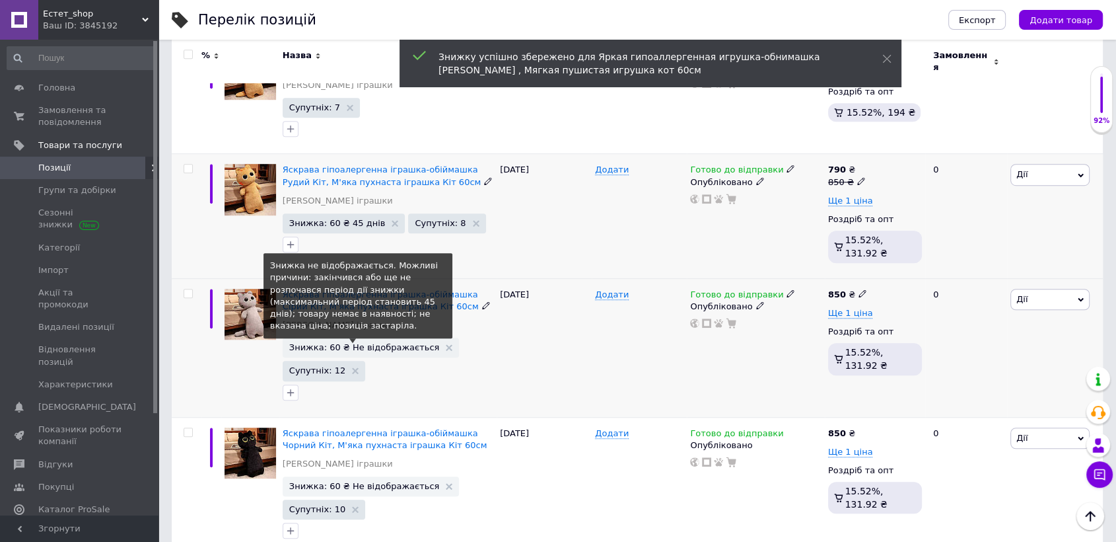
click at [392, 343] on span "Знижка: 60 ₴ Не відображається" at bounding box center [364, 347] width 151 height 9
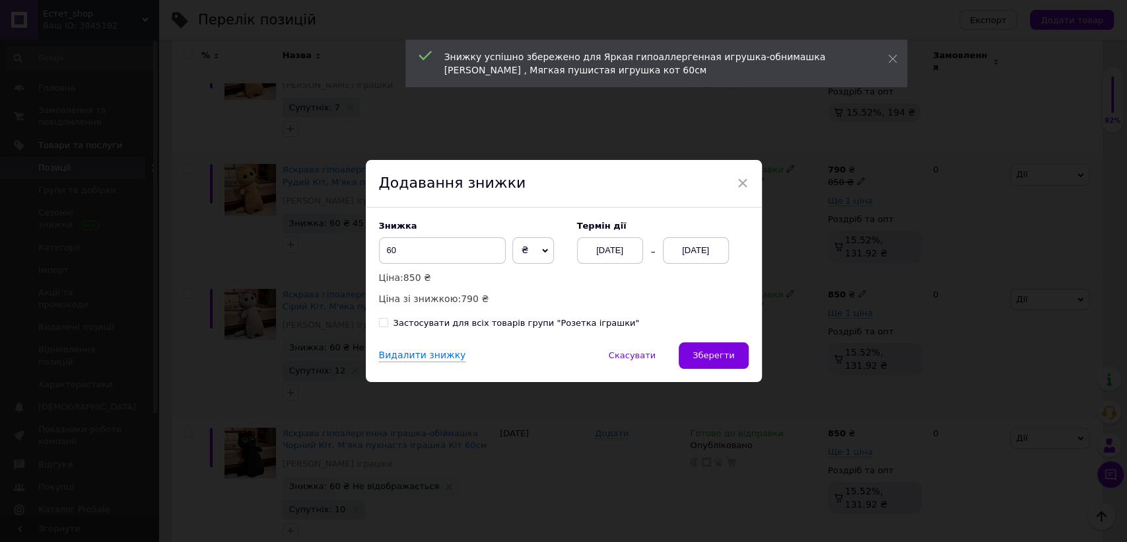
click at [691, 250] on div "[DATE]" at bounding box center [696, 250] width 66 height 26
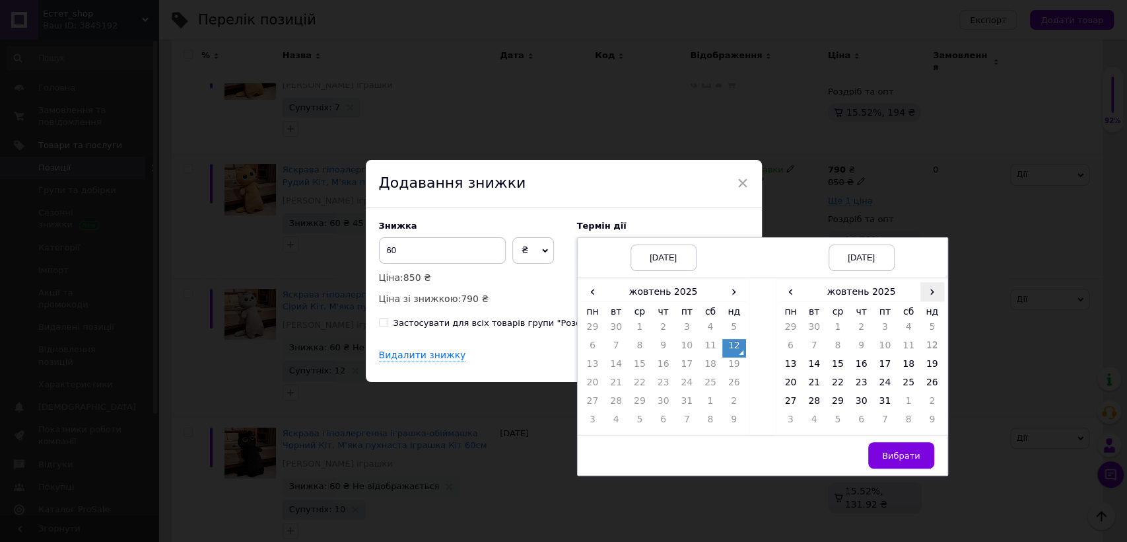
click at [933, 290] on span "›" at bounding box center [933, 291] width 24 height 19
click at [838, 405] on td "26" at bounding box center [838, 403] width 24 height 18
drag, startPoint x: 900, startPoint y: 452, endPoint x: 884, endPoint y: 445, distance: 17.4
click at [898, 450] on span "Вибрати" at bounding box center [901, 455] width 38 height 10
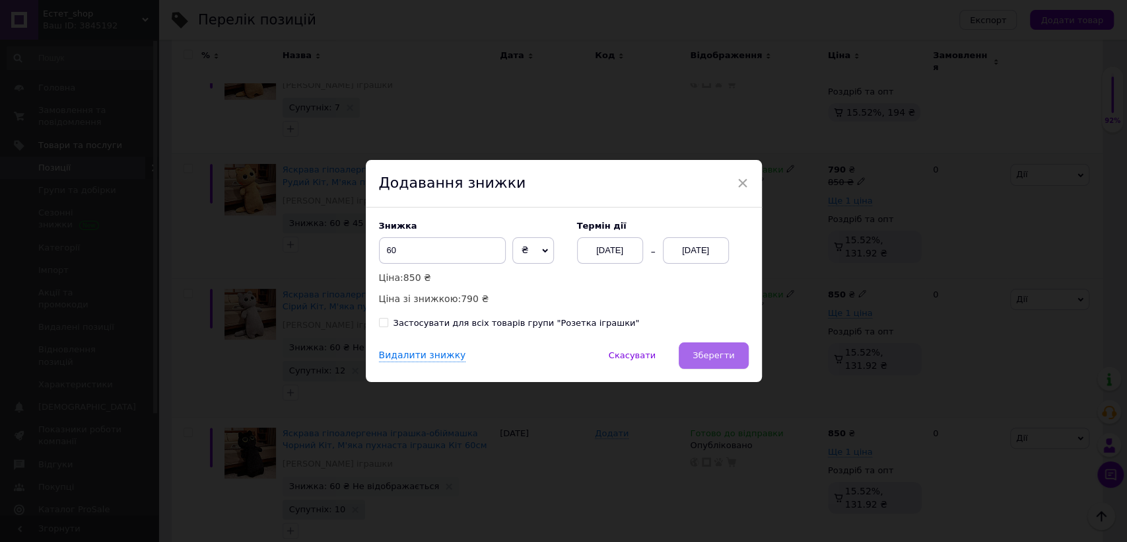
click at [729, 355] on span "Зберегти" at bounding box center [714, 355] width 42 height 10
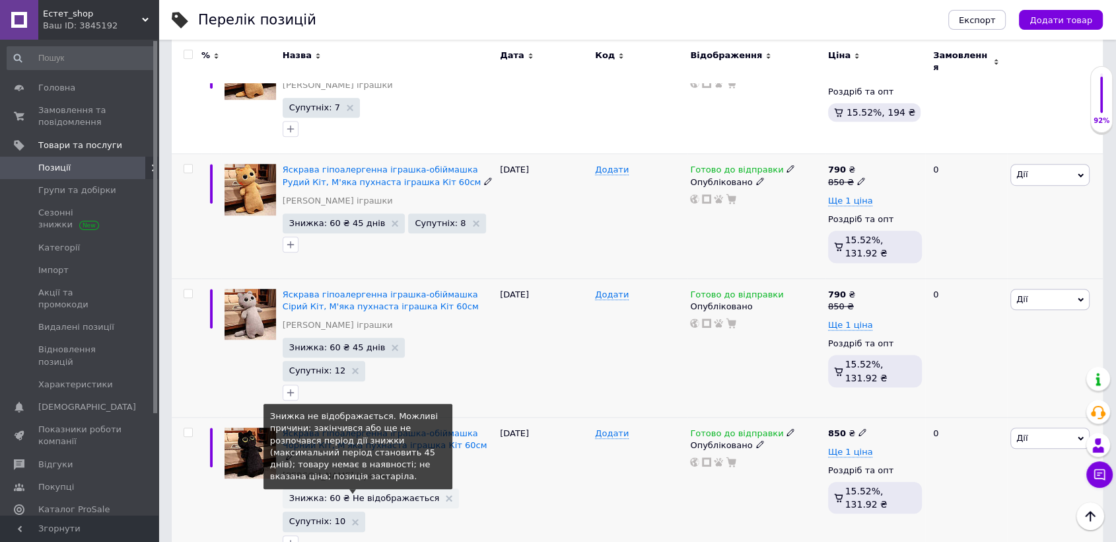
click at [360, 493] on span "Знижка: 60 ₴ Не відображається" at bounding box center [364, 497] width 151 height 9
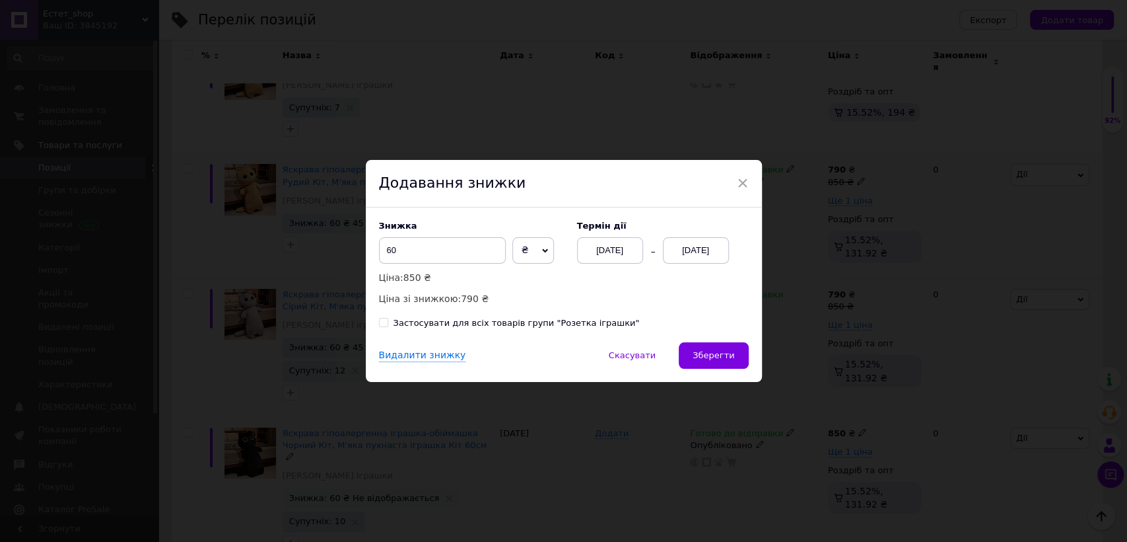
click at [680, 248] on div "[DATE]" at bounding box center [696, 250] width 66 height 26
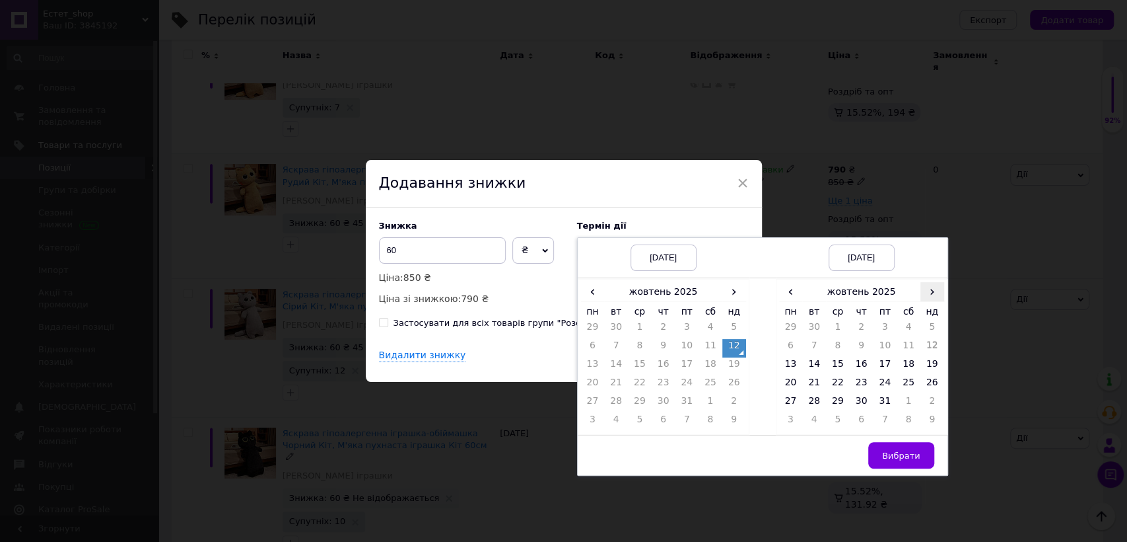
click at [933, 292] on span "›" at bounding box center [933, 291] width 24 height 19
click at [835, 404] on td "26" at bounding box center [838, 403] width 24 height 18
drag, startPoint x: 904, startPoint y: 452, endPoint x: 813, endPoint y: 420, distance: 95.9
click at [889, 446] on button "Вибрати" at bounding box center [902, 455] width 66 height 26
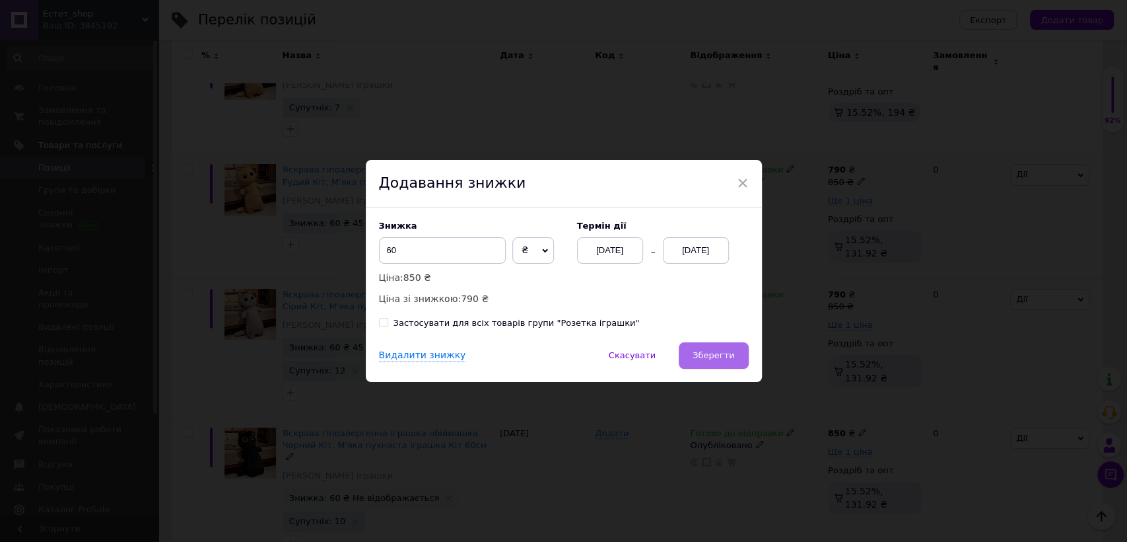
click at [732, 352] on span "Зберегти" at bounding box center [714, 355] width 42 height 10
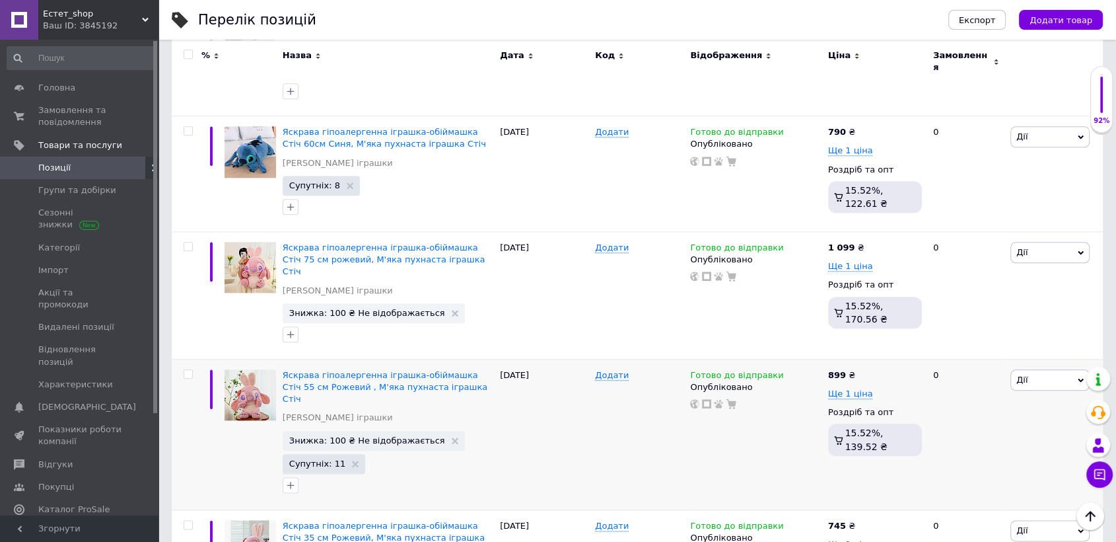
scroll to position [1427, 0]
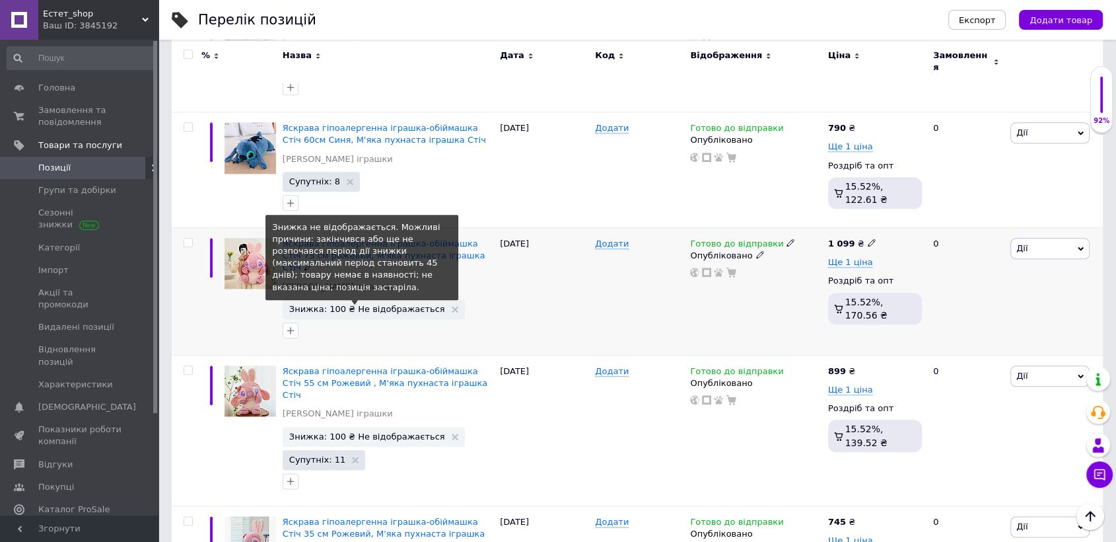
click at [391, 304] on span "Знижка: 100 ₴ Не відображається" at bounding box center [367, 308] width 156 height 9
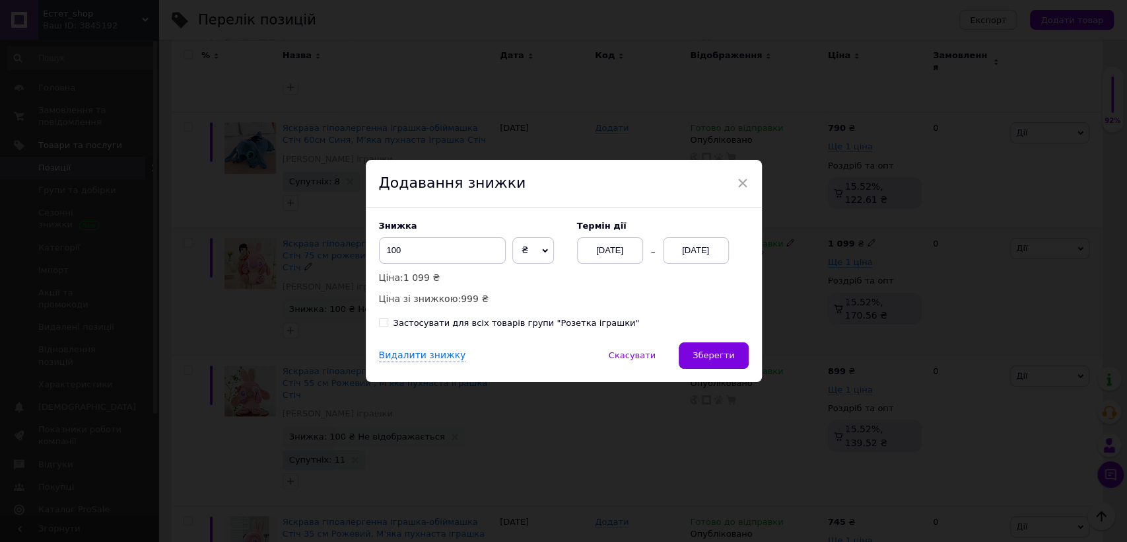
click at [680, 243] on div "[DATE]" at bounding box center [696, 250] width 66 height 26
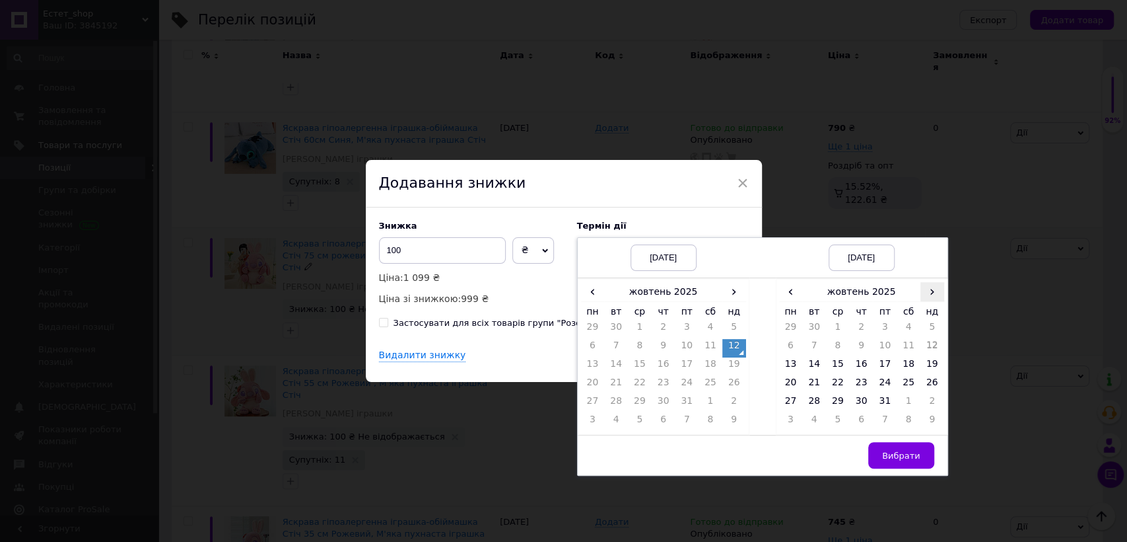
click at [927, 291] on span "›" at bounding box center [933, 291] width 24 height 19
click at [843, 403] on td "26" at bounding box center [838, 403] width 24 height 18
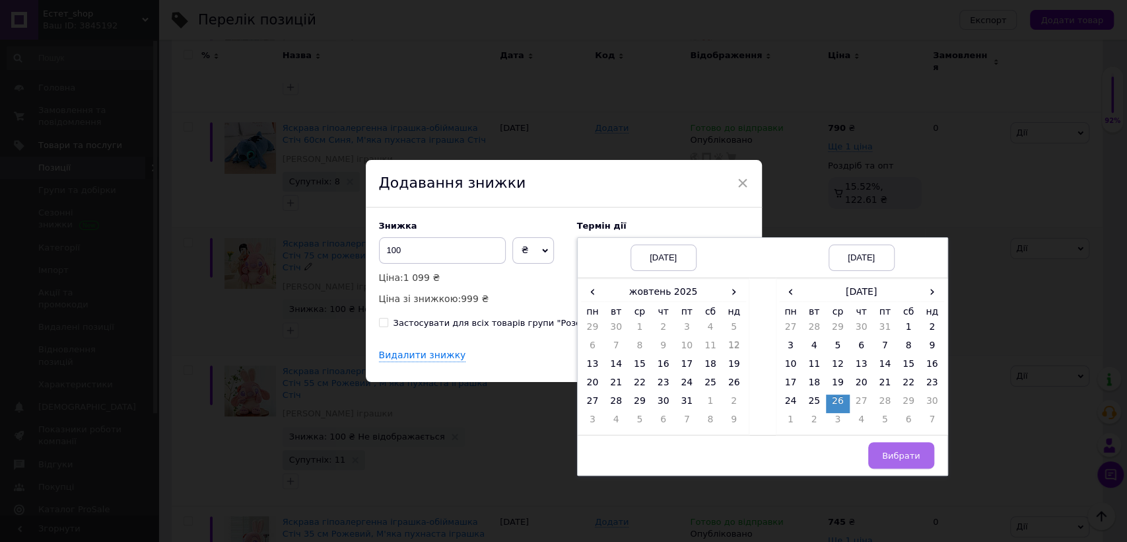
click at [904, 450] on span "Вибрати" at bounding box center [901, 455] width 38 height 10
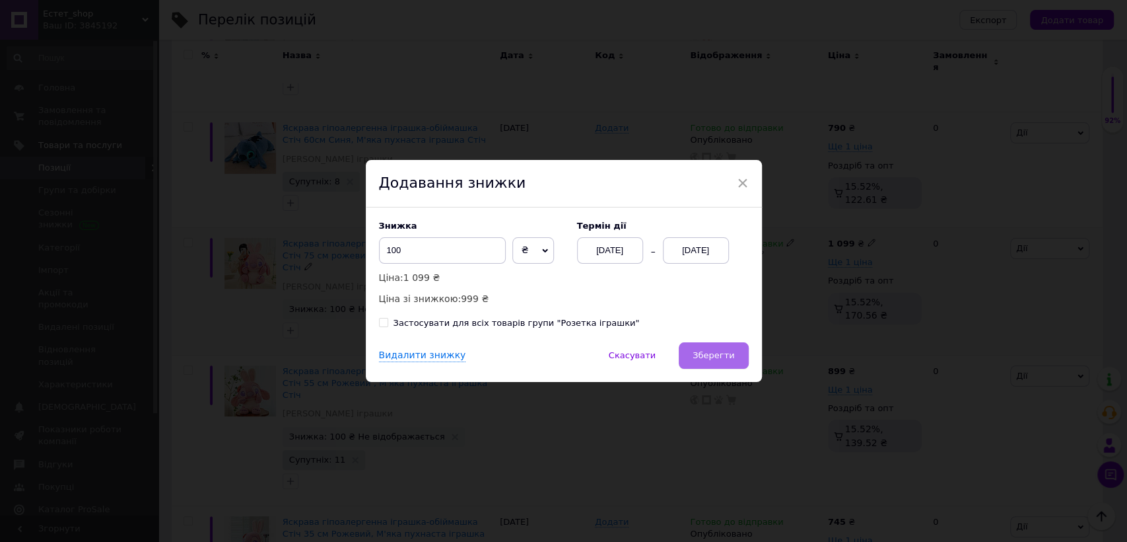
click at [713, 354] on span "Зберегти" at bounding box center [714, 355] width 42 height 10
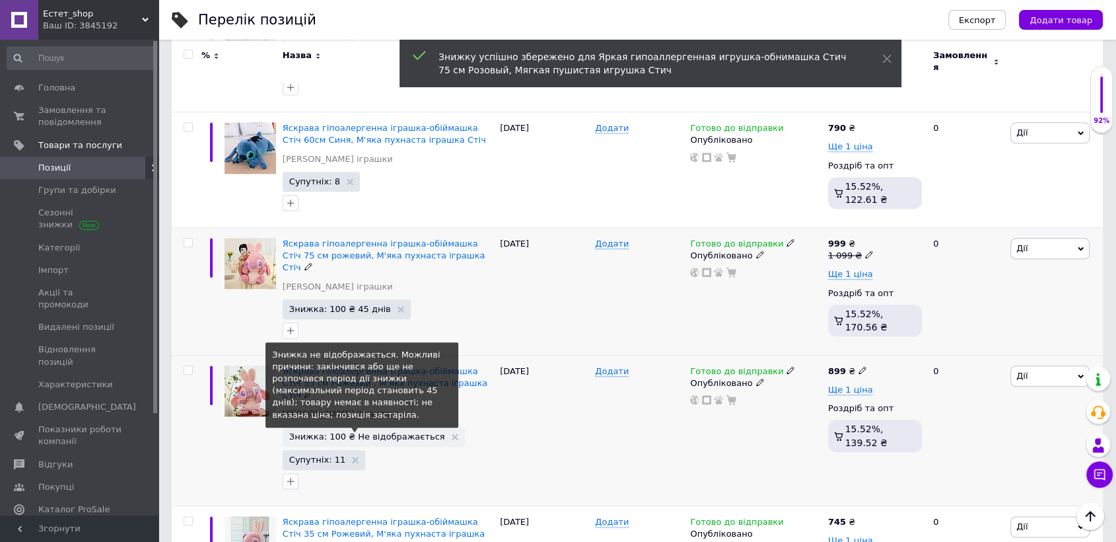
click at [394, 432] on span "Знижка: 100 ₴ Не відображається" at bounding box center [367, 436] width 156 height 9
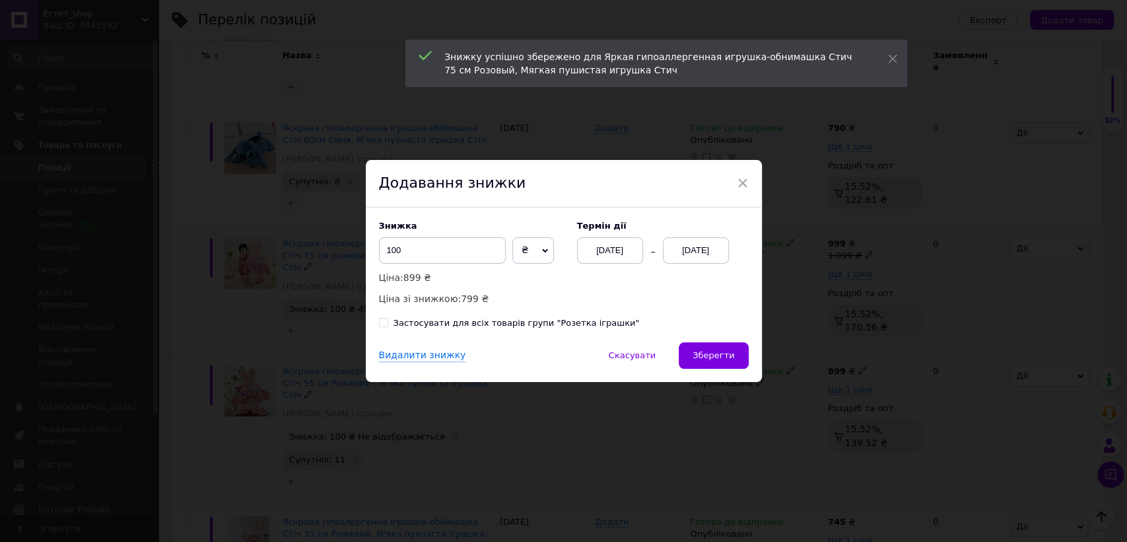
click at [687, 246] on div "[DATE]" at bounding box center [696, 250] width 66 height 26
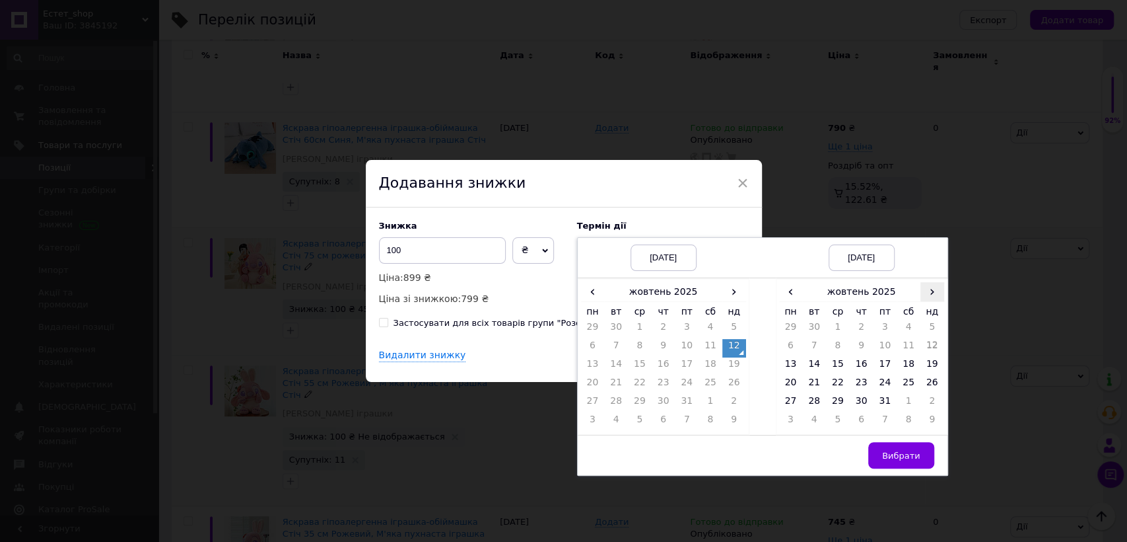
click at [927, 293] on span "›" at bounding box center [933, 291] width 24 height 19
drag, startPoint x: 838, startPoint y: 401, endPoint x: 851, endPoint y: 408, distance: 14.2
click at [839, 400] on td "26" at bounding box center [838, 403] width 24 height 18
drag, startPoint x: 899, startPoint y: 453, endPoint x: 850, endPoint y: 439, distance: 51.0
click at [888, 450] on span "Вибрати" at bounding box center [901, 455] width 38 height 10
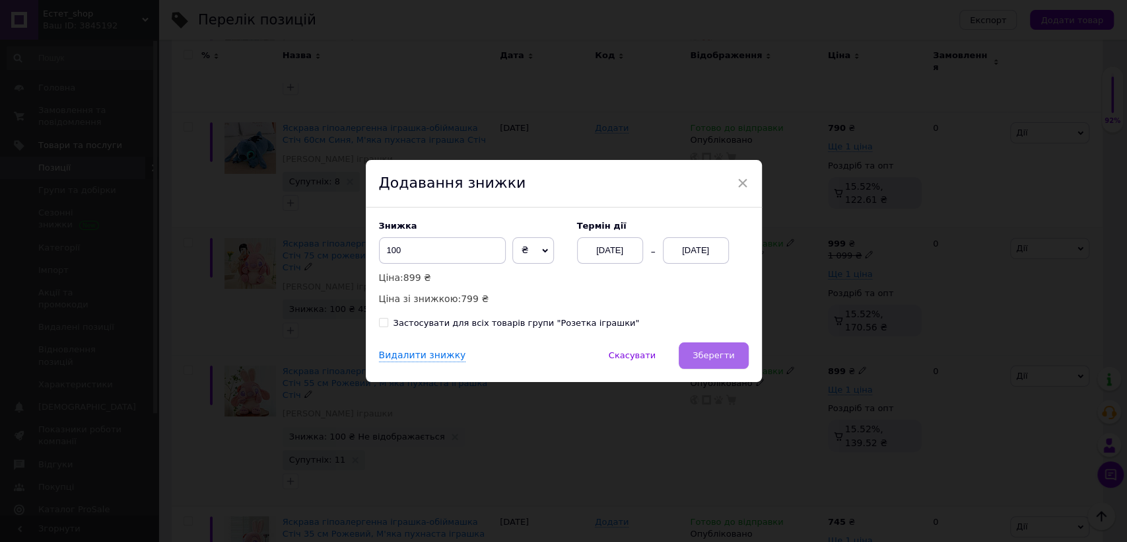
click at [717, 359] on span "Зберегти" at bounding box center [714, 355] width 42 height 10
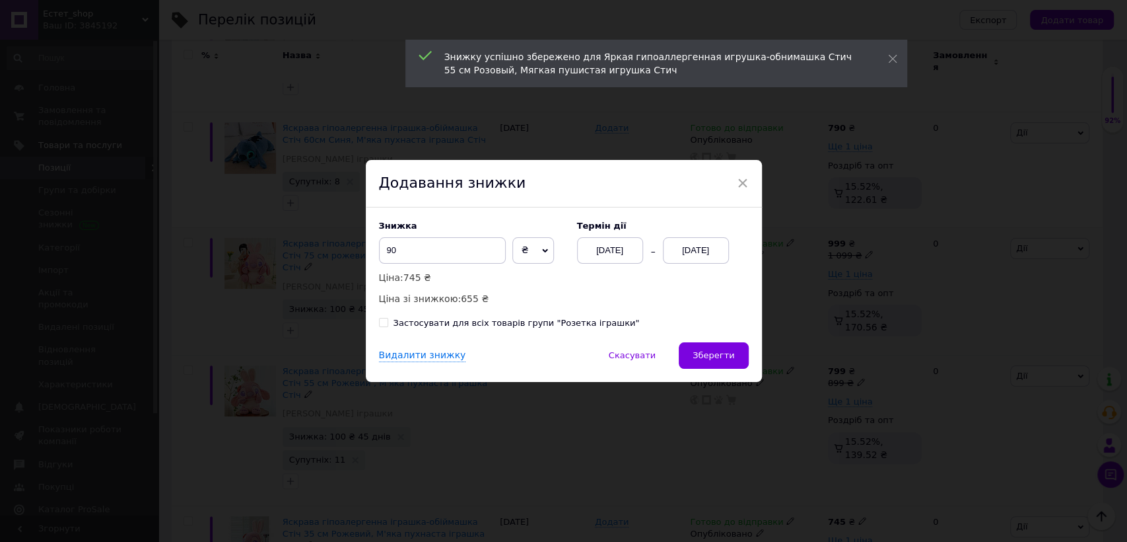
click at [678, 252] on div "[DATE]" at bounding box center [696, 250] width 66 height 26
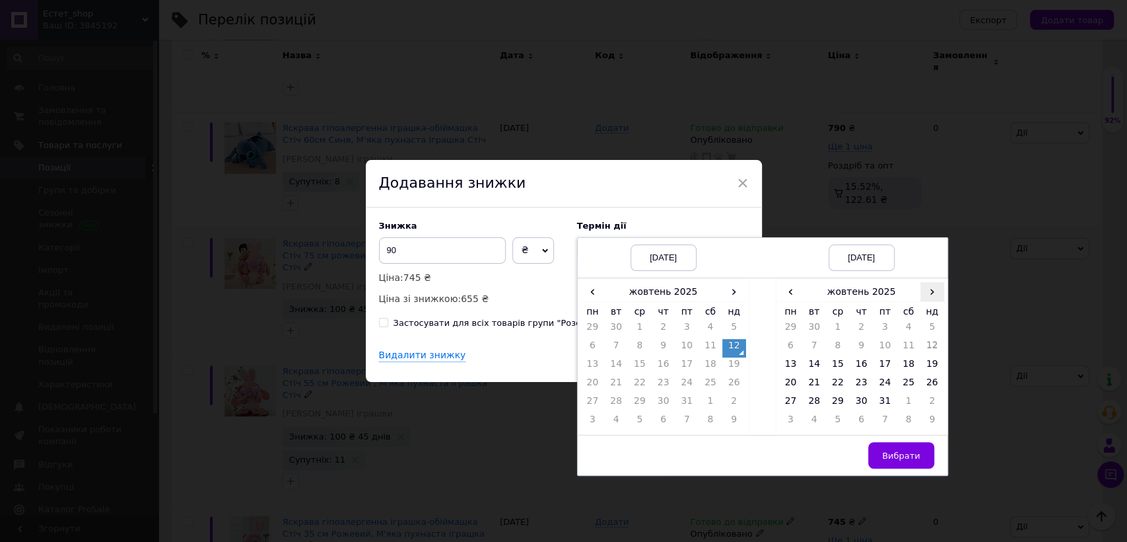
click at [931, 295] on span "›" at bounding box center [933, 291] width 24 height 19
click at [837, 400] on td "26" at bounding box center [838, 403] width 24 height 18
drag, startPoint x: 903, startPoint y: 452, endPoint x: 824, endPoint y: 429, distance: 82.6
click at [889, 448] on button "Вибрати" at bounding box center [902, 455] width 66 height 26
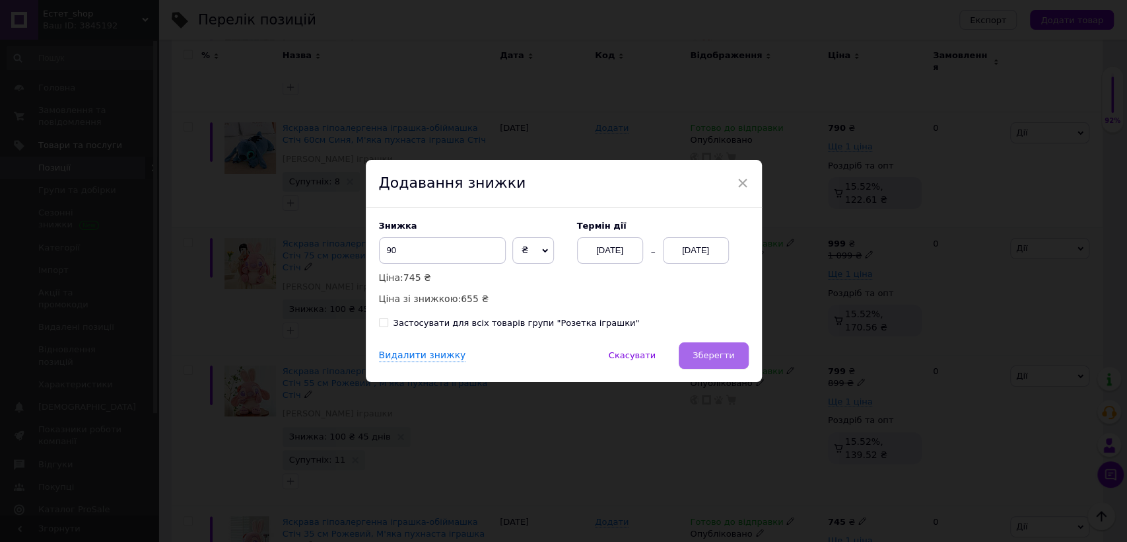
click at [719, 350] on span "Зберегти" at bounding box center [714, 355] width 42 height 10
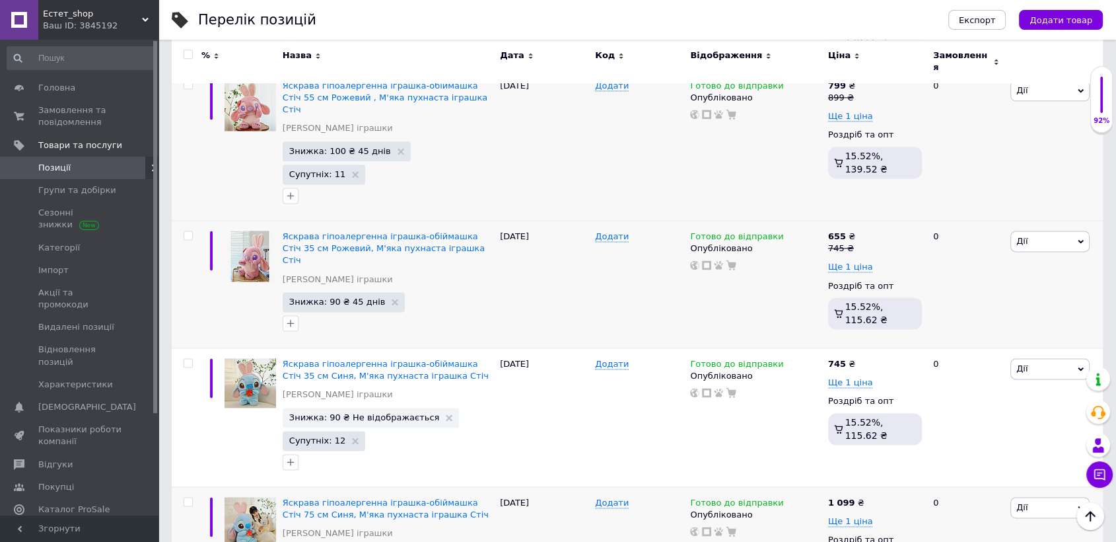
scroll to position [1723, 0]
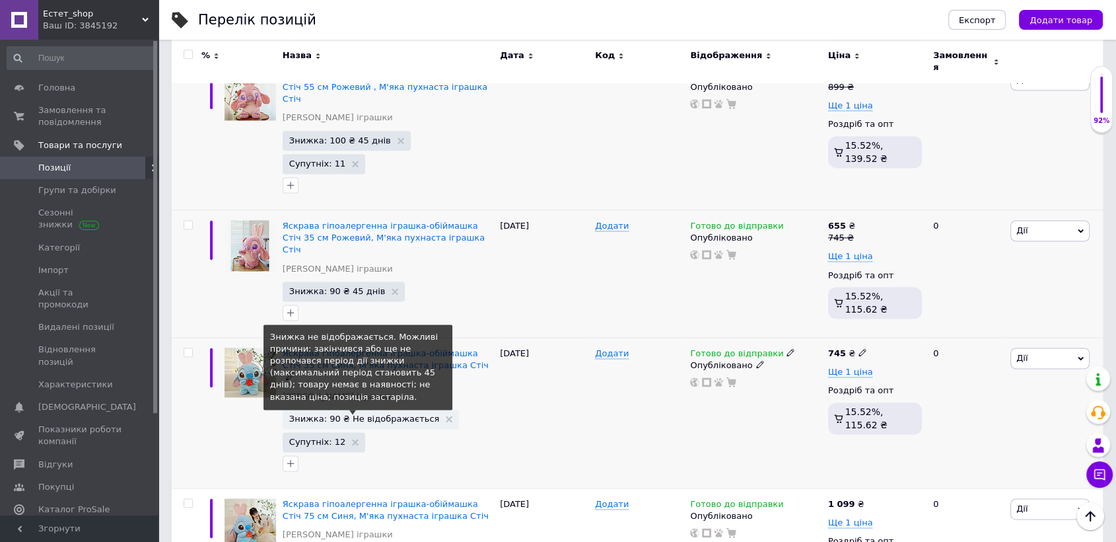
click at [393, 414] on span "Знижка: 90 ₴ Не відображається" at bounding box center [364, 418] width 151 height 9
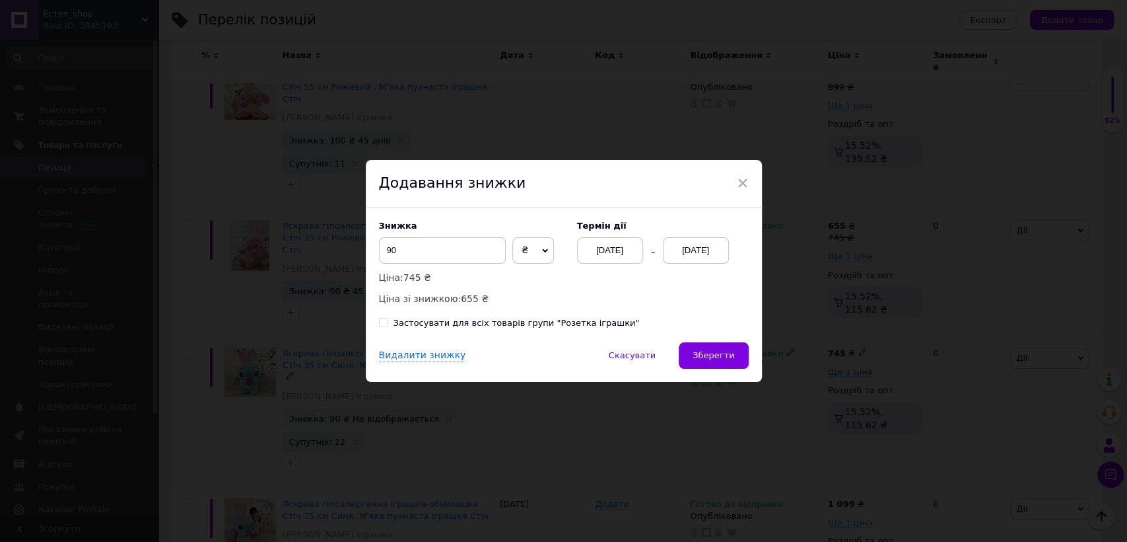
click at [705, 250] on div "[DATE]" at bounding box center [696, 250] width 66 height 26
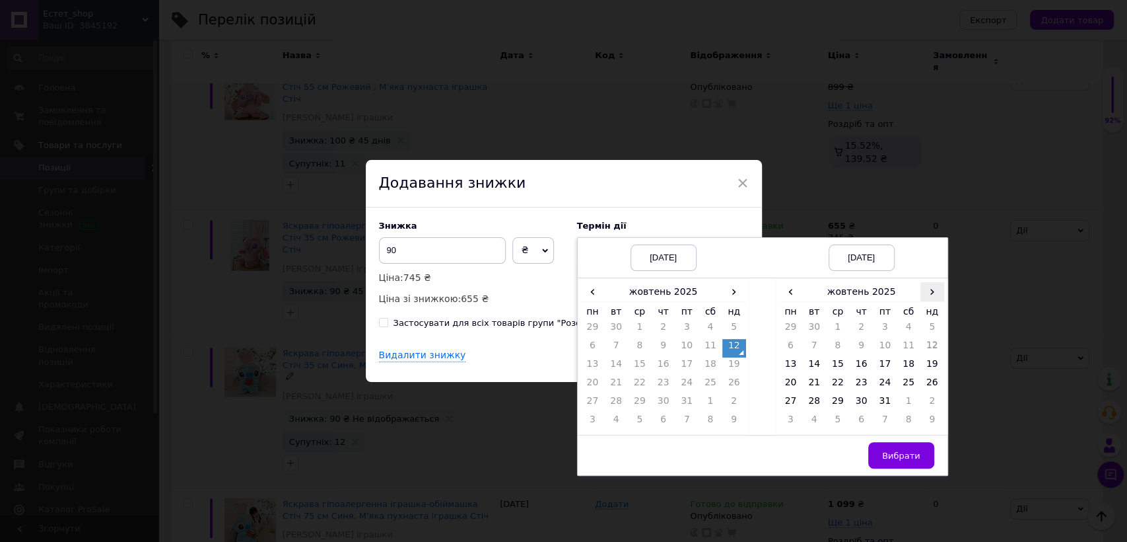
click at [927, 292] on span "›" at bounding box center [933, 291] width 24 height 19
click at [839, 408] on td "26" at bounding box center [838, 403] width 24 height 18
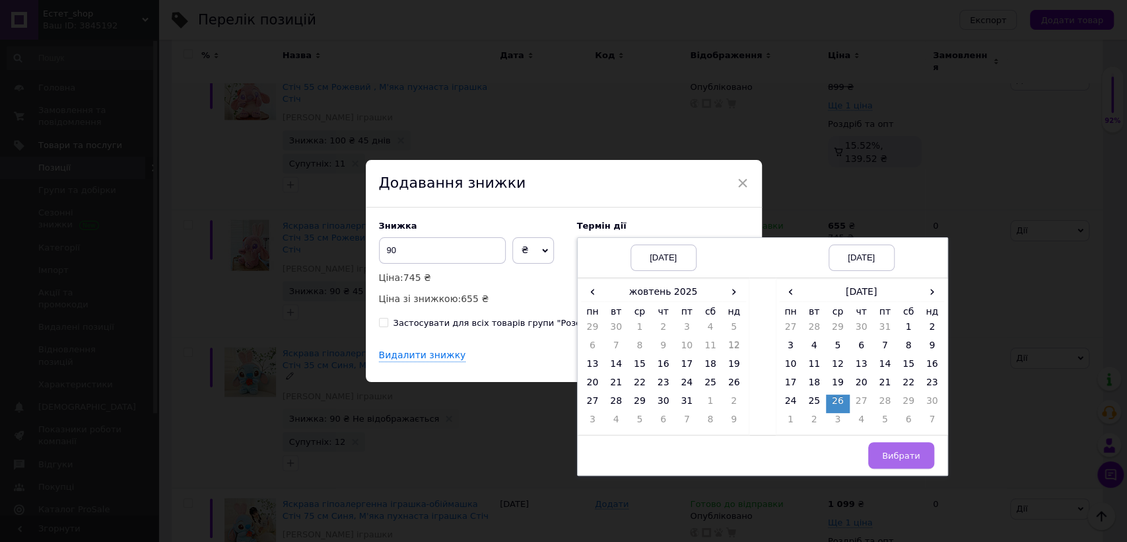
click at [890, 452] on span "Вибрати" at bounding box center [901, 455] width 38 height 10
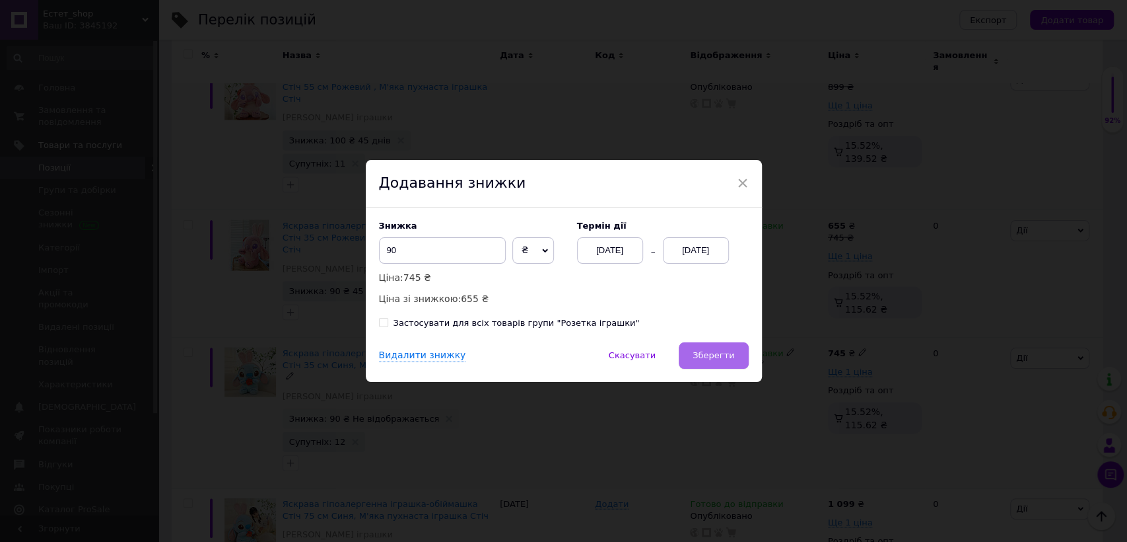
click at [713, 351] on span "Зберегти" at bounding box center [714, 355] width 42 height 10
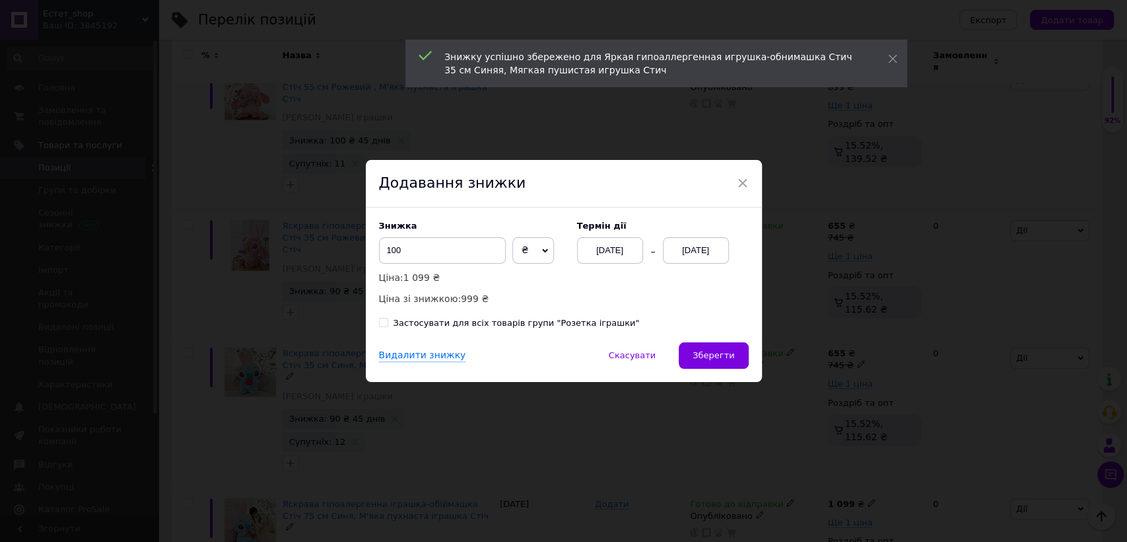
click at [703, 246] on div "[DATE]" at bounding box center [696, 250] width 66 height 26
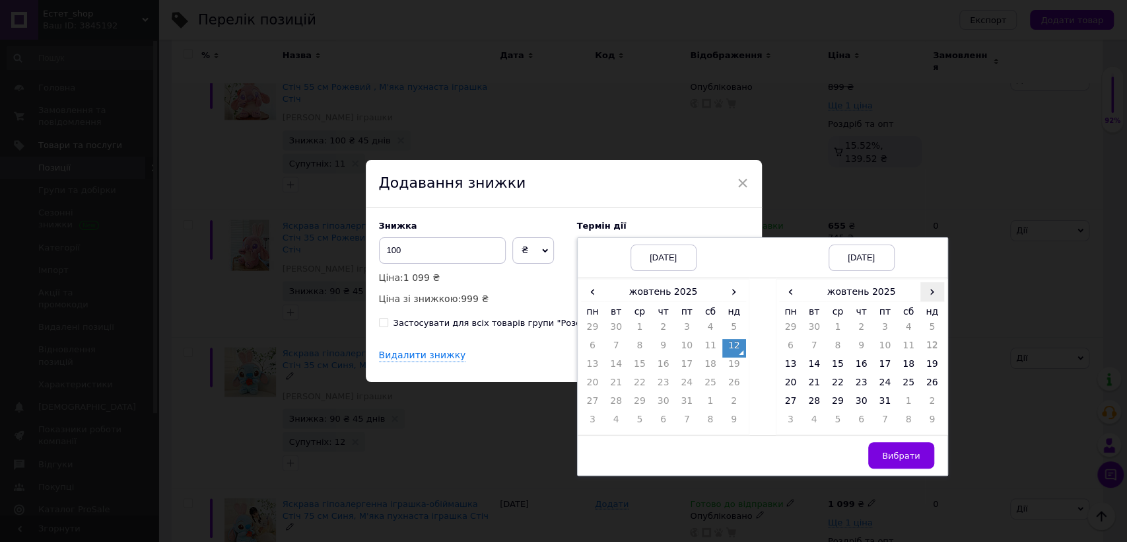
click at [929, 292] on span "›" at bounding box center [933, 291] width 24 height 19
click at [843, 404] on td "26" at bounding box center [838, 403] width 24 height 18
click at [902, 454] on span "Вибрати" at bounding box center [901, 455] width 38 height 10
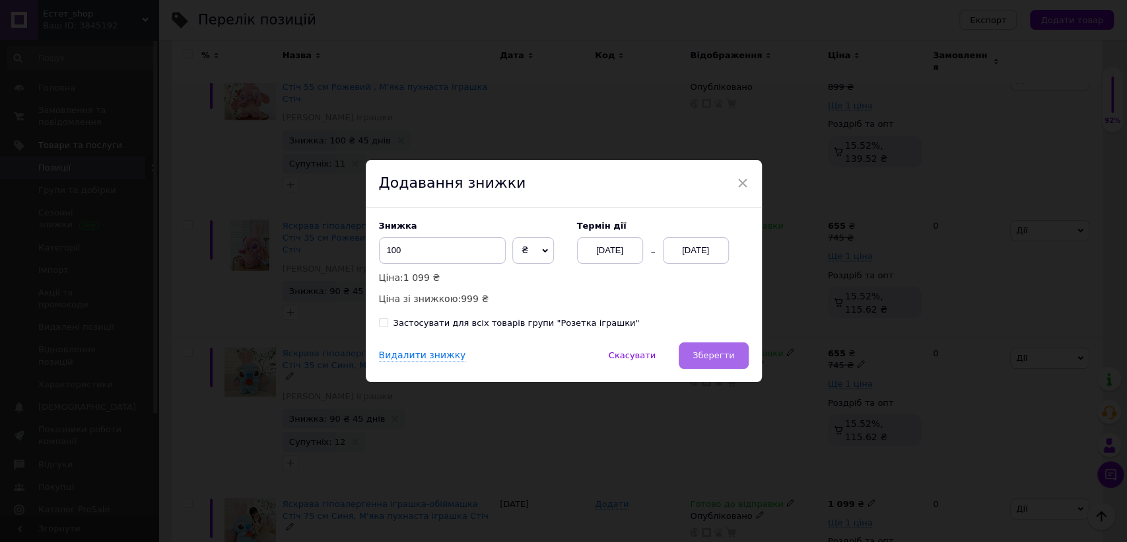
click at [725, 356] on span "Зберегти" at bounding box center [714, 355] width 42 height 10
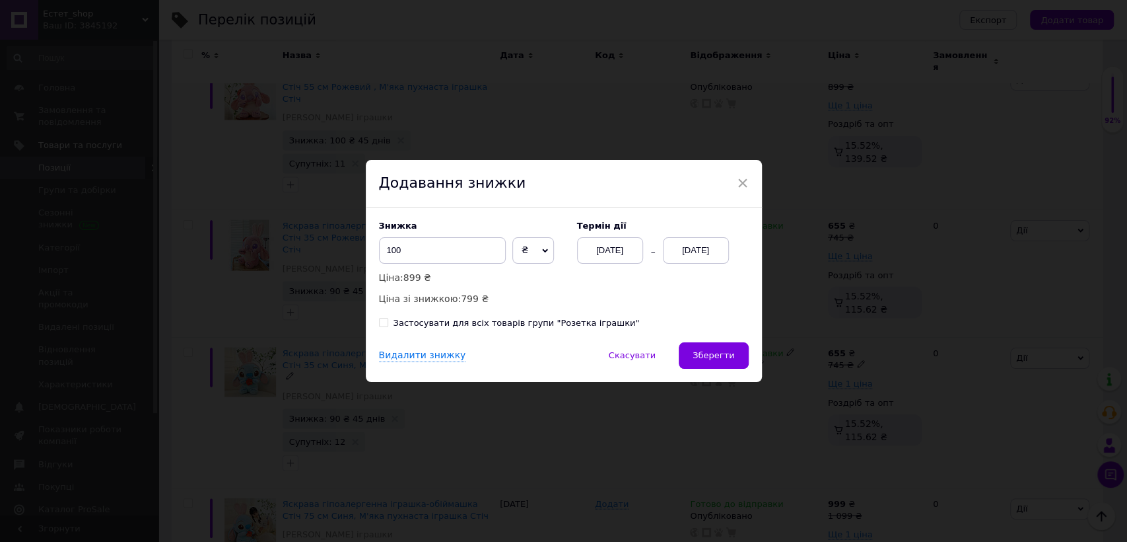
click at [682, 252] on div "[DATE]" at bounding box center [696, 250] width 66 height 26
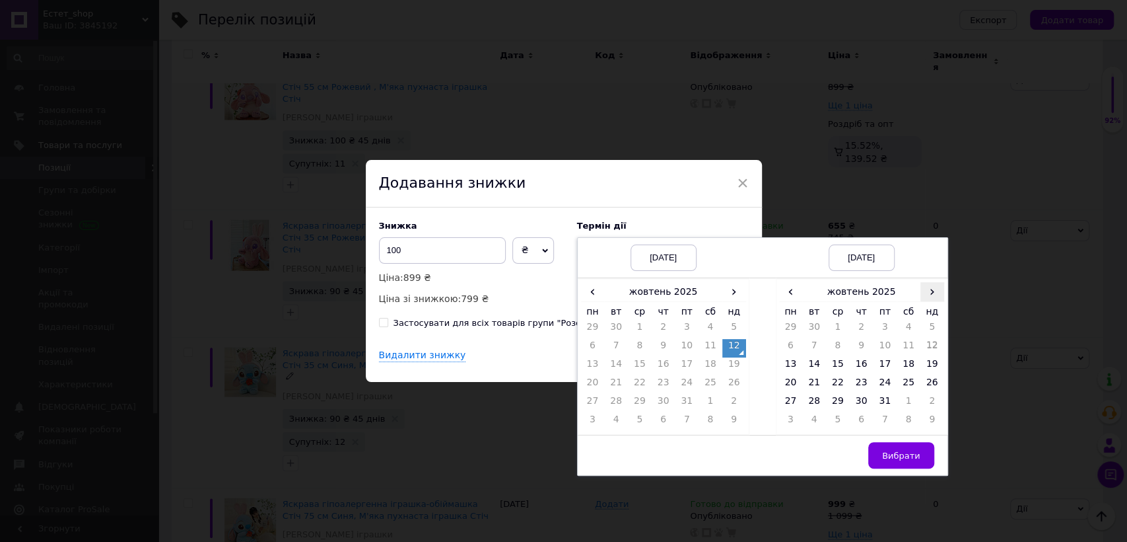
click at [931, 293] on span "›" at bounding box center [933, 291] width 24 height 19
drag, startPoint x: 836, startPoint y: 406, endPoint x: 847, endPoint y: 418, distance: 16.4
click at [836, 406] on td "26" at bounding box center [838, 403] width 24 height 18
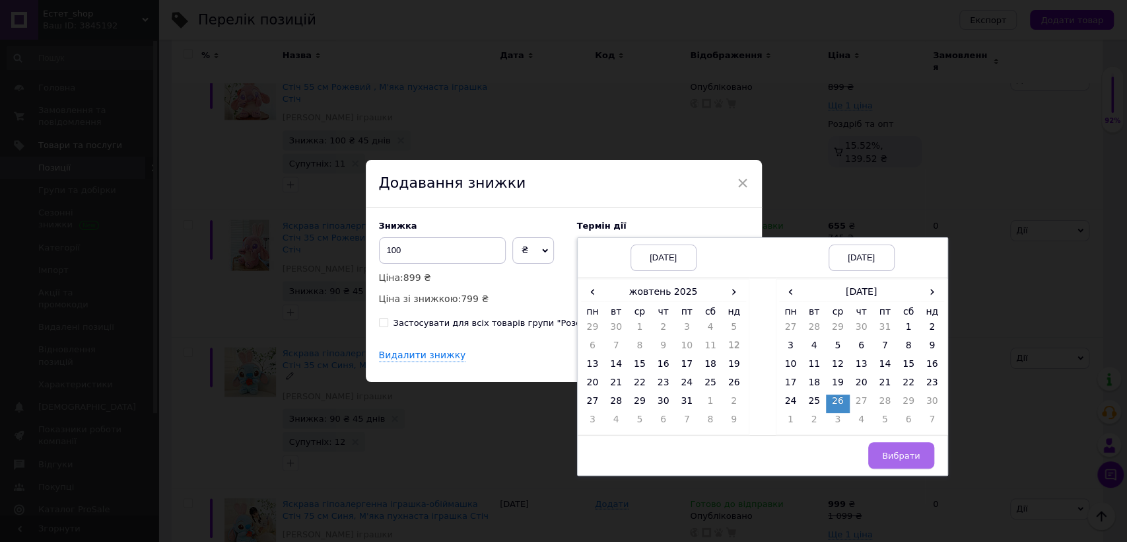
drag, startPoint x: 892, startPoint y: 459, endPoint x: 808, endPoint y: 419, distance: 92.8
click at [893, 458] on span "Вибрати" at bounding box center [901, 455] width 38 height 10
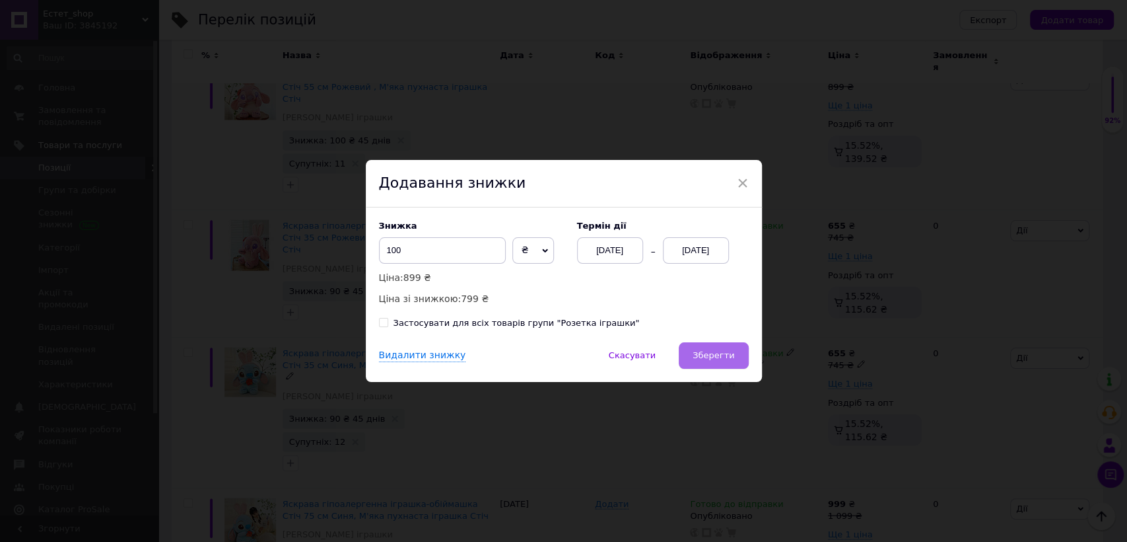
click at [723, 357] on span "Зберегти" at bounding box center [714, 355] width 42 height 10
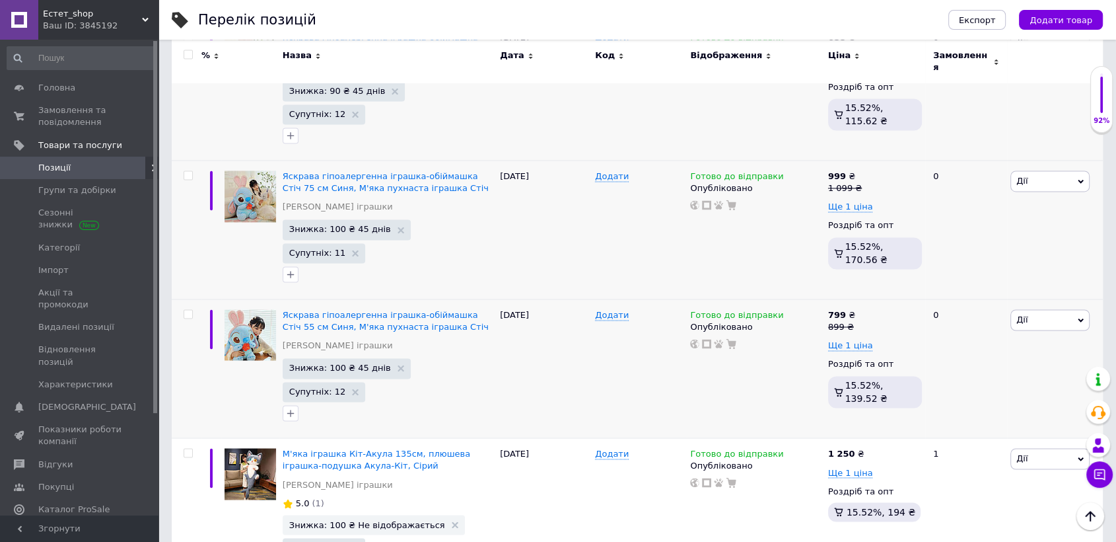
scroll to position [2047, 0]
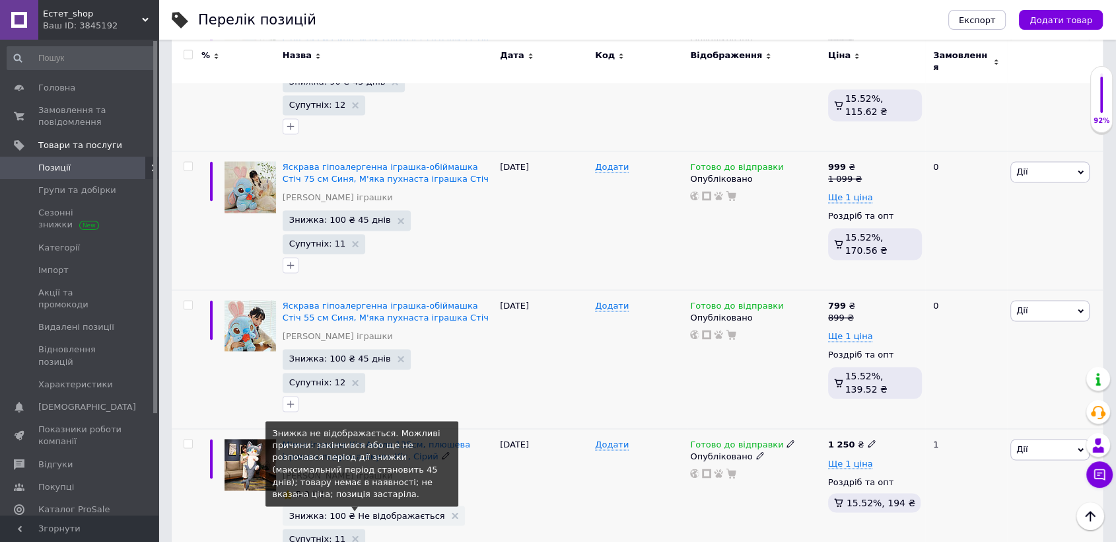
click at [379, 511] on span "Знижка: 100 ₴ Не відображається" at bounding box center [367, 515] width 156 height 9
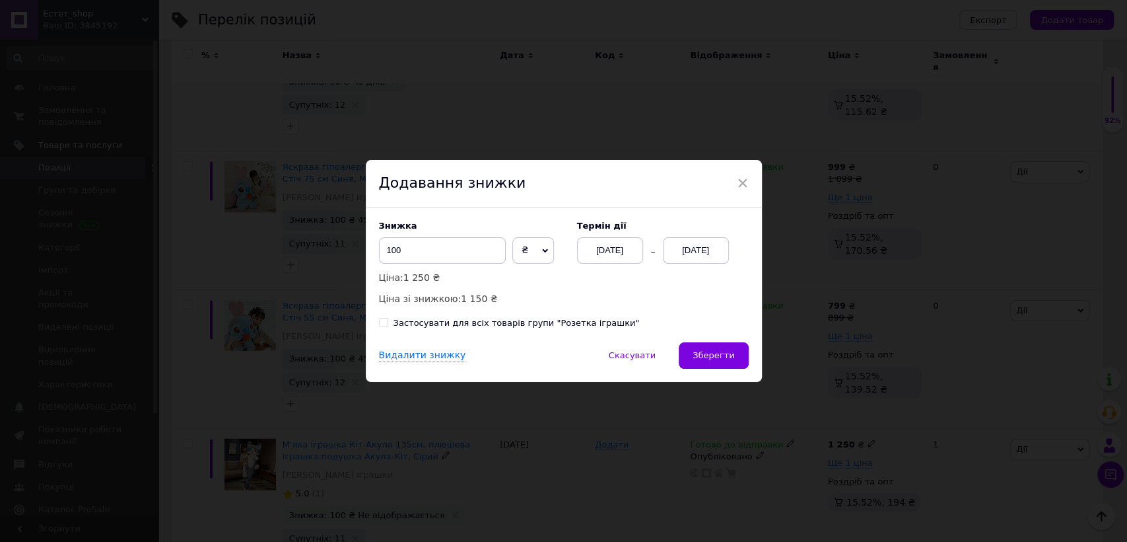
click at [707, 247] on div "[DATE]" at bounding box center [696, 250] width 66 height 26
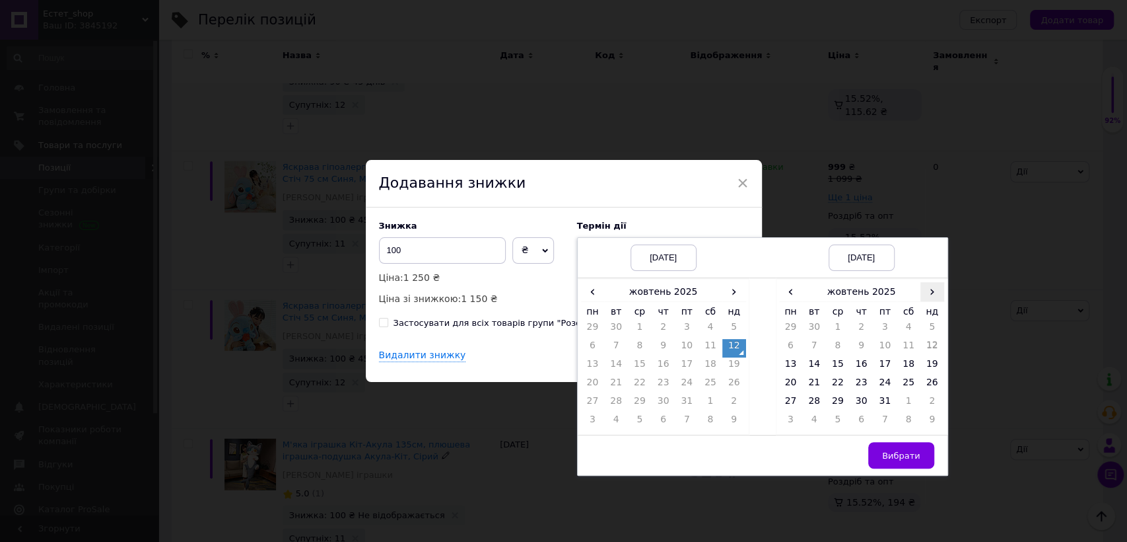
click at [930, 297] on span "›" at bounding box center [933, 291] width 24 height 19
click at [836, 400] on td "26" at bounding box center [838, 403] width 24 height 18
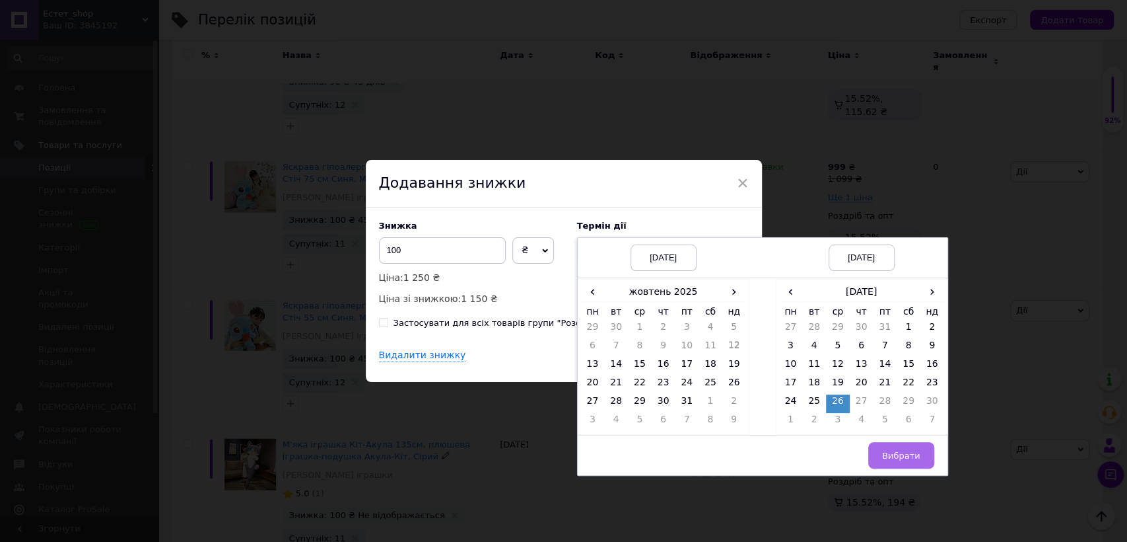
click at [893, 456] on span "Вибрати" at bounding box center [901, 455] width 38 height 10
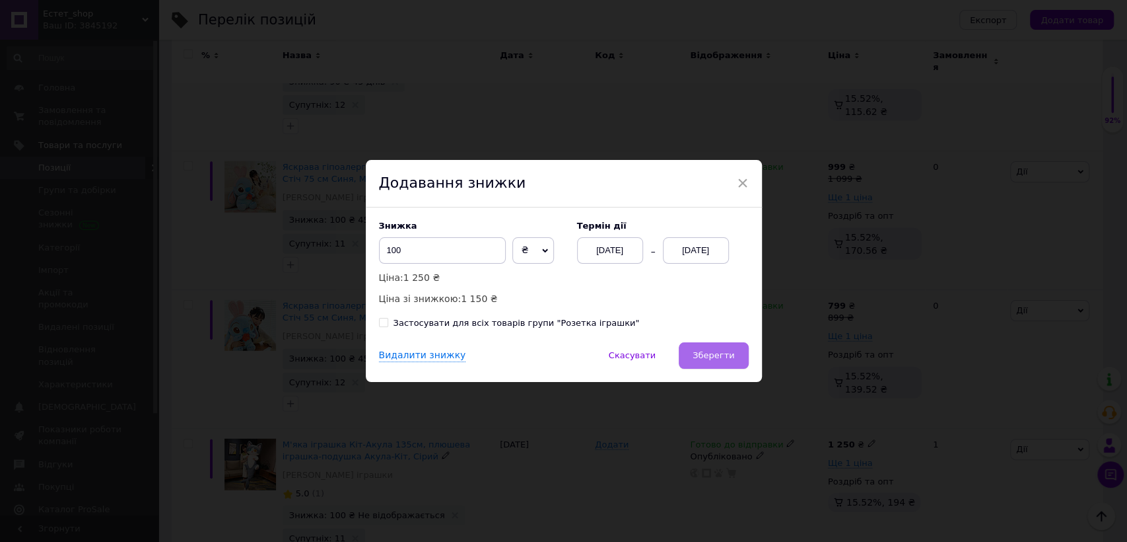
click at [723, 358] on span "Зберегти" at bounding box center [714, 355] width 42 height 10
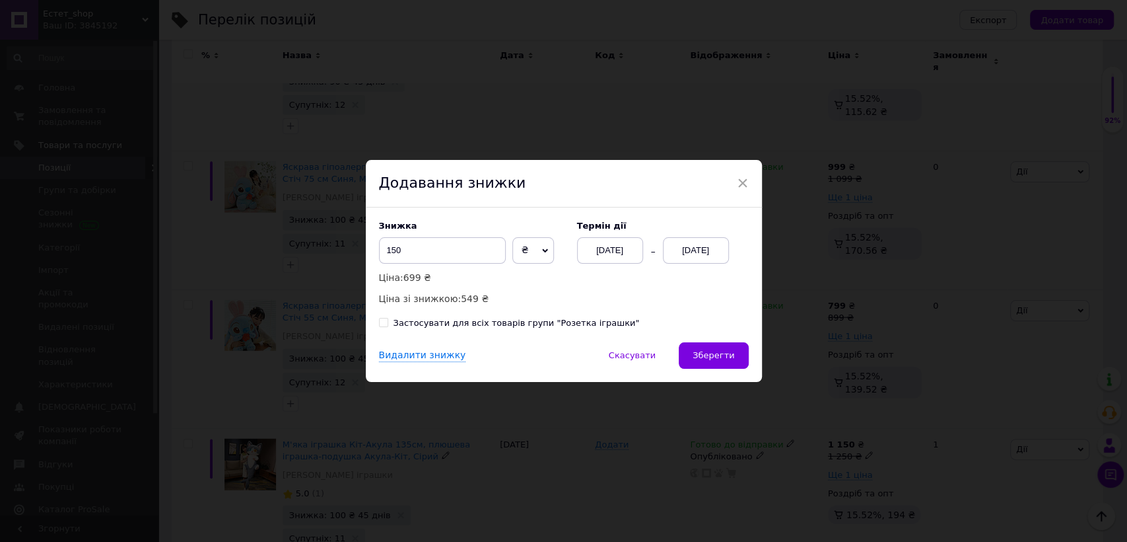
click at [690, 249] on div "[DATE]" at bounding box center [696, 250] width 66 height 26
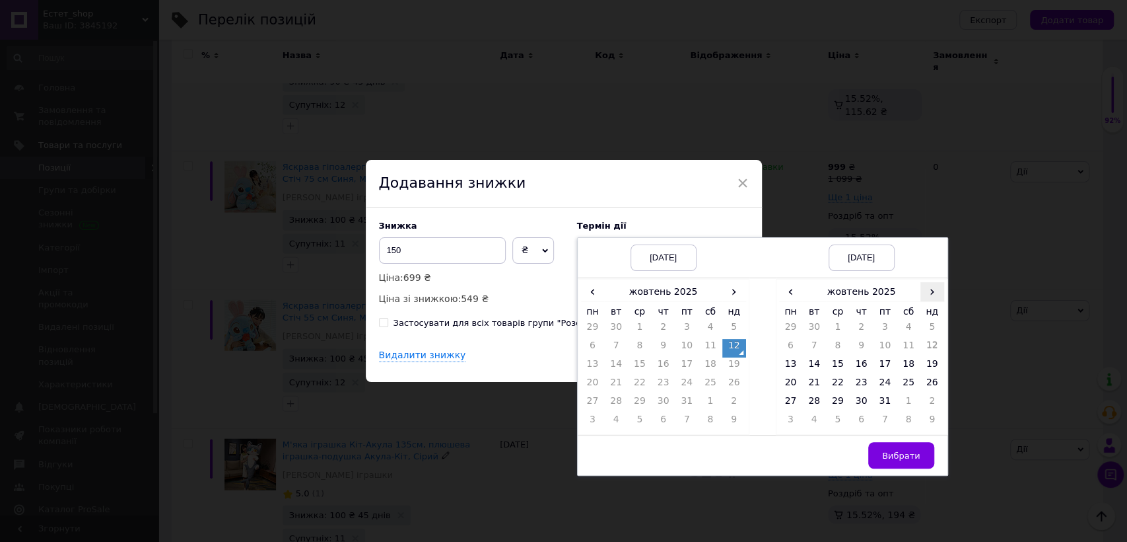
click at [927, 295] on span "›" at bounding box center [933, 291] width 24 height 19
click at [837, 403] on td "26" at bounding box center [838, 403] width 24 height 18
click at [899, 452] on span "Вибрати" at bounding box center [901, 455] width 38 height 10
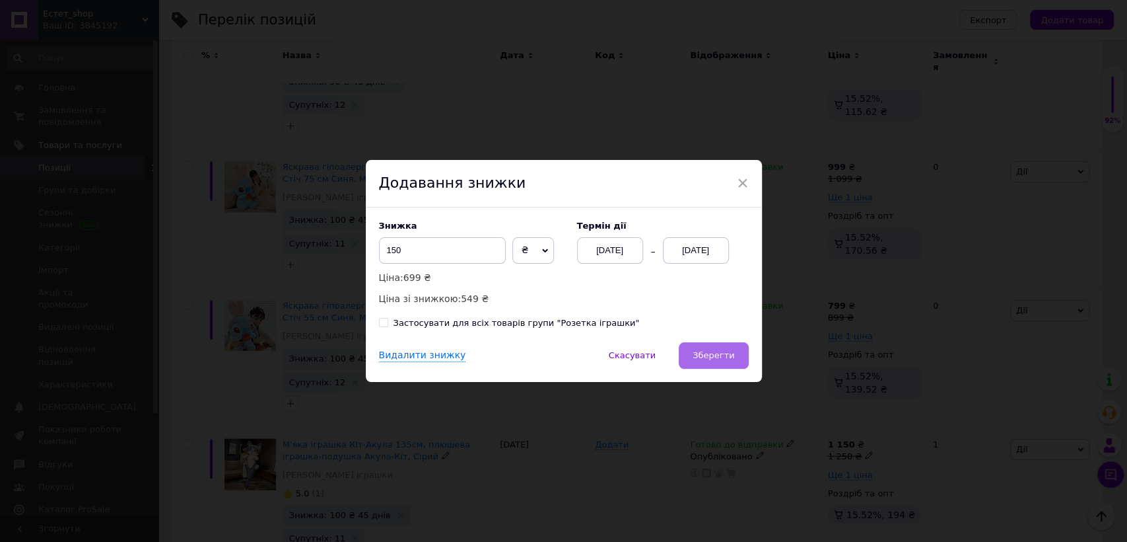
click at [719, 351] on span "Зберегти" at bounding box center [714, 355] width 42 height 10
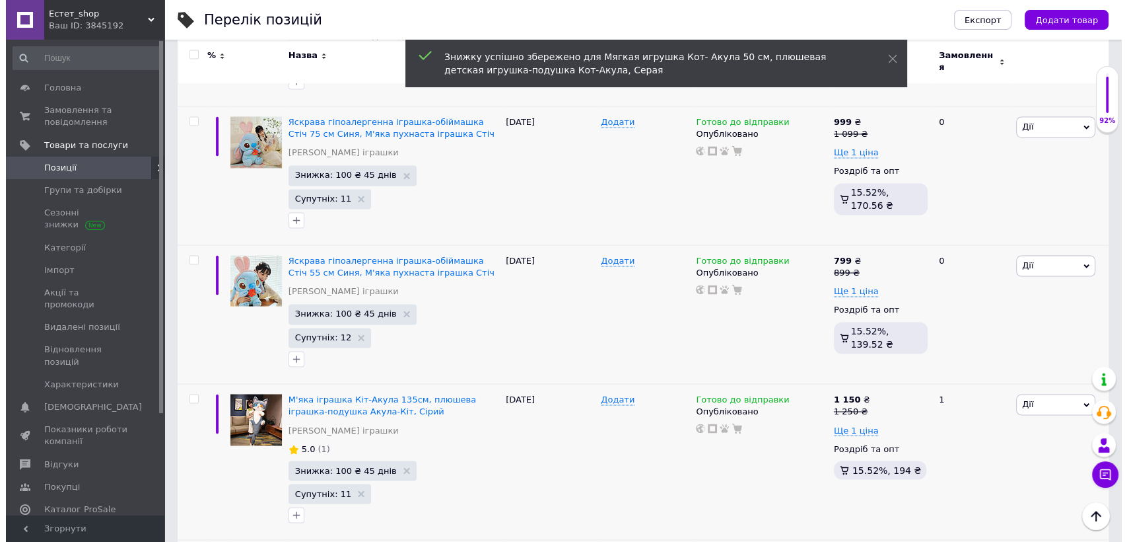
scroll to position [2135, 0]
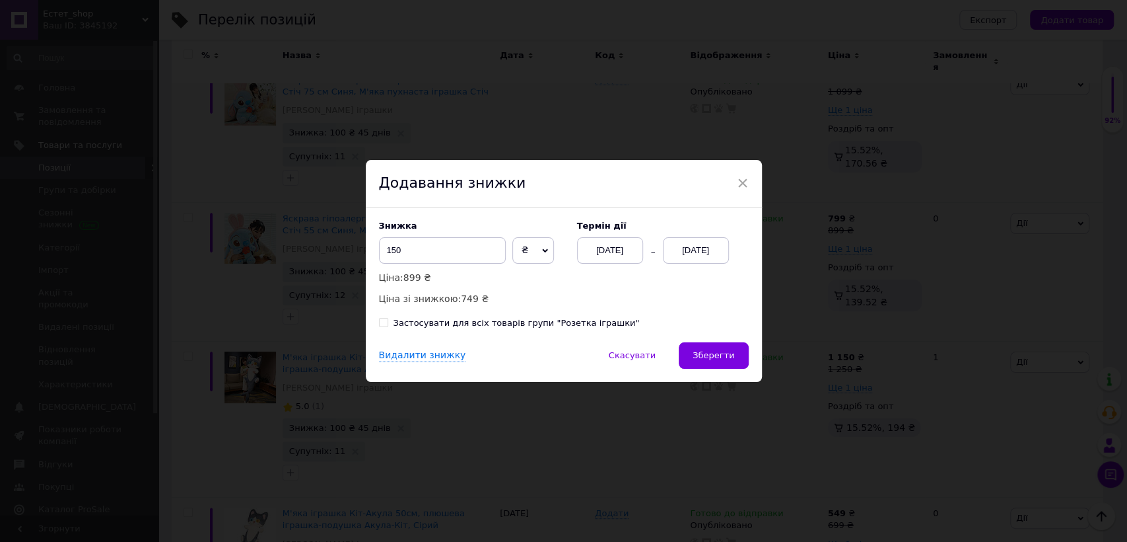
click at [692, 250] on div "[DATE]" at bounding box center [696, 250] width 66 height 26
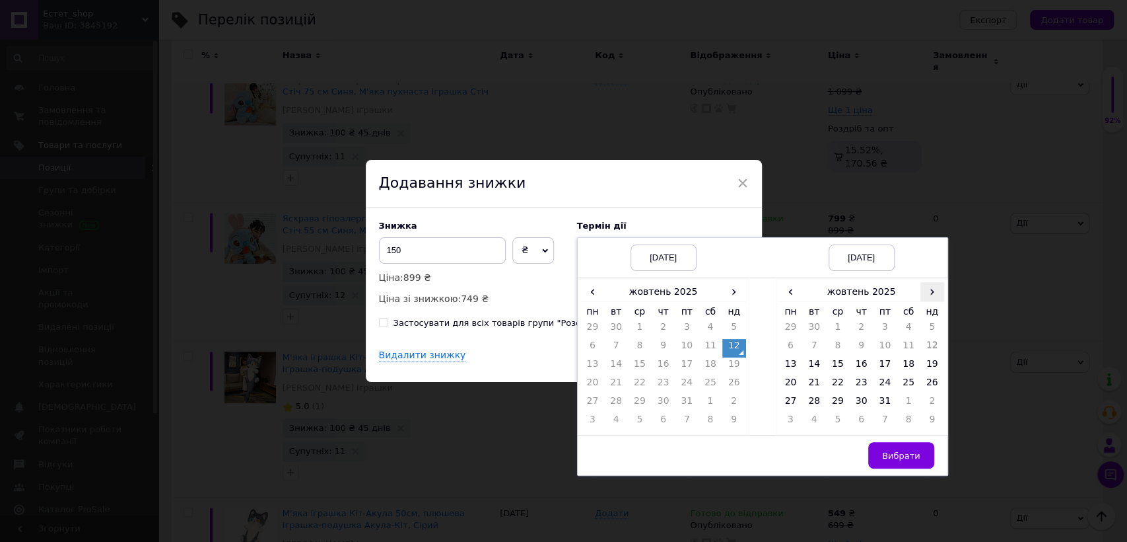
click at [932, 291] on span "›" at bounding box center [933, 291] width 24 height 19
click at [839, 403] on td "26" at bounding box center [838, 403] width 24 height 18
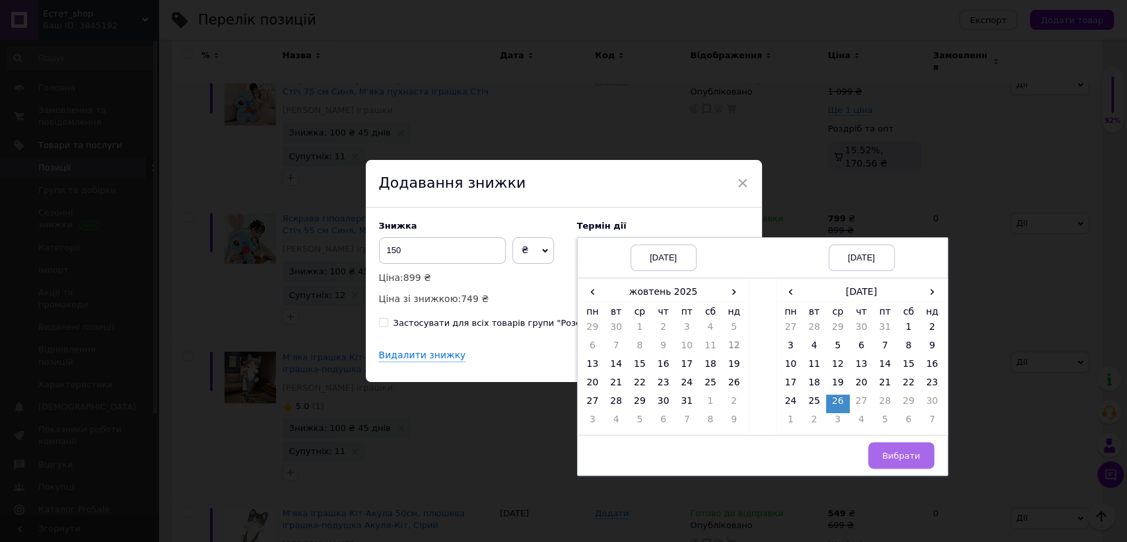
click at [894, 450] on span "Вибрати" at bounding box center [901, 455] width 38 height 10
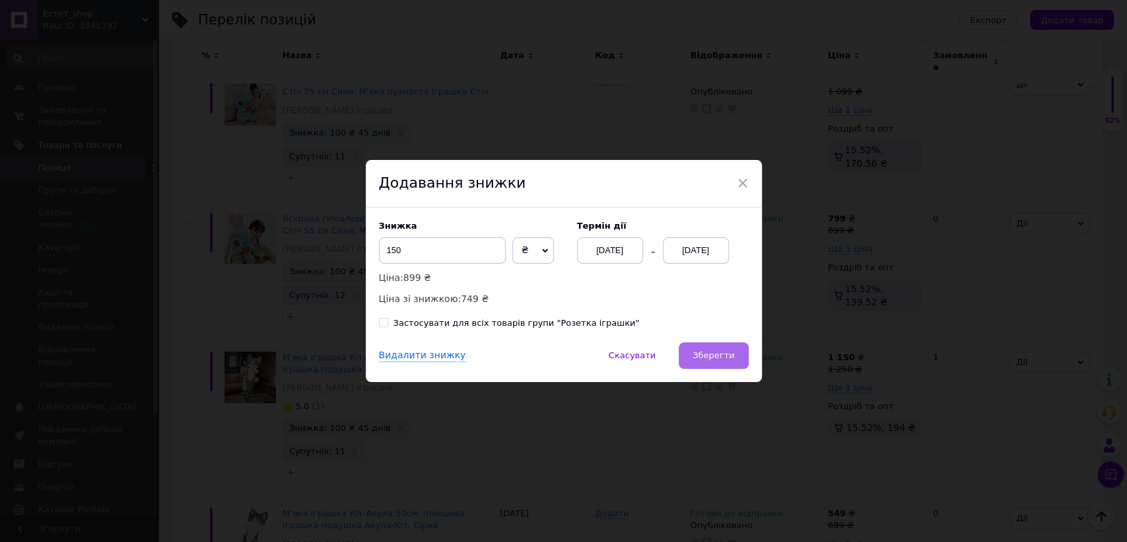
click at [730, 351] on span "Зберегти" at bounding box center [714, 355] width 42 height 10
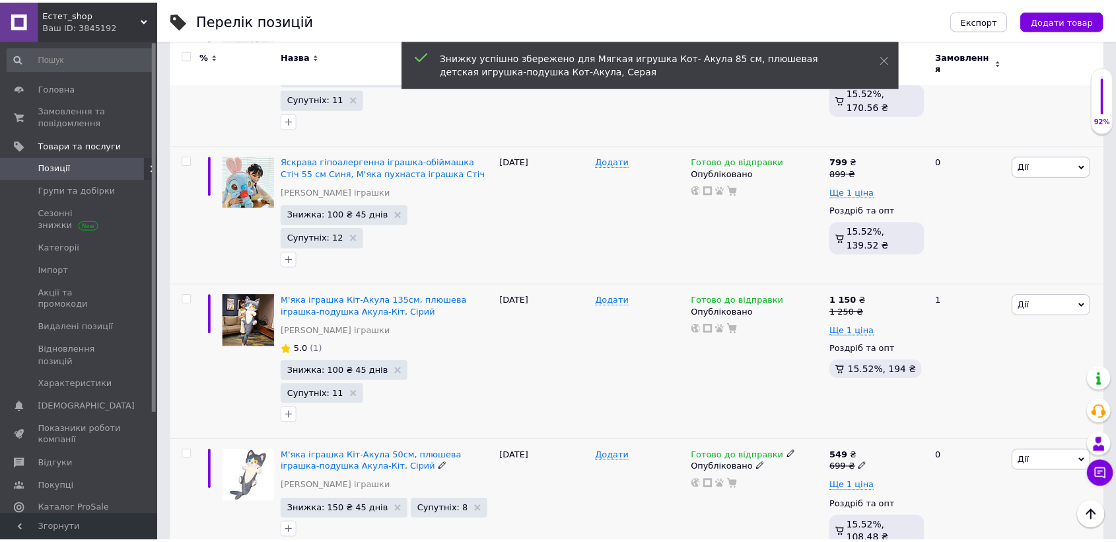
scroll to position [2112, 0]
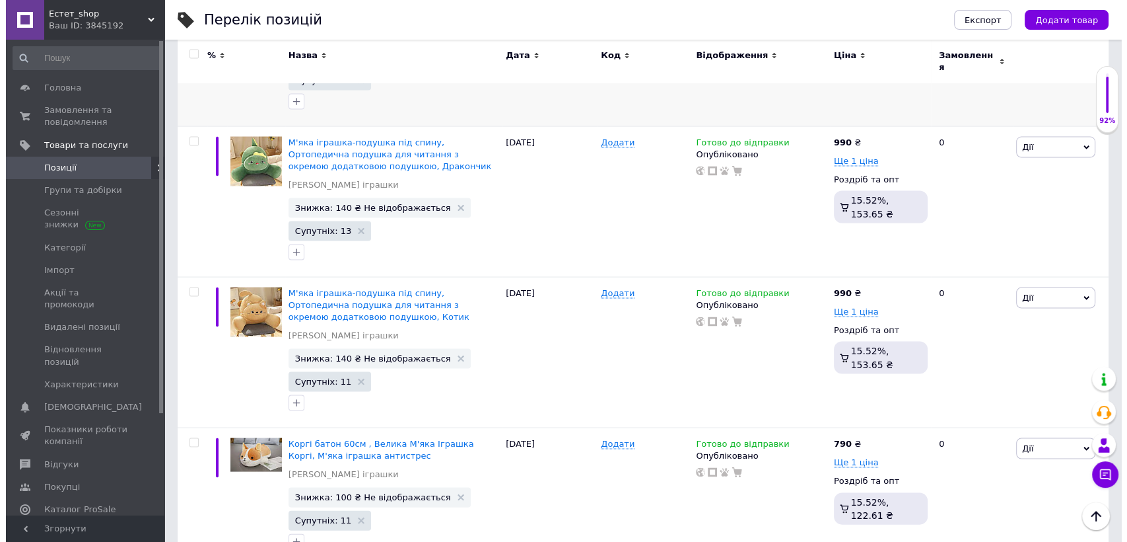
scroll to position [2654, 0]
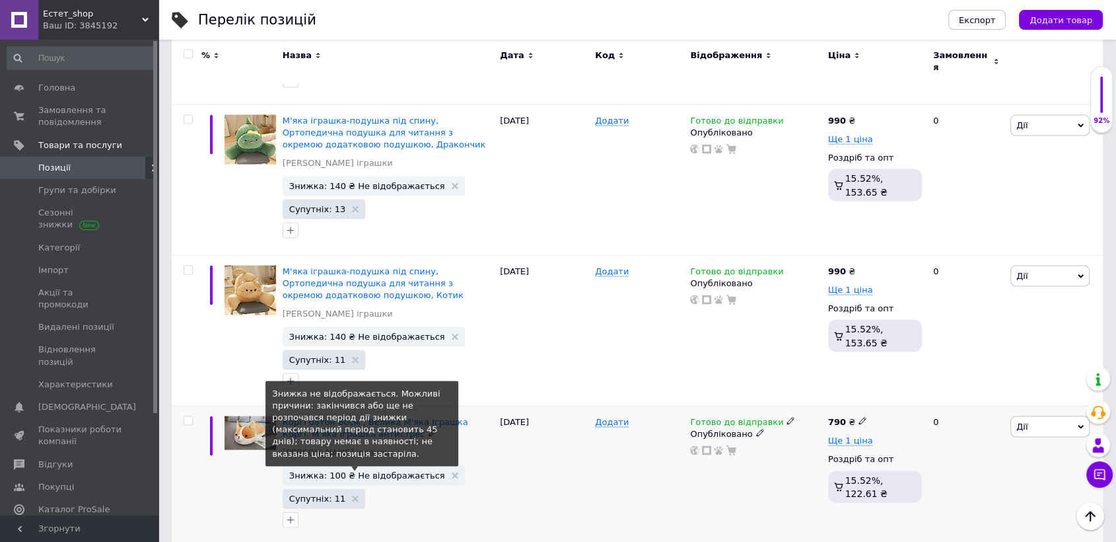
click at [380, 471] on span "Знижка: 100 ₴ Не відображається" at bounding box center [367, 475] width 156 height 9
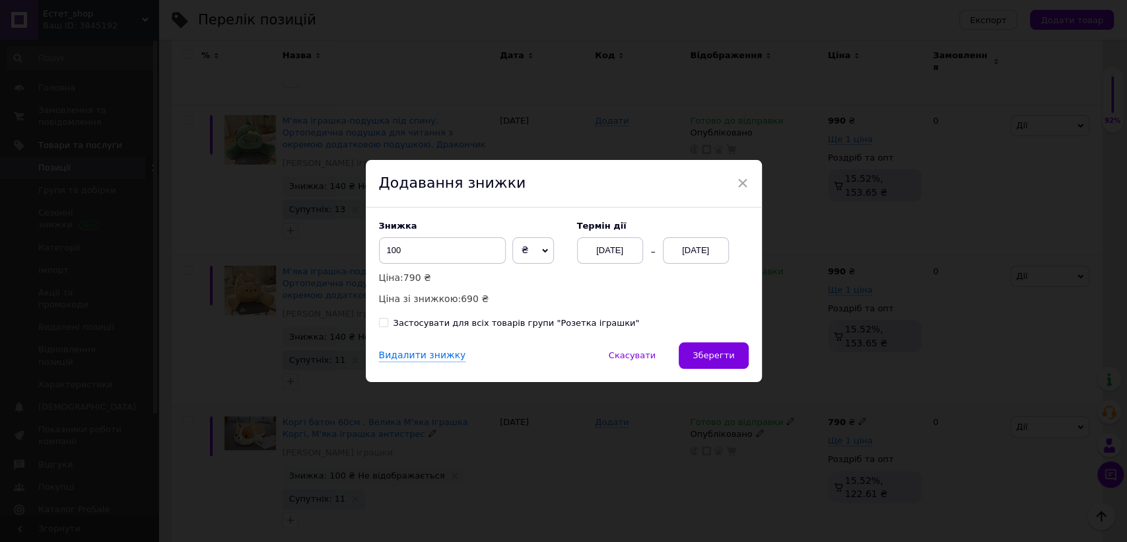
click at [717, 244] on div "[DATE]" at bounding box center [696, 250] width 66 height 26
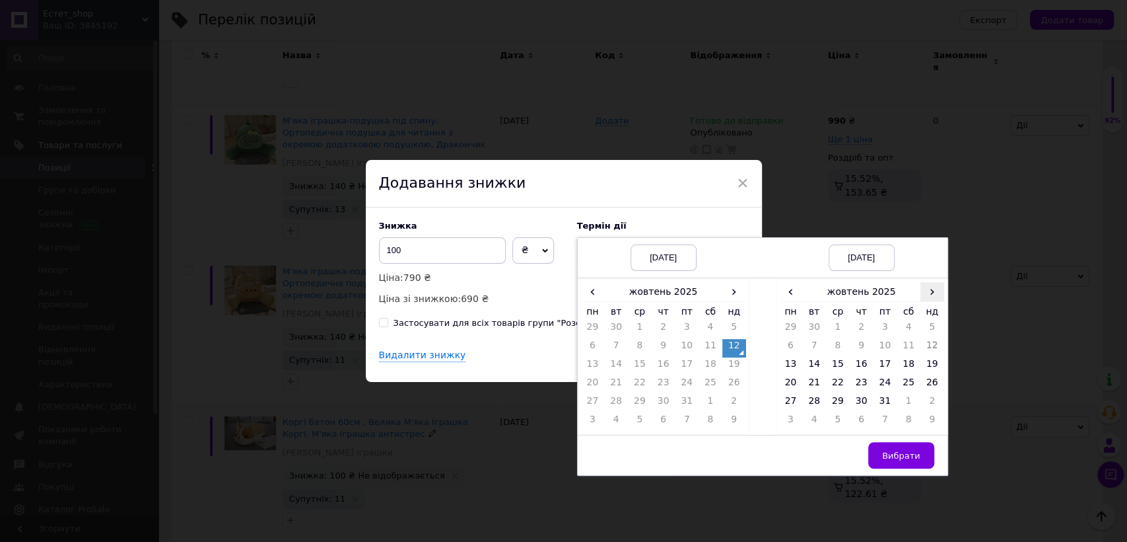
click at [934, 292] on span "›" at bounding box center [933, 291] width 24 height 19
click at [837, 403] on td "26" at bounding box center [838, 403] width 24 height 18
drag, startPoint x: 895, startPoint y: 456, endPoint x: 816, endPoint y: 425, distance: 84.5
click at [886, 452] on span "Вибрати" at bounding box center [901, 455] width 38 height 10
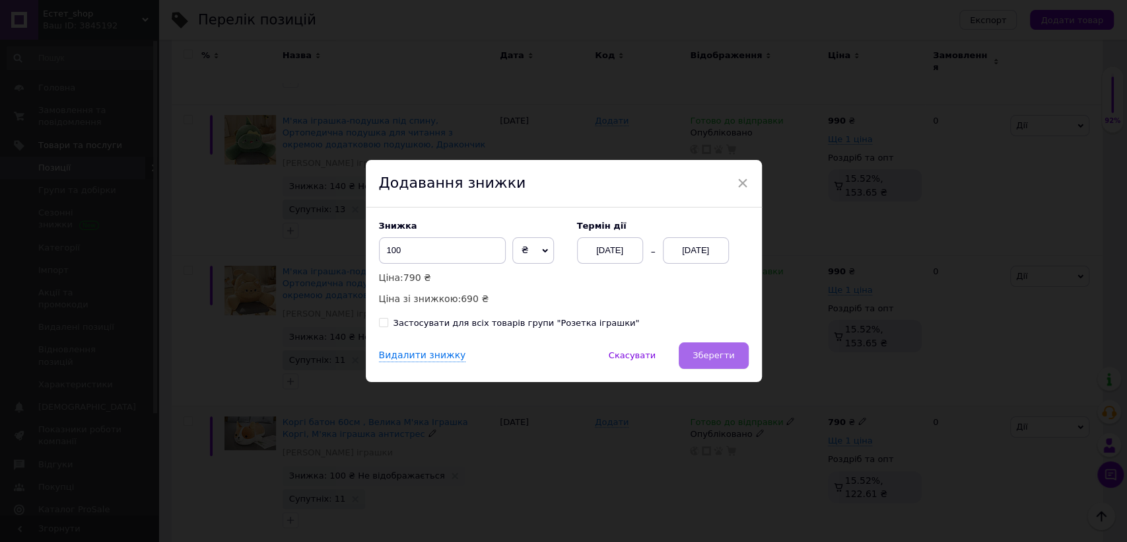
click at [710, 351] on span "Зберегти" at bounding box center [714, 355] width 42 height 10
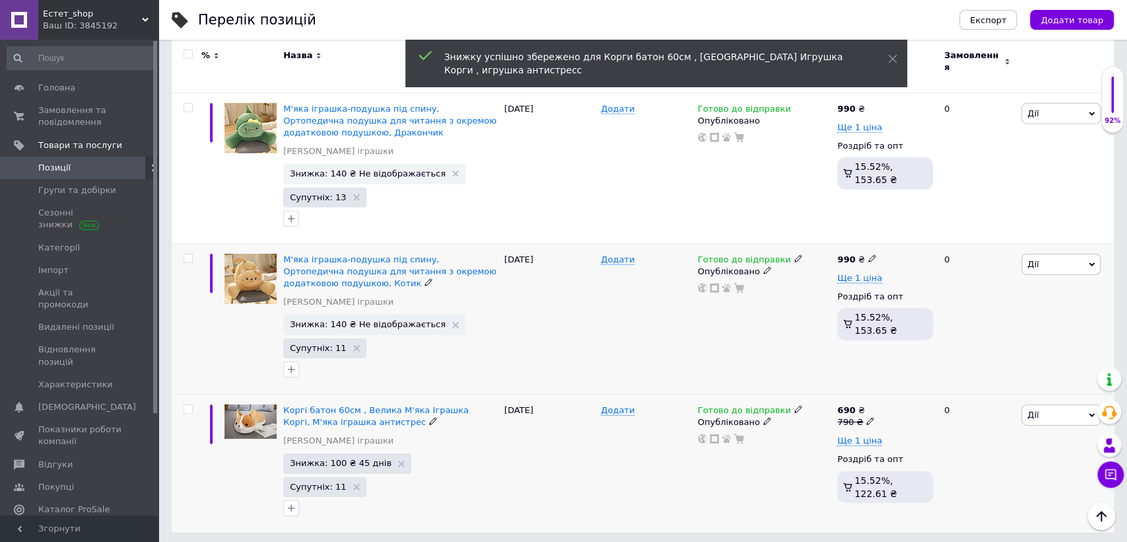
scroll to position [2631, 0]
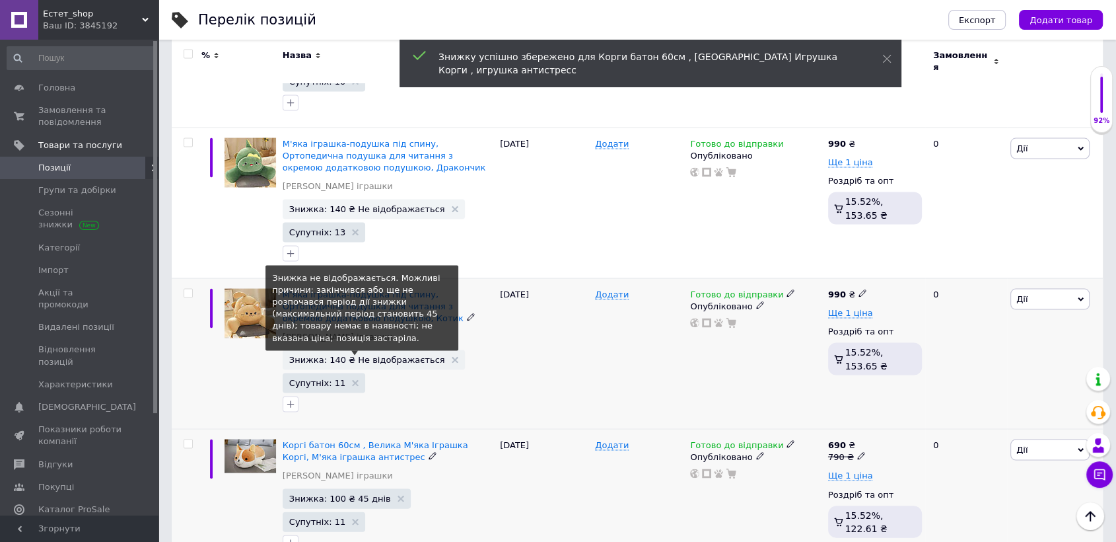
click at [396, 355] on span "Знижка: 140 ₴ Не відображається" at bounding box center [367, 359] width 156 height 9
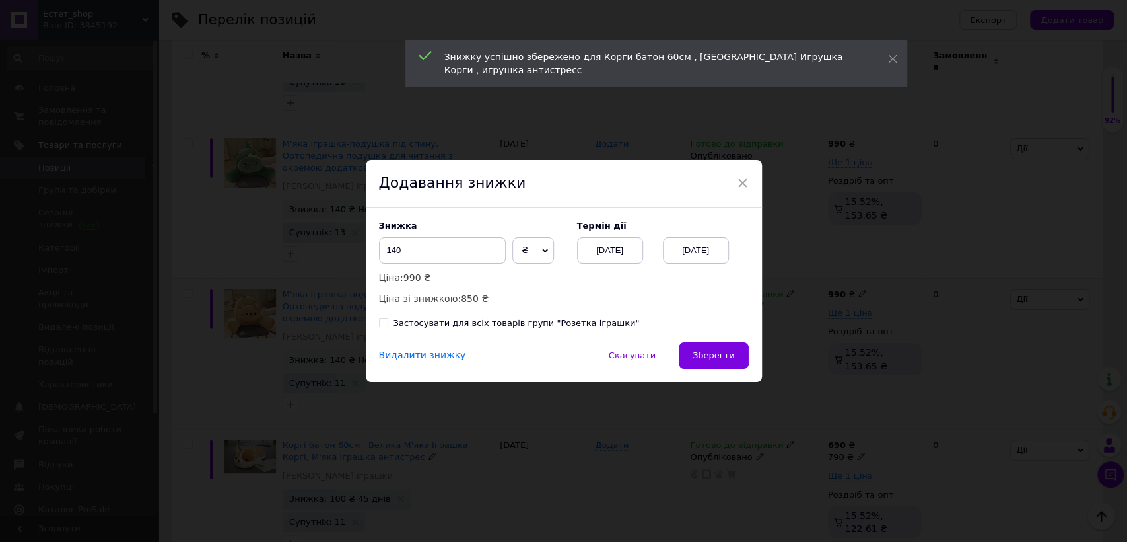
click at [688, 251] on div "[DATE]" at bounding box center [696, 250] width 66 height 26
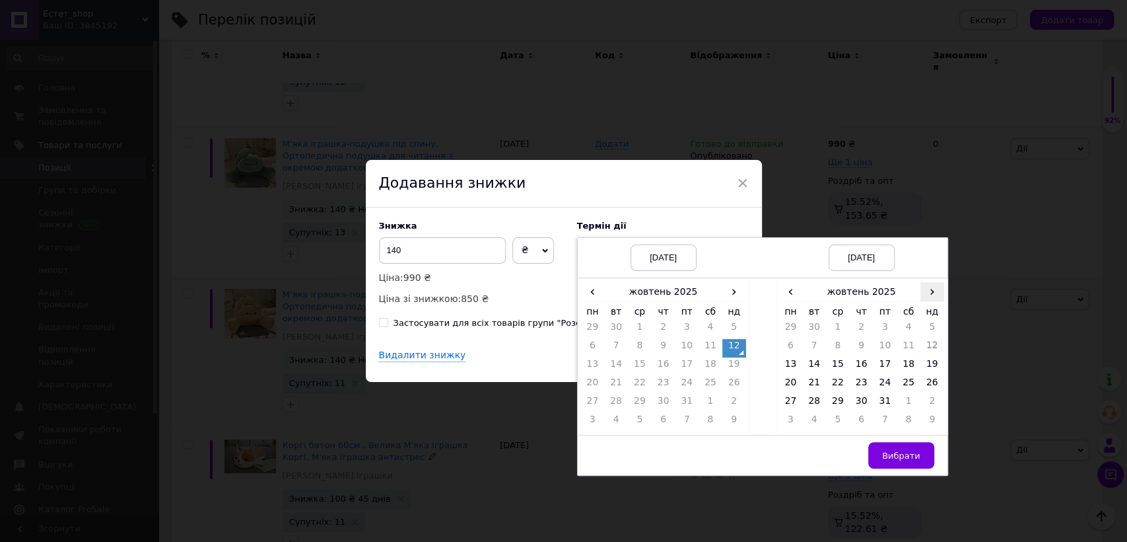
click at [931, 293] on span "›" at bounding box center [933, 291] width 24 height 19
click at [834, 398] on td "26" at bounding box center [838, 403] width 24 height 18
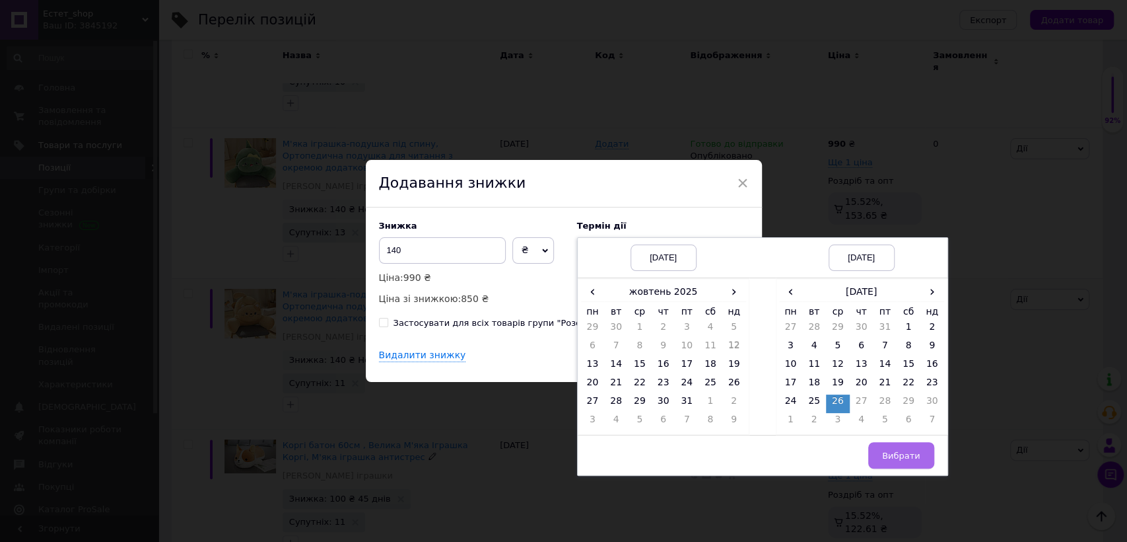
click at [904, 456] on span "Вибрати" at bounding box center [901, 455] width 38 height 10
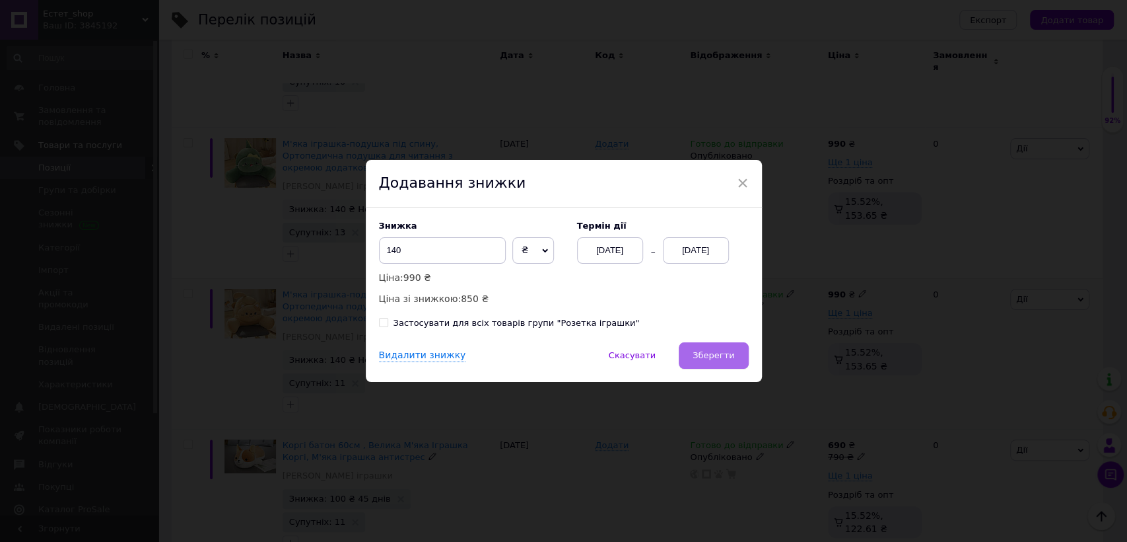
click at [727, 356] on span "Зберегти" at bounding box center [714, 355] width 42 height 10
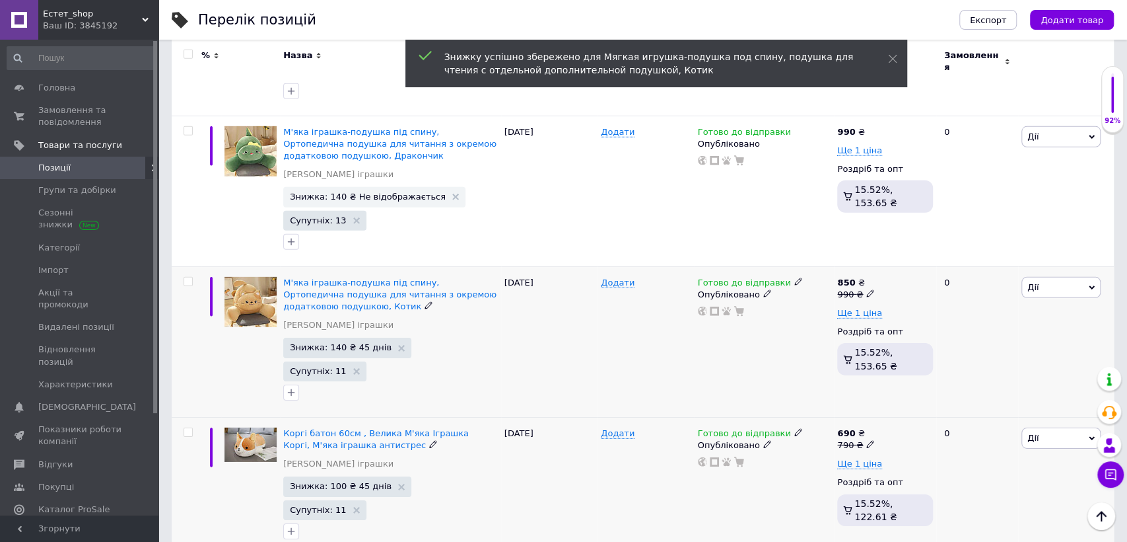
scroll to position [2608, 0]
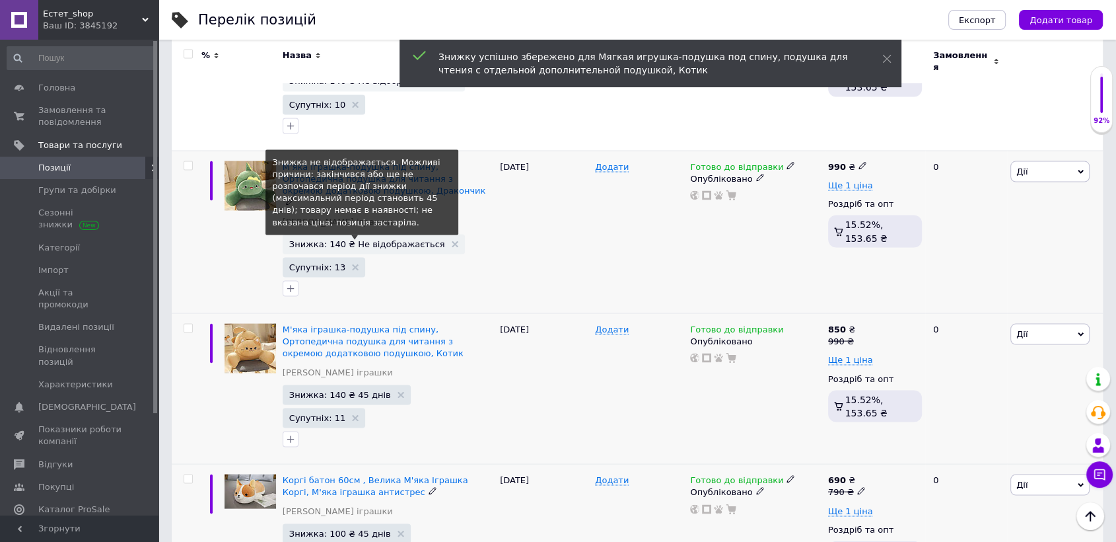
click at [398, 240] on span "Знижка: 140 ₴ Не відображається" at bounding box center [367, 244] width 156 height 9
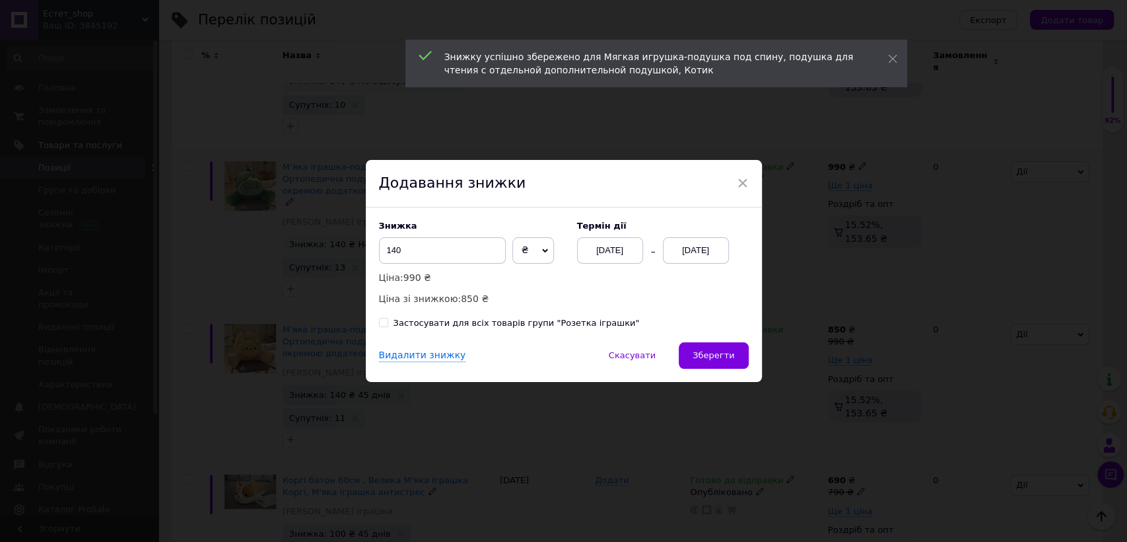
click at [698, 244] on div "[DATE]" at bounding box center [696, 250] width 66 height 26
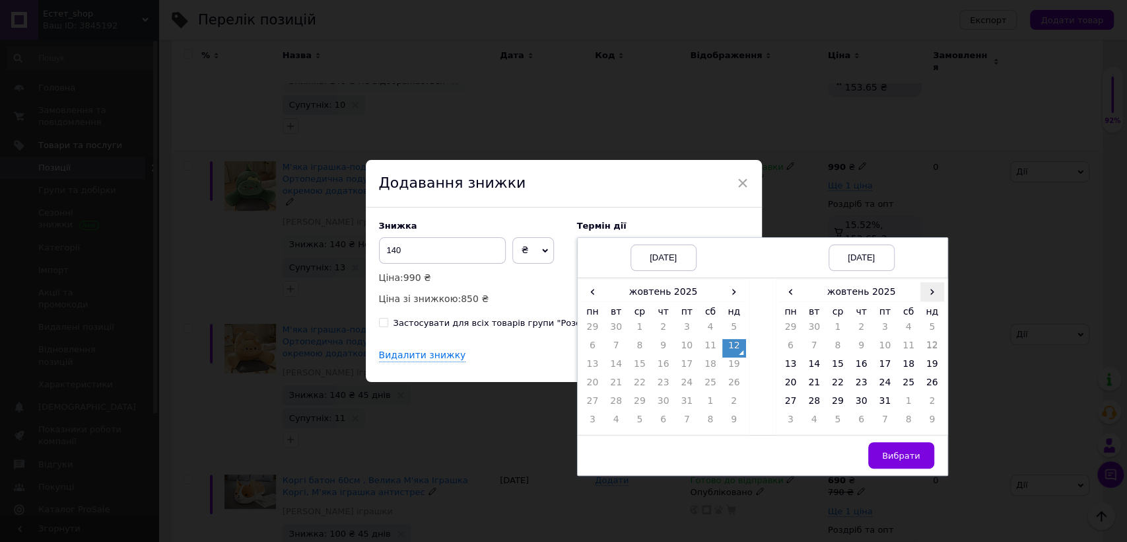
click at [927, 291] on span "›" at bounding box center [933, 291] width 24 height 19
click at [836, 398] on td "26" at bounding box center [838, 403] width 24 height 18
drag, startPoint x: 904, startPoint y: 454, endPoint x: 896, endPoint y: 448, distance: 10.8
click at [901, 451] on span "Вибрати" at bounding box center [901, 455] width 38 height 10
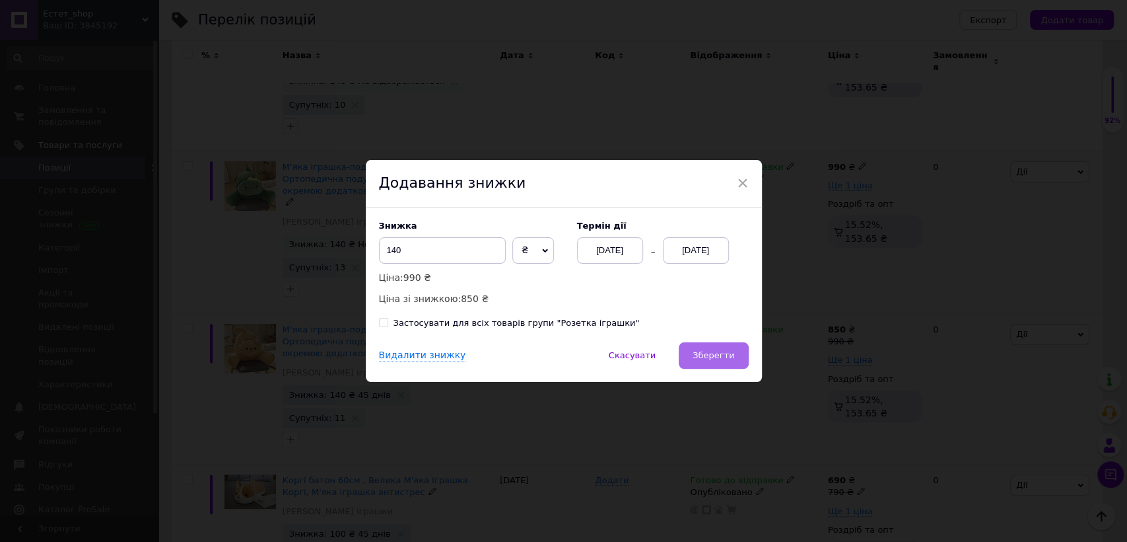
click at [736, 356] on button "Зберегти" at bounding box center [713, 355] width 69 height 26
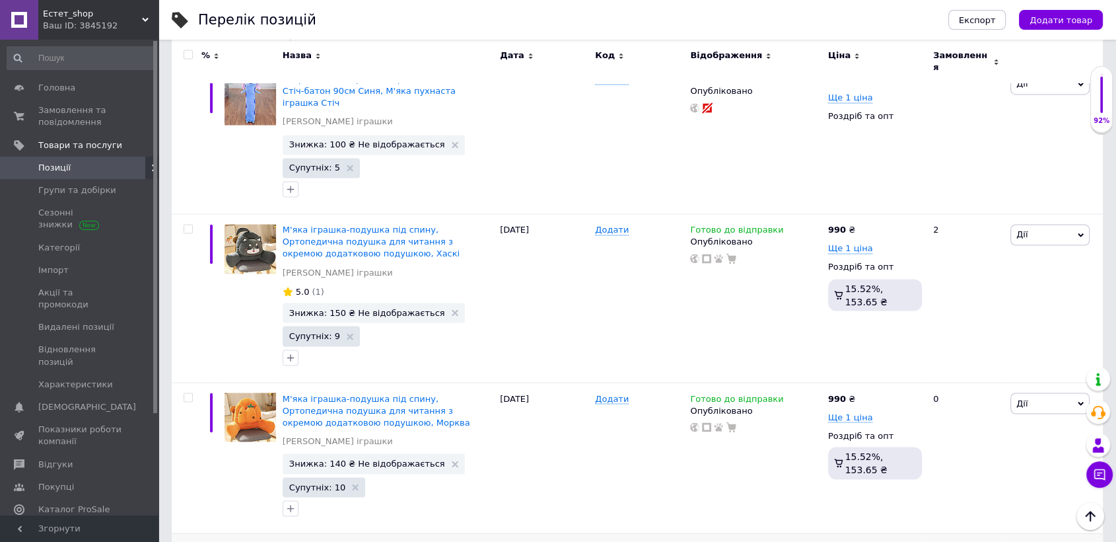
scroll to position [2216, 0]
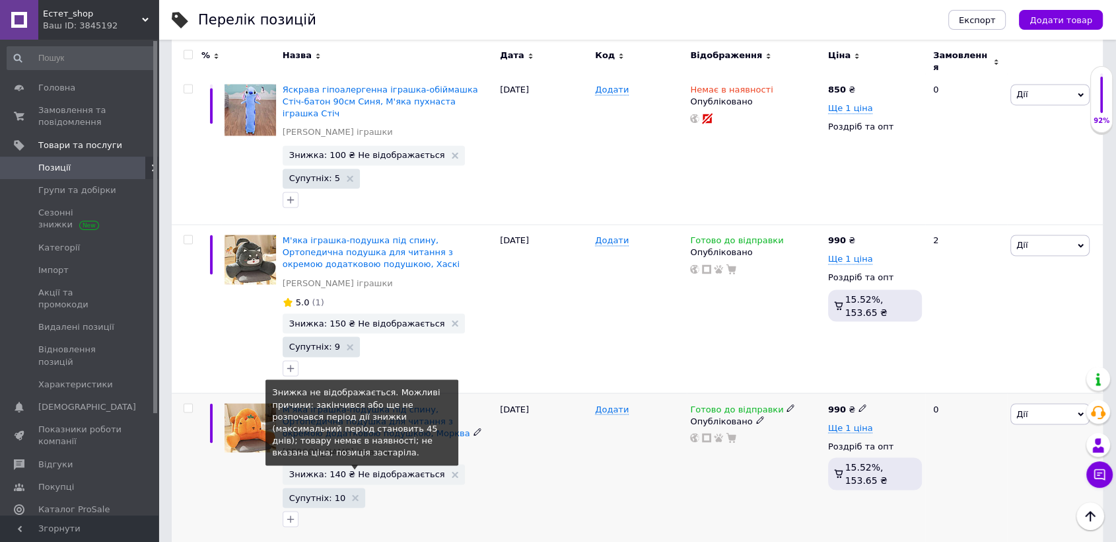
click at [390, 469] on span "Знижка: 140 ₴ Не відображається" at bounding box center [367, 473] width 156 height 9
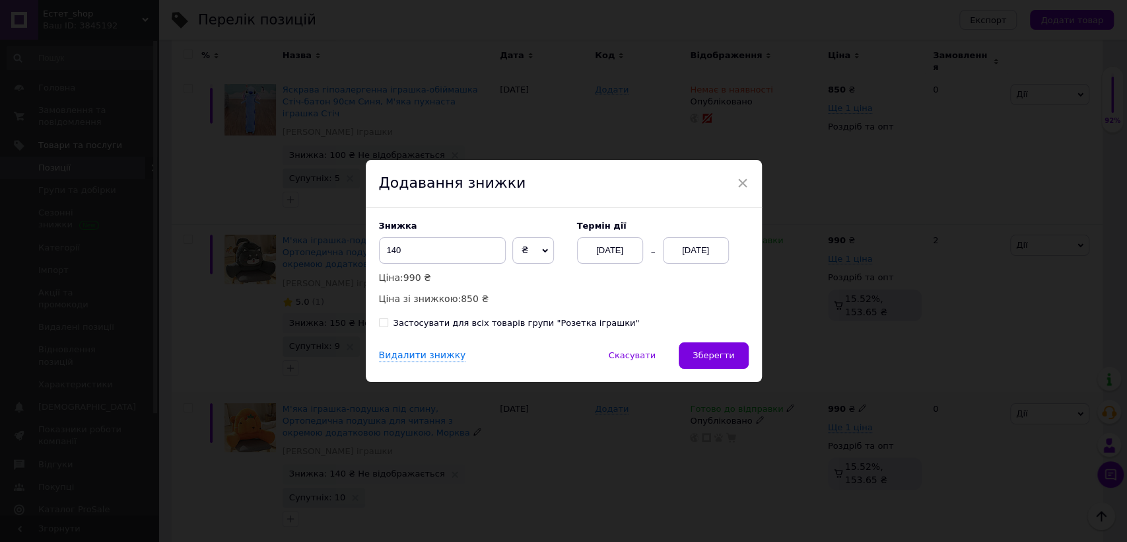
click at [697, 246] on div "[DATE]" at bounding box center [696, 250] width 66 height 26
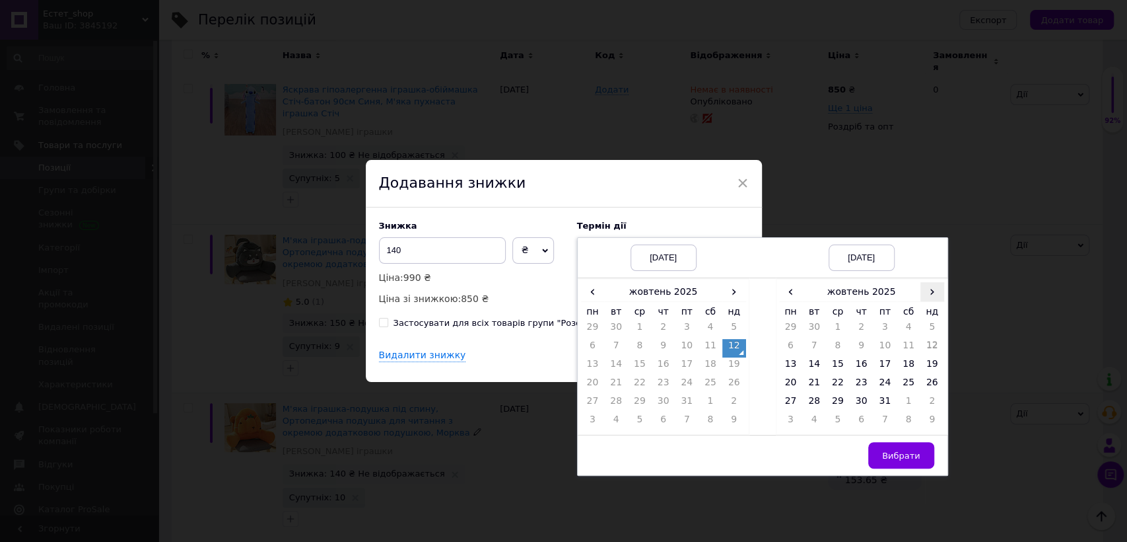
click at [935, 291] on span "›" at bounding box center [933, 291] width 24 height 19
click at [838, 403] on td "26" at bounding box center [838, 403] width 24 height 18
drag, startPoint x: 894, startPoint y: 452, endPoint x: 855, endPoint y: 437, distance: 41.2
click at [888, 451] on span "Вибрати" at bounding box center [901, 455] width 38 height 10
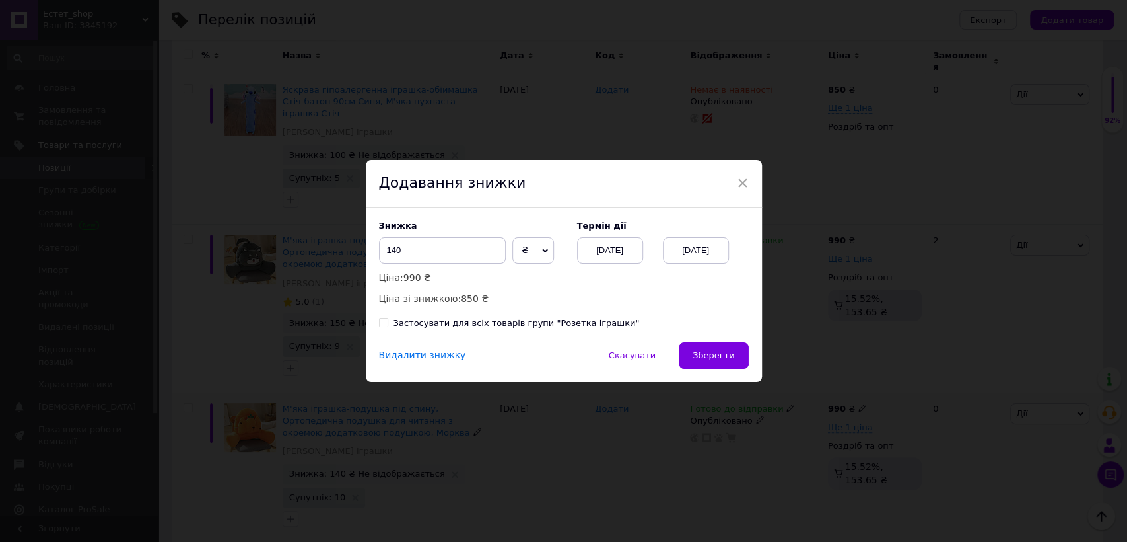
click at [723, 352] on span "Зберегти" at bounding box center [714, 355] width 42 height 10
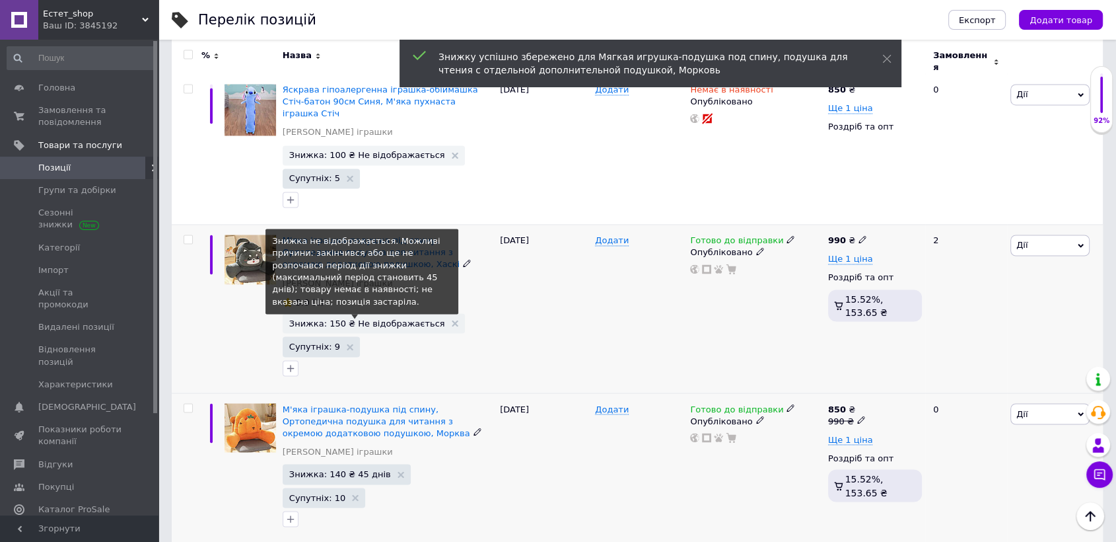
click at [396, 318] on span "Знижка: 150 ₴ Не відображається" at bounding box center [367, 322] width 156 height 9
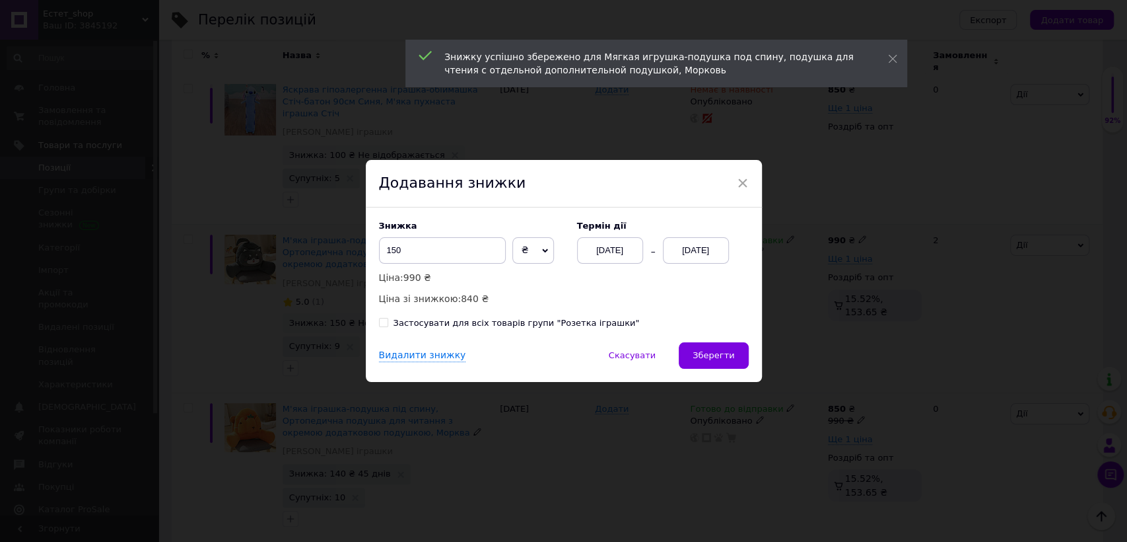
click at [703, 246] on div "[DATE]" at bounding box center [696, 250] width 66 height 26
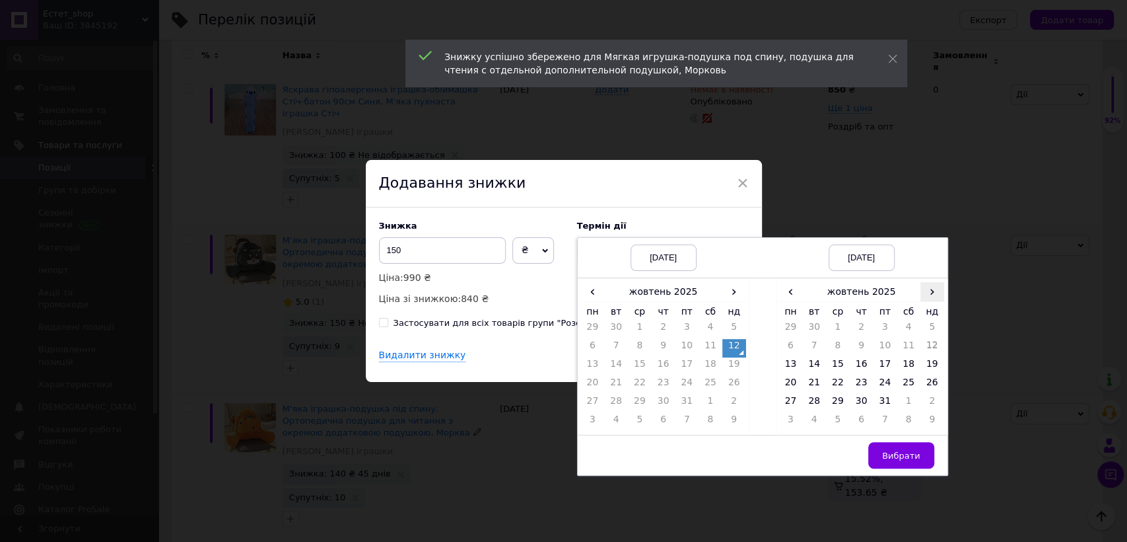
click at [930, 290] on span "›" at bounding box center [933, 291] width 24 height 19
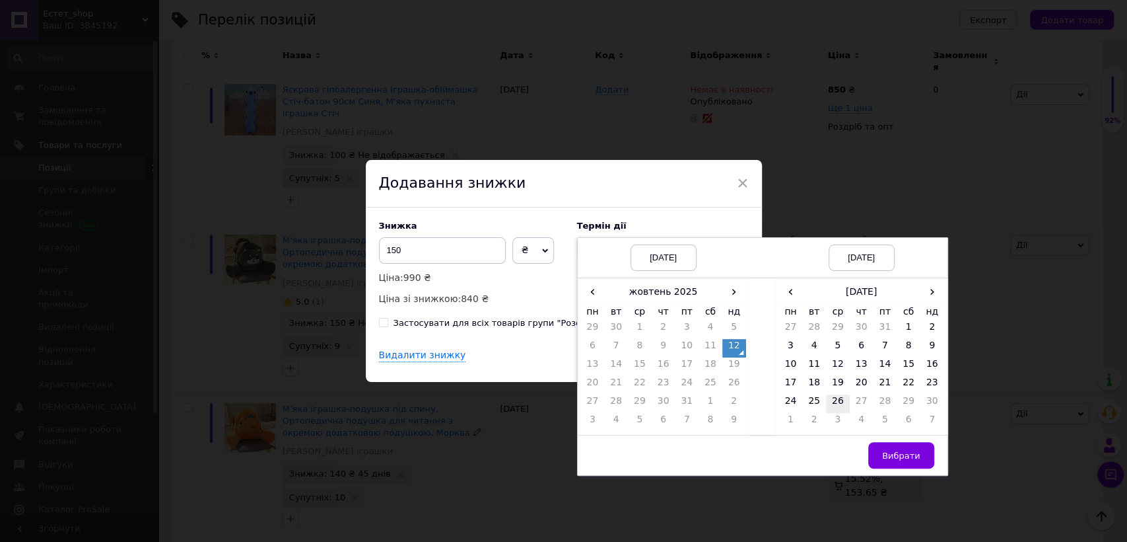
drag, startPoint x: 839, startPoint y: 405, endPoint x: 854, endPoint y: 413, distance: 17.1
click at [839, 406] on td "26" at bounding box center [838, 403] width 24 height 18
click at [898, 450] on button "Вибрати" at bounding box center [902, 455] width 66 height 26
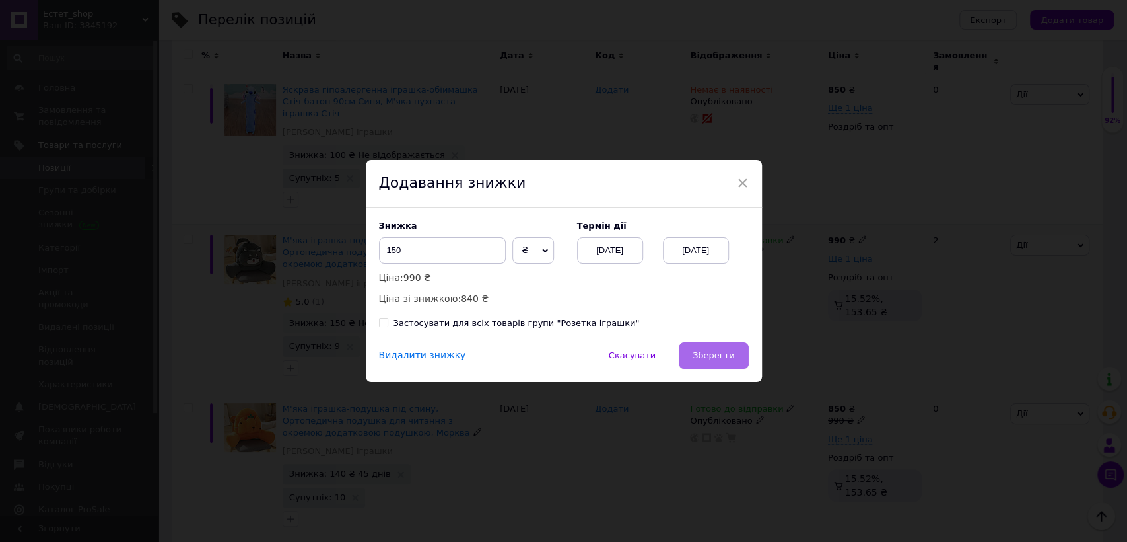
click at [723, 355] on span "Зберегти" at bounding box center [714, 355] width 42 height 10
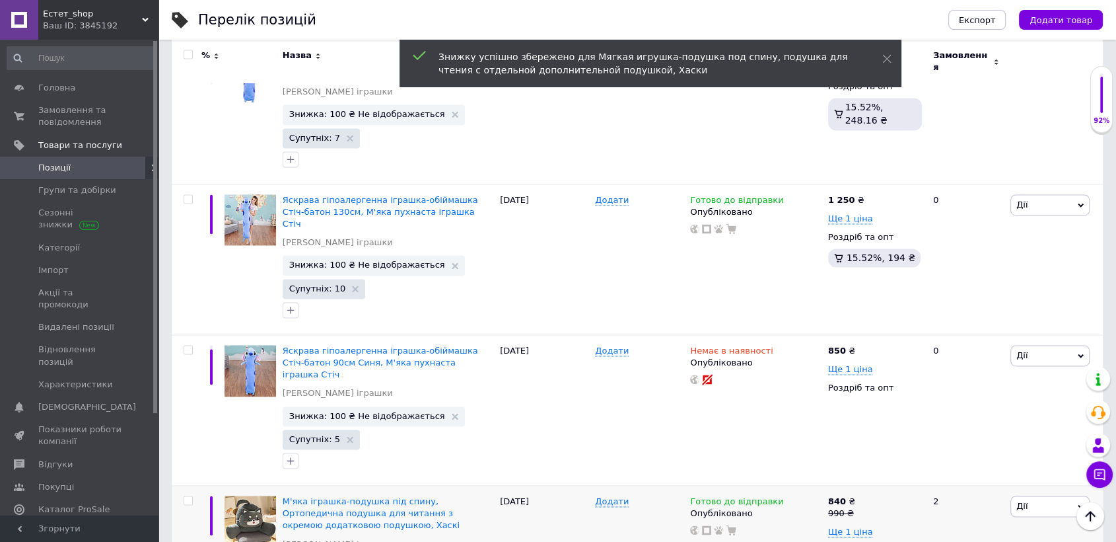
scroll to position [1948, 0]
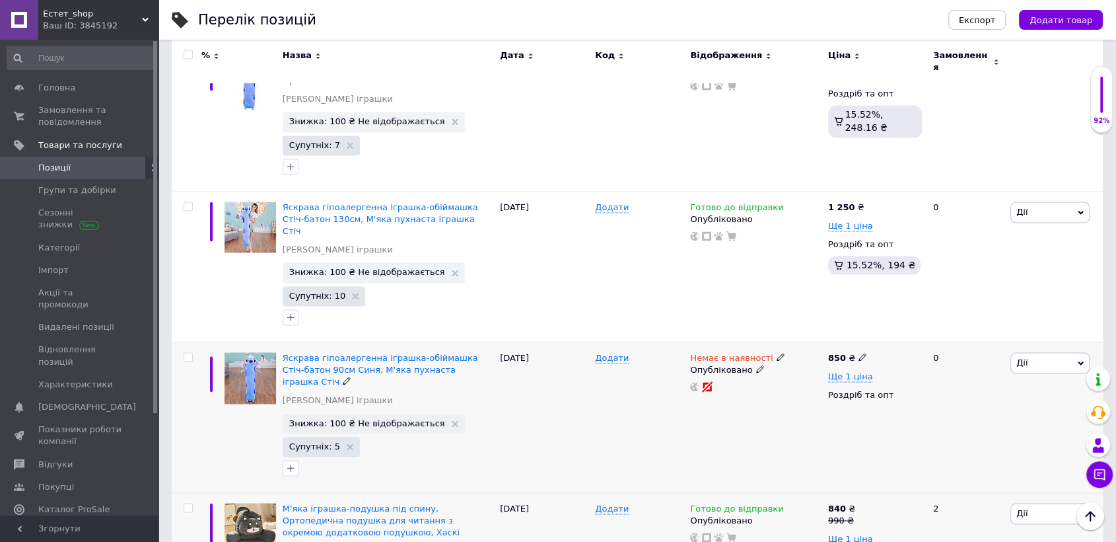
click at [392, 413] on span "Знижка: 100 ₴ Не відображається" at bounding box center [374, 423] width 182 height 20
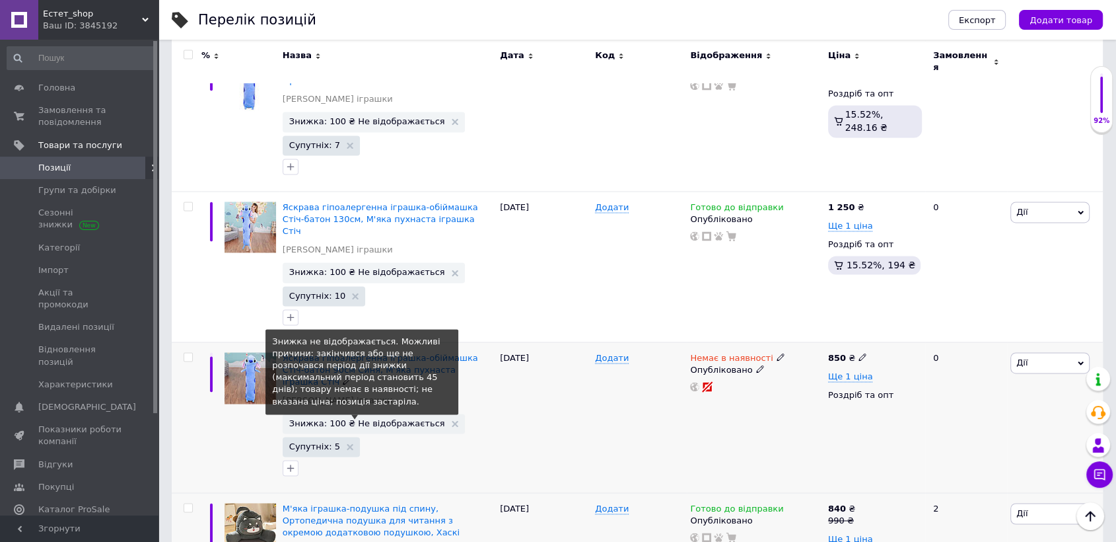
click at [394, 419] on span "Знижка: 100 ₴ Не відображається" at bounding box center [367, 423] width 156 height 9
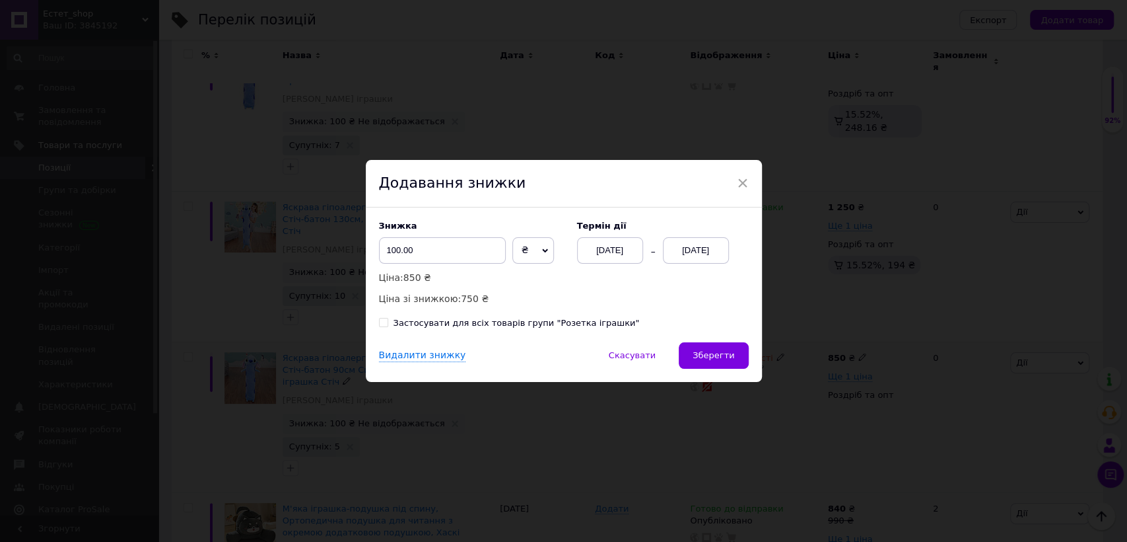
click at [693, 252] on div "[DATE]" at bounding box center [696, 250] width 66 height 26
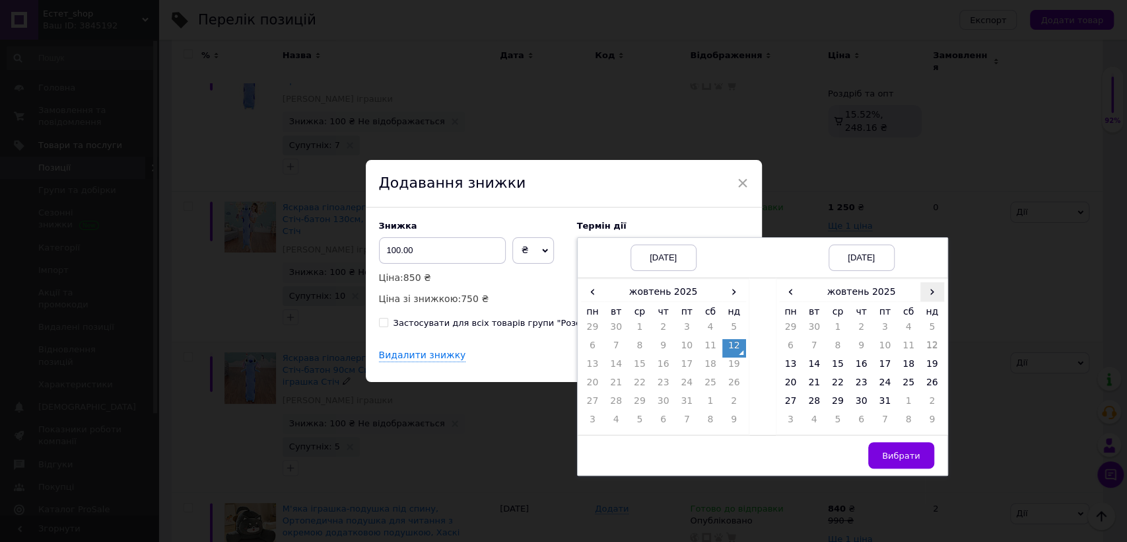
click at [931, 296] on span "›" at bounding box center [933, 291] width 24 height 19
click at [841, 402] on td "26" at bounding box center [838, 403] width 24 height 18
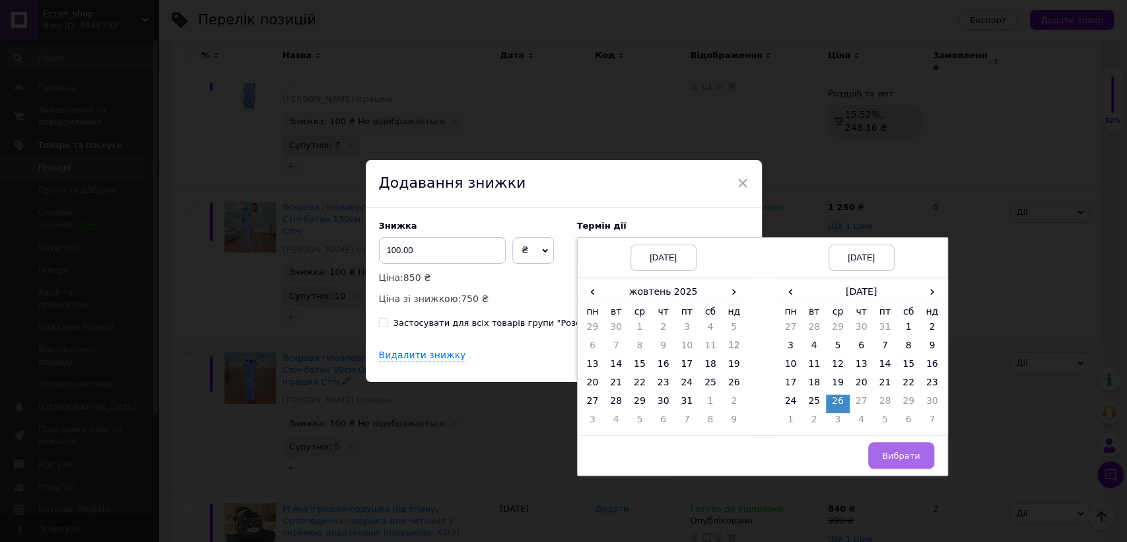
drag, startPoint x: 904, startPoint y: 452, endPoint x: 785, endPoint y: 400, distance: 130.1
click at [902, 452] on span "Вибрати" at bounding box center [901, 455] width 38 height 10
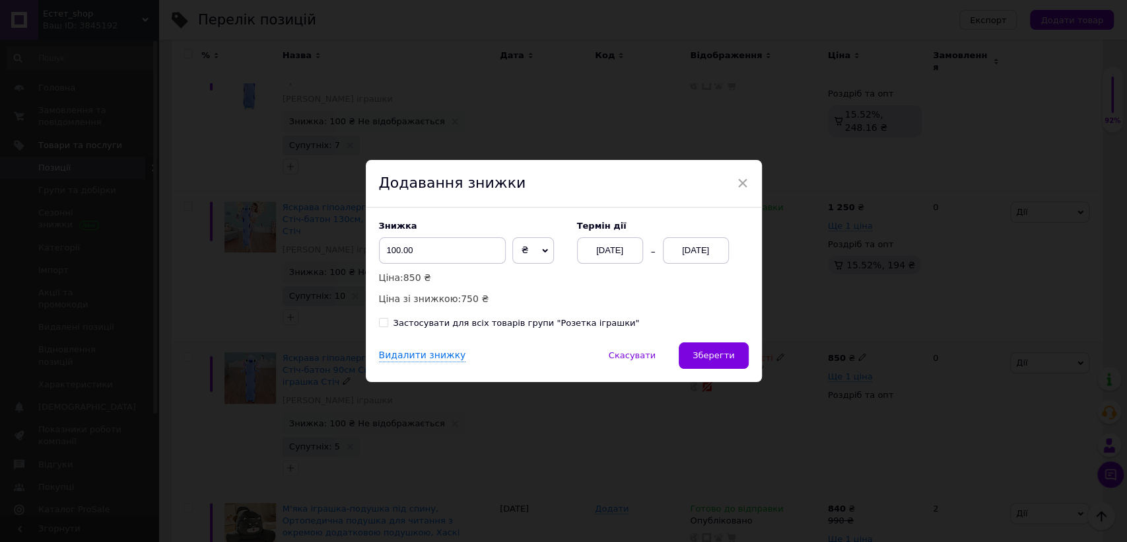
drag, startPoint x: 745, startPoint y: 357, endPoint x: 736, endPoint y: 355, distance: 9.5
click at [740, 355] on button "Зберегти" at bounding box center [713, 355] width 69 height 26
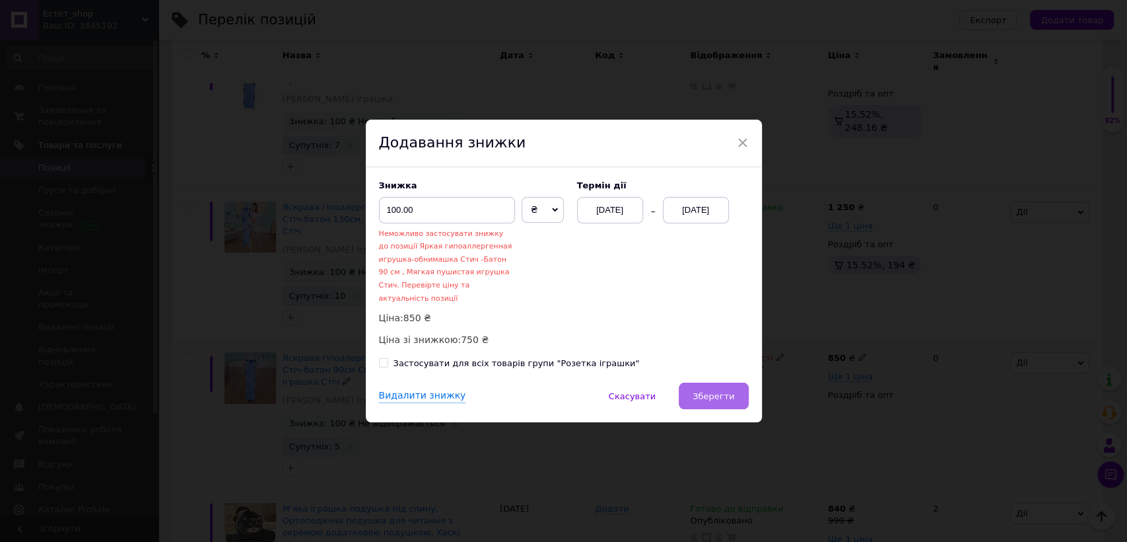
click at [734, 398] on button "Зберегти" at bounding box center [713, 395] width 69 height 26
click at [743, 145] on span "×" at bounding box center [743, 142] width 12 height 22
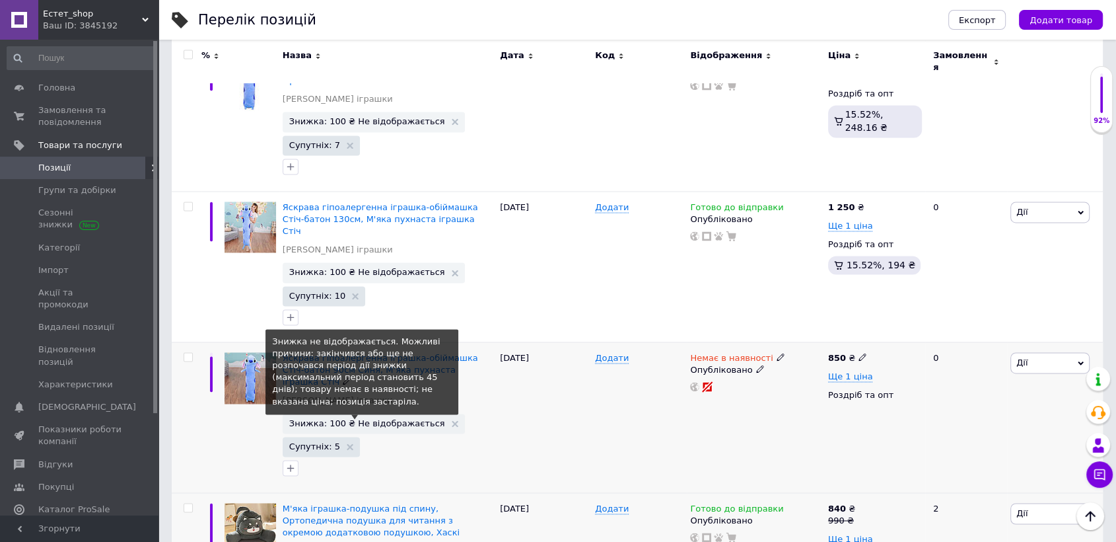
click at [385, 419] on span "Знижка: 100 ₴ Не відображається" at bounding box center [367, 423] width 156 height 9
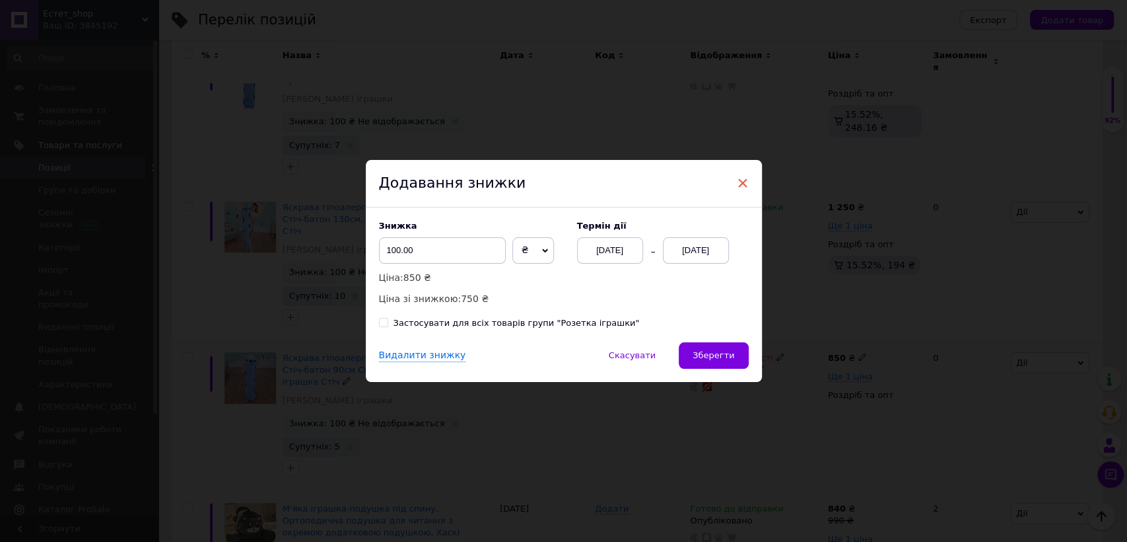
click at [740, 183] on span "×" at bounding box center [743, 183] width 12 height 22
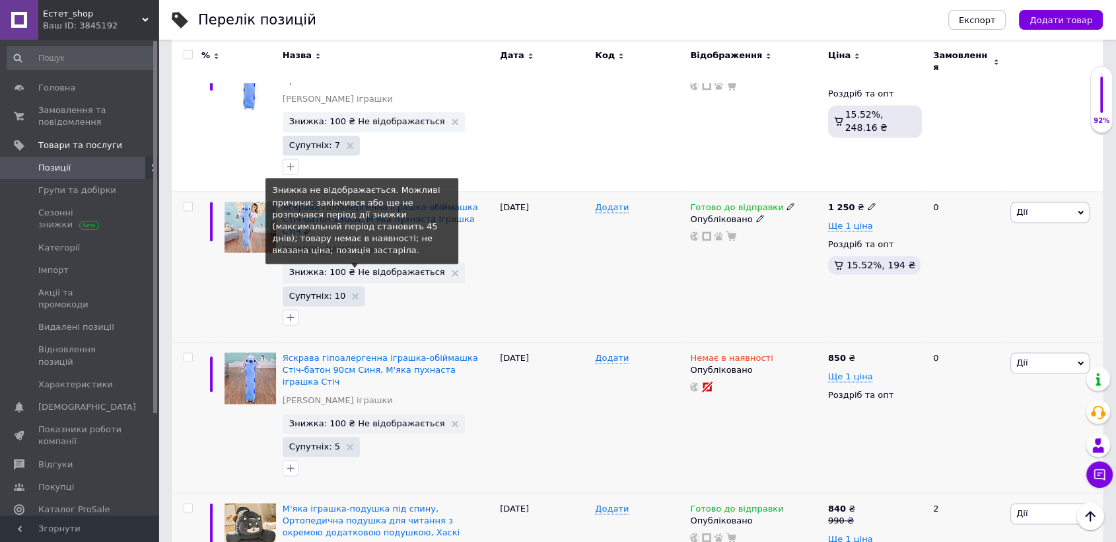
click at [396, 267] on span "Знижка: 100 ₴ Не відображається" at bounding box center [367, 271] width 156 height 9
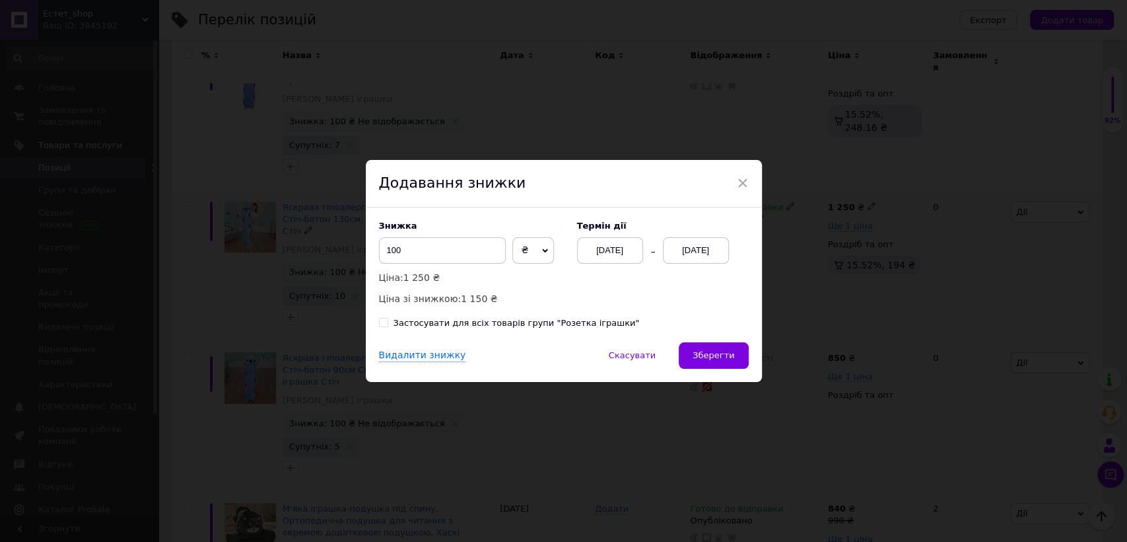
click at [695, 250] on div "[DATE]" at bounding box center [696, 250] width 66 height 26
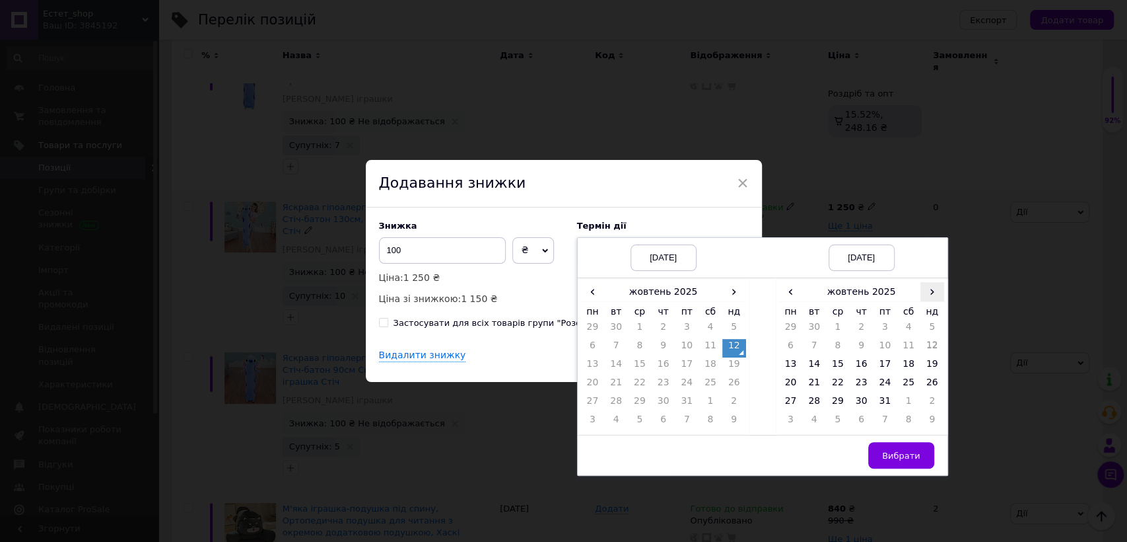
click at [930, 294] on span "›" at bounding box center [933, 291] width 24 height 19
click at [838, 405] on td "26" at bounding box center [838, 403] width 24 height 18
click at [896, 454] on span "Вибрати" at bounding box center [901, 455] width 38 height 10
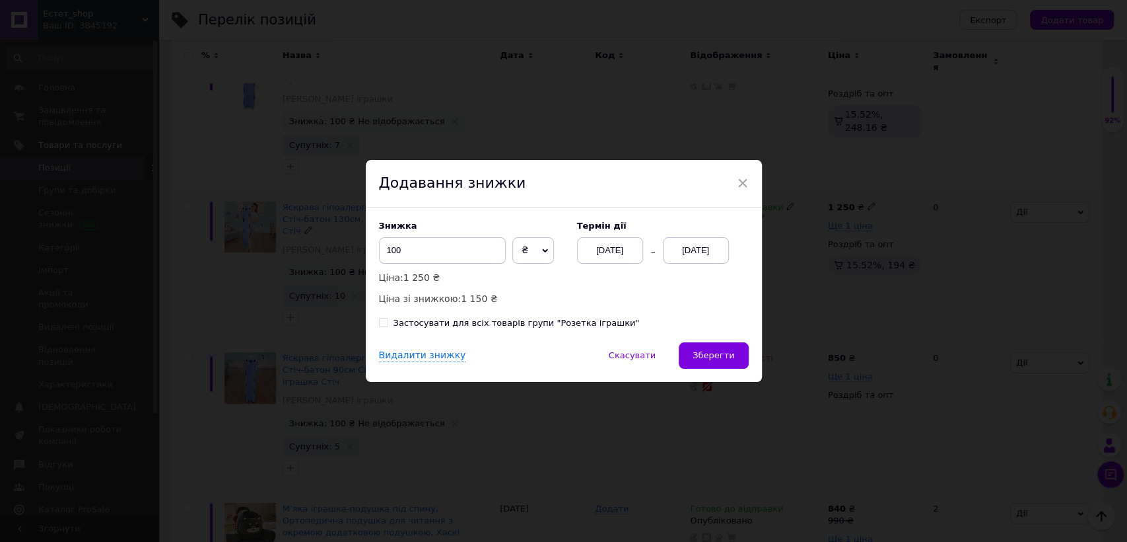
drag, startPoint x: 712, startPoint y: 350, endPoint x: 718, endPoint y: 343, distance: 9.4
click at [714, 348] on button "Зберегти" at bounding box center [713, 355] width 69 height 26
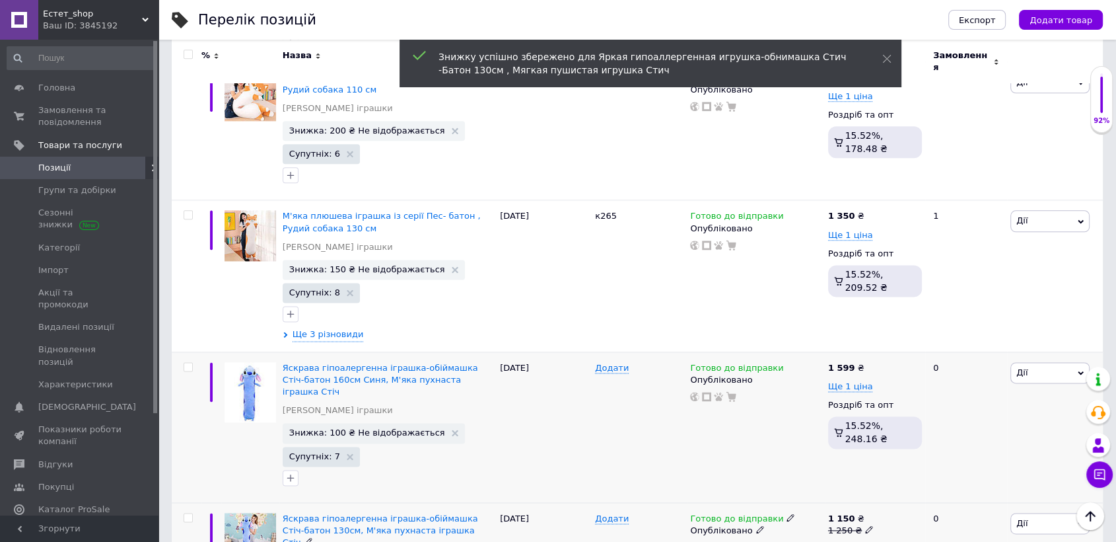
scroll to position [1633, 0]
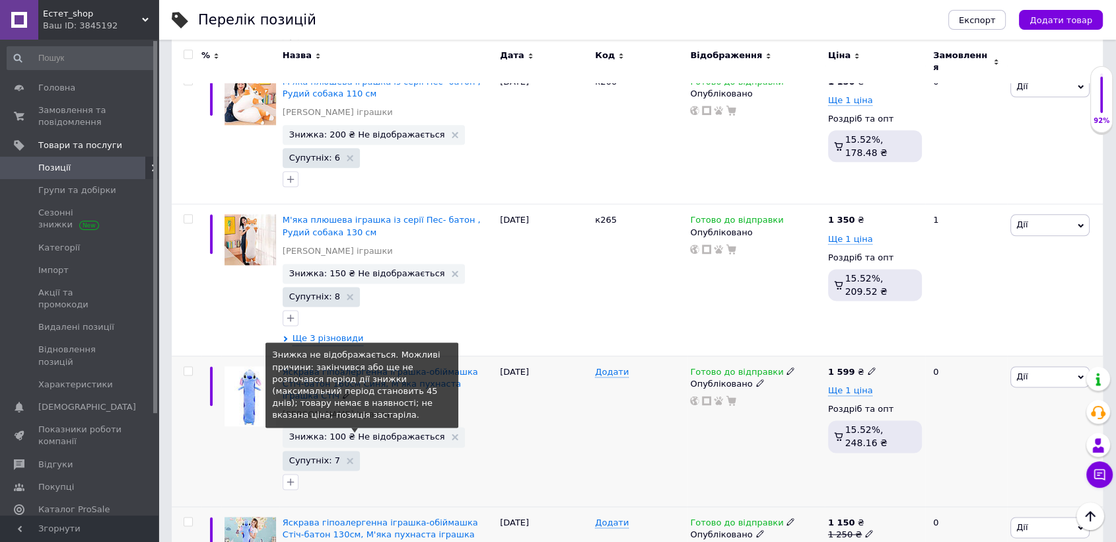
click at [391, 432] on span "Знижка: 100 ₴ Не відображається" at bounding box center [367, 436] width 156 height 9
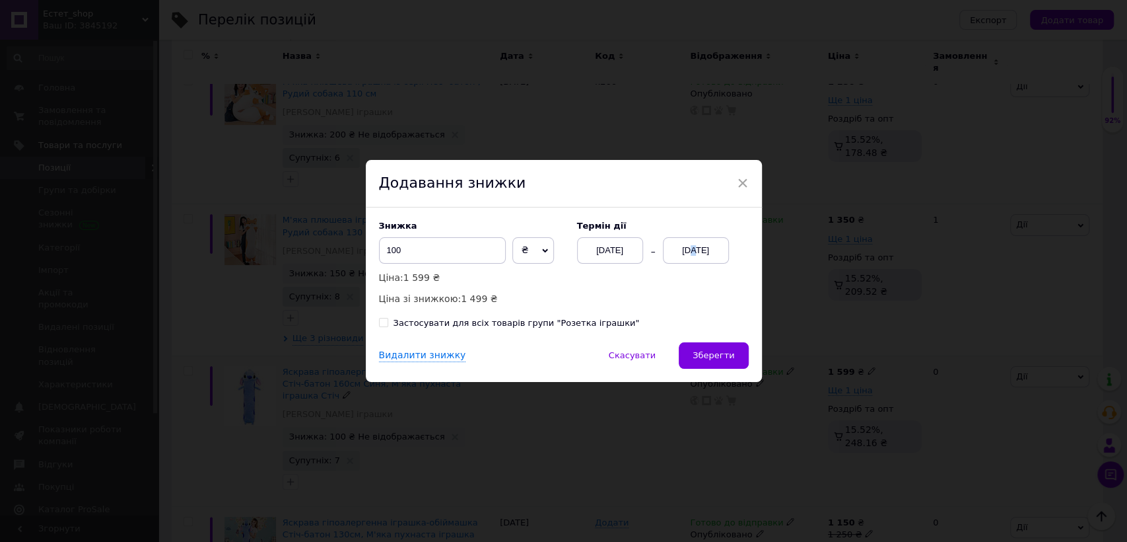
click at [685, 252] on div "[DATE]" at bounding box center [696, 250] width 66 height 26
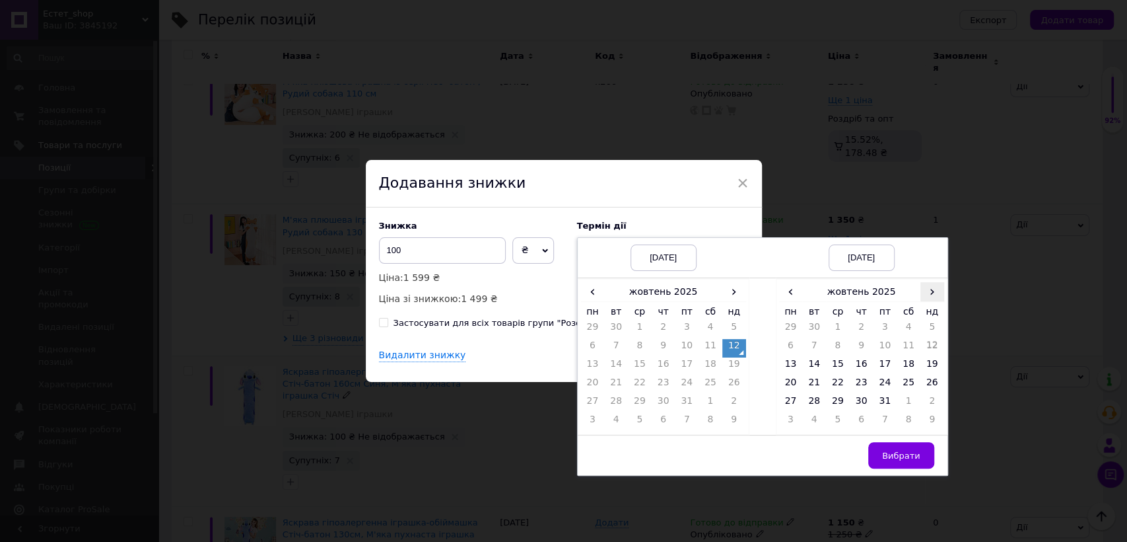
click at [931, 292] on span "›" at bounding box center [933, 291] width 24 height 19
drag, startPoint x: 838, startPoint y: 405, endPoint x: 867, endPoint y: 437, distance: 43.0
click at [837, 404] on td "26" at bounding box center [838, 403] width 24 height 18
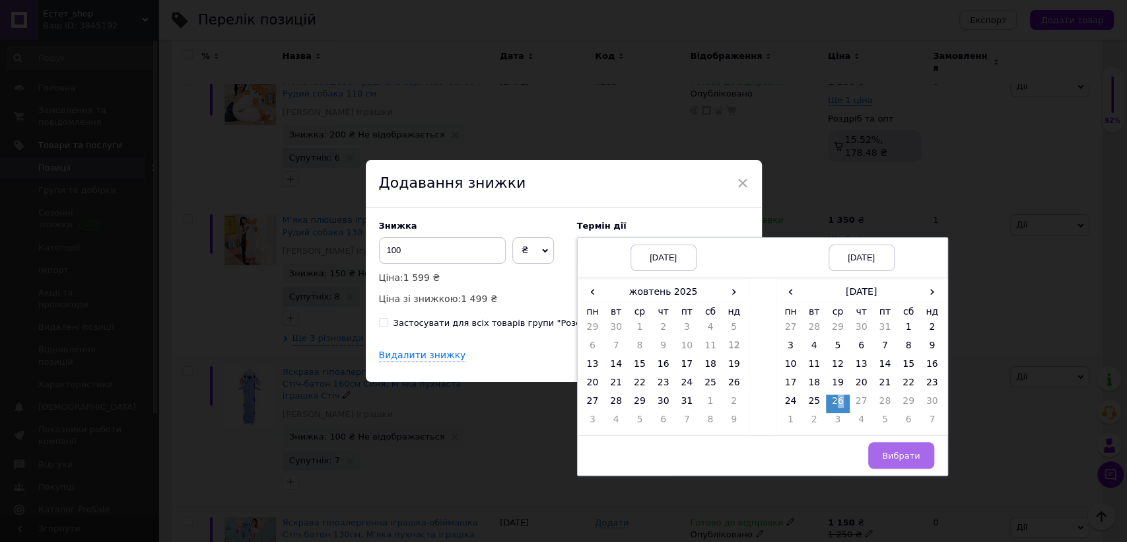
click at [886, 454] on span "Вибрати" at bounding box center [901, 455] width 38 height 10
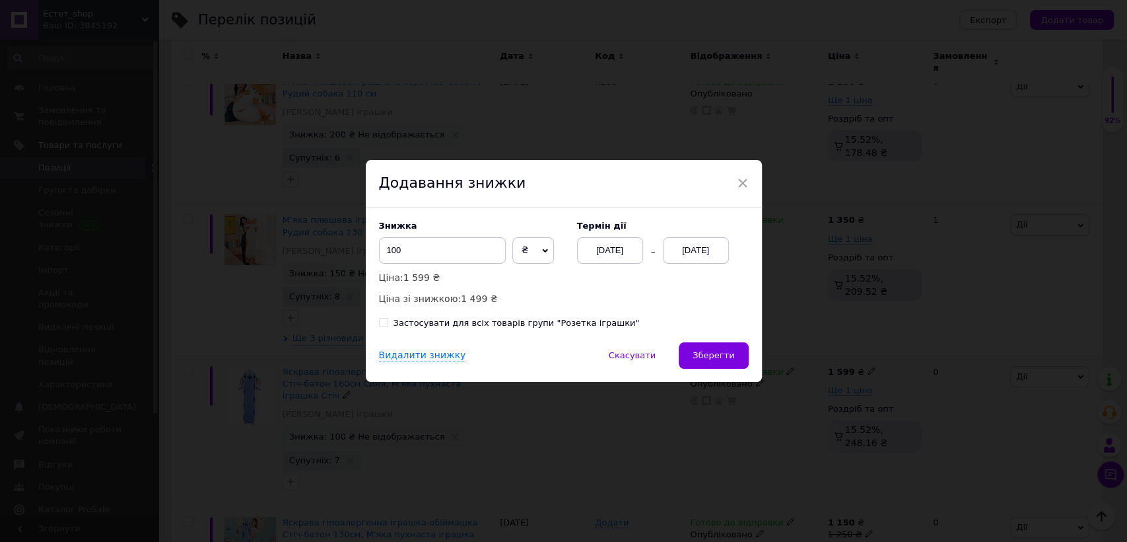
click at [709, 349] on button "Зберегти" at bounding box center [713, 355] width 69 height 26
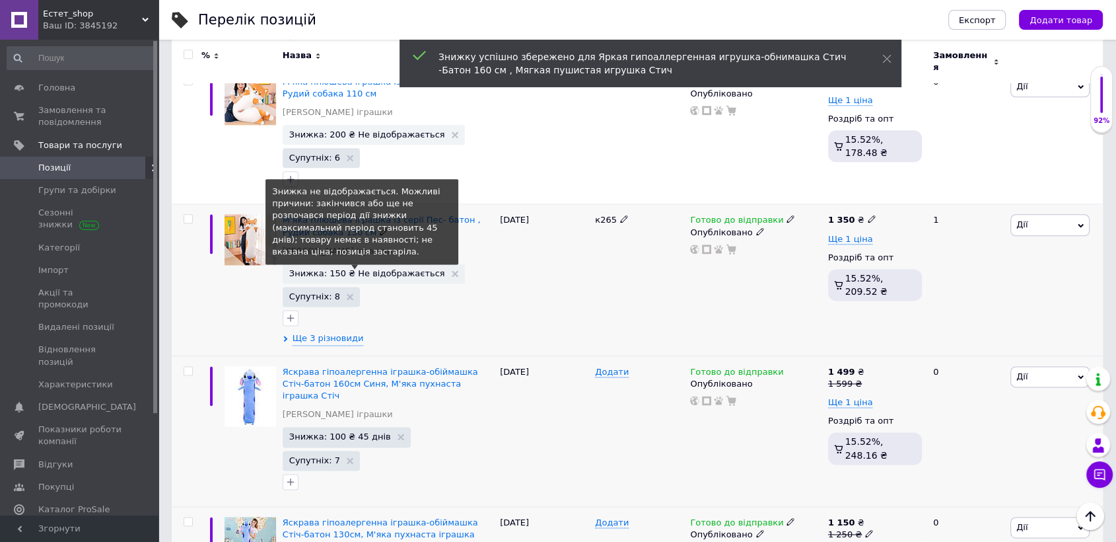
click at [359, 269] on span "Знижка: 150 ₴ Не відображається" at bounding box center [367, 273] width 156 height 9
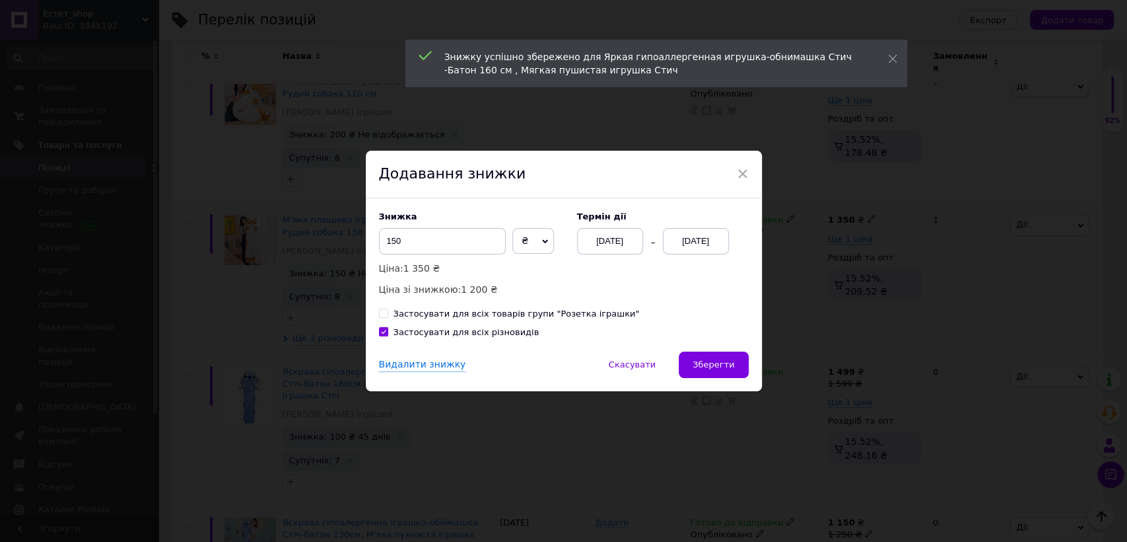
click at [712, 240] on div "[DATE]" at bounding box center [696, 241] width 66 height 26
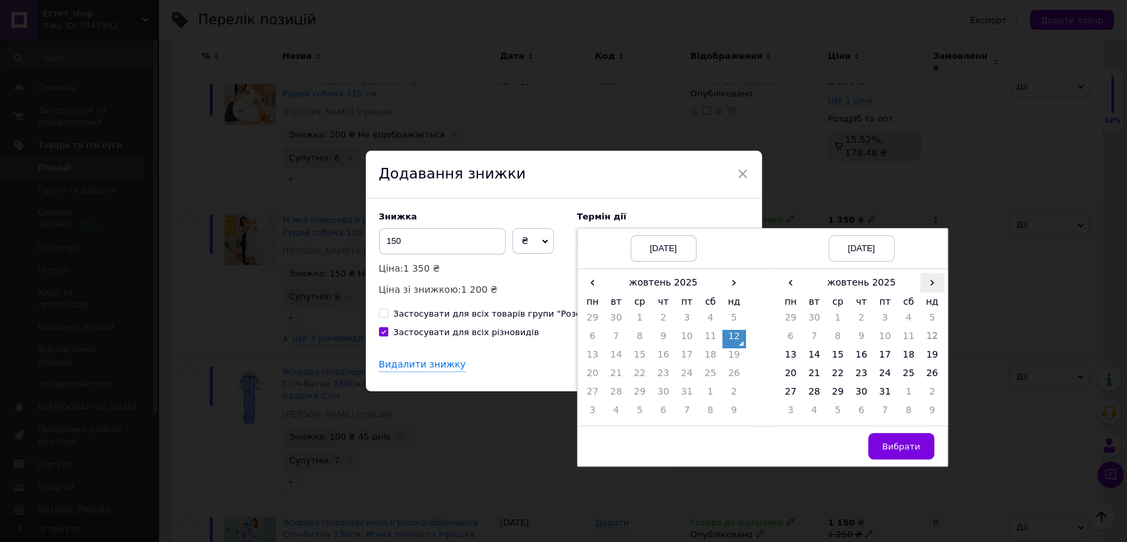
click at [933, 287] on span "›" at bounding box center [933, 282] width 24 height 19
click at [839, 394] on td "26" at bounding box center [838, 394] width 24 height 18
drag, startPoint x: 902, startPoint y: 441, endPoint x: 804, endPoint y: 388, distance: 111.4
click at [896, 437] on button "Вибрати" at bounding box center [902, 446] width 66 height 26
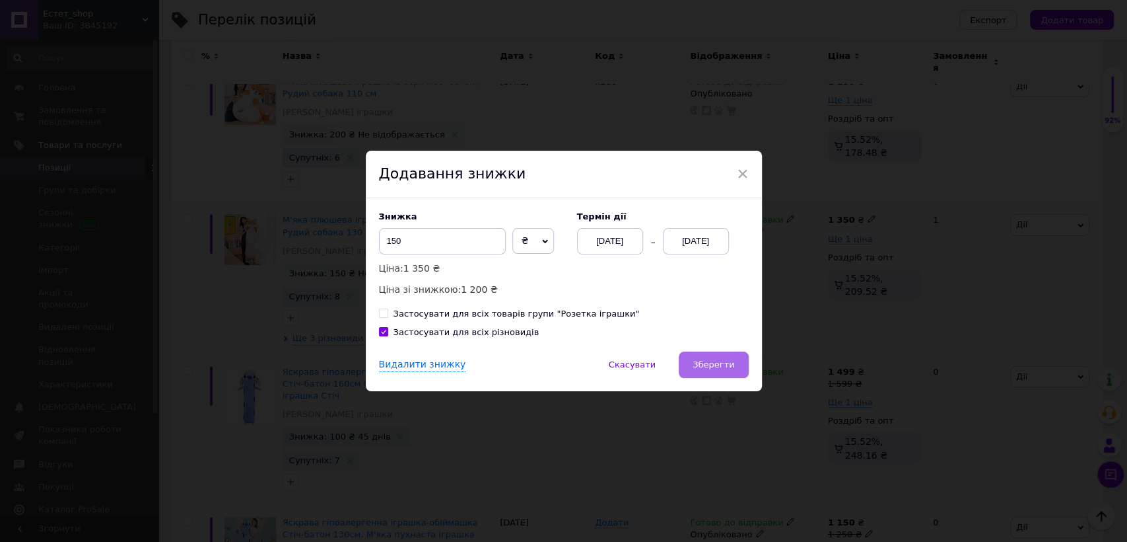
click at [732, 366] on span "Зберегти" at bounding box center [714, 364] width 42 height 10
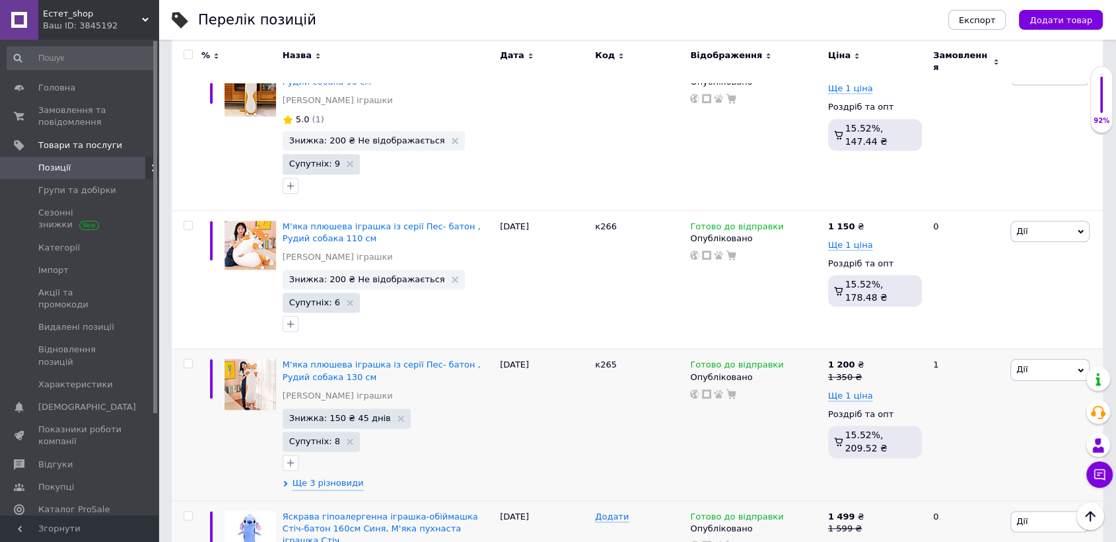
scroll to position [1481, 0]
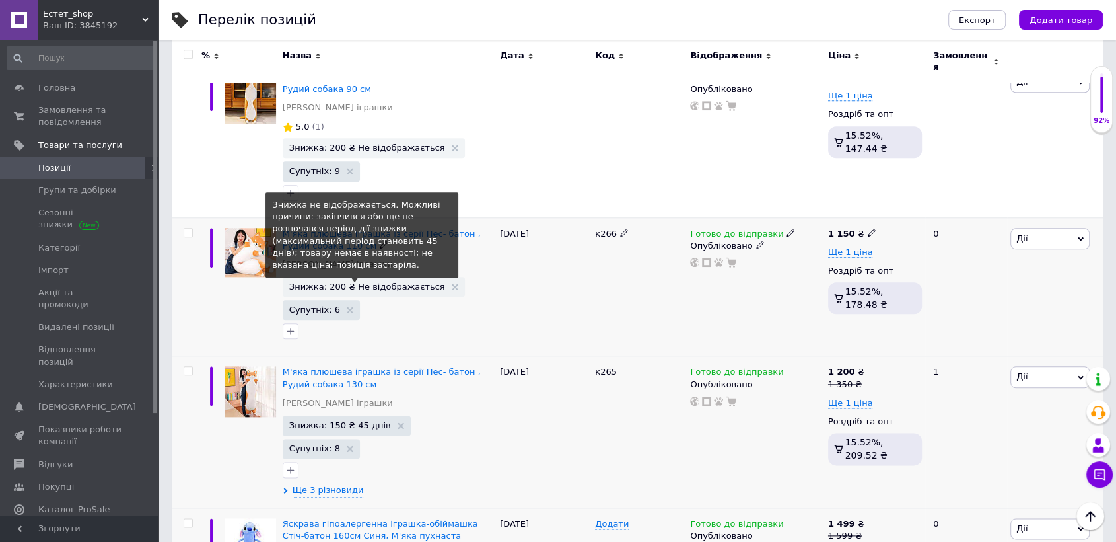
click at [383, 282] on span "Знижка: 200 ₴ Не відображається" at bounding box center [367, 286] width 156 height 9
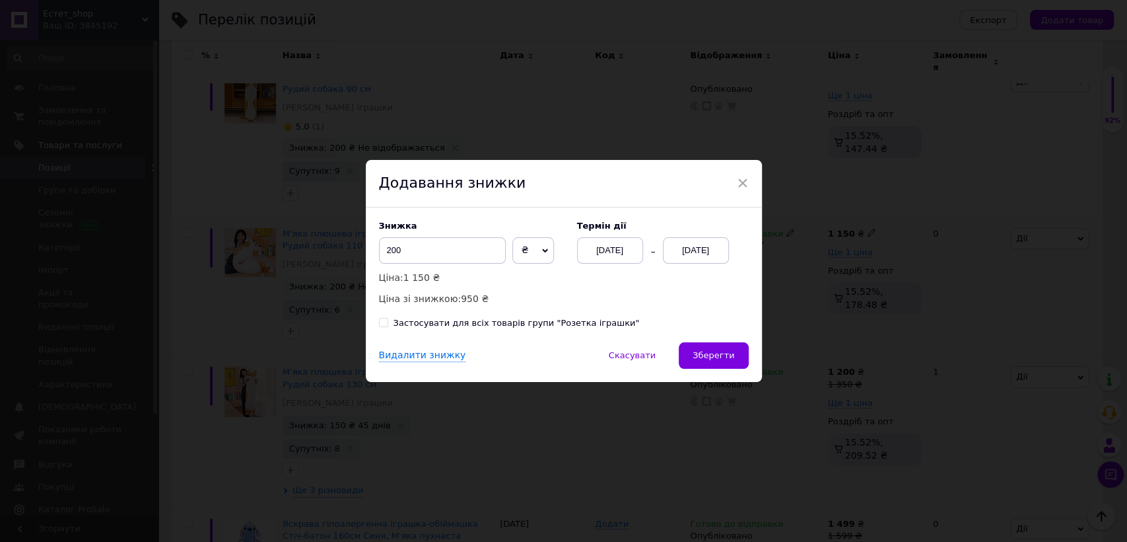
click at [680, 248] on div "[DATE]" at bounding box center [696, 250] width 66 height 26
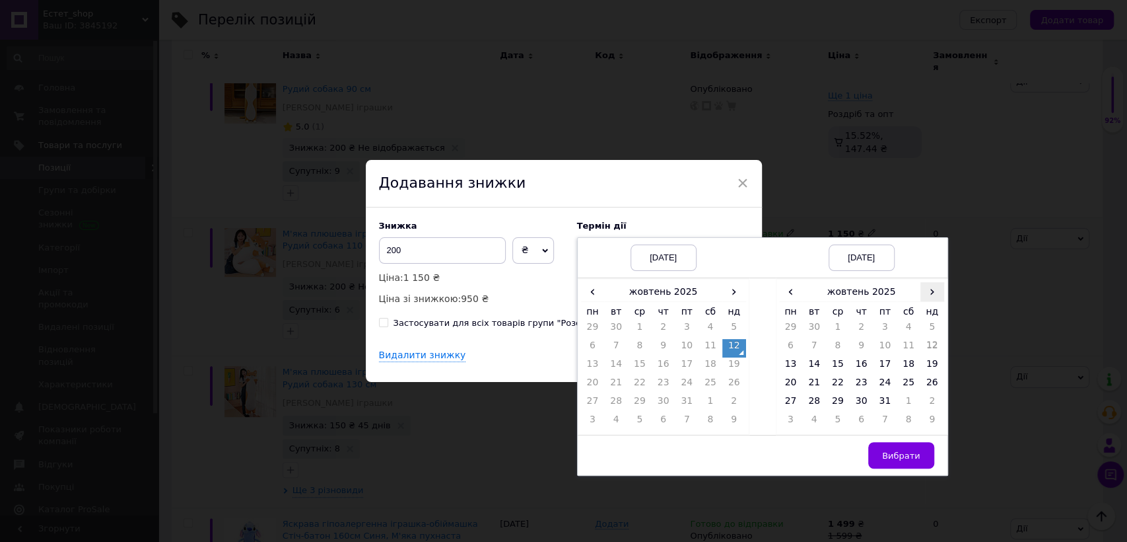
click at [933, 295] on span "›" at bounding box center [933, 291] width 24 height 19
click at [836, 404] on td "26" at bounding box center [838, 403] width 24 height 18
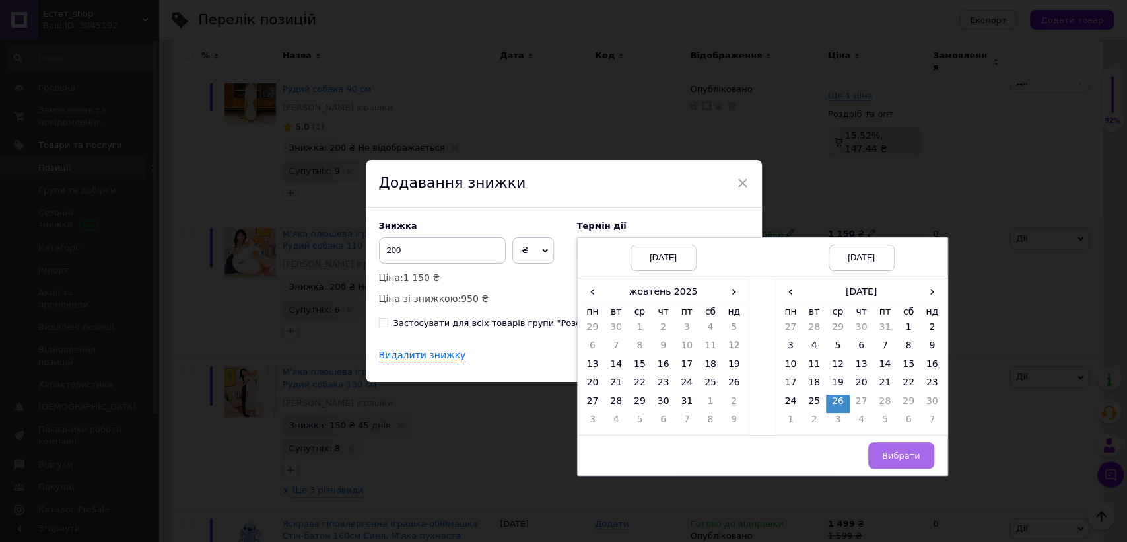
click at [909, 456] on span "Вибрати" at bounding box center [901, 455] width 38 height 10
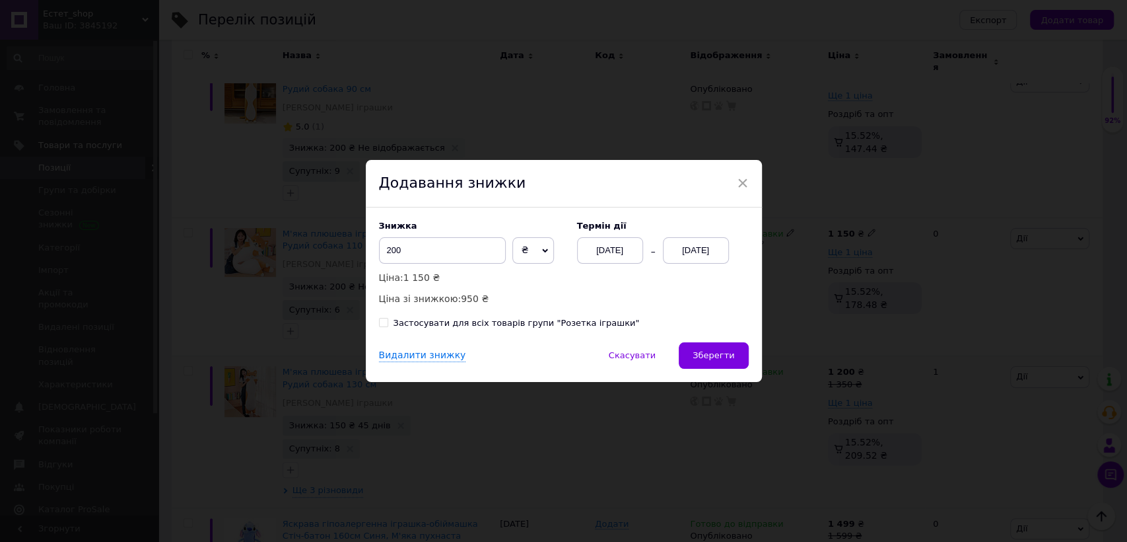
drag, startPoint x: 734, startPoint y: 350, endPoint x: 742, endPoint y: 338, distance: 14.3
click at [737, 346] on button "Зберегти" at bounding box center [713, 355] width 69 height 26
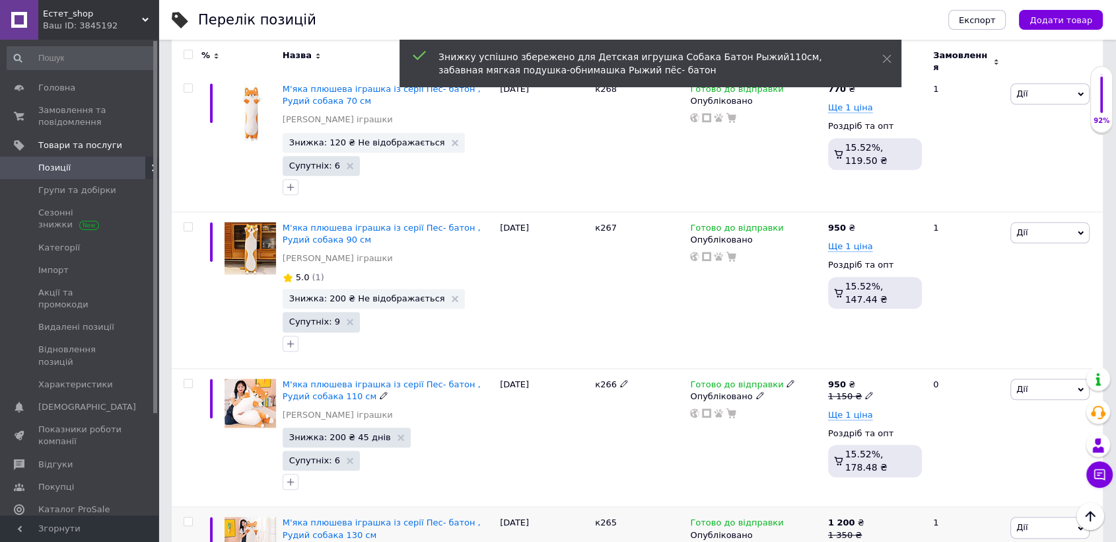
scroll to position [1217, 0]
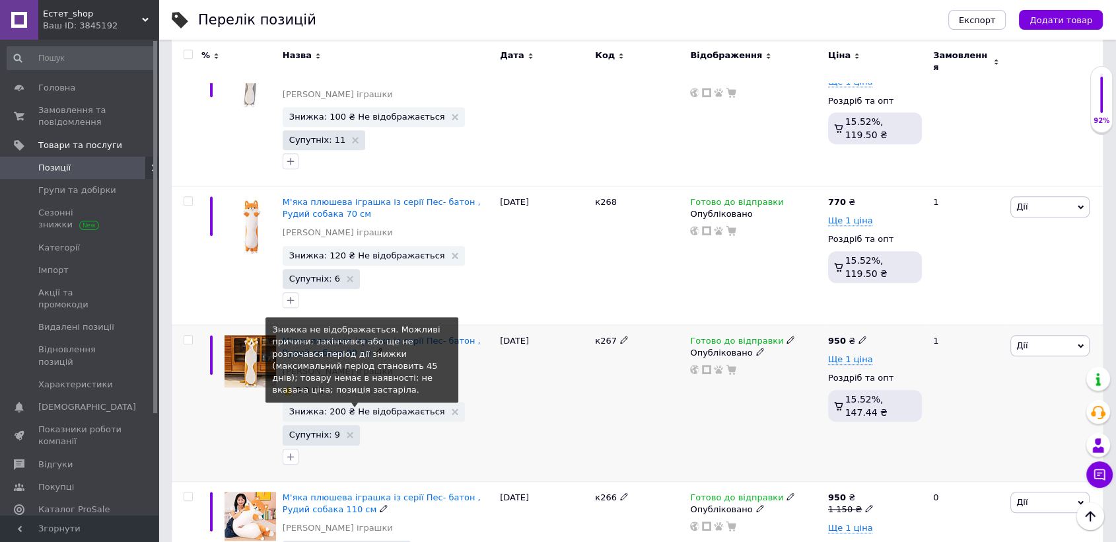
click at [394, 407] on span "Знижка: 200 ₴ Не відображається" at bounding box center [367, 411] width 156 height 9
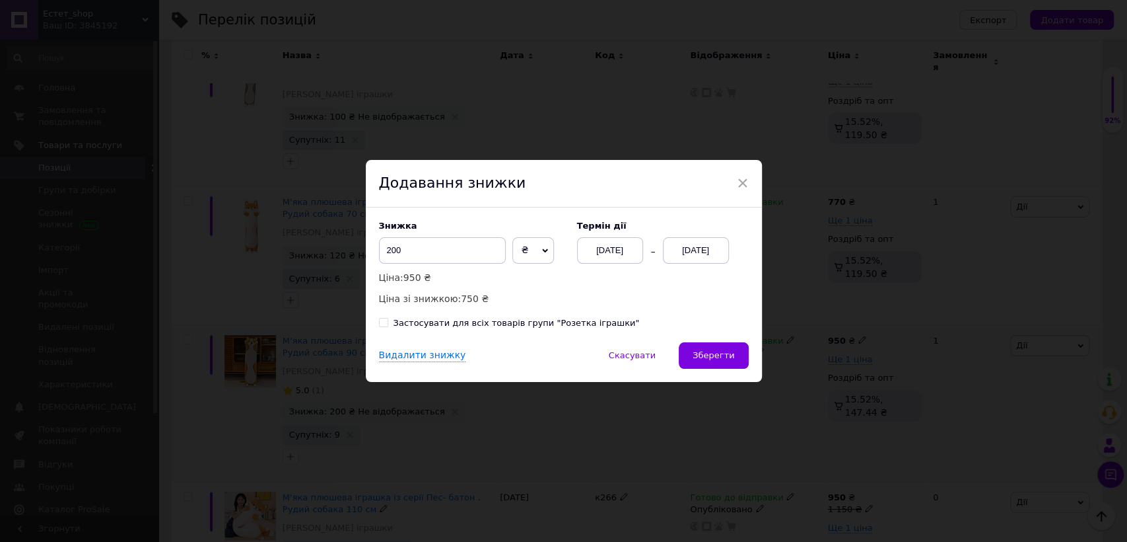
click at [703, 255] on div "[DATE]" at bounding box center [696, 250] width 66 height 26
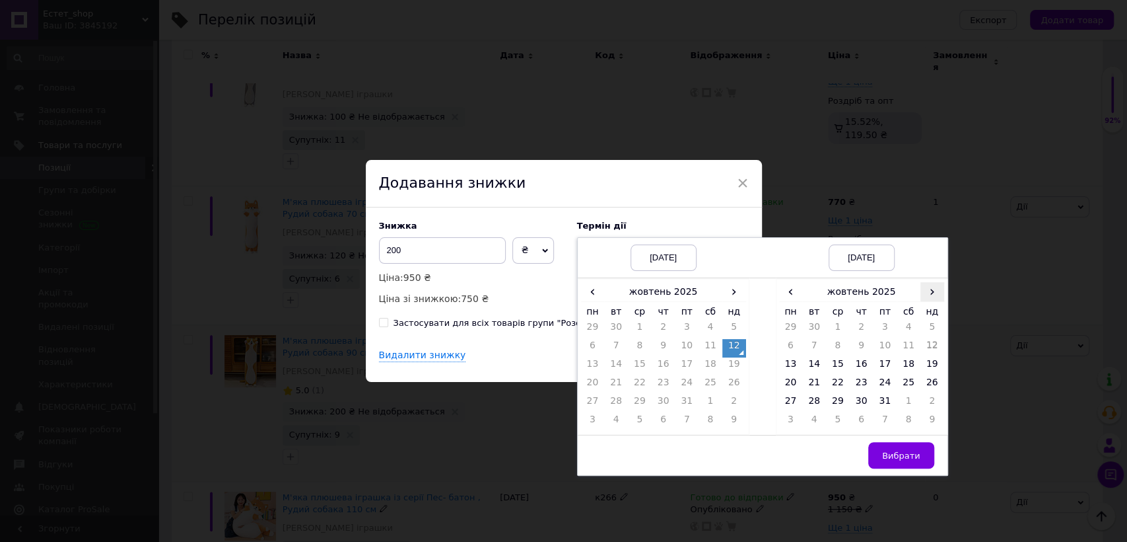
click at [931, 292] on span "›" at bounding box center [933, 291] width 24 height 19
click at [842, 398] on td "26" at bounding box center [838, 403] width 24 height 18
drag, startPoint x: 909, startPoint y: 454, endPoint x: 803, endPoint y: 404, distance: 117.6
click at [904, 453] on span "Вибрати" at bounding box center [901, 455] width 38 height 10
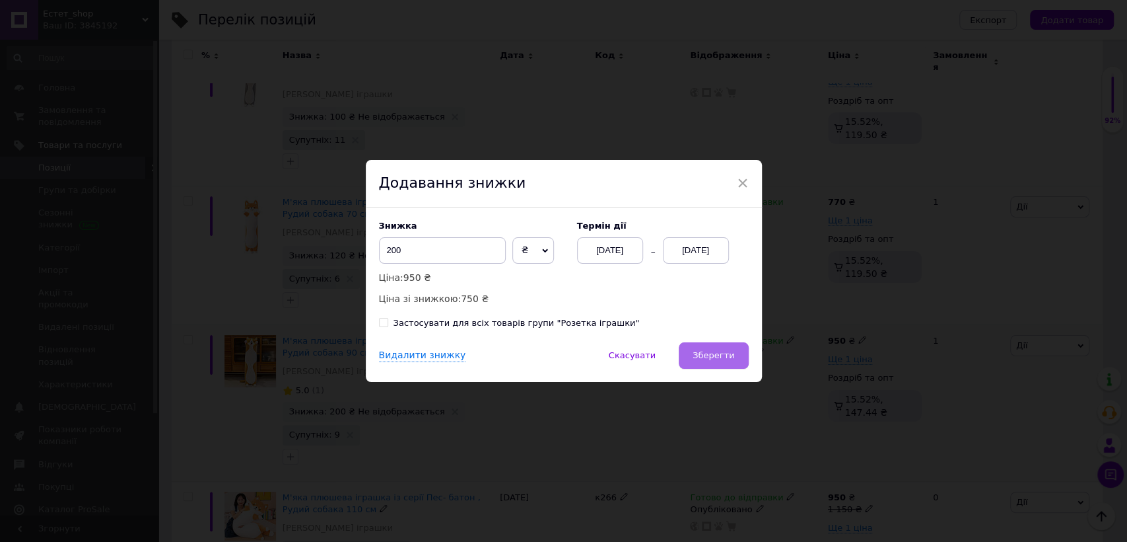
click at [710, 353] on span "Зберегти" at bounding box center [714, 355] width 42 height 10
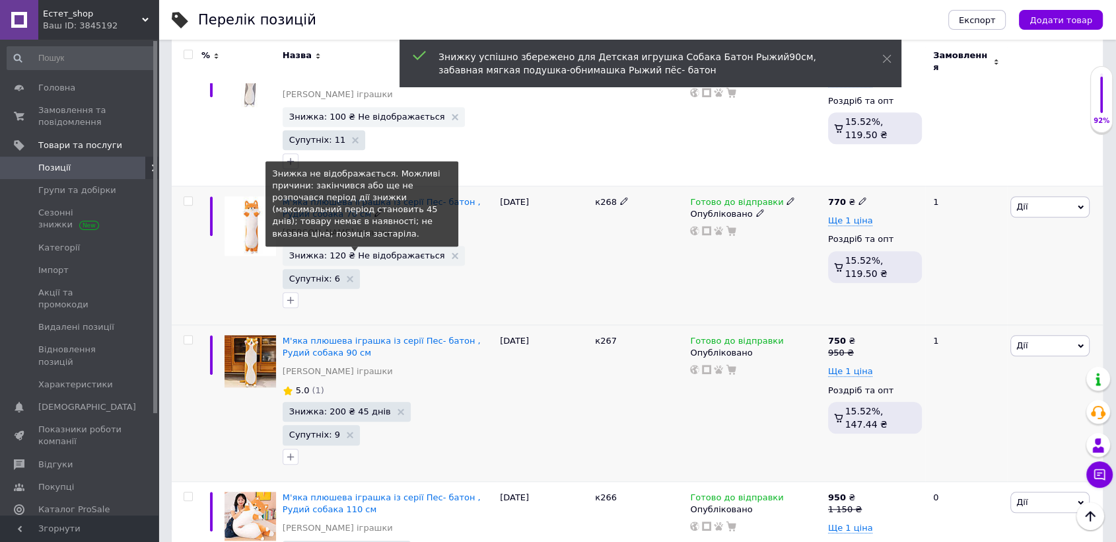
click at [370, 251] on span "Знижка: 120 ₴ Не відображається" at bounding box center [367, 255] width 156 height 9
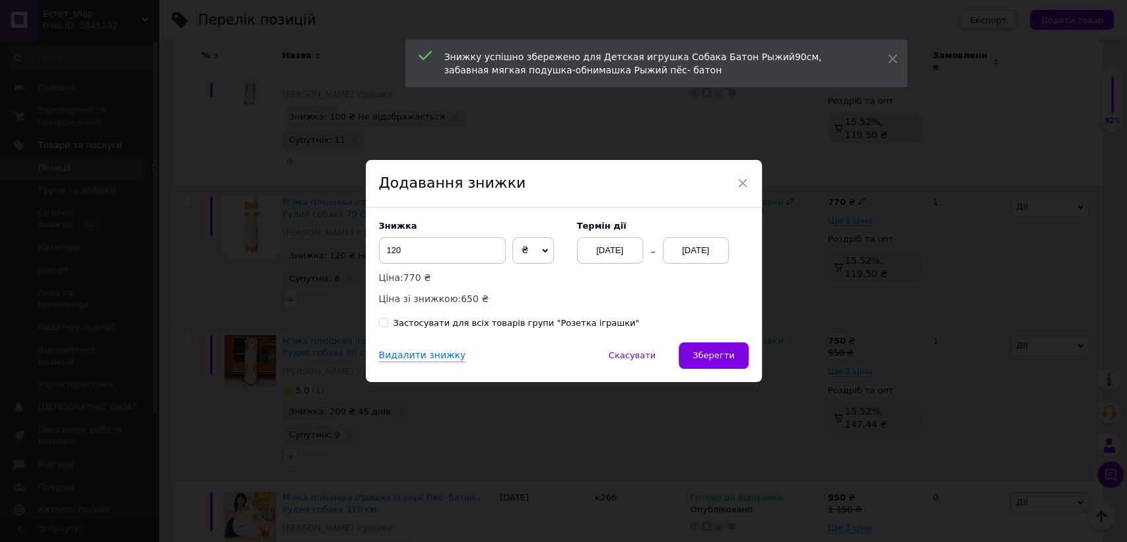
click at [676, 249] on div "[DATE]" at bounding box center [696, 250] width 66 height 26
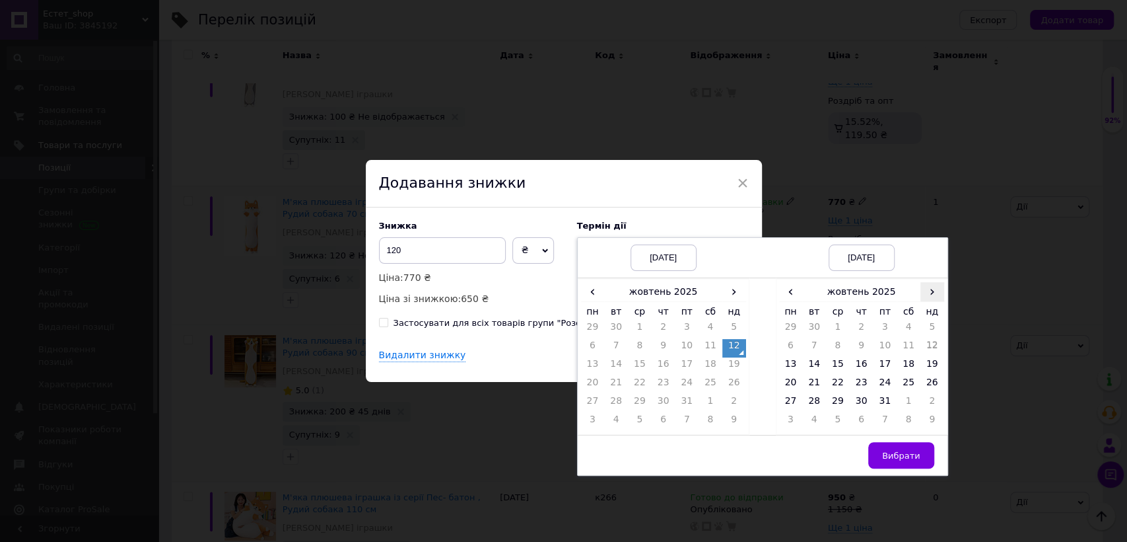
click at [938, 295] on span "›" at bounding box center [933, 291] width 24 height 19
click at [837, 403] on td "26" at bounding box center [838, 403] width 24 height 18
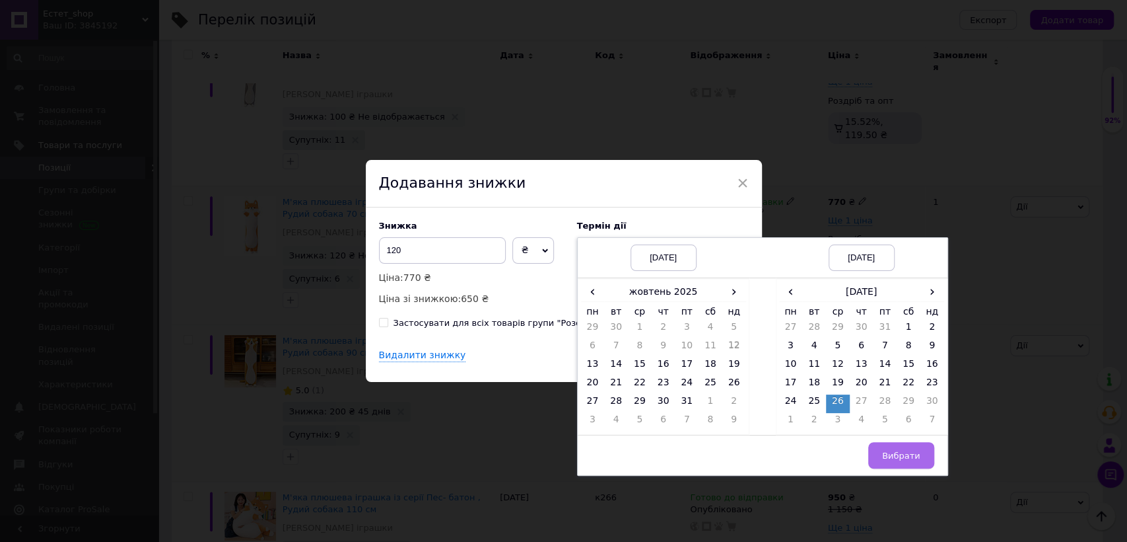
click at [894, 448] on button "Вибрати" at bounding box center [902, 455] width 66 height 26
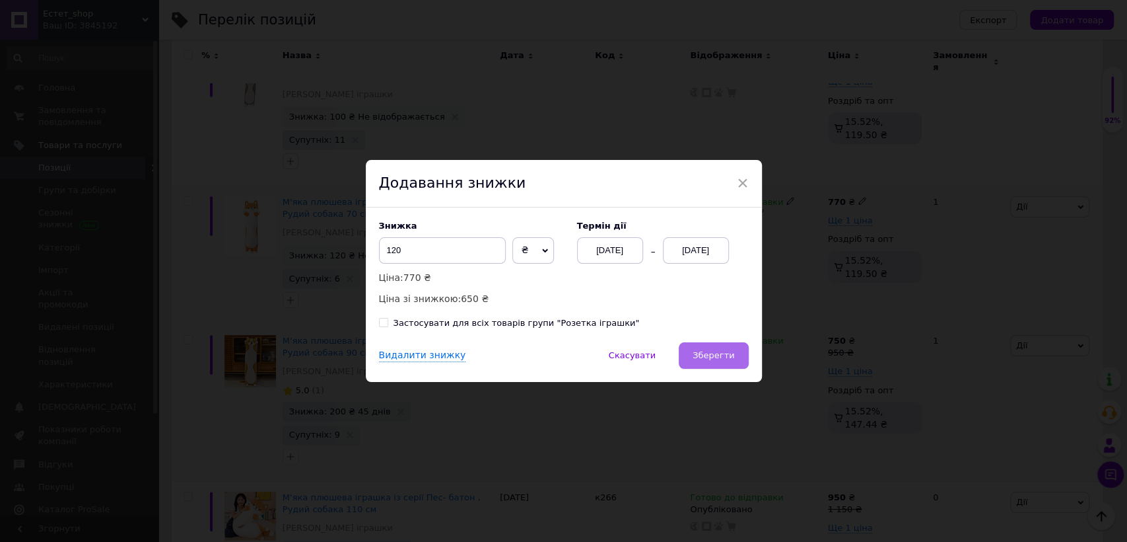
click at [709, 351] on span "Зберегти" at bounding box center [714, 355] width 42 height 10
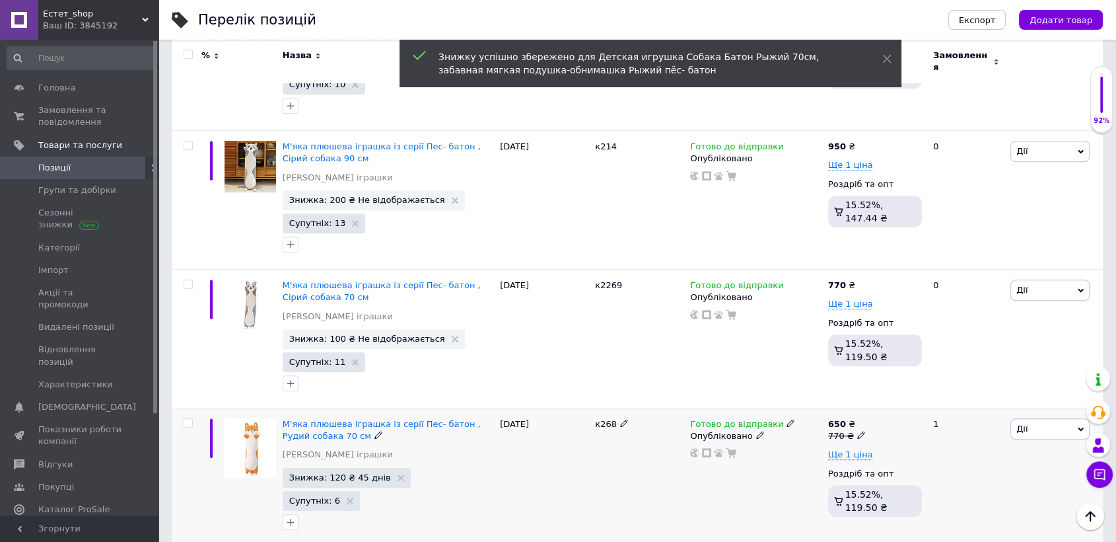
scroll to position [888, 0]
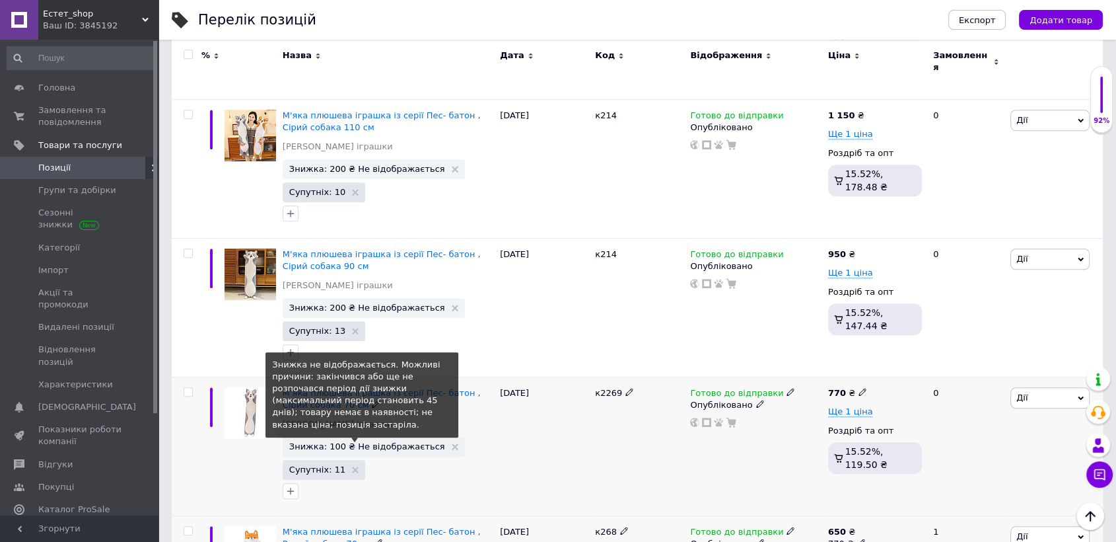
click at [378, 442] on span "Знижка: 100 ₴ Не відображається" at bounding box center [367, 446] width 156 height 9
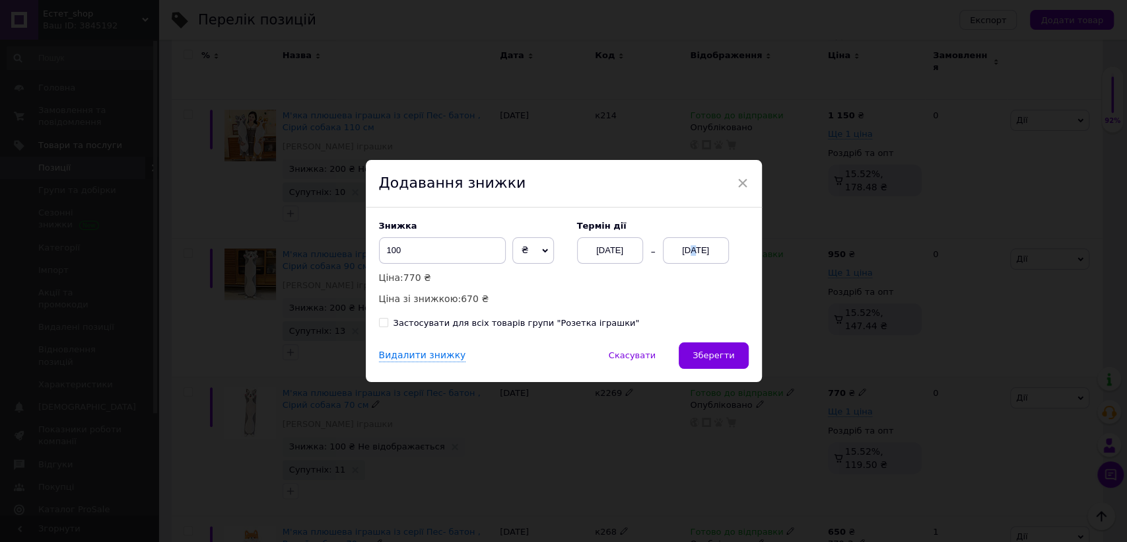
click at [684, 244] on div "[DATE]" at bounding box center [696, 250] width 66 height 26
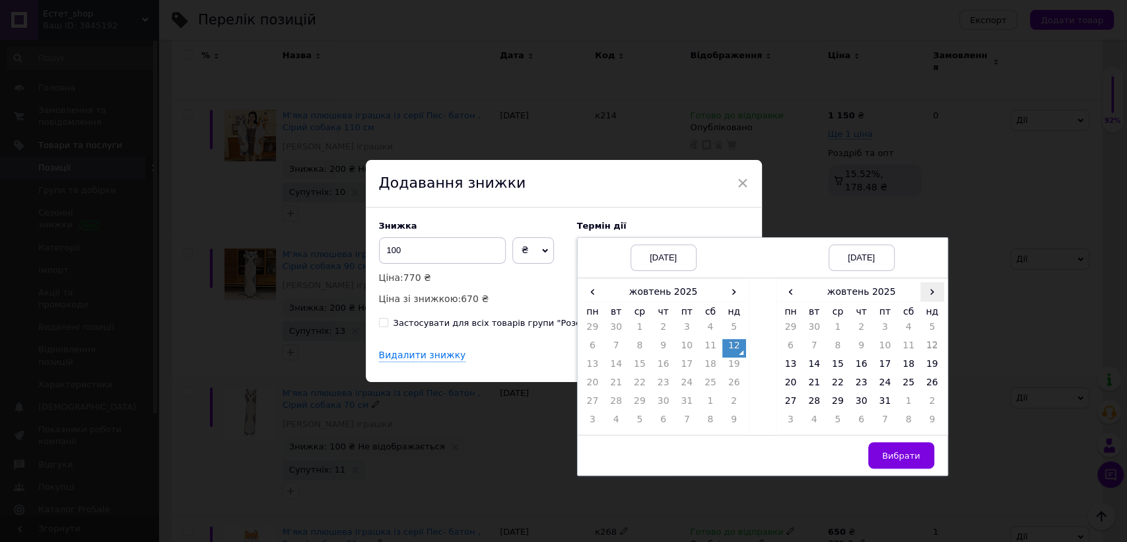
click at [926, 291] on span "›" at bounding box center [933, 291] width 24 height 19
click at [834, 400] on td "26" at bounding box center [838, 403] width 24 height 18
drag, startPoint x: 906, startPoint y: 450, endPoint x: 876, endPoint y: 437, distance: 32.5
click at [901, 448] on button "Вибрати" at bounding box center [902, 455] width 66 height 26
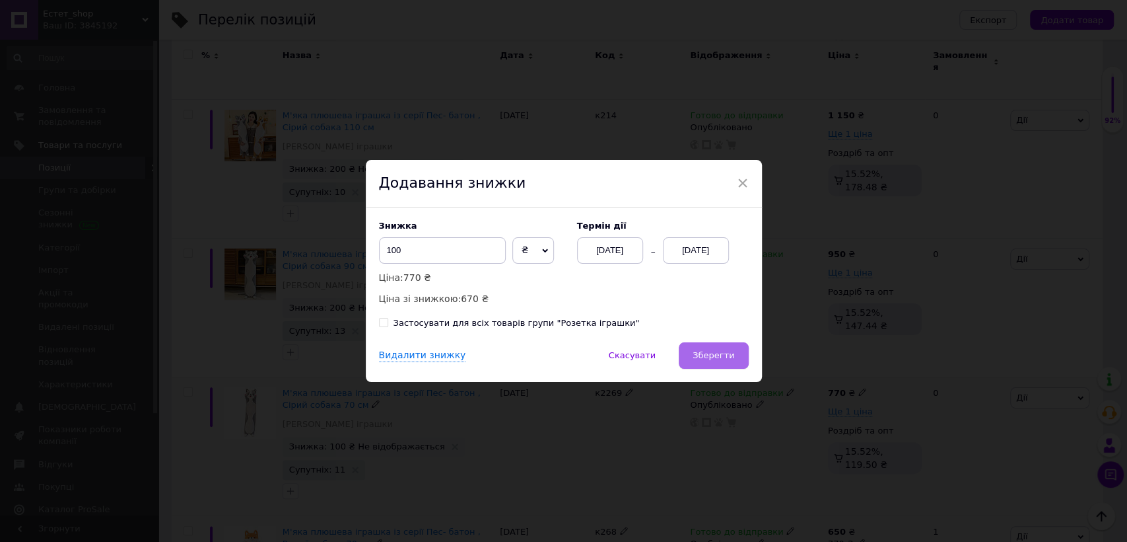
click at [726, 347] on button "Зберегти" at bounding box center [713, 355] width 69 height 26
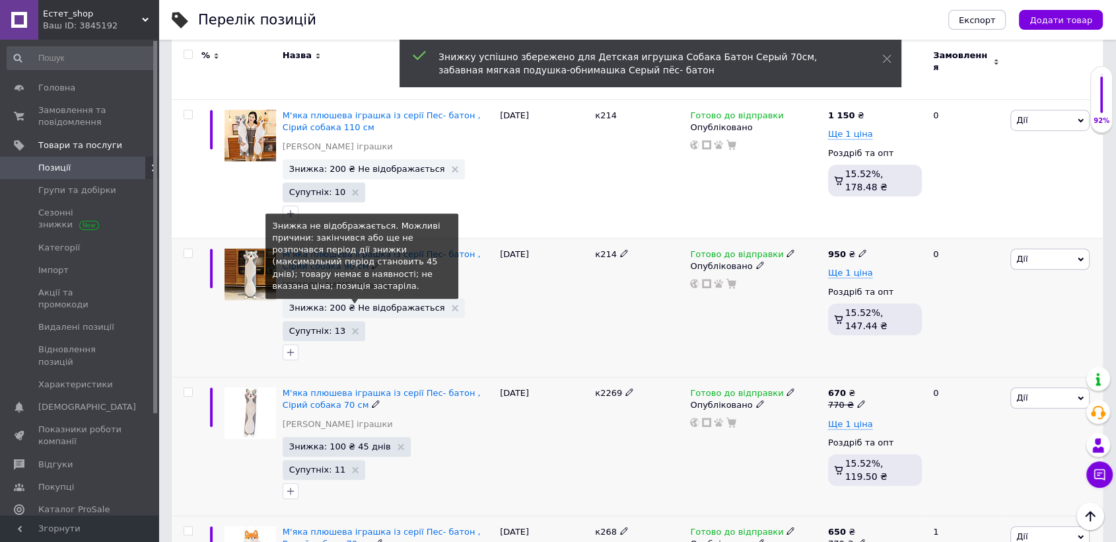
click at [383, 303] on span "Знижка: 200 ₴ Не відображається" at bounding box center [367, 307] width 156 height 9
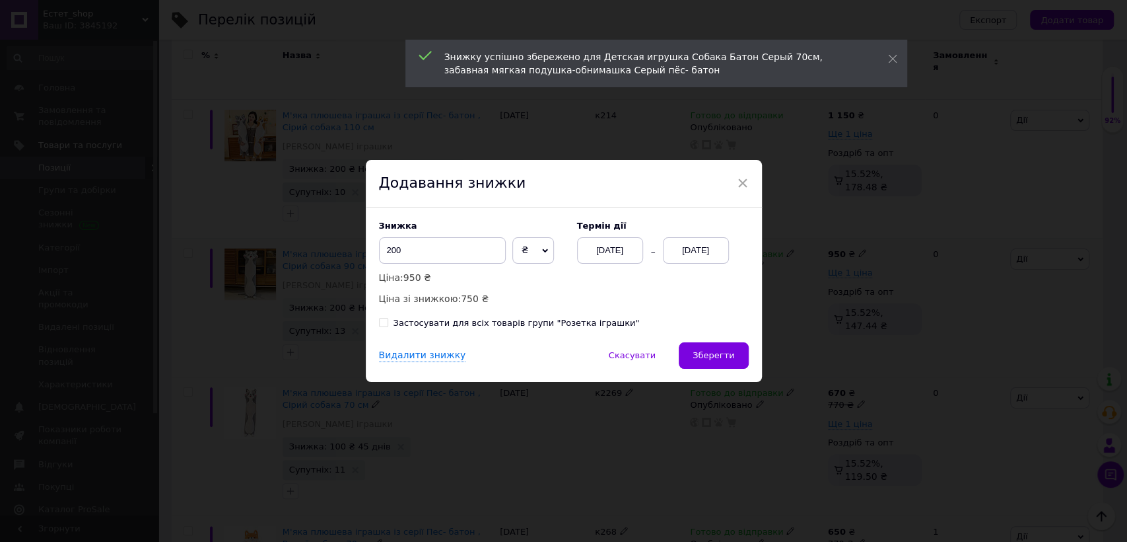
click at [699, 246] on div "[DATE]" at bounding box center [696, 250] width 66 height 26
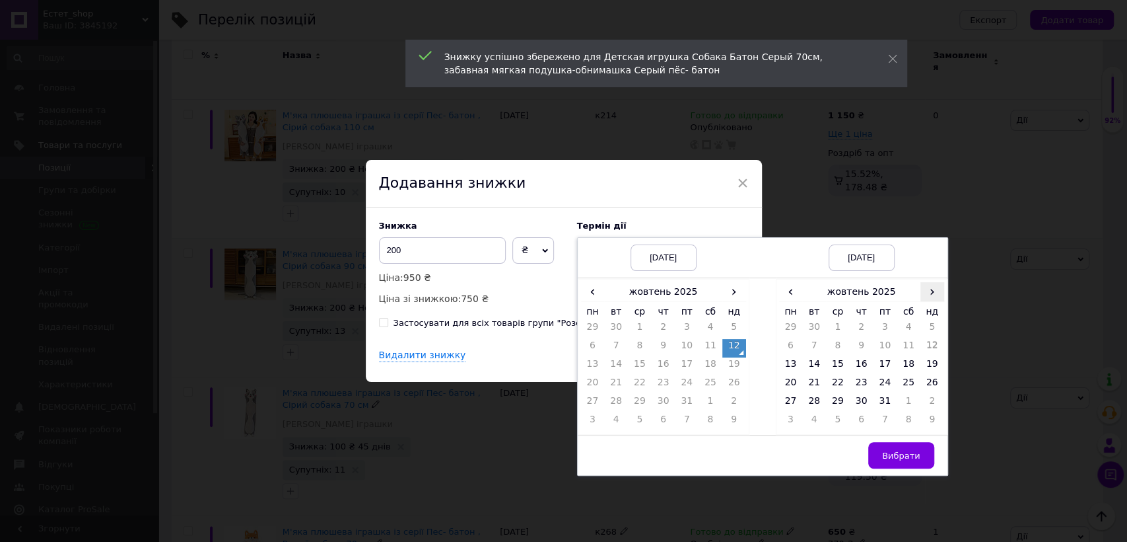
click at [928, 292] on span "›" at bounding box center [933, 291] width 24 height 19
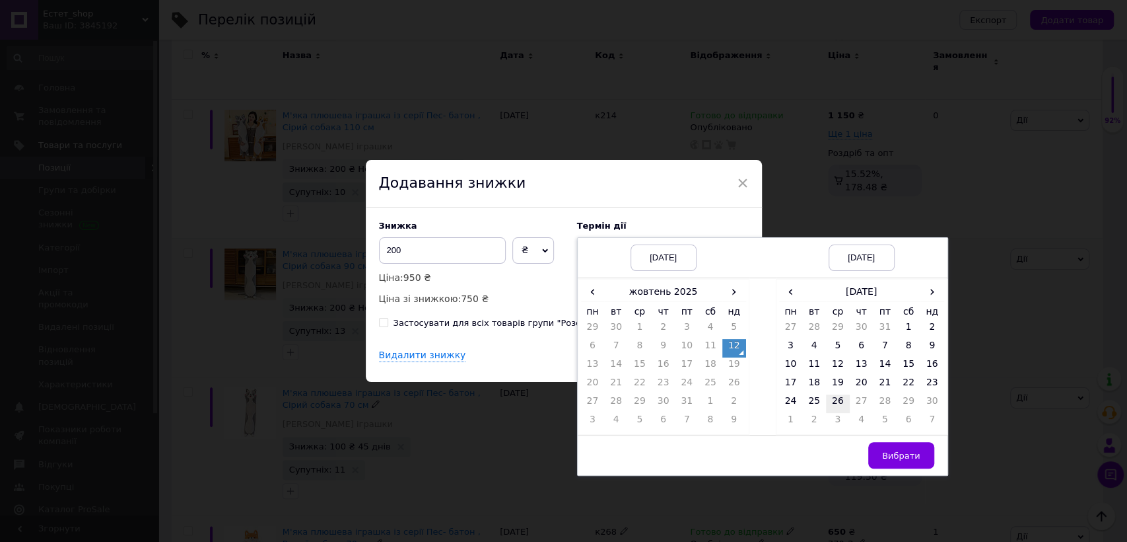
click at [829, 398] on td "26" at bounding box center [838, 403] width 24 height 18
drag, startPoint x: 893, startPoint y: 454, endPoint x: 884, endPoint y: 449, distance: 10.6
click at [892, 454] on span "Вибрати" at bounding box center [901, 455] width 38 height 10
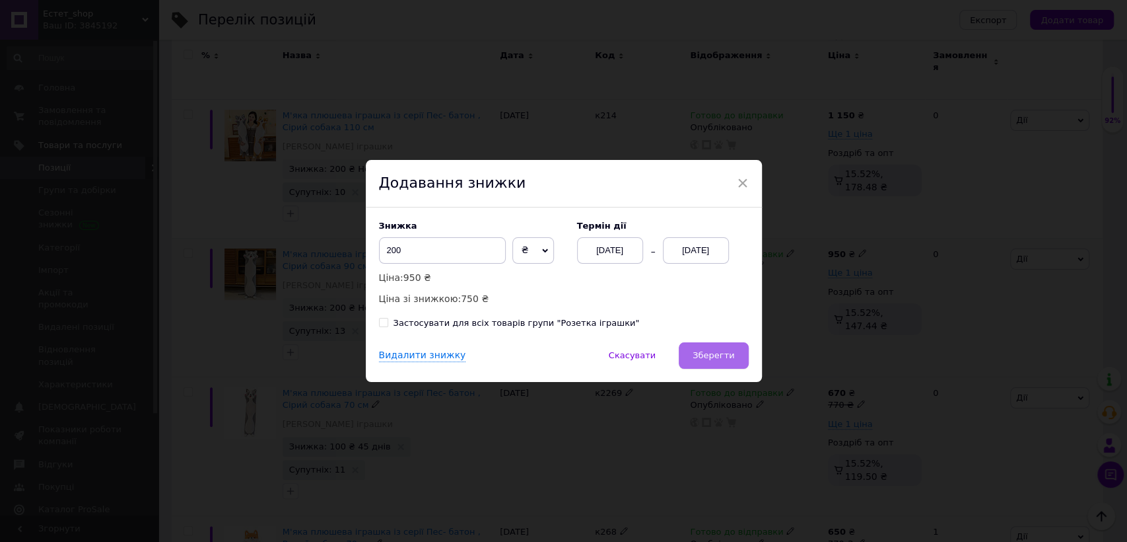
click at [708, 355] on span "Зберегти" at bounding box center [714, 355] width 42 height 10
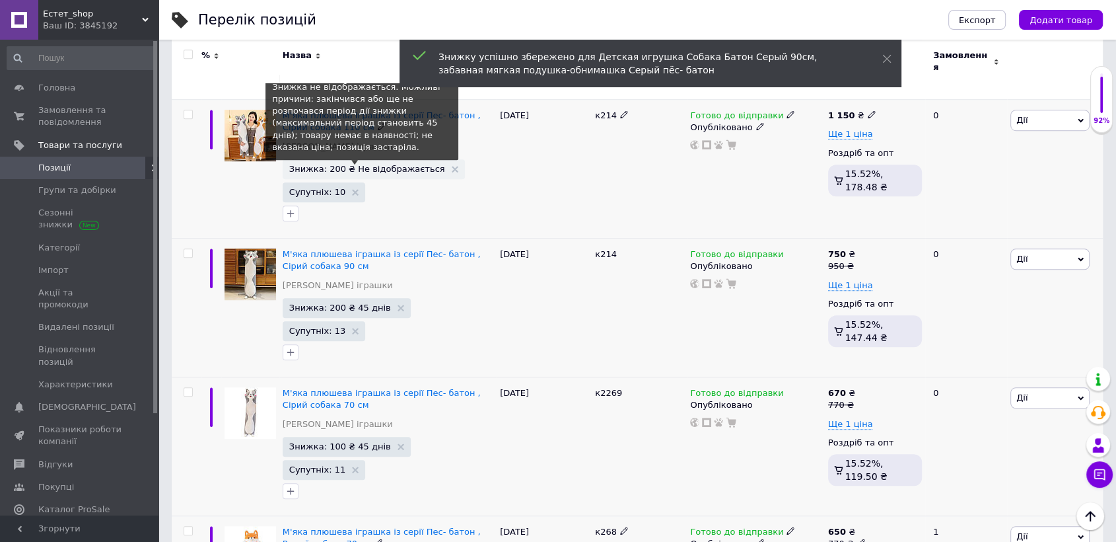
click at [377, 164] on span "Знижка: 200 ₴ Не відображається" at bounding box center [367, 168] width 156 height 9
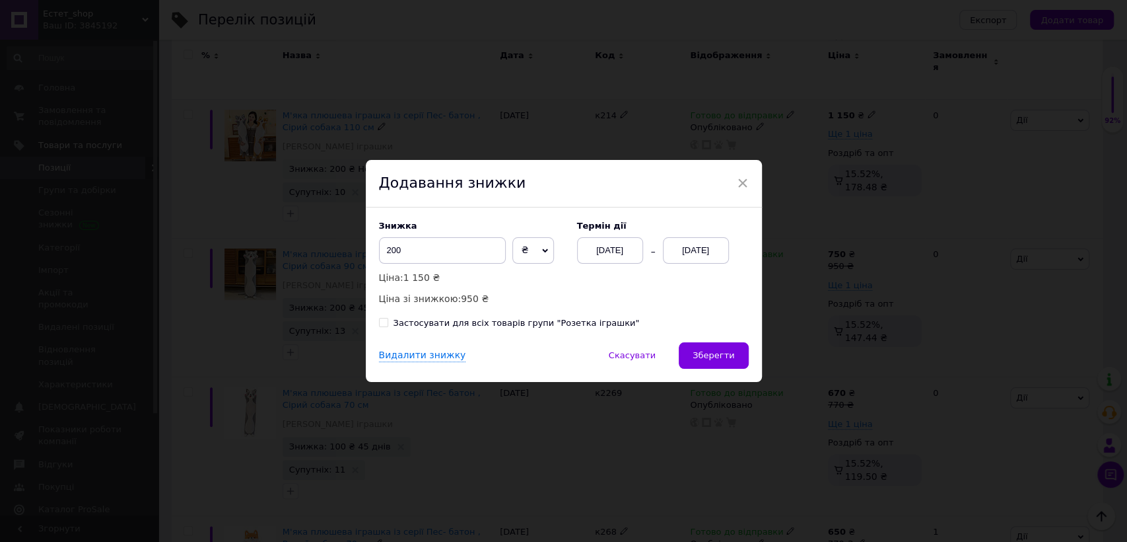
click at [703, 250] on div "[DATE]" at bounding box center [696, 250] width 66 height 26
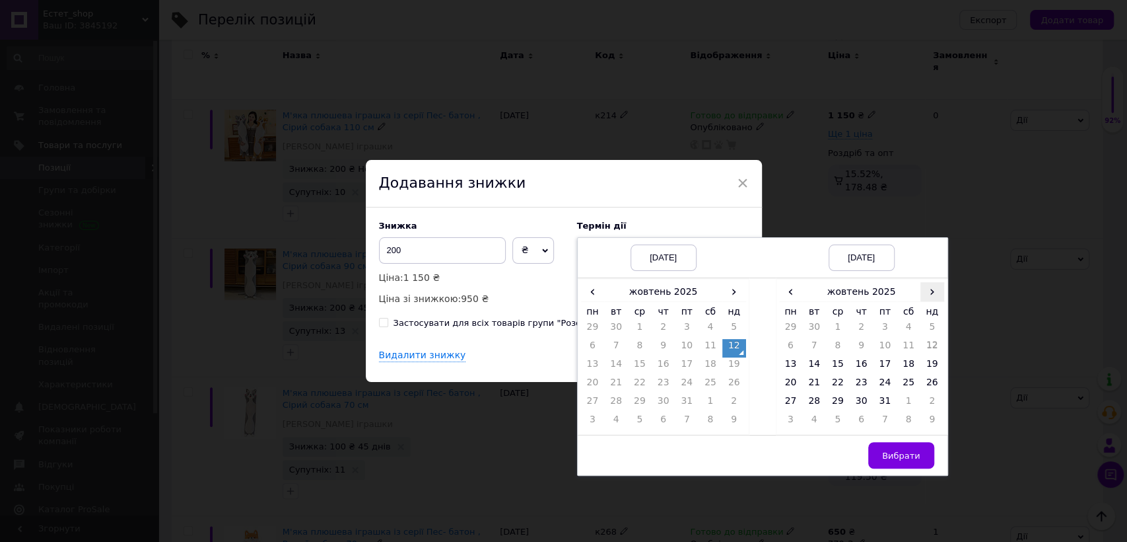
click at [931, 296] on span "›" at bounding box center [933, 291] width 24 height 19
click at [838, 398] on td "26" at bounding box center [838, 403] width 24 height 18
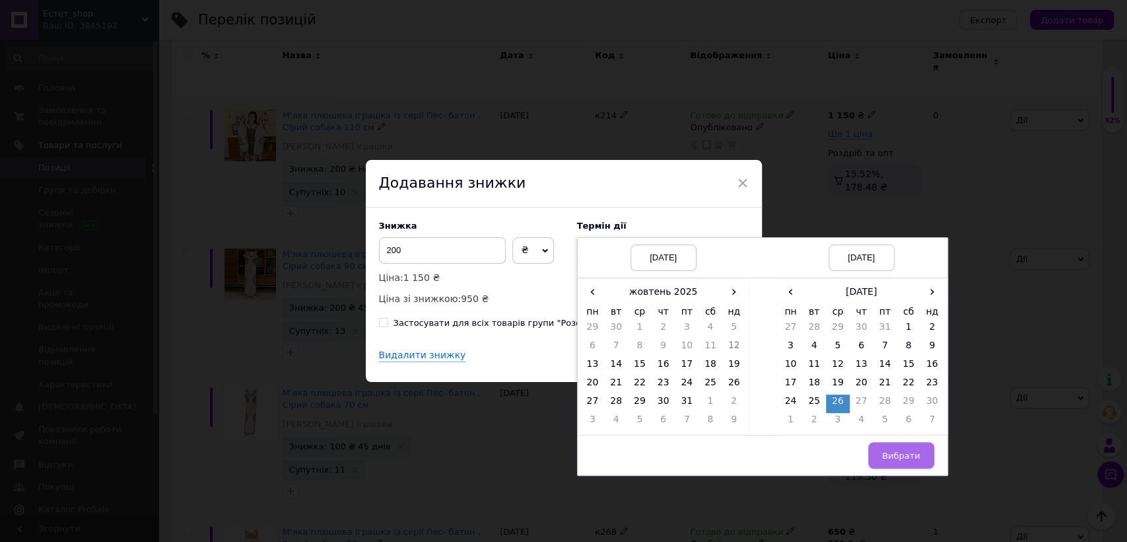
click at [898, 454] on span "Вибрати" at bounding box center [901, 455] width 38 height 10
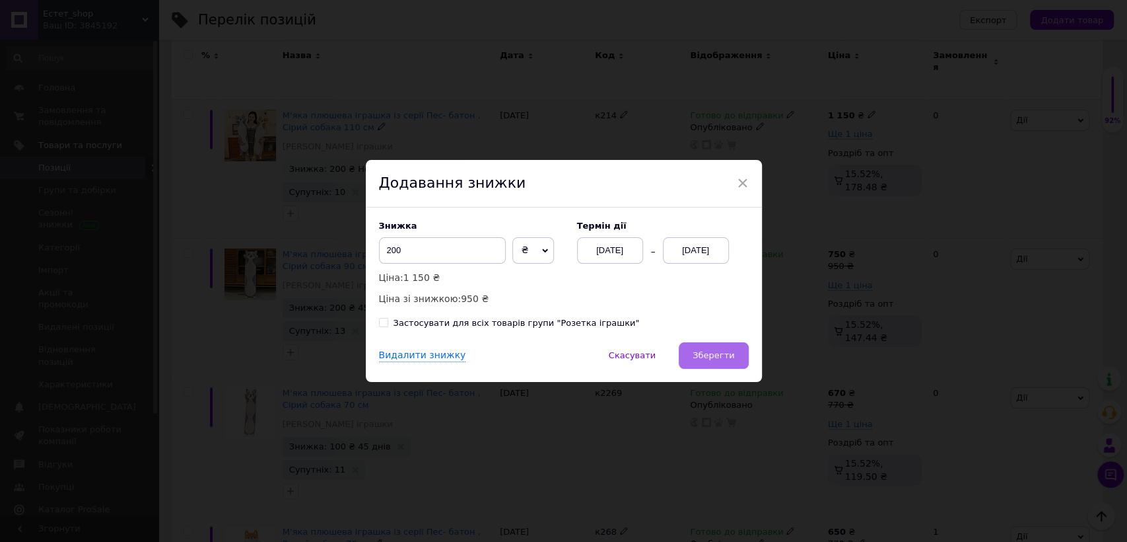
click at [717, 358] on span "Зберегти" at bounding box center [714, 355] width 42 height 10
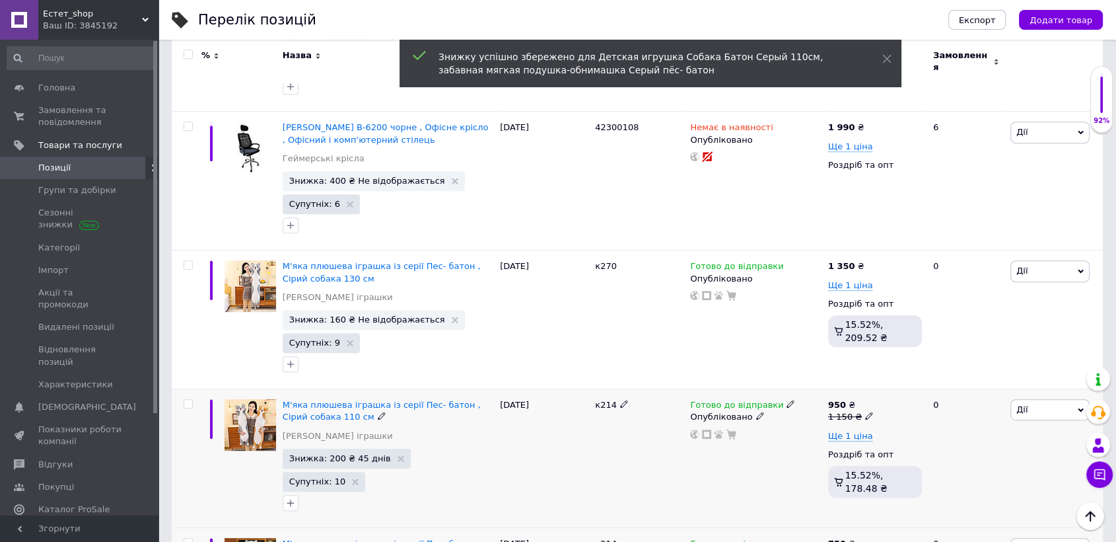
scroll to position [588, 0]
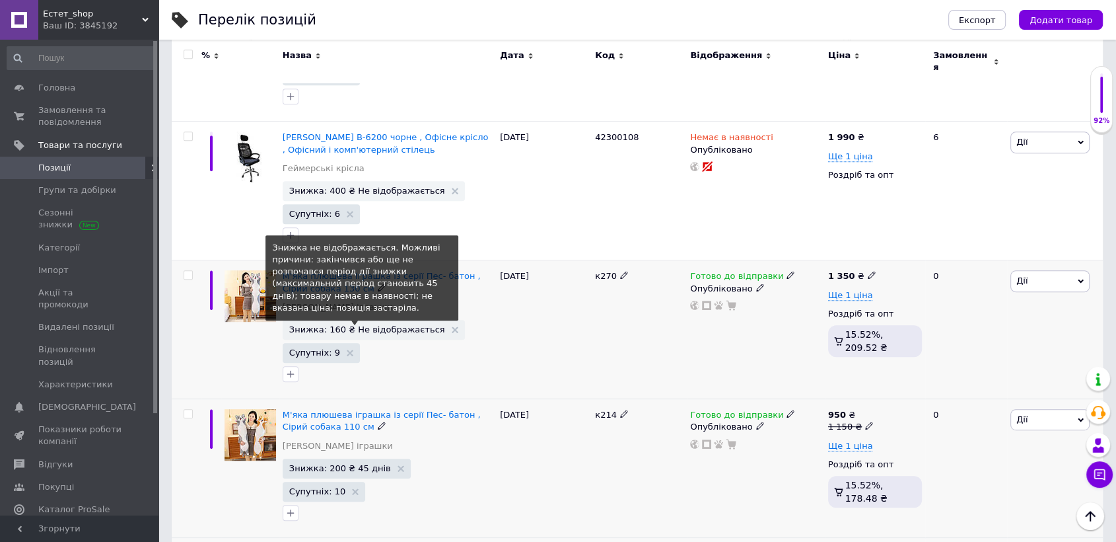
click at [364, 325] on span "Знижка: 160 ₴ Не відображається" at bounding box center [367, 329] width 156 height 9
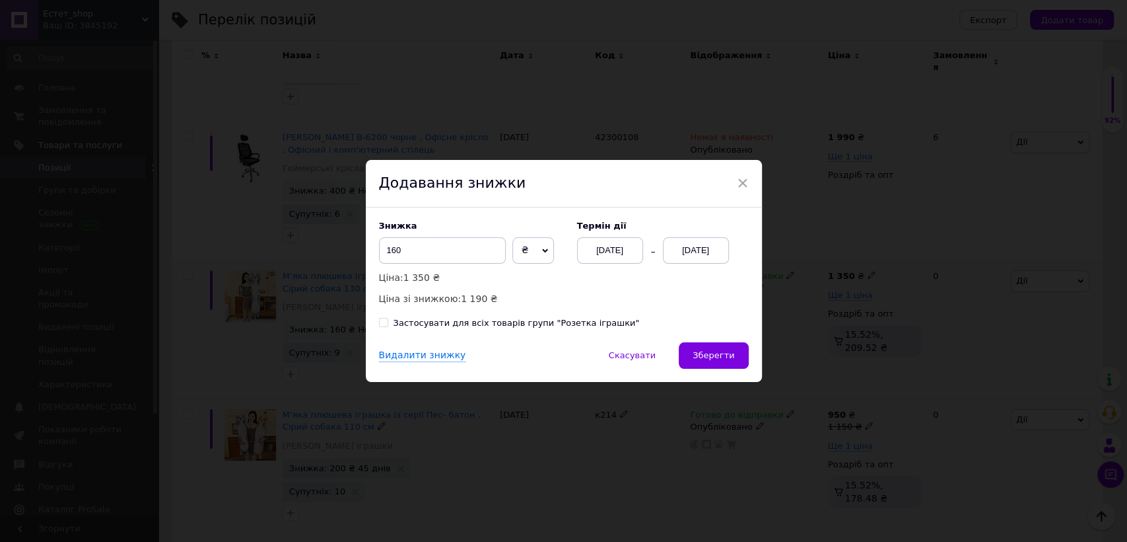
click at [686, 245] on div "[DATE]" at bounding box center [696, 250] width 66 height 26
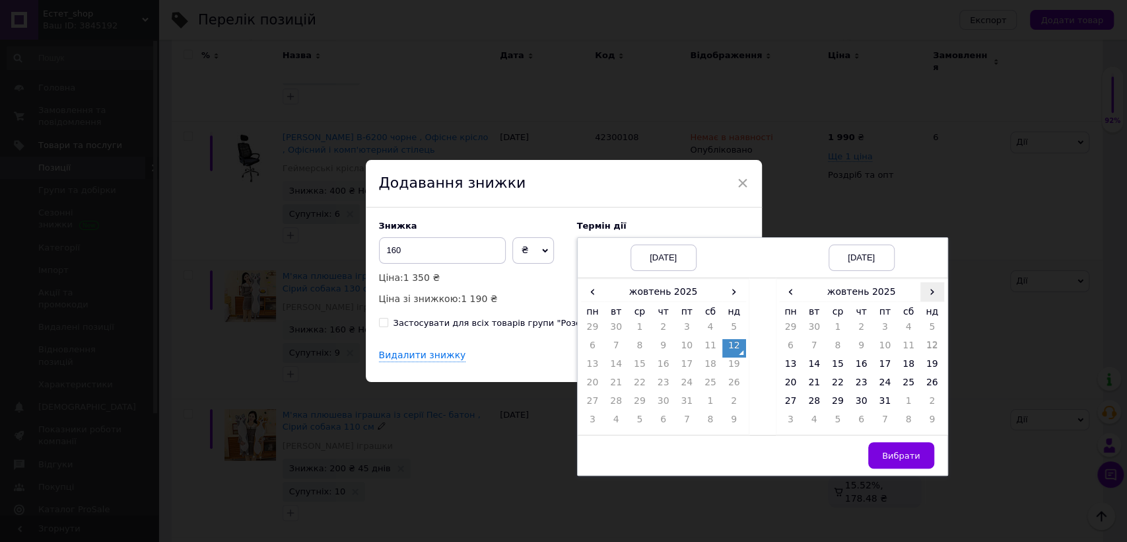
click at [927, 292] on span "›" at bounding box center [933, 291] width 24 height 19
drag, startPoint x: 834, startPoint y: 400, endPoint x: 852, endPoint y: 429, distance: 34.4
click at [833, 400] on td "26" at bounding box center [838, 403] width 24 height 18
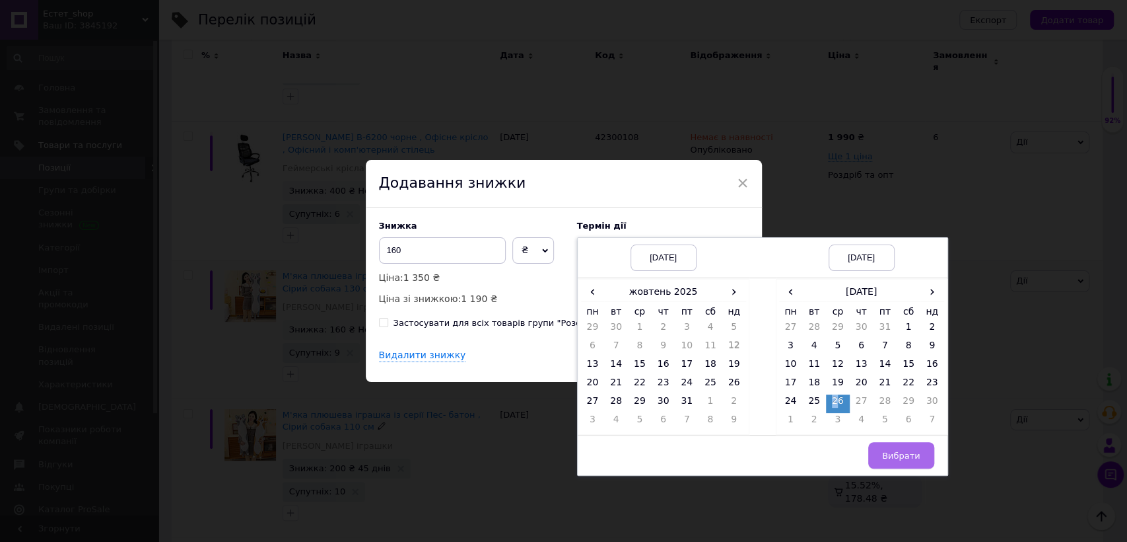
drag, startPoint x: 892, startPoint y: 451, endPoint x: 878, endPoint y: 445, distance: 14.5
click at [890, 450] on span "Вибрати" at bounding box center [901, 455] width 38 height 10
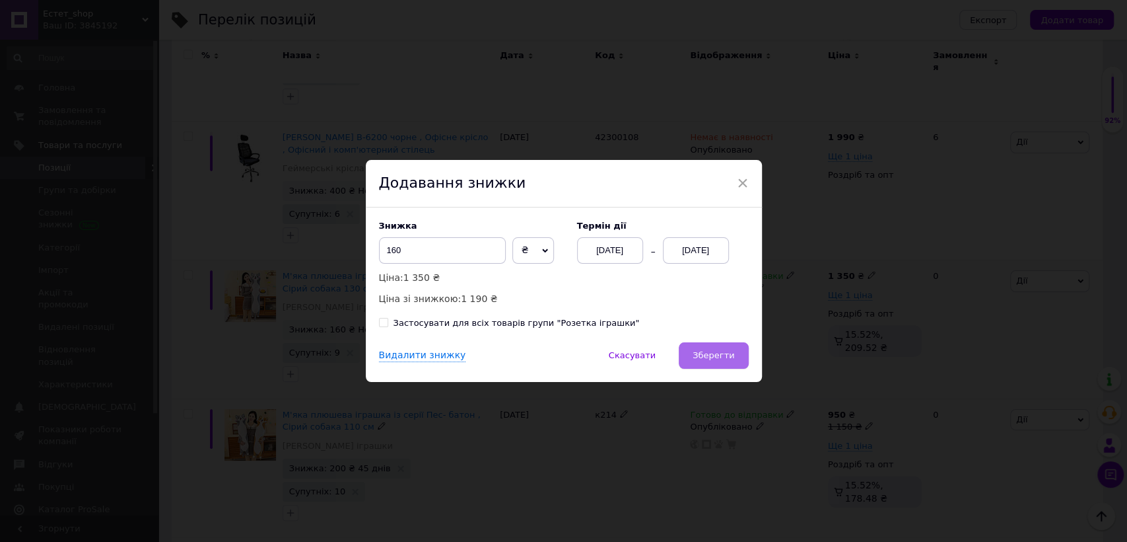
click at [727, 353] on span "Зберегти" at bounding box center [714, 355] width 42 height 10
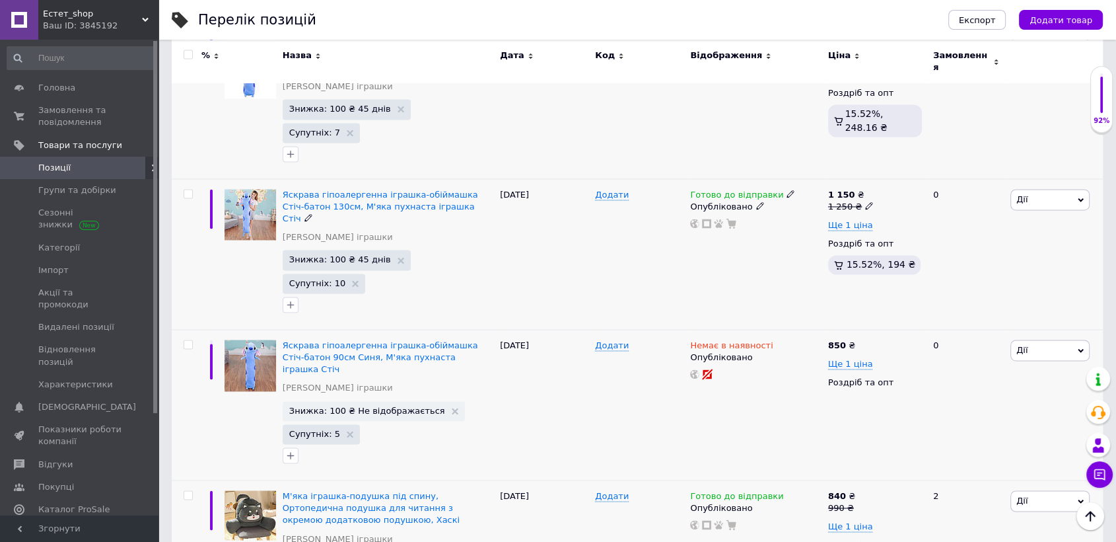
scroll to position [2306, 0]
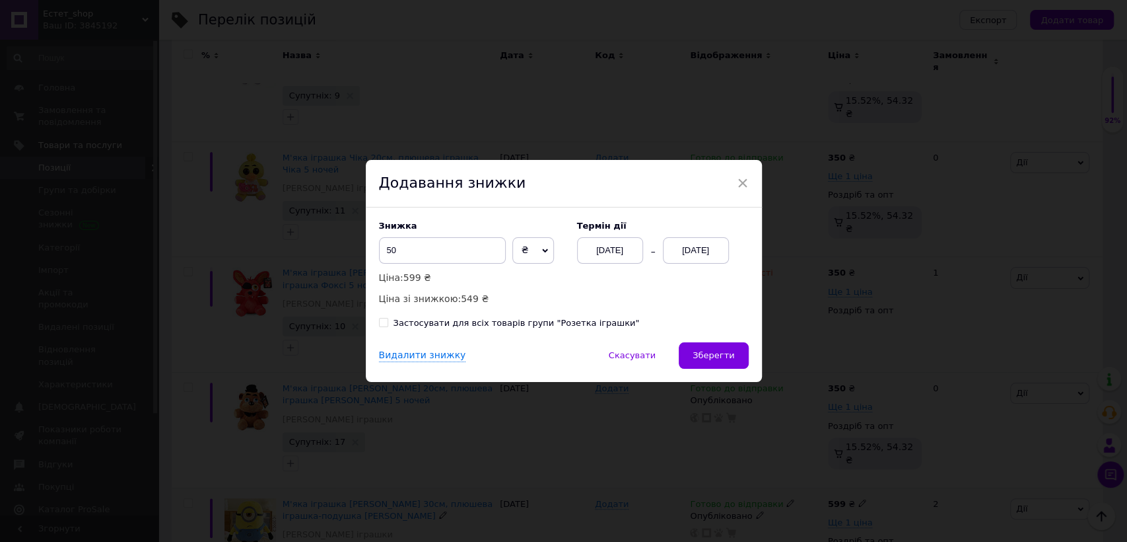
click at [692, 248] on div "[DATE]" at bounding box center [696, 250] width 66 height 26
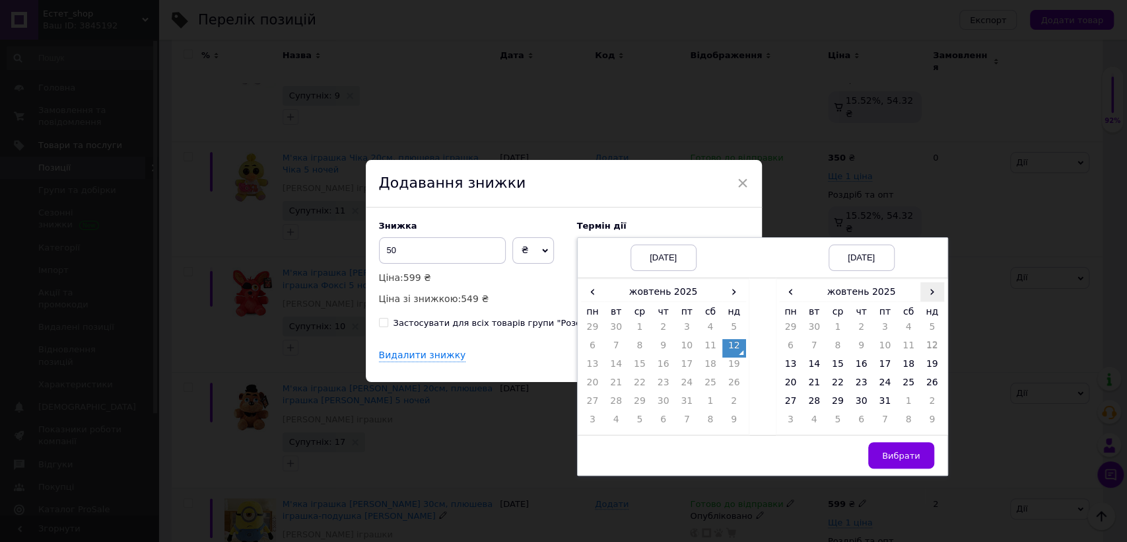
click at [923, 288] on span "›" at bounding box center [933, 291] width 24 height 19
click at [833, 404] on td "26" at bounding box center [838, 403] width 24 height 18
drag, startPoint x: 910, startPoint y: 456, endPoint x: 740, endPoint y: 364, distance: 193.9
click at [907, 456] on span "Вибрати" at bounding box center [901, 455] width 38 height 10
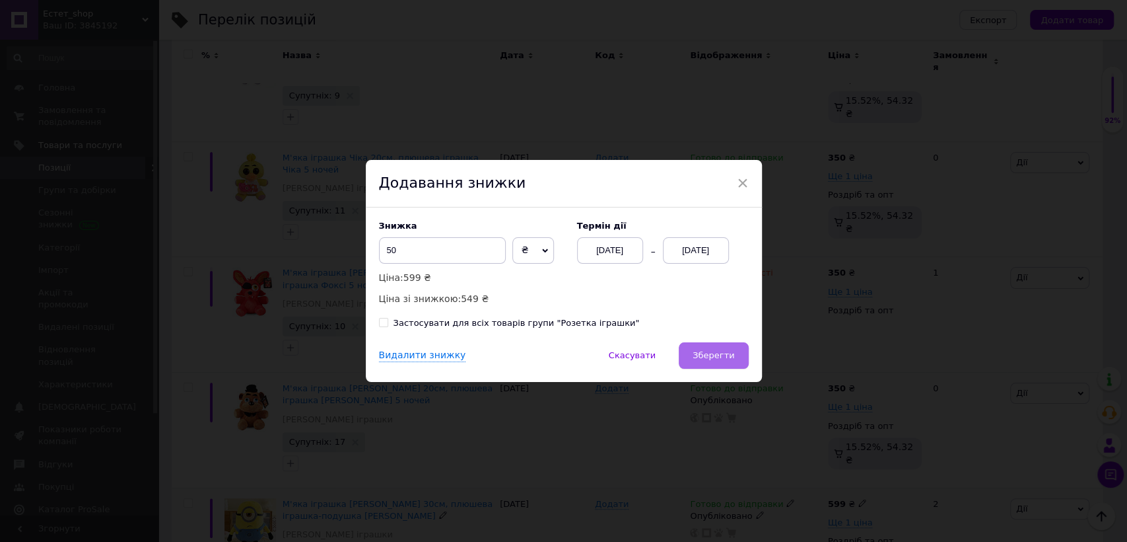
click at [694, 348] on button "Зберегти" at bounding box center [713, 355] width 69 height 26
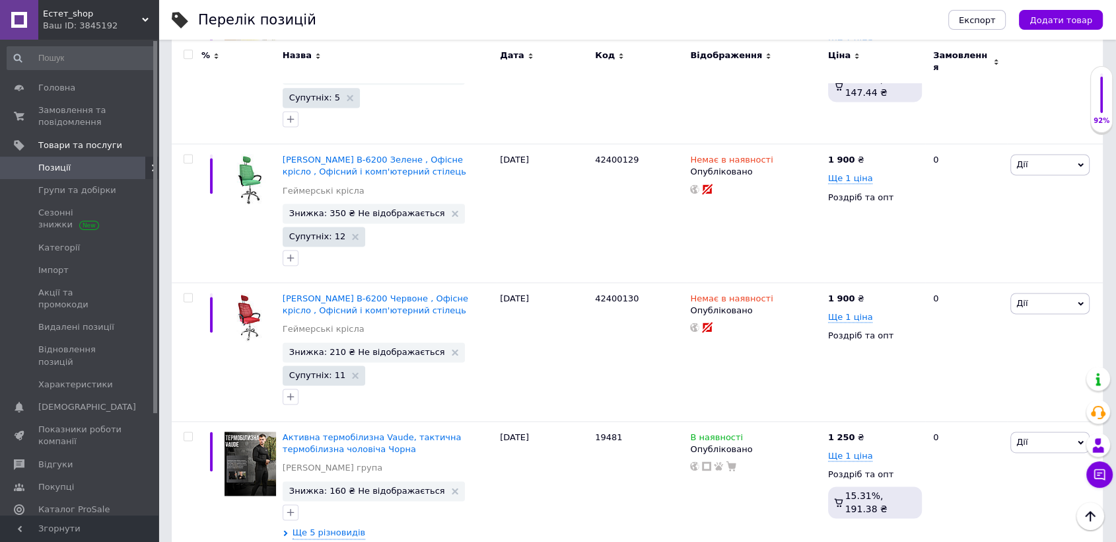
scroll to position [1779, 0]
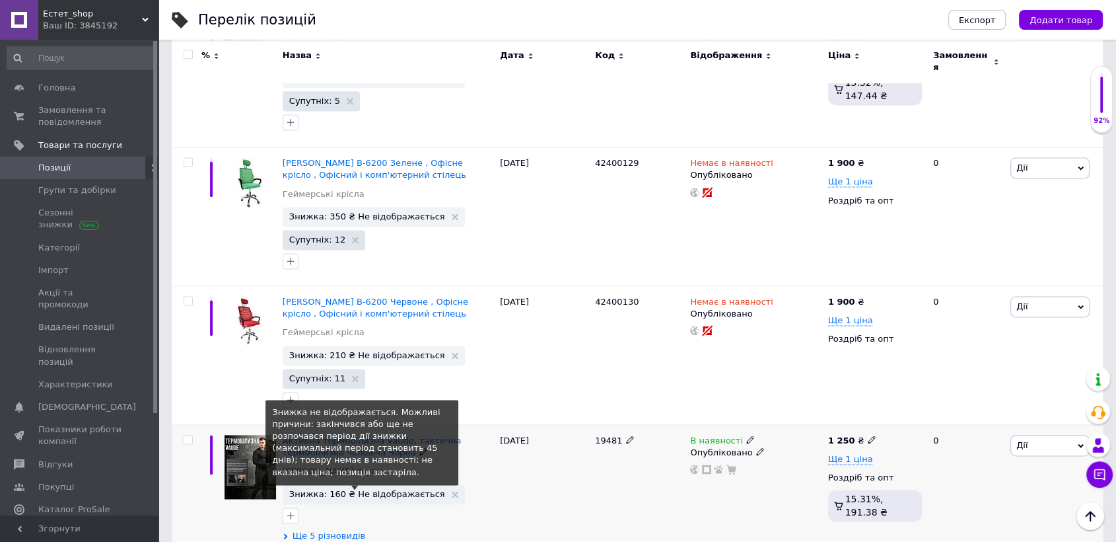
click at [343, 489] on span "Знижка: 160 ₴ Не відображається" at bounding box center [367, 493] width 156 height 9
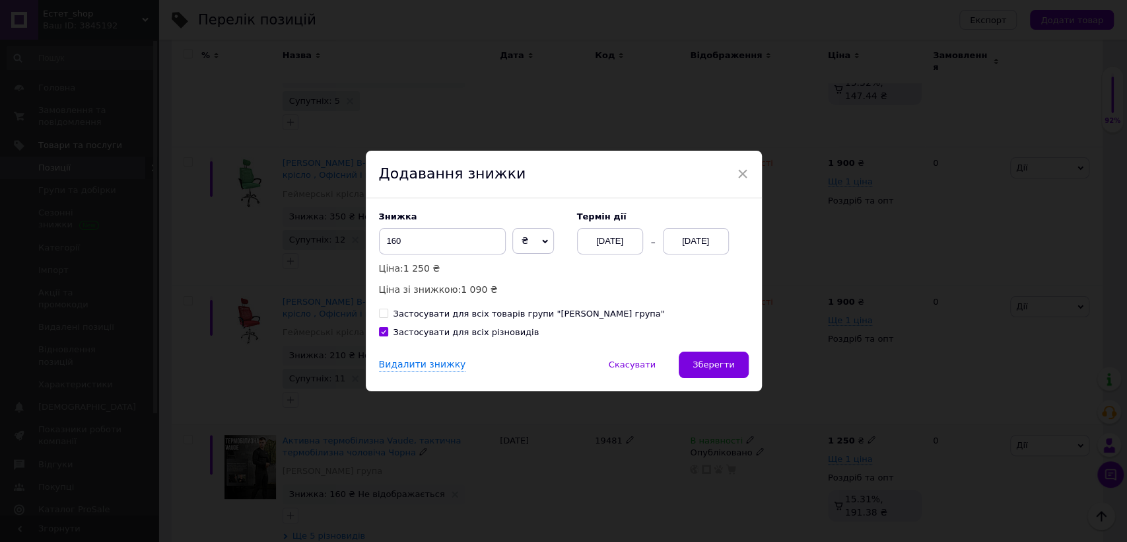
click at [692, 240] on div "[DATE]" at bounding box center [696, 241] width 66 height 26
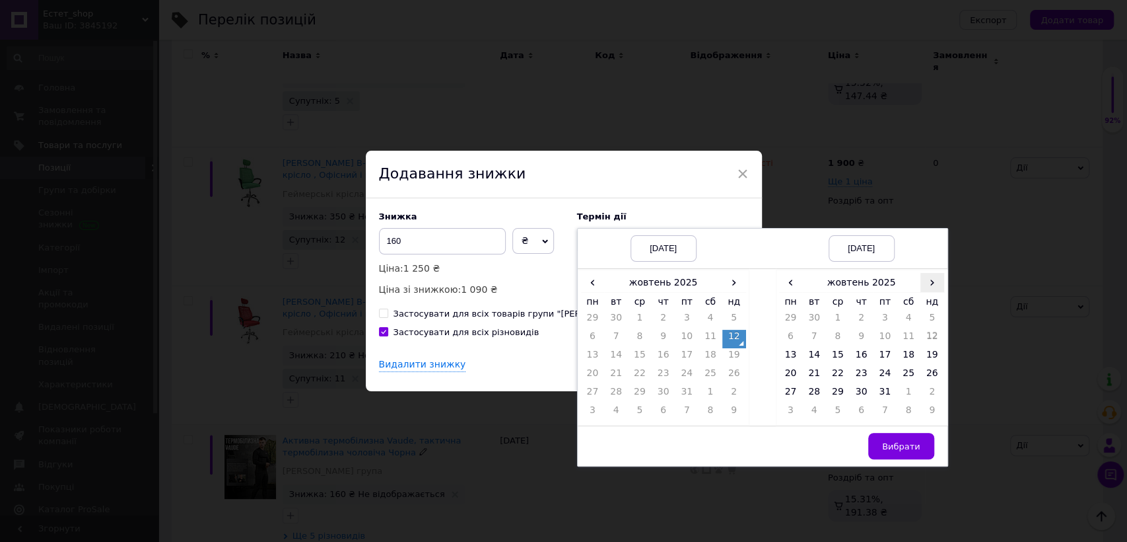
click at [929, 283] on span "›" at bounding box center [933, 282] width 24 height 19
click at [837, 388] on td "26" at bounding box center [838, 394] width 24 height 18
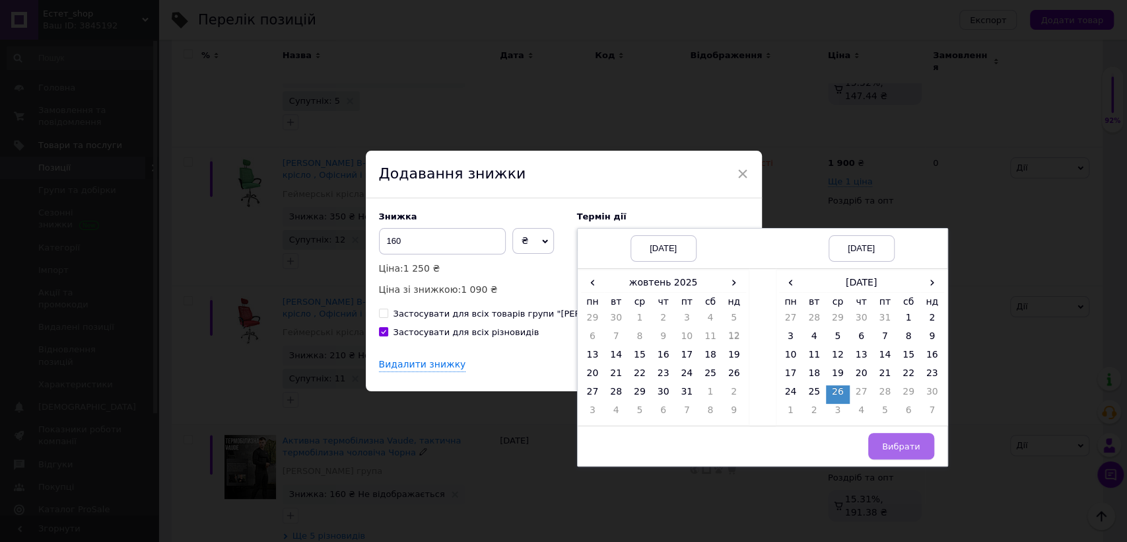
drag, startPoint x: 909, startPoint y: 451, endPoint x: 856, endPoint y: 418, distance: 62.3
click at [909, 450] on span "Вибрати" at bounding box center [901, 446] width 38 height 10
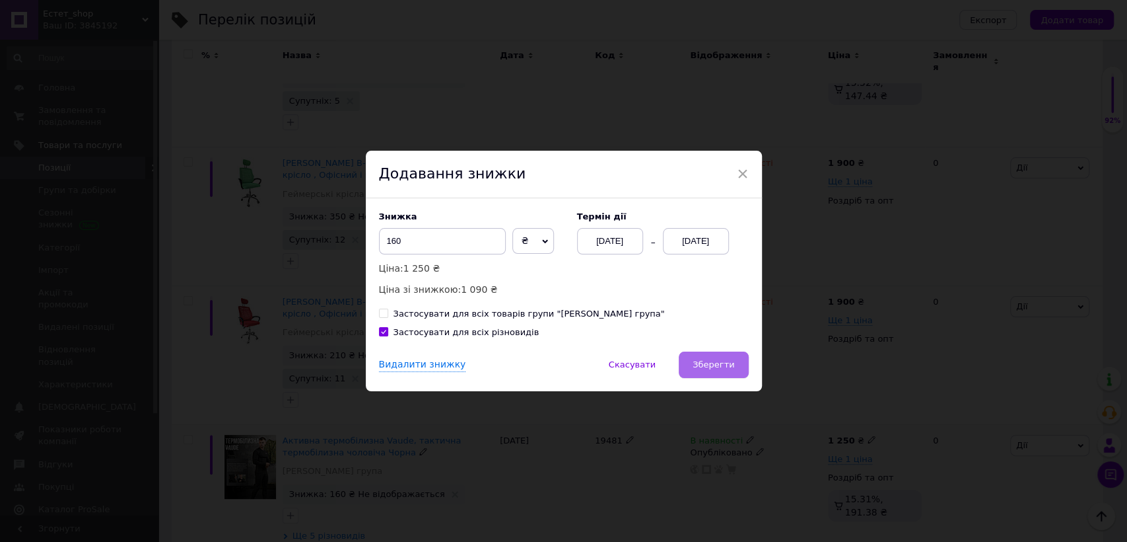
click at [728, 366] on span "Зберегти" at bounding box center [714, 364] width 42 height 10
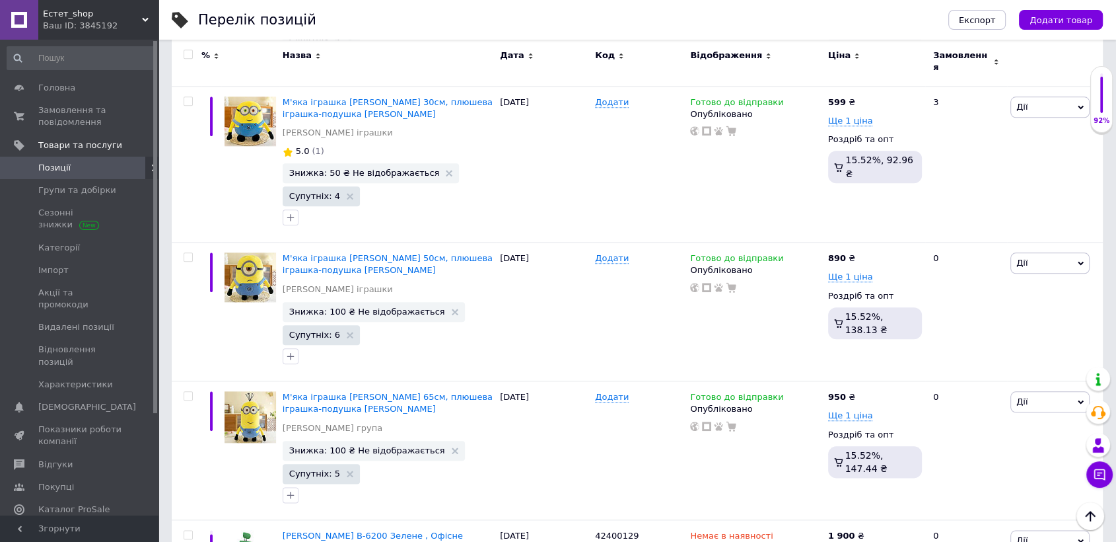
scroll to position [1397, 0]
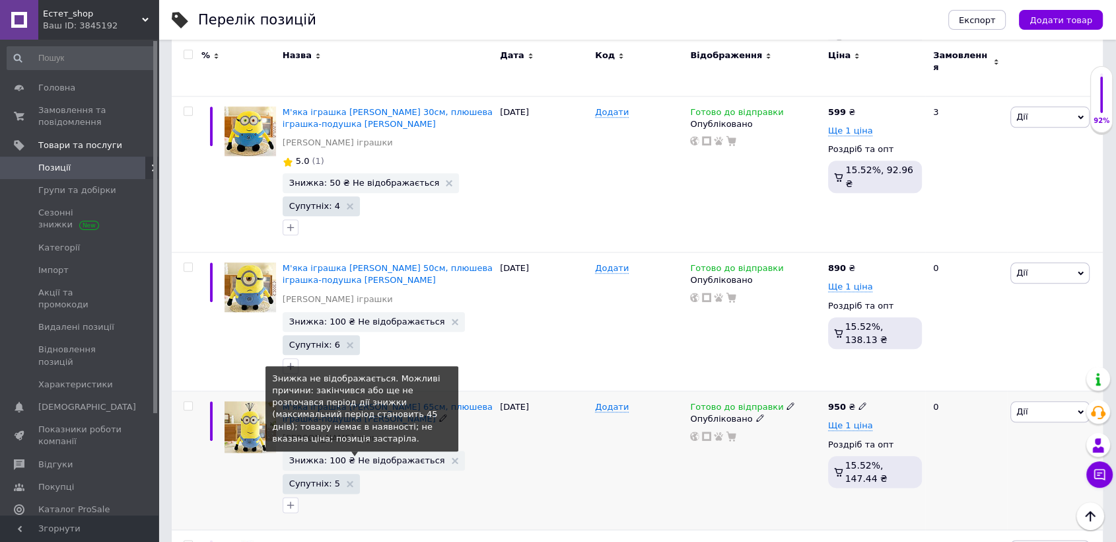
click at [391, 456] on span "Знижка: 100 ₴ Не відображається" at bounding box center [367, 460] width 156 height 9
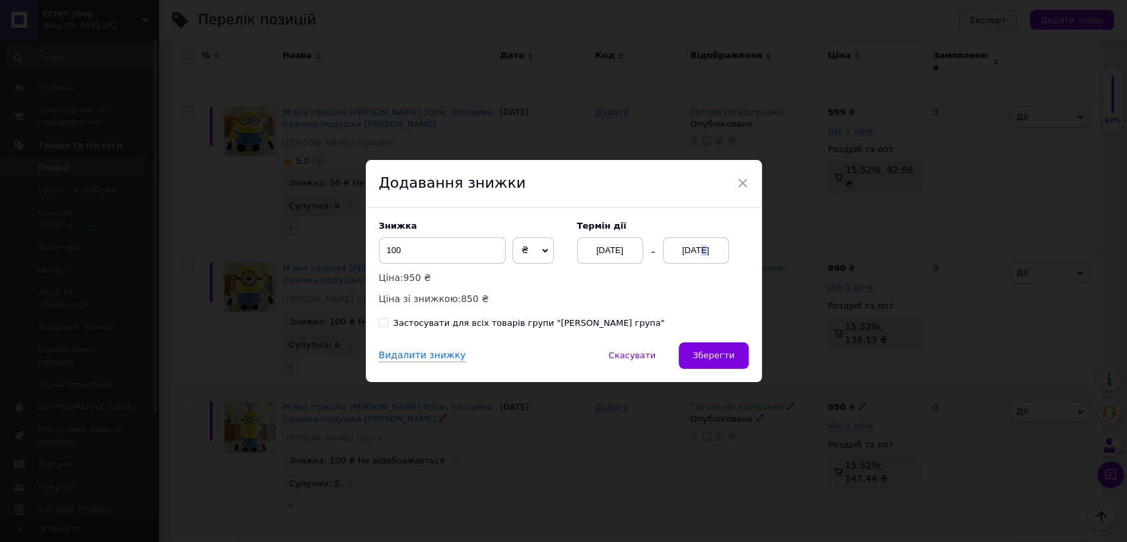
click at [693, 251] on div "[DATE]" at bounding box center [696, 250] width 66 height 26
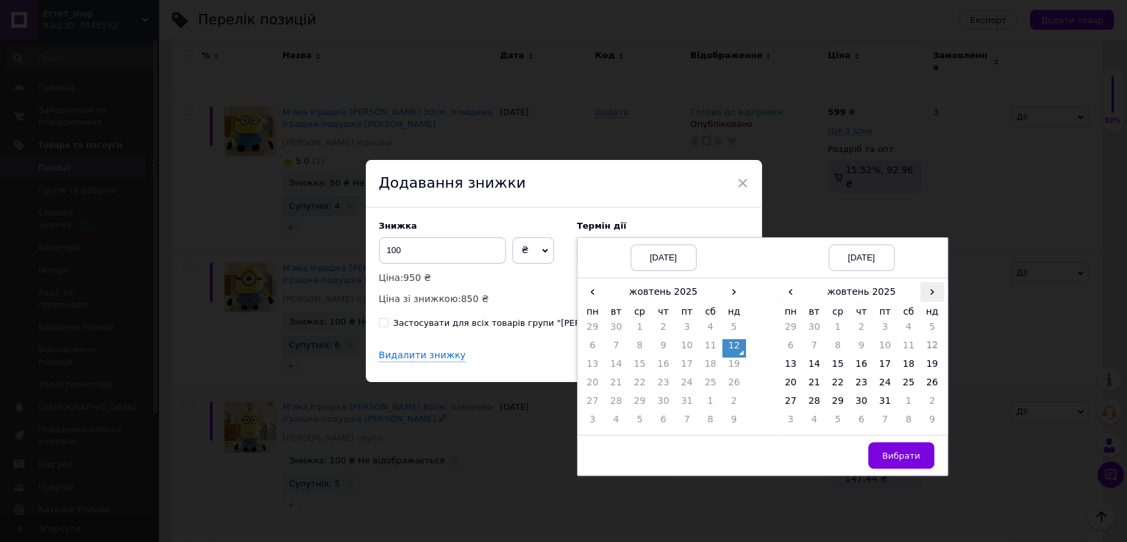
click at [930, 292] on span "›" at bounding box center [933, 291] width 24 height 19
click at [839, 400] on td "26" at bounding box center [838, 403] width 24 height 18
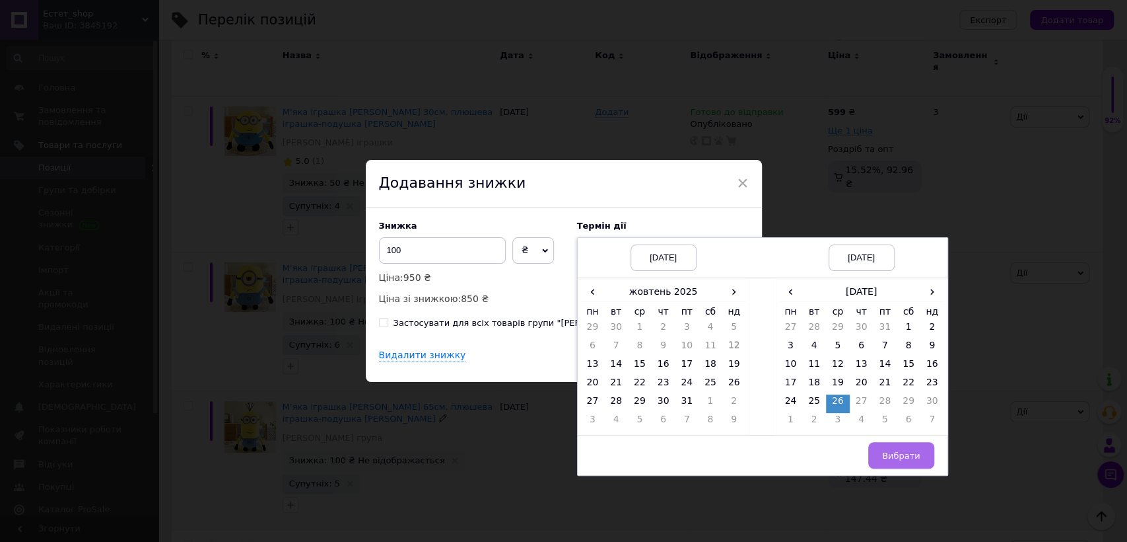
click at [893, 454] on span "Вибрати" at bounding box center [901, 455] width 38 height 10
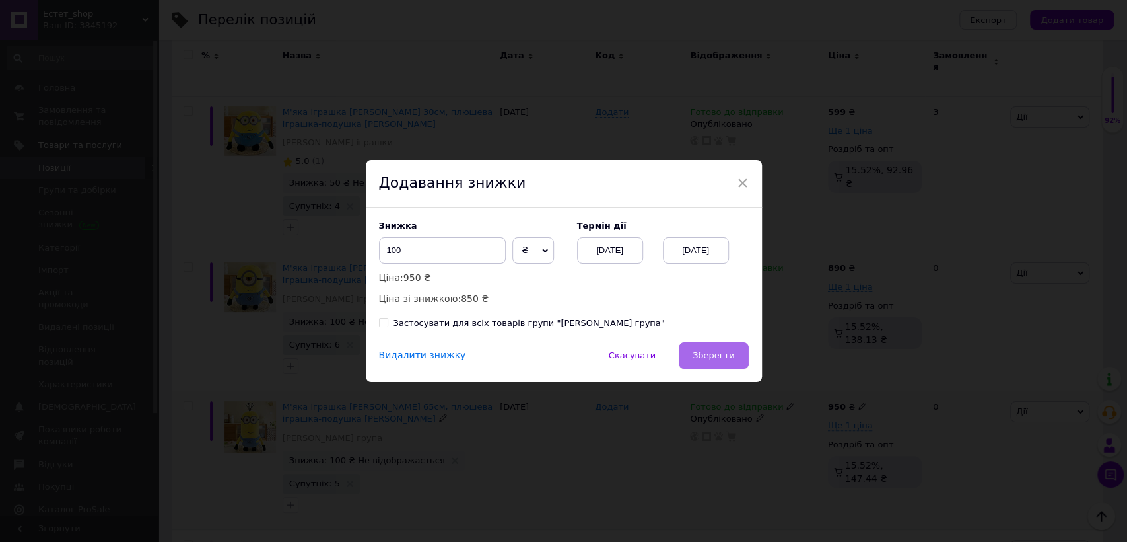
click at [729, 360] on span "Зберегти" at bounding box center [714, 355] width 42 height 10
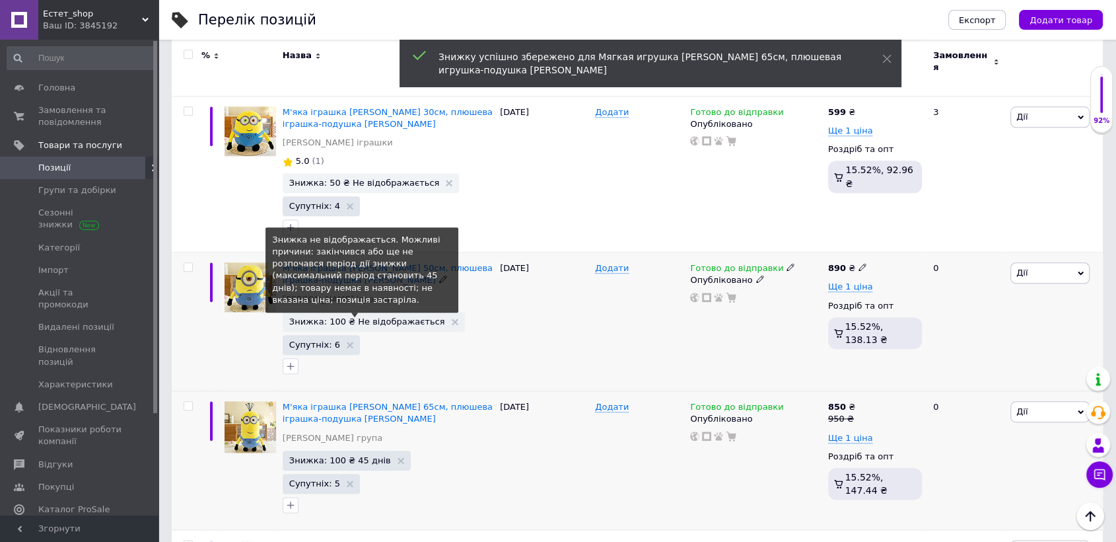
click at [389, 317] on span "Знижка: 100 ₴ Не відображається" at bounding box center [367, 321] width 156 height 9
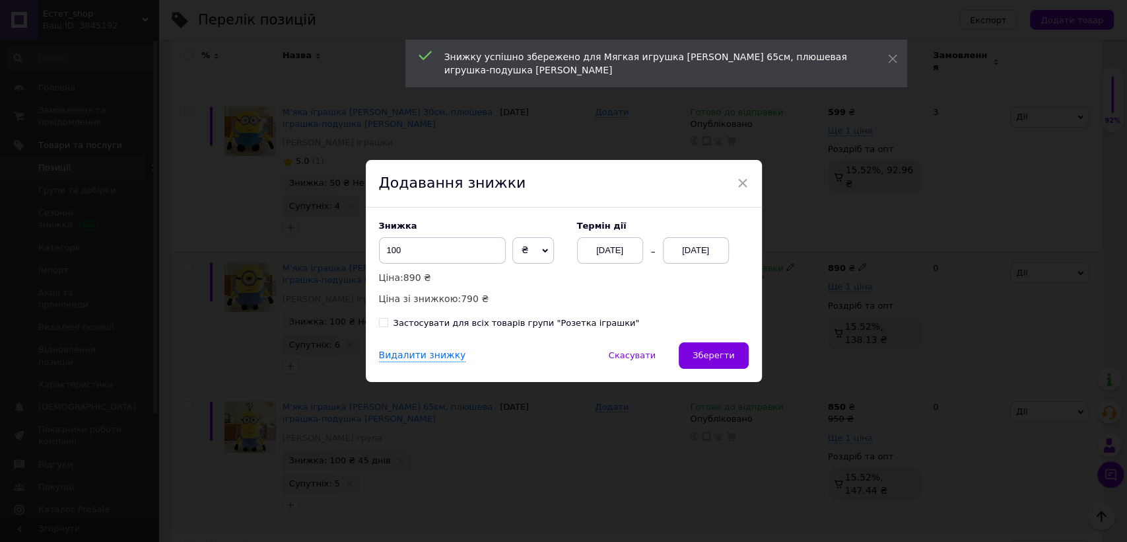
click at [692, 250] on div "[DATE]" at bounding box center [696, 250] width 66 height 26
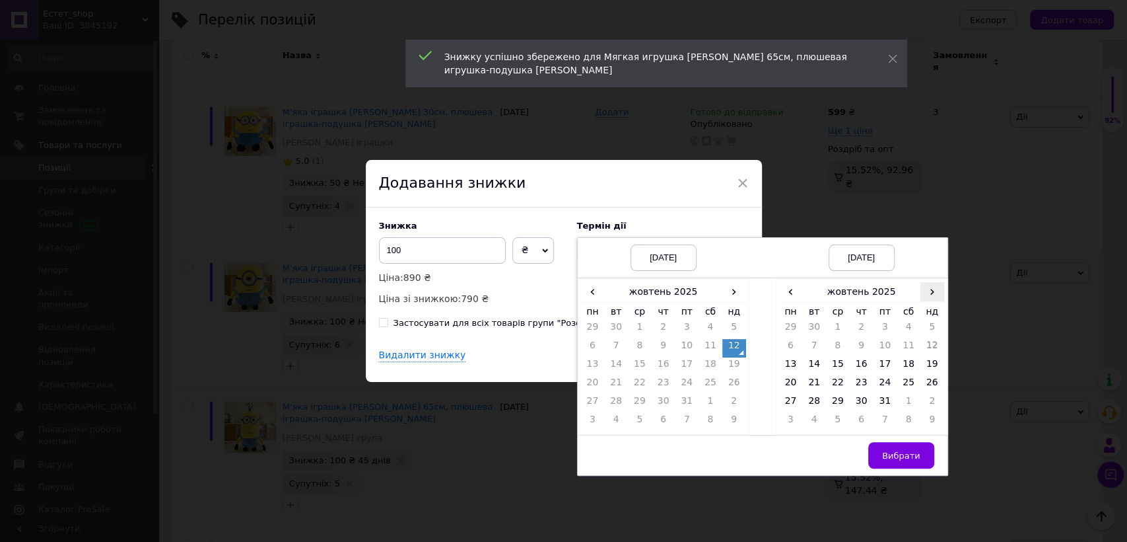
click at [928, 292] on span "›" at bounding box center [933, 291] width 24 height 19
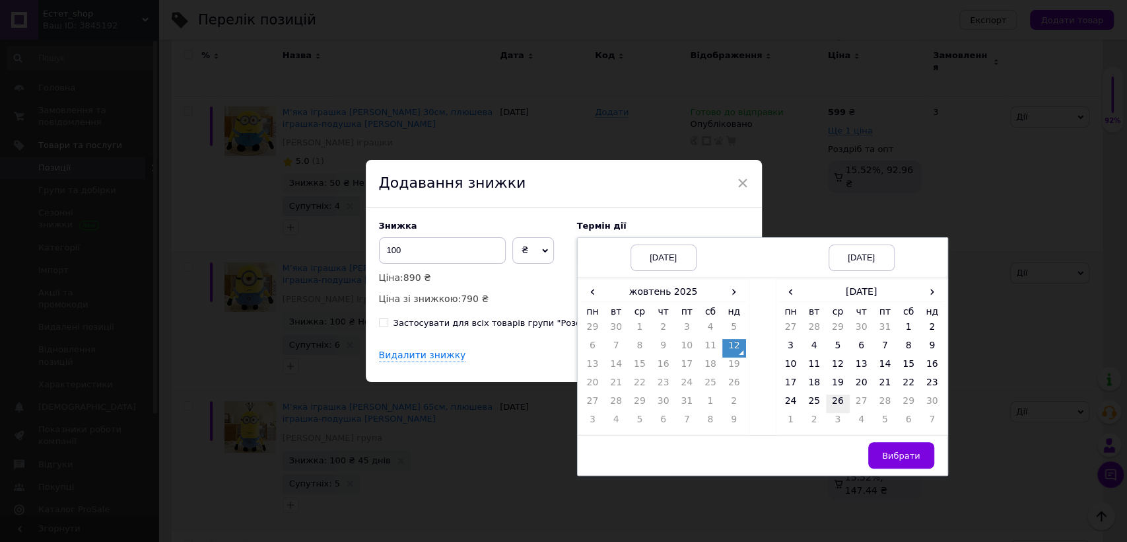
click at [836, 401] on td "26" at bounding box center [838, 403] width 24 height 18
drag, startPoint x: 912, startPoint y: 466, endPoint x: 898, endPoint y: 451, distance: 20.1
click at [912, 465] on button "Вибрати" at bounding box center [902, 455] width 66 height 26
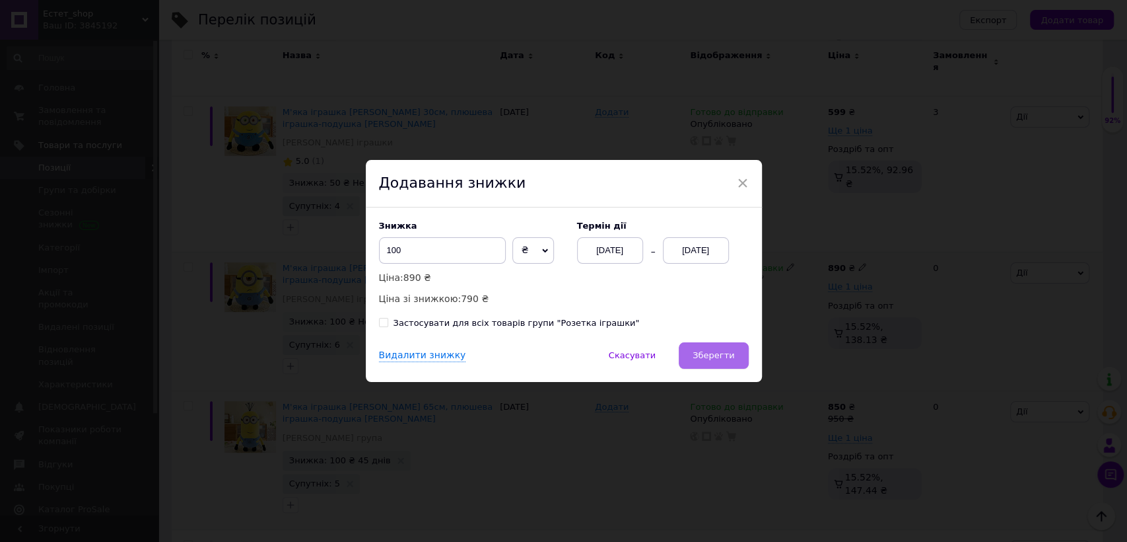
click at [715, 354] on span "Зберегти" at bounding box center [714, 355] width 42 height 10
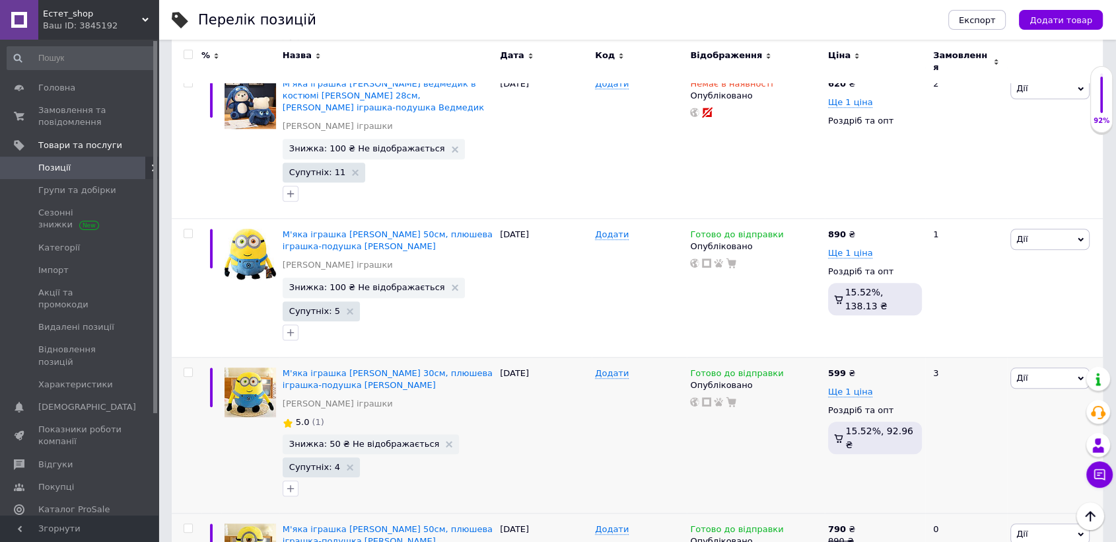
scroll to position [1125, 0]
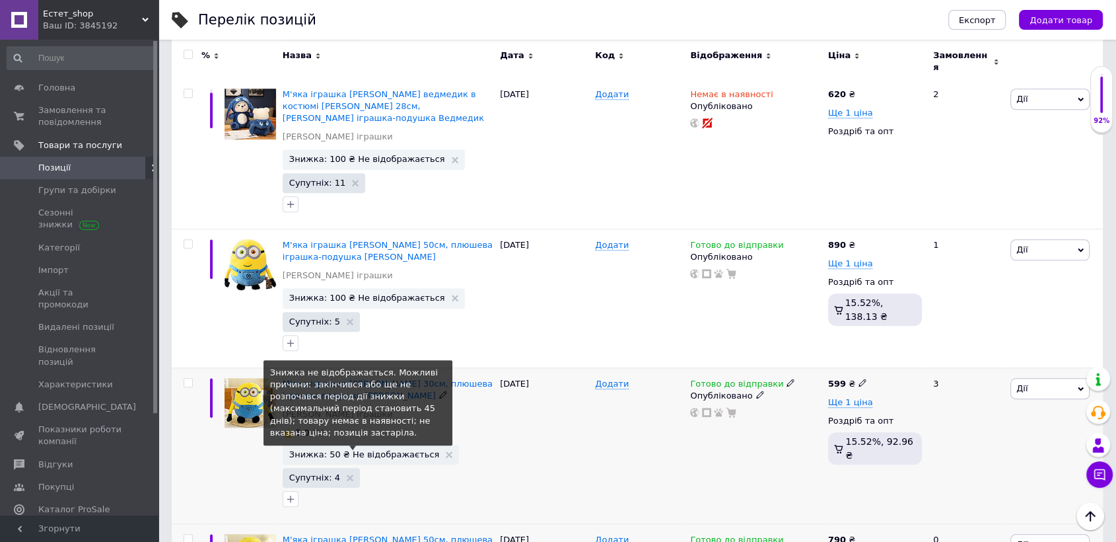
click at [364, 450] on span "Знижка: 50 ₴ Не відображається" at bounding box center [364, 454] width 151 height 9
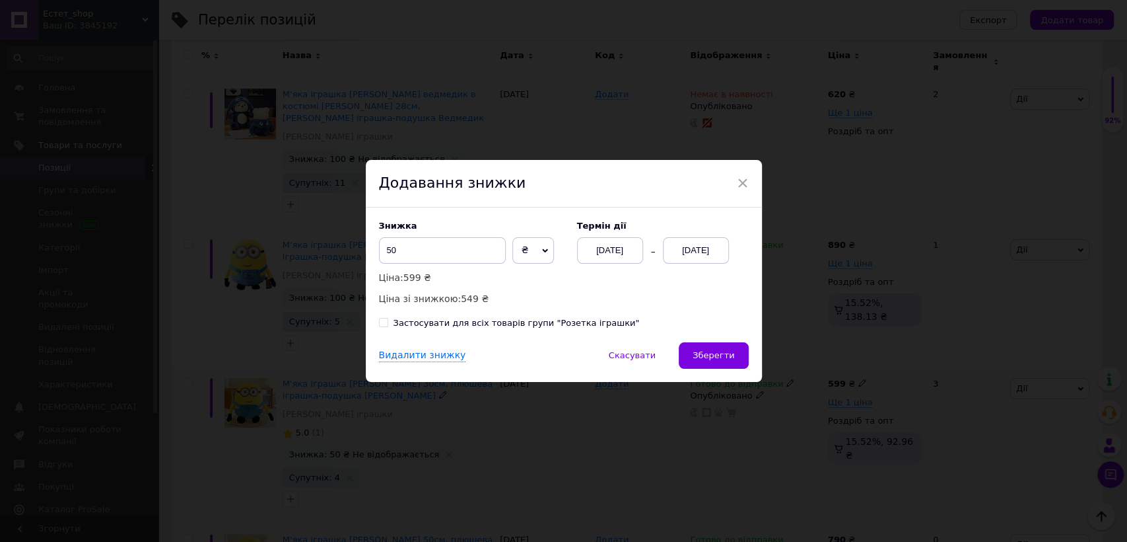
click at [698, 250] on div "[DATE]" at bounding box center [696, 250] width 66 height 26
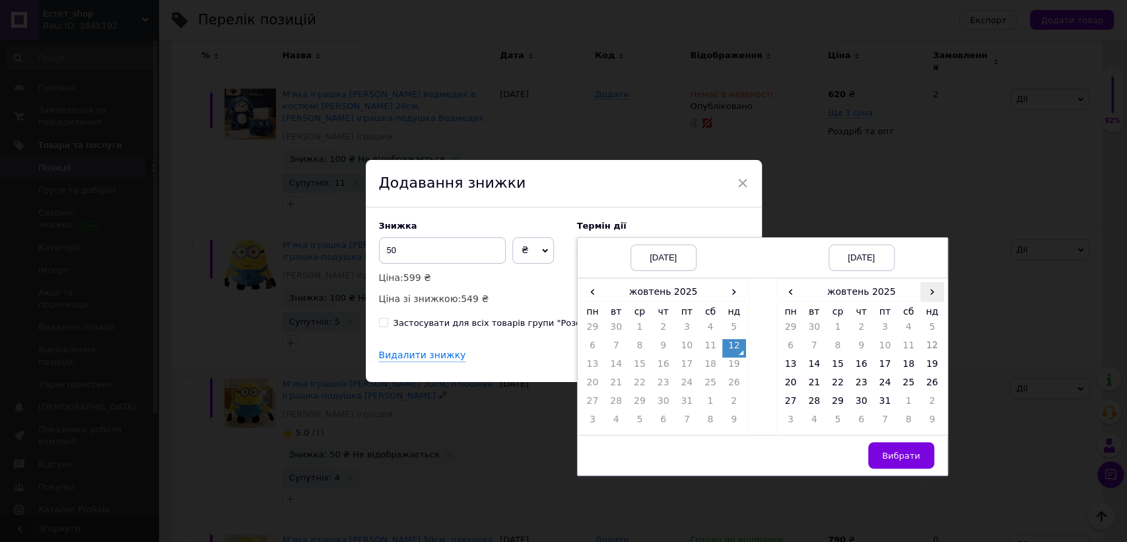
click at [931, 288] on span "›" at bounding box center [933, 291] width 24 height 19
drag, startPoint x: 836, startPoint y: 400, endPoint x: 873, endPoint y: 437, distance: 51.8
click at [837, 400] on td "26" at bounding box center [838, 403] width 24 height 18
drag, startPoint x: 907, startPoint y: 458, endPoint x: 881, endPoint y: 445, distance: 28.9
click at [906, 456] on span "Вибрати" at bounding box center [901, 455] width 38 height 10
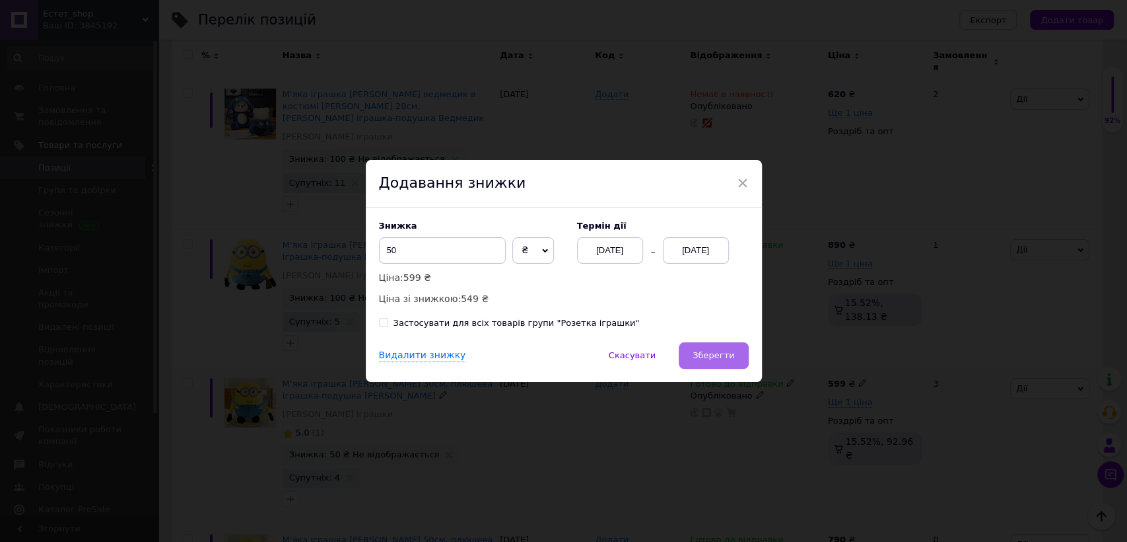
click at [721, 357] on span "Зберегти" at bounding box center [714, 355] width 42 height 10
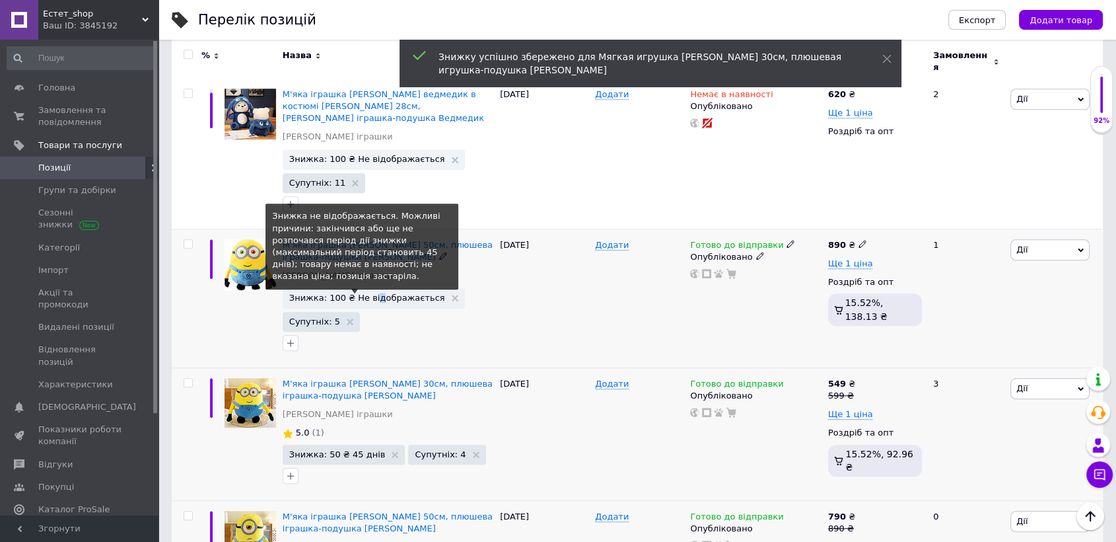
click at [373, 293] on span "Знижка: 100 ₴ Не відображається" at bounding box center [367, 297] width 156 height 9
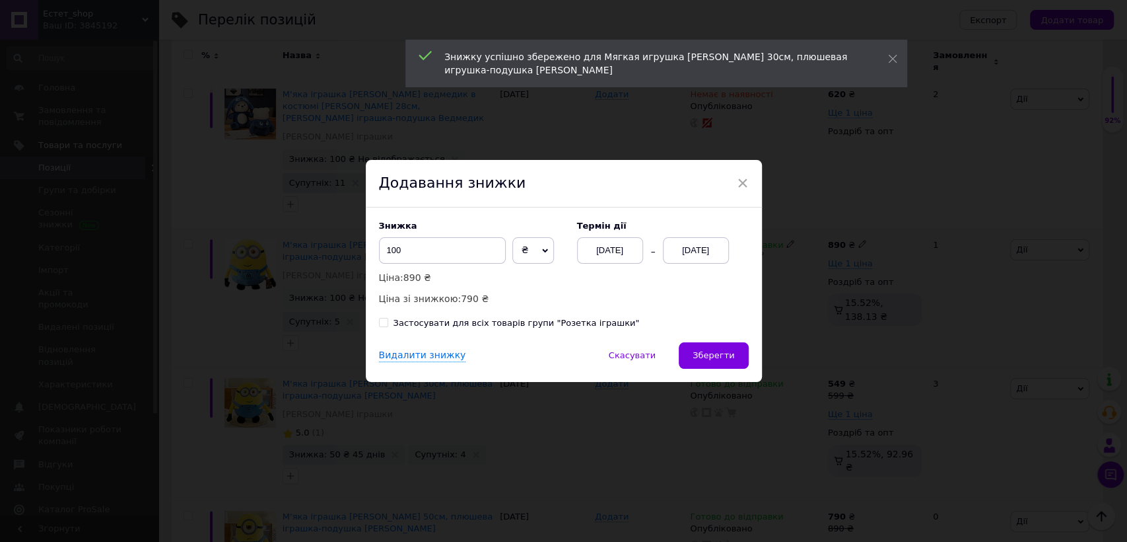
click at [701, 254] on div "[DATE]" at bounding box center [696, 250] width 66 height 26
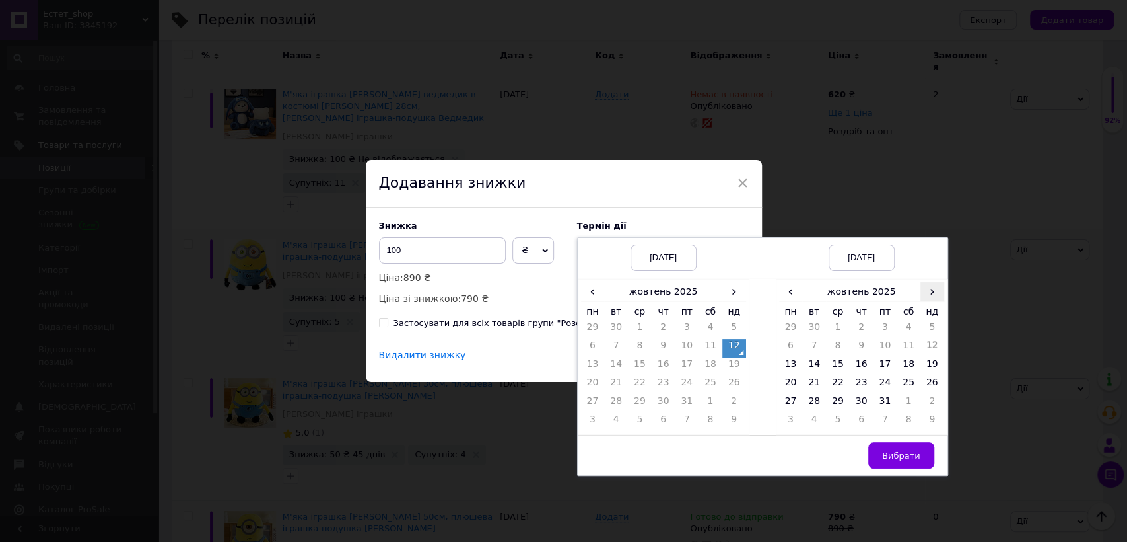
click at [927, 292] on span "›" at bounding box center [933, 291] width 24 height 19
click at [838, 398] on td "26" at bounding box center [838, 403] width 24 height 18
click at [904, 456] on span "Вибрати" at bounding box center [901, 455] width 38 height 10
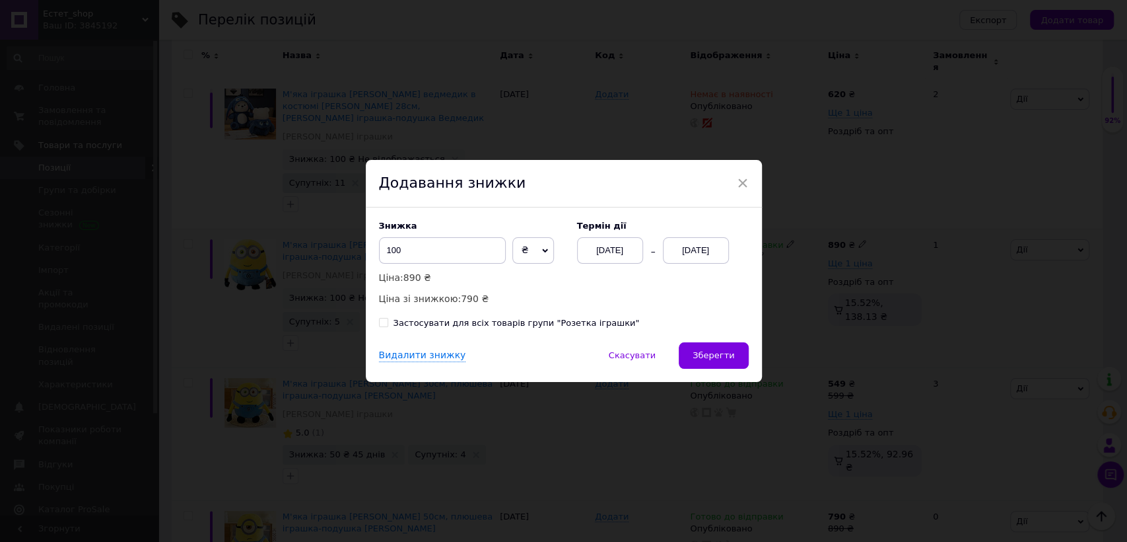
click at [720, 356] on span "Зберегти" at bounding box center [714, 355] width 42 height 10
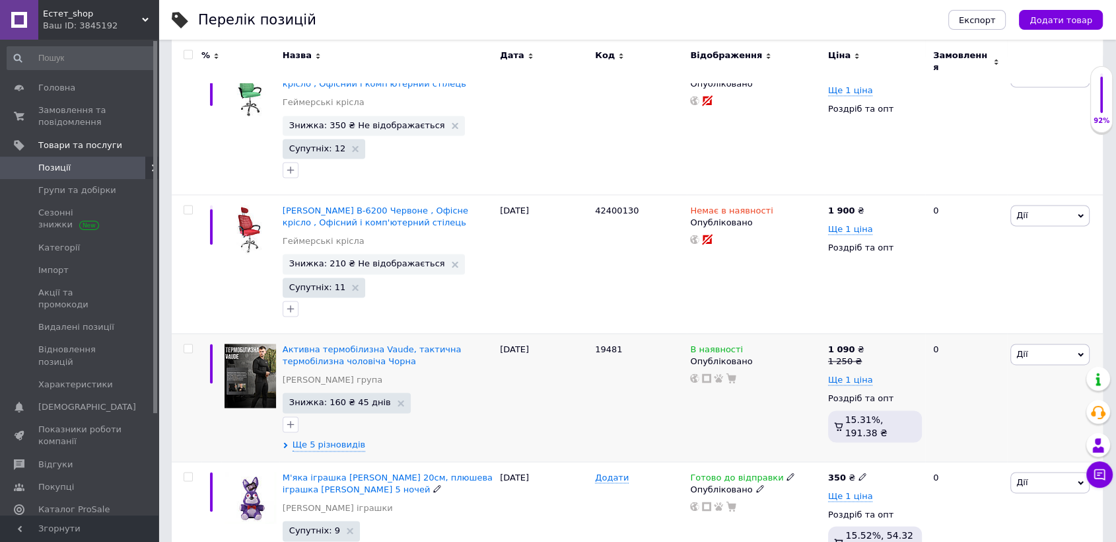
scroll to position [2374, 0]
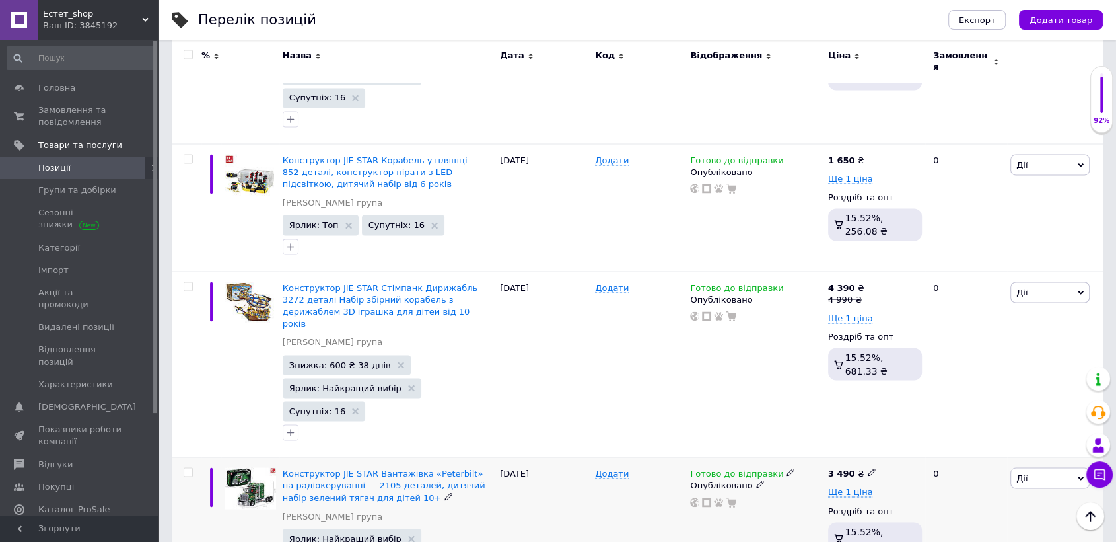
scroll to position [2261, 0]
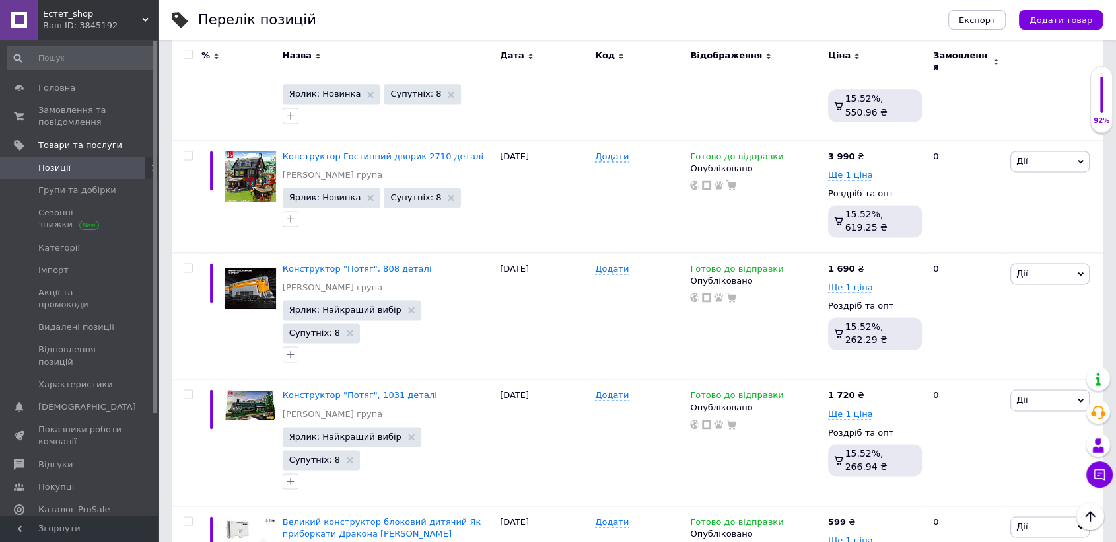
scroll to position [1412, 0]
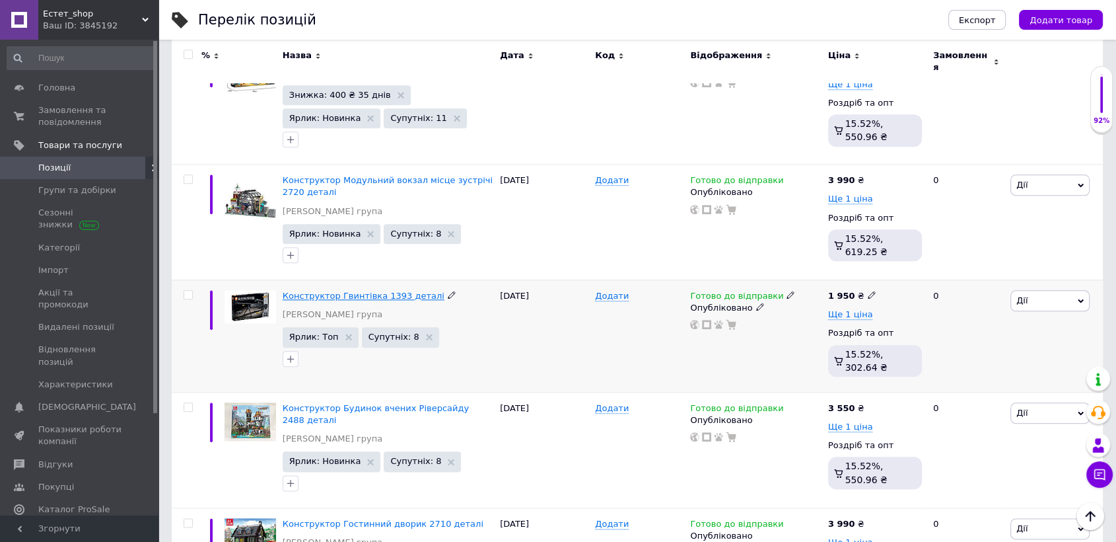
click at [352, 291] on span "Конструктор Гвинтівка 1393 деталі" at bounding box center [364, 296] width 162 height 10
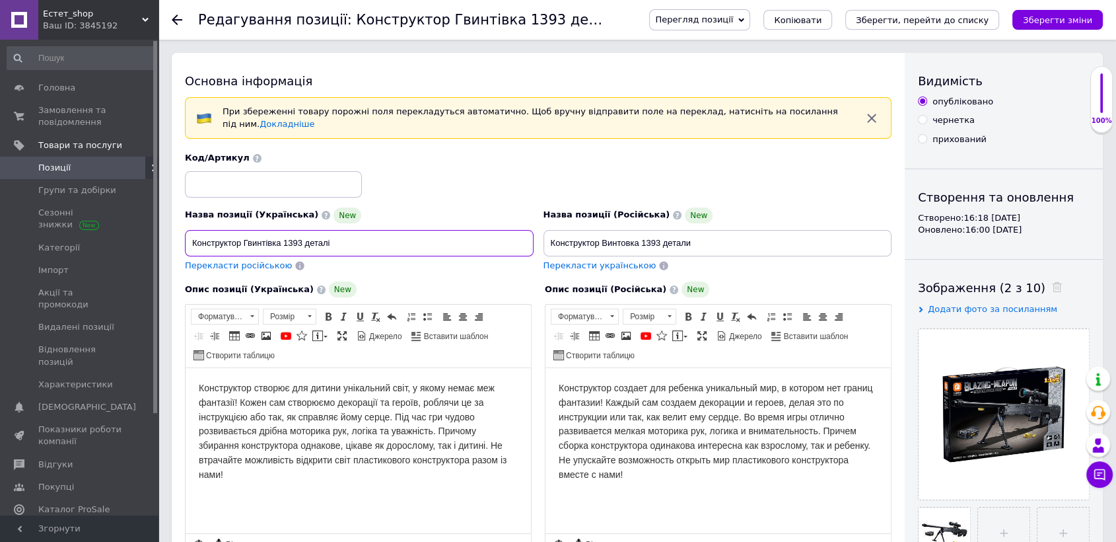
drag, startPoint x: 191, startPoint y: 229, endPoint x: 362, endPoint y: 235, distance: 171.2
click at [362, 235] on input "Конструктор Гвинтівка 1393 деталі" at bounding box center [359, 243] width 349 height 26
drag, startPoint x: 545, startPoint y: 233, endPoint x: 717, endPoint y: 234, distance: 171.7
click at [717, 234] on input "Конструктор Винтовка 1393 детали" at bounding box center [718, 243] width 349 height 26
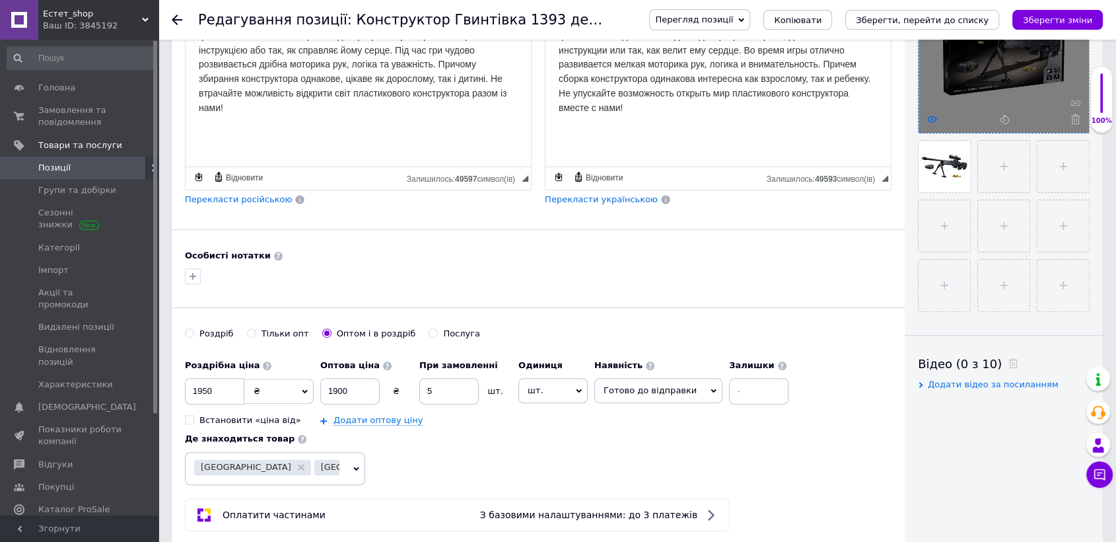
click at [930, 119] on icon at bounding box center [932, 119] width 10 height 10
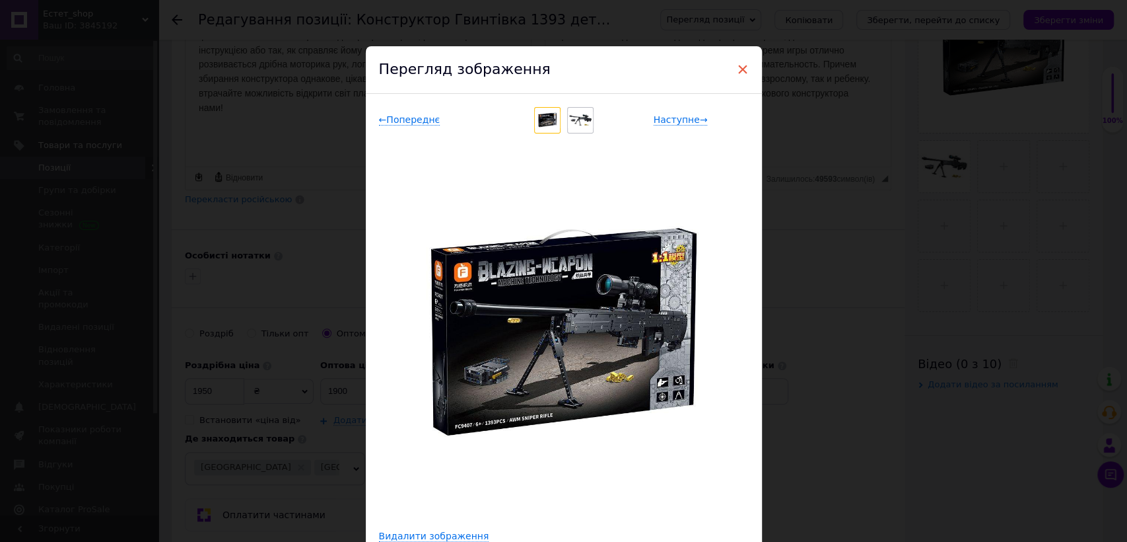
click at [742, 69] on span "×" at bounding box center [743, 69] width 12 height 22
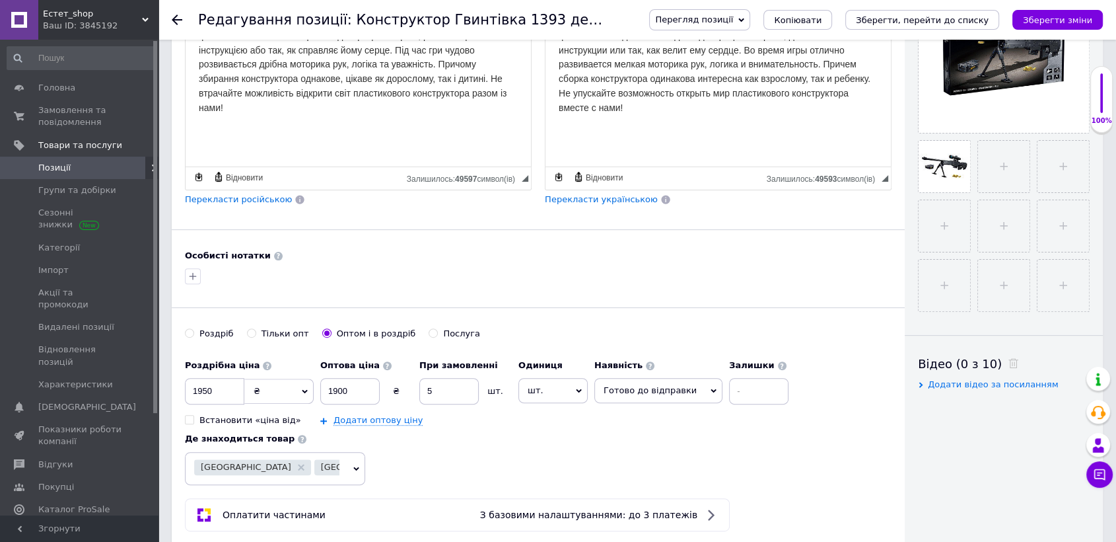
scroll to position [0, 0]
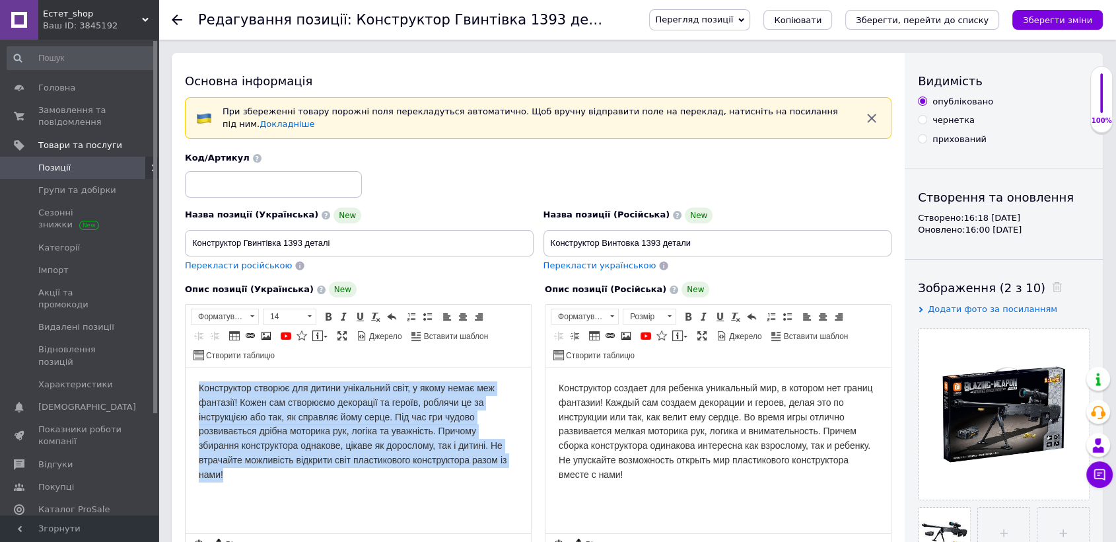
drag, startPoint x: 205, startPoint y: 387, endPoint x: 283, endPoint y: 476, distance: 118.4
click at [283, 475] on html "Конструктор створює для дитини унікальний світ, у якому немає меж фантазії! Кож…" at bounding box center [358, 431] width 345 height 127
copy span "Конструктор створює для дитини унікальний світ, у якому немає меж фантазії! Кож…"
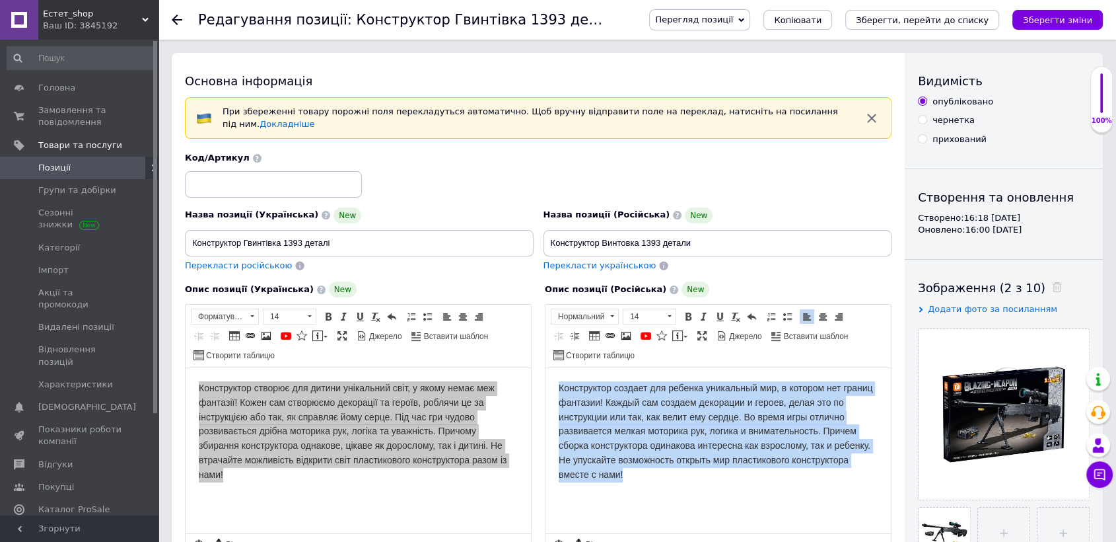
drag, startPoint x: 555, startPoint y: 380, endPoint x: 643, endPoint y: 483, distance: 135.0
click at [643, 483] on html "Конструктор создает для ребенка уникальный мир, в котором нет границ фантазии! …" at bounding box center [718, 431] width 345 height 127
copy span "Конструктор создает для ребенка уникальный мир, в котором нет границ фантазии! …"
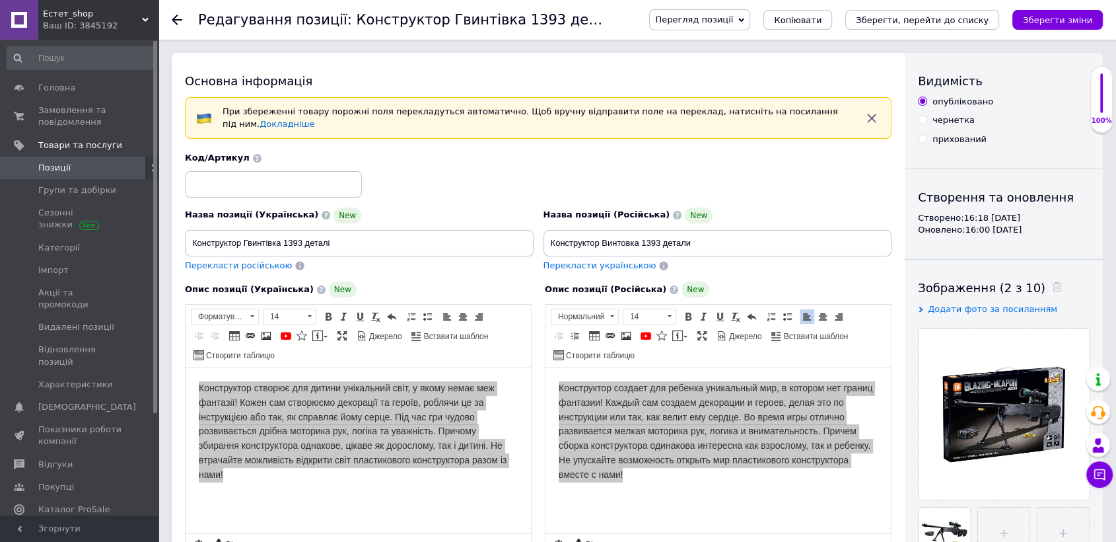
click at [169, 20] on div "Редагування позиції: Конструктор Гвинтівка 1393 [PERSON_NAME] позиції Зберегти …" at bounding box center [638, 20] width 958 height 40
click at [178, 18] on icon at bounding box center [177, 20] width 11 height 11
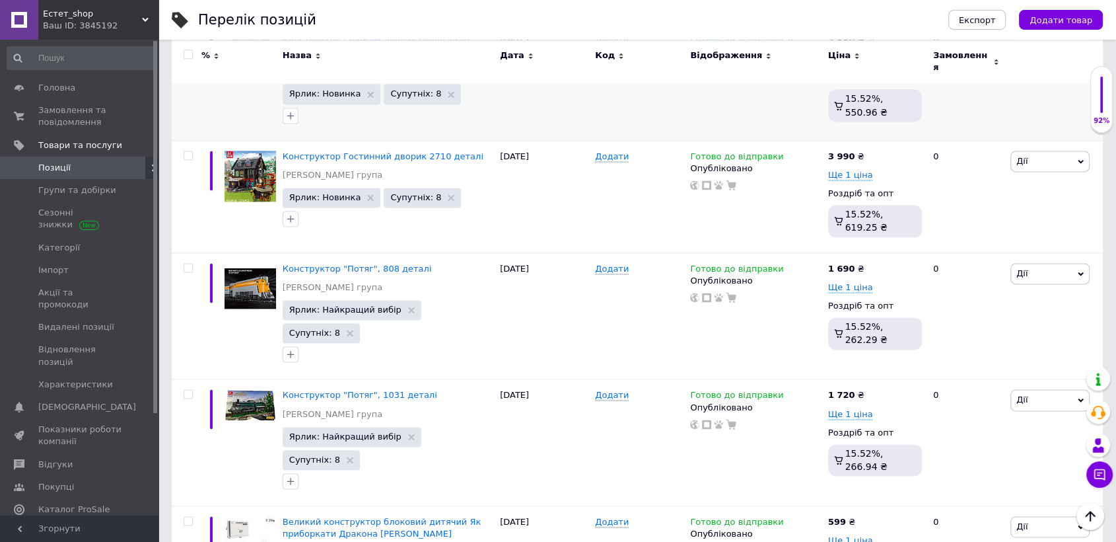
scroll to position [1412, 0]
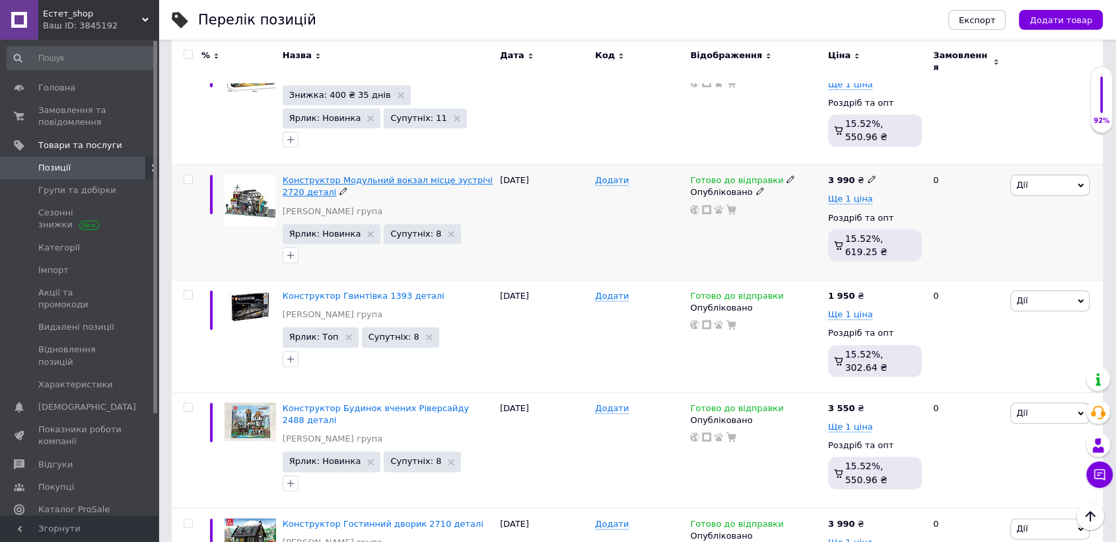
click at [338, 175] on span "Конструктор Модульний вокзал місце зустрічі 2720 деталі" at bounding box center [388, 186] width 210 height 22
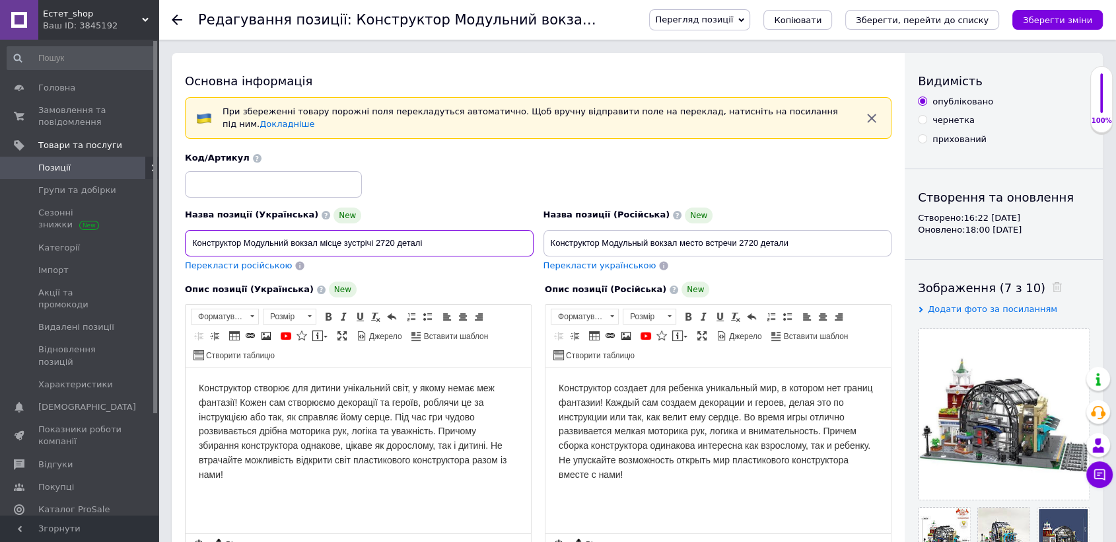
drag, startPoint x: 186, startPoint y: 234, endPoint x: 443, endPoint y: 244, distance: 257.1
click at [443, 244] on input "Конструктор Модульний вокзал місце зустрічі 2720 деталі" at bounding box center [359, 243] width 349 height 26
drag, startPoint x: 545, startPoint y: 230, endPoint x: 810, endPoint y: 233, distance: 265.5
click at [810, 233] on input "Конструктор Модульный вокзал место встречи 2720 детали" at bounding box center [718, 243] width 349 height 26
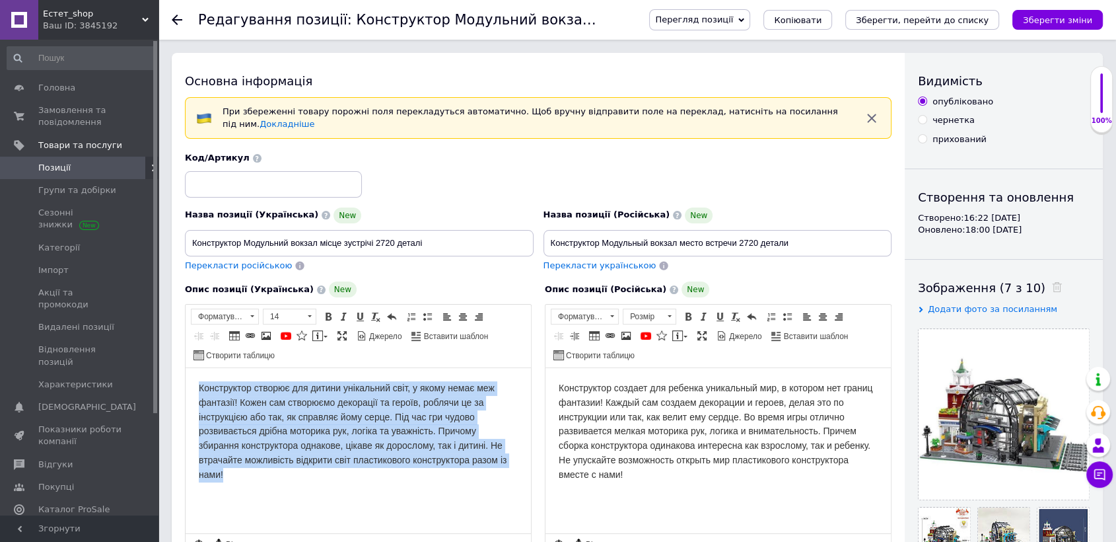
drag, startPoint x: 193, startPoint y: 378, endPoint x: 230, endPoint y: 476, distance: 104.5
click at [230, 476] on html "Конструктор створює для дитини унікальний світ, у якому немає меж фантазії! Кож…" at bounding box center [358, 431] width 345 height 127
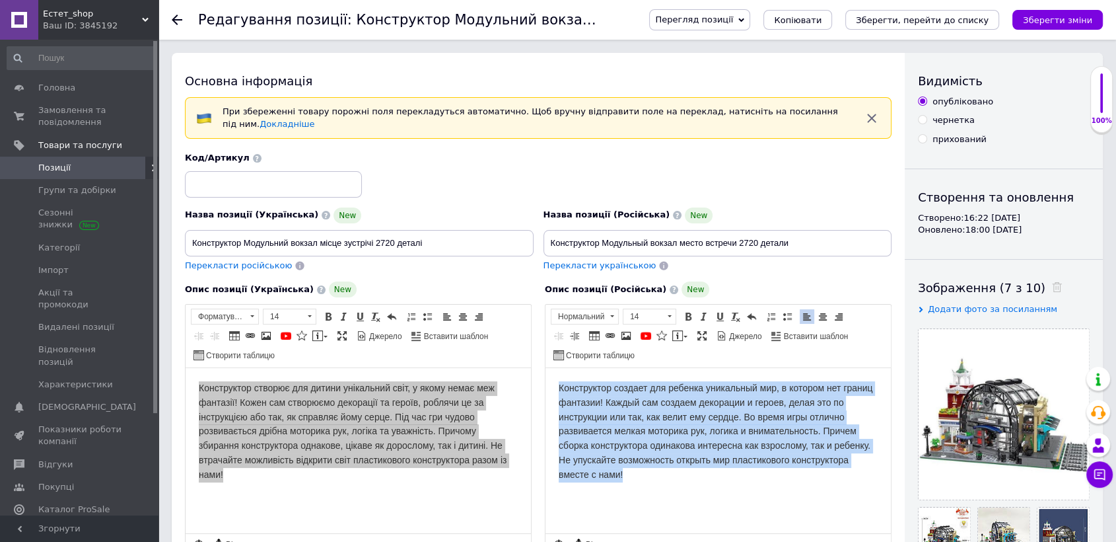
drag, startPoint x: 555, startPoint y: 384, endPoint x: 641, endPoint y: 486, distance: 133.5
click at [641, 486] on html "Конструктор создает для ребенка уникальный мир, в котором нет границ фантазии! …" at bounding box center [718, 431] width 345 height 127
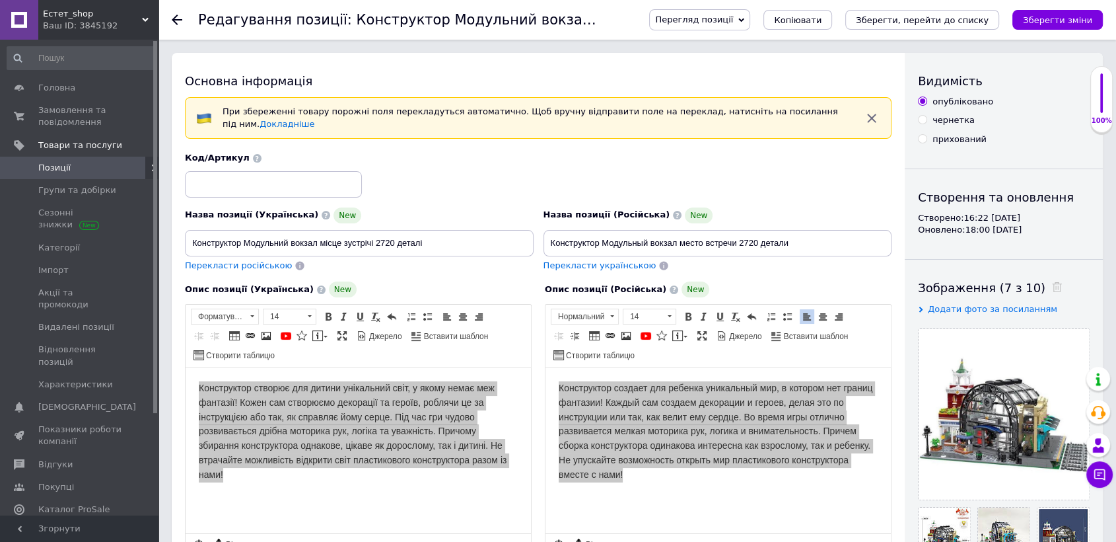
click at [175, 24] on icon at bounding box center [177, 20] width 11 height 11
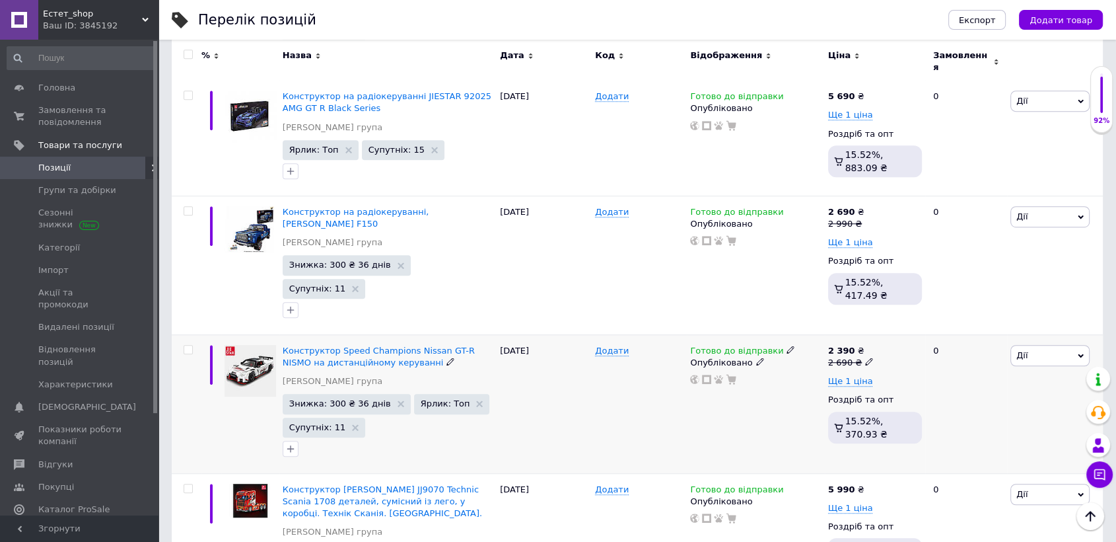
scroll to position [1100, 0]
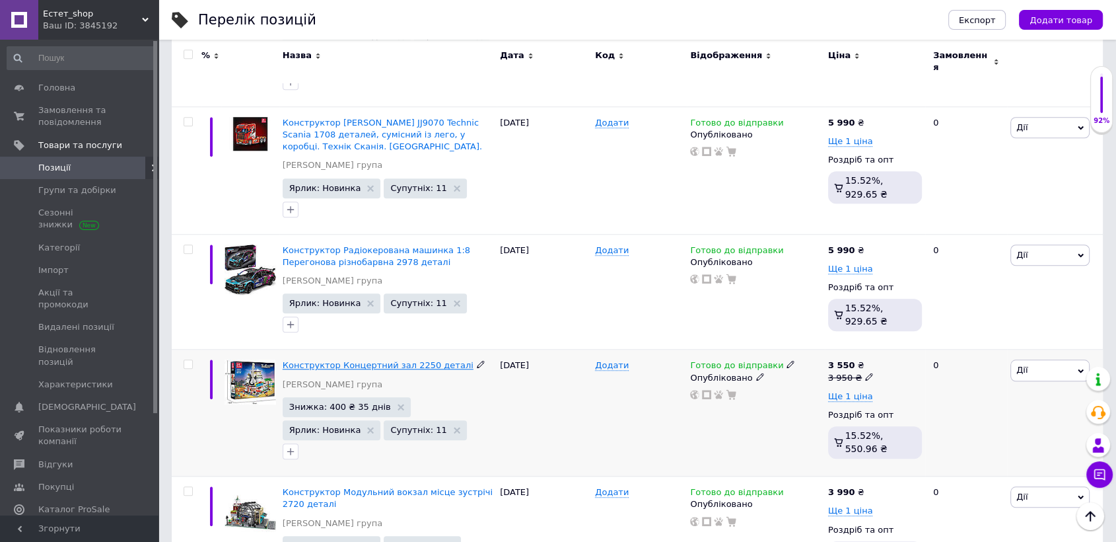
click at [342, 360] on span "Конструктор Концертний зал 2250 деталі" at bounding box center [378, 365] width 191 height 10
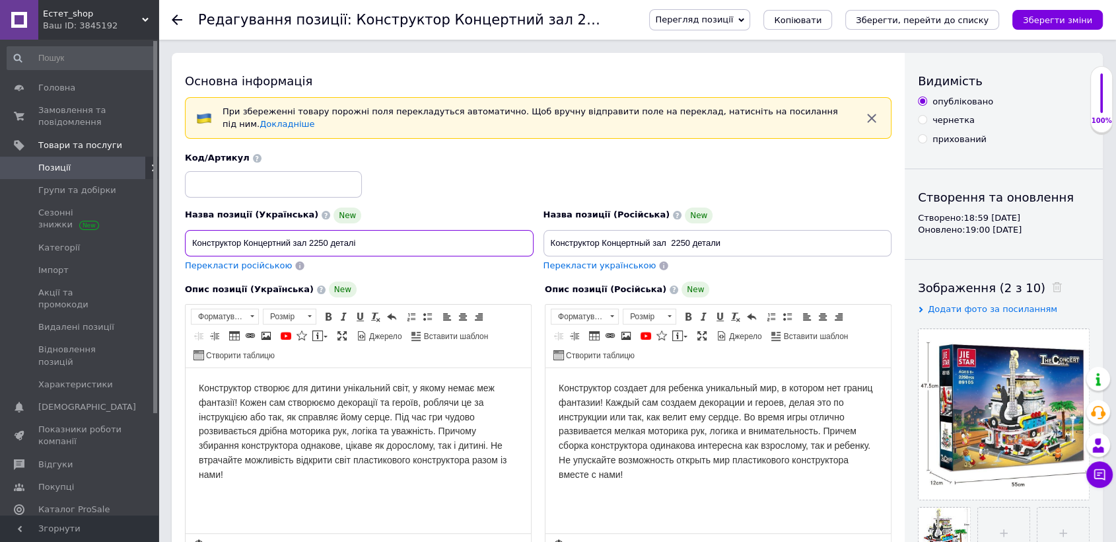
drag, startPoint x: 196, startPoint y: 236, endPoint x: 374, endPoint y: 244, distance: 177.8
click at [374, 244] on input "Конструктор Концертний зал 2250 деталі" at bounding box center [359, 243] width 349 height 26
drag, startPoint x: 547, startPoint y: 229, endPoint x: 742, endPoint y: 237, distance: 195.0
click at [741, 237] on input "Конструктор Концертный зал 2250 детали" at bounding box center [718, 243] width 349 height 26
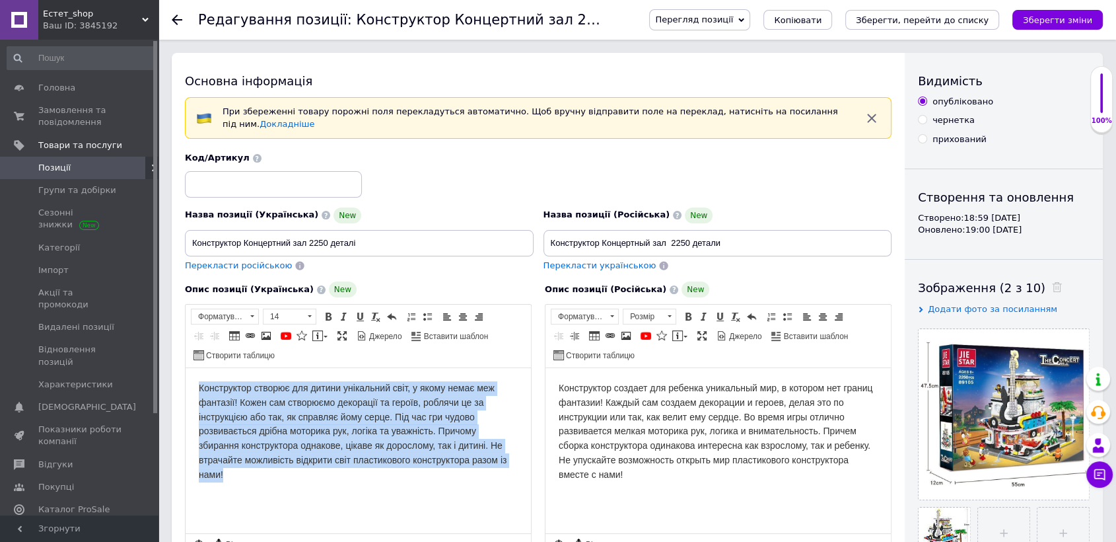
drag, startPoint x: 192, startPoint y: 385, endPoint x: 268, endPoint y: 474, distance: 117.1
click at [268, 474] on html "Конструктор створює для дитини унікальний світ, у якому немає меж фантазії! Кож…" at bounding box center [358, 431] width 345 height 127
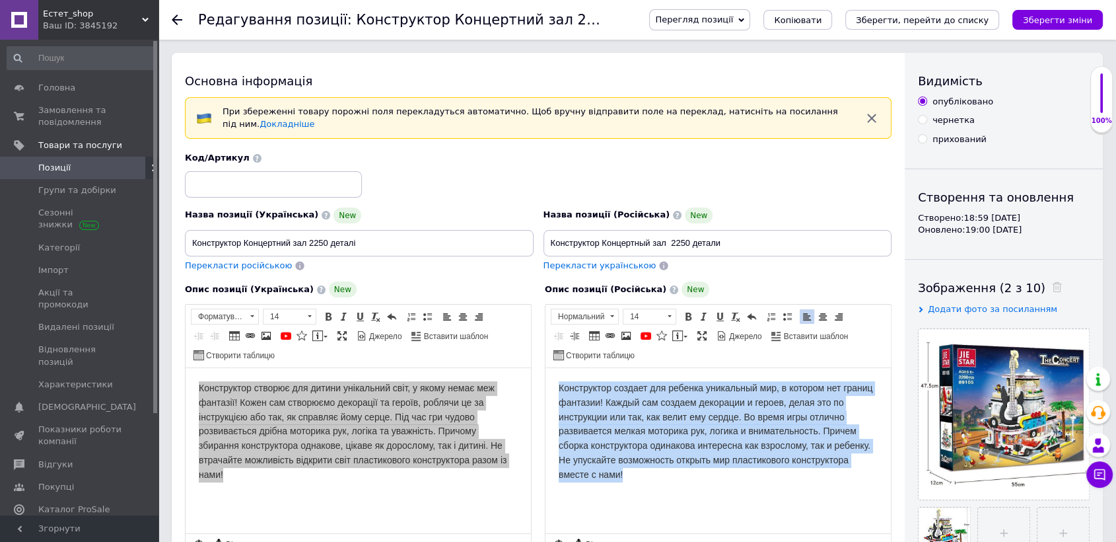
drag, startPoint x: 555, startPoint y: 389, endPoint x: 637, endPoint y: 483, distance: 125.4
click at [637, 483] on html "Конструктор создает для ребенка уникальный мир, в котором нет границ фантазии! …" at bounding box center [718, 431] width 345 height 127
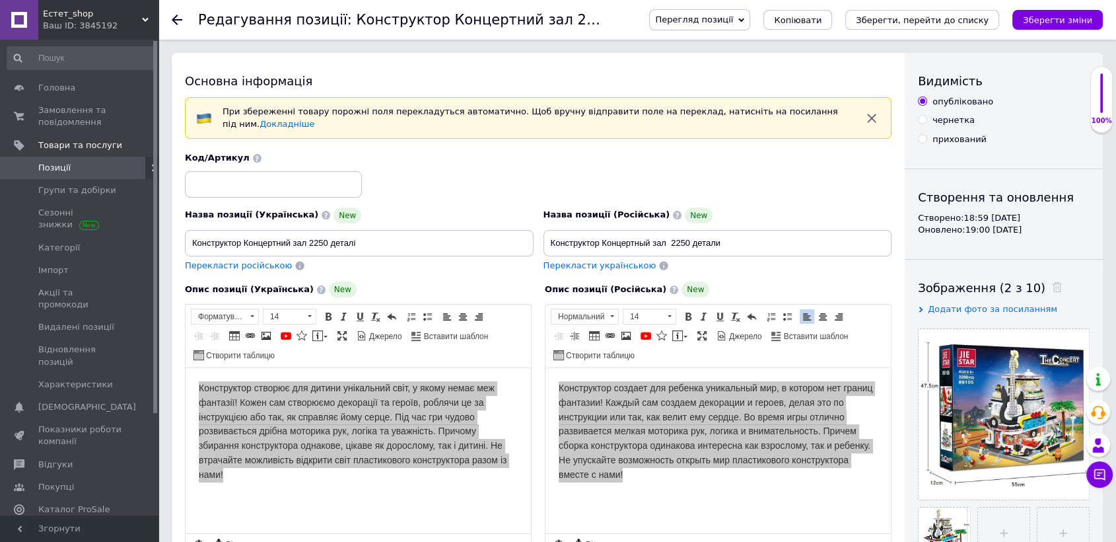
click at [180, 15] on icon at bounding box center [177, 20] width 11 height 11
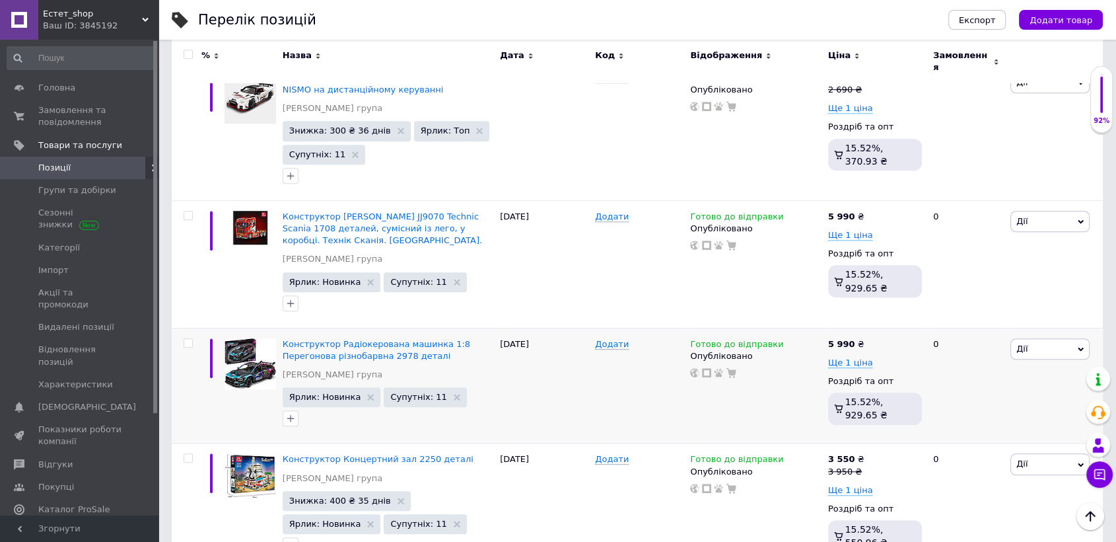
scroll to position [1009, 0]
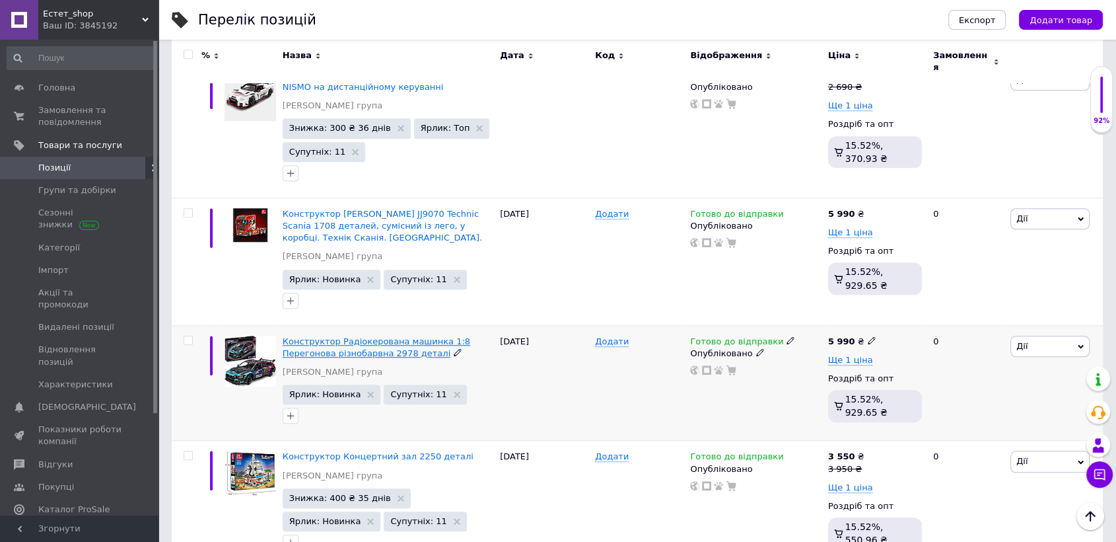
click at [343, 336] on span "Конструктор Радіокерована машинка 1:8 Перегонова різнобарвна 2978 деталі" at bounding box center [377, 347] width 188 height 22
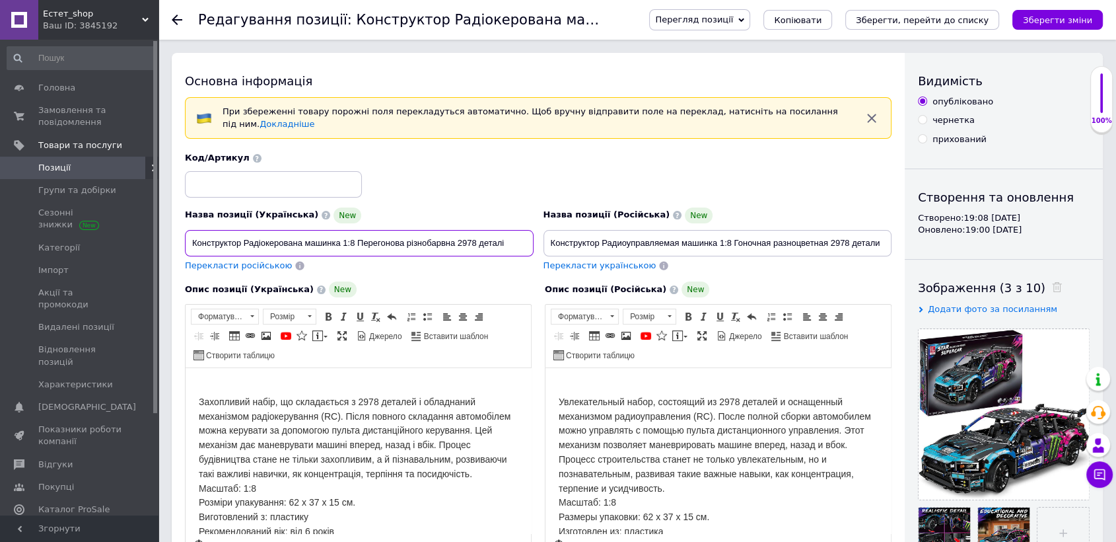
drag, startPoint x: 186, startPoint y: 229, endPoint x: 525, endPoint y: 236, distance: 339.6
click at [525, 236] on input "Конструктор Радіокерована машинка 1:8 Перегонова різнобарвна 2978 деталі" at bounding box center [359, 243] width 349 height 26
drag, startPoint x: 549, startPoint y: 234, endPoint x: 879, endPoint y: 232, distance: 330.2
click at [879, 232] on input "Конструктор Радиоуправляемая машинка 1:8 Гоночная разноцветная 2978 детали" at bounding box center [718, 243] width 349 height 26
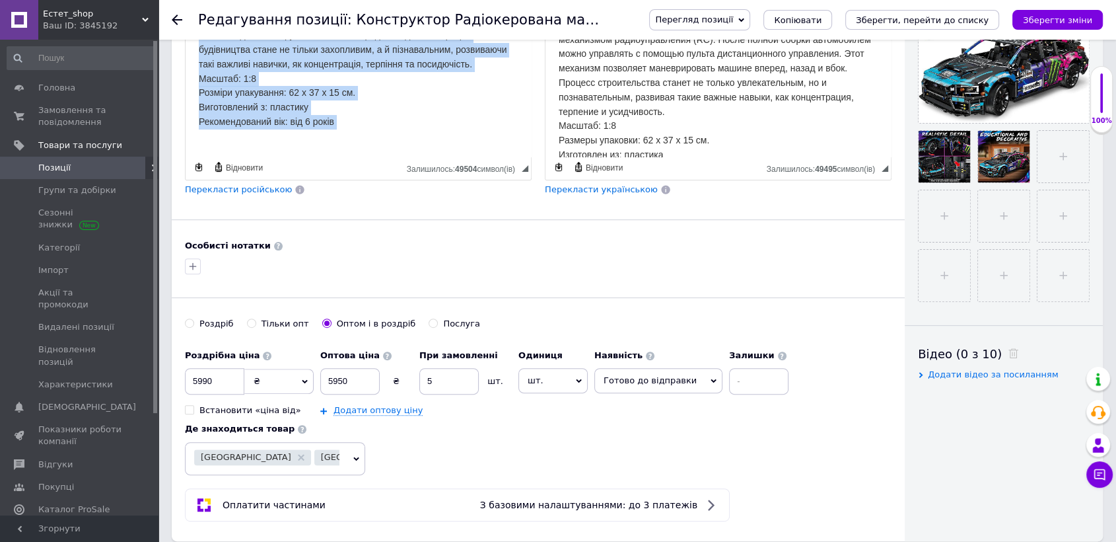
scroll to position [386, 0]
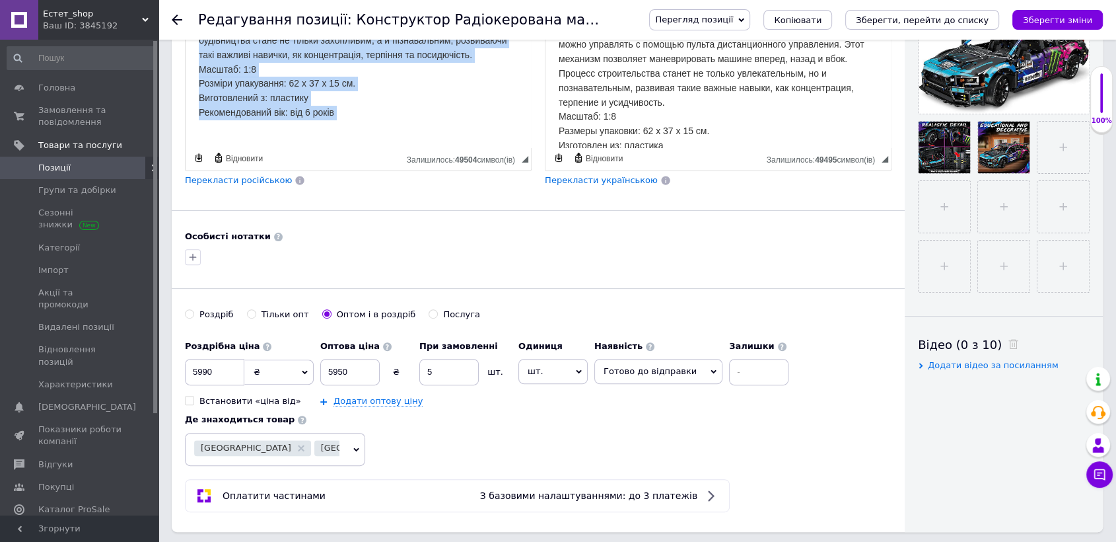
drag, startPoint x: 196, startPoint y: 9, endPoint x: 437, endPoint y: 486, distance: 534.6
click at [437, 148] on html "Захопливий набір, що складається з 2978 деталей і обладнаний механізмом радіоке…" at bounding box center [358, 49] width 345 height 198
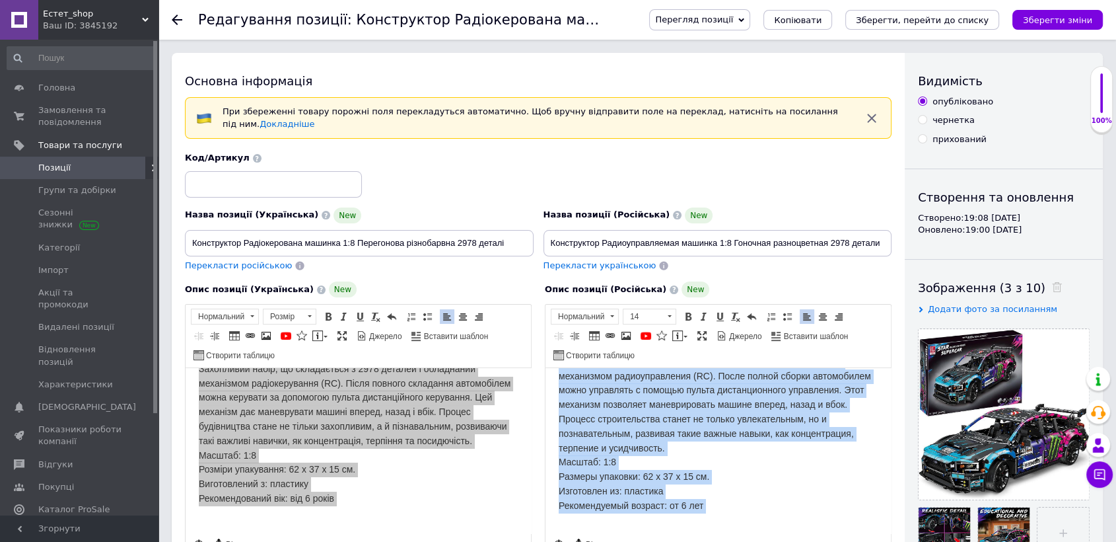
scroll to position [46, 0]
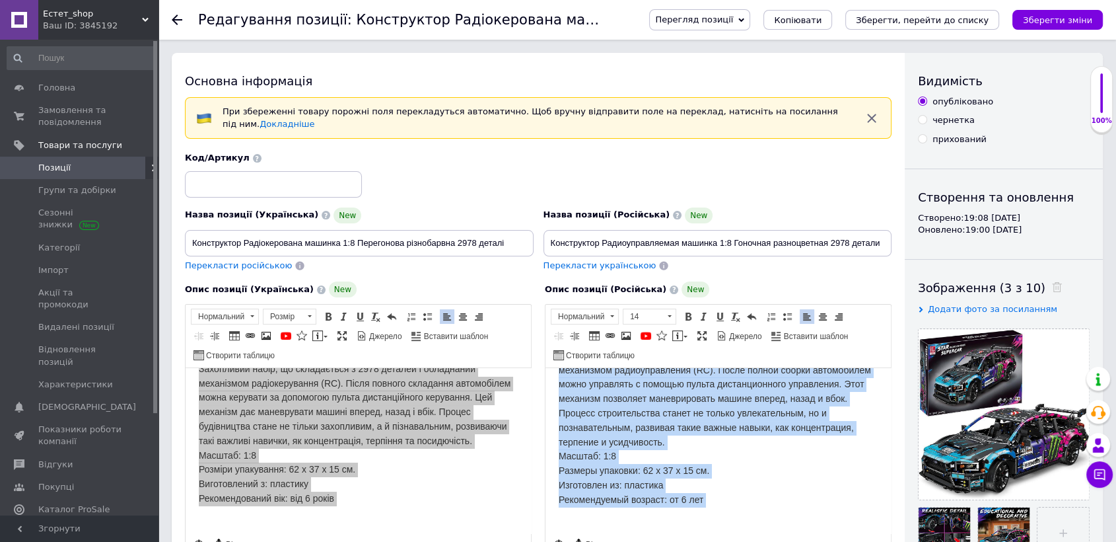
drag, startPoint x: 552, startPoint y: 396, endPoint x: 739, endPoint y: 516, distance: 222.2
click at [740, 516] on html "Увлекательный набор, состоящий из 2978 деталей и оснащенный механизмом радиоупр…" at bounding box center [718, 428] width 345 height 212
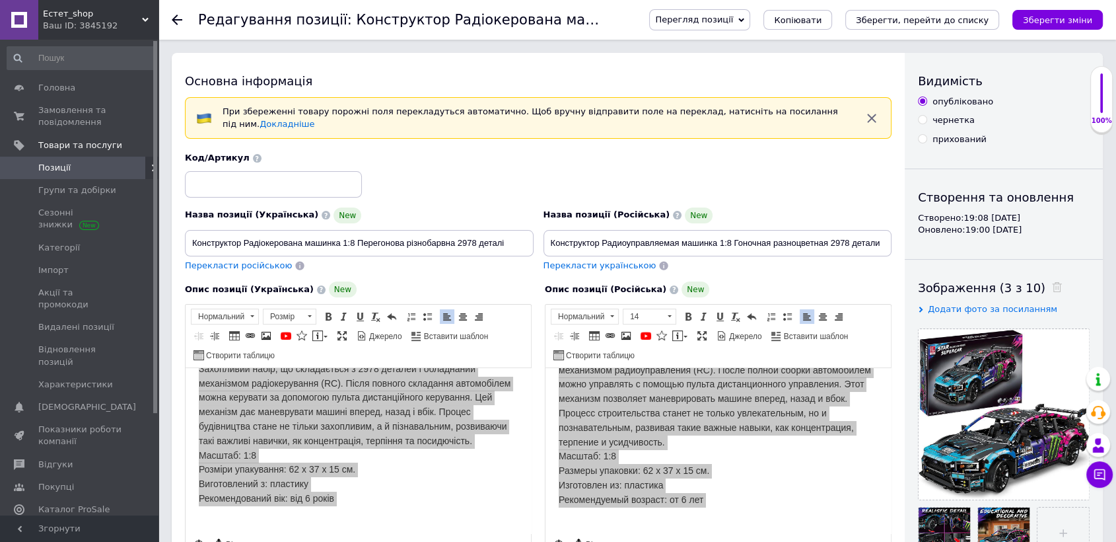
click at [168, 18] on div "Редагування позиції: Конструктор Радіокерована машинка 1:8 Перегонова різнобарв…" at bounding box center [638, 20] width 958 height 40
click at [172, 20] on use at bounding box center [177, 20] width 11 height 11
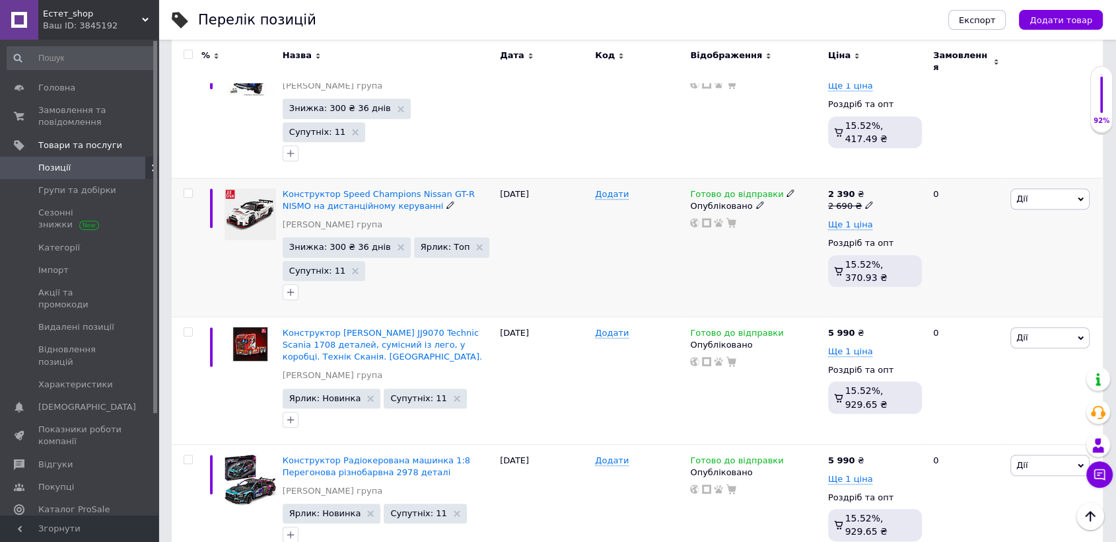
scroll to position [878, 0]
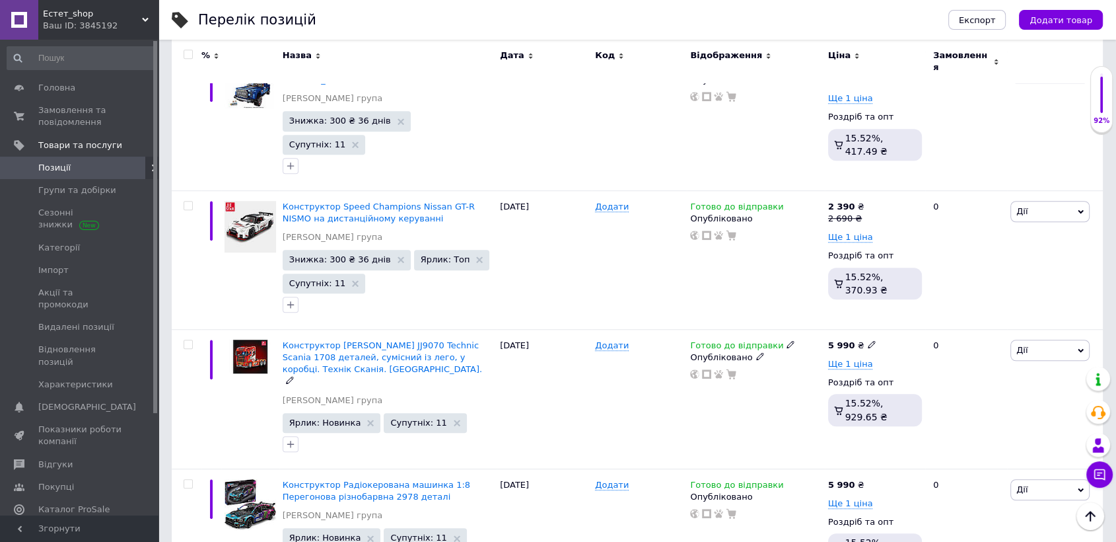
click at [386, 340] on span "Конструктор [PERSON_NAME] JJ9070 Technic Scania 1708 деталей, сумісний із лего,…" at bounding box center [382, 357] width 199 height 34
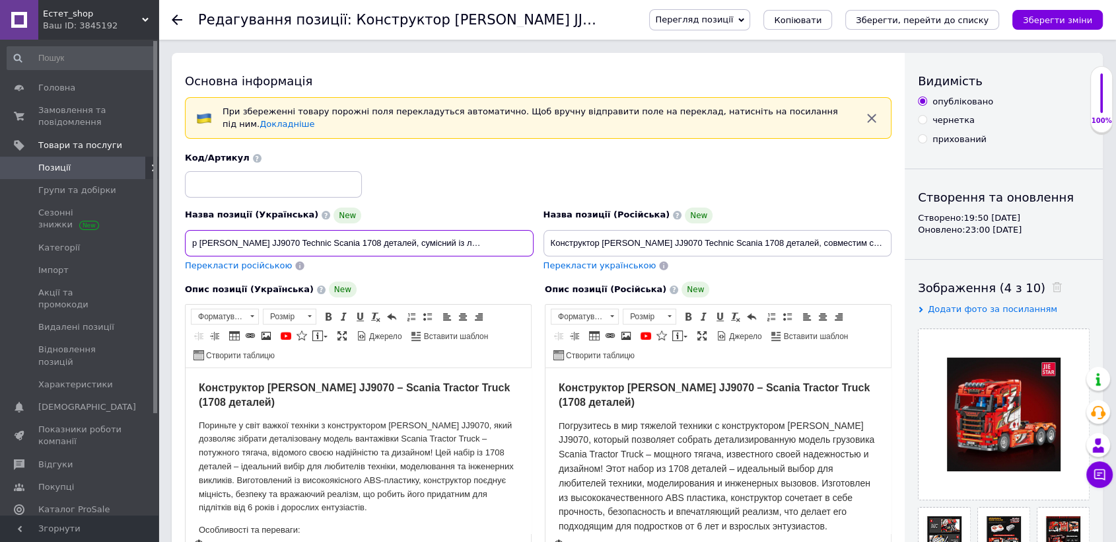
scroll to position [0, 112]
drag, startPoint x: 186, startPoint y: 232, endPoint x: 536, endPoint y: 260, distance: 351.1
click at [536, 260] on div "Назва позиції (Українська) New Конструктор [PERSON_NAME] JJ9070 Technic Scania …" at bounding box center [359, 239] width 359 height 75
drag, startPoint x: 544, startPoint y: 231, endPoint x: 894, endPoint y: 236, distance: 350.1
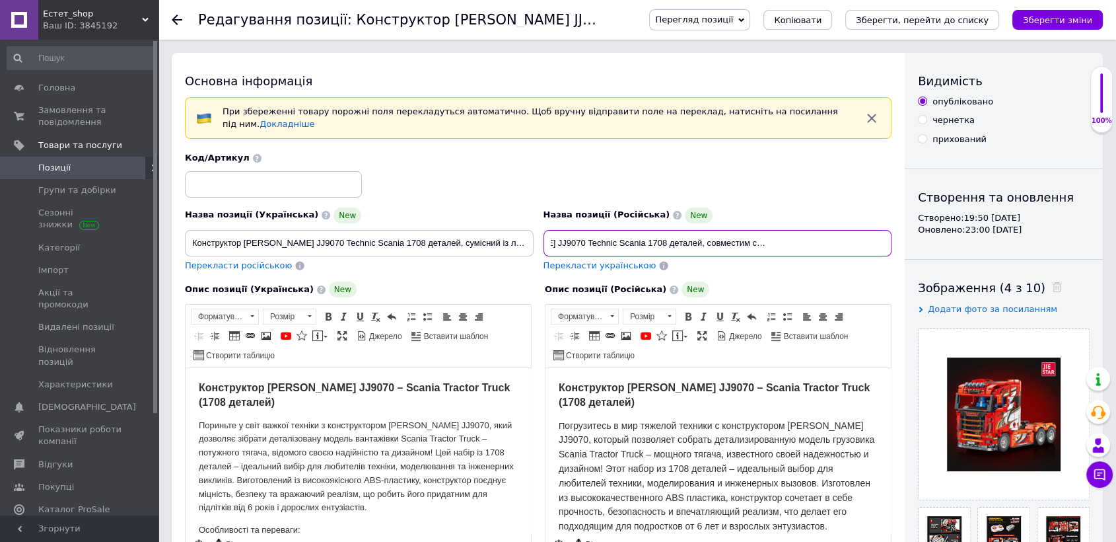
click at [894, 236] on div "Назва позиції (Російська) New Конструктор [PERSON_NAME] JJ9070 Technic Scania 1…" at bounding box center [717, 239] width 359 height 75
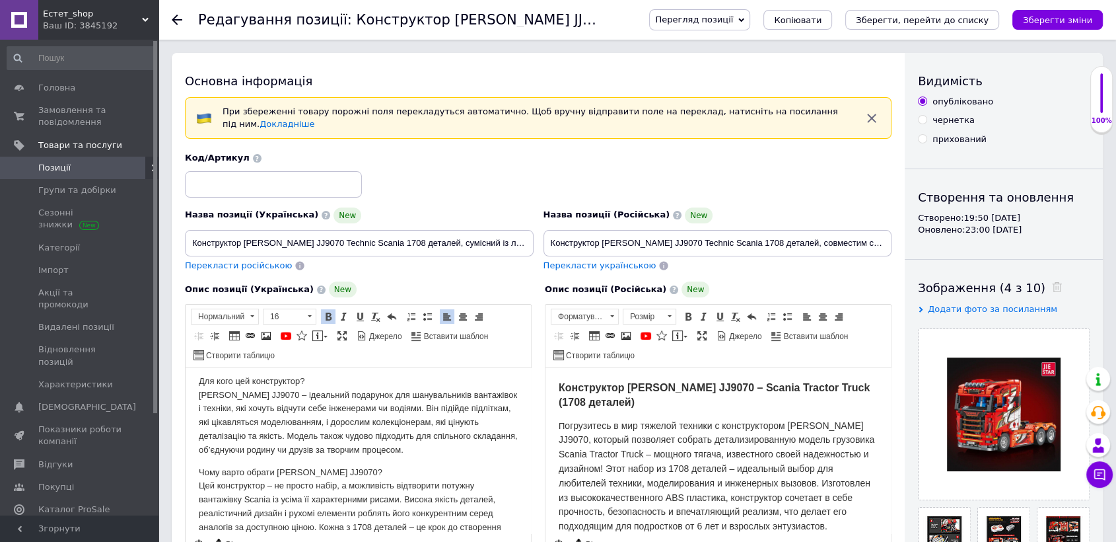
scroll to position [793, 0]
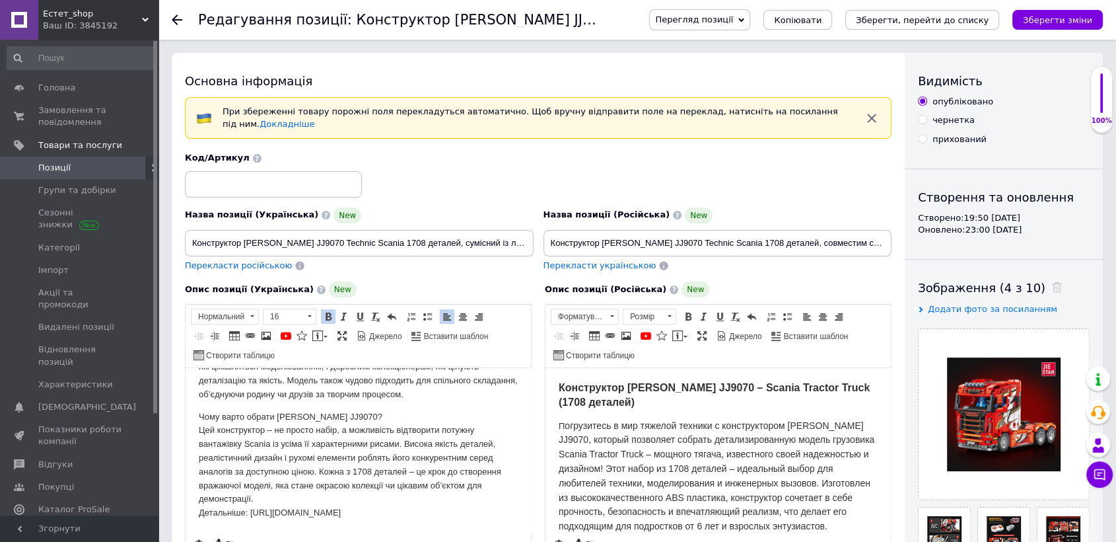
drag, startPoint x: 191, startPoint y: 387, endPoint x: 467, endPoint y: 528, distance: 310.2
click at [467, 528] on html "Конструктор [PERSON_NAME] JJ9070 – Scania Tractor Truck (1708 деталей) Пориньте…" at bounding box center [358, 54] width 345 height 958
click at [476, 509] on p "Чому варто обрати [PERSON_NAME] JJ9070? Цей конструктор – не просто набір, а мо…" at bounding box center [358, 465] width 319 height 110
click at [487, 504] on p "Чому варто обрати [PERSON_NAME] JJ9070? Цей конструктор – не просто набір, а мо…" at bounding box center [358, 465] width 319 height 110
click at [492, 508] on p "Чому варто обрати [PERSON_NAME] JJ9070? Цей конструктор – не просто набір, а мо…" at bounding box center [358, 465] width 319 height 110
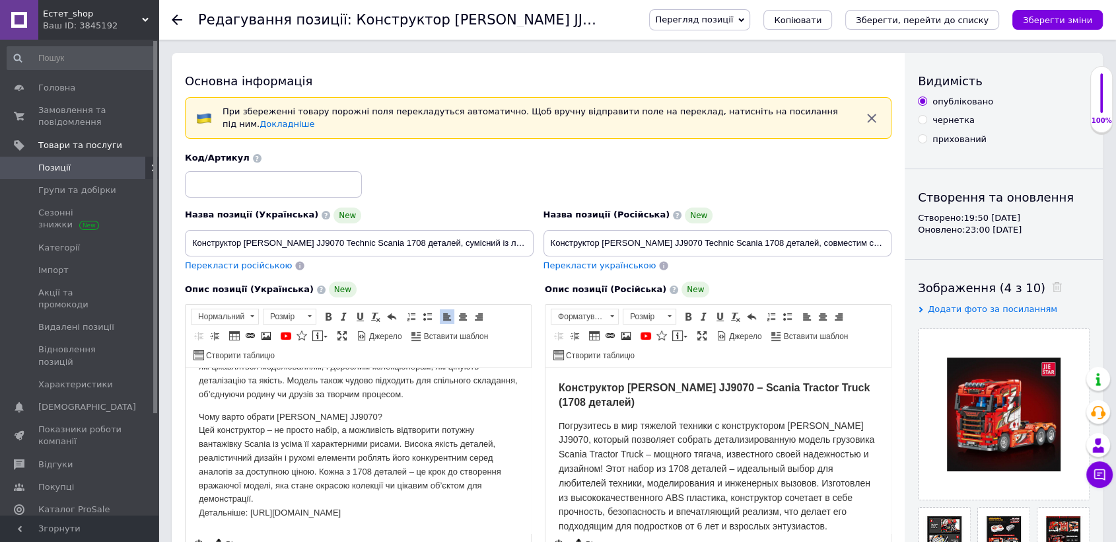
click at [501, 529] on html "Конструктор [PERSON_NAME] JJ9070 – Scania Tractor Truck (1708 деталей) Пориньте…" at bounding box center [358, 54] width 345 height 958
drag, startPoint x: 201, startPoint y: 514, endPoint x: 458, endPoint y: 530, distance: 257.4
click at [458, 530] on html "Конструктор [PERSON_NAME] JJ9070 – Scania Tractor Truck (1708 деталей) Пориньте…" at bounding box center [358, 54] width 345 height 958
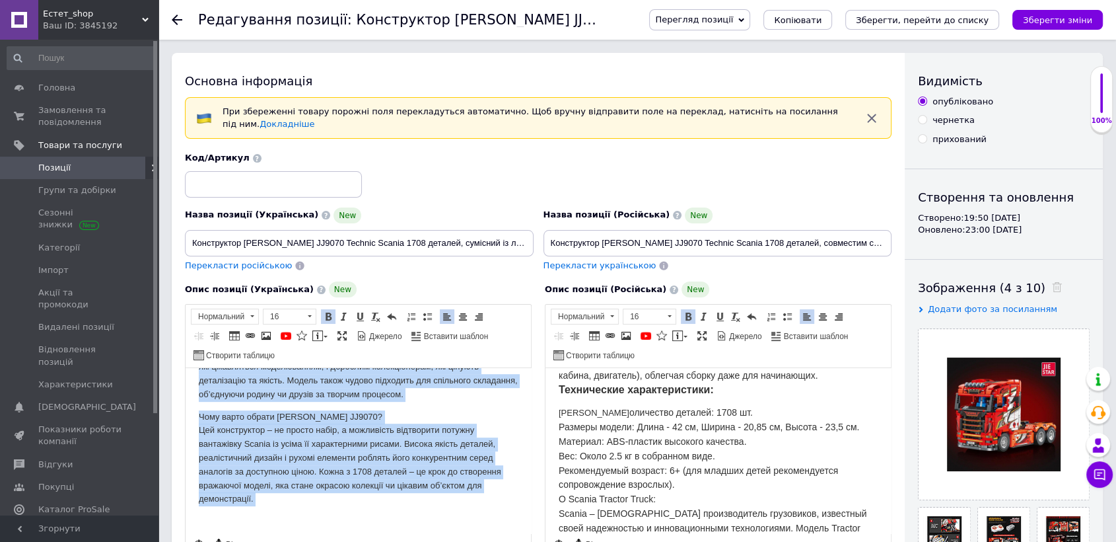
drag, startPoint x: 196, startPoint y: 382, endPoint x: 455, endPoint y: 528, distance: 297.8
click at [455, 530] on html "Конструктор [PERSON_NAME] JJ9070 – Scania Tractor Truck (1708 деталей) Пориньте…" at bounding box center [358, 54] width 345 height 958
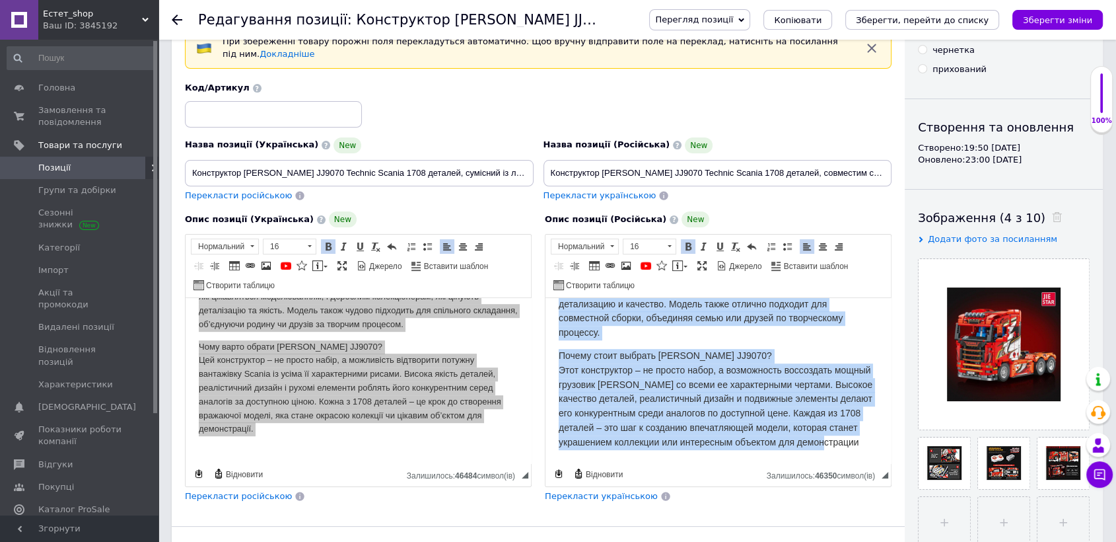
scroll to position [109, 0]
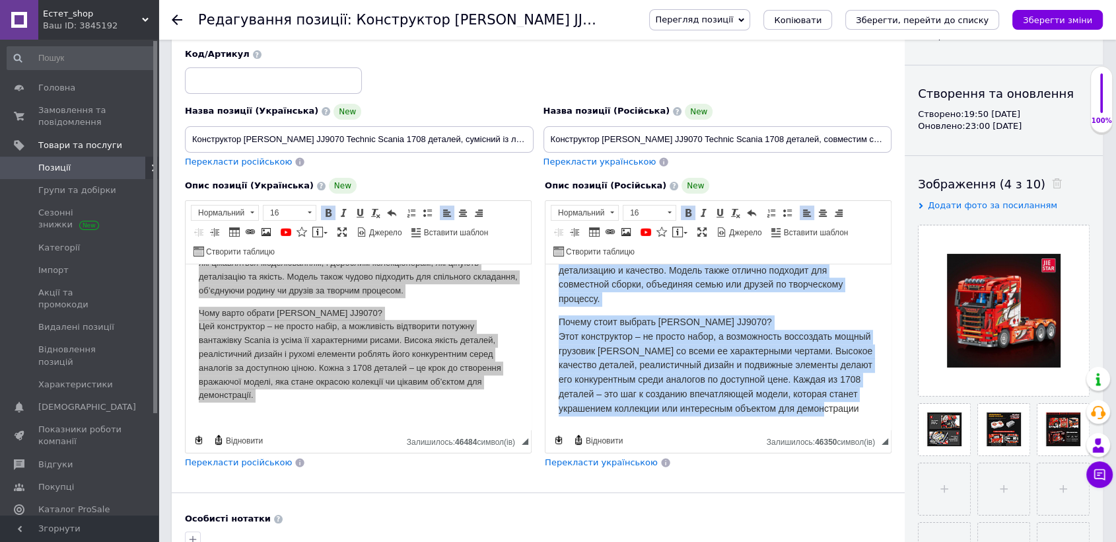
drag, startPoint x: 554, startPoint y: 279, endPoint x: 752, endPoint y: 546, distance: 332.4
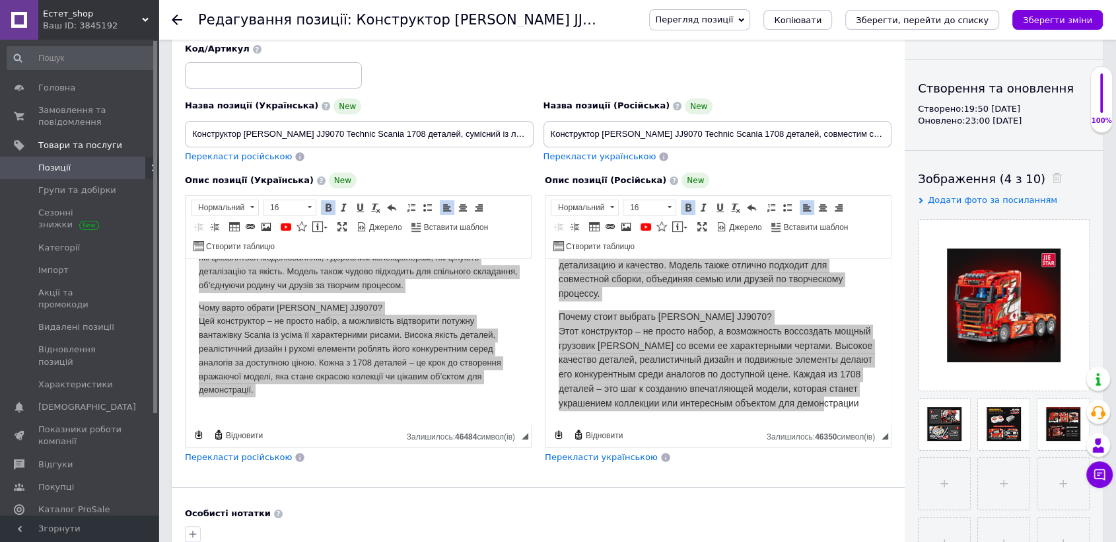
click at [174, 20] on use at bounding box center [177, 20] width 11 height 11
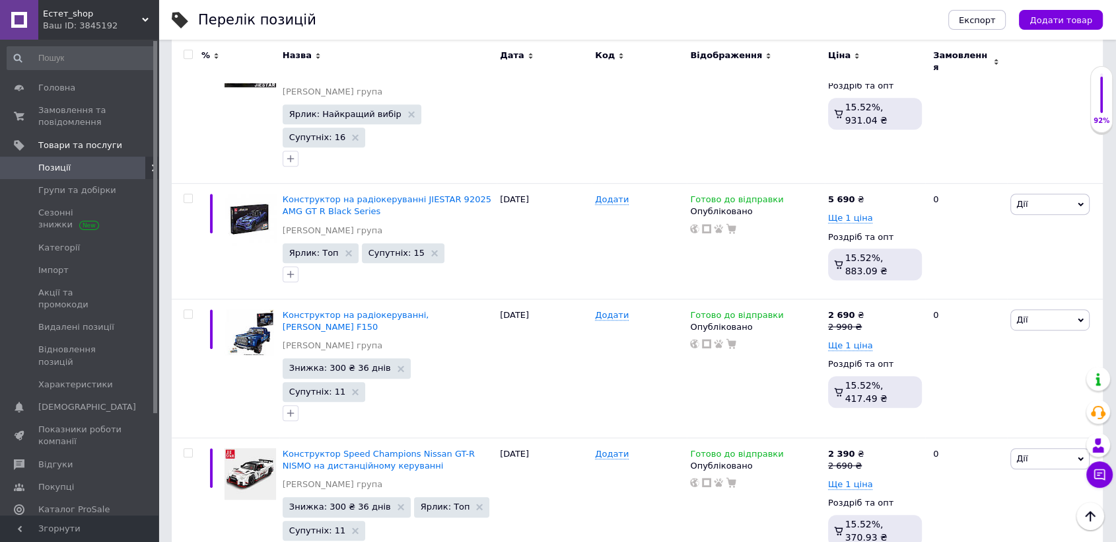
scroll to position [622, 0]
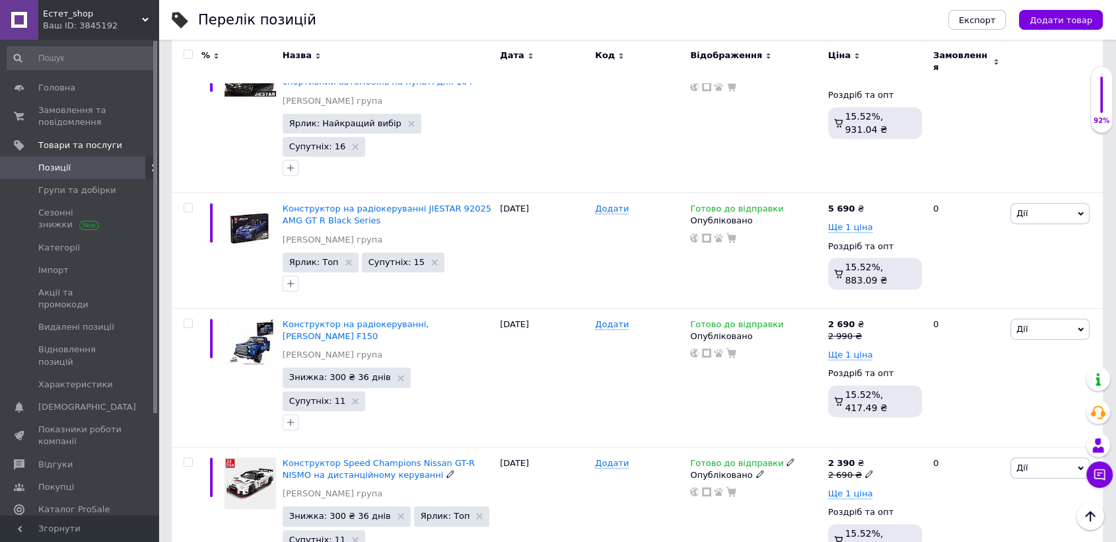
click at [340, 458] on span "Конструктор Speed Champions Nissan GT-R NISMO на дистанційному керуванні" at bounding box center [379, 469] width 192 height 22
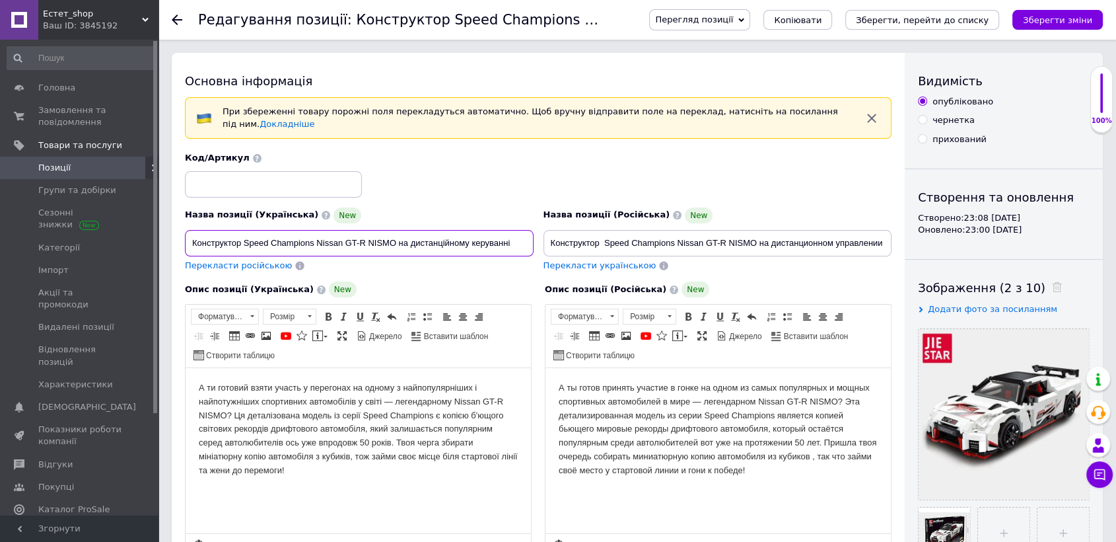
drag, startPoint x: 188, startPoint y: 233, endPoint x: 536, endPoint y: 232, distance: 348.7
click at [536, 232] on div "Назва позиції (Українська) New Конструктор Speed Champions Nissan GT-R NISMO на…" at bounding box center [359, 239] width 359 height 75
drag, startPoint x: 551, startPoint y: 231, endPoint x: 896, endPoint y: 243, distance: 345.0
click at [896, 243] on div "Назва позиції (Російська) New Конструктор Speed Champions Nissan GT-R NISMO на …" at bounding box center [717, 239] width 359 height 75
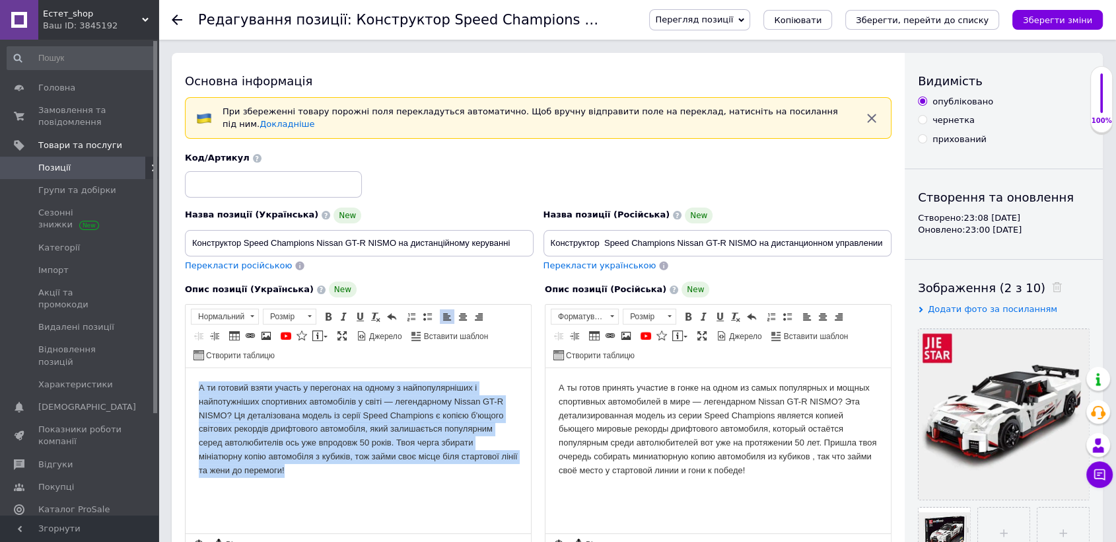
drag, startPoint x: 197, startPoint y: 384, endPoint x: 297, endPoint y: 484, distance: 141.0
click at [296, 484] on html "А ти готовий взяти участь у перегонах на одному з найпопулярніших і найпотужніш…" at bounding box center [358, 429] width 345 height 123
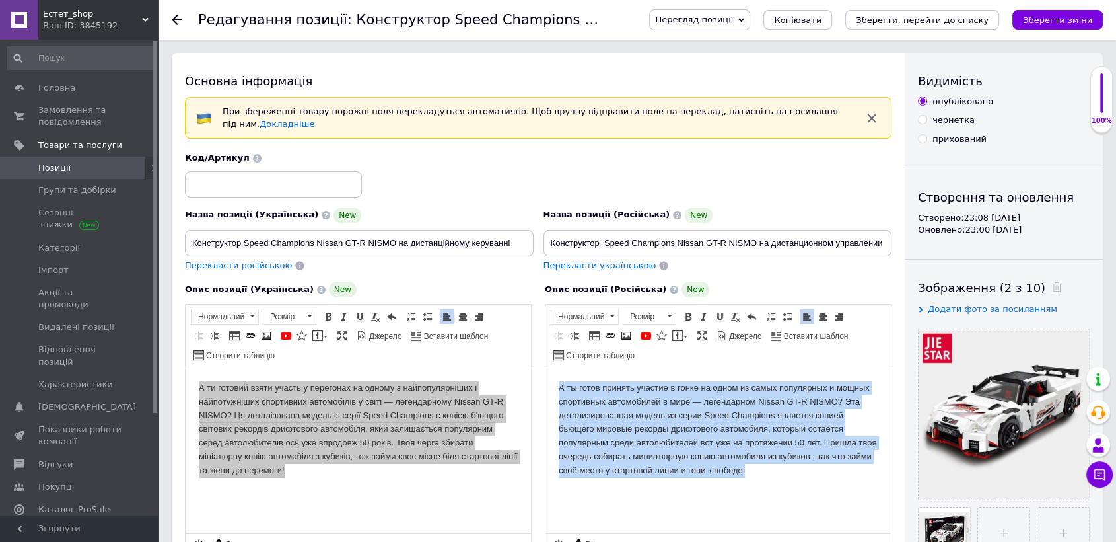
drag, startPoint x: 556, startPoint y: 384, endPoint x: 781, endPoint y: 495, distance: 251.1
click at [781, 491] on html "А ты готов принять участие в гонке на одном из самых популярных и мощных спорти…" at bounding box center [718, 429] width 345 height 123
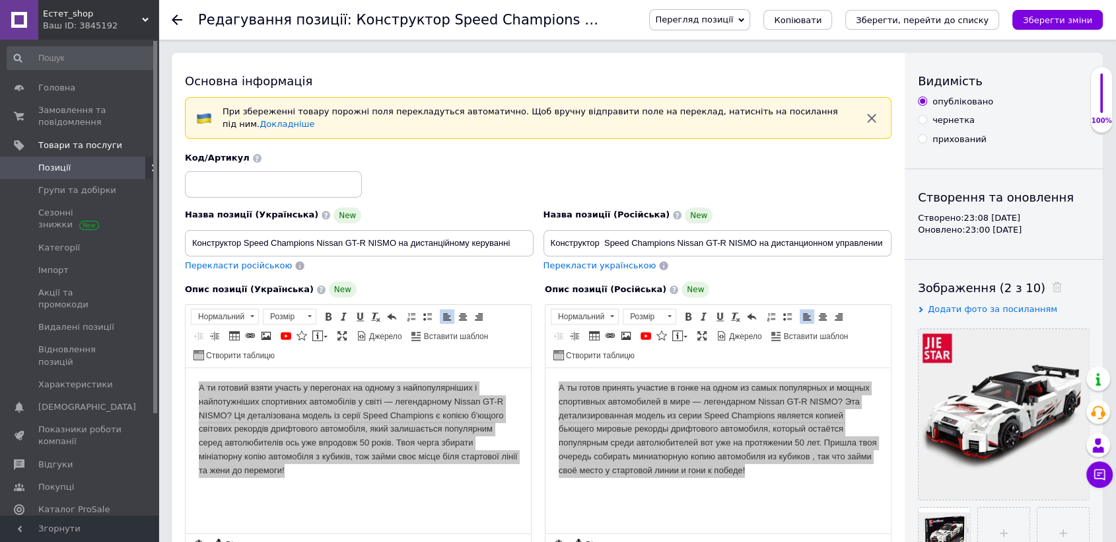
click at [174, 17] on use at bounding box center [177, 20] width 11 height 11
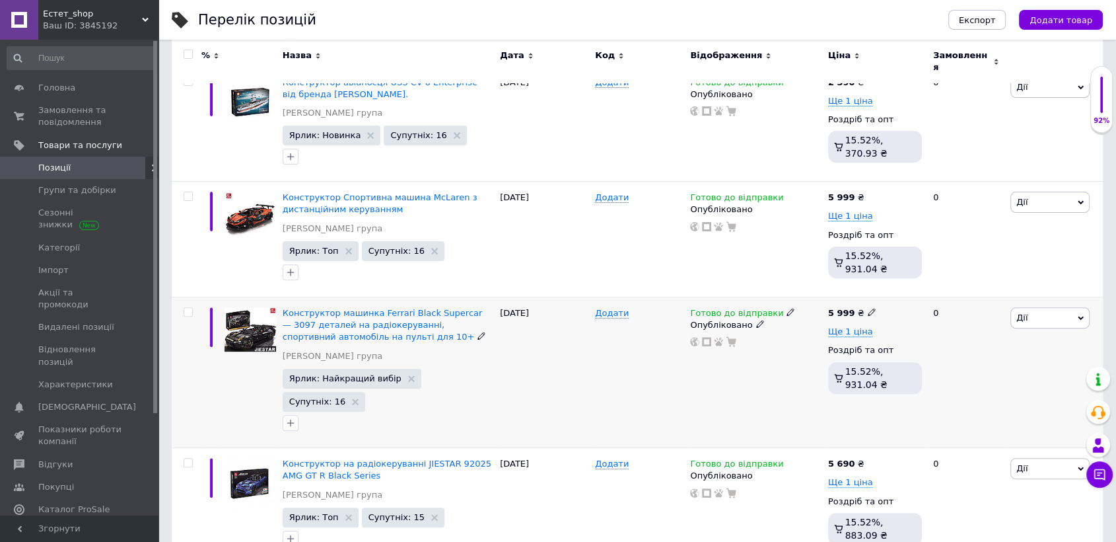
scroll to position [734, 0]
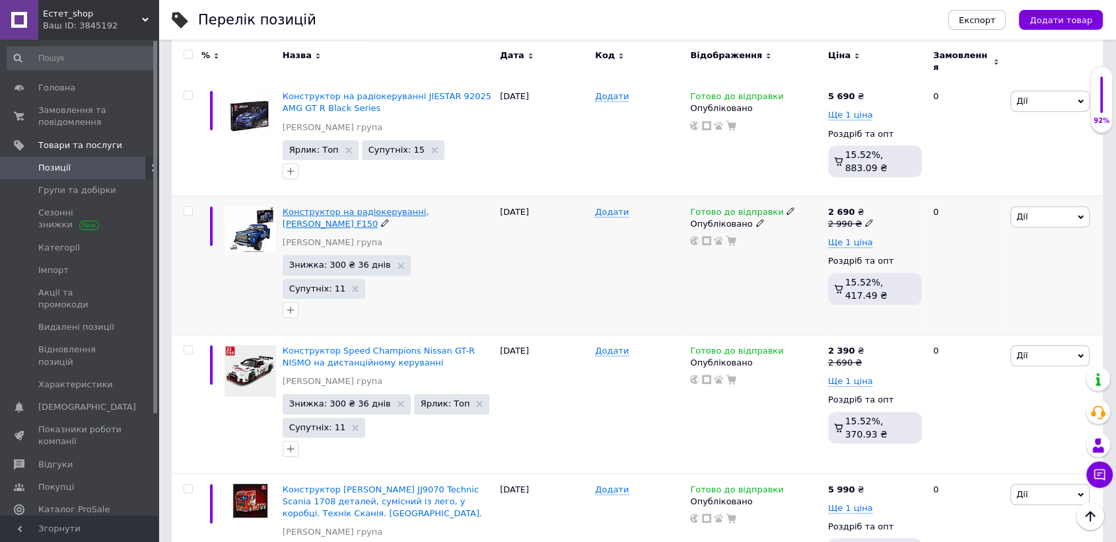
click at [334, 207] on span "Конструктор на радіокеруванні, [PERSON_NAME] F150" at bounding box center [356, 218] width 147 height 22
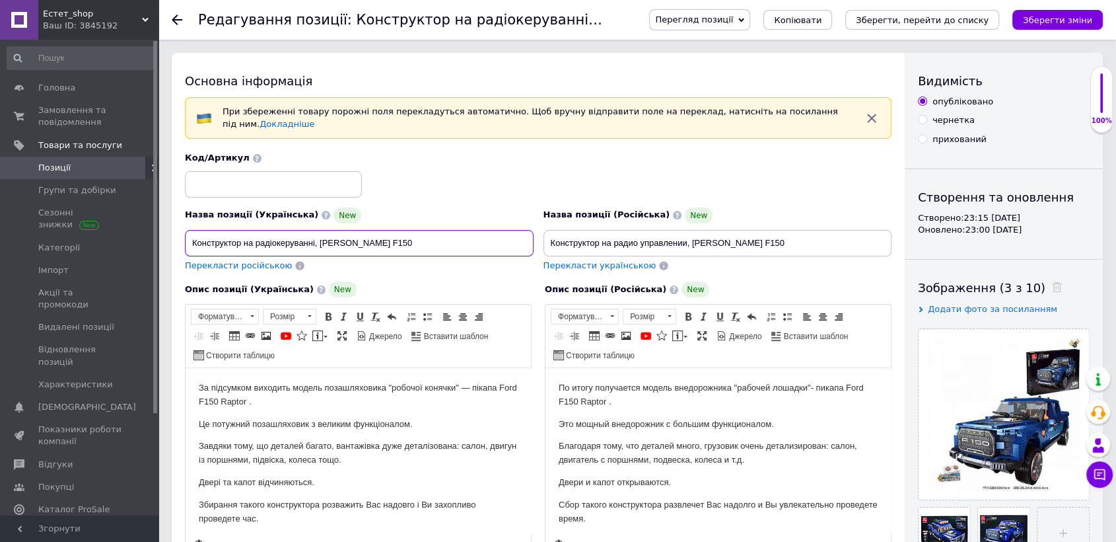
drag, startPoint x: 190, startPoint y: 229, endPoint x: 402, endPoint y: 249, distance: 213.0
click at [403, 250] on div "Назва позиції (Українська) New Конструктор на радіокеруванні, [PERSON_NAME] F15…" at bounding box center [359, 239] width 359 height 75
drag, startPoint x: 547, startPoint y: 233, endPoint x: 775, endPoint y: 238, distance: 228.6
click at [775, 238] on input "Конструктор на радио управлении, [PERSON_NAME] F150" at bounding box center [718, 243] width 349 height 26
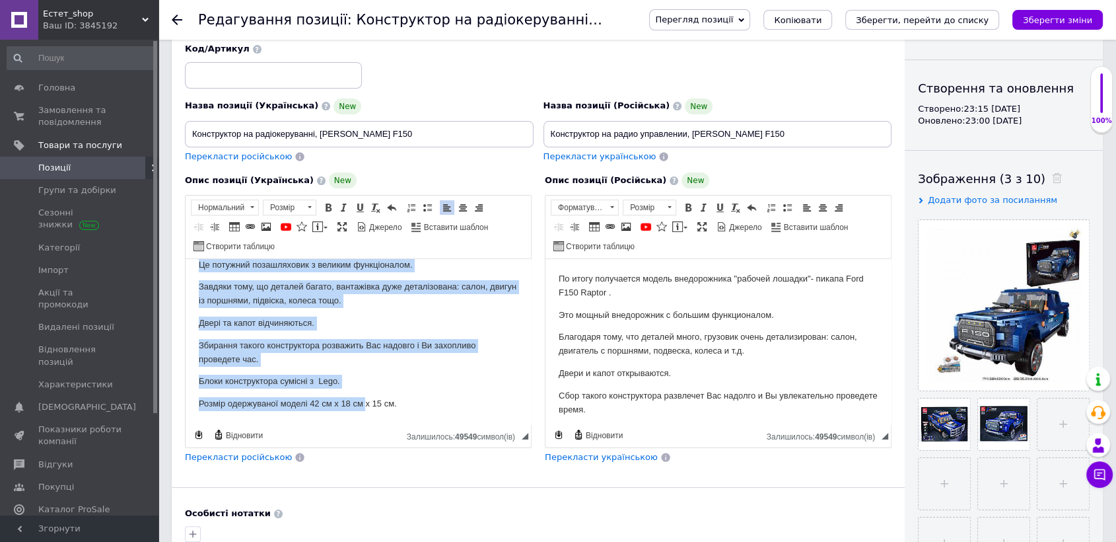
scroll to position [114, 0]
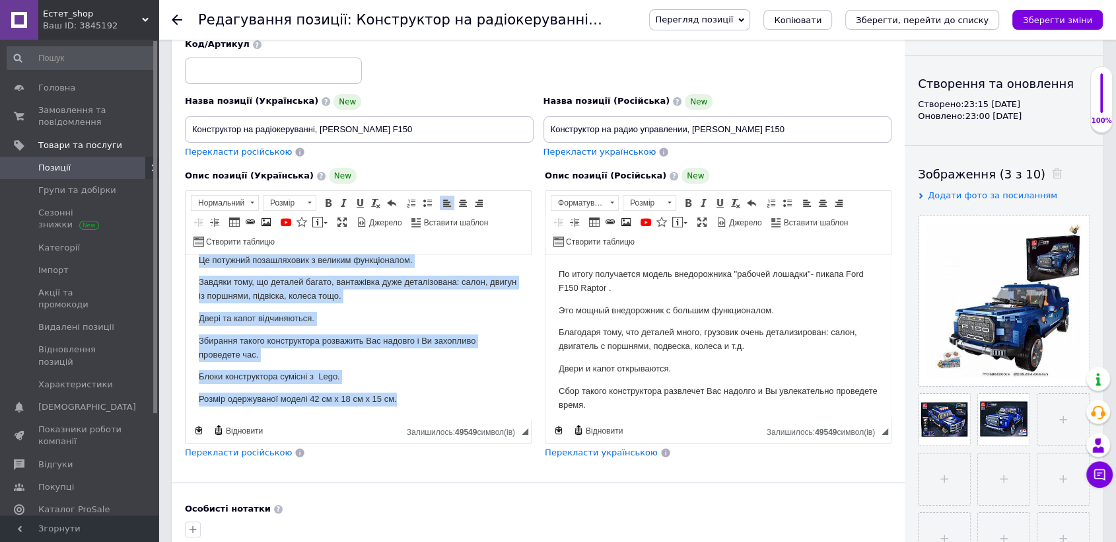
drag, startPoint x: 192, startPoint y: 270, endPoint x: 429, endPoint y: 487, distance: 321.1
click at [429, 419] on html "За підсумком виходить модель позашляховика "робочої конячки" — пікапа Ford F150…" at bounding box center [358, 311] width 345 height 215
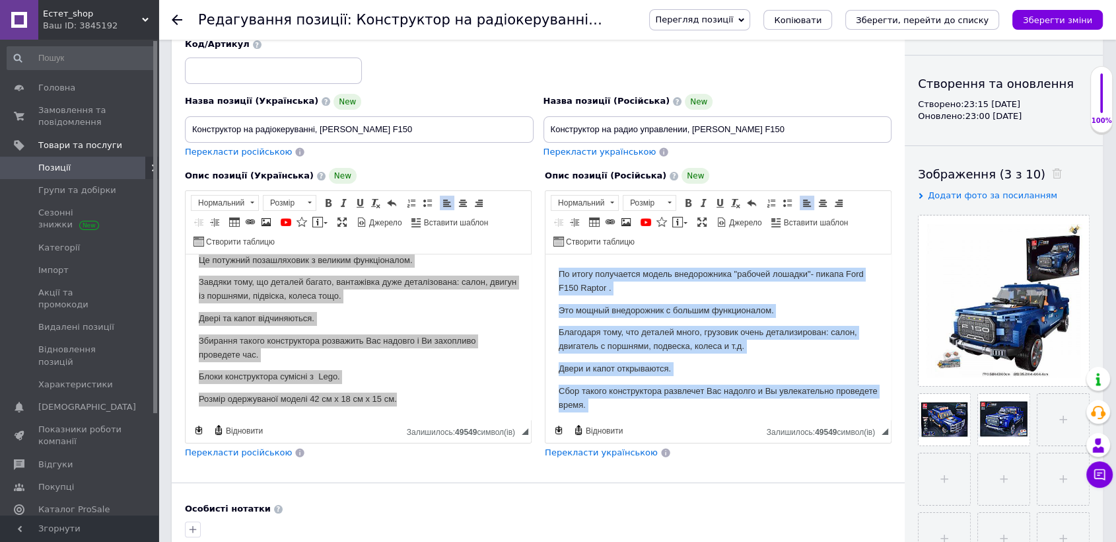
scroll to position [50, 0]
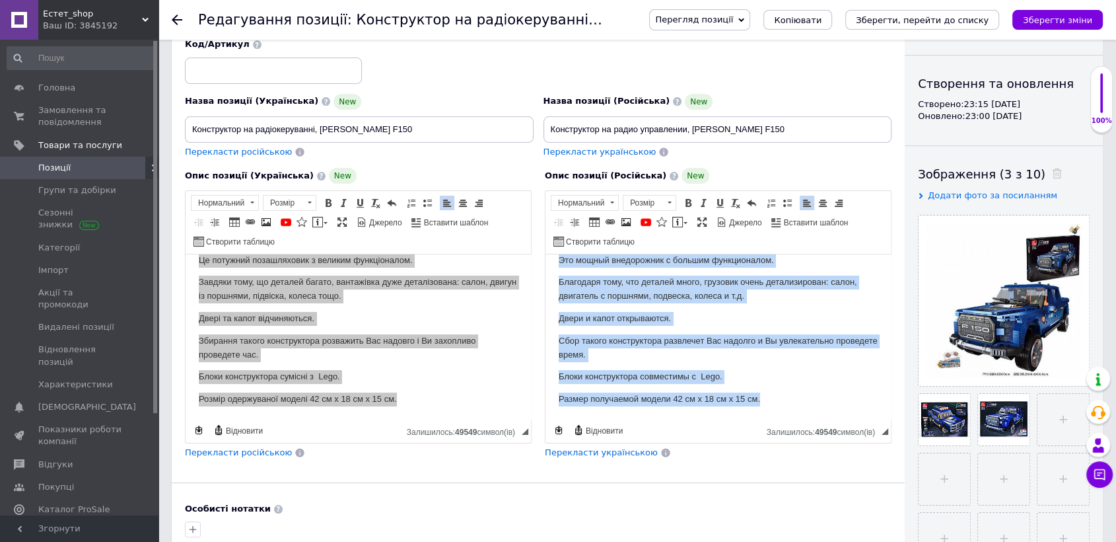
drag, startPoint x: 553, startPoint y: 271, endPoint x: 783, endPoint y: 413, distance: 269.8
click at [783, 413] on html "По итогу получается модель внедорожника "рабочей лошадки"- пикапа Ford F150 Rap…" at bounding box center [718, 311] width 345 height 215
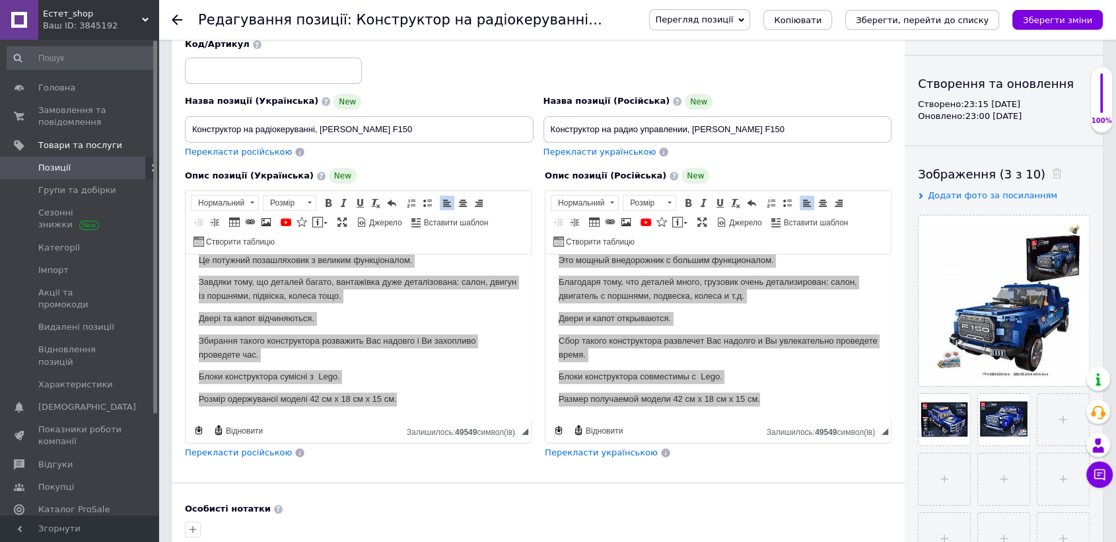
click at [175, 18] on icon at bounding box center [177, 20] width 11 height 11
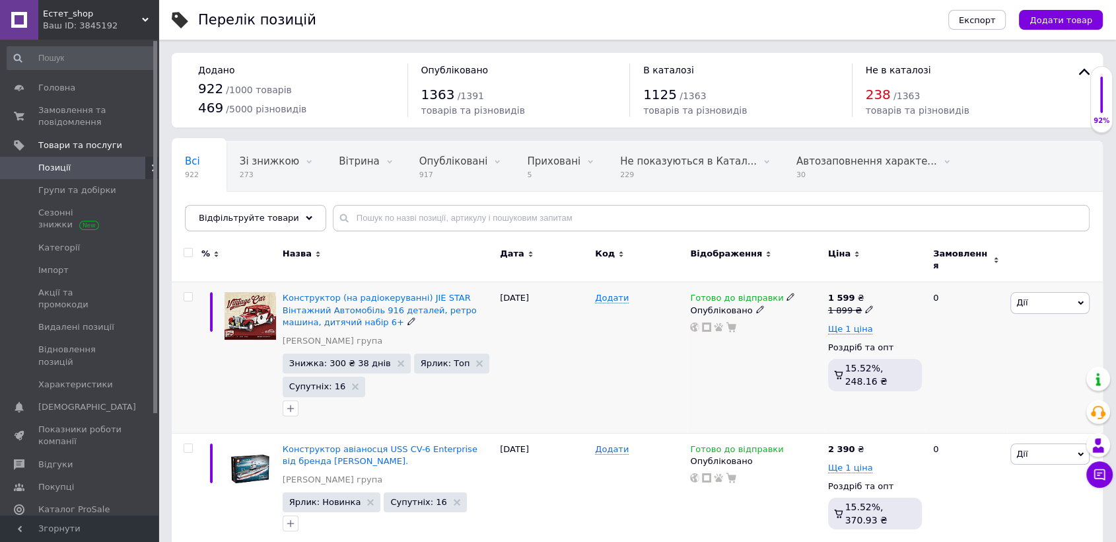
scroll to position [367, 0]
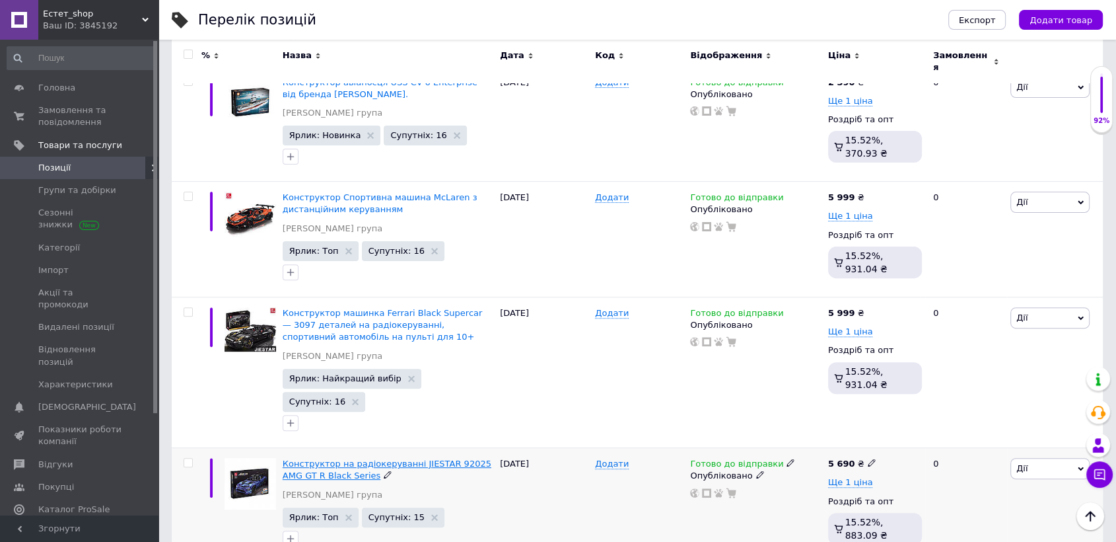
click at [338, 458] on span "Конструктор на радіокеруванні JIESTAR 92025 AMG GT R Black Series" at bounding box center [387, 469] width 209 height 22
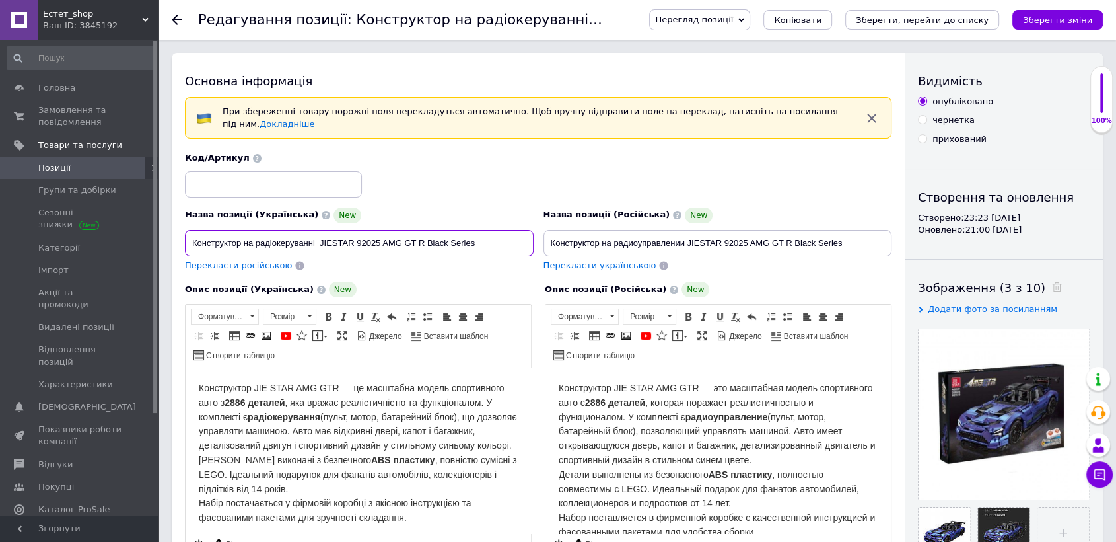
drag, startPoint x: 187, startPoint y: 234, endPoint x: 491, endPoint y: 242, distance: 304.6
click at [491, 242] on input "Конструктор на радіокеруванні JIESTAR 92025 AMG GT R Black Series" at bounding box center [359, 243] width 349 height 26
drag, startPoint x: 546, startPoint y: 227, endPoint x: 845, endPoint y: 229, distance: 299.9
click at [845, 230] on input "Конструктор на радиоуправлении JIESTAR 92025 AMG GT R Black Series" at bounding box center [718, 243] width 349 height 26
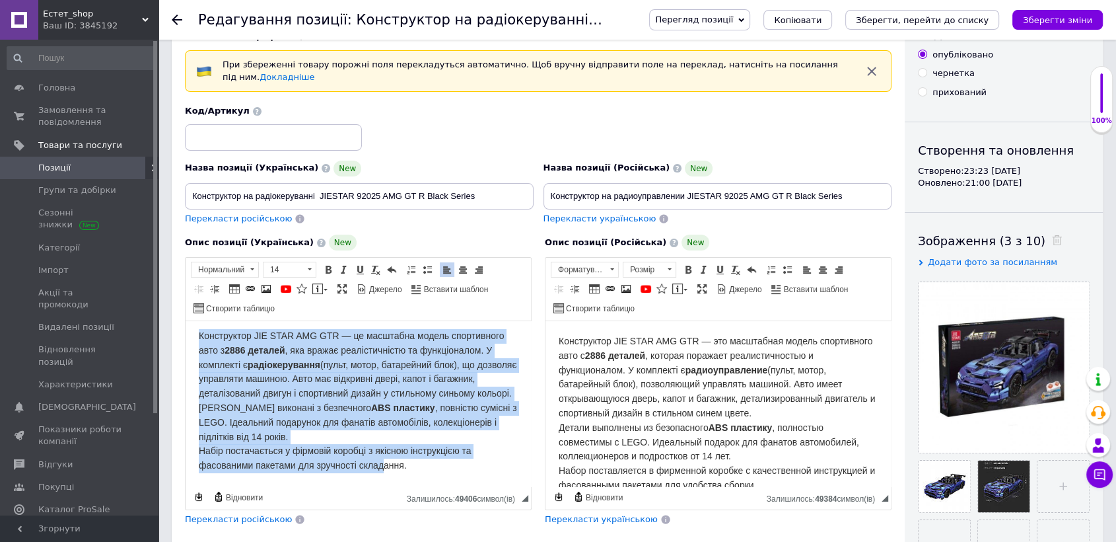
scroll to position [64, 0]
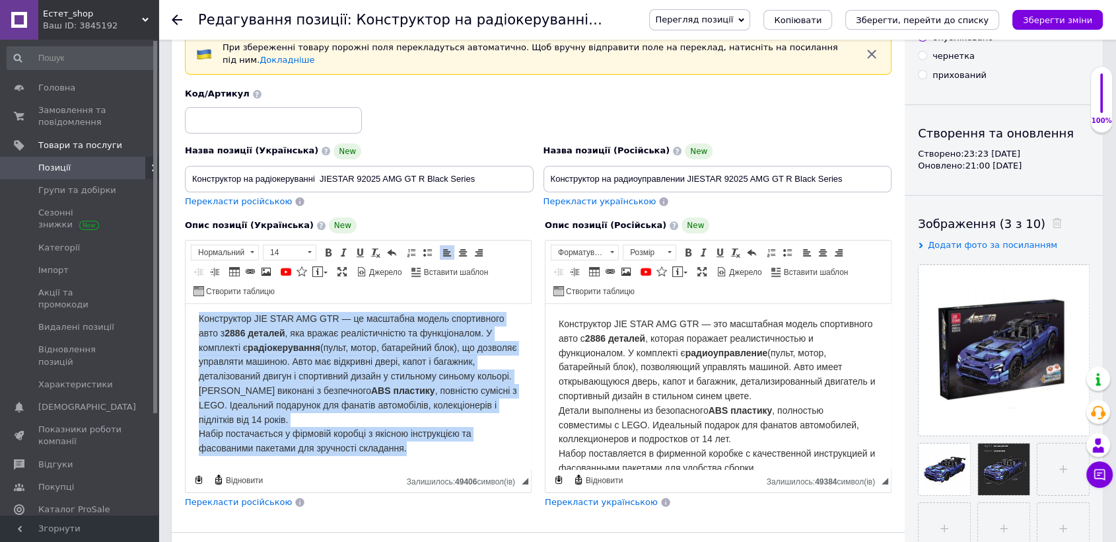
drag, startPoint x: 193, startPoint y: 320, endPoint x: 429, endPoint y: 515, distance: 305.9
click at [429, 469] on html "Конструктор JIE STAR AMG GTR — це масштабна модель спортивного авто з 2886 дета…" at bounding box center [358, 384] width 345 height 170
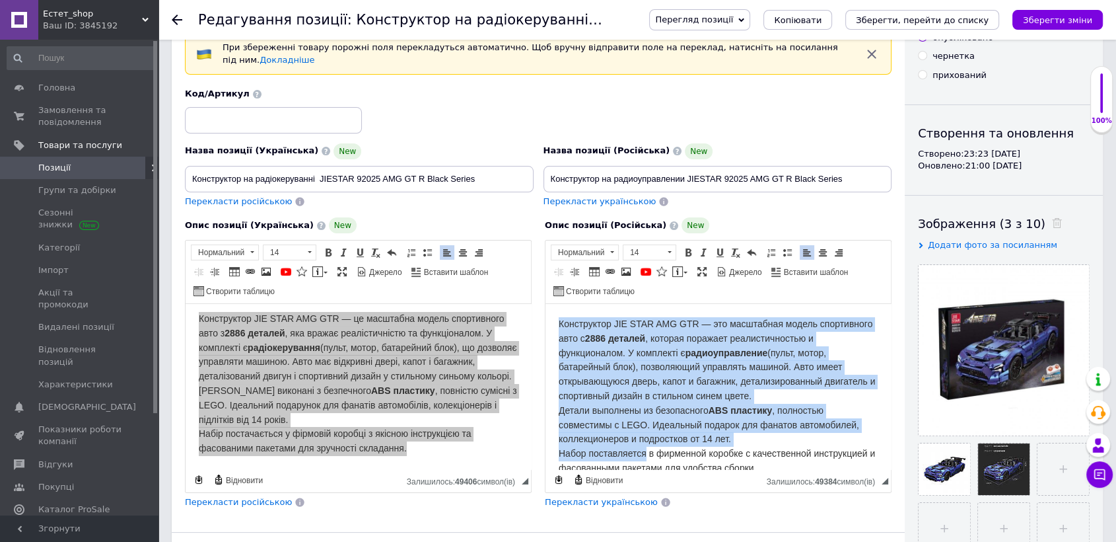
scroll to position [18, 0]
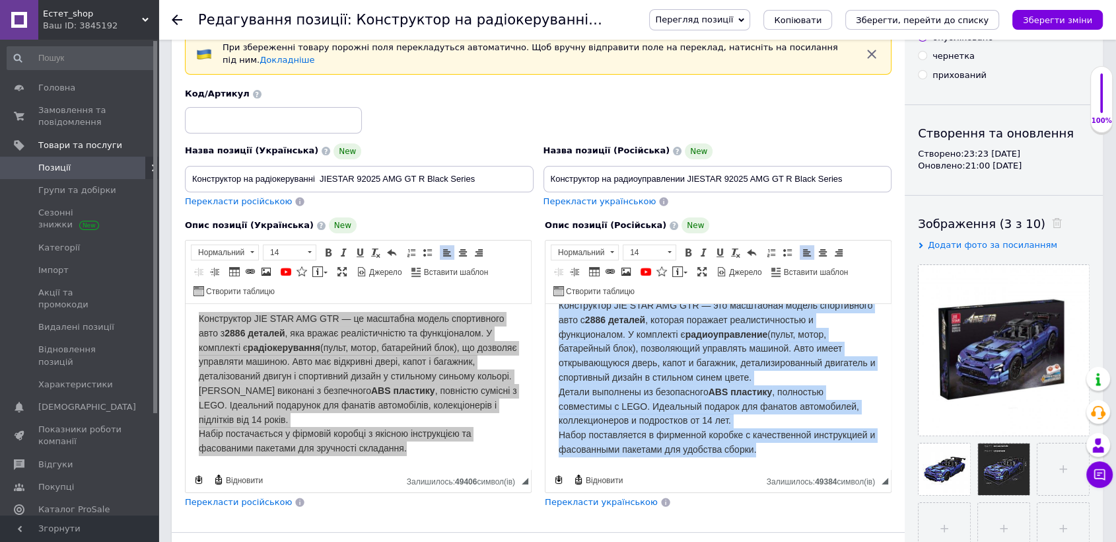
drag, startPoint x: 556, startPoint y: 328, endPoint x: 827, endPoint y: 458, distance: 300.1
click at [827, 458] on html "Конструктор JIE STAR AMG GTR — это масштабная модель спортивного авто с 2886 де…" at bounding box center [718, 377] width 345 height 185
click at [857, 382] on p "Конструктор JIE STAR AMG GTR — это масштабная модель спортивного авто с 2886 де…" at bounding box center [718, 378] width 319 height 159
click at [859, 377] on p "Конструктор JIE STAR AMG GTR — это масштабная модель спортивного авто с 2886 де…" at bounding box center [718, 378] width 319 height 159
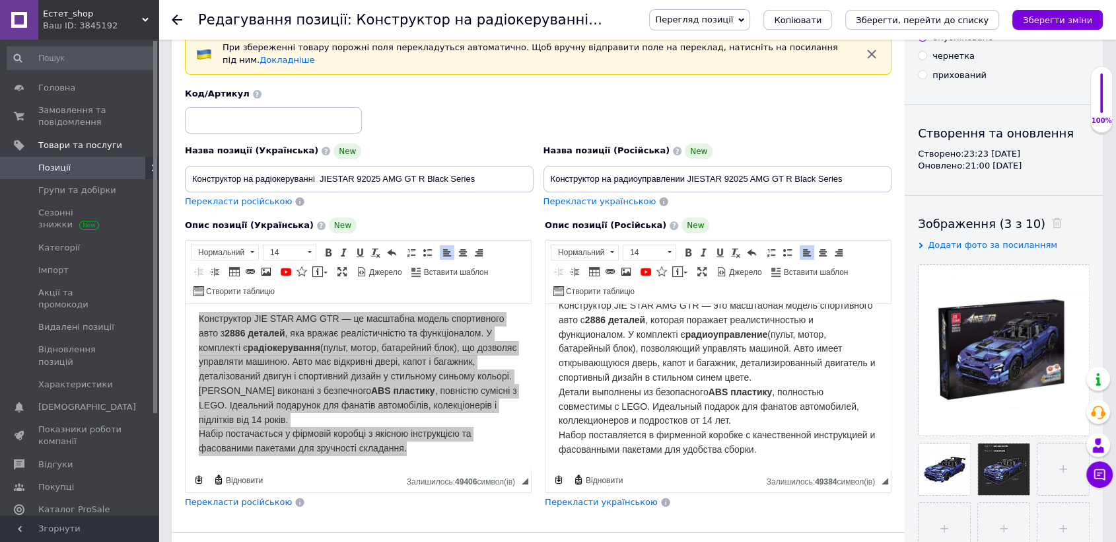
click at [693, 333] on span "Конструктор JIE STAR AMG GTR — это масштабная модель спортивного авто с 2886 де…" at bounding box center [717, 377] width 316 height 155
click at [1061, 16] on icon "Зберегти зміни" at bounding box center [1057, 20] width 69 height 10
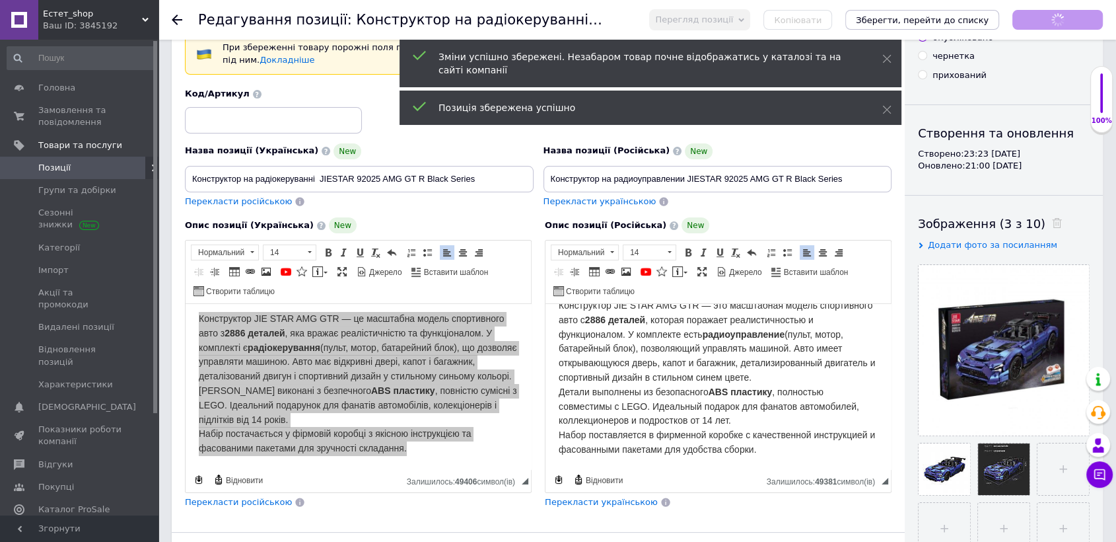
scroll to position [0, 0]
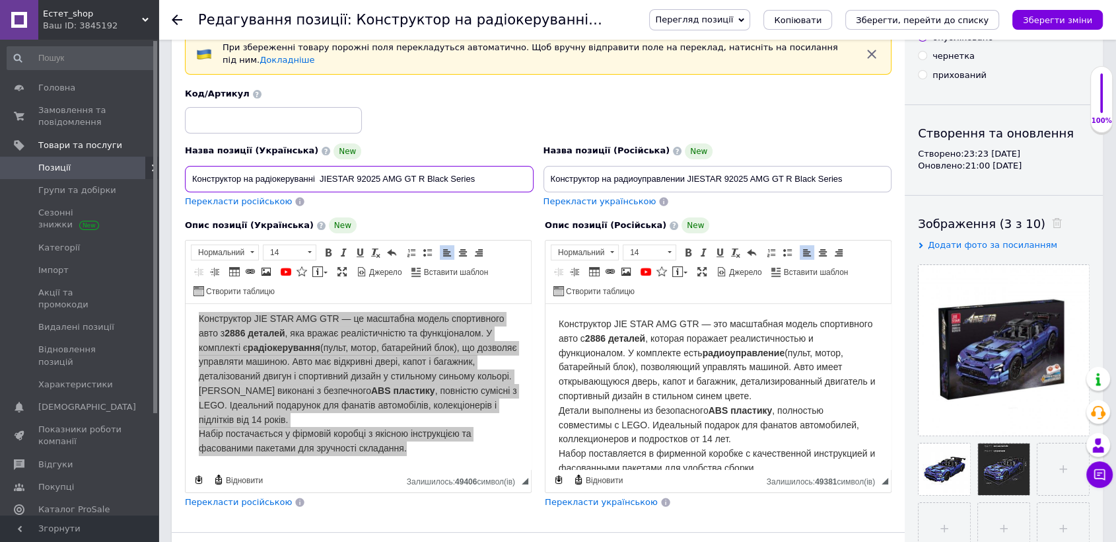
drag, startPoint x: 185, startPoint y: 167, endPoint x: 474, endPoint y: 170, distance: 289.3
click at [474, 170] on input "Конструктор на радіокеруванні JIESTAR 92025 AMG GT R Black Series" at bounding box center [359, 179] width 349 height 26
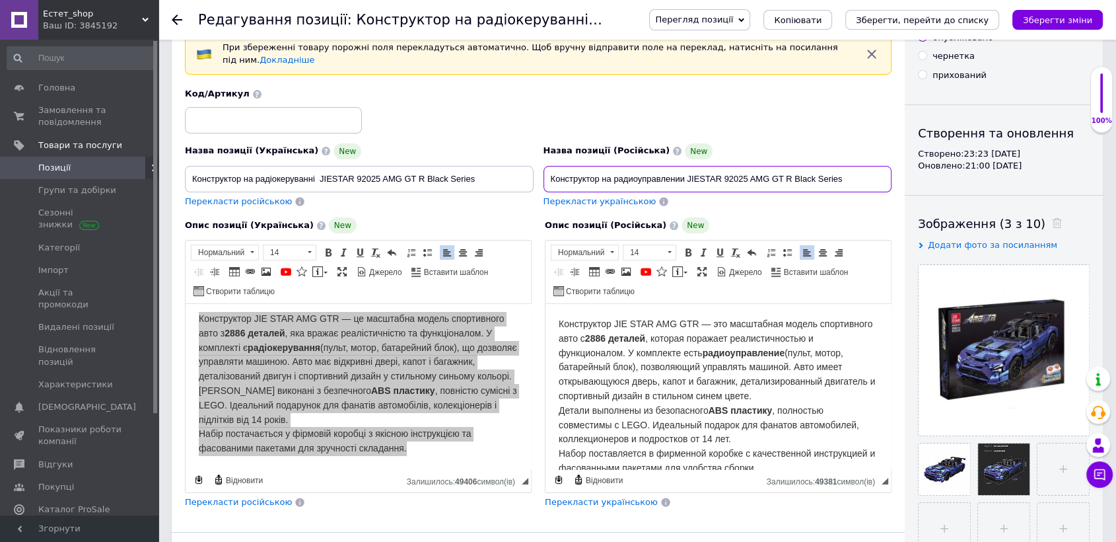
drag, startPoint x: 569, startPoint y: 168, endPoint x: 853, endPoint y: 172, distance: 284.0
click at [853, 172] on input "Конструктор на радиоуправлении JIESTAR 92025 AMG GT R Black Series" at bounding box center [718, 179] width 349 height 26
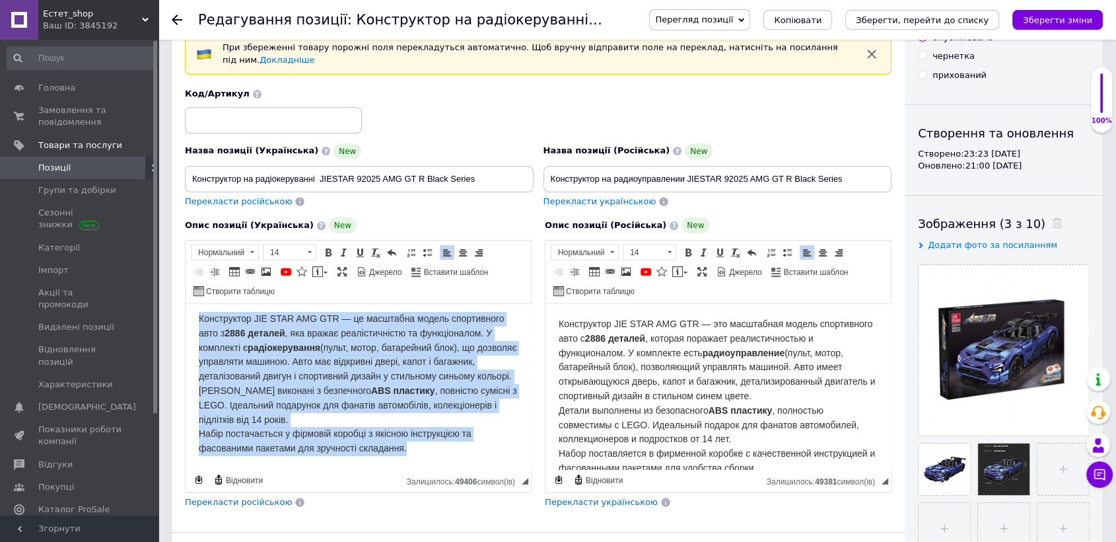
scroll to position [13, 0]
click at [508, 349] on html "Конструктор JIE STAR AMG GTR — це масштабна модель спортивного авто з 2886 дета…" at bounding box center [358, 384] width 345 height 170
drag, startPoint x: 196, startPoint y: 312, endPoint x: 449, endPoint y: 473, distance: 300.5
click at [449, 469] on html "Конструктор JIE STAR AMG GTR — це масштабна модель спортивного авто з 2886 дета…" at bounding box center [358, 384] width 345 height 170
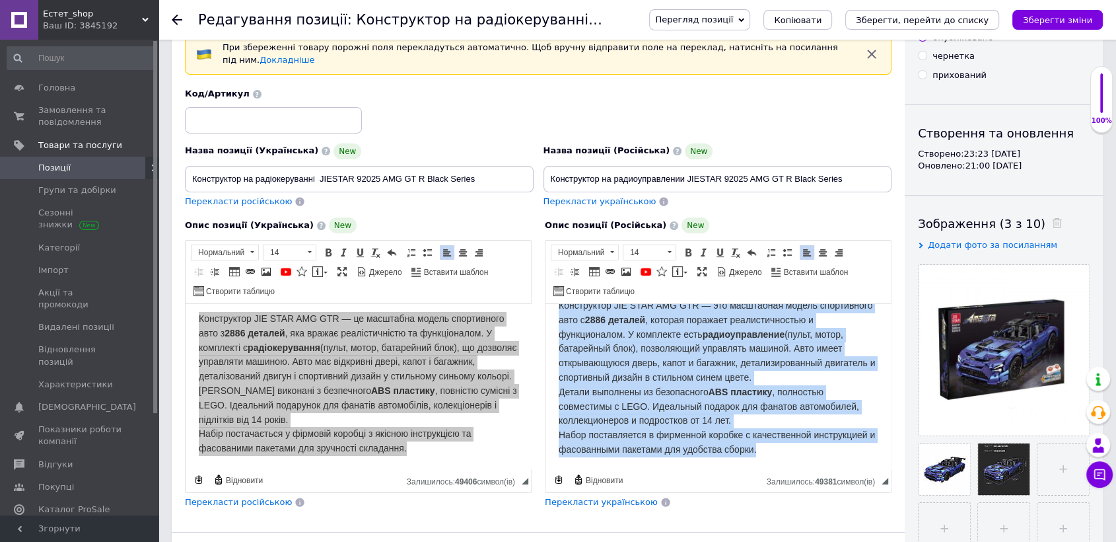
drag, startPoint x: 557, startPoint y: 322, endPoint x: 836, endPoint y: 461, distance: 311.6
click at [836, 461] on html "Конструктор JIE STAR AMG GTR — это масштабная модель спортивного авто с 2886 де…" at bounding box center [718, 377] width 345 height 185
